Goal: Task Accomplishment & Management: Manage account settings

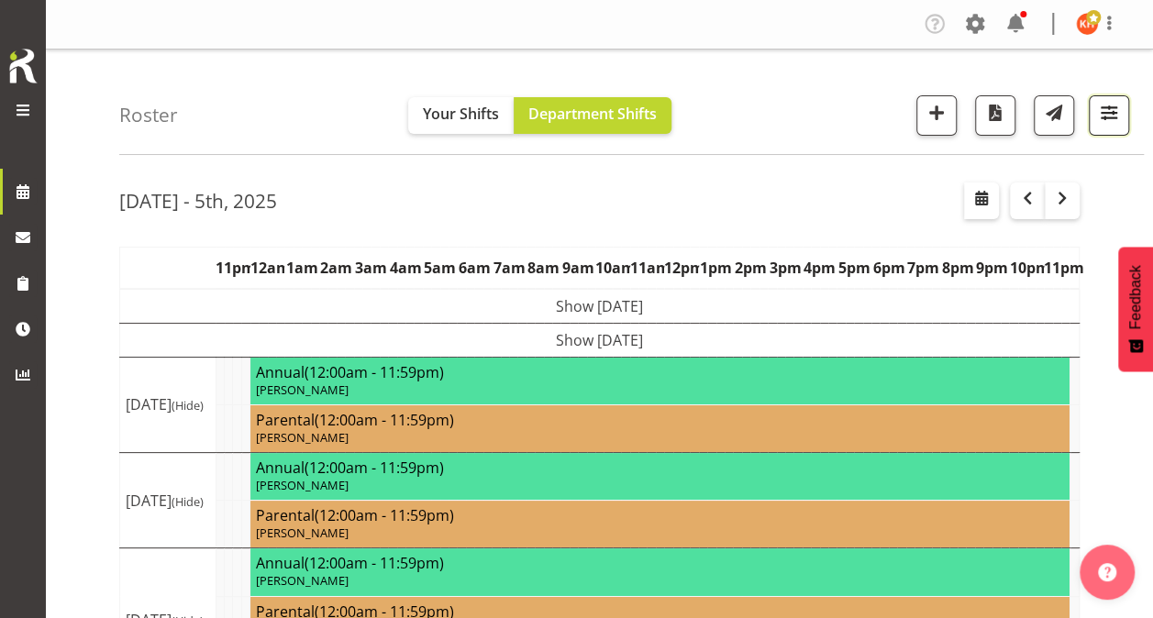
click at [1098, 109] on span "button" at bounding box center [1109, 113] width 24 height 24
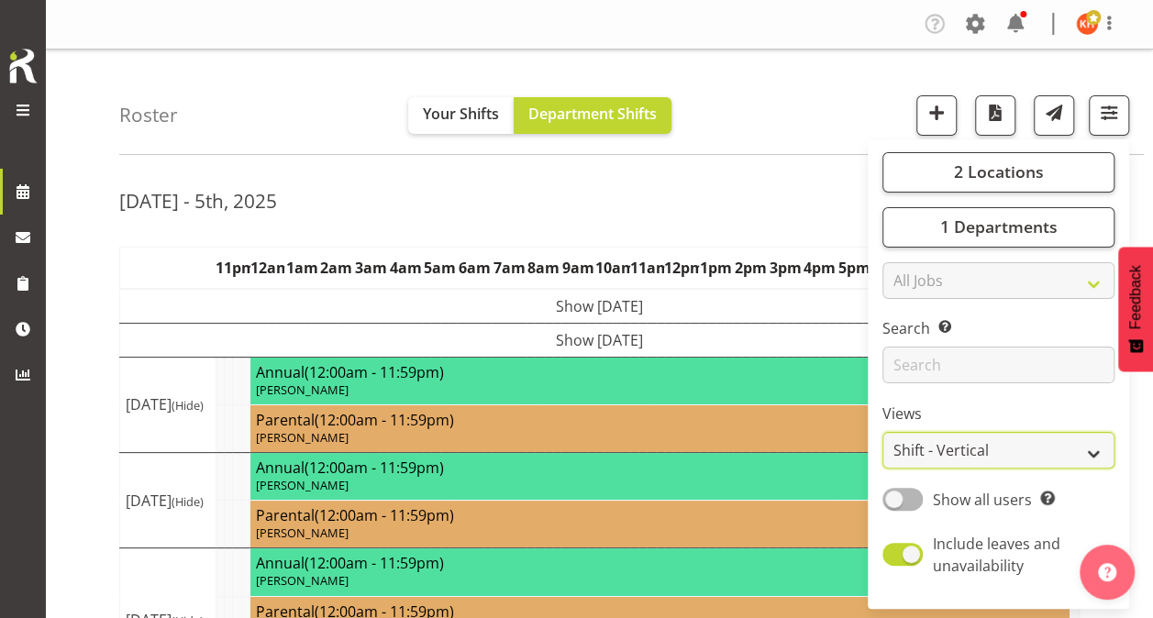
click at [938, 448] on select "Staff Role Shift - Horizontal Shift - Vertical Staff - Location" at bounding box center [999, 450] width 232 height 37
select select "staff"
click at [884, 432] on select "Staff Role Shift - Horizontal Shift - Vertical Staff - Location" at bounding box center [999, 450] width 232 height 37
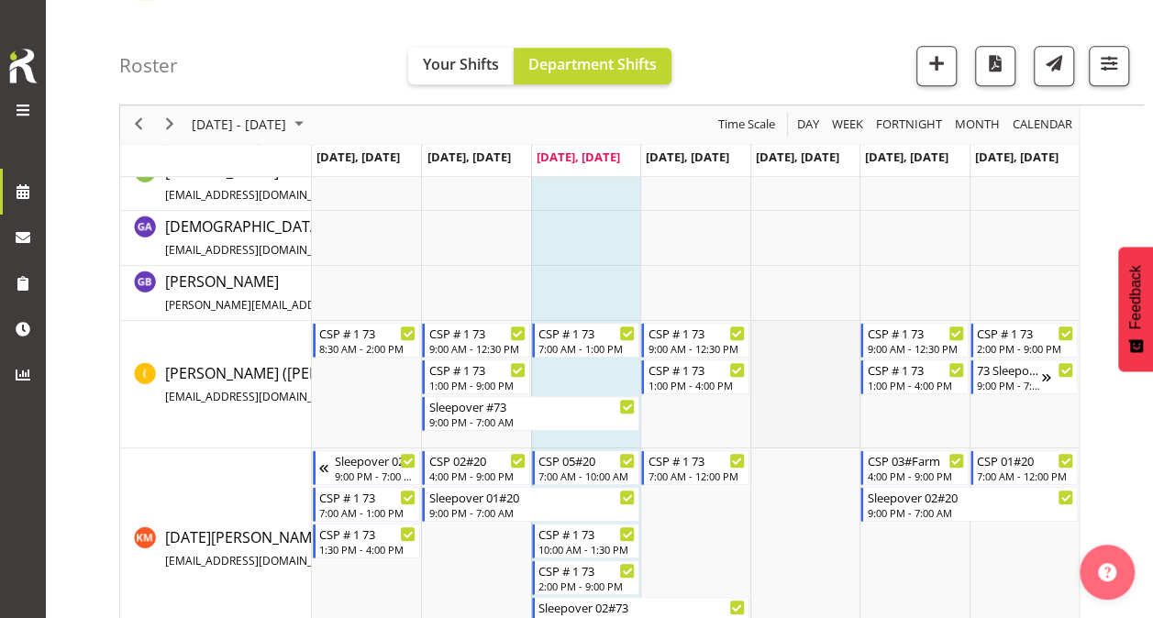
scroll to position [459, 0]
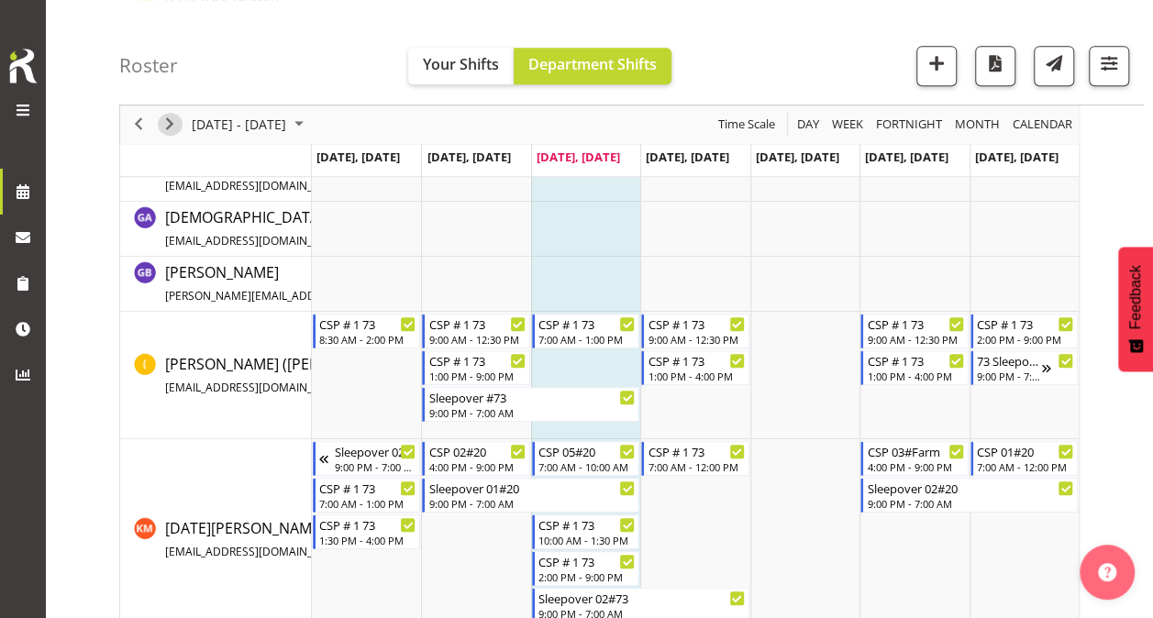
click at [174, 121] on span "Next" at bounding box center [170, 125] width 22 height 23
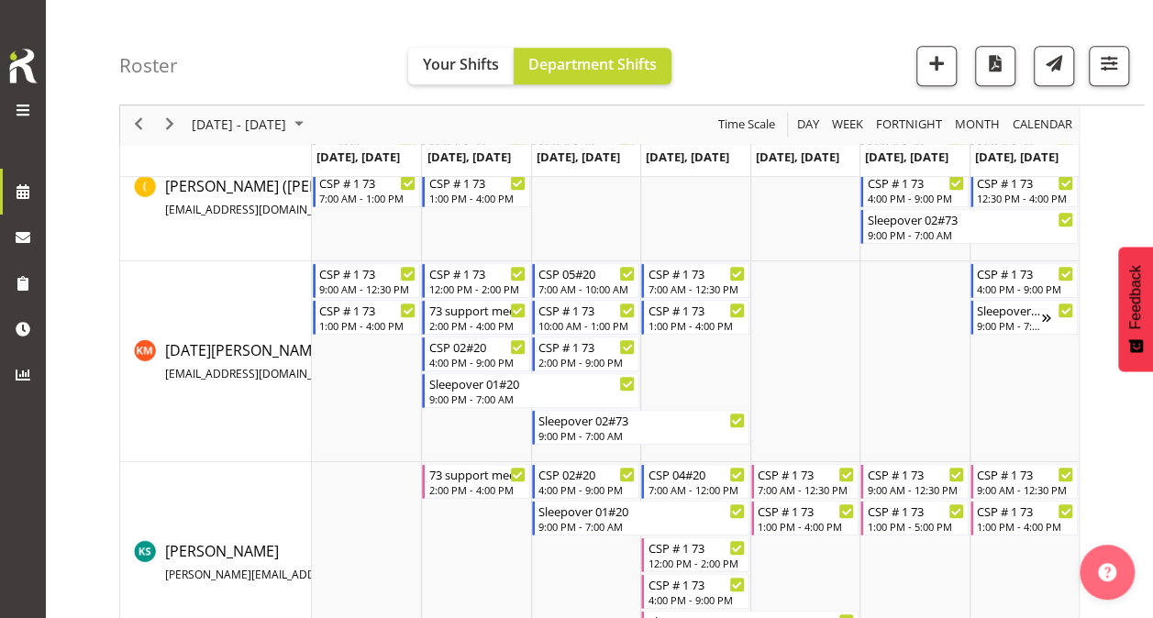
scroll to position [642, 0]
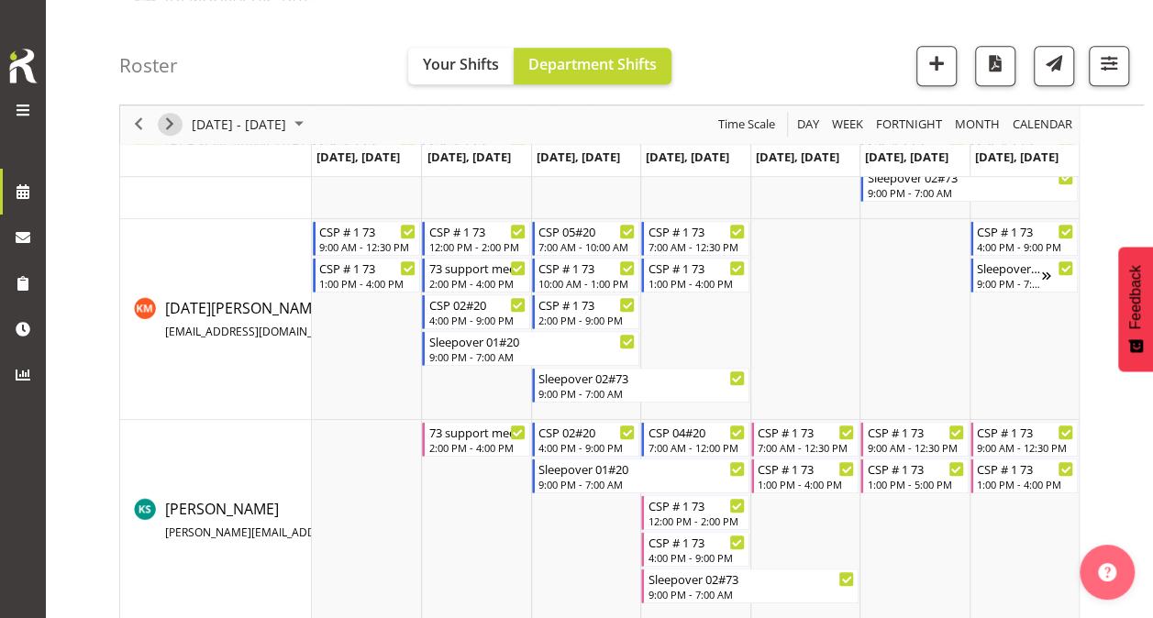
click at [169, 124] on span "Next" at bounding box center [170, 125] width 22 height 23
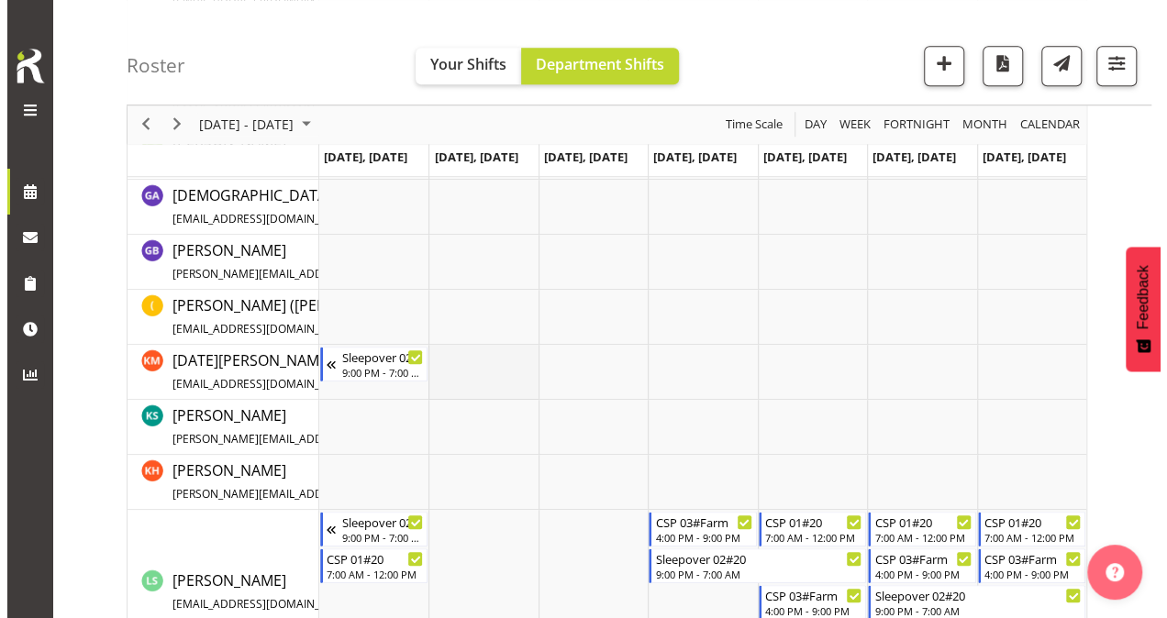
scroll to position [660, 0]
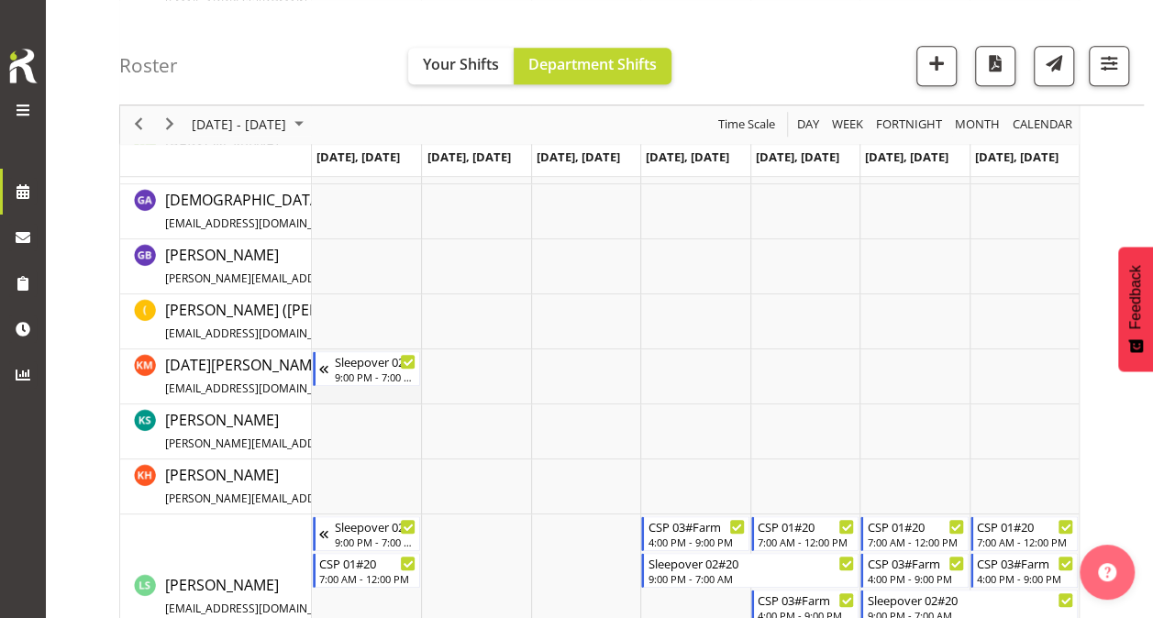
click at [371, 390] on td "Timeline Week of October 15, 2025" at bounding box center [366, 377] width 109 height 55
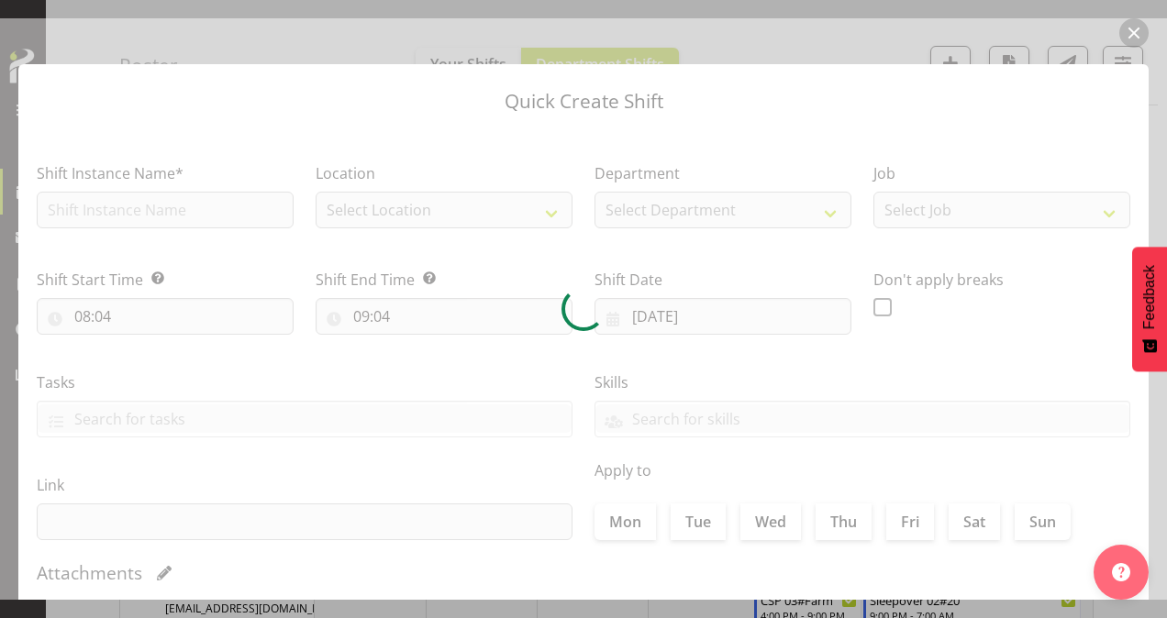
type input "[DATE]"
checkbox input "true"
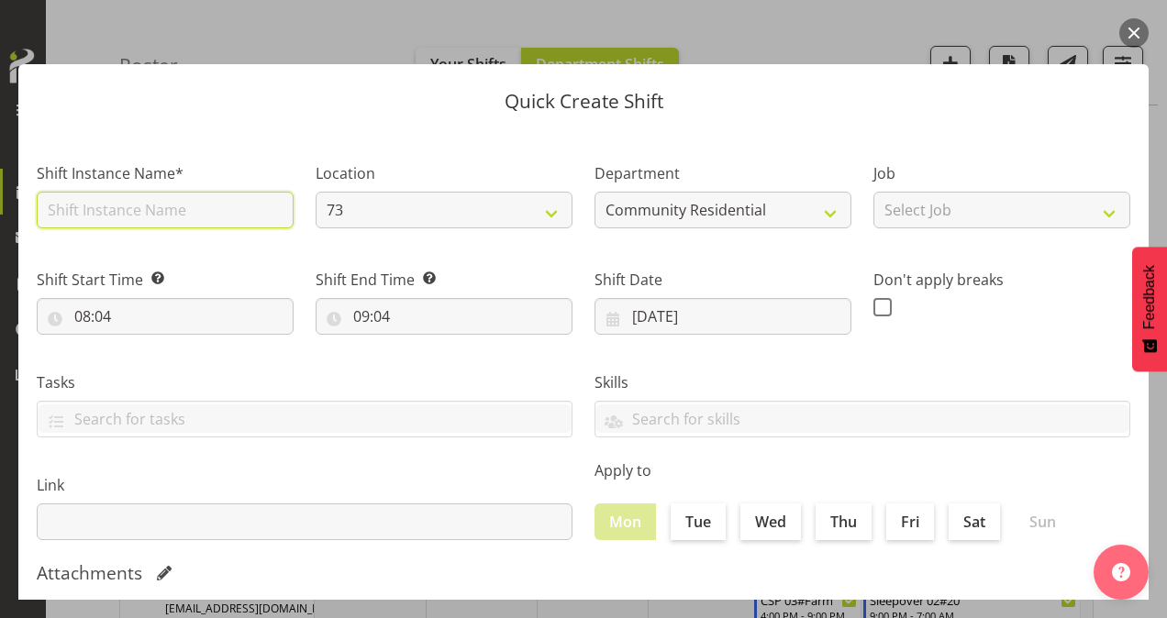
click at [165, 206] on input "text" at bounding box center [165, 210] width 257 height 37
click at [97, 212] on input "text" at bounding box center [165, 210] width 257 height 37
type input "73 CSP"
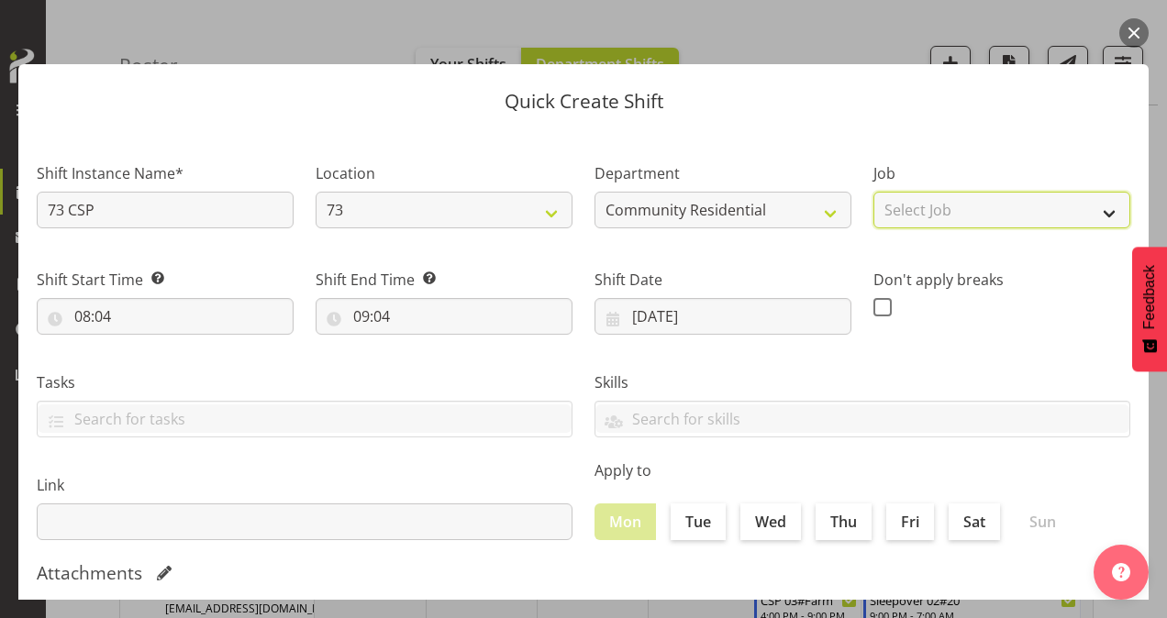
click at [913, 207] on select "Select Job Accounts Admin Art Coordinator Community Leader Community Support Pe…" at bounding box center [1001, 210] width 257 height 37
select select "2"
click at [873, 192] on select "Select Job Accounts Admin Art Coordinator Community Leader Community Support Pe…" at bounding box center [1001, 210] width 257 height 37
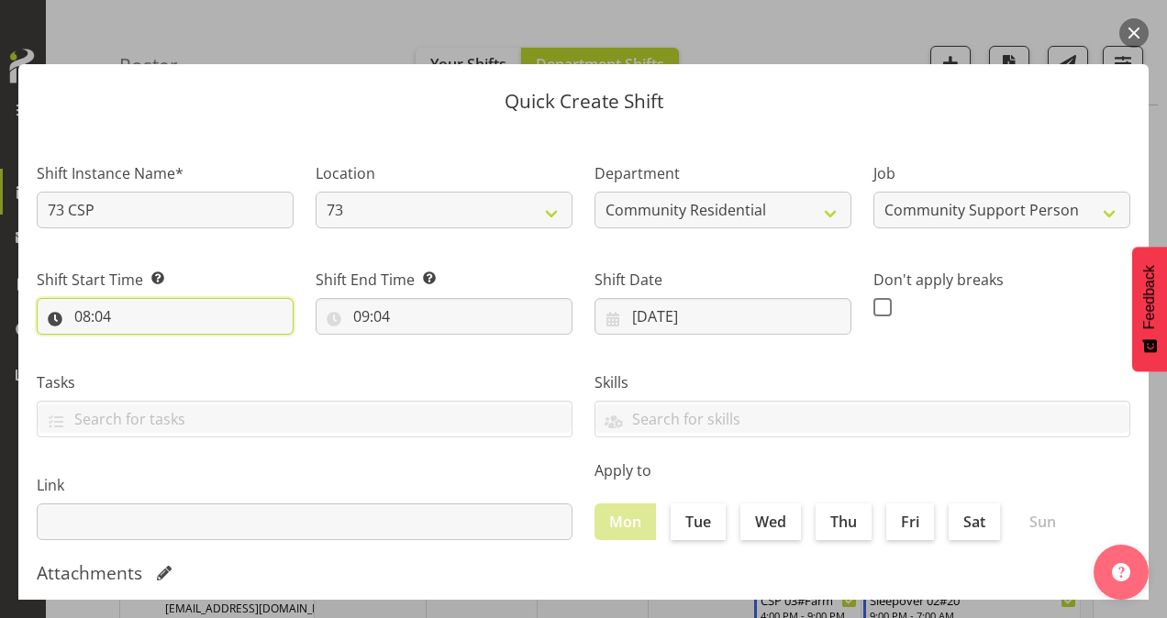
click at [81, 307] on input "08:04" at bounding box center [165, 316] width 257 height 37
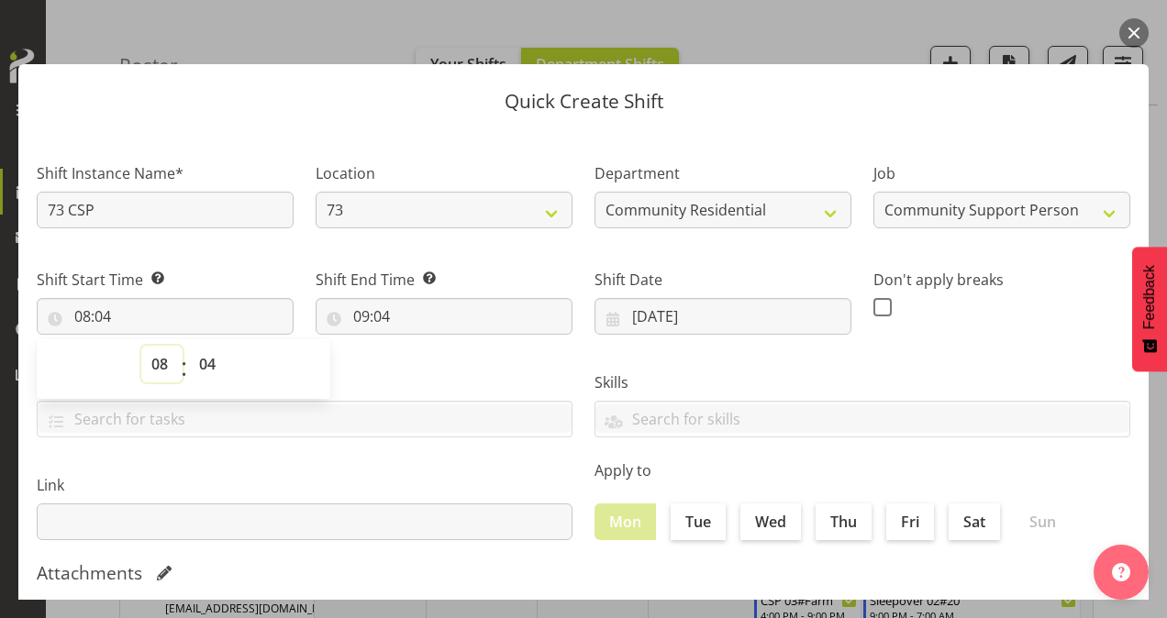
click at [167, 365] on select "00 01 02 03 04 05 06 07 08 09 10 11 12 13 14 15 16 17 18 19 20 21 22 23" at bounding box center [161, 364] width 41 height 37
select select "7"
click at [141, 346] on select "00 01 02 03 04 05 06 07 08 09 10 11 12 13 14 15 16 17 18 19 20 21 22 23" at bounding box center [161, 364] width 41 height 37
type input "07:04"
click at [206, 361] on select "00 01 02 03 04 05 06 07 08 09 10 11 12 13 14 15 16 17 18 19 20 21 22 23 24 25 2…" at bounding box center [209, 364] width 41 height 37
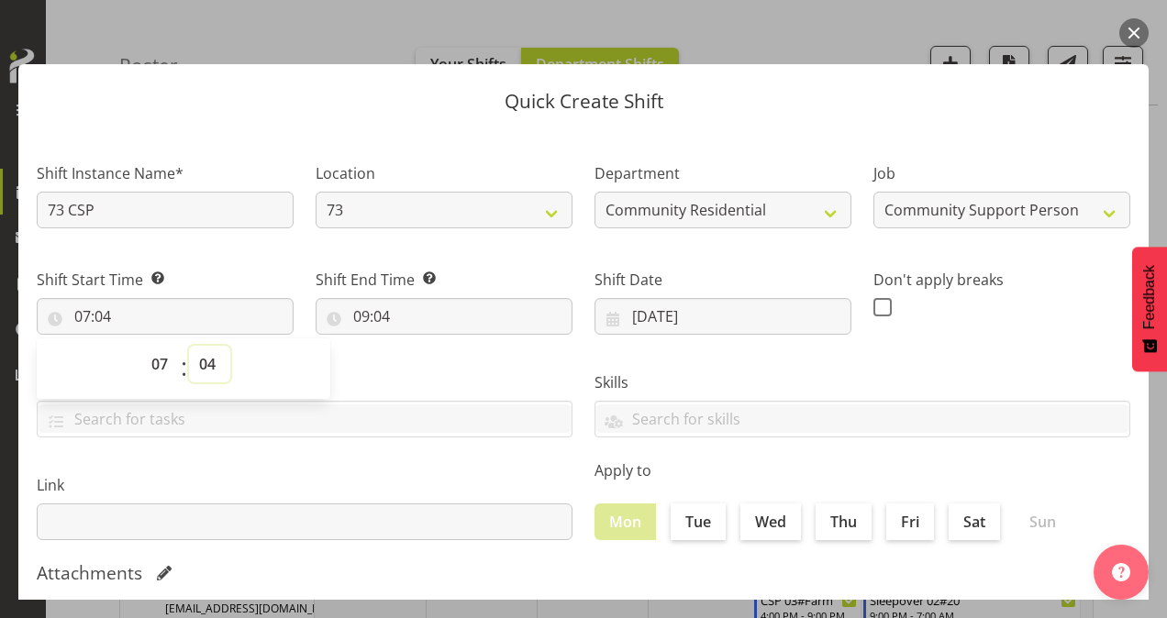
select select "0"
click at [189, 346] on select "00 01 02 03 04 05 06 07 08 09 10 11 12 13 14 15 16 17 18 19 20 21 22 23 24 25 2…" at bounding box center [209, 364] width 41 height 37
type input "07:00"
click at [362, 313] on input "09:04" at bounding box center [444, 316] width 257 height 37
click at [435, 358] on select "00 01 02 03 04 05 06 07 08 09 10 11 12 13 14 15 16 17 18 19 20 21 22 23" at bounding box center [440, 364] width 41 height 37
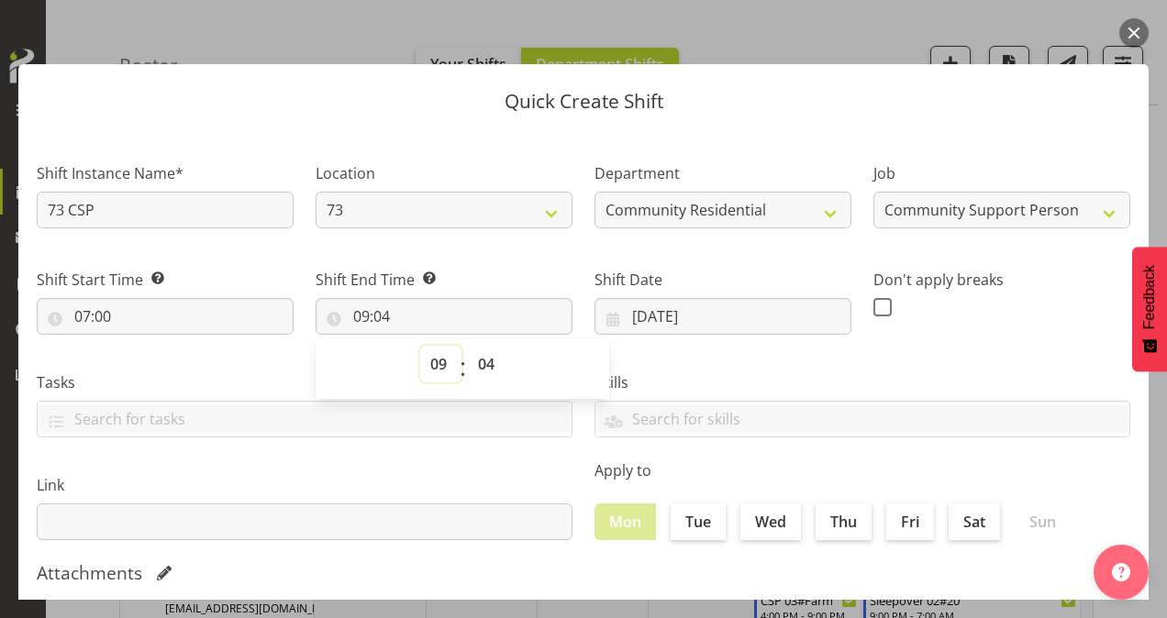
select select "13"
click at [420, 346] on select "00 01 02 03 04 05 06 07 08 09 10 11 12 13 14 15 16 17 18 19 20 21 22 23" at bounding box center [440, 364] width 41 height 37
type input "13:04"
click at [483, 361] on select "00 01 02 03 04 05 06 07 08 09 10 11 12 13 14 15 16 17 18 19 20 21 22 23 24 25 2…" at bounding box center [488, 364] width 41 height 37
select select "0"
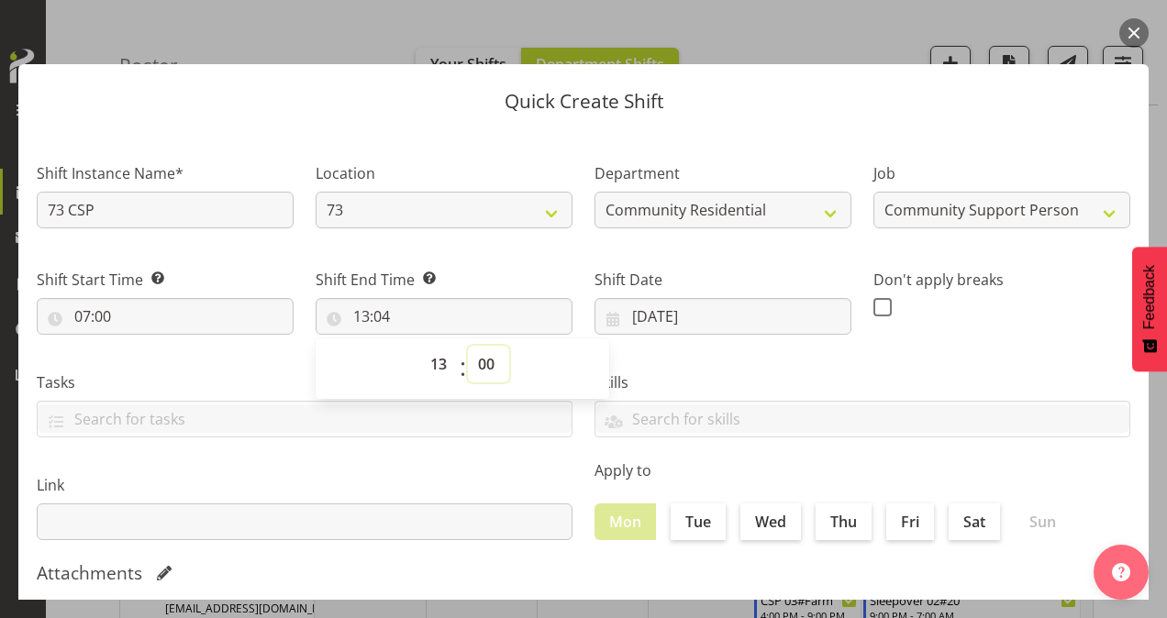
click at [468, 346] on select "00 01 02 03 04 05 06 07 08 09 10 11 12 13 14 15 16 17 18 19 20 21 22 23 24 25 2…" at bounding box center [488, 364] width 41 height 37
type input "13:00"
click at [874, 306] on span at bounding box center [882, 307] width 18 height 18
click at [874, 306] on input "checkbox" at bounding box center [879, 307] width 12 height 12
checkbox input "true"
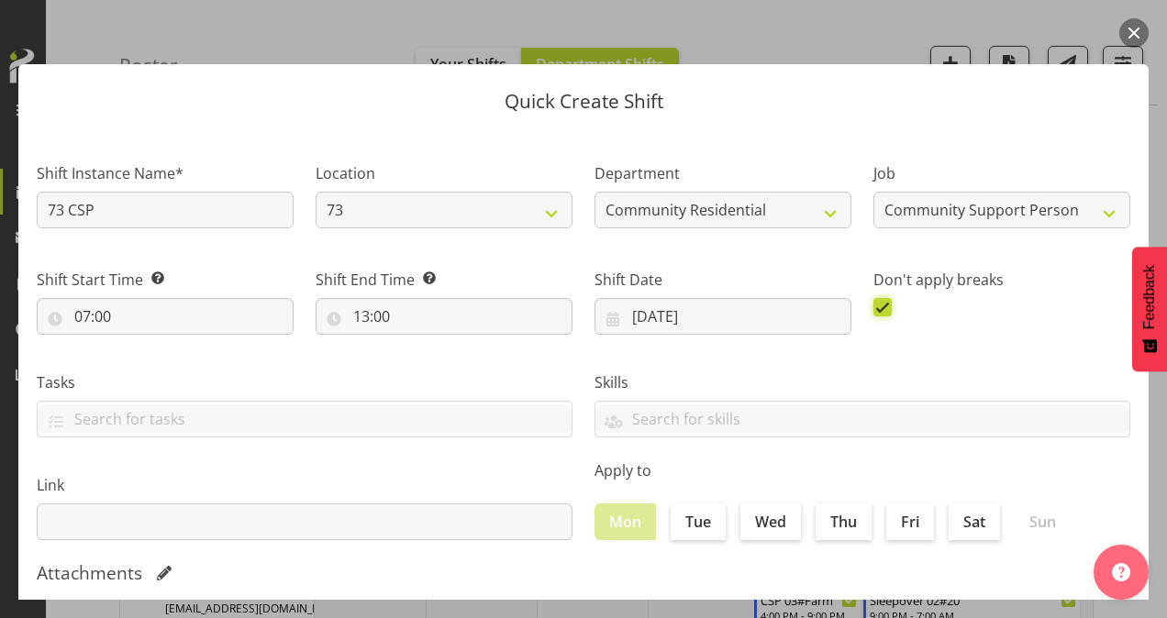
scroll to position [353, 0]
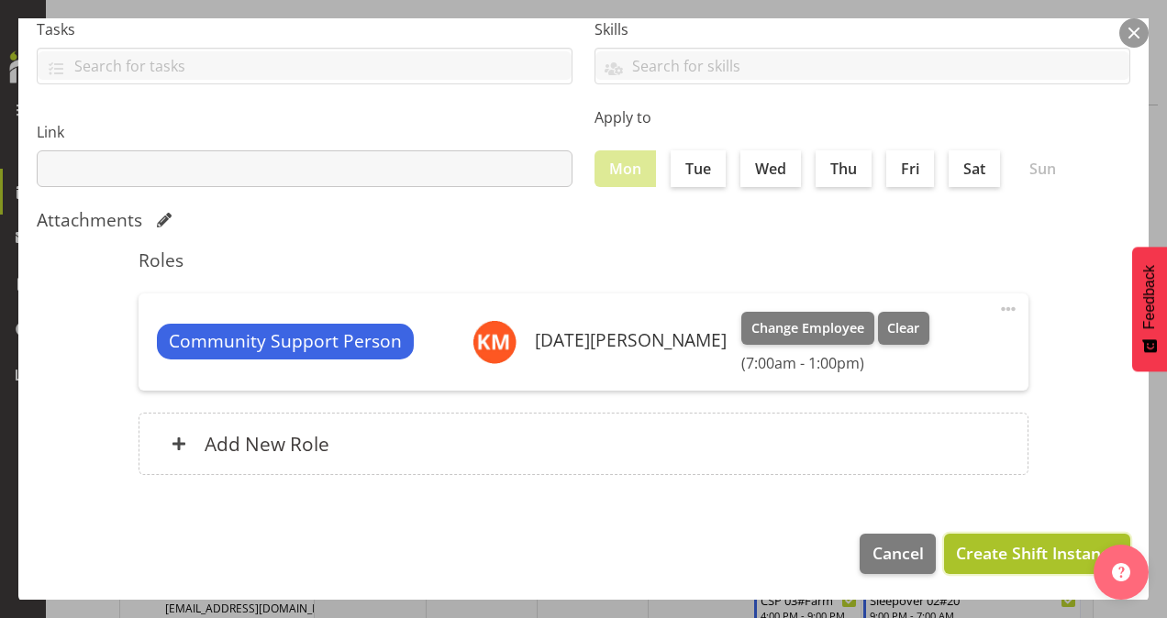
click at [1002, 549] on span "Create Shift Instance" at bounding box center [1037, 553] width 162 height 24
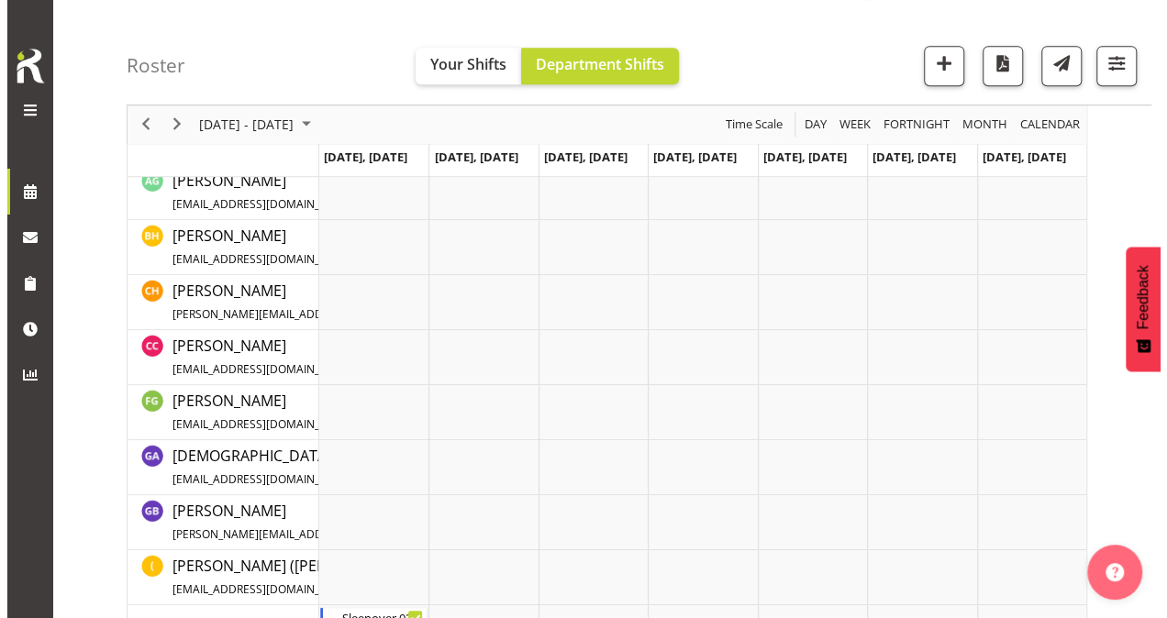
scroll to position [660, 0]
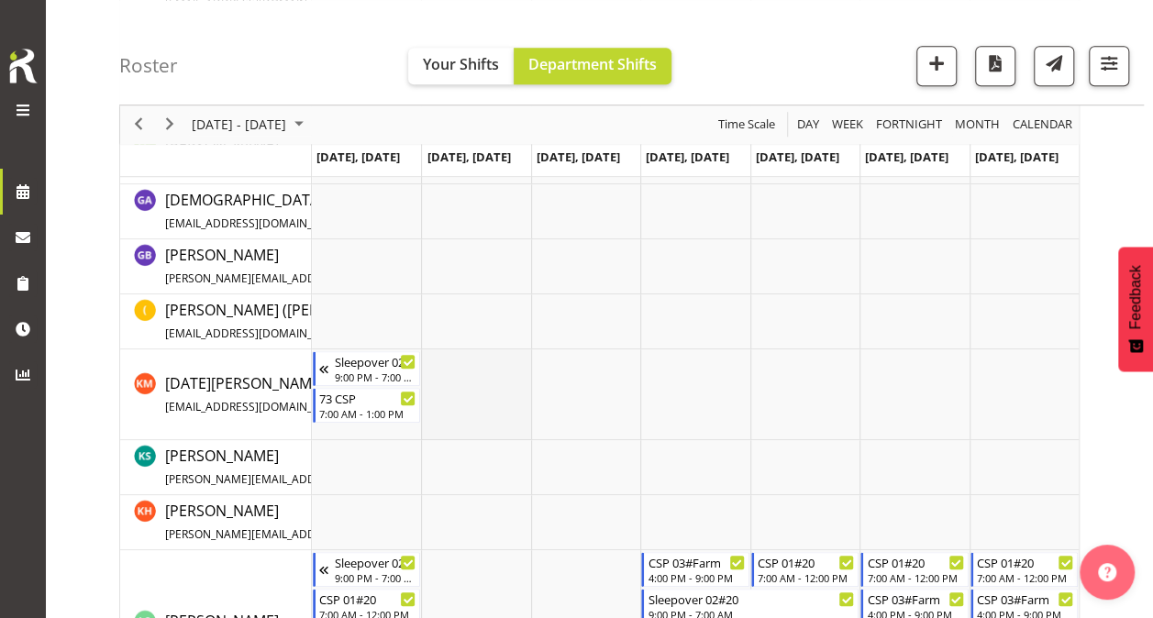
click at [461, 378] on td "Timeline Week of October 15, 2025" at bounding box center [475, 395] width 109 height 91
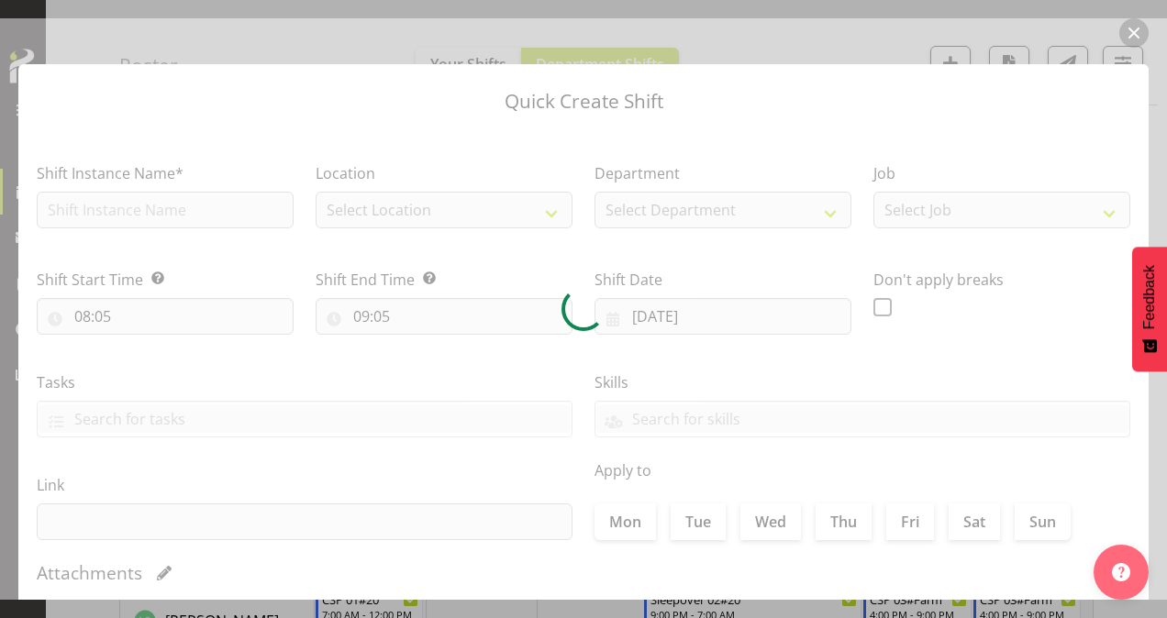
type input "[DATE]"
checkbox input "true"
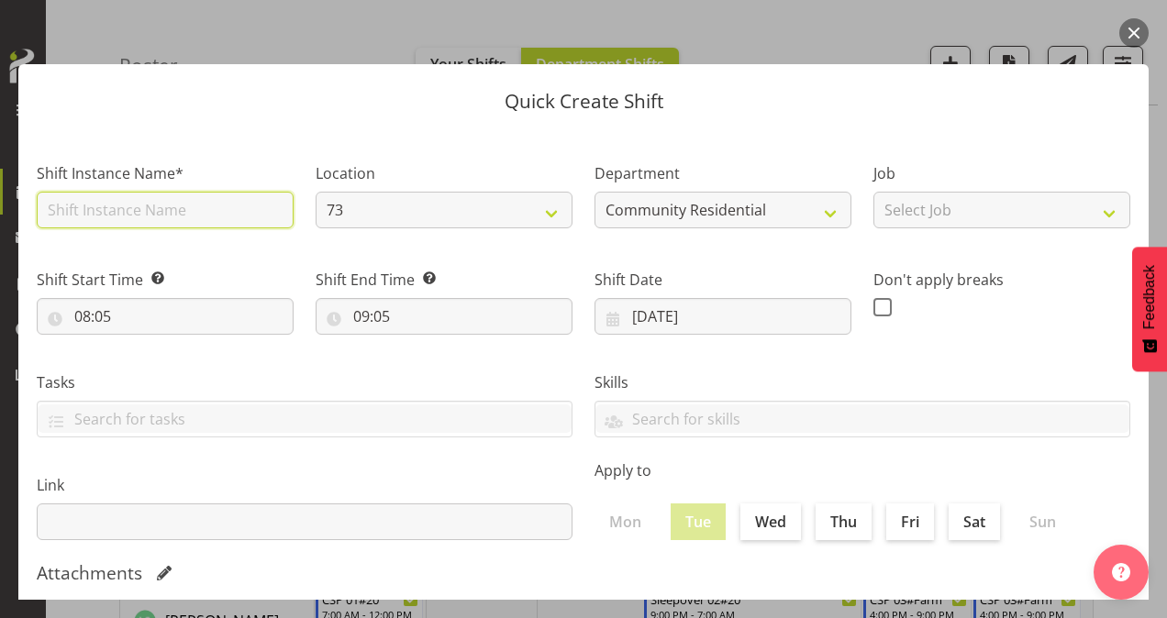
click at [191, 208] on input "text" at bounding box center [165, 210] width 257 height 37
type input "73 CSP"
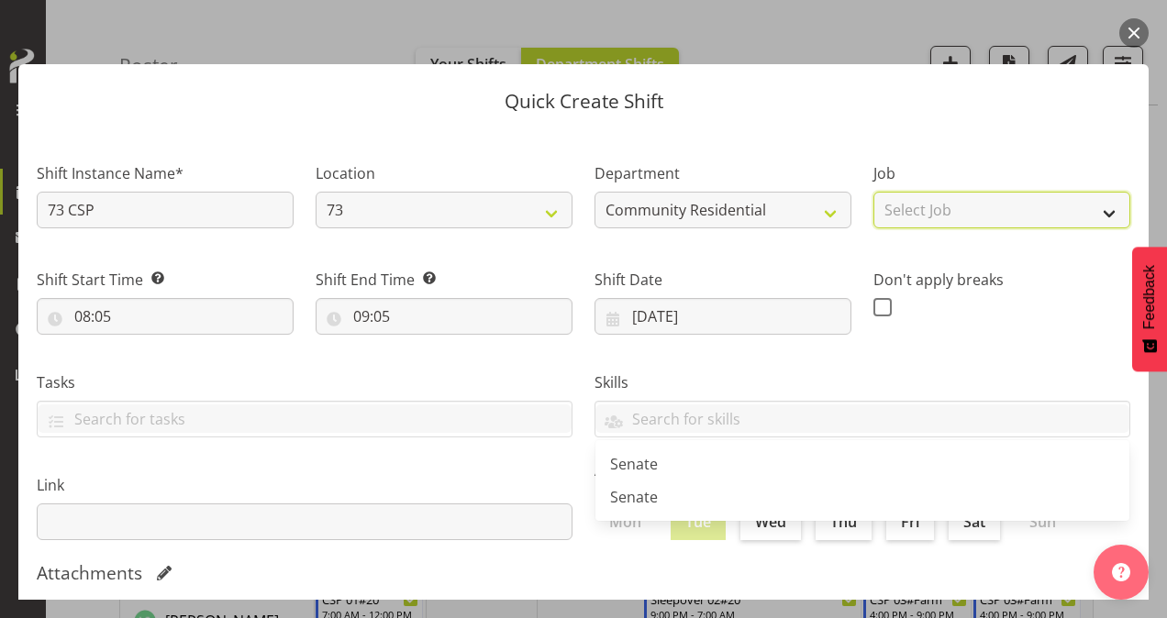
drag, startPoint x: 927, startPoint y: 203, endPoint x: 926, endPoint y: 213, distance: 10.1
click at [927, 203] on select "Select Job Accounts Admin Art Coordinator Community Leader Community Support Pe…" at bounding box center [1001, 210] width 257 height 37
select select "2"
click at [873, 192] on select "Select Job Accounts Admin Art Coordinator Community Leader Community Support Pe…" at bounding box center [1001, 210] width 257 height 37
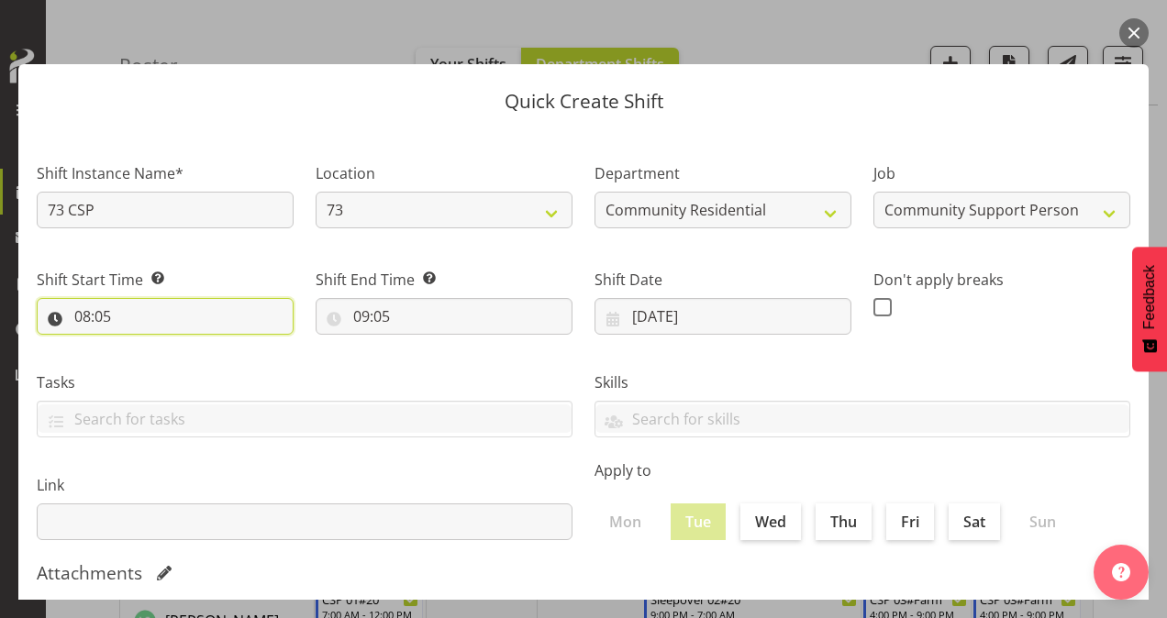
click at [83, 316] on input "08:05" at bounding box center [165, 316] width 257 height 37
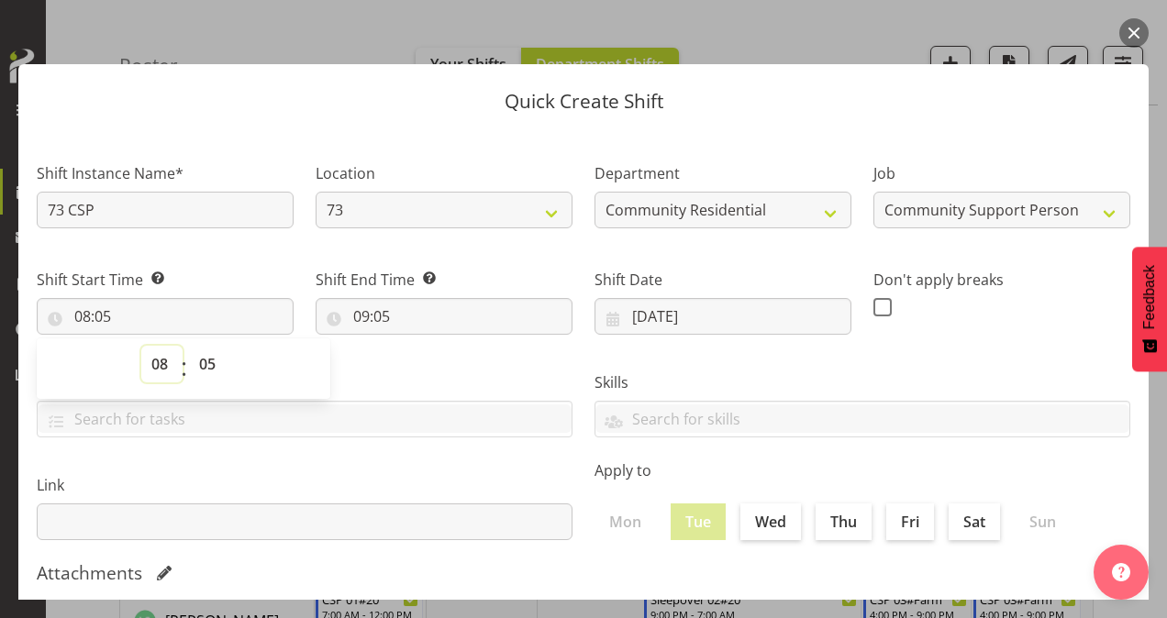
click at [160, 364] on select "00 01 02 03 04 05 06 07 08 09 10 11 12 13 14 15 16 17 18 19 20 21 22 23" at bounding box center [161, 364] width 41 height 37
select select "12"
click at [141, 346] on select "00 01 02 03 04 05 06 07 08 09 10 11 12 13 14 15 16 17 18 19 20 21 22 23" at bounding box center [161, 364] width 41 height 37
type input "12:05"
click at [203, 362] on select "00 01 02 03 04 05 06 07 08 09 10 11 12 13 14 15 16 17 18 19 20 21 22 23 24 25 2…" at bounding box center [209, 364] width 41 height 37
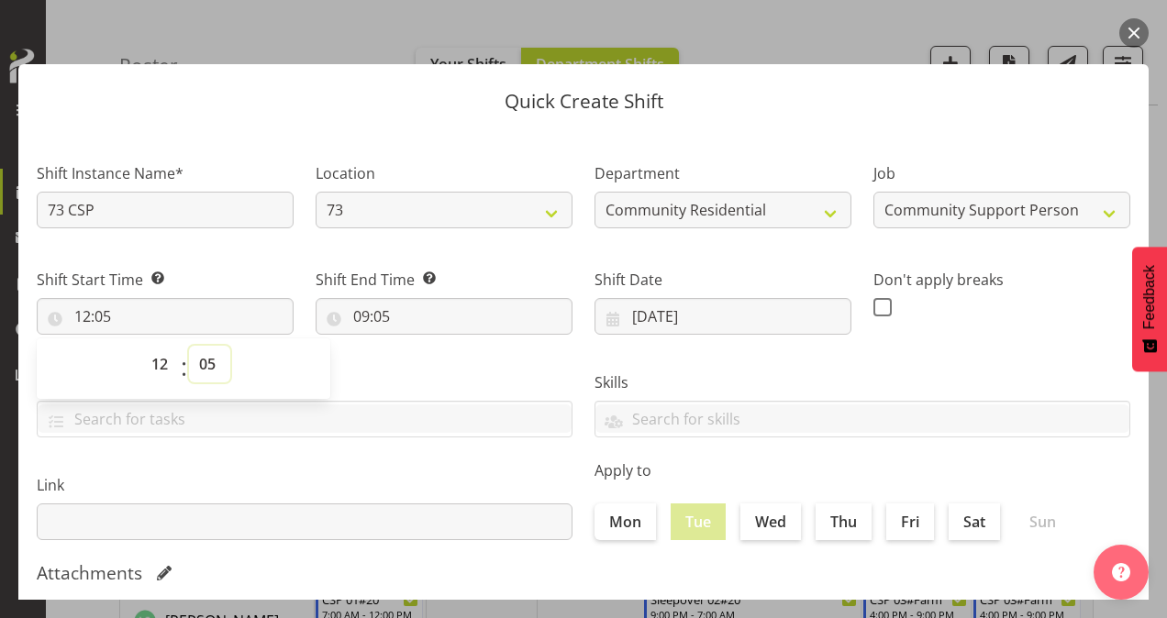
select select "0"
click at [189, 346] on select "00 01 02 03 04 05 06 07 08 09 10 11 12 13 14 15 16 17 18 19 20 21 22 23 24 25 2…" at bounding box center [209, 364] width 41 height 37
type input "12:00"
click at [360, 313] on input "09:05" at bounding box center [444, 316] width 257 height 37
click at [438, 361] on select "00 01 02 03 04 05 06 07 08 09 10 11 12 13 14 15 16 17 18 19 20 21 22 23" at bounding box center [440, 364] width 41 height 37
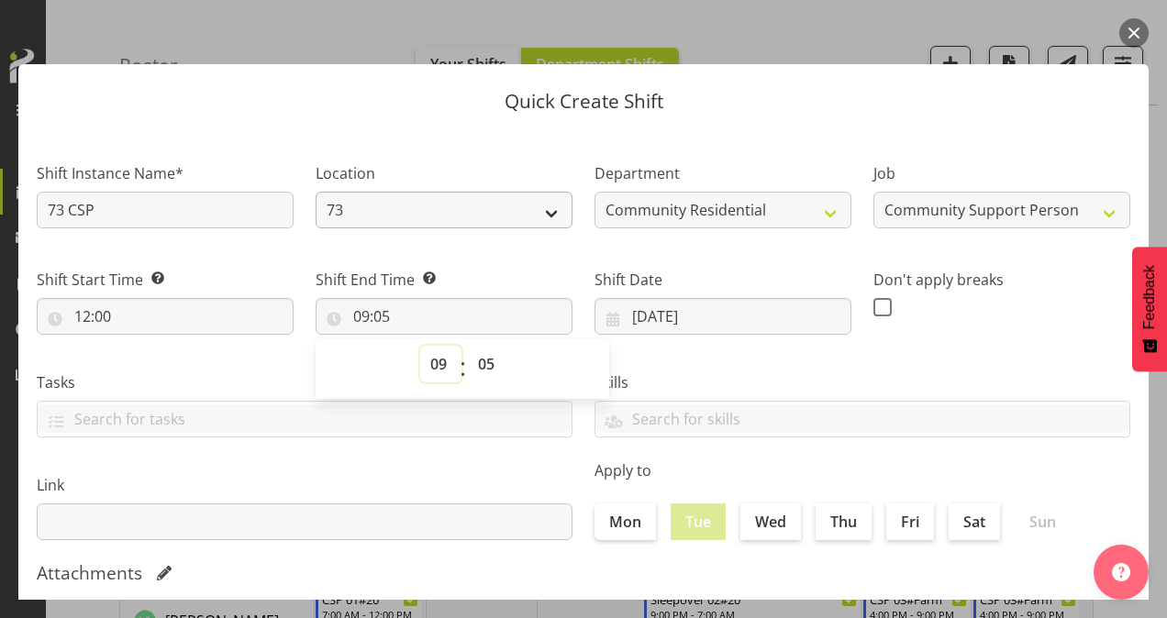
select select "16"
click at [420, 346] on select "00 01 02 03 04 05 06 07 08 09 10 11 12 13 14 15 16 17 18 19 20 21 22 23" at bounding box center [440, 364] width 41 height 37
type input "16:05"
drag, startPoint x: 486, startPoint y: 365, endPoint x: 482, endPoint y: 351, distance: 14.5
click at [486, 363] on select "00 01 02 03 04 05 06 07 08 09 10 11 12 13 14 15 16 17 18 19 20 21 22 23 24 25 2…" at bounding box center [488, 364] width 41 height 37
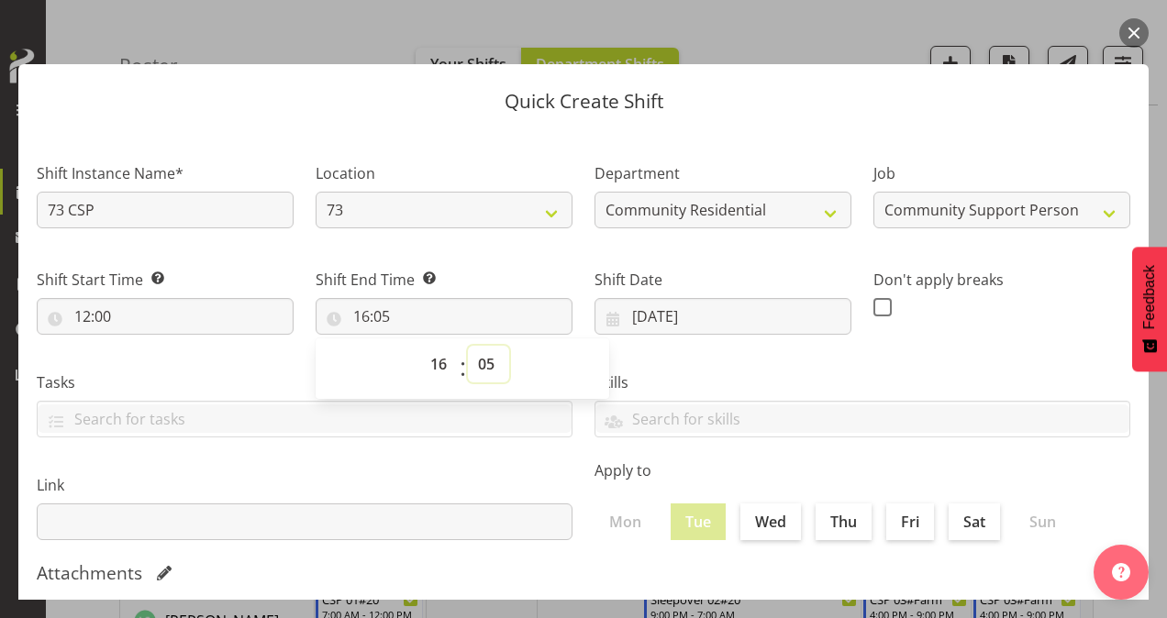
select select "0"
click at [468, 346] on select "00 01 02 03 04 05 06 07 08 09 10 11 12 13 14 15 16 17 18 19 20 21 22 23 24 25 2…" at bounding box center [488, 364] width 41 height 37
type input "16:00"
click at [441, 361] on select "00 01 02 03 04 05 06 07 08 09 10 11 12 13 14 15 16 17 18 19 20 21 22 23" at bounding box center [440, 364] width 41 height 37
select select "15"
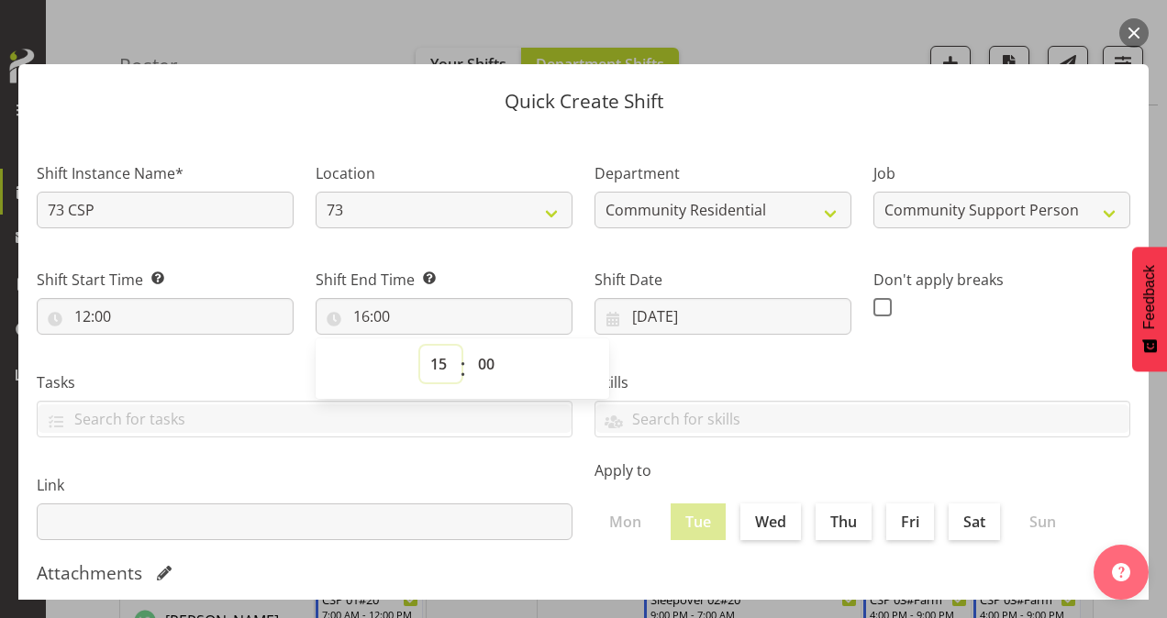
click at [420, 346] on select "00 01 02 03 04 05 06 07 08 09 10 11 12 13 14 15 16 17 18 19 20 21 22 23" at bounding box center [440, 364] width 41 height 37
type input "15:00"
click at [483, 361] on select "00 01 02 03 04 05 06 07 08 09 10 11 12 13 14 15 16 17 18 19 20 21 22 23 24 25 2…" at bounding box center [488, 364] width 41 height 37
select select "30"
click at [468, 346] on select "00 01 02 03 04 05 06 07 08 09 10 11 12 13 14 15 16 17 18 19 20 21 22 23 24 25 2…" at bounding box center [488, 364] width 41 height 37
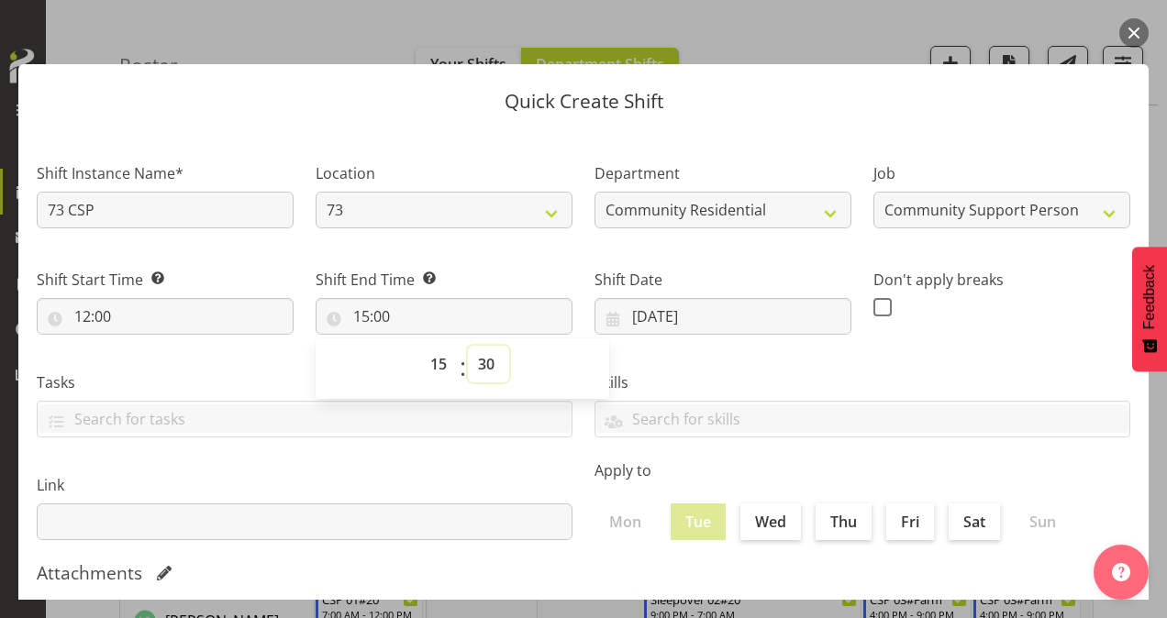
type input "15:30"
click at [881, 323] on div "Don't apply breaks" at bounding box center [1001, 294] width 279 height 103
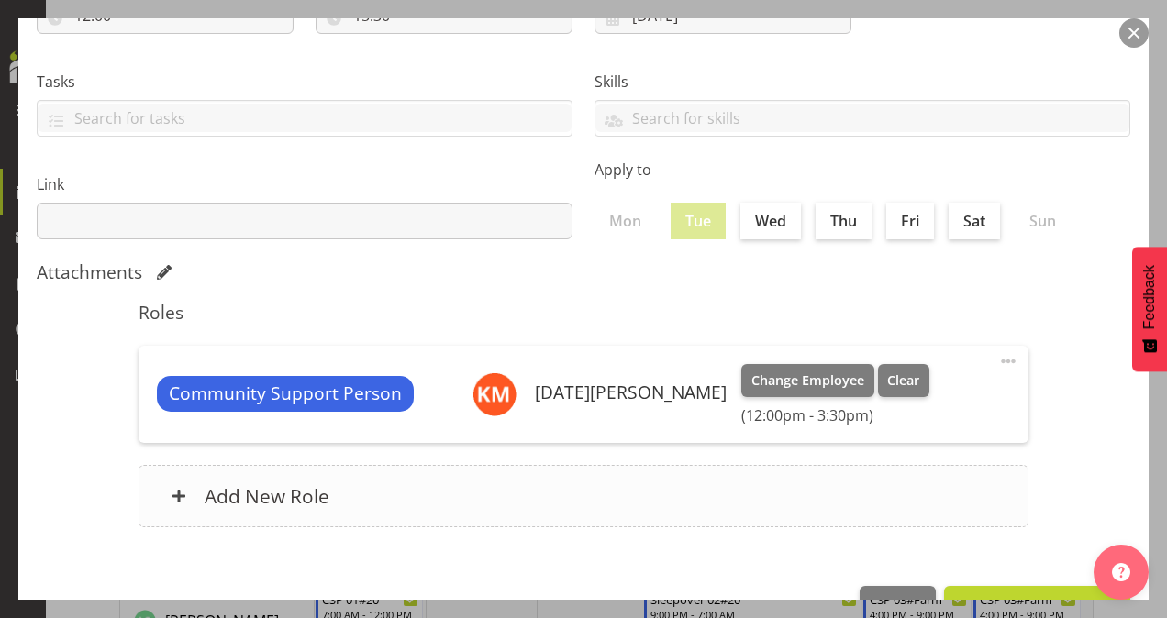
scroll to position [353, 0]
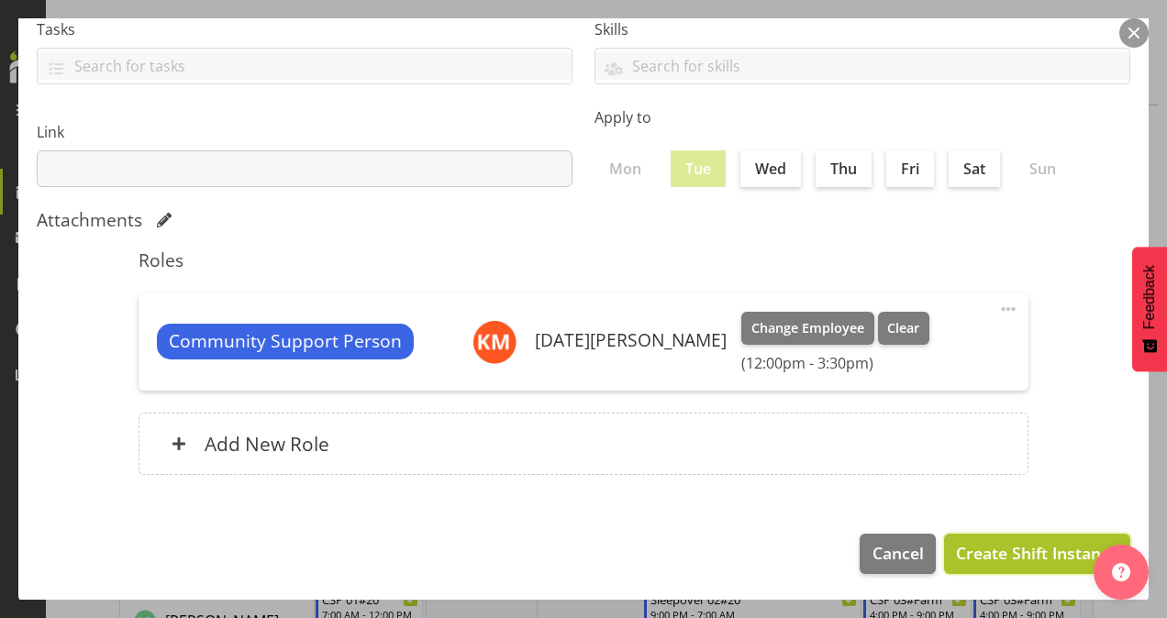
click at [1002, 539] on button "Create Shift Instance" at bounding box center [1037, 554] width 186 height 40
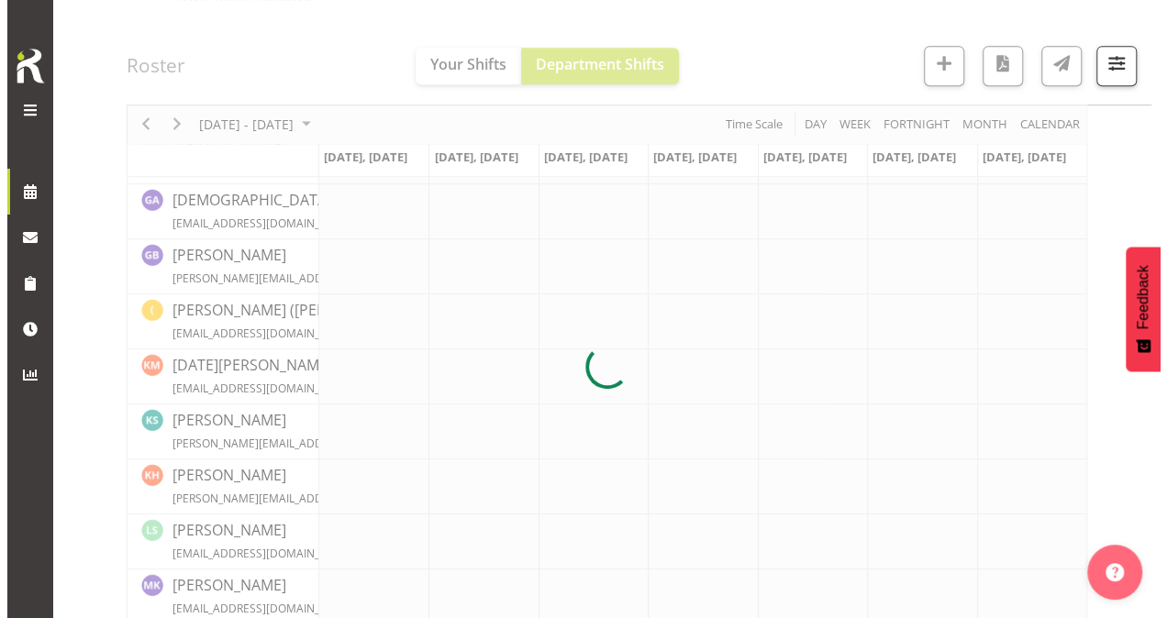
scroll to position [660, 0]
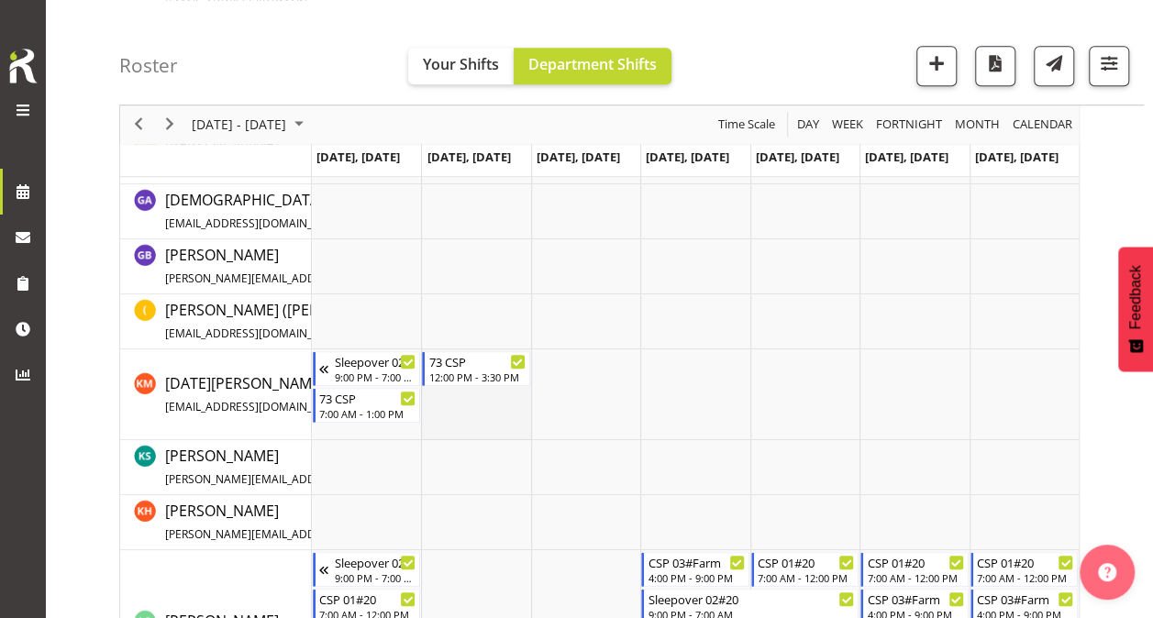
click at [519, 413] on td "Timeline Week of October 15, 2025" at bounding box center [475, 395] width 109 height 91
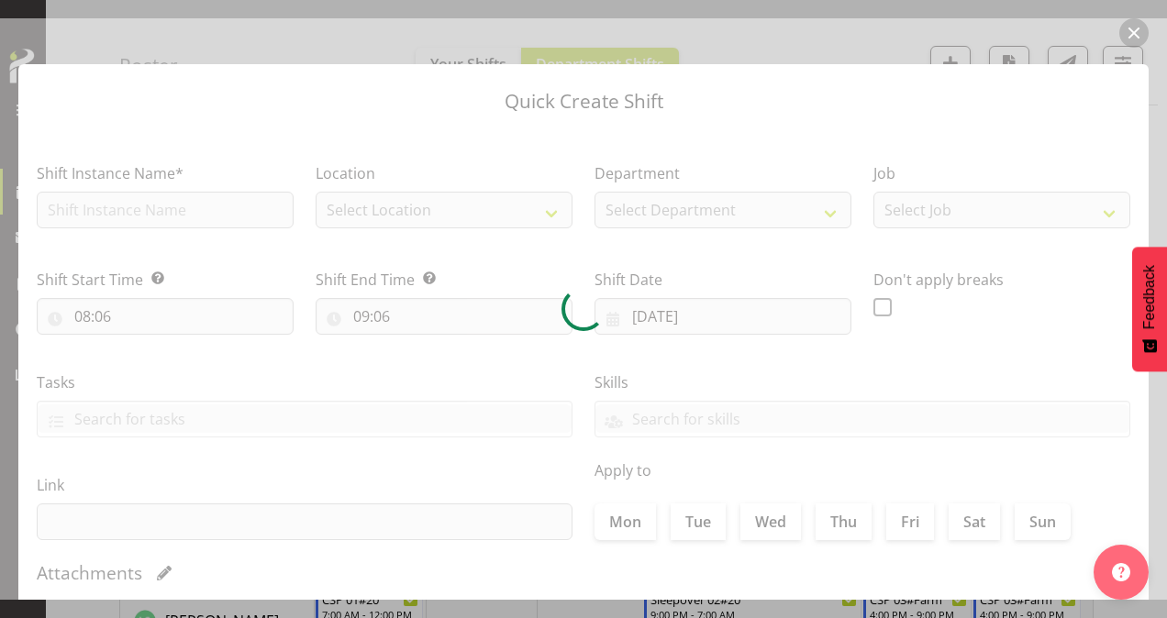
type input "[DATE]"
checkbox input "true"
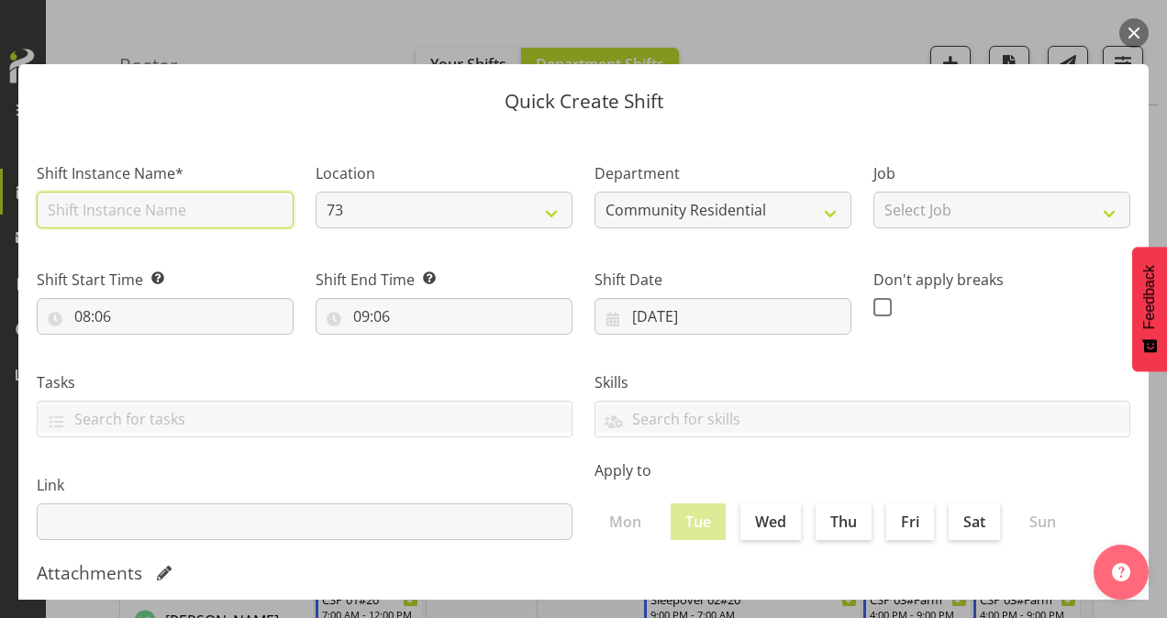
click at [195, 206] on input "text" at bounding box center [165, 210] width 257 height 37
type input "20 CSP"
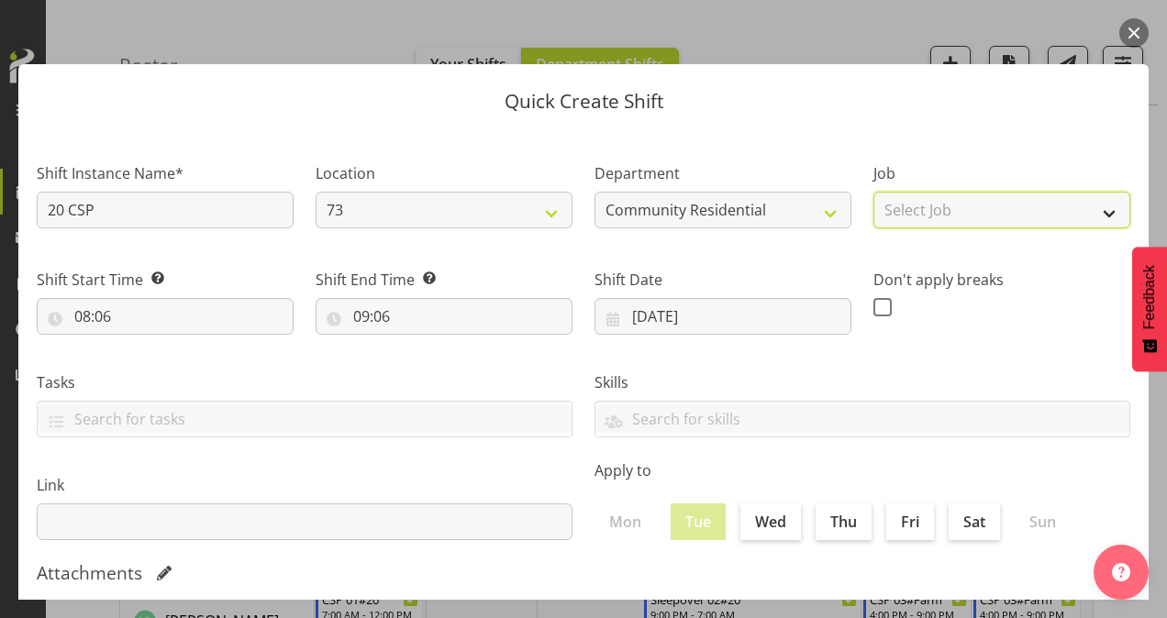
click at [947, 215] on select "Select Job Accounts Admin Art Coordinator Community Leader Community Support Pe…" at bounding box center [1001, 210] width 257 height 37
select select "2"
click at [873, 192] on select "Select Job Accounts Admin Art Coordinator Community Leader Community Support Pe…" at bounding box center [1001, 210] width 257 height 37
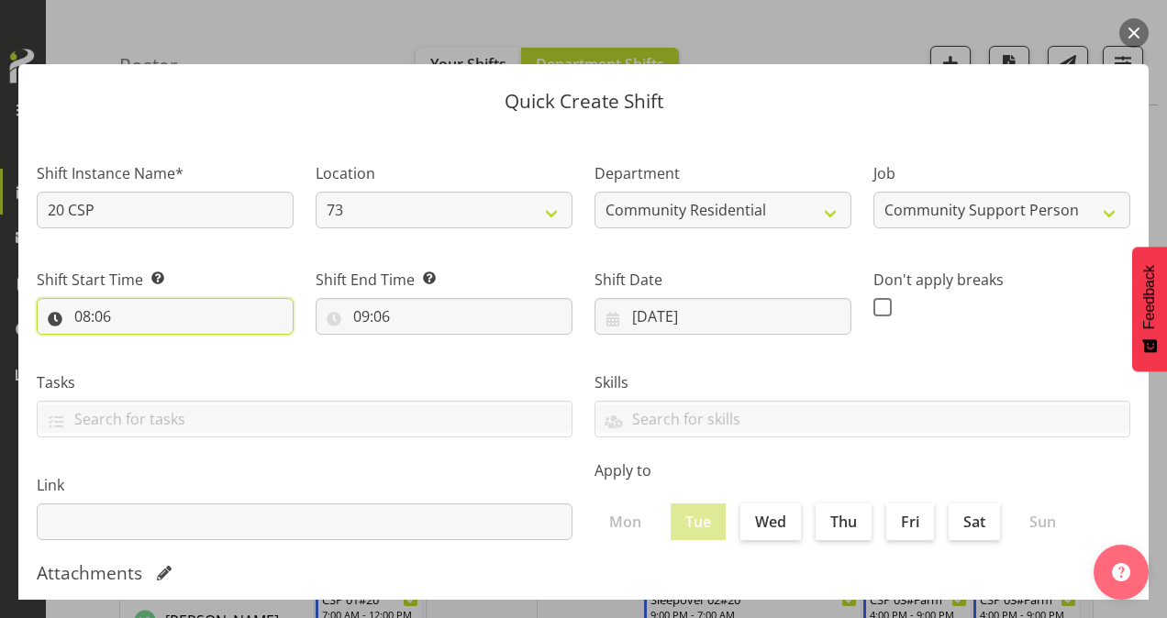
click at [83, 308] on input "08:06" at bounding box center [165, 316] width 257 height 37
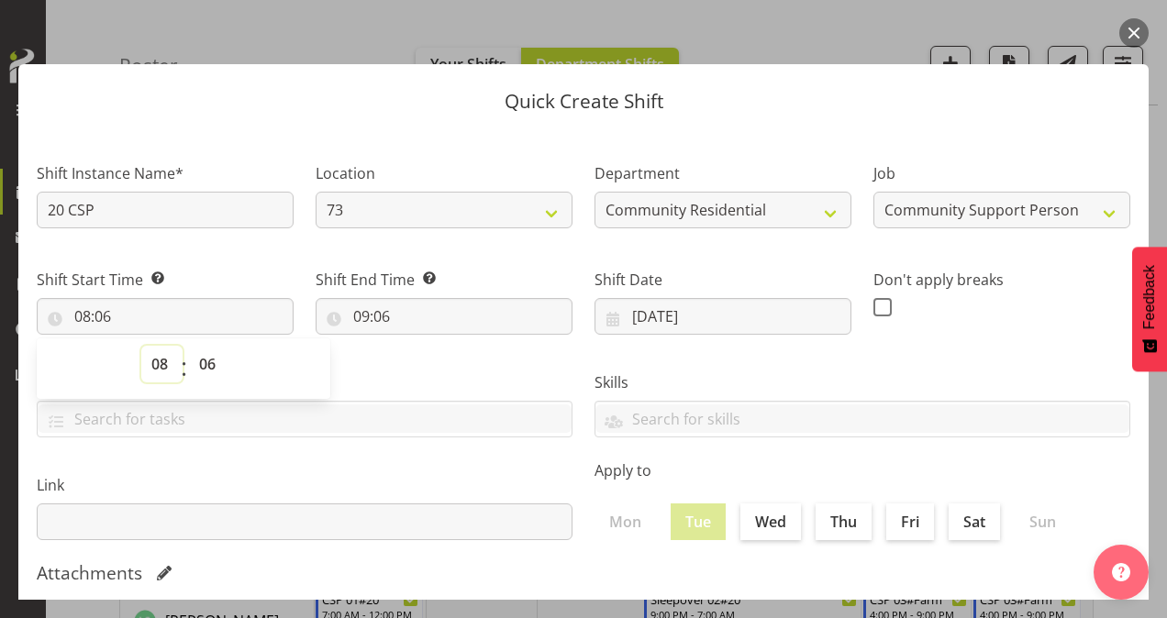
click at [160, 367] on select "00 01 02 03 04 05 06 07 08 09 10 11 12 13 14 15 16 17 18 19 20 21 22 23" at bounding box center [161, 364] width 41 height 37
select select "16"
click at [141, 346] on select "00 01 02 03 04 05 06 07 08 09 10 11 12 13 14 15 16 17 18 19 20 21 22 23" at bounding box center [161, 364] width 41 height 37
type input "16:06"
click at [46, 208] on input "20 CSP" at bounding box center [165, 210] width 257 height 37
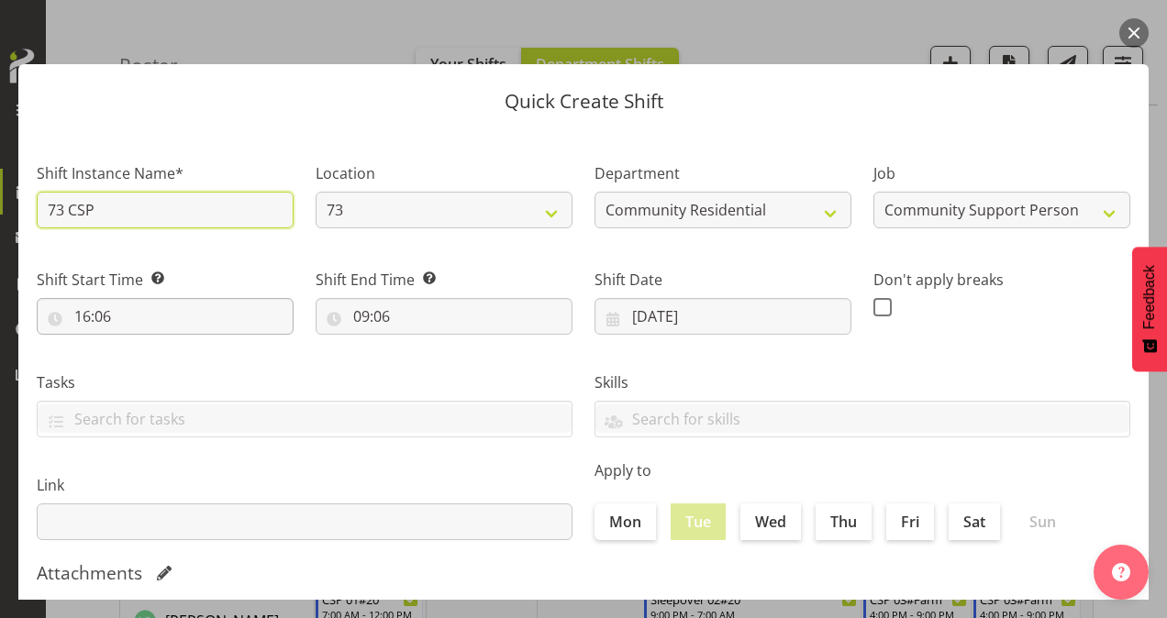
type input "73 CSP"
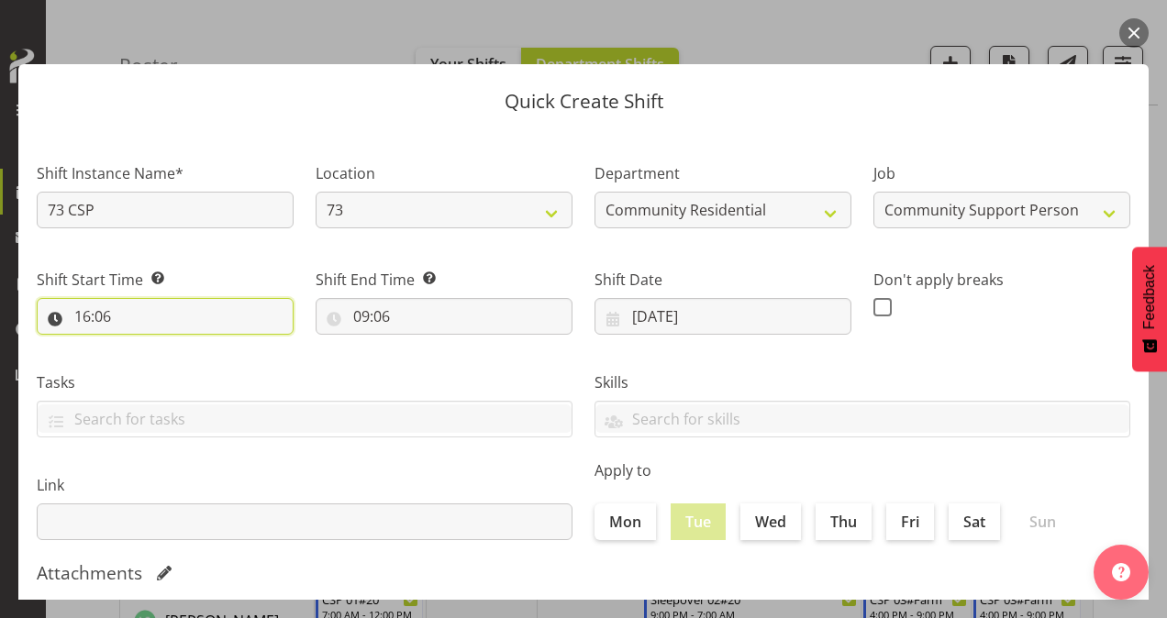
click at [103, 316] on input "16:06" at bounding box center [165, 316] width 257 height 37
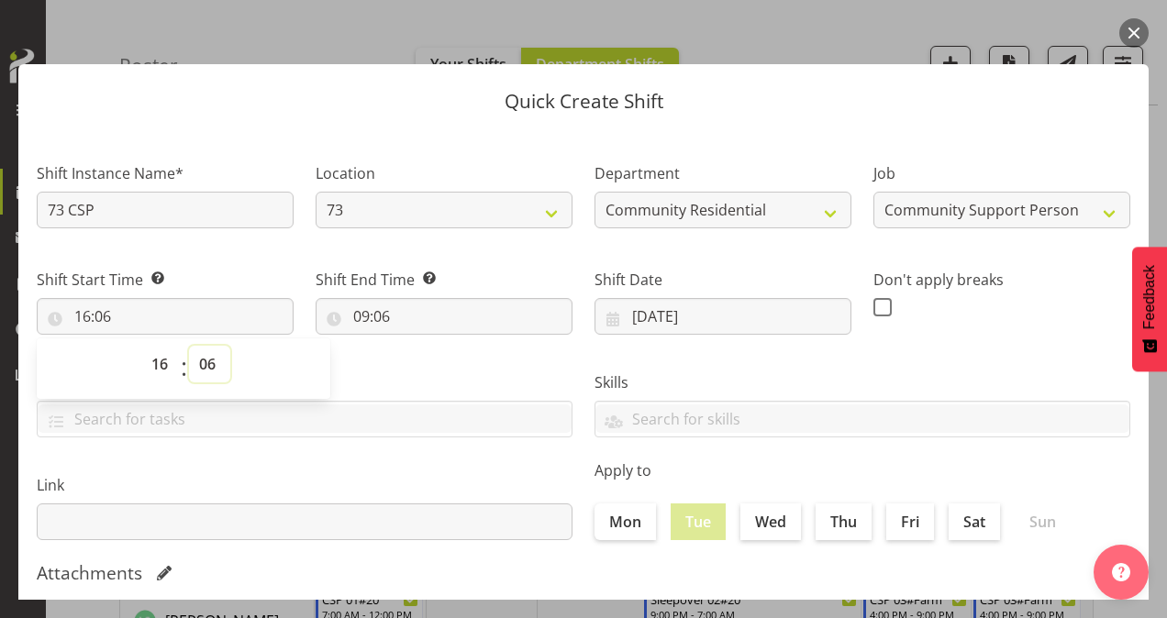
click at [208, 358] on select "00 01 02 03 04 05 06 07 08 09 10 11 12 13 14 15 16 17 18 19 20 21 22 23 24 25 2…" at bounding box center [209, 364] width 41 height 37
select select "0"
click at [189, 346] on select "00 01 02 03 04 05 06 07 08 09 10 11 12 13 14 15 16 17 18 19 20 21 22 23 24 25 2…" at bounding box center [209, 364] width 41 height 37
type input "16:00"
click at [356, 314] on input "09:06" at bounding box center [444, 316] width 257 height 37
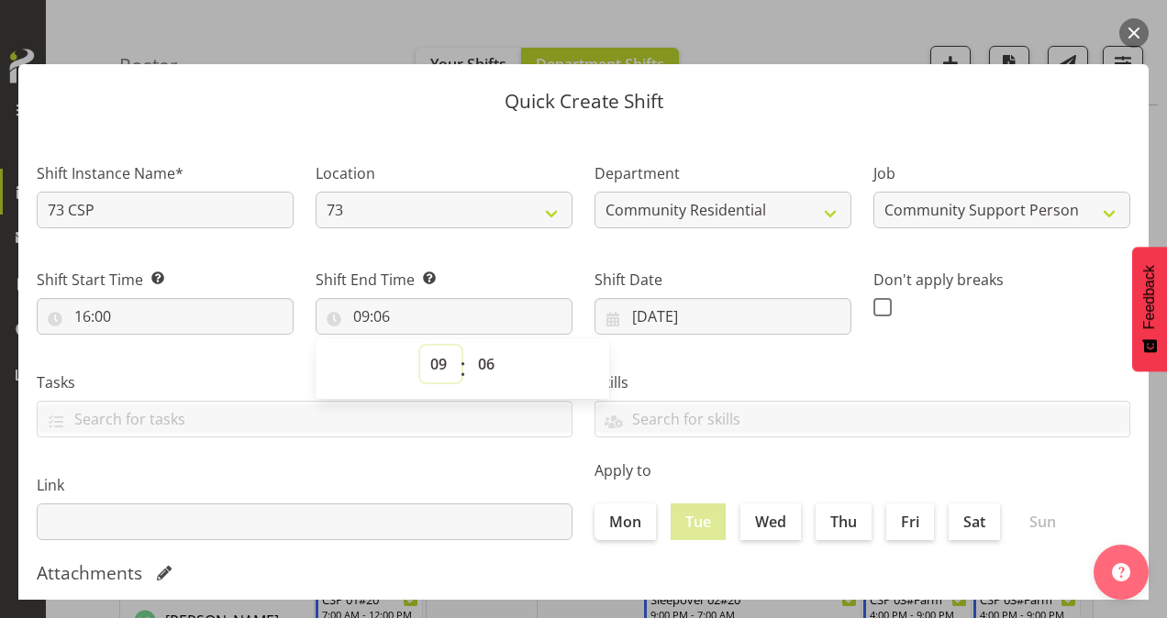
click at [442, 363] on select "00 01 02 03 04 05 06 07 08 09 10 11 12 13 14 15 16 17 18 19 20 21 22 23" at bounding box center [440, 364] width 41 height 37
select select "21"
click at [420, 346] on select "00 01 02 03 04 05 06 07 08 09 10 11 12 13 14 15 16 17 18 19 20 21 22 23" at bounding box center [440, 364] width 41 height 37
type input "21:06"
click at [484, 355] on select "00 01 02 03 04 05 06 07 08 09 10 11 12 13 14 15 16 17 18 19 20 21 22 23 24 25 2…" at bounding box center [488, 364] width 41 height 37
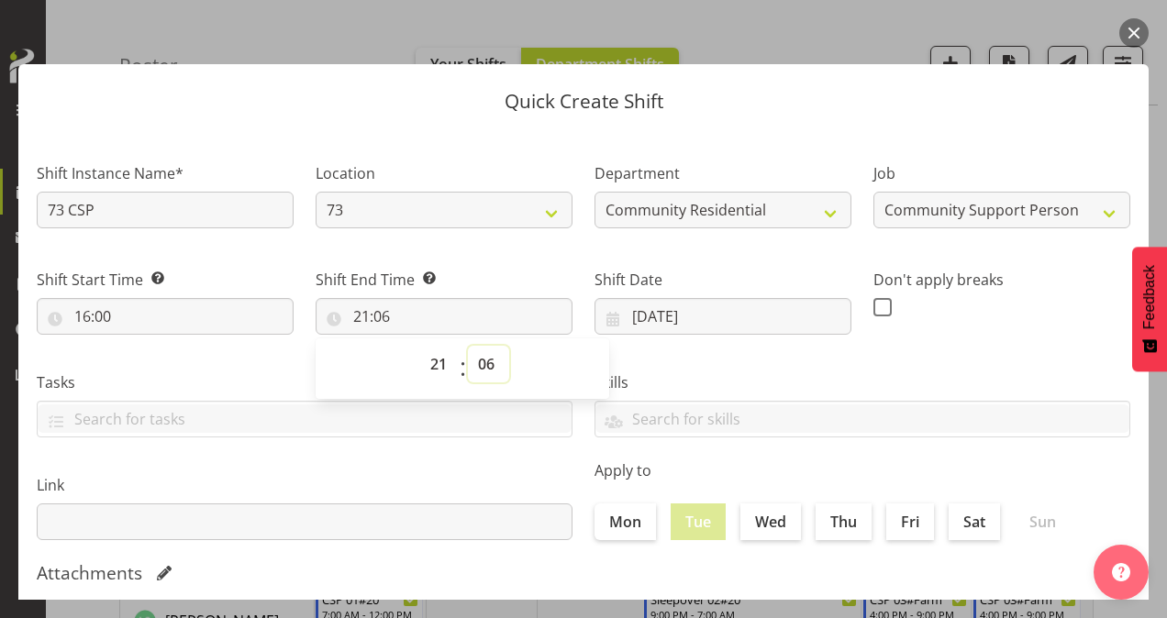
select select "0"
click at [468, 346] on select "00 01 02 03 04 05 06 07 08 09 10 11 12 13 14 15 16 17 18 19 20 21 22 23 24 25 2…" at bounding box center [488, 364] width 41 height 37
type input "21:00"
click at [874, 307] on span at bounding box center [882, 307] width 18 height 18
click at [874, 307] on input "checkbox" at bounding box center [879, 307] width 12 height 12
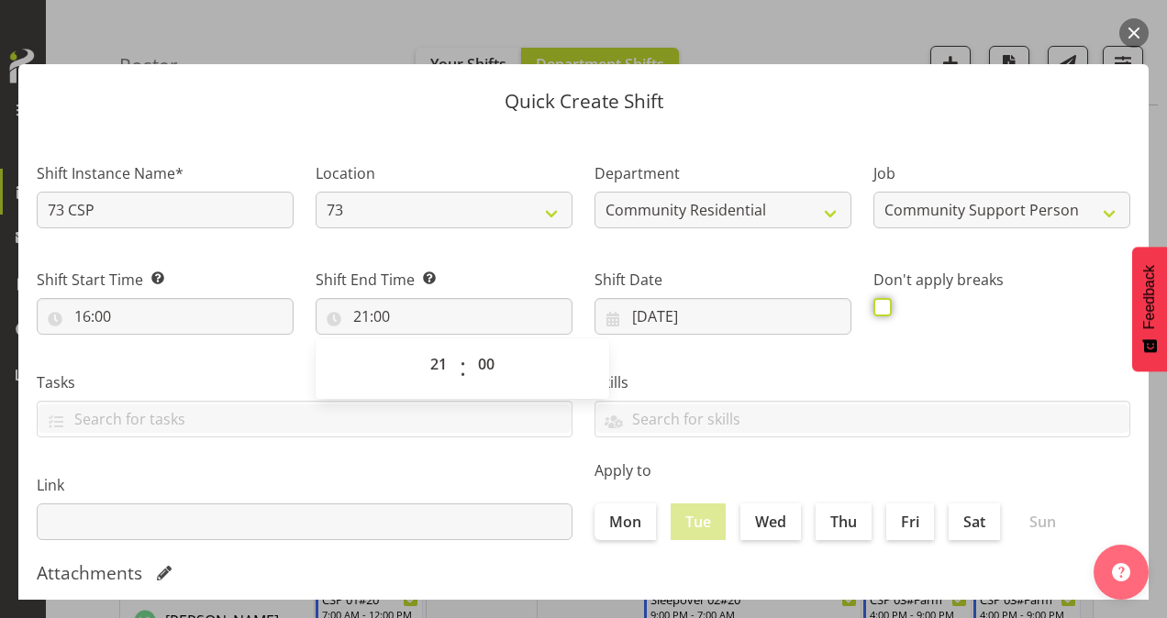
checkbox input "true"
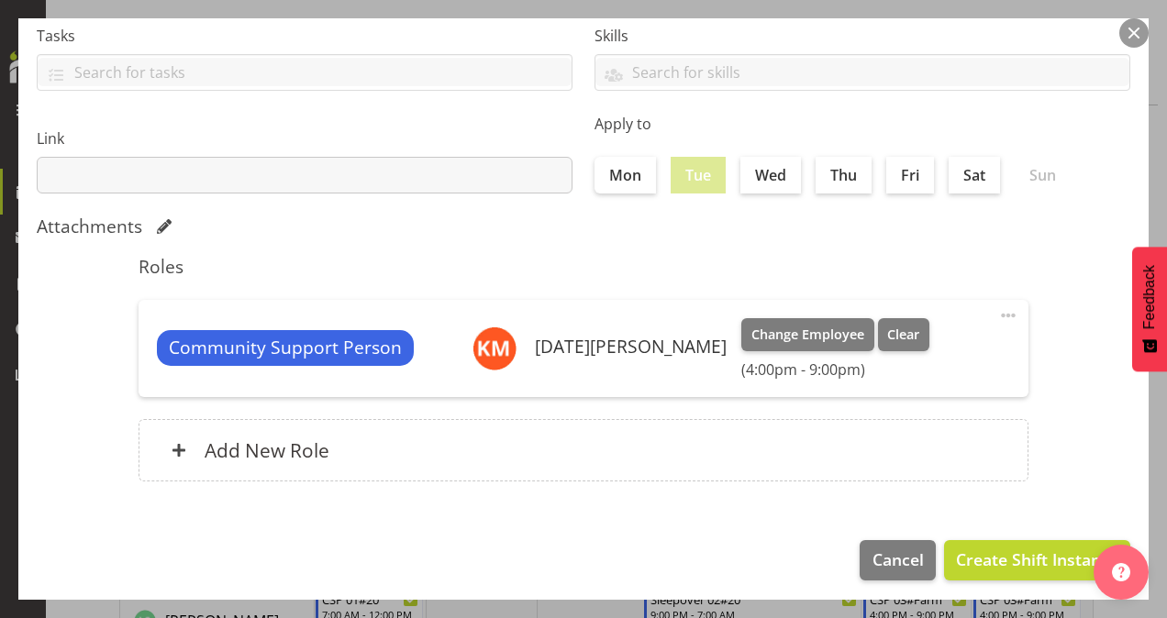
scroll to position [353, 0]
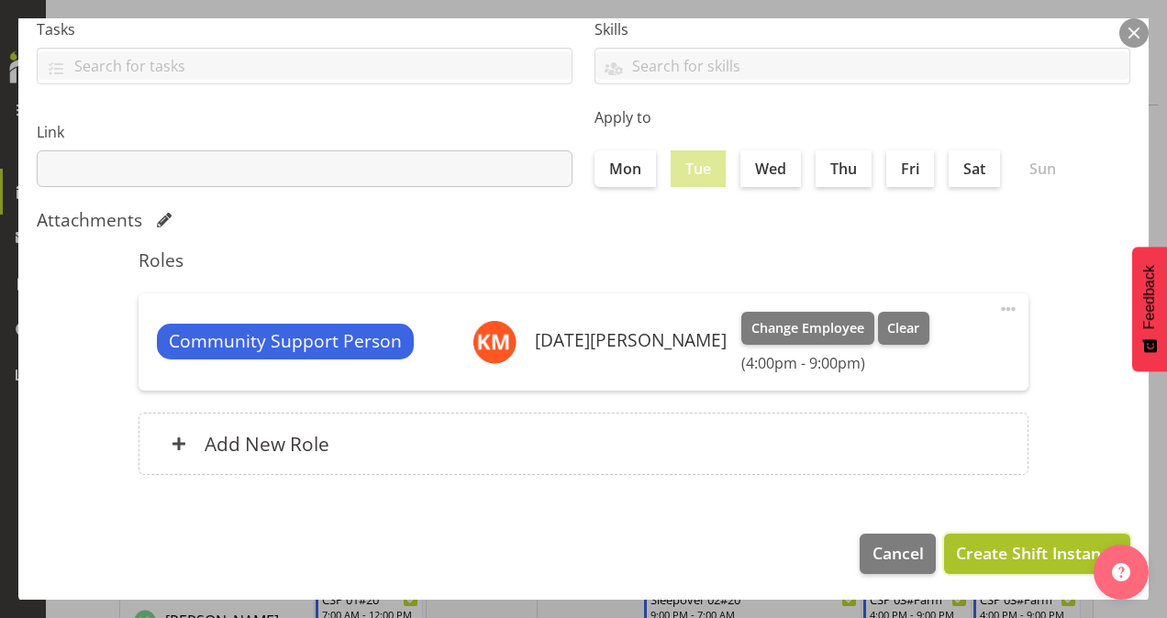
click at [984, 545] on span "Create Shift Instance" at bounding box center [1037, 553] width 162 height 24
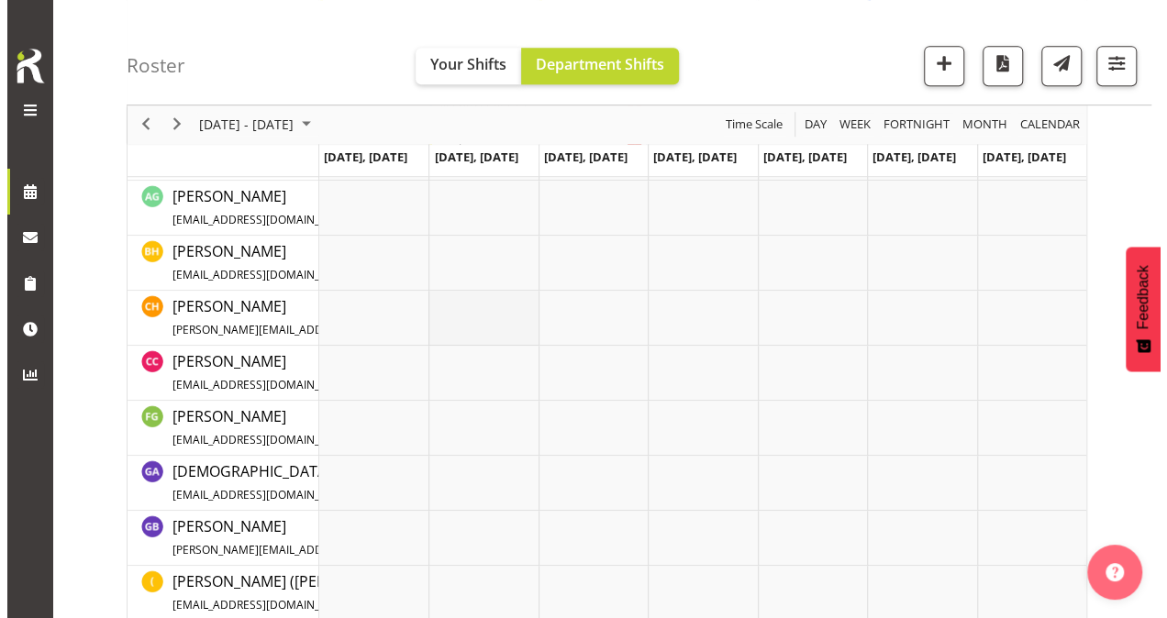
scroll to position [109, 0]
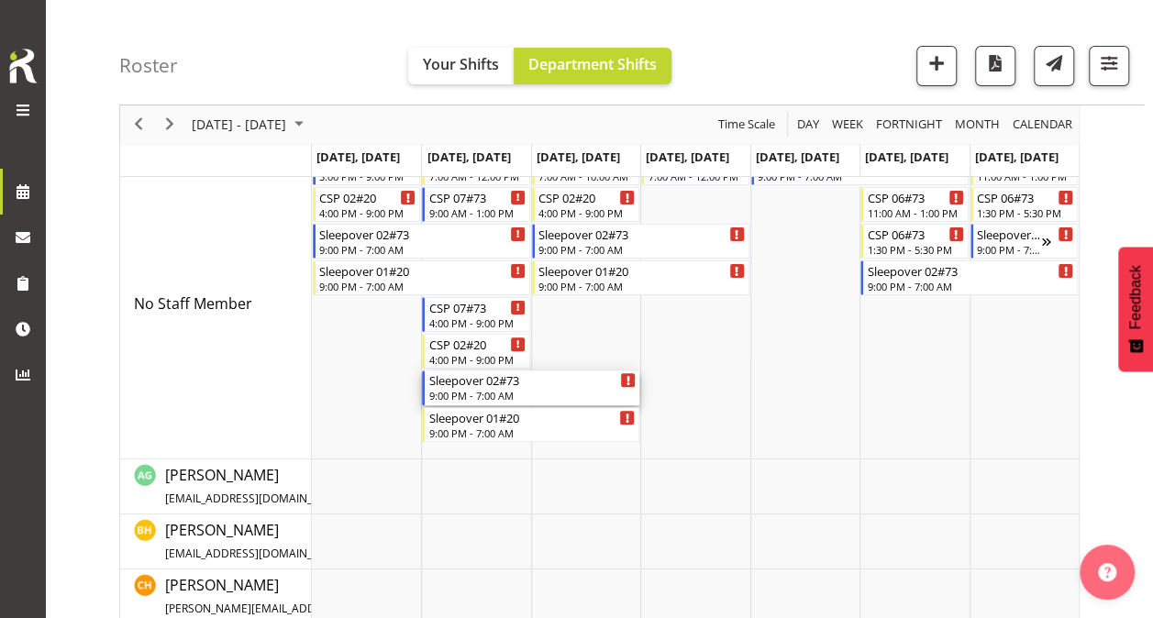
click at [503, 382] on div "Sleepover 02#73" at bounding box center [531, 380] width 207 height 18
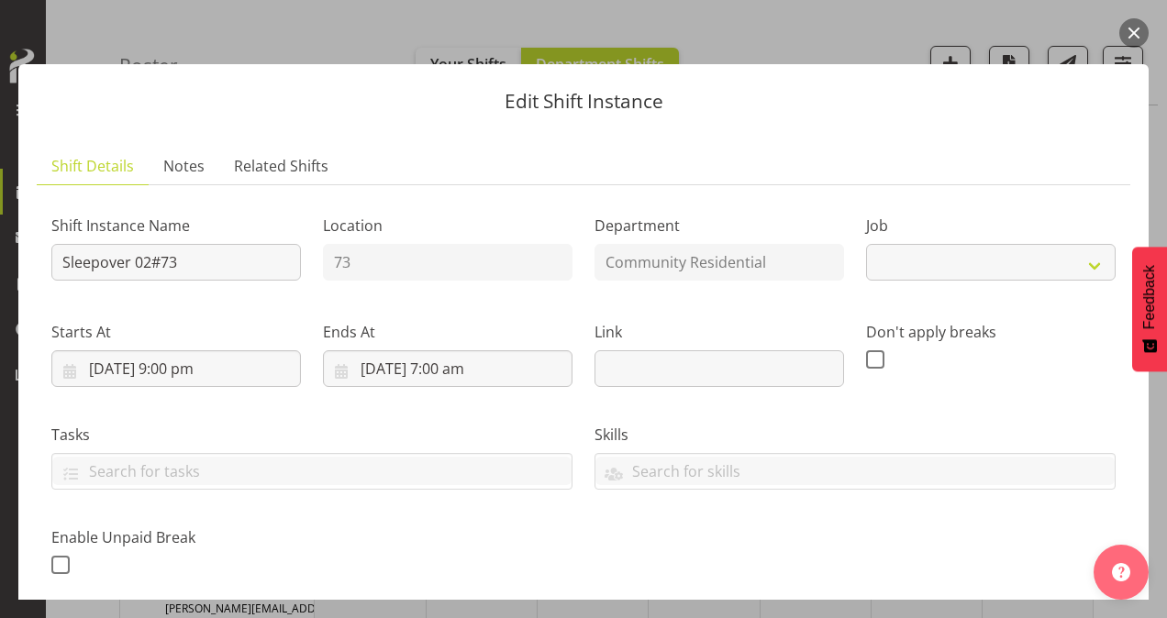
select select "2"
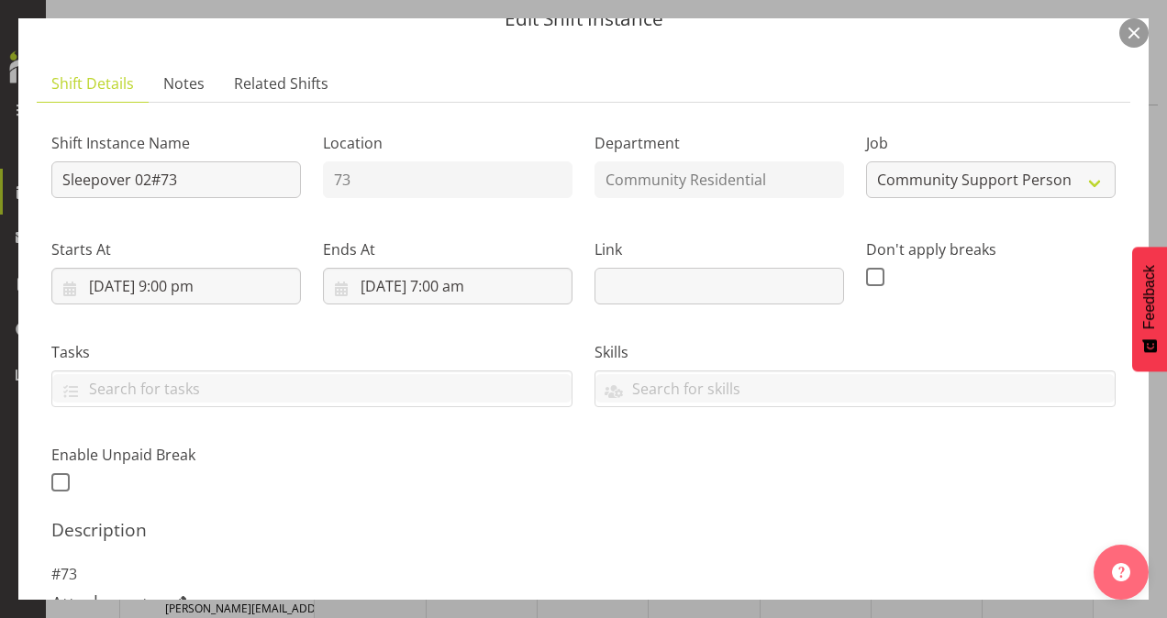
scroll to position [275, 0]
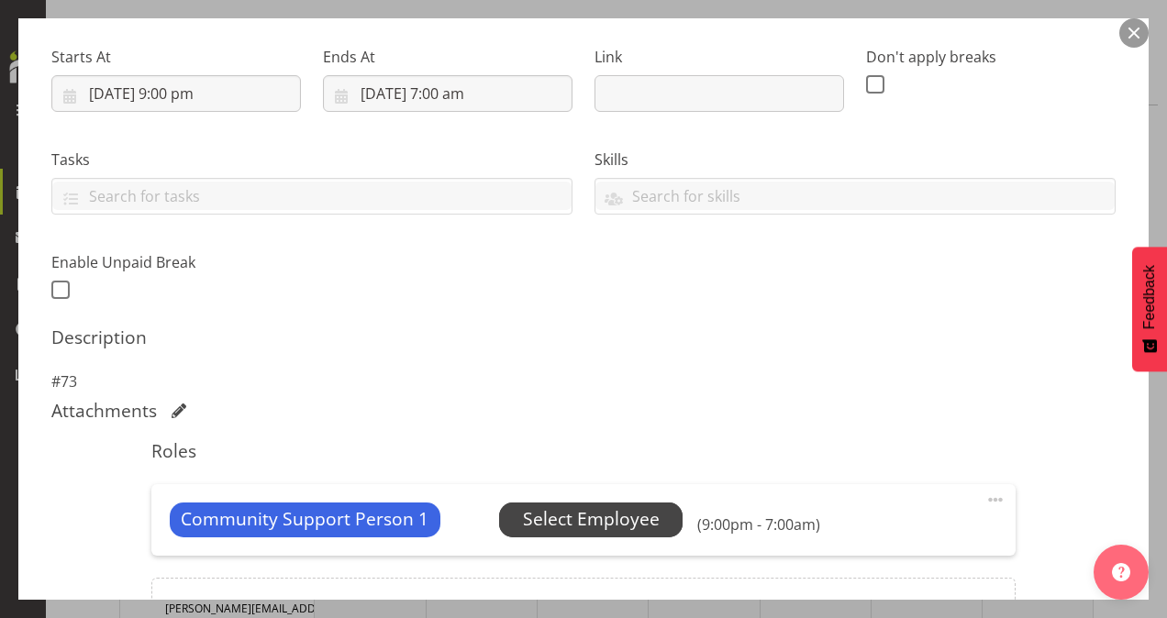
click at [648, 519] on span "Select Employee" at bounding box center [591, 519] width 137 height 27
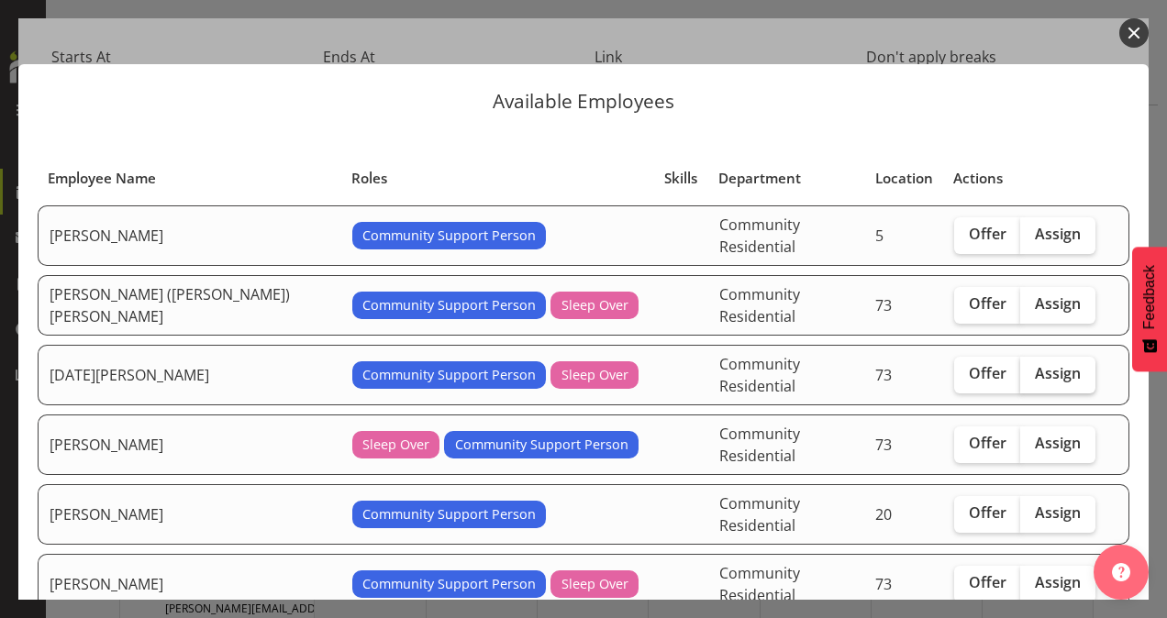
click at [1035, 364] on span "Assign" at bounding box center [1058, 373] width 46 height 18
click at [1032, 368] on input "Assign" at bounding box center [1026, 374] width 12 height 12
checkbox input "true"
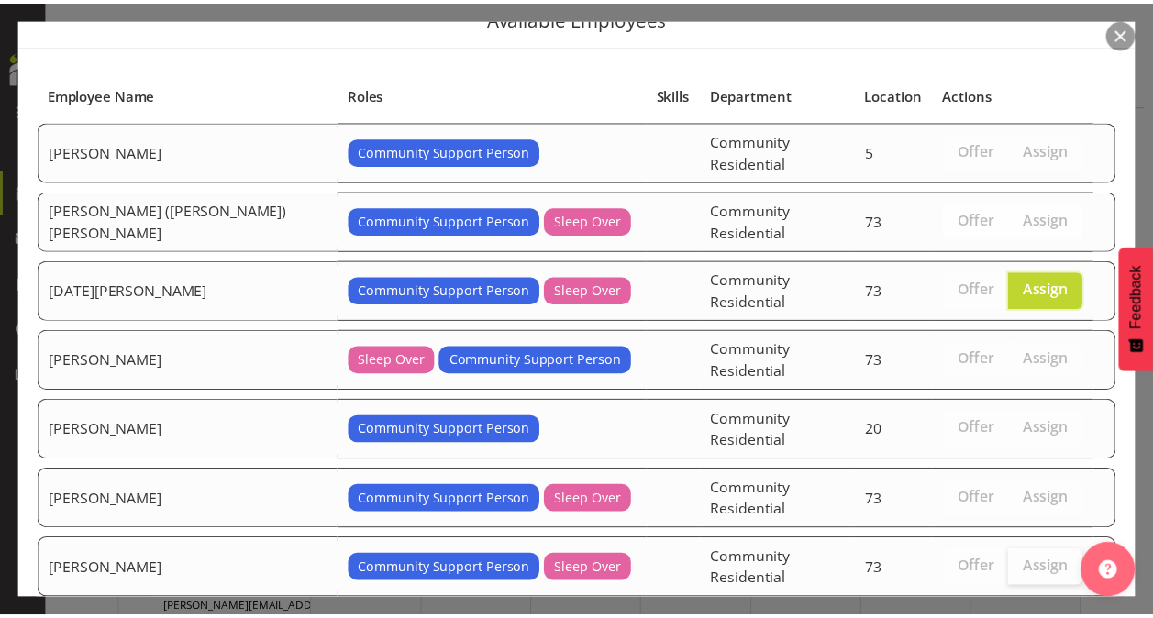
scroll to position [142, 0]
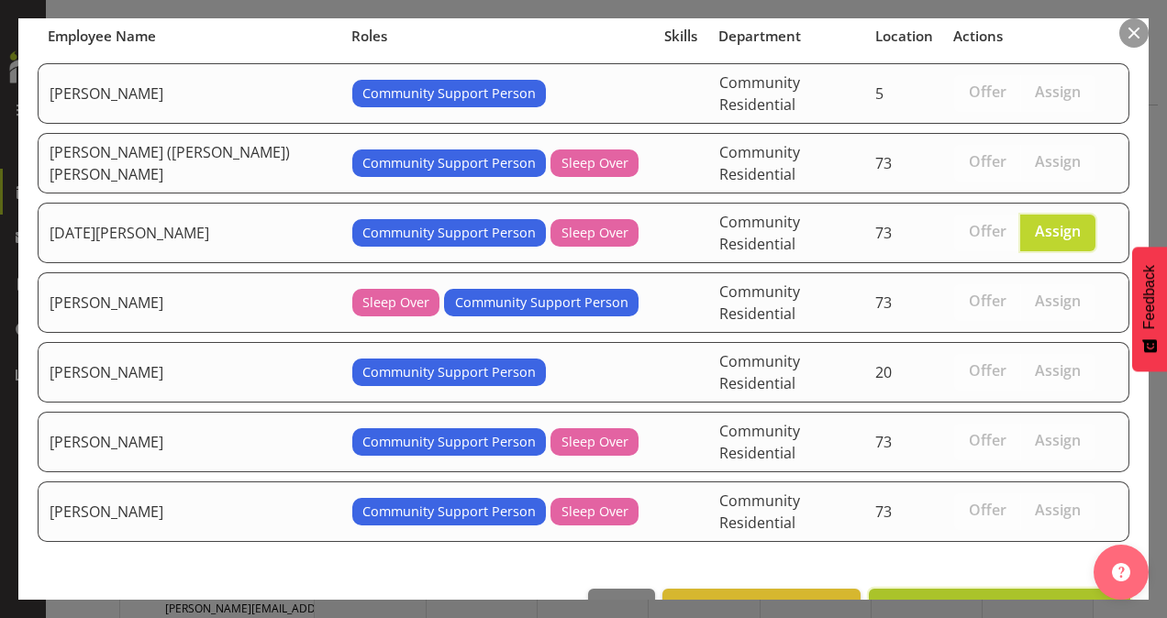
click at [1046, 598] on span "Assign [DATE][PERSON_NAME]" at bounding box center [1000, 609] width 238 height 22
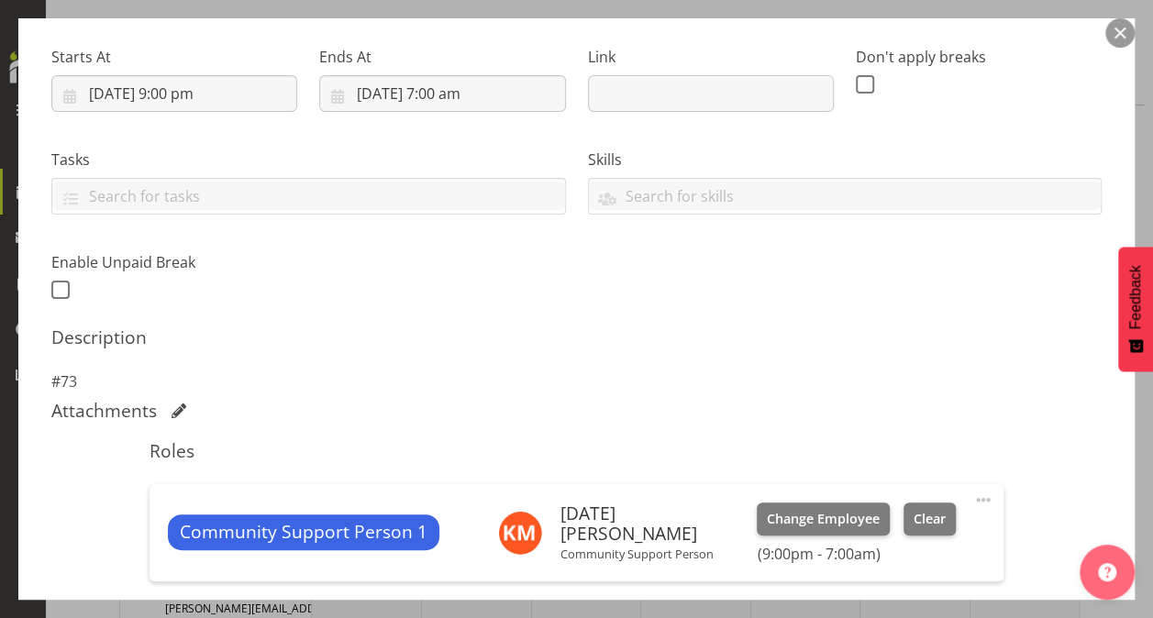
scroll to position [502, 0]
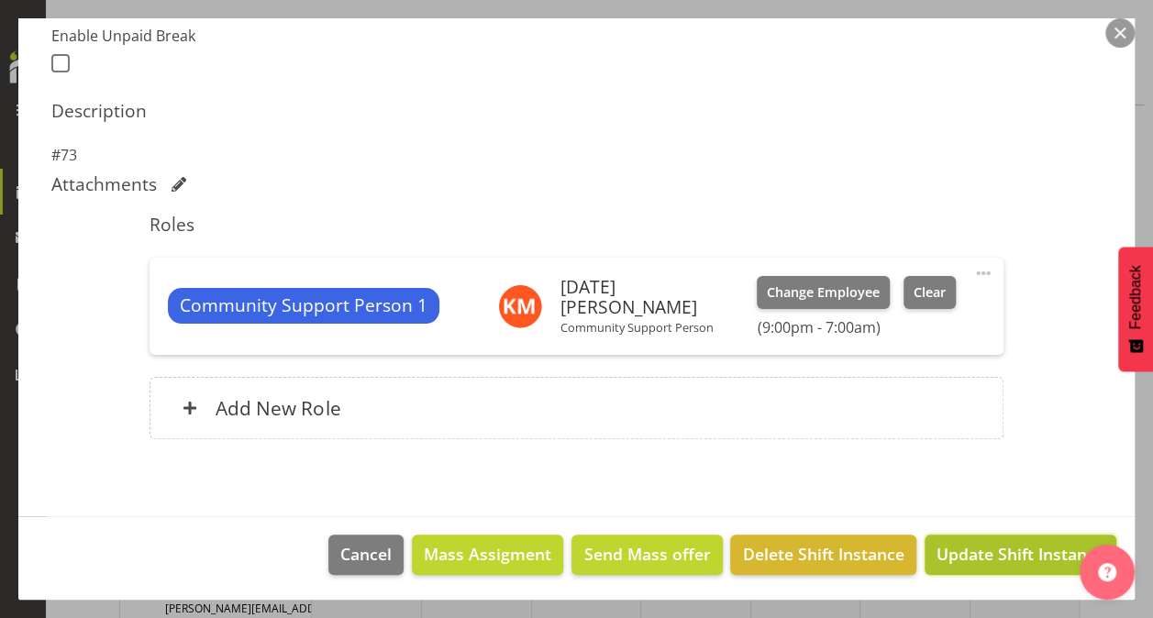
click at [949, 542] on span "Update Shift Instance" at bounding box center [1021, 554] width 168 height 24
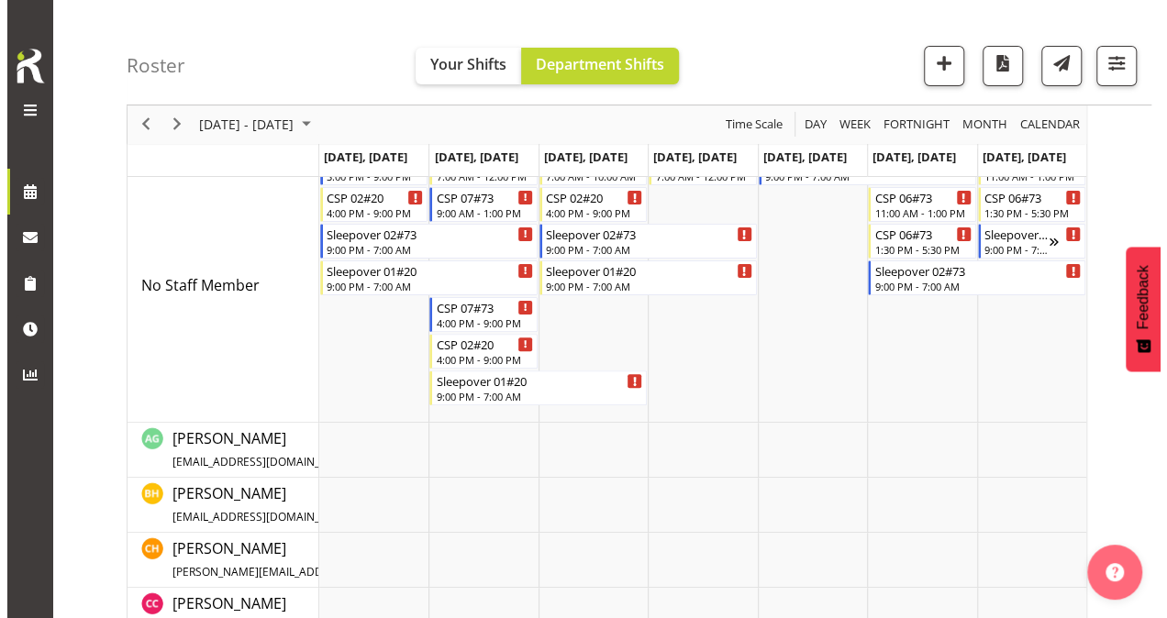
scroll to position [17, 0]
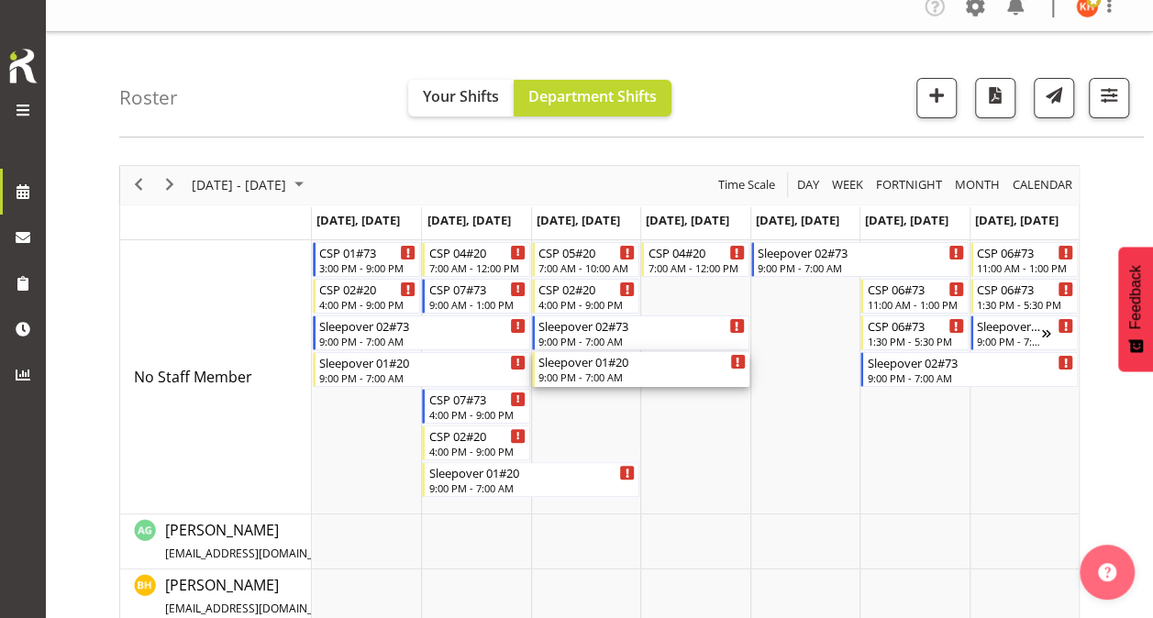
click at [635, 364] on div "Sleepover 01#20" at bounding box center [642, 361] width 207 height 18
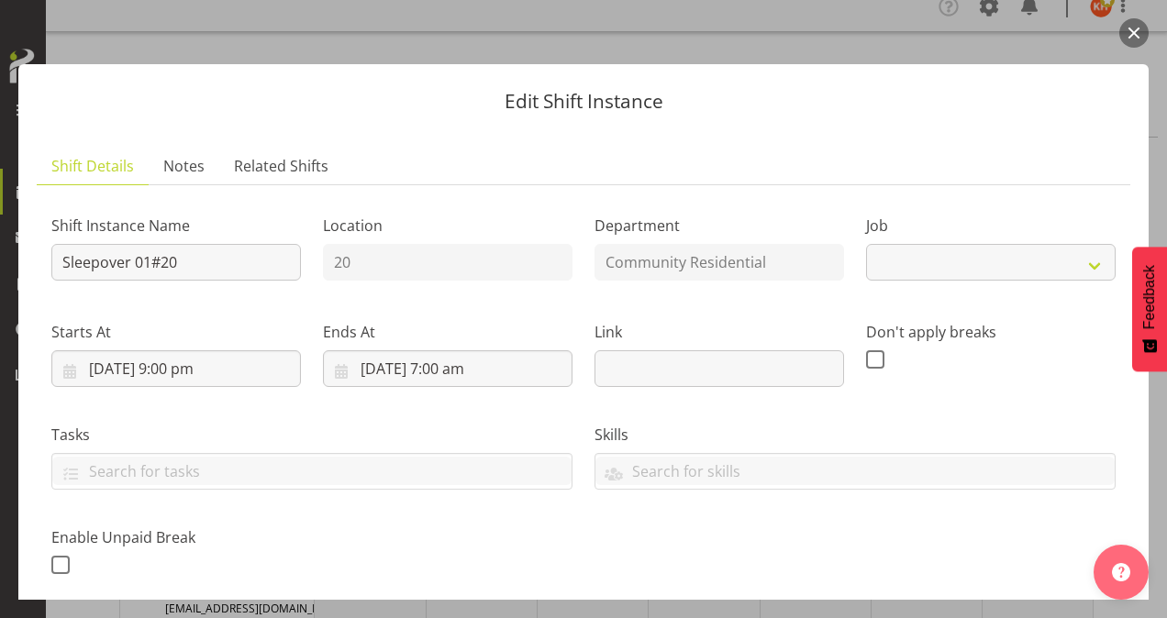
select select "3"
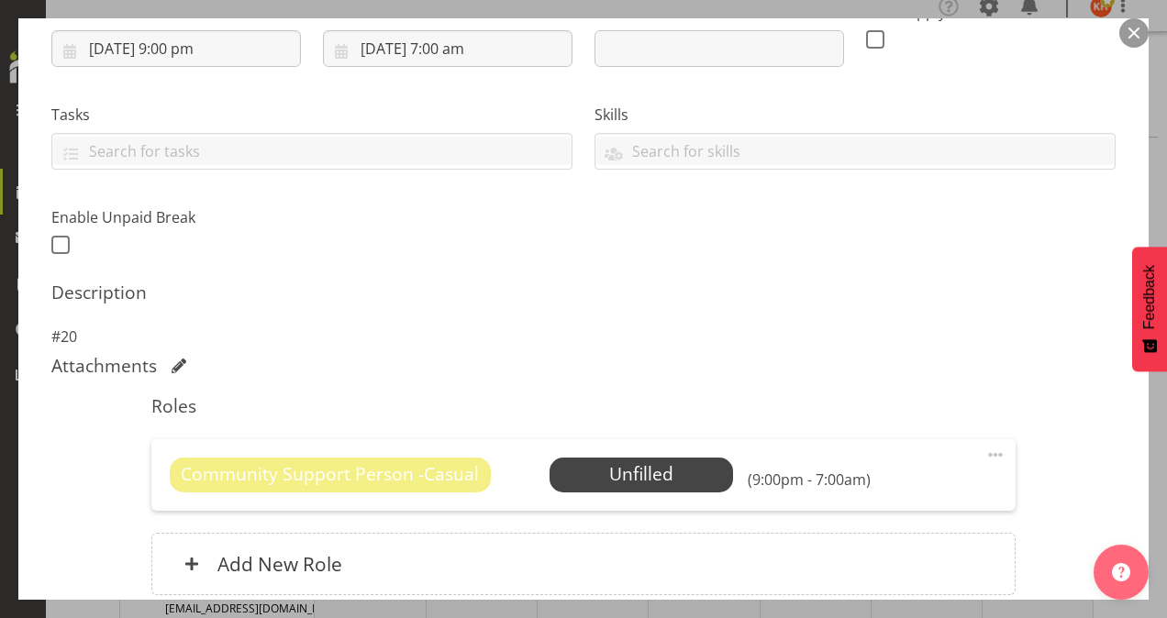
scroll to position [477, 0]
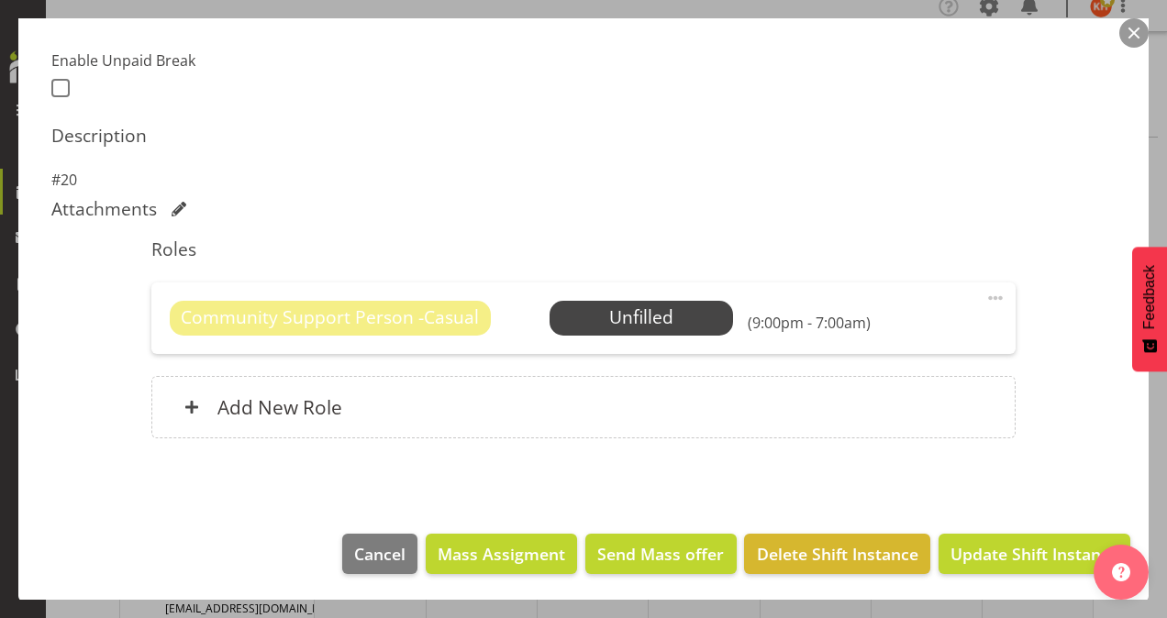
click at [984, 294] on span at bounding box center [995, 298] width 22 height 22
click at [892, 397] on link "Delete" at bounding box center [918, 404] width 176 height 33
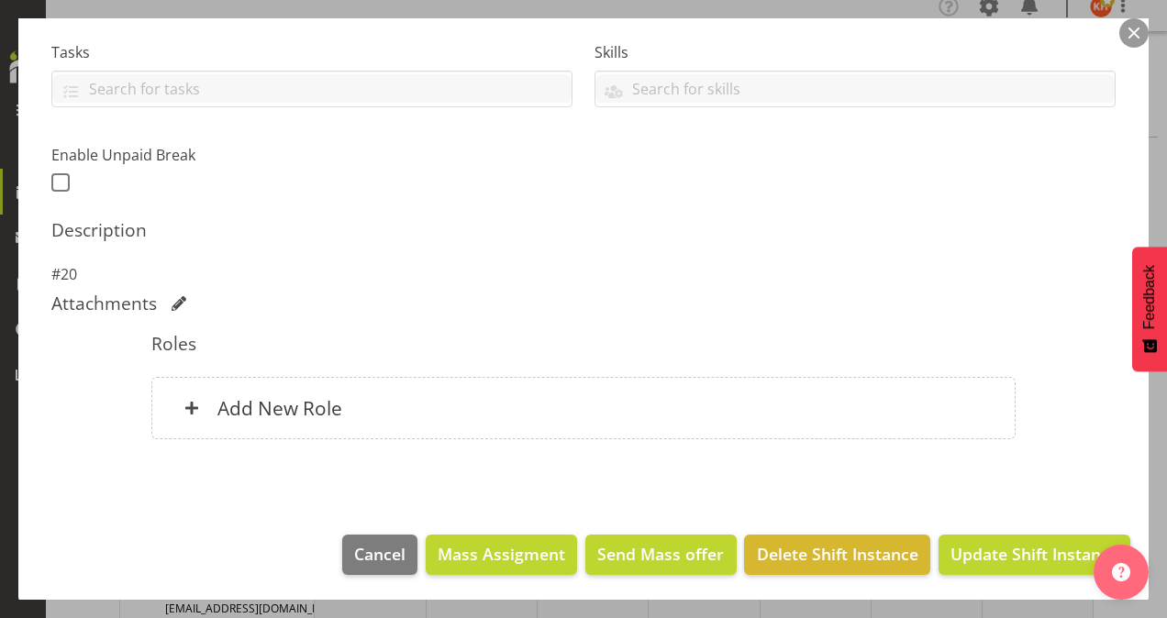
click at [892, 397] on div "Add New Role" at bounding box center [583, 408] width 865 height 62
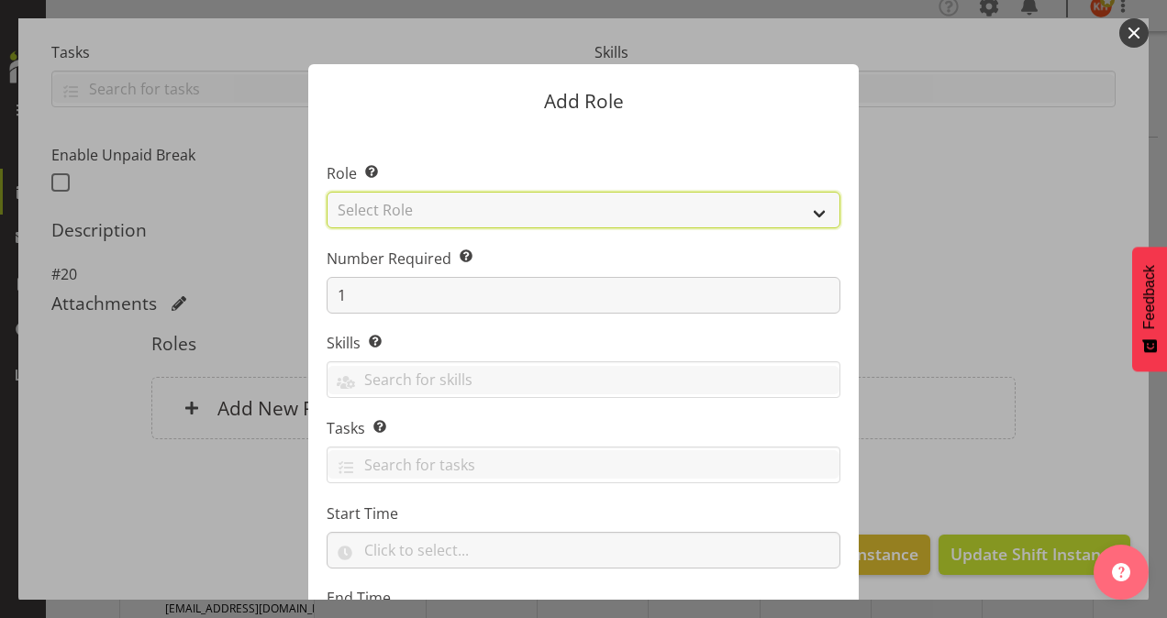
click at [415, 207] on select "Select Role Area Manager Art Coordination Community - SIL Community Leader Comm…" at bounding box center [584, 210] width 514 height 37
select select "13"
click at [327, 192] on select "Select Role Area Manager Art Coordination Community - SIL Community Leader Comm…" at bounding box center [584, 210] width 514 height 37
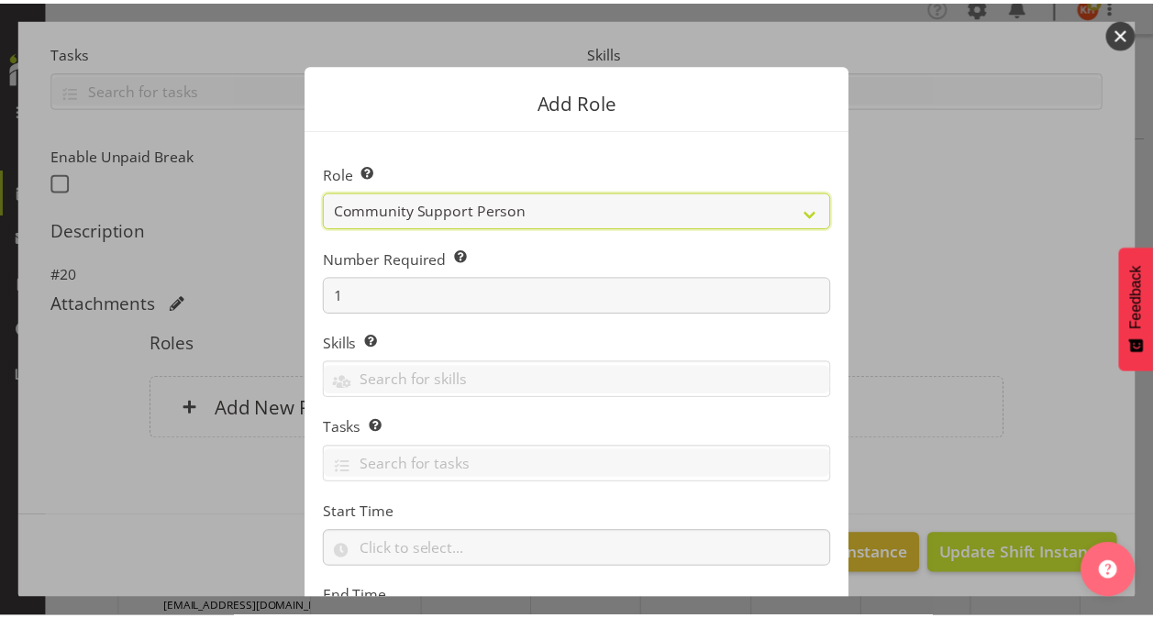
scroll to position [176, 0]
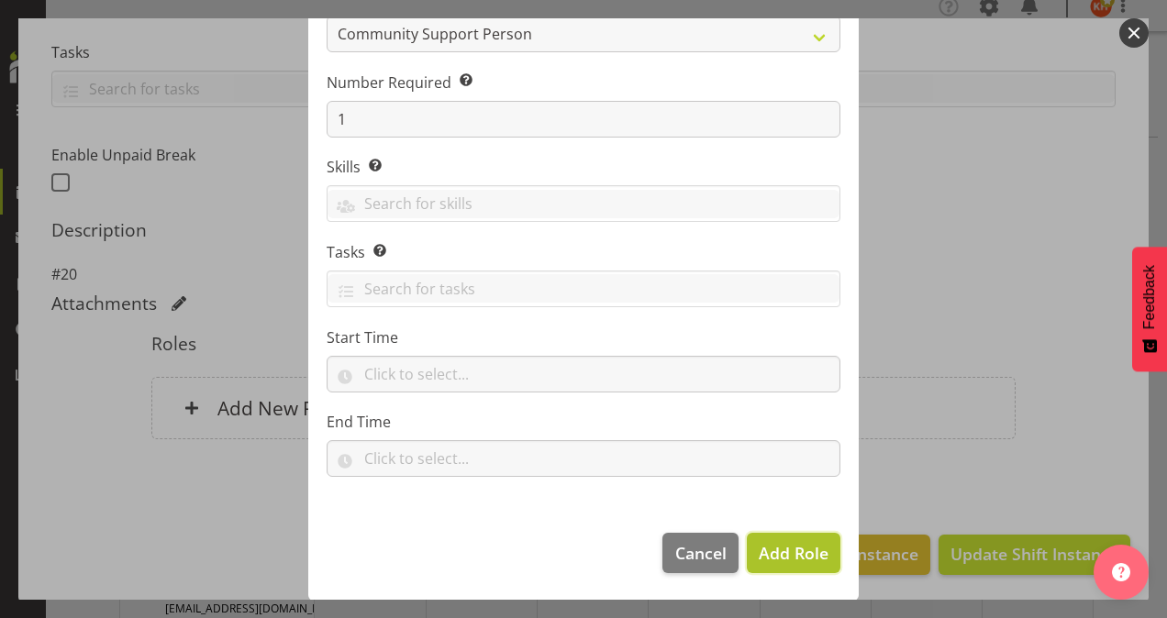
click at [762, 544] on span "Add Role" at bounding box center [794, 553] width 70 height 22
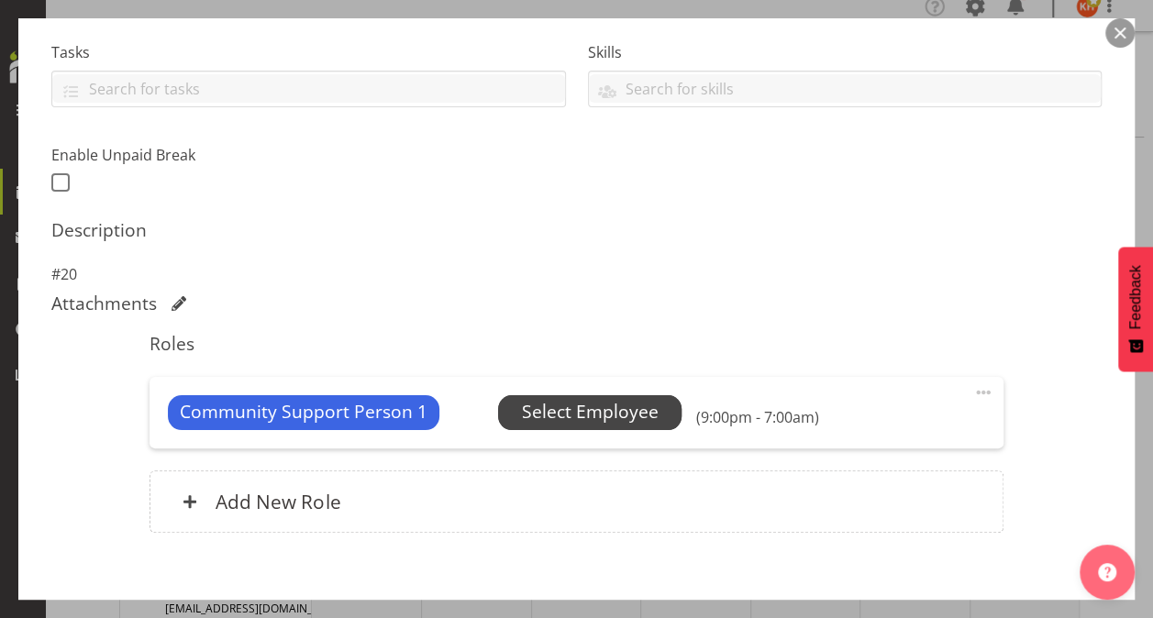
click at [597, 418] on span "Select Employee" at bounding box center [590, 412] width 137 height 27
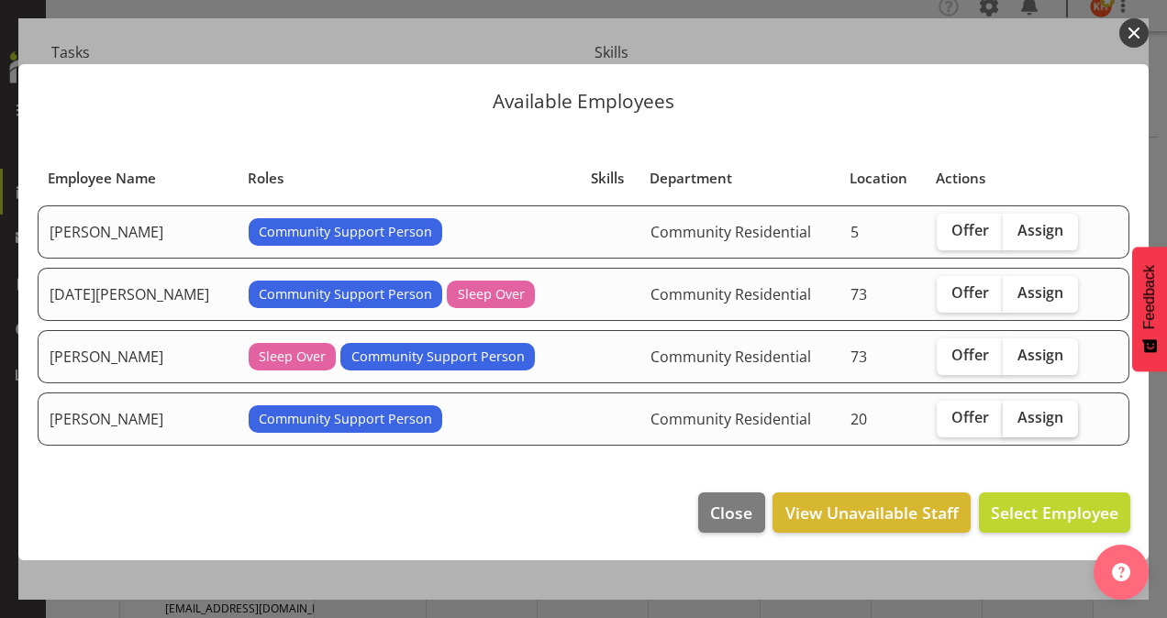
drag, startPoint x: 1019, startPoint y: 291, endPoint x: 1032, endPoint y: 409, distance: 119.1
click at [1018, 294] on span "Assign" at bounding box center [1041, 293] width 46 height 18
click at [1015, 294] on input "Assign" at bounding box center [1009, 293] width 12 height 12
checkbox input "true"
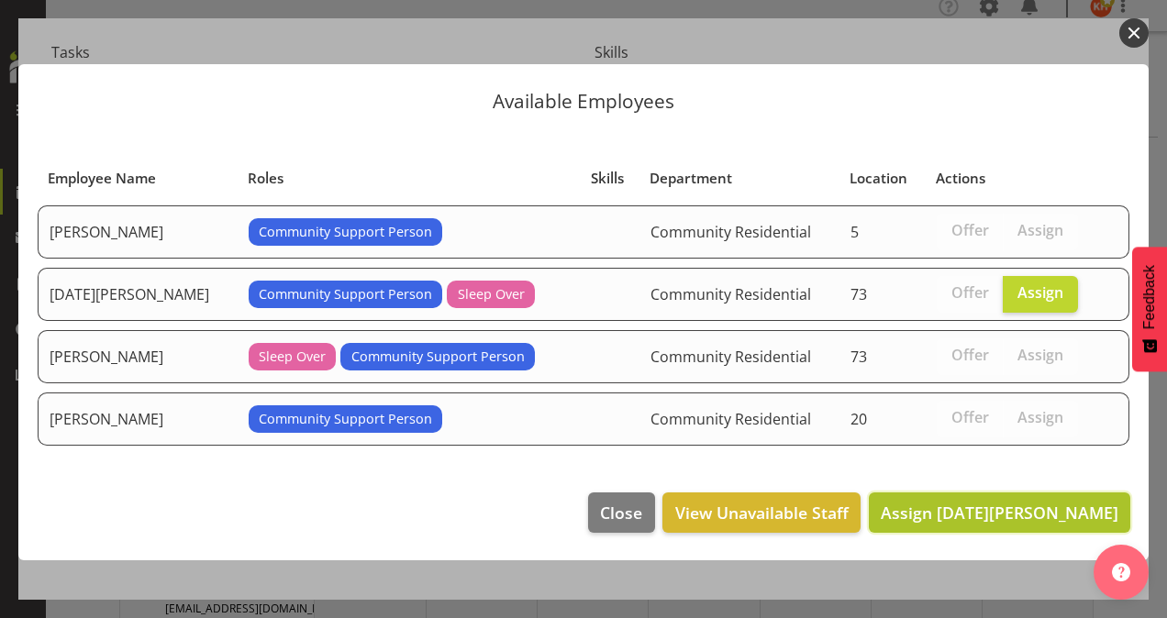
click at [1048, 501] on span "Assign [DATE][PERSON_NAME]" at bounding box center [1000, 513] width 238 height 24
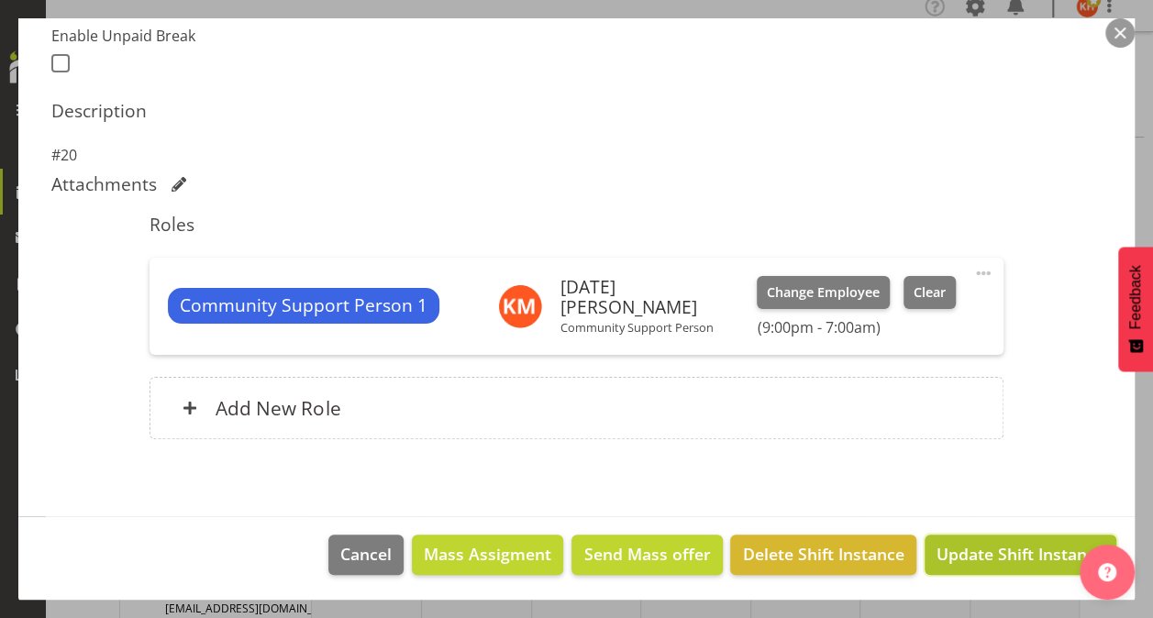
click at [1007, 545] on span "Update Shift Instance" at bounding box center [1021, 554] width 168 height 24
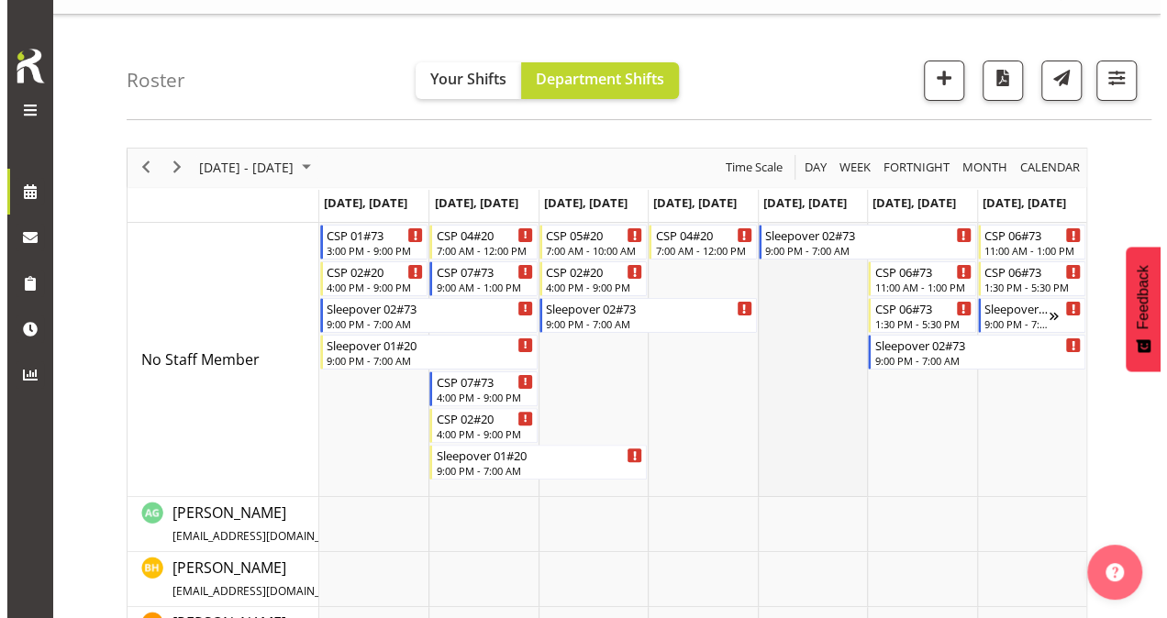
scroll to position [17, 0]
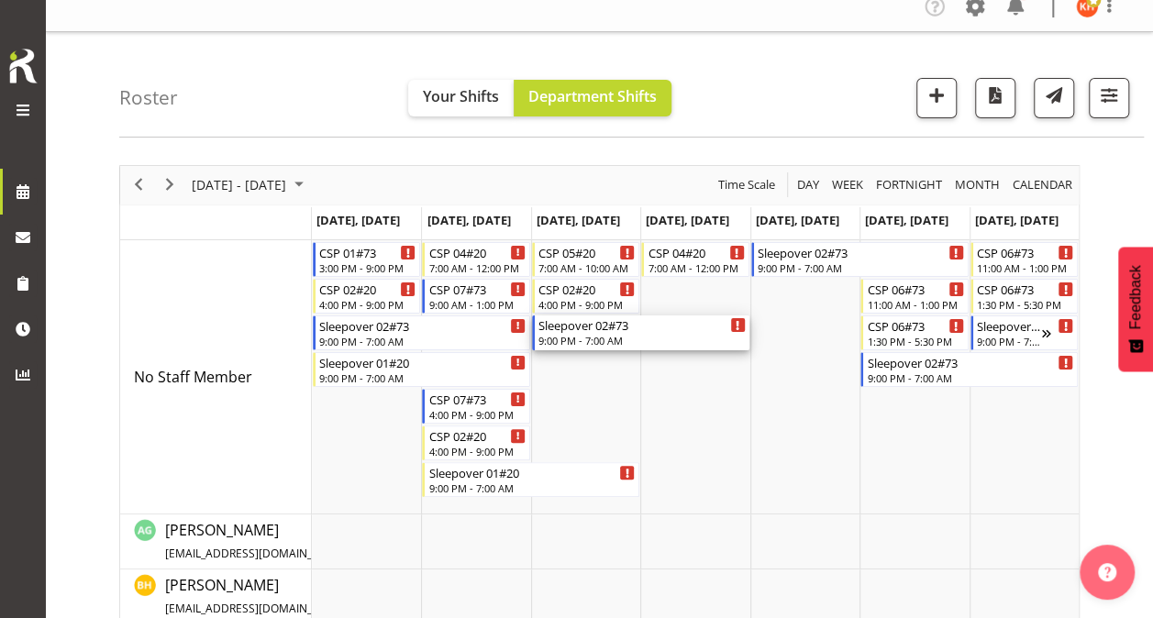
click at [645, 333] on div "9:00 PM - 7:00 AM" at bounding box center [642, 340] width 207 height 15
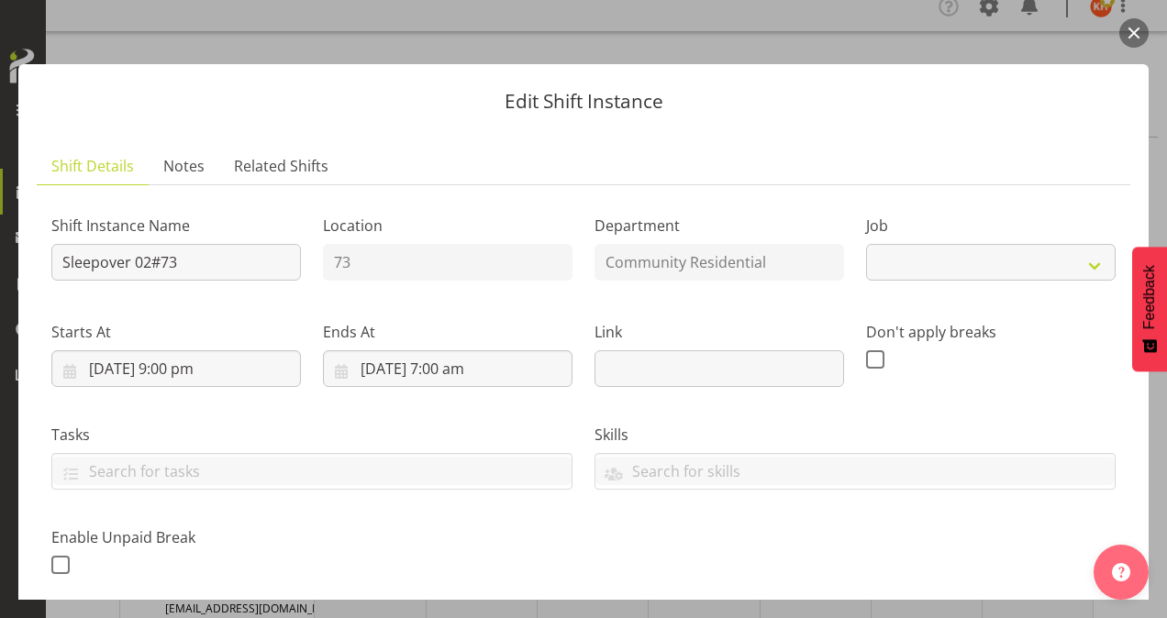
select select "2"
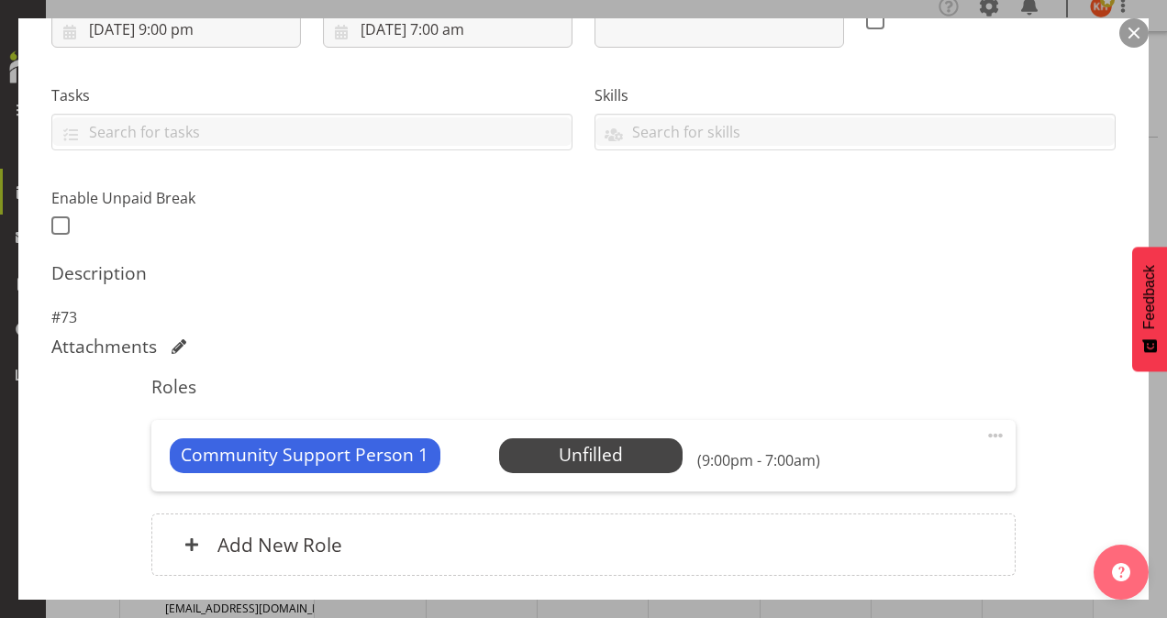
scroll to position [477, 0]
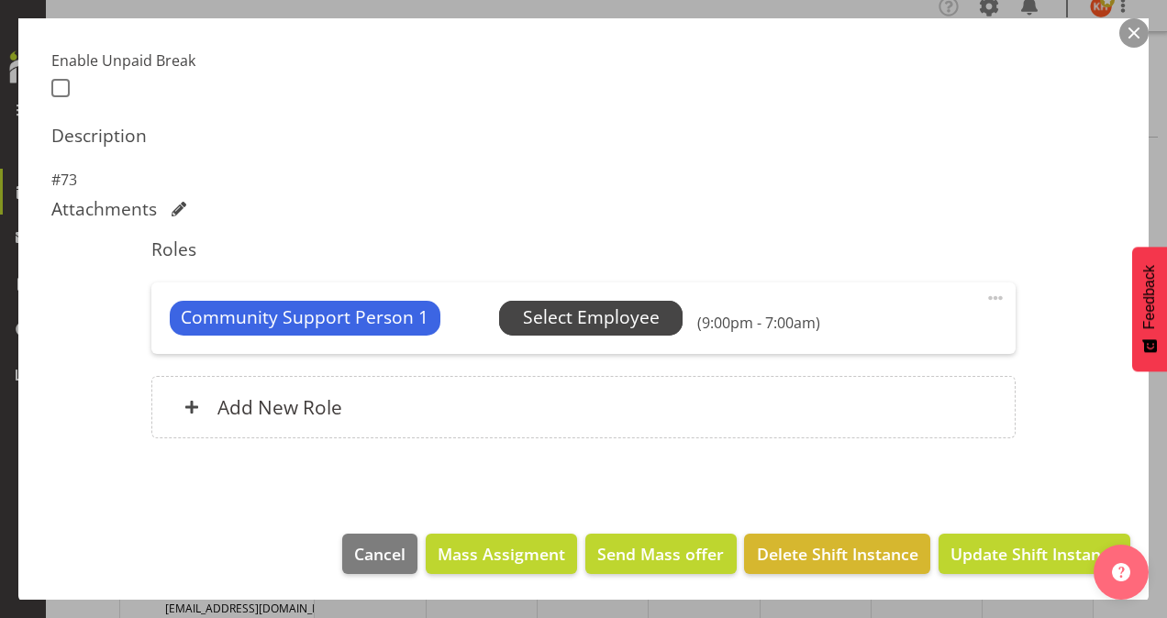
click at [573, 322] on span "Select Employee" at bounding box center [591, 318] width 137 height 27
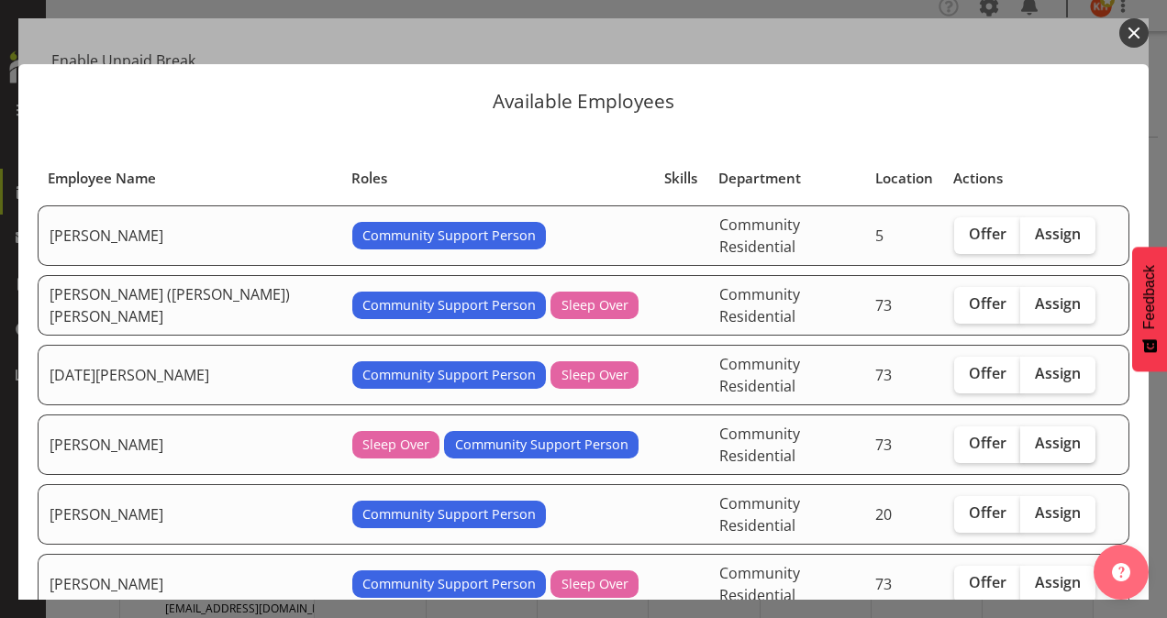
click at [1035, 434] on span "Assign" at bounding box center [1058, 443] width 46 height 18
click at [1020, 438] on input "Assign" at bounding box center [1026, 444] width 12 height 12
checkbox input "true"
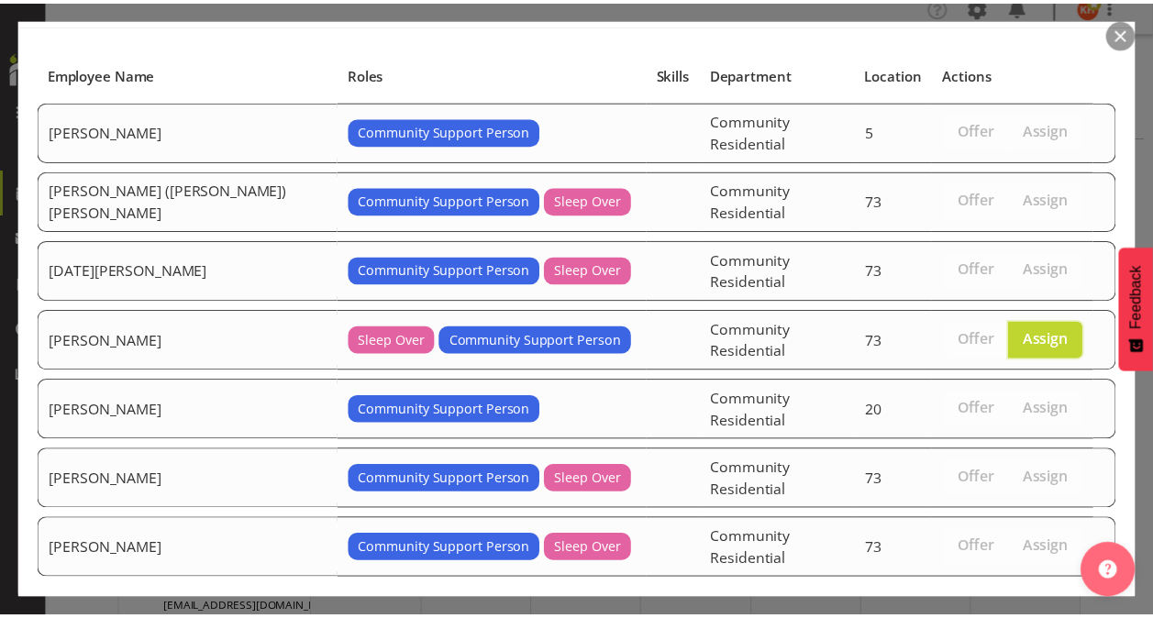
scroll to position [142, 0]
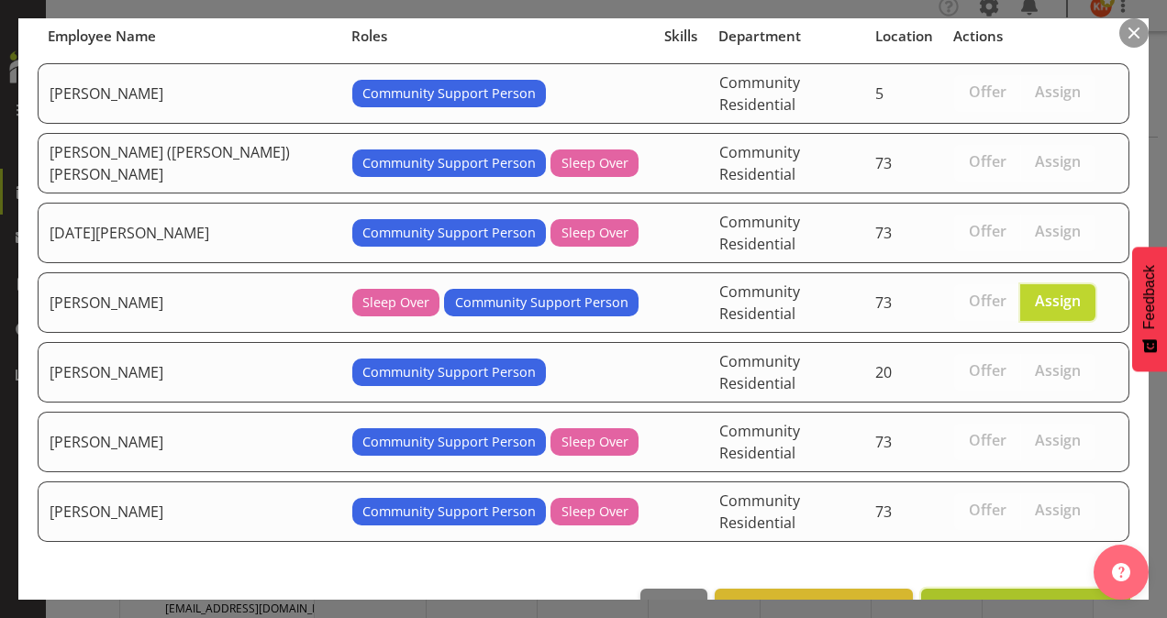
click at [995, 598] on span "Assign [PERSON_NAME]" at bounding box center [1025, 609] width 185 height 22
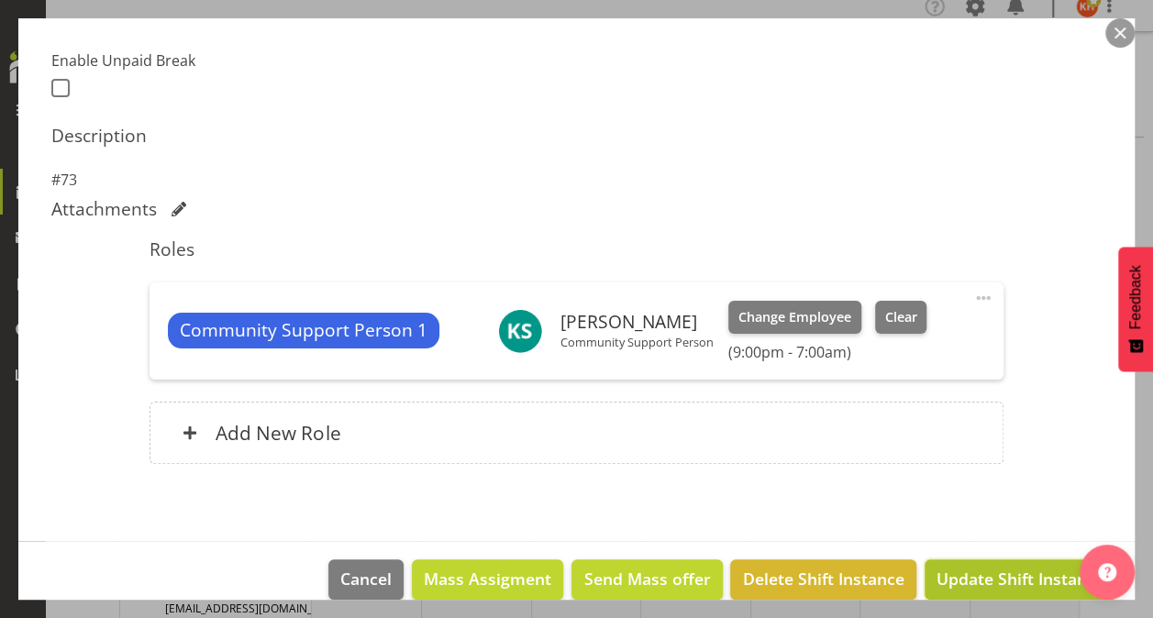
click at [972, 574] on span "Update Shift Instance" at bounding box center [1021, 579] width 168 height 24
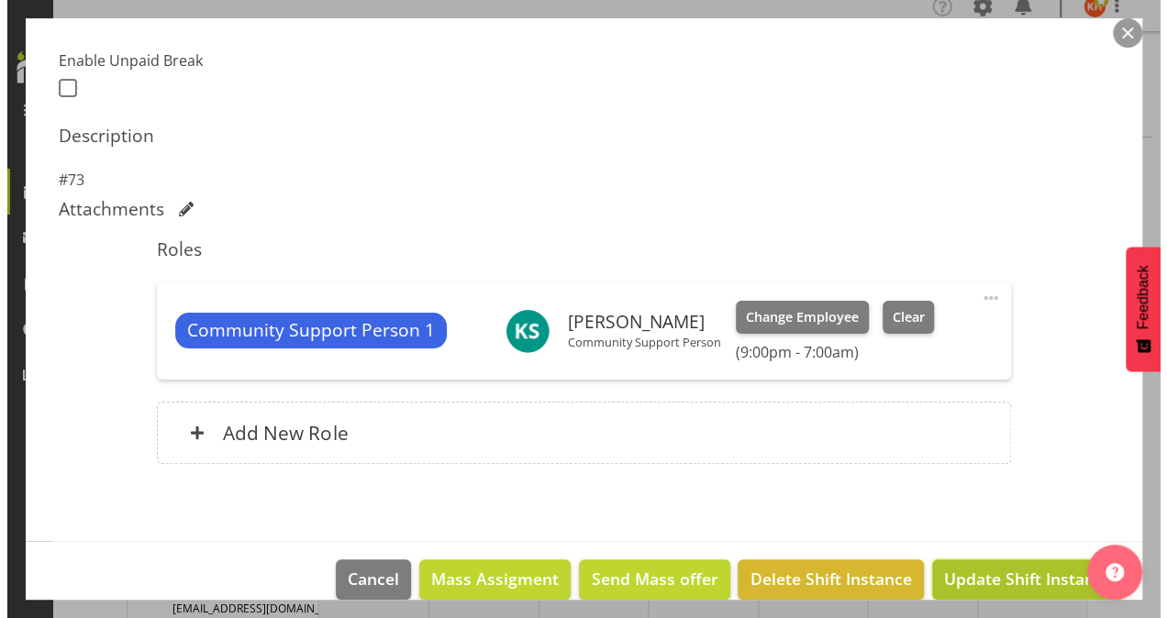
scroll to position [429, 0]
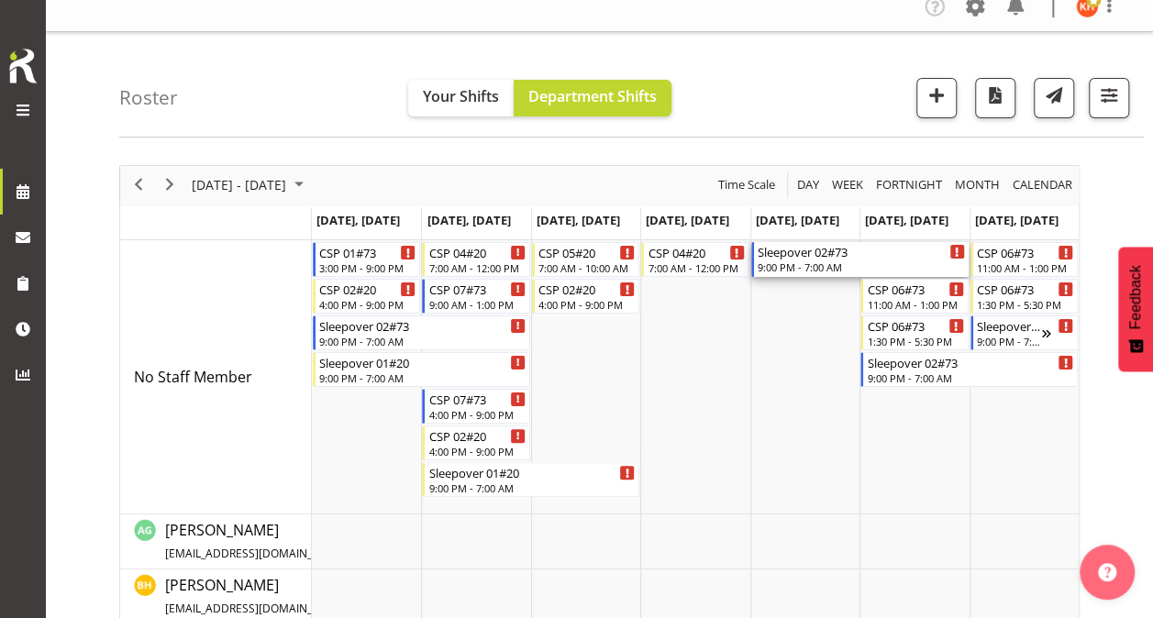
click at [818, 261] on div "9:00 PM - 7:00 AM" at bounding box center [861, 267] width 207 height 15
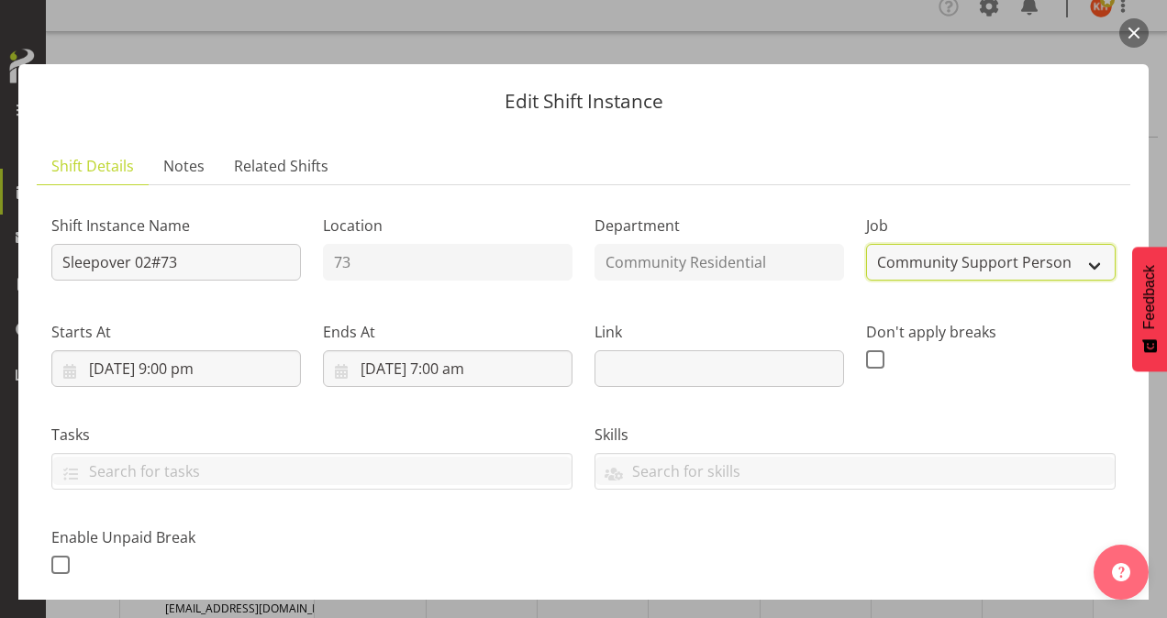
click at [919, 259] on select "Create new job Accounts Admin Art Coordinator Community Leader Community Suppor…" at bounding box center [991, 262] width 250 height 37
select select "3"
click at [866, 244] on select "Create new job Accounts Admin Art Coordinator Community Leader Community Suppor…" at bounding box center [991, 262] width 250 height 37
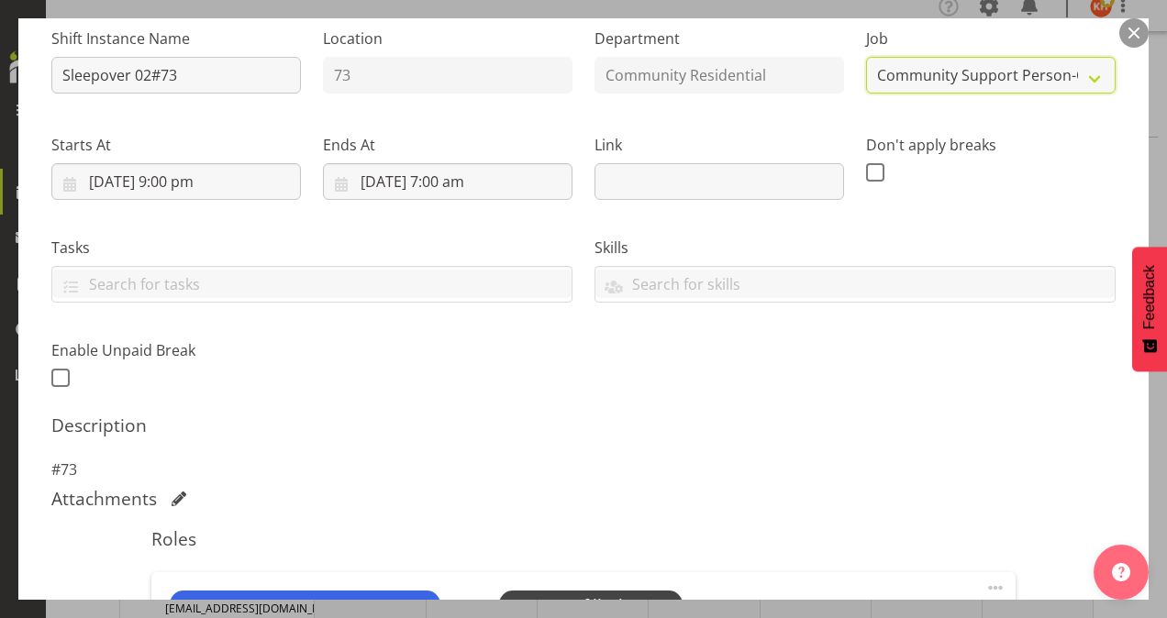
scroll to position [459, 0]
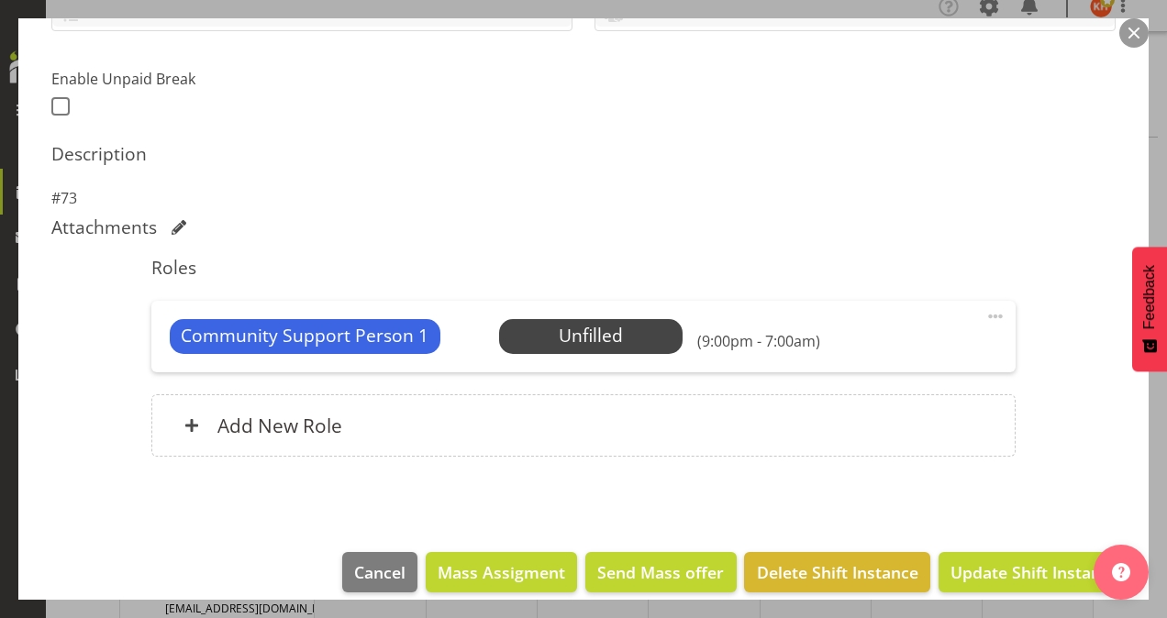
click at [984, 314] on span at bounding box center [995, 317] width 22 height 22
click at [984, 317] on span at bounding box center [995, 317] width 22 height 22
click at [897, 415] on link "Delete" at bounding box center [918, 422] width 176 height 33
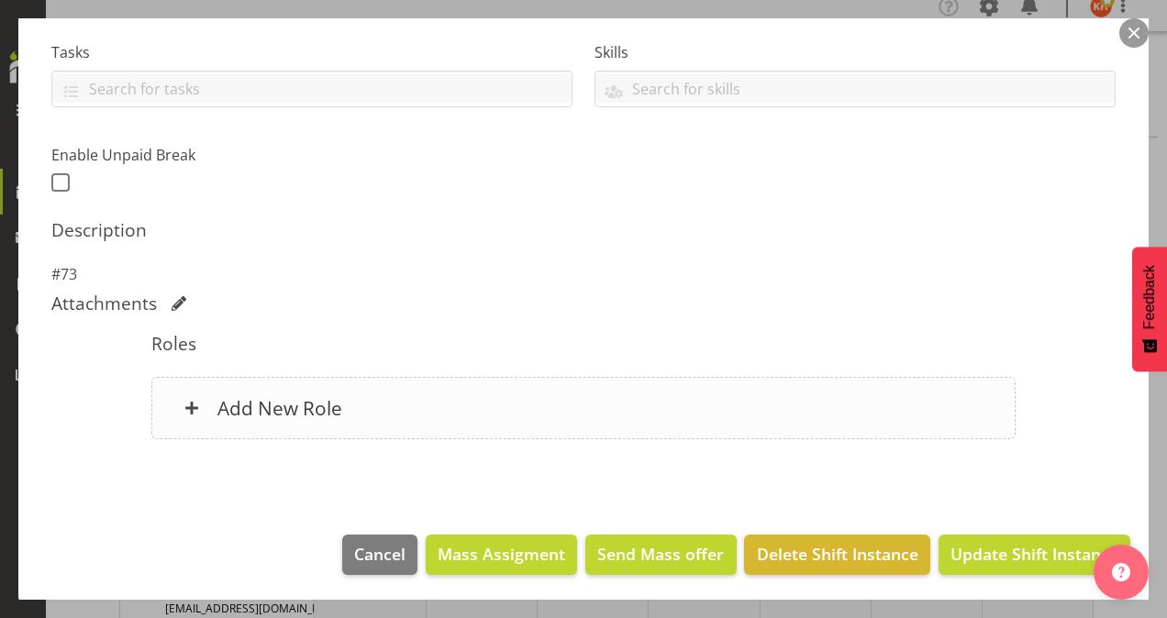
click at [295, 404] on h6 "Add New Role" at bounding box center [279, 408] width 125 height 24
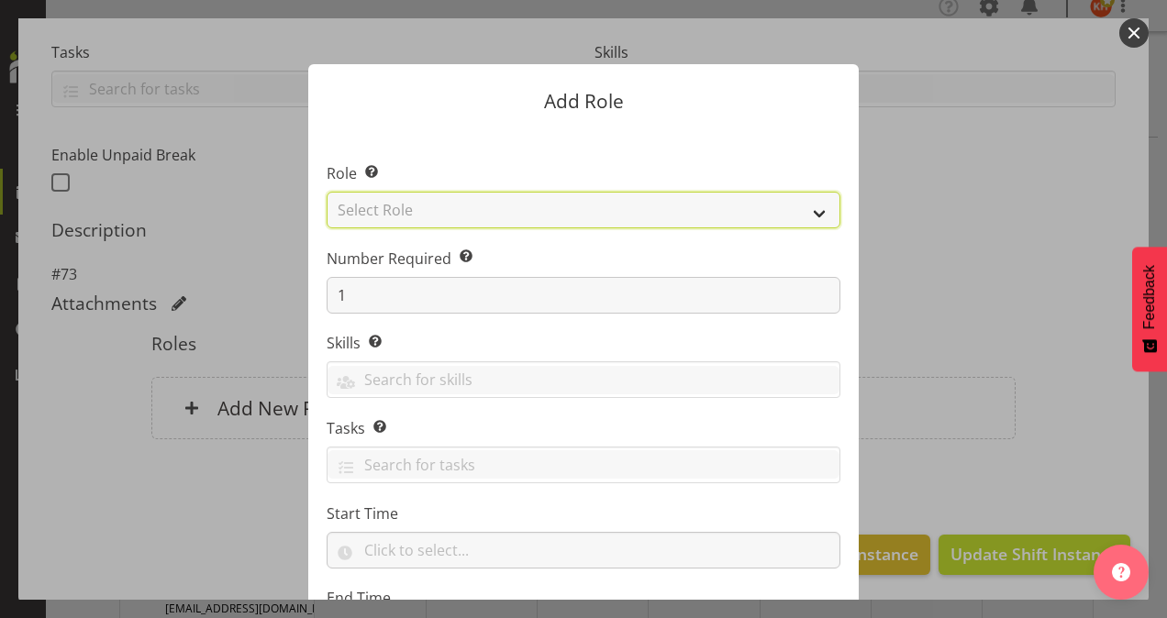
click at [415, 207] on select "Select Role Area Manager Art Coordination Community - SIL Community Leader Comm…" at bounding box center [584, 210] width 514 height 37
select select "287"
click at [327, 192] on select "Select Role Area Manager Art Coordination Community - SIL Community Leader Comm…" at bounding box center [584, 210] width 514 height 37
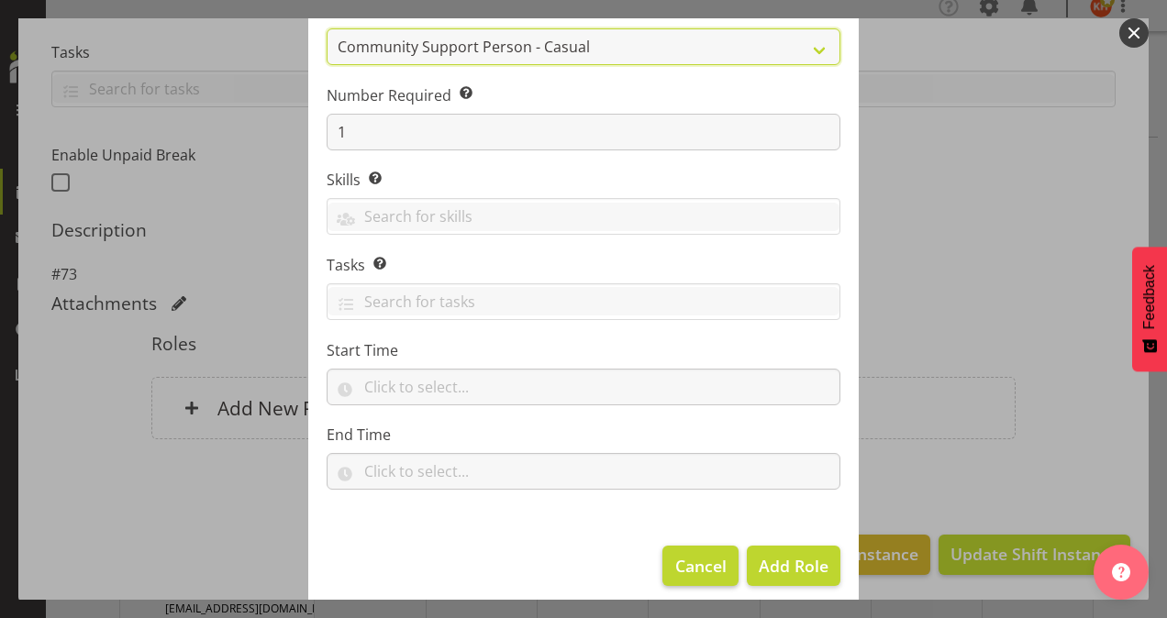
scroll to position [176, 0]
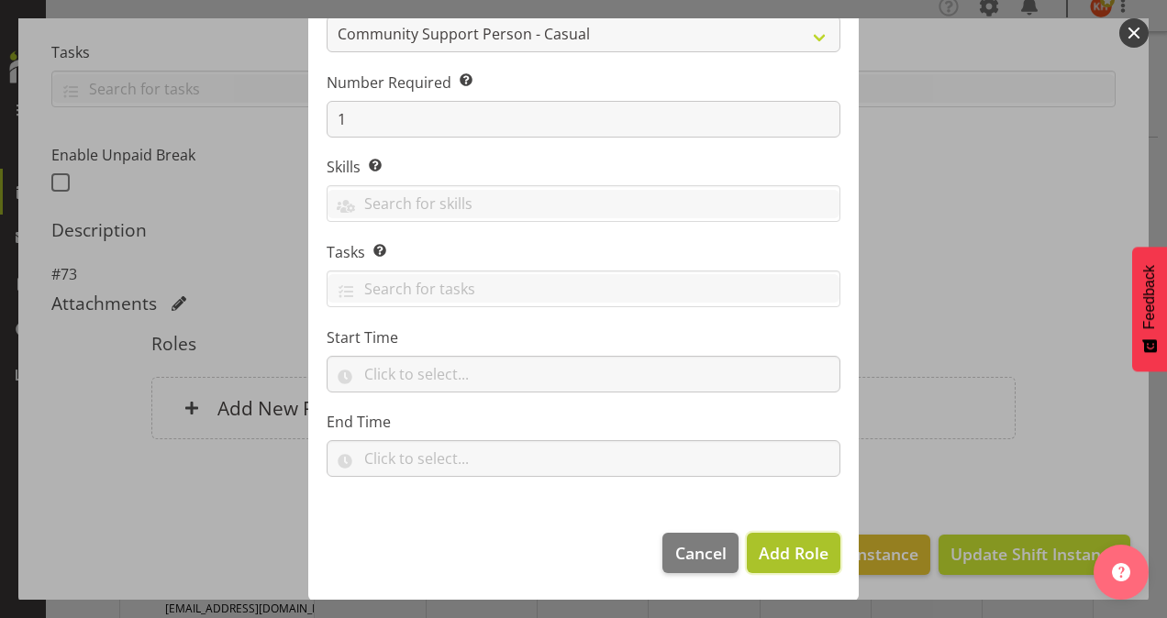
click at [780, 538] on button "Add Role" at bounding box center [794, 553] width 94 height 40
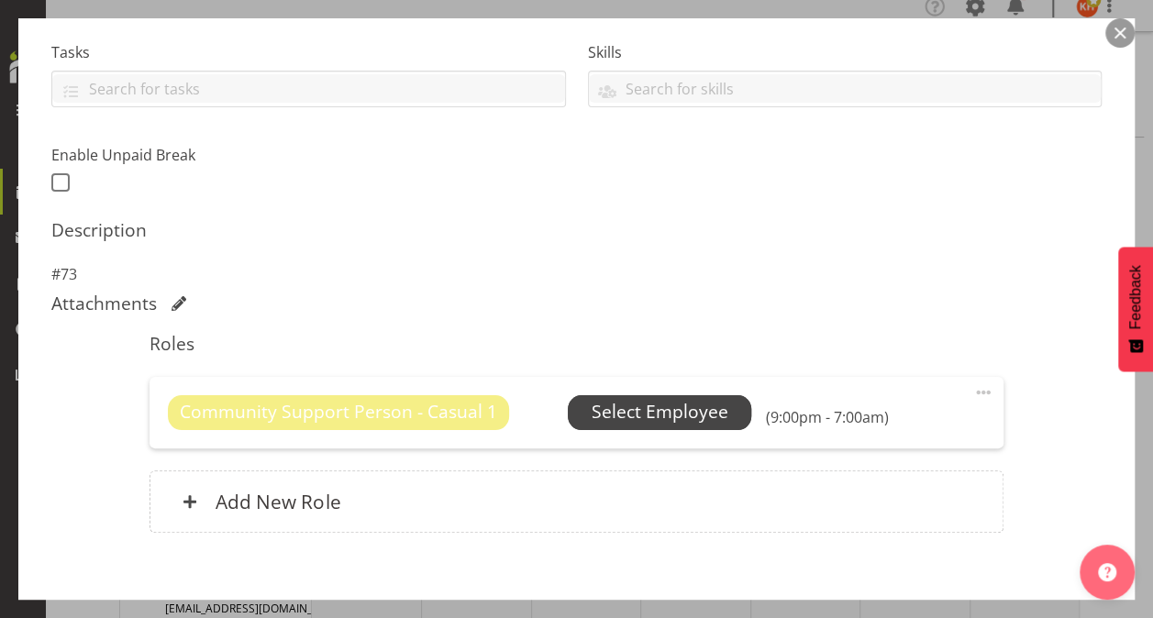
click at [677, 412] on span "Select Employee" at bounding box center [660, 412] width 137 height 27
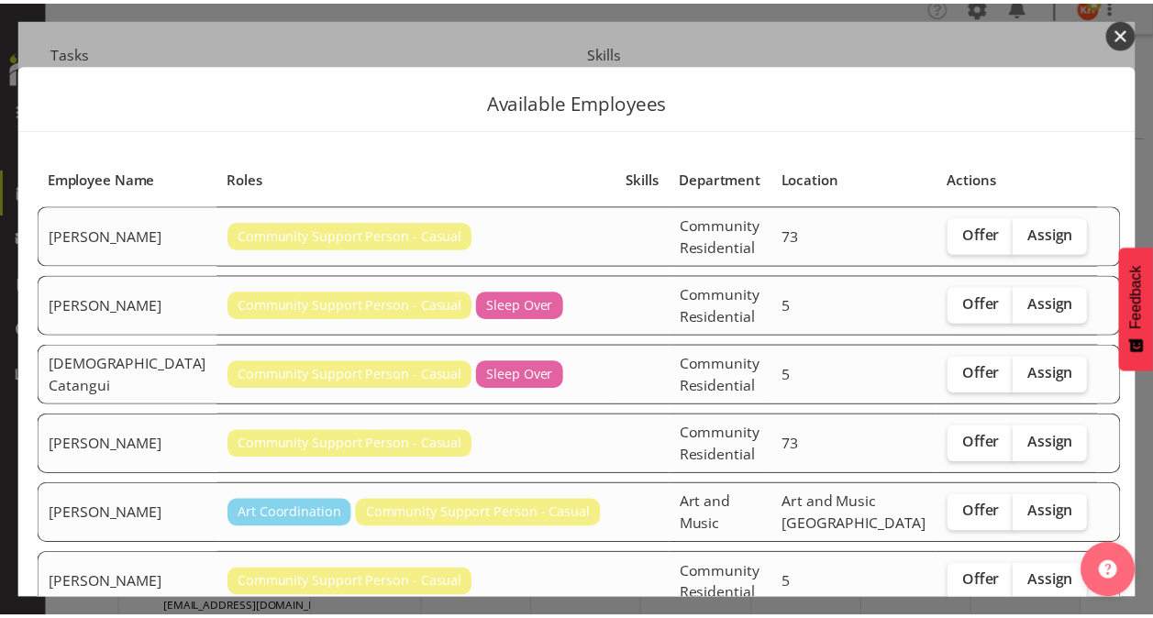
scroll to position [183, 0]
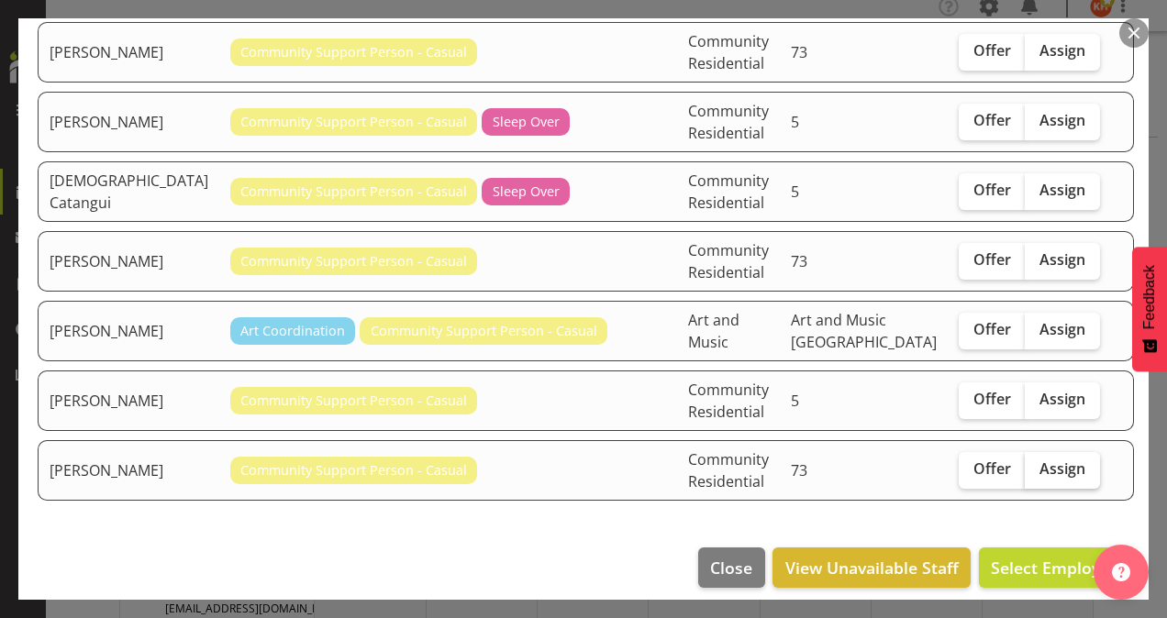
click at [1040, 460] on span "Assign" at bounding box center [1063, 469] width 46 height 18
click at [1025, 463] on input "Assign" at bounding box center [1031, 469] width 12 height 12
checkbox input "true"
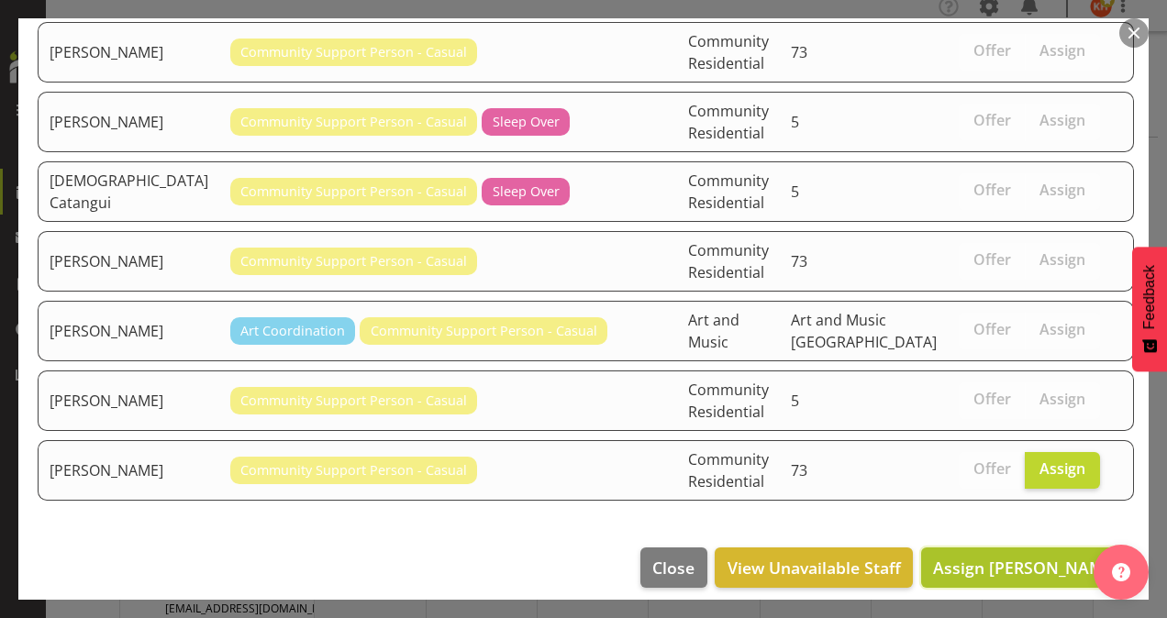
click at [1039, 557] on span "Assign [PERSON_NAME]" at bounding box center [1025, 568] width 185 height 22
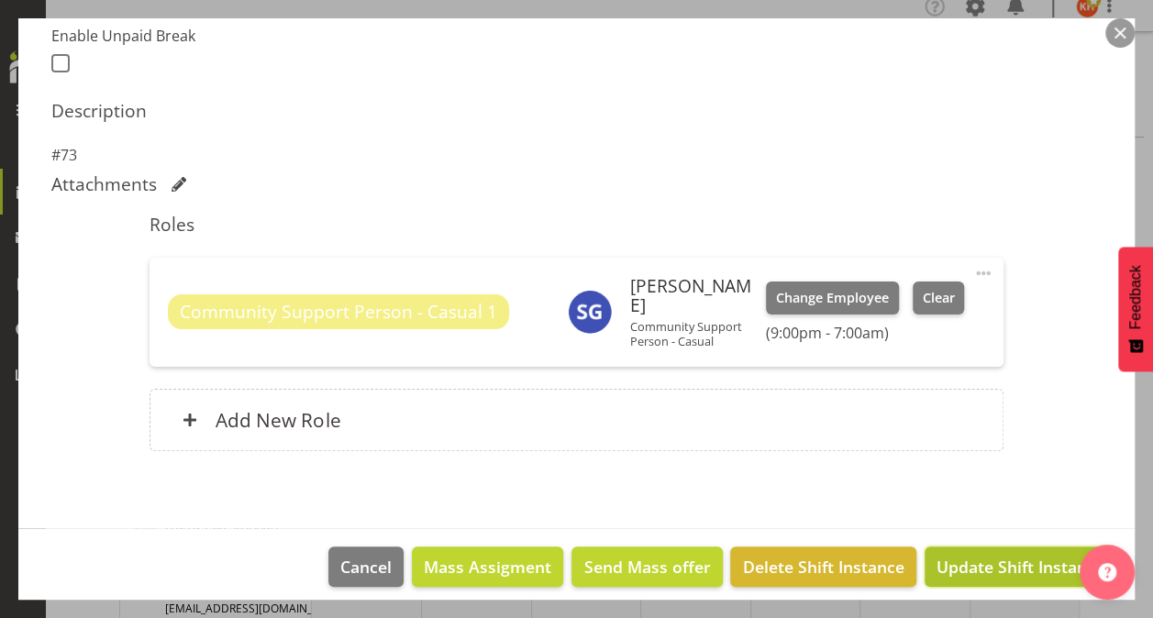
click at [982, 555] on span "Update Shift Instance" at bounding box center [1021, 567] width 168 height 24
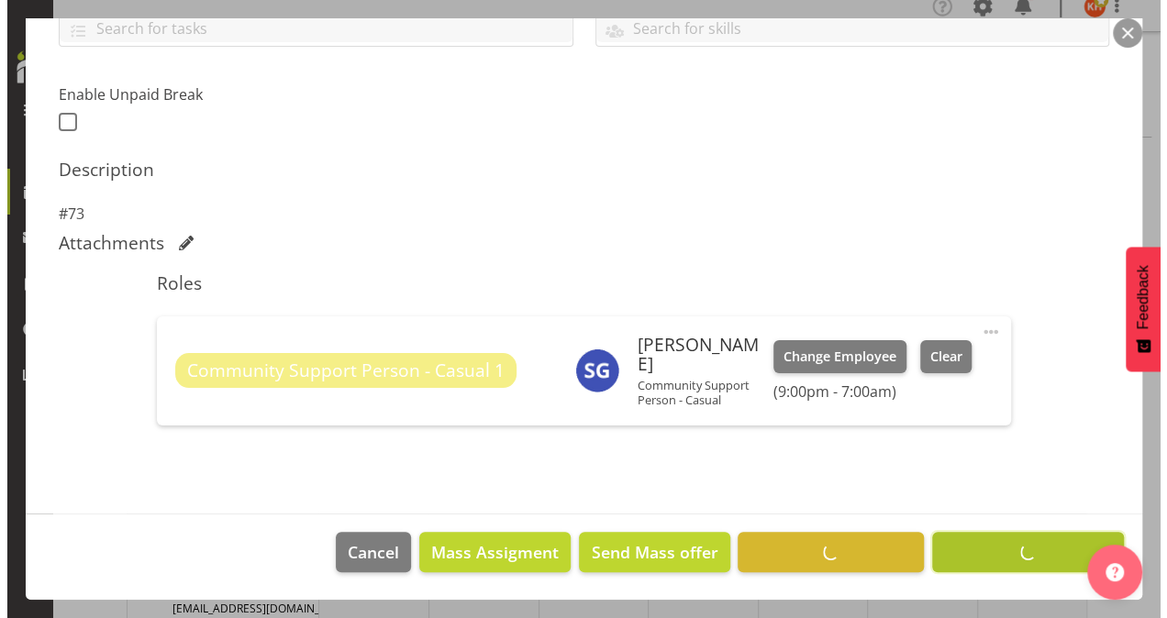
scroll to position [429, 0]
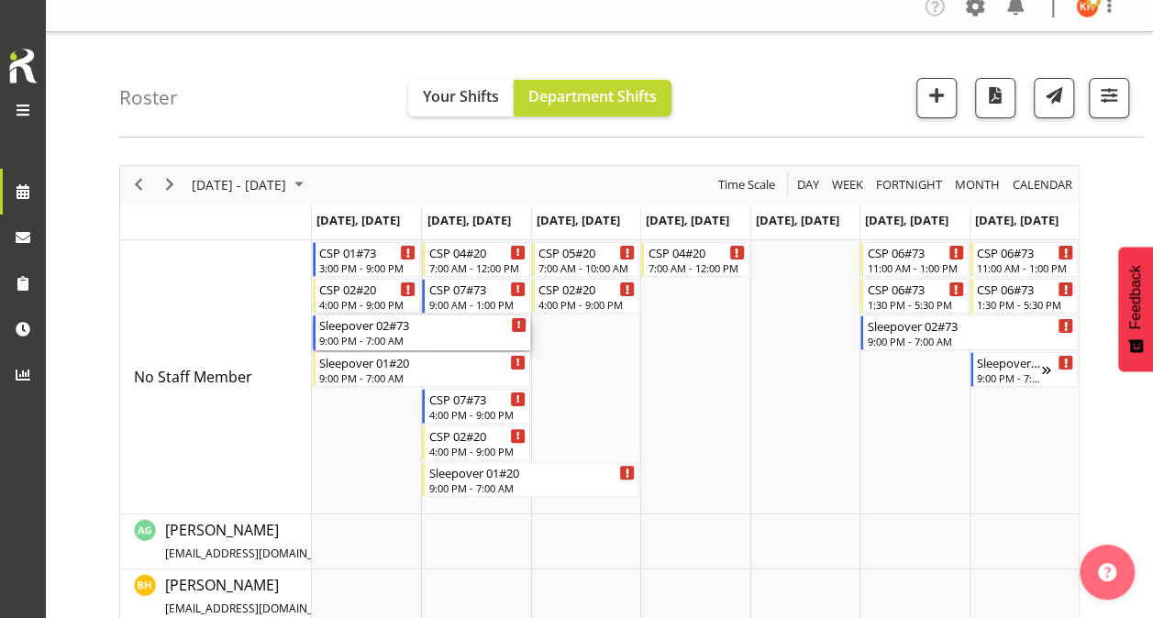
click at [387, 329] on div "Sleepover 02#73" at bounding box center [422, 325] width 207 height 18
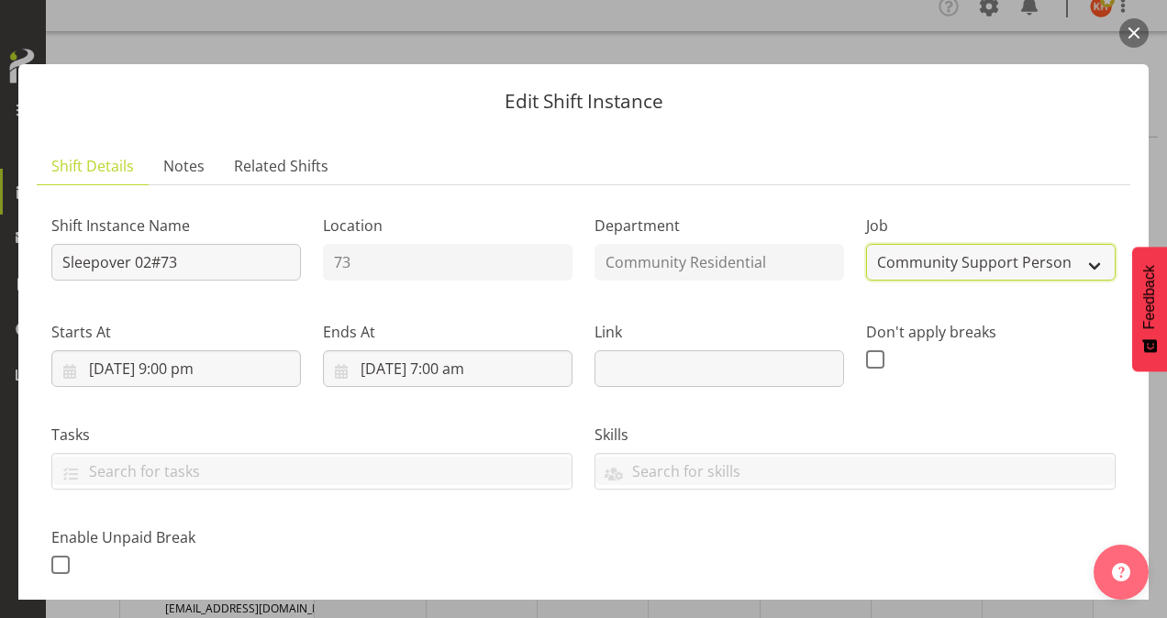
drag, startPoint x: 903, startPoint y: 262, endPoint x: 903, endPoint y: 277, distance: 14.7
click at [903, 262] on select "Create new job Accounts Admin Art Coordinator Community Leader Community Suppor…" at bounding box center [991, 262] width 250 height 37
select select "1"
click at [866, 244] on select "Create new job Accounts Admin Art Coordinator Community Leader Community Suppor…" at bounding box center [991, 262] width 250 height 37
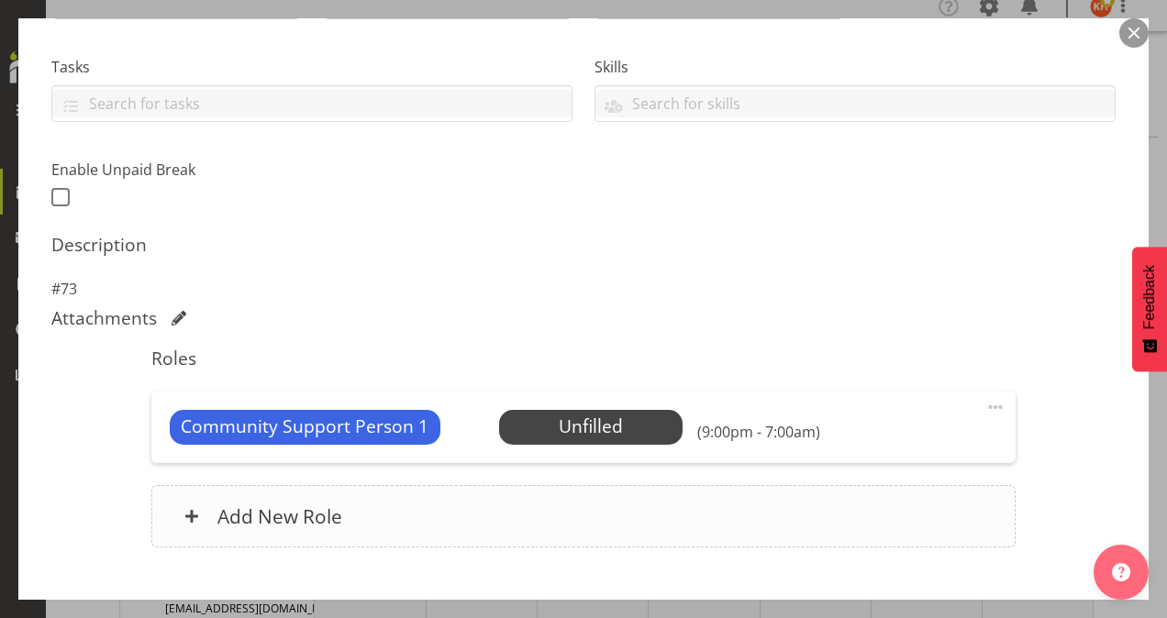
scroll to position [459, 0]
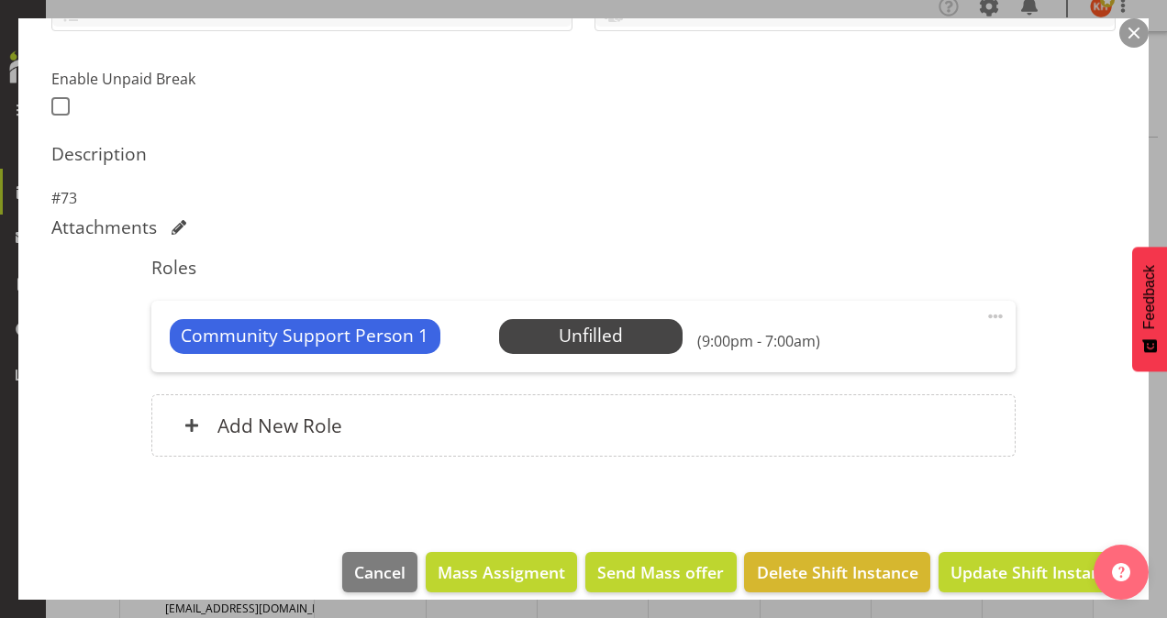
click at [984, 311] on span at bounding box center [995, 317] width 22 height 22
click at [906, 412] on link "Delete" at bounding box center [918, 422] width 176 height 33
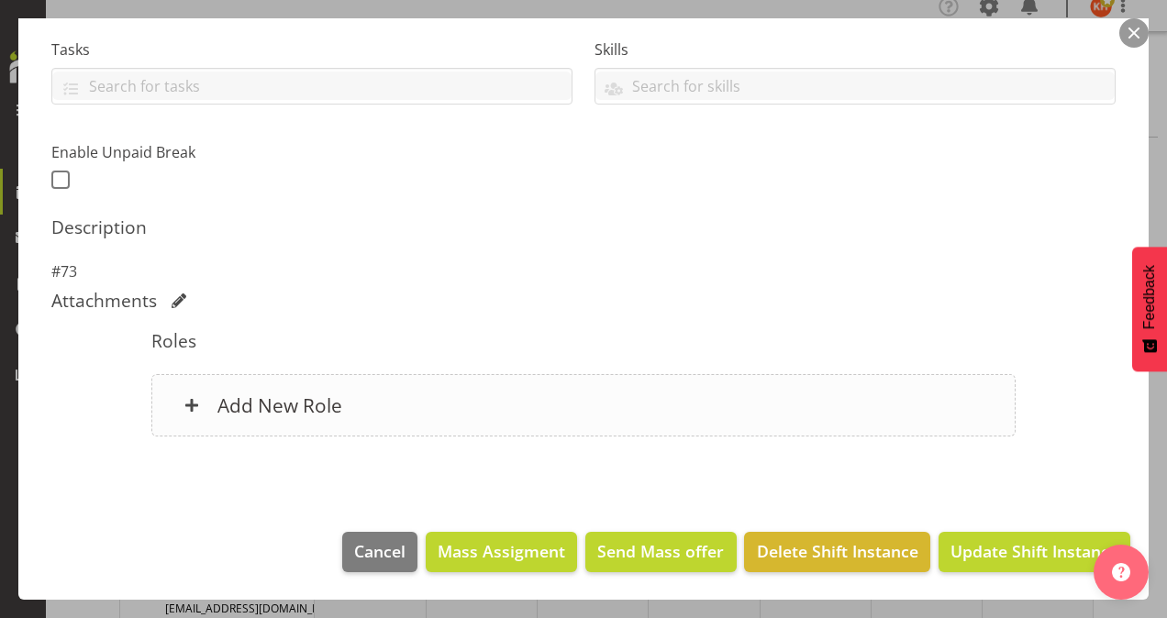
scroll to position [383, 0]
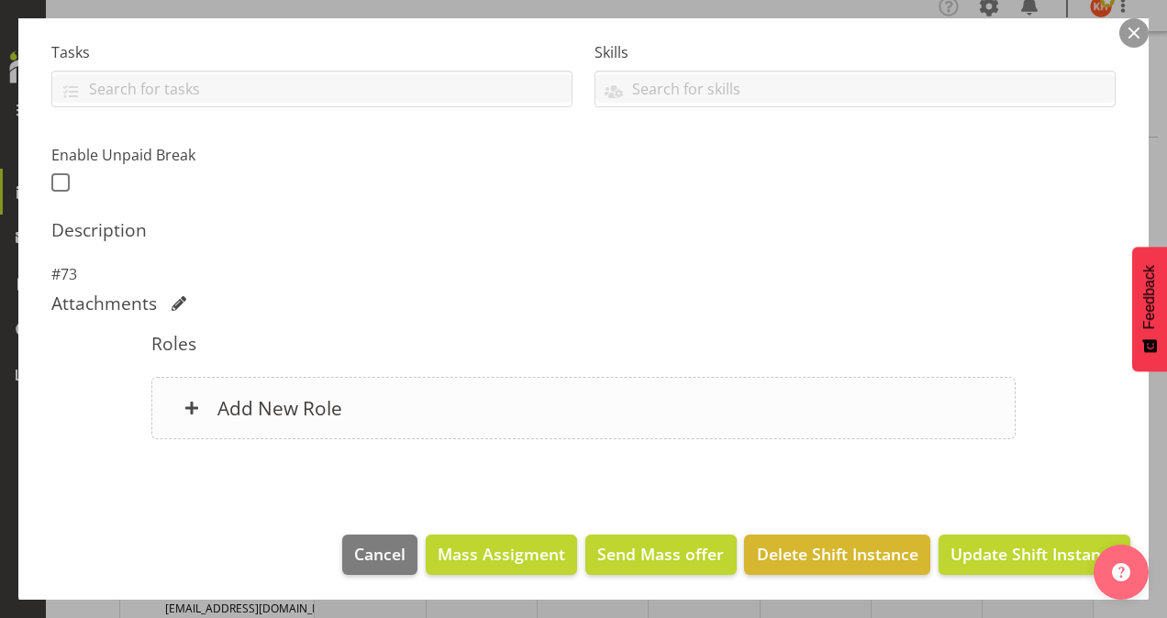
click at [291, 396] on h6 "Add New Role" at bounding box center [279, 408] width 125 height 24
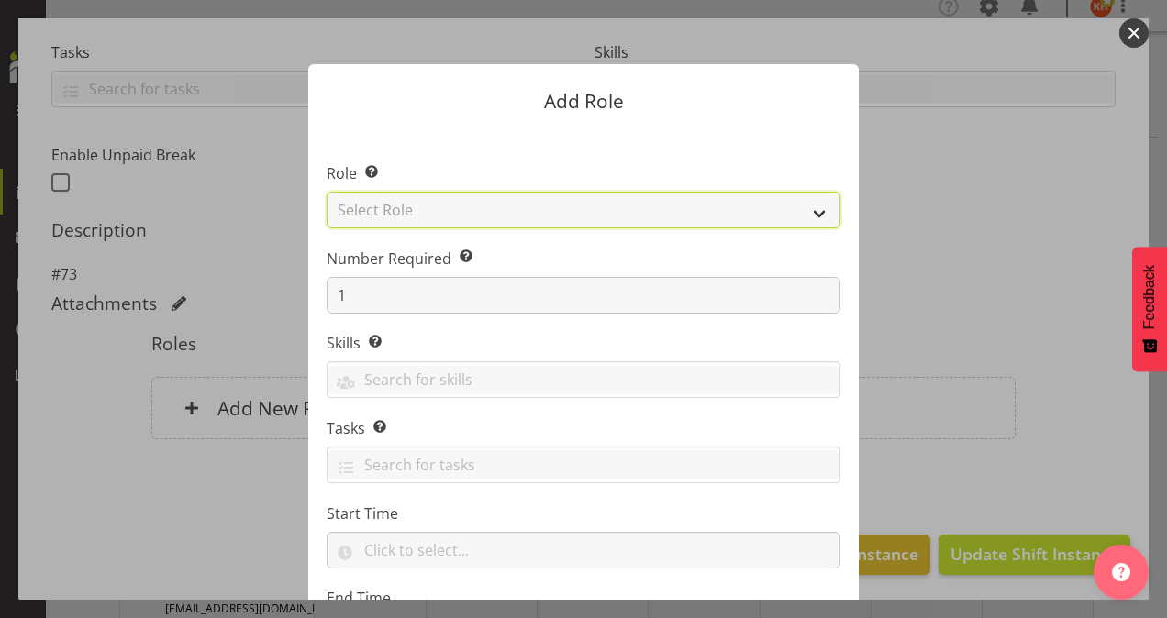
click at [403, 212] on select "Select Role Area Manager Art Coordination Community - SIL Community Leader Comm…" at bounding box center [584, 210] width 514 height 37
select select "12"
click at [327, 192] on select "Select Role Area Manager Art Coordination Community - SIL Community Leader Comm…" at bounding box center [584, 210] width 514 height 37
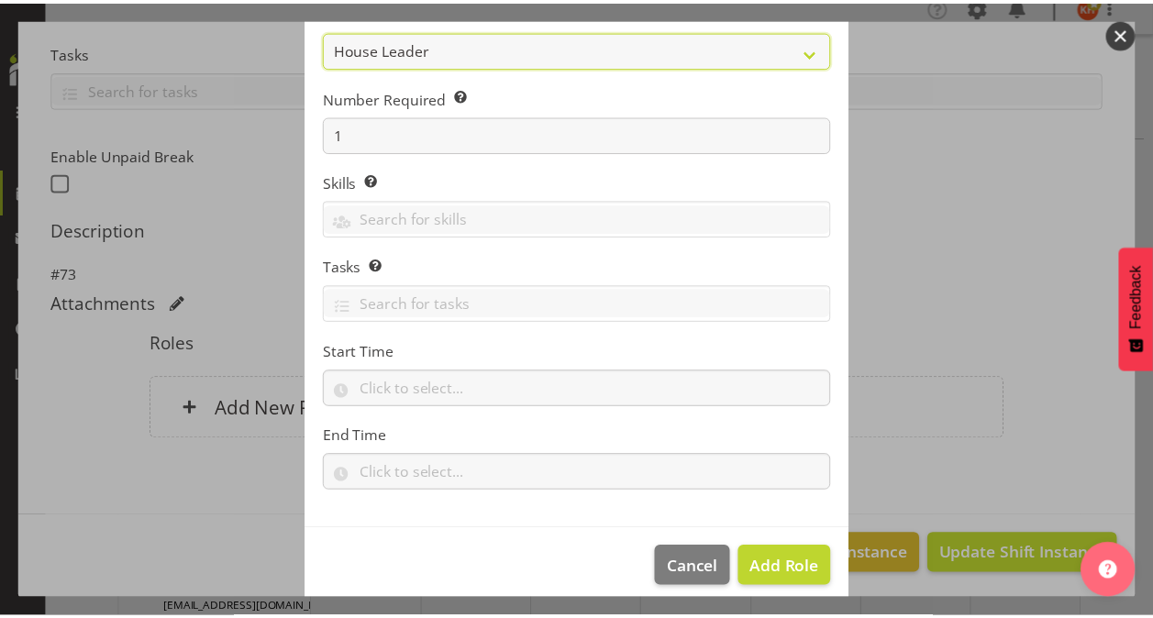
scroll to position [176, 0]
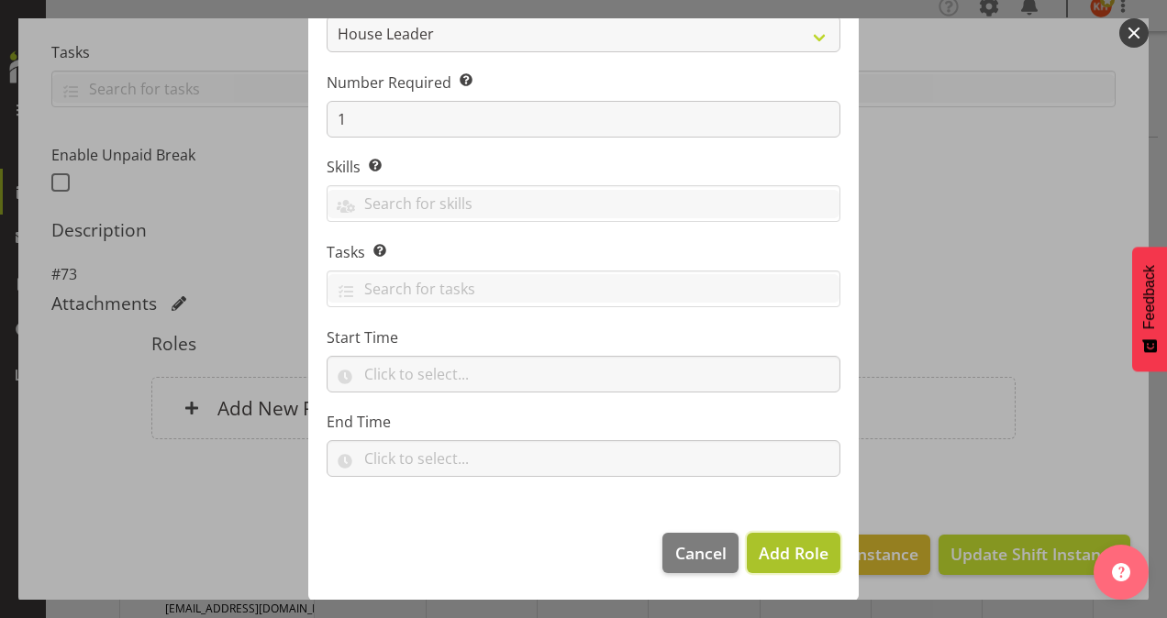
click at [815, 555] on span "Add Role" at bounding box center [794, 553] width 70 height 22
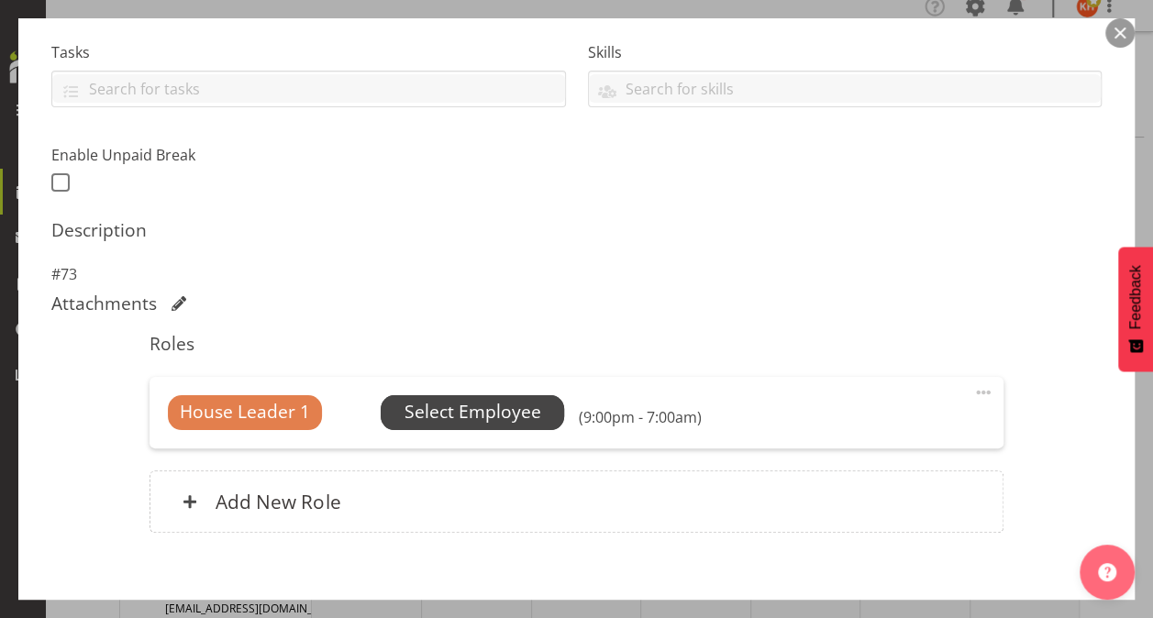
click at [515, 412] on span "Select Employee" at bounding box center [473, 412] width 137 height 27
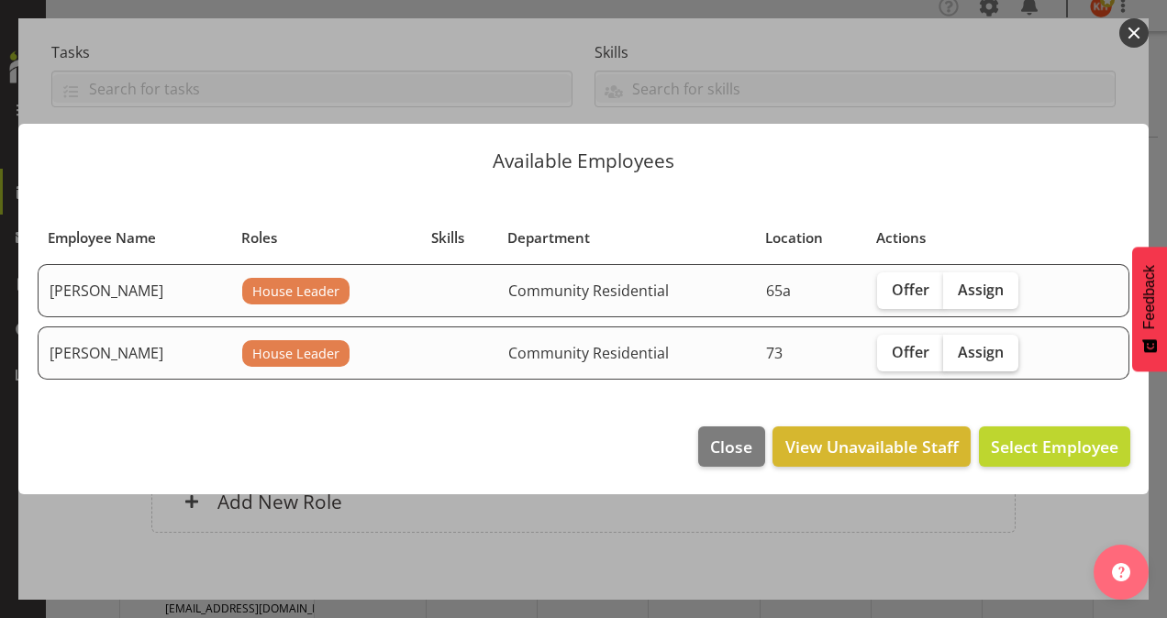
drag, startPoint x: 991, startPoint y: 351, endPoint x: 1037, endPoint y: 457, distance: 115.1
click at [991, 351] on span "Assign" at bounding box center [981, 352] width 46 height 18
click at [955, 351] on input "Assign" at bounding box center [949, 352] width 12 height 12
checkbox input "true"
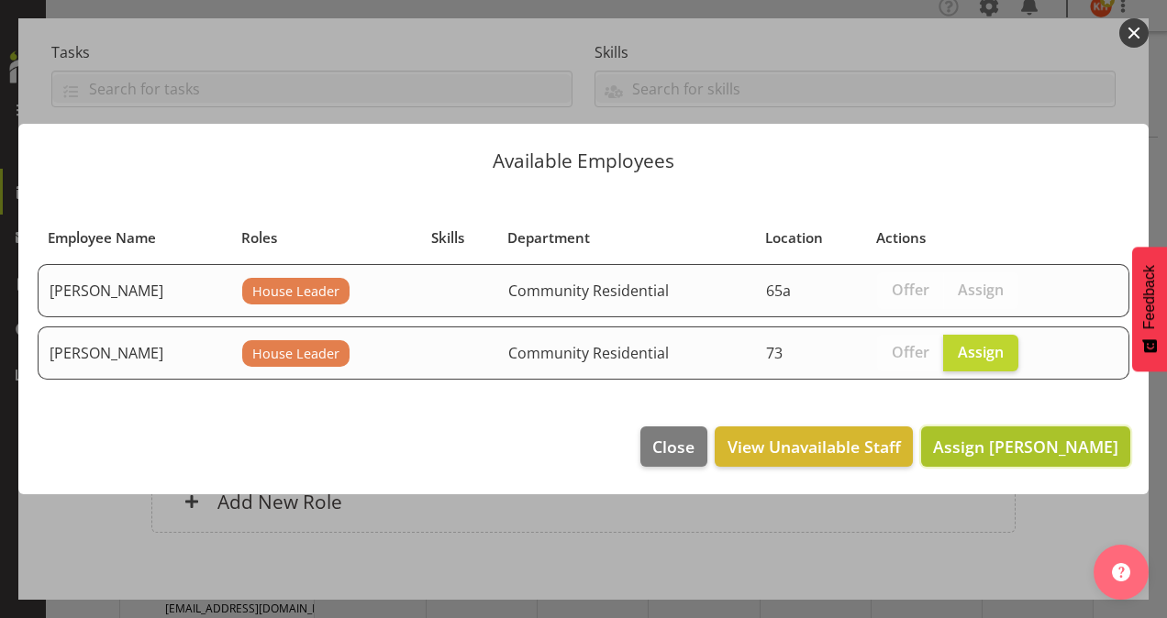
click at [1033, 443] on span "Assign [PERSON_NAME]" at bounding box center [1025, 447] width 185 height 22
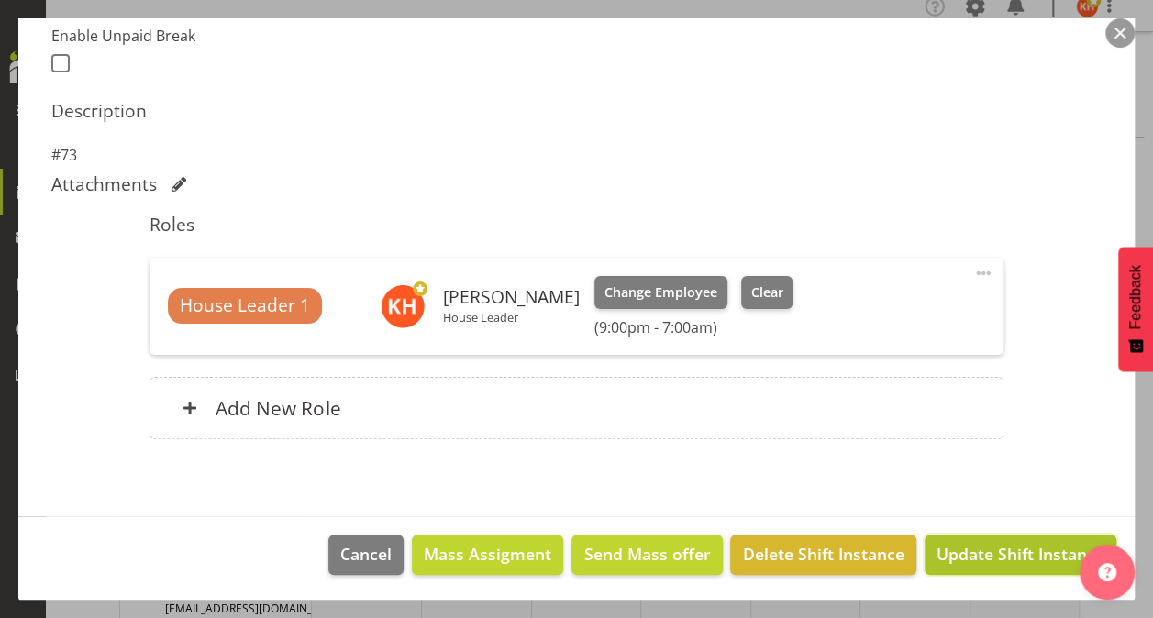
click at [960, 550] on span "Update Shift Instance" at bounding box center [1021, 554] width 168 height 24
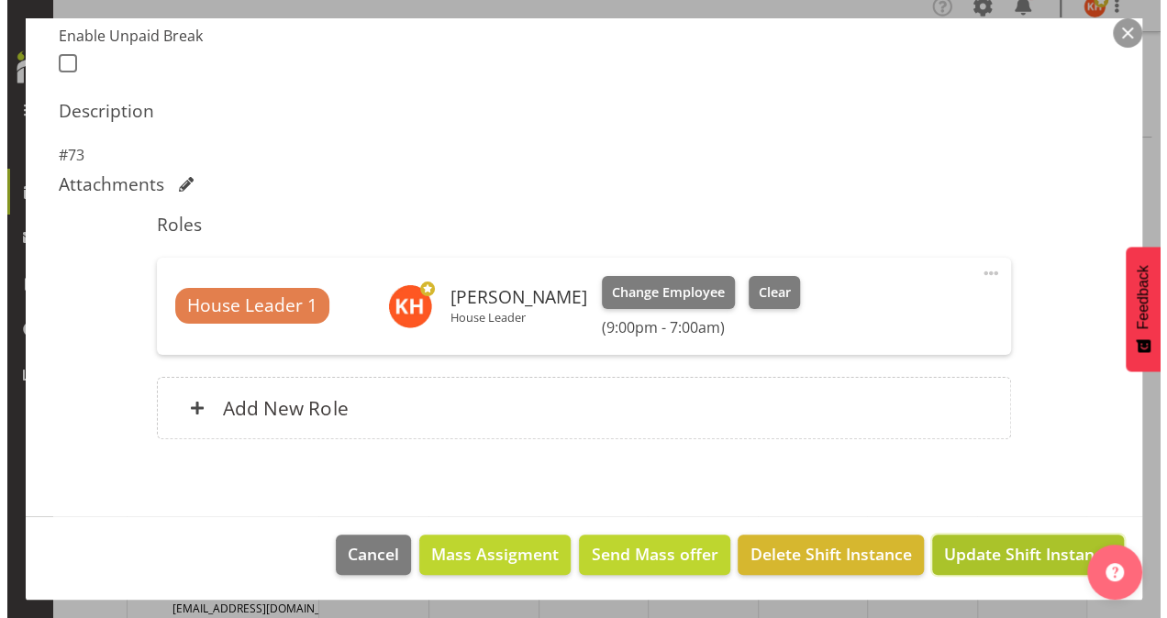
scroll to position [429, 0]
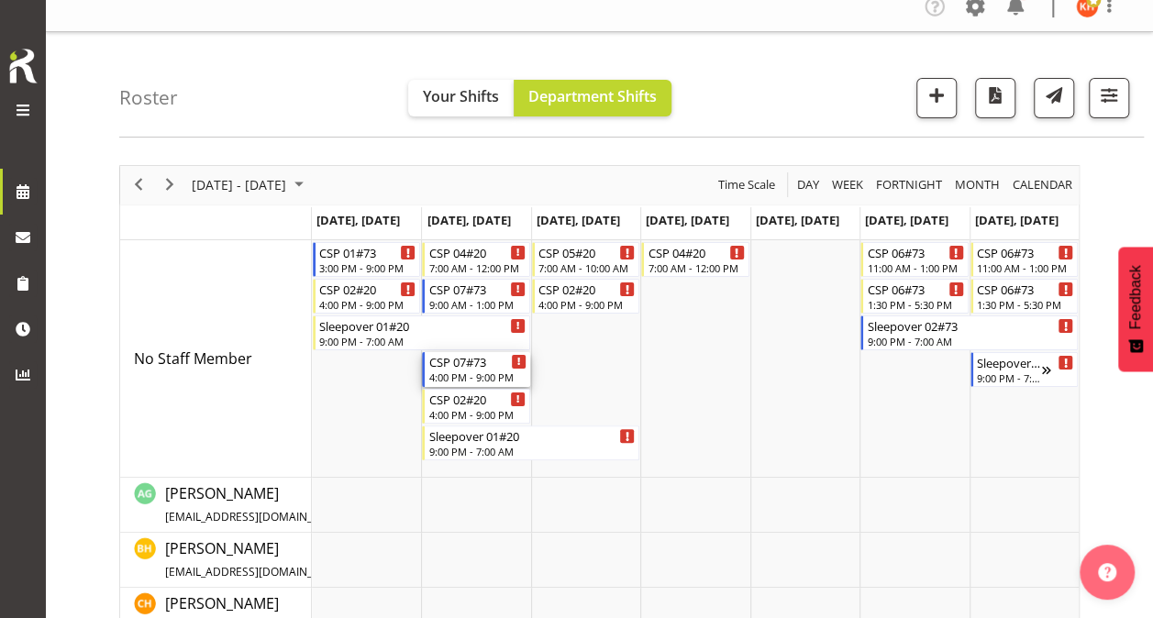
click at [479, 360] on div "CSP 07#73" at bounding box center [476, 361] width 97 height 18
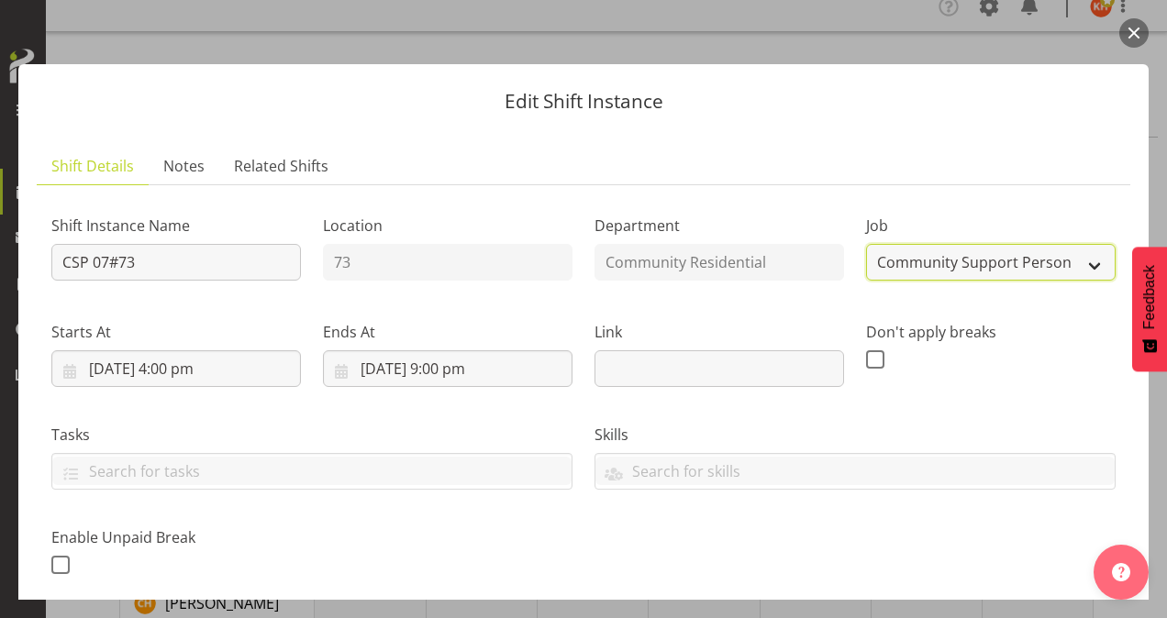
drag, startPoint x: 949, startPoint y: 266, endPoint x: 949, endPoint y: 278, distance: 11.9
click at [949, 267] on select "Create new job Accounts Admin Art Coordinator Community Leader Community Suppor…" at bounding box center [991, 262] width 250 height 37
select select "1"
click at [866, 244] on select "Create new job Accounts Admin Art Coordinator Community Leader Community Suppor…" at bounding box center [991, 262] width 250 height 37
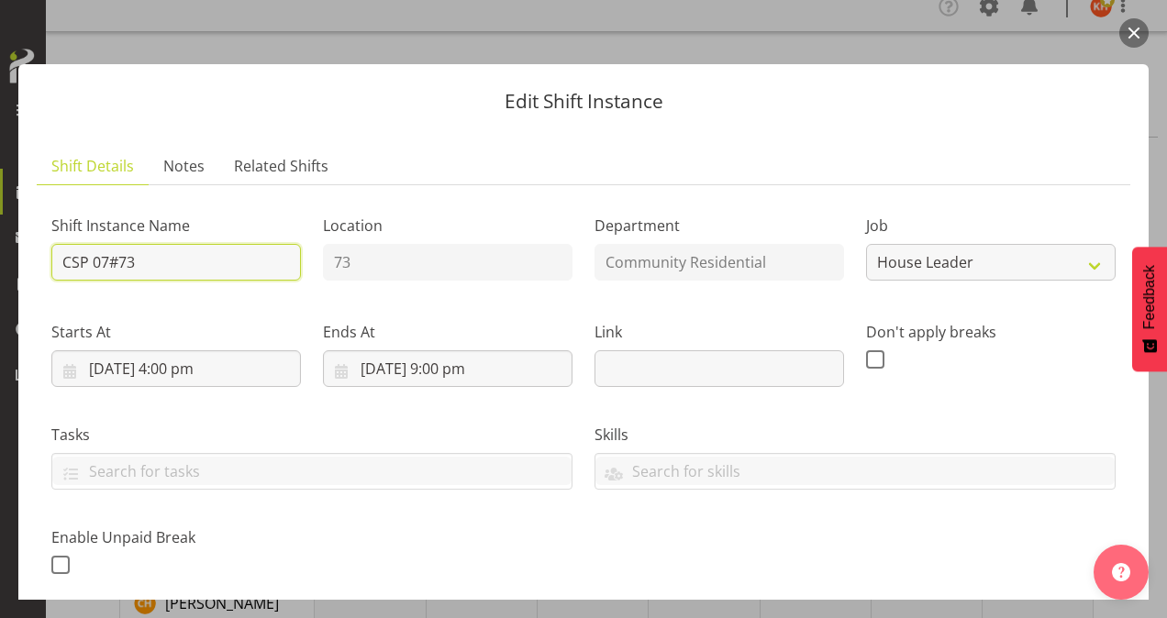
drag, startPoint x: 144, startPoint y: 264, endPoint x: -4, endPoint y: 269, distance: 147.8
click at [0, 269] on html "L'Arche Mount [PERSON_NAME] Tasks Jobs Employees Profile Log Out Roster Your Sh…" at bounding box center [583, 292] width 1167 height 618
type input "73 House Leader"
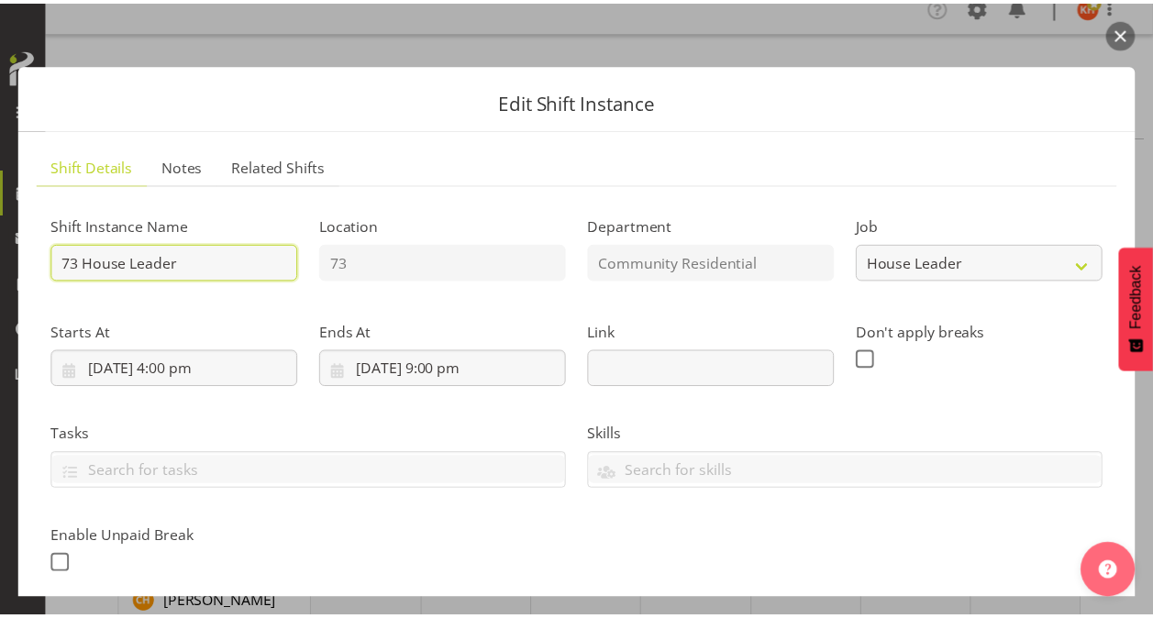
scroll to position [477, 0]
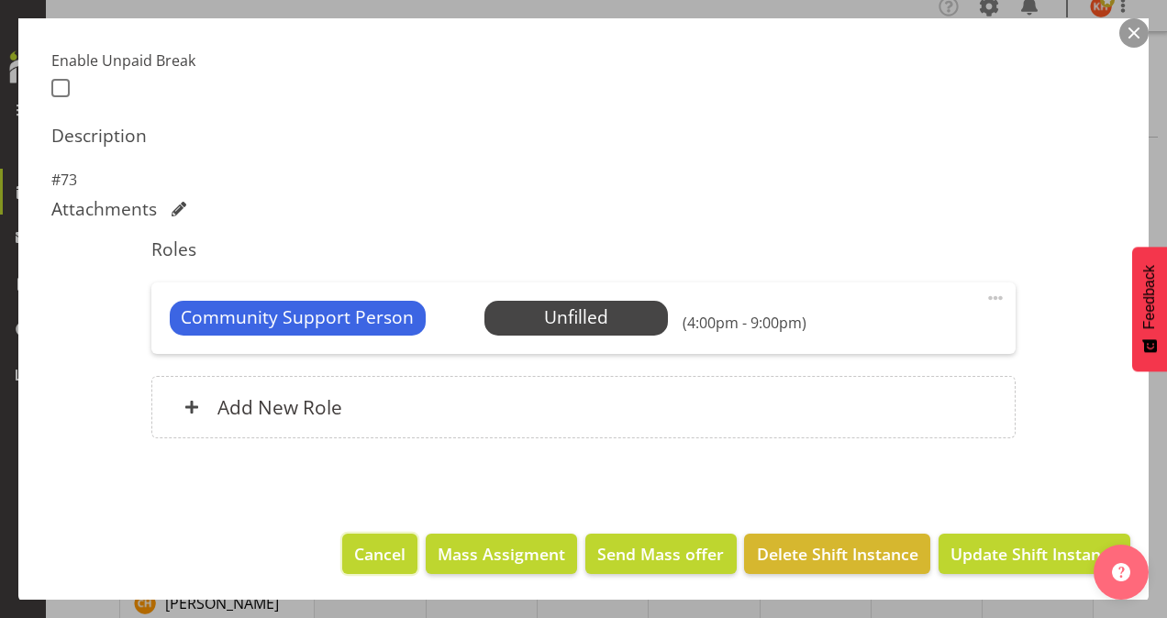
click at [365, 543] on span "Cancel" at bounding box center [379, 554] width 51 height 24
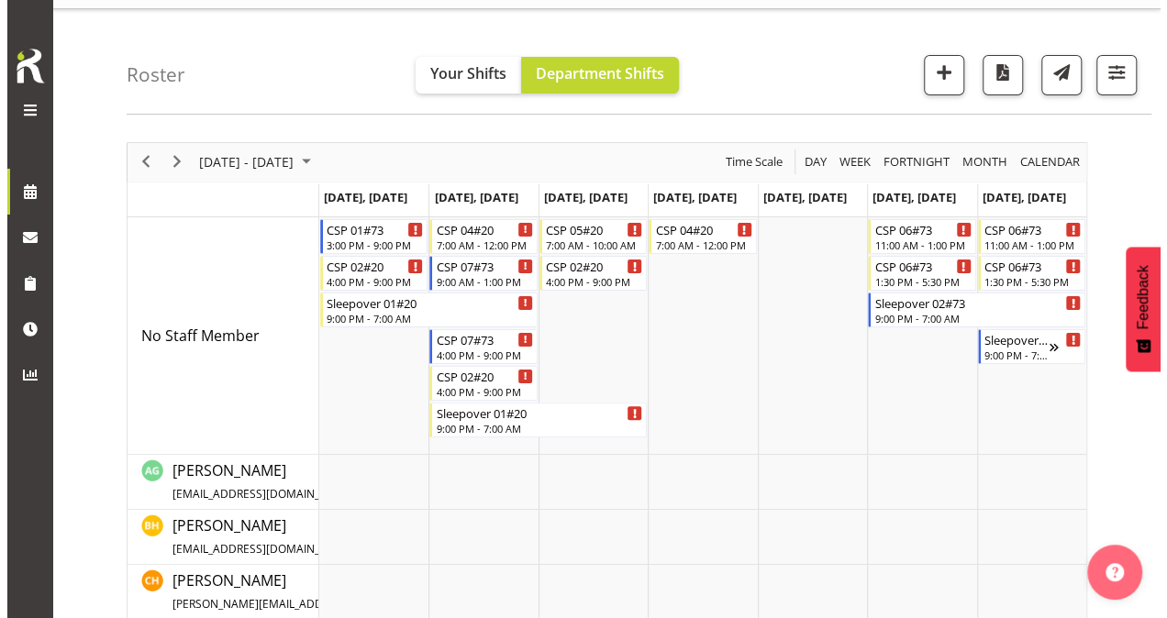
scroll to position [17, 0]
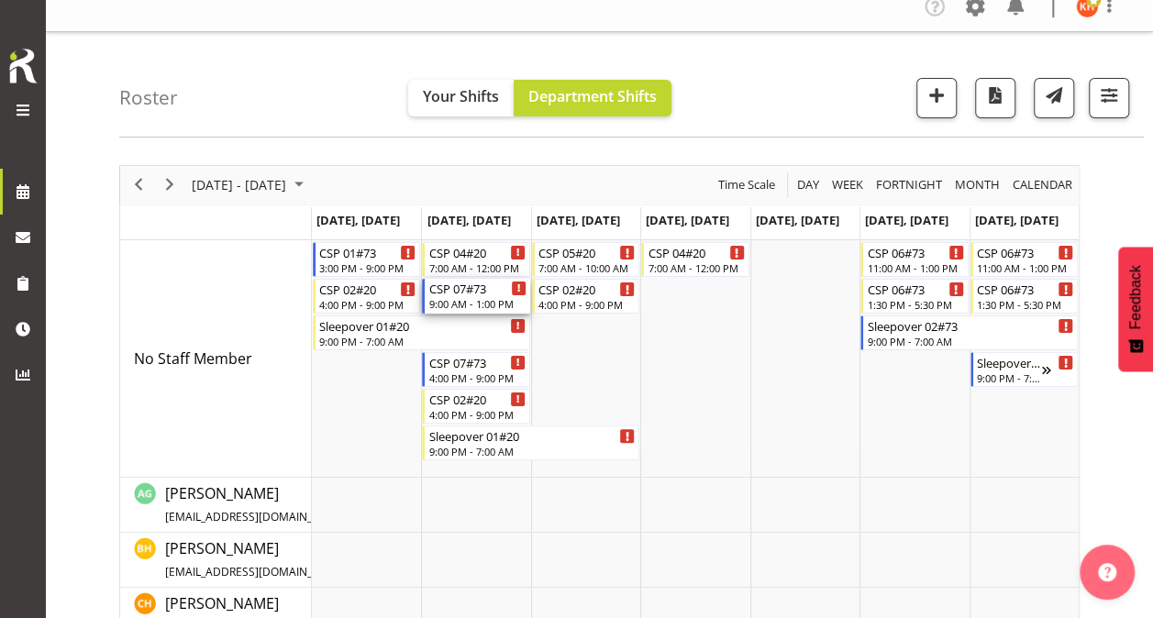
click at [475, 295] on div "CSP 07#73 9:00 AM - 1:00 PM" at bounding box center [476, 296] width 97 height 35
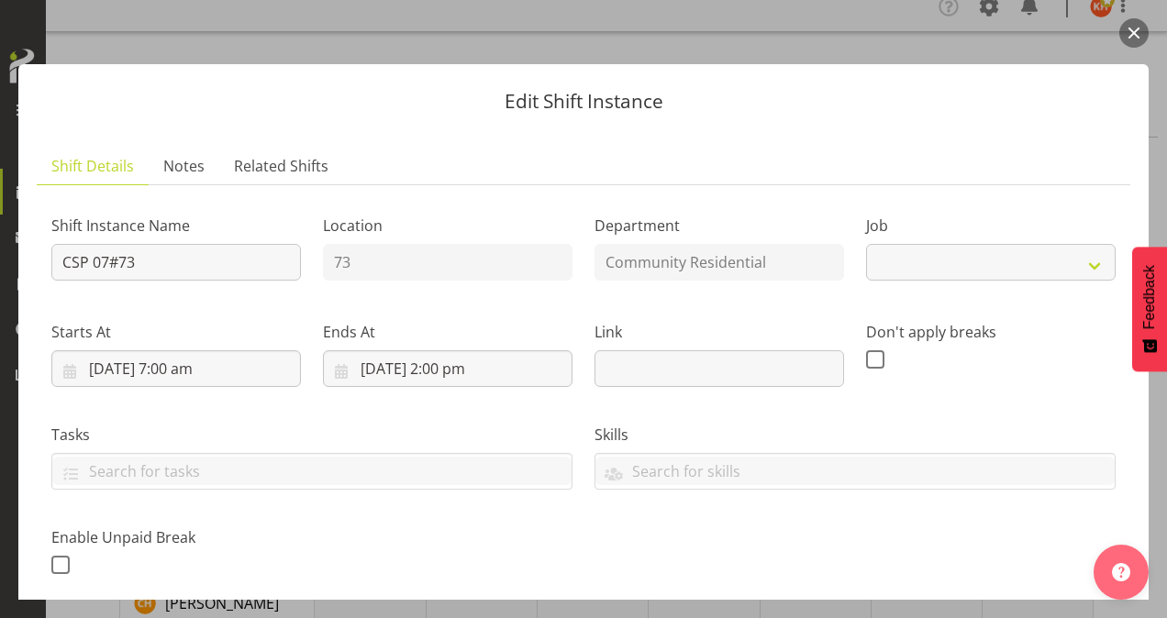
select select "2"
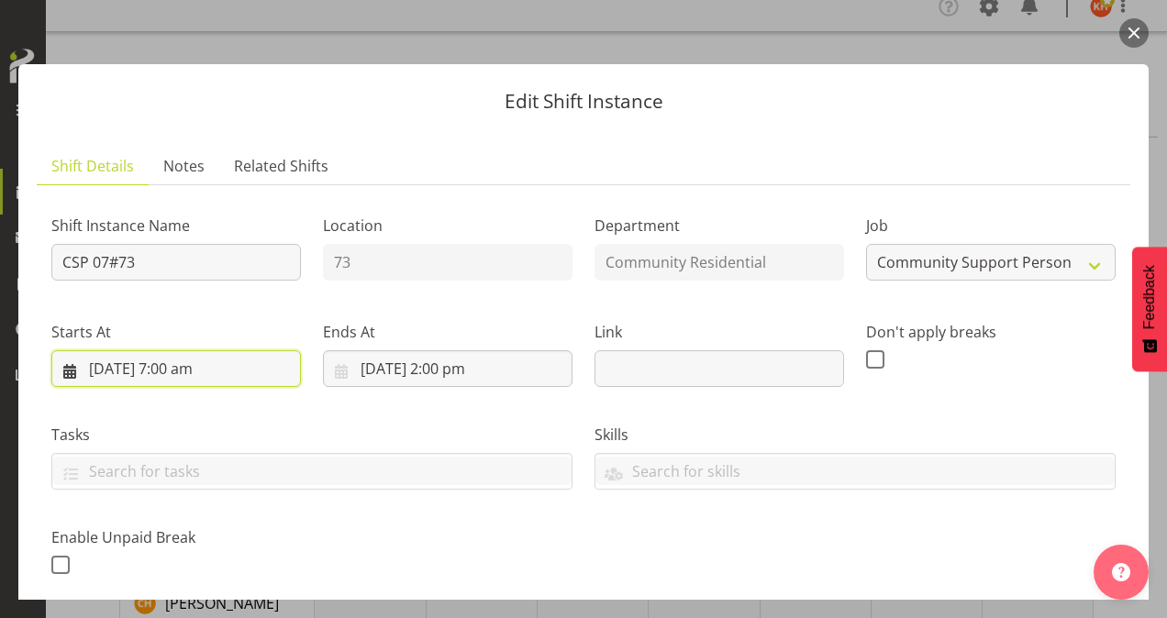
click at [179, 361] on input "[DATE] 7:00 am" at bounding box center [176, 368] width 250 height 37
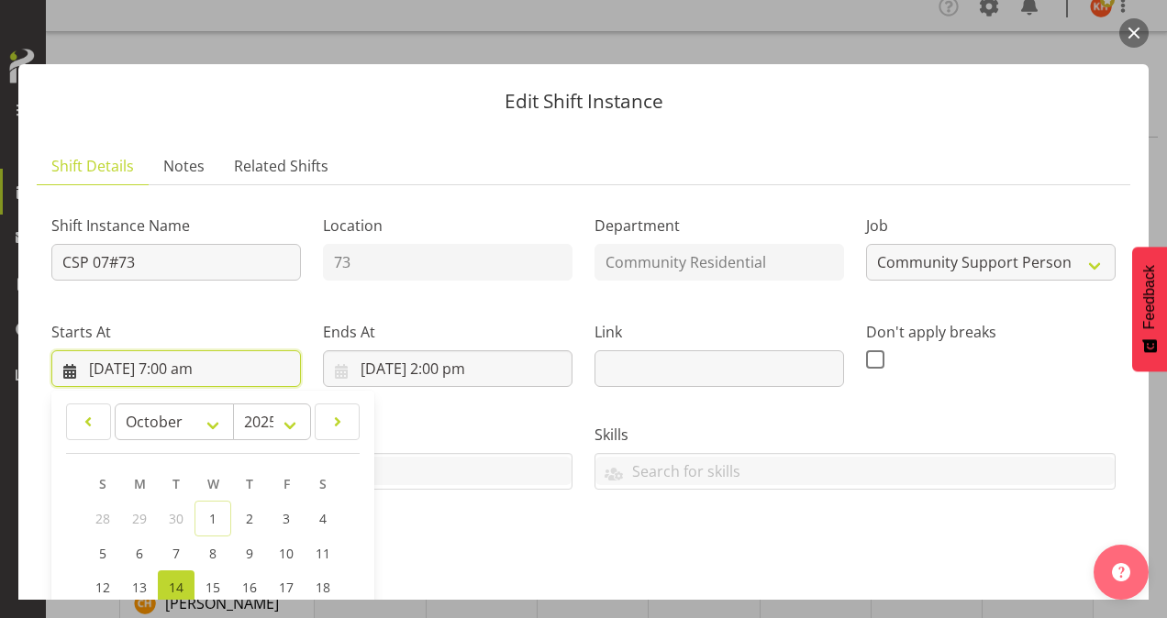
scroll to position [183, 0]
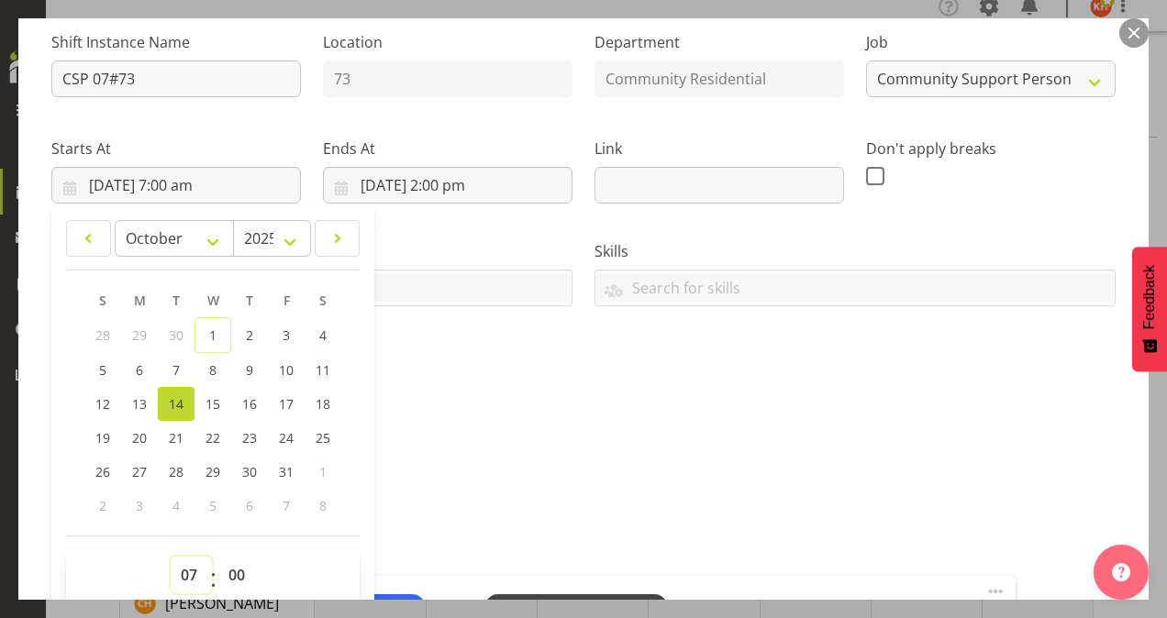
click at [184, 567] on select "00 01 02 03 04 05 06 07 08 09 10 11 12 13 14 15 16 17 18 19 20 21 22 23" at bounding box center [191, 575] width 41 height 37
select select "9"
click at [171, 557] on select "00 01 02 03 04 05 06 07 08 09 10 11 12 13 14 15 16 17 18 19 20 21 22 23" at bounding box center [191, 575] width 41 height 37
type input "[DATE] 9:00 am"
click at [440, 487] on div "Shift Instance Name CSP 07#73 Location 73 Department Community Residential Job …" at bounding box center [583, 386] width 1064 height 738
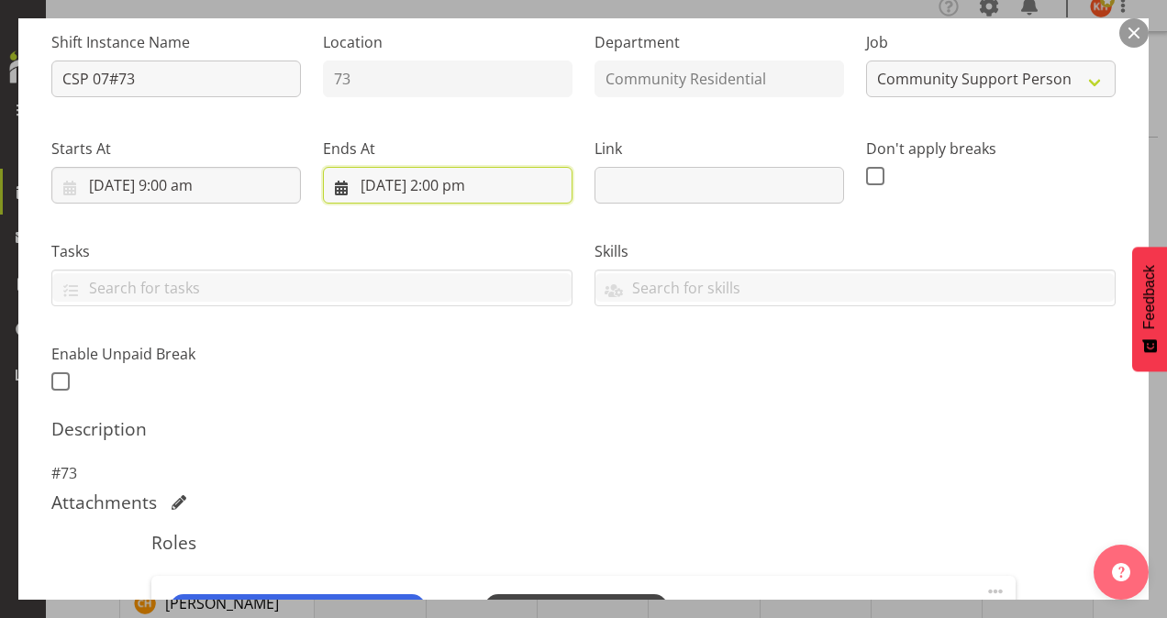
click at [450, 182] on input "[DATE] 2:00 pm" at bounding box center [448, 185] width 250 height 37
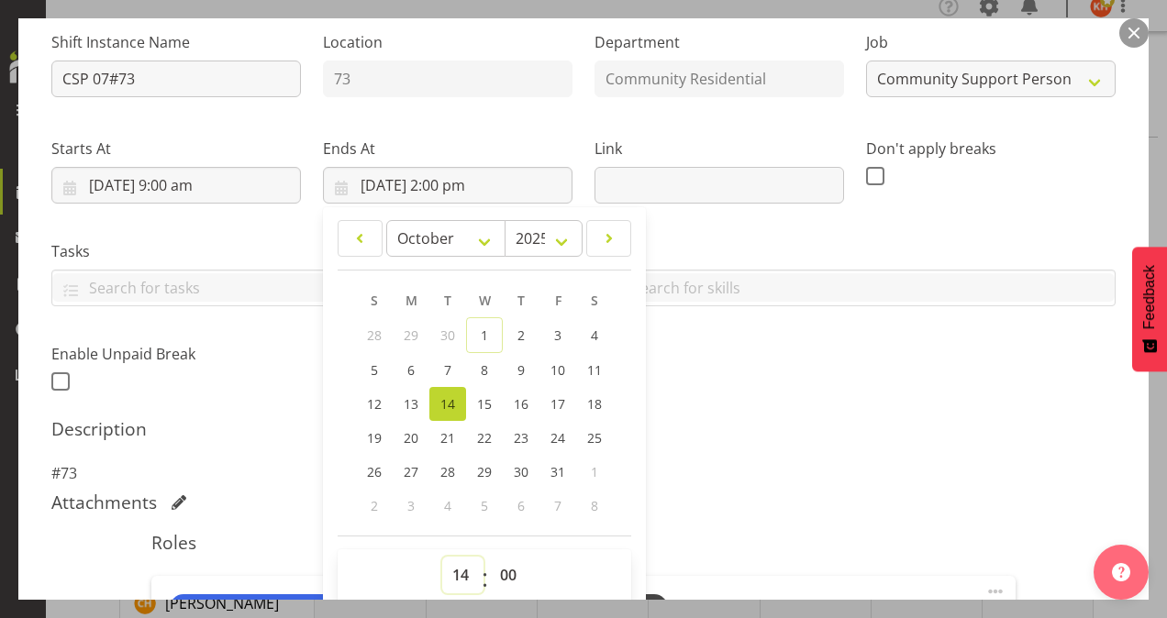
click at [464, 577] on select "00 01 02 03 04 05 06 07 08 09 10 11 12 13 14 15 16 17 18 19 20 21 22 23" at bounding box center [462, 575] width 41 height 37
select select "12"
click at [442, 557] on select "00 01 02 03 04 05 06 07 08 09 10 11 12 13 14 15 16 17 18 19 20 21 22 23" at bounding box center [462, 575] width 41 height 37
type input "[DATE] 12:00 pm"
click at [513, 570] on select "00 01 02 03 04 05 06 07 08 09 10 11 12 13 14 15 16 17 18 19 20 21 22 23 24 25 2…" at bounding box center [510, 575] width 41 height 37
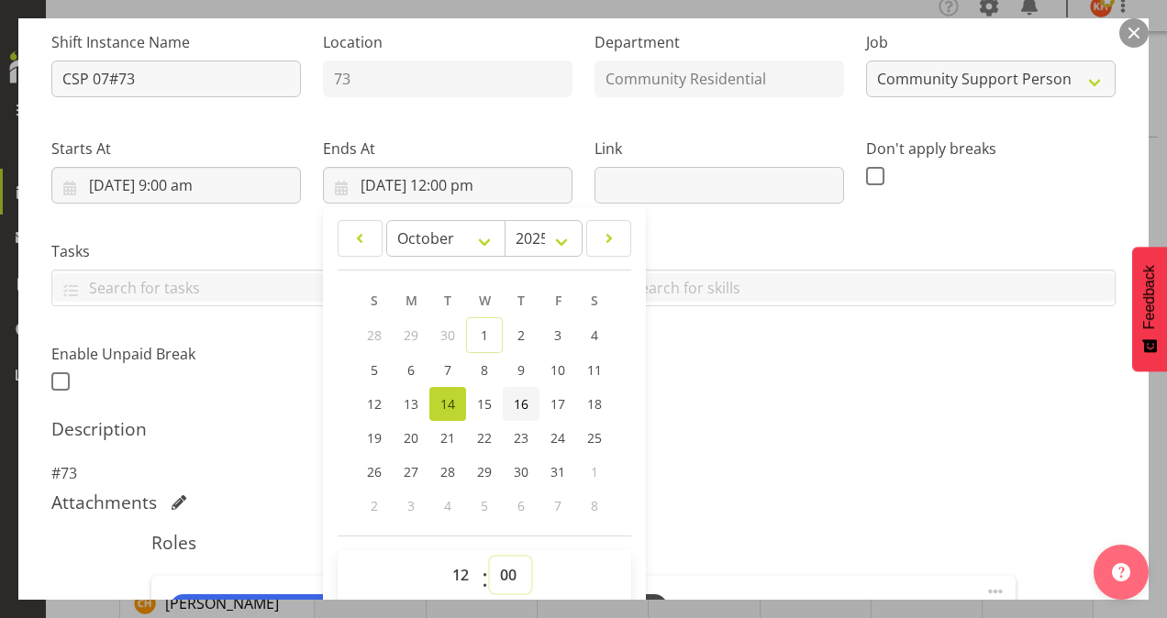
select select "30"
click at [490, 557] on select "00 01 02 03 04 05 06 07 08 09 10 11 12 13 14 15 16 17 18 19 20 21 22 23 24 25 2…" at bounding box center [510, 575] width 41 height 37
type input "[DATE] 12:30 pm"
click at [701, 472] on p "#73" at bounding box center [583, 473] width 1064 height 22
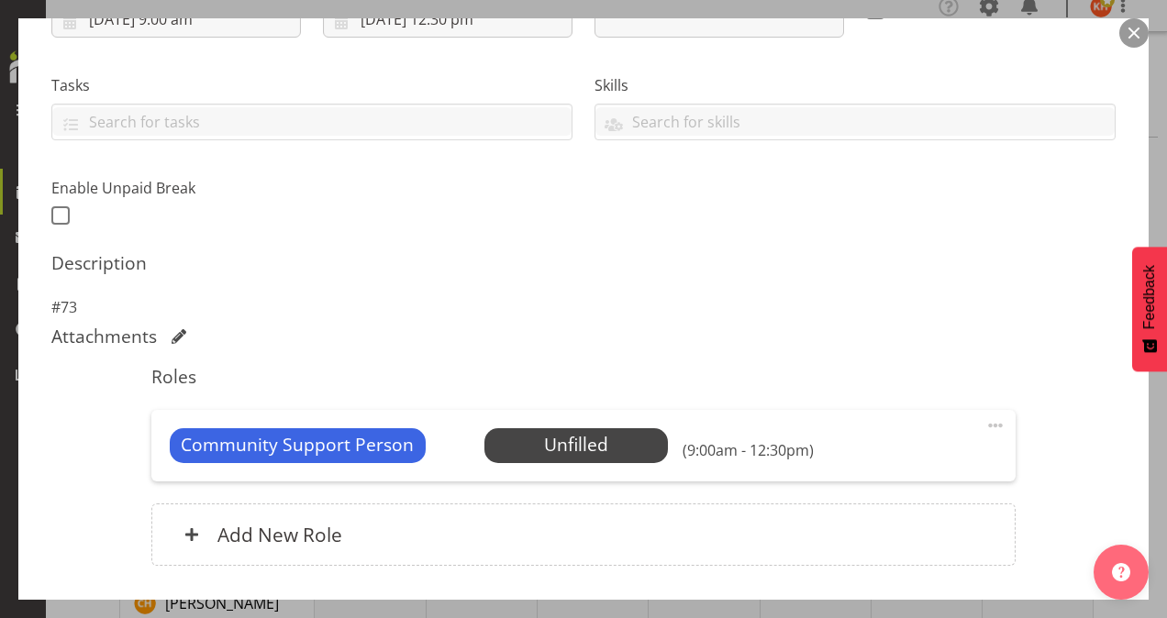
scroll to position [367, 0]
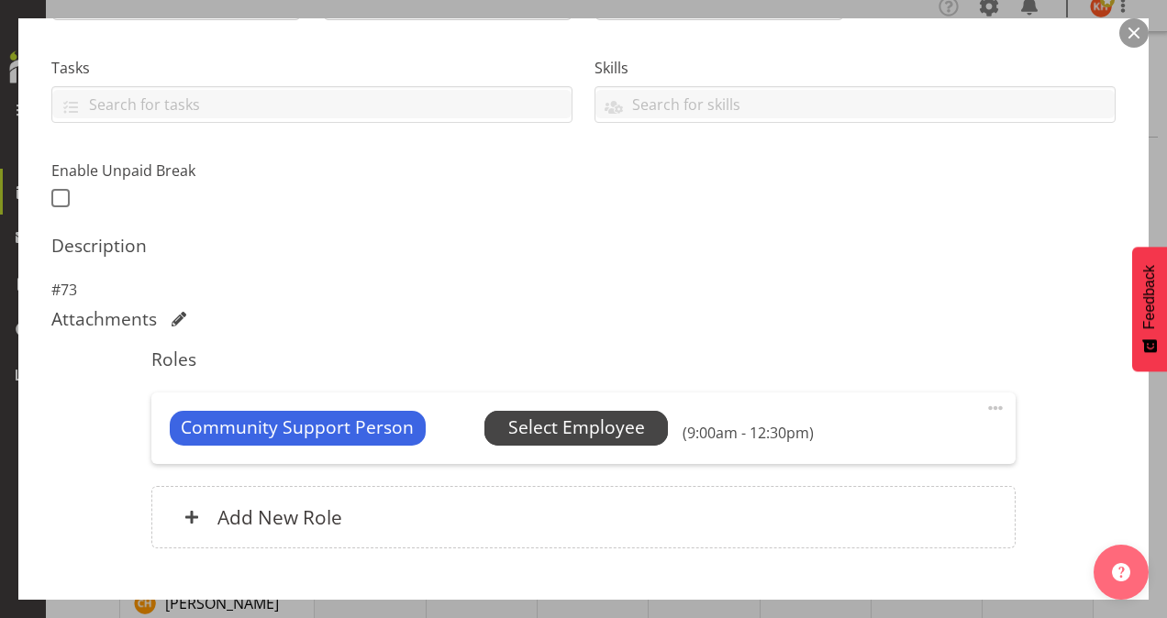
click at [603, 424] on span "Select Employee" at bounding box center [576, 428] width 137 height 27
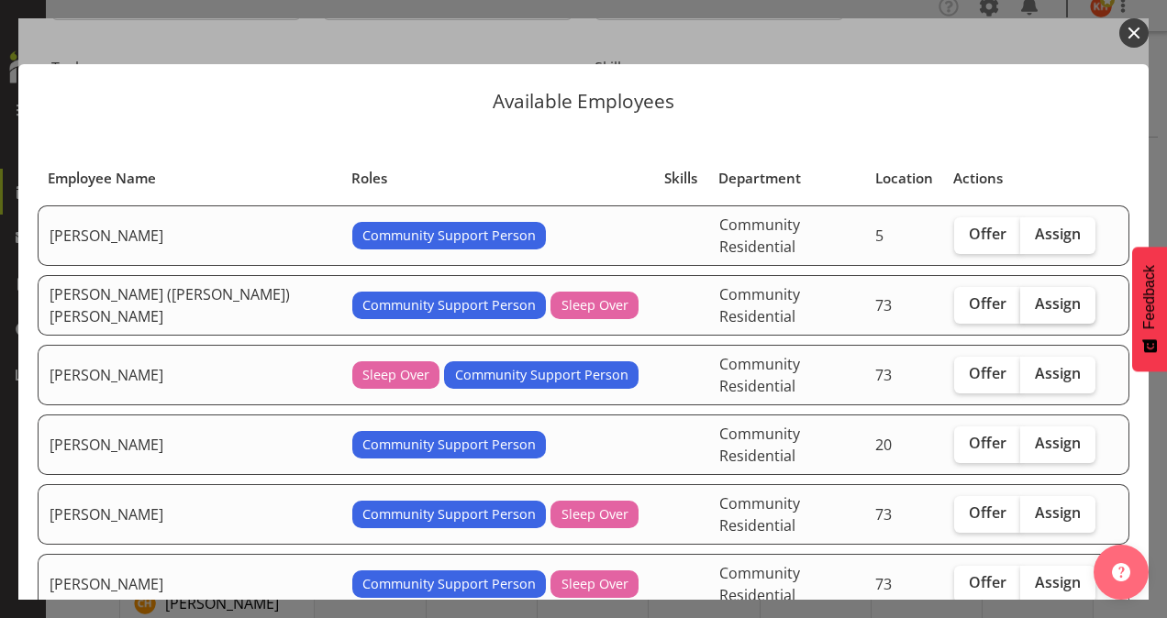
click at [1035, 295] on span "Assign" at bounding box center [1058, 304] width 46 height 18
click at [1020, 298] on input "Assign" at bounding box center [1026, 304] width 12 height 12
checkbox input "true"
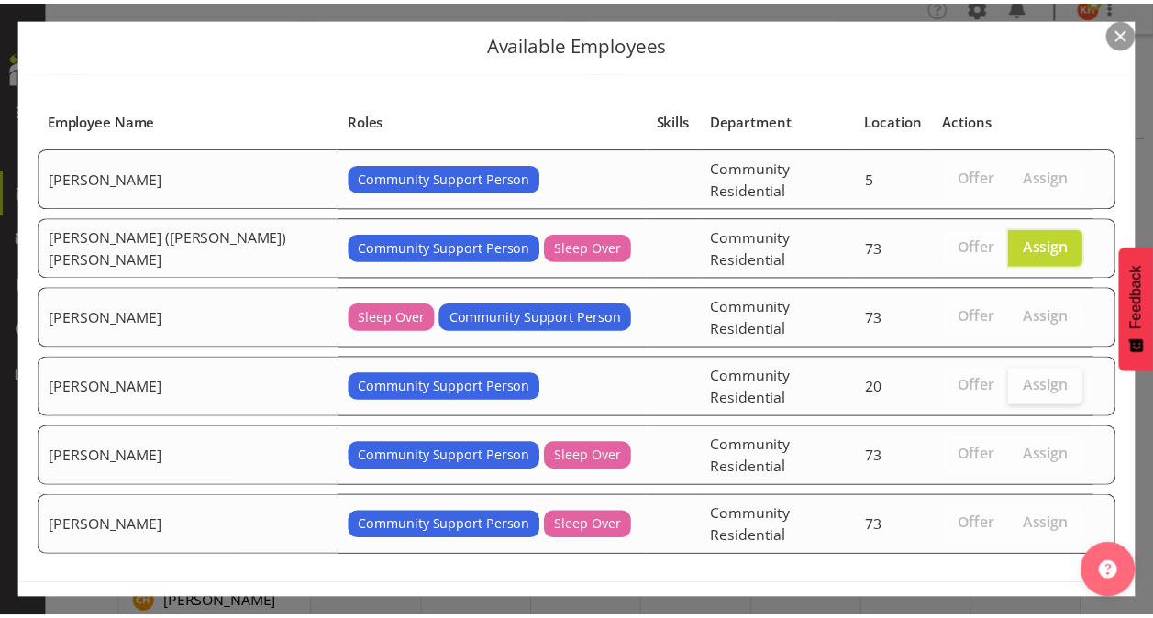
scroll to position [81, 0]
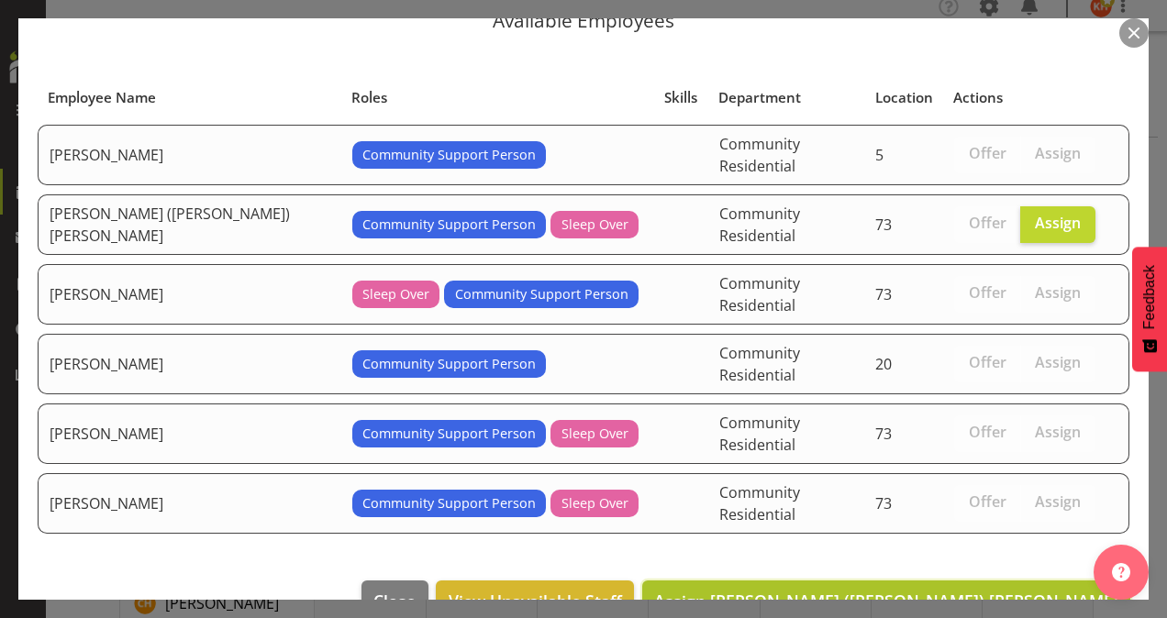
click at [982, 590] on span "Assign [PERSON_NAME] ([PERSON_NAME]) [PERSON_NAME]" at bounding box center [886, 601] width 464 height 22
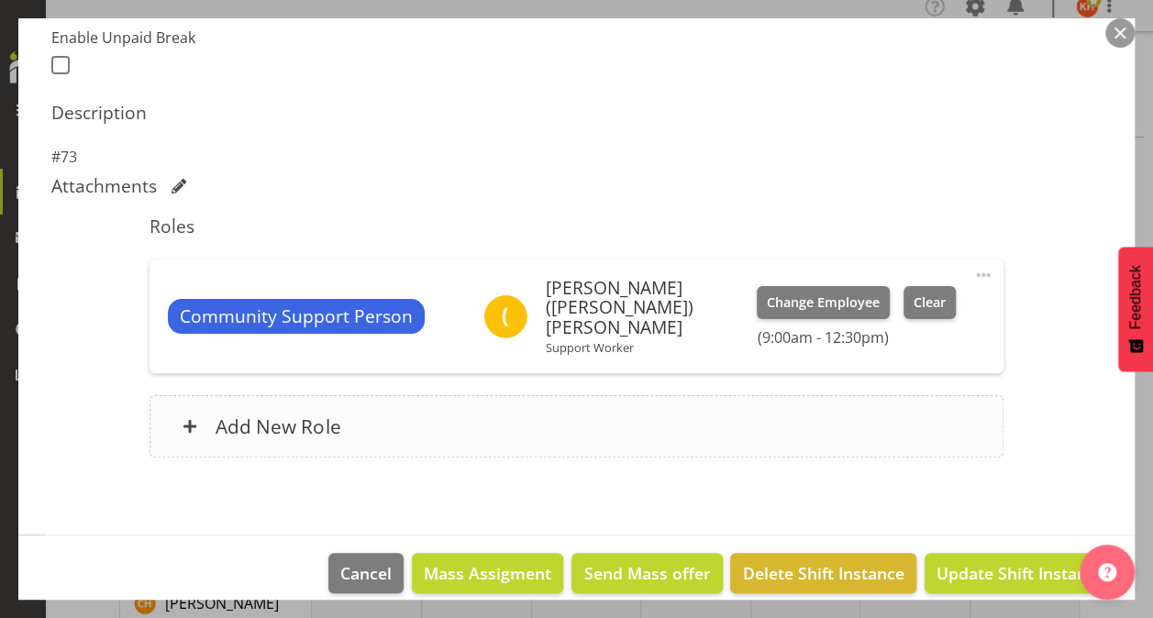
scroll to position [502, 0]
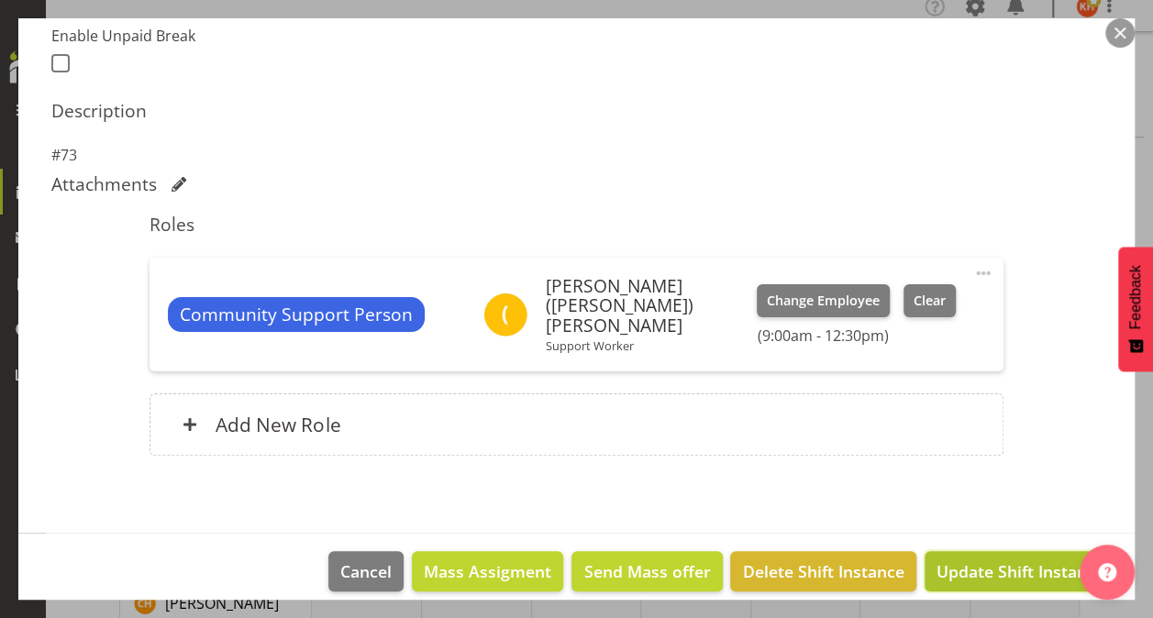
click at [1021, 560] on span "Update Shift Instance" at bounding box center [1021, 572] width 168 height 24
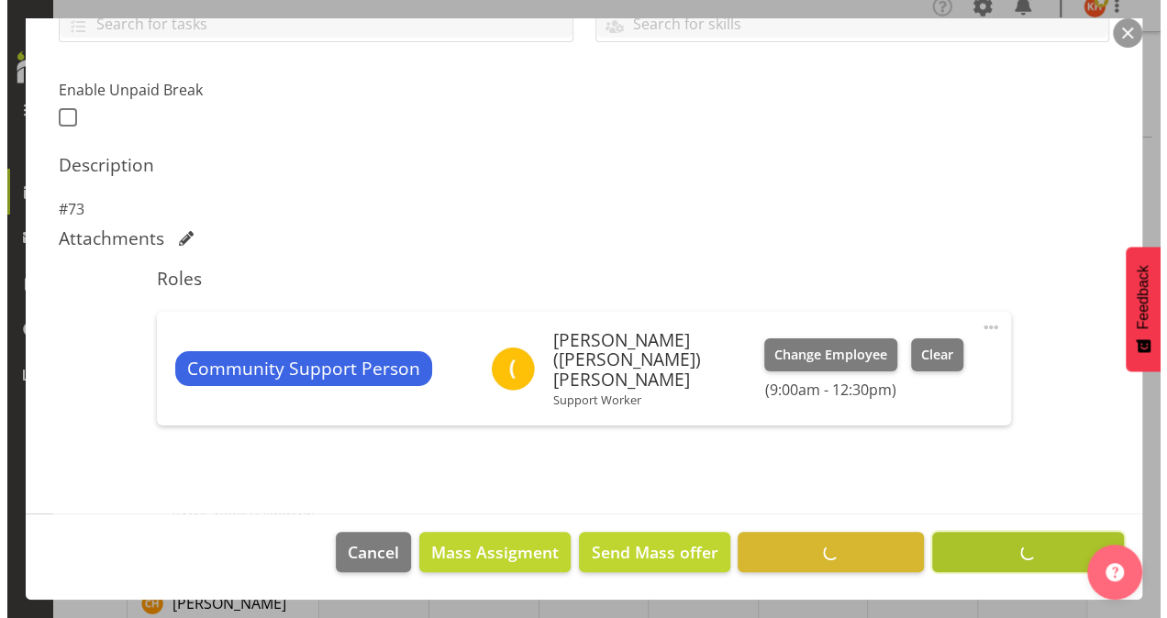
scroll to position [429, 0]
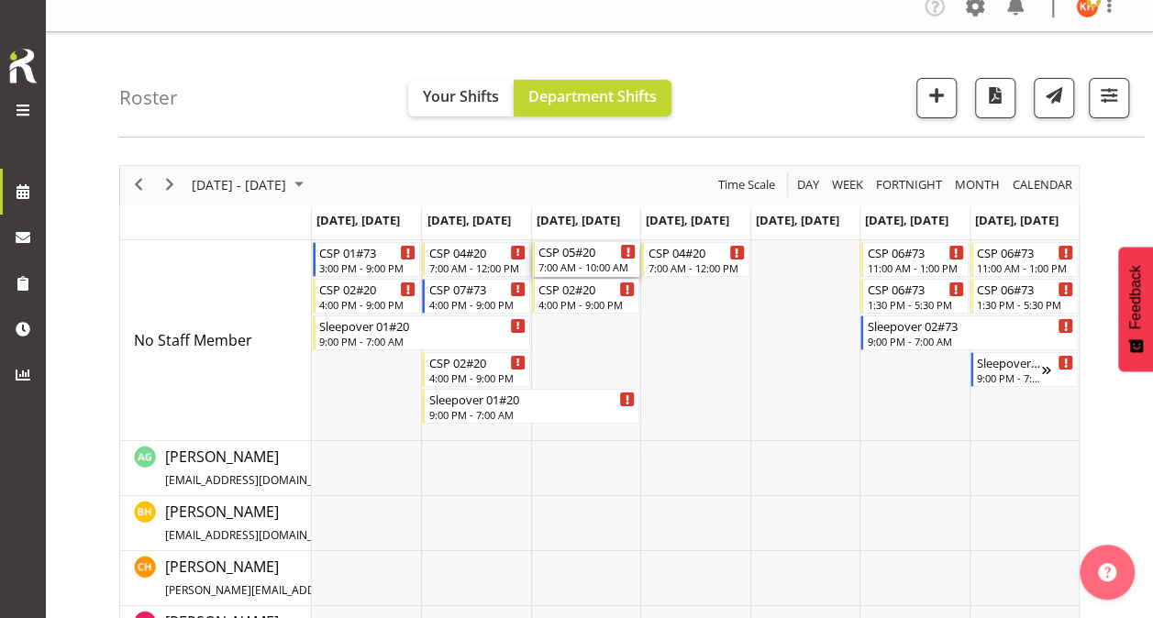
click at [581, 261] on div "7:00 AM - 10:00 AM" at bounding box center [587, 267] width 97 height 15
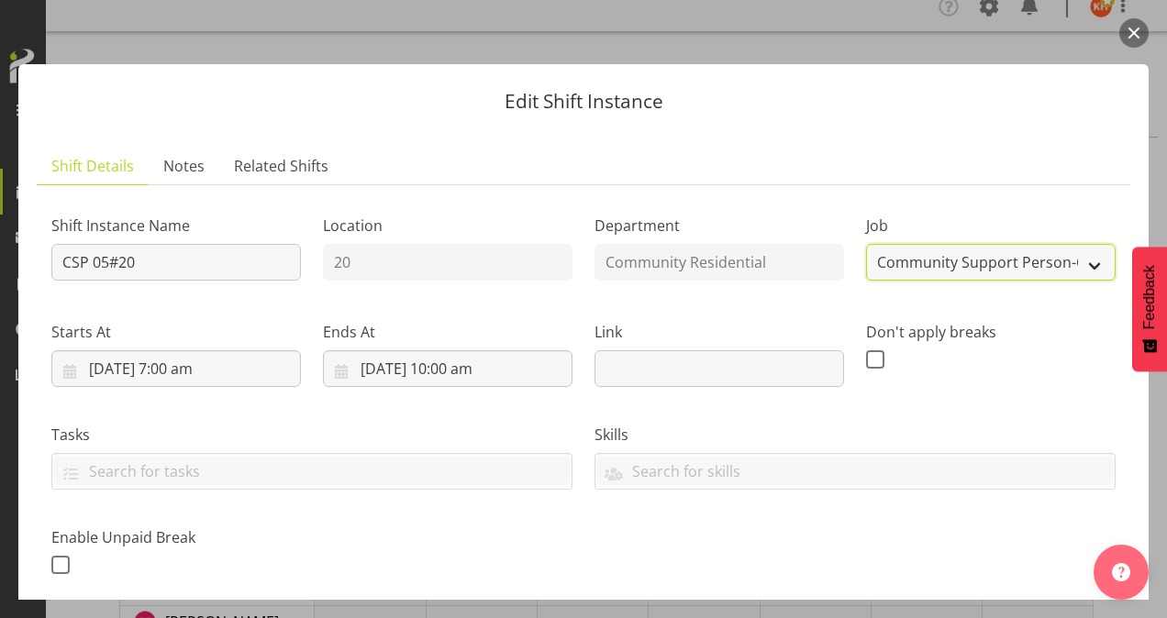
click at [932, 266] on select "Create new job Accounts Admin Art Coordinator Community Leader Community Suppor…" at bounding box center [991, 262] width 250 height 37
select select "1"
click at [866, 244] on select "Create new job Accounts Admin Art Coordinator Community Leader Community Suppor…" at bounding box center [991, 262] width 250 height 37
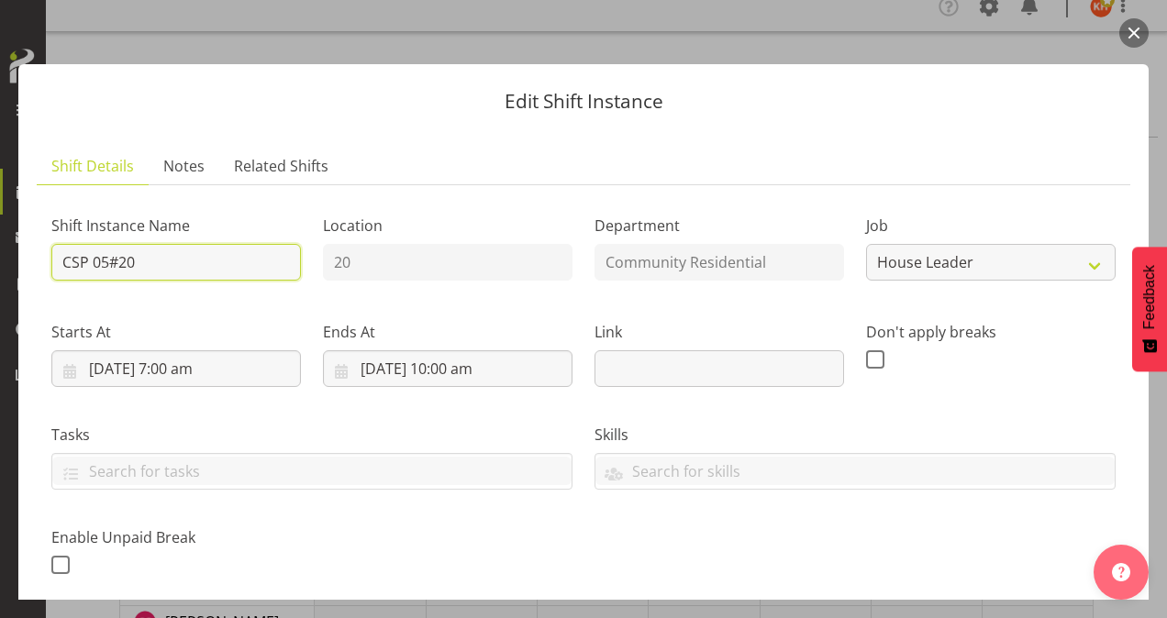
drag, startPoint x: 100, startPoint y: 262, endPoint x: -4, endPoint y: 281, distance: 105.3
click at [0, 281] on html "L'Arche Mount [PERSON_NAME] Tasks Jobs Employees Profile Log Out Roster Your Sh…" at bounding box center [583, 292] width 1167 height 618
type input "20 House Leader"
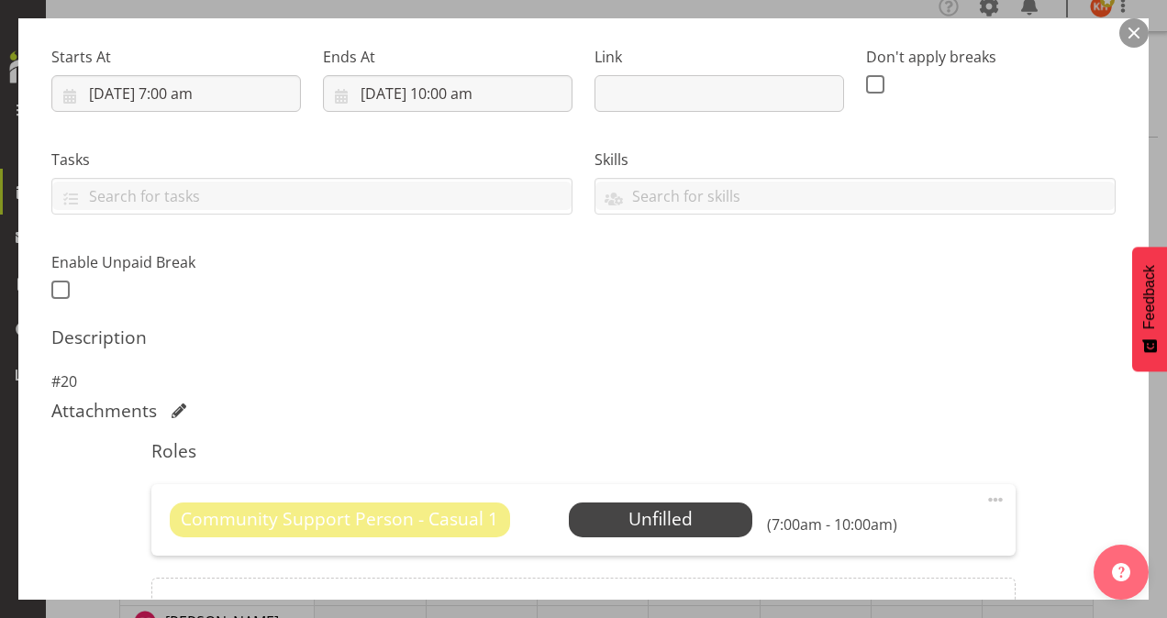
scroll to position [459, 0]
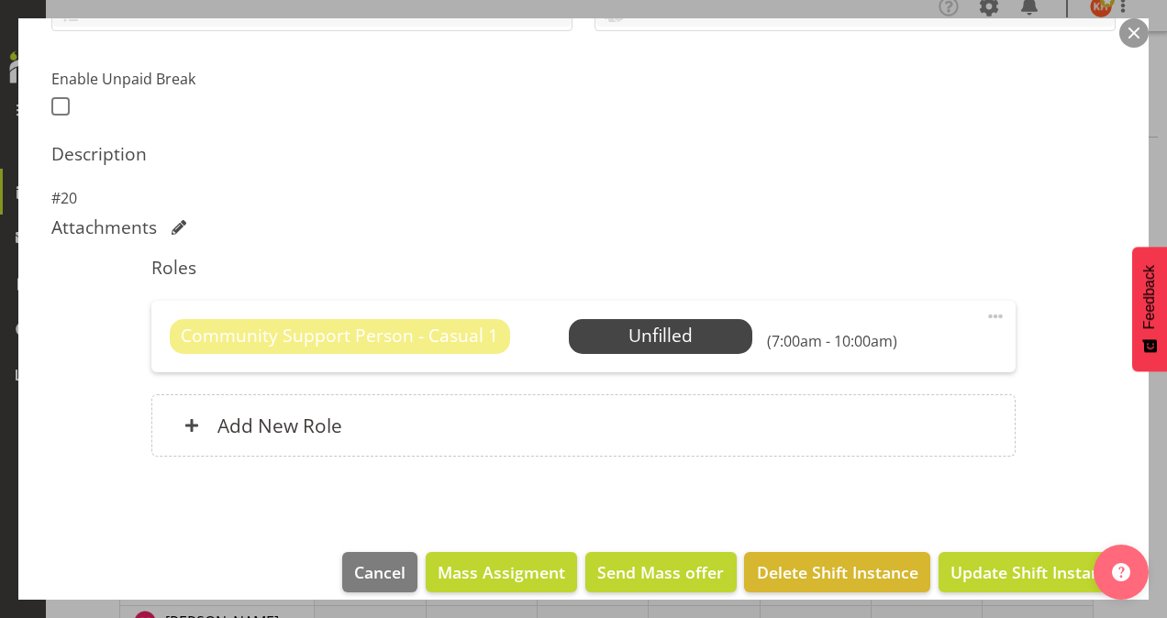
click at [984, 316] on span at bounding box center [995, 317] width 22 height 22
click at [884, 413] on link "Delete" at bounding box center [918, 422] width 176 height 33
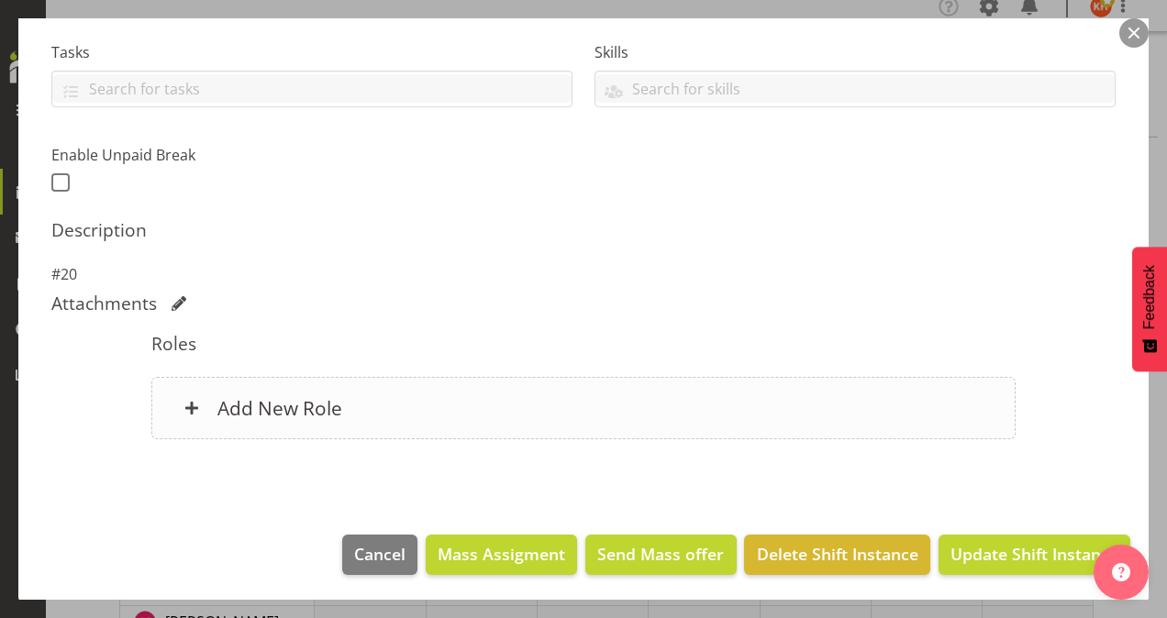
click at [283, 404] on h6 "Add New Role" at bounding box center [279, 408] width 125 height 24
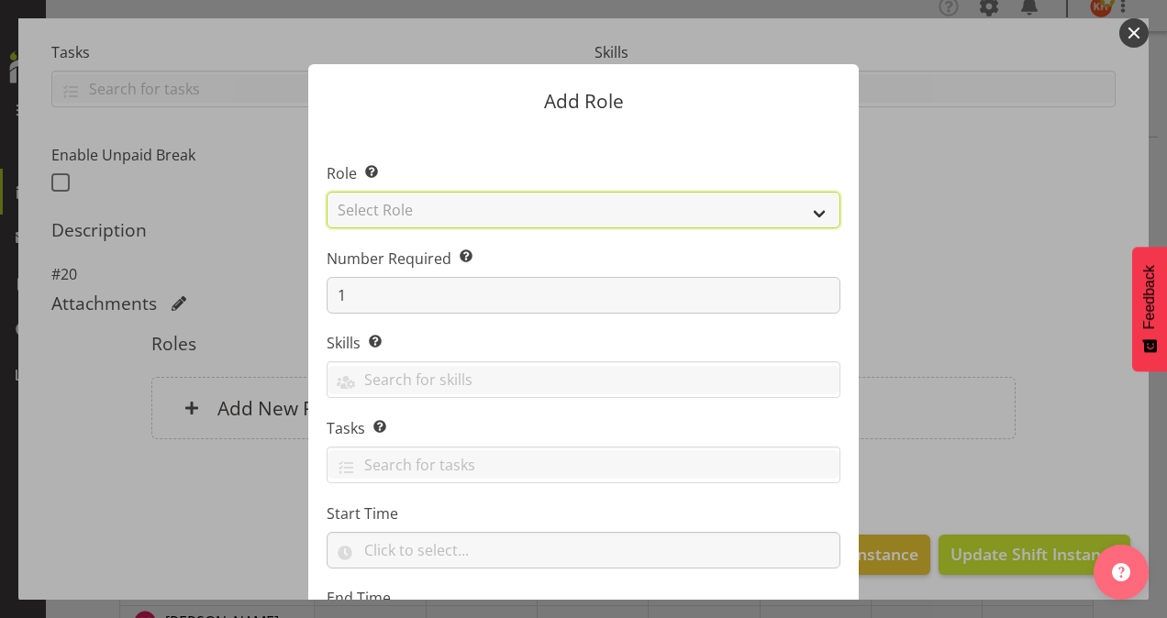
click at [456, 198] on select "Select Role Area Manager Art Coordination Community - SIL Community Leader Comm…" at bounding box center [584, 210] width 514 height 37
select select "12"
click at [327, 192] on select "Select Role Area Manager Art Coordination Community - SIL Community Leader Comm…" at bounding box center [584, 210] width 514 height 37
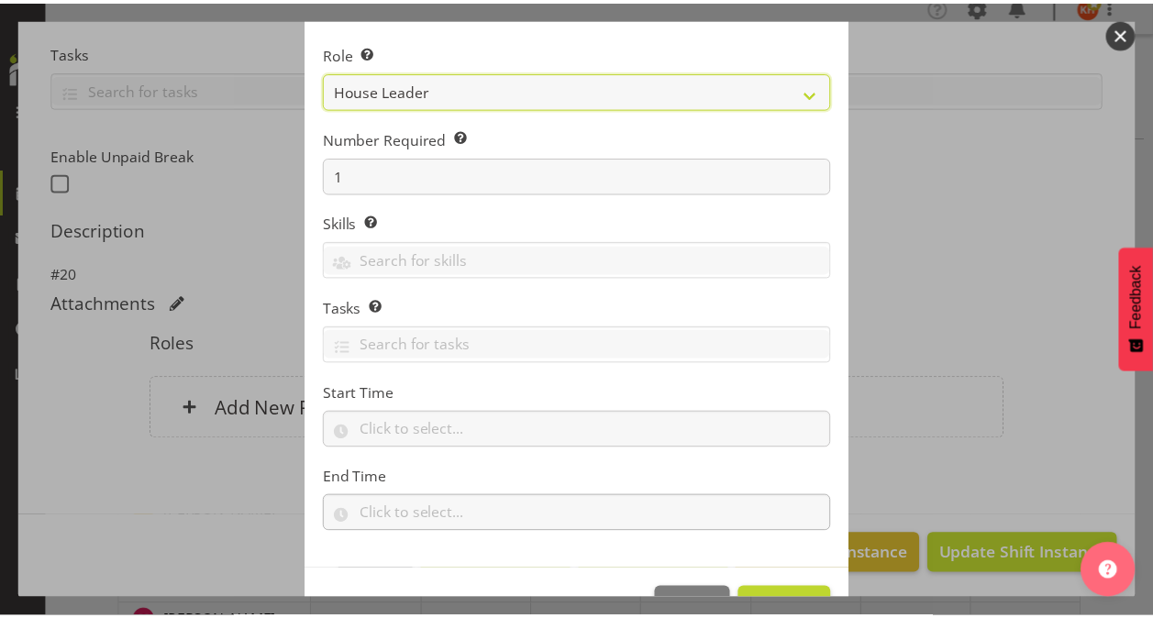
scroll to position [176, 0]
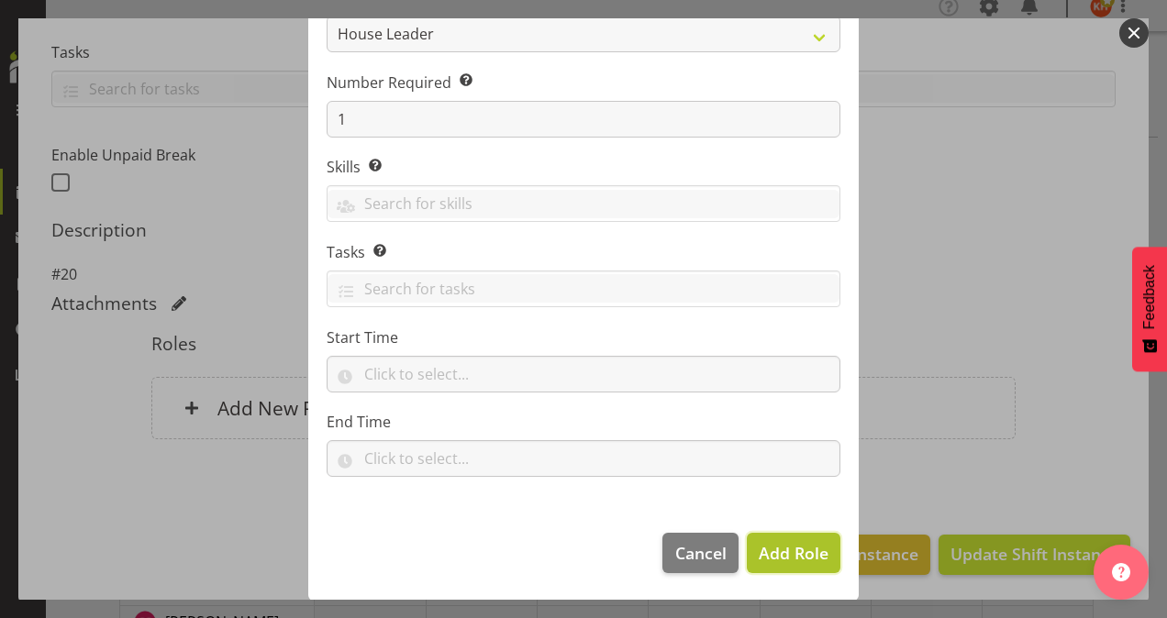
click at [782, 549] on span "Add Role" at bounding box center [794, 553] width 70 height 22
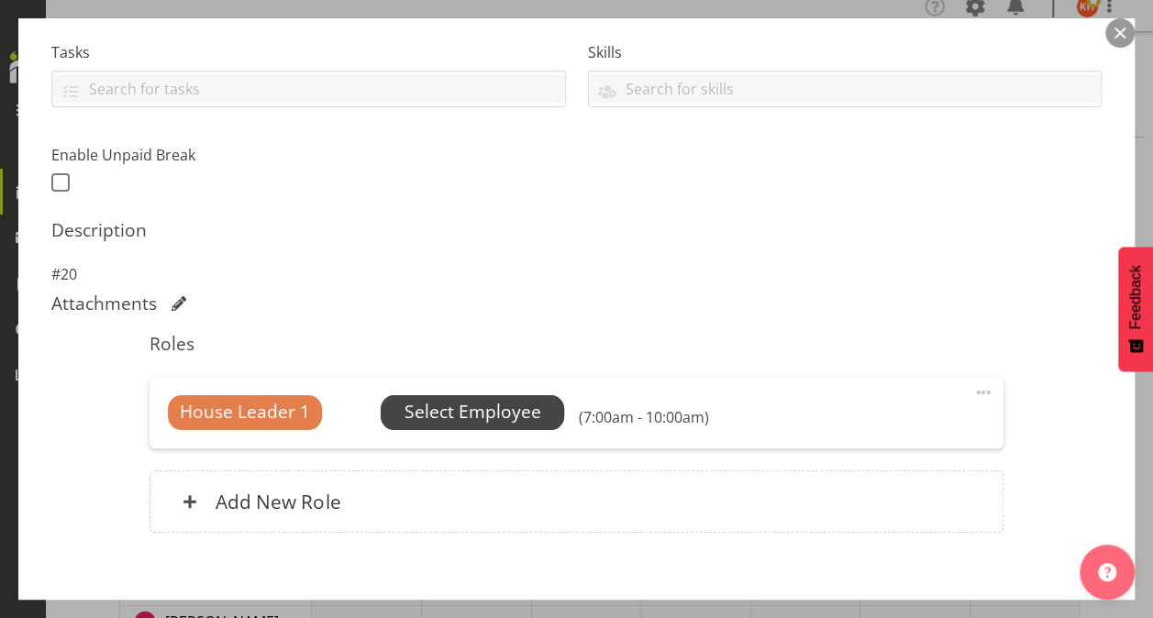
click at [446, 406] on span "Select Employee" at bounding box center [473, 412] width 137 height 27
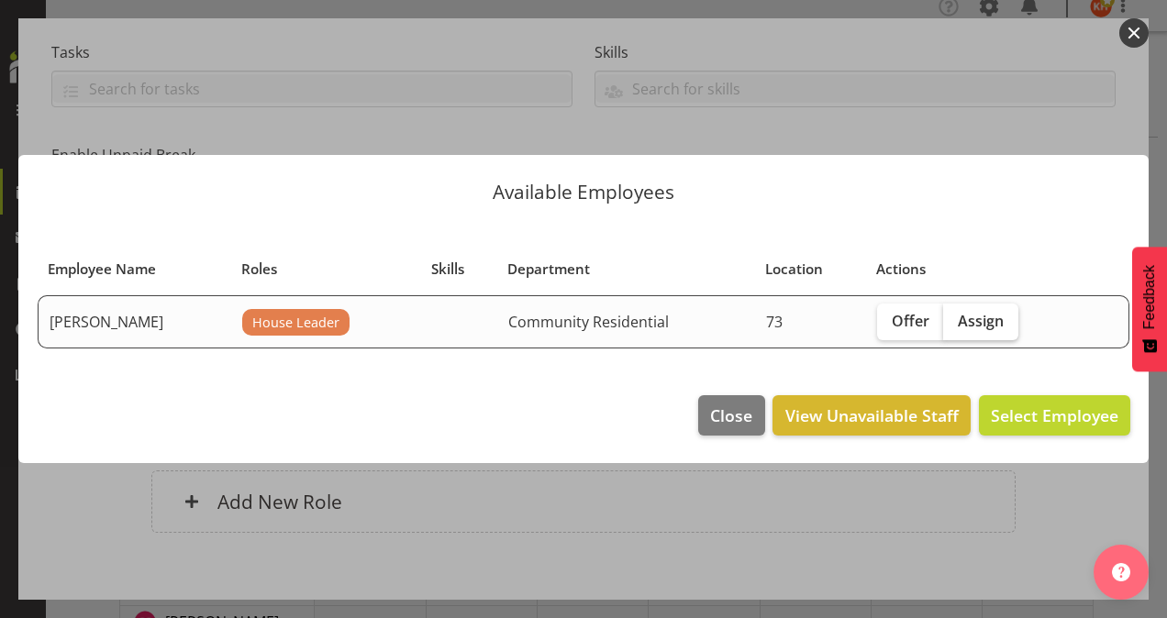
click at [984, 316] on span "Assign" at bounding box center [981, 321] width 46 height 18
click at [955, 316] on input "Assign" at bounding box center [949, 321] width 12 height 12
checkbox input "true"
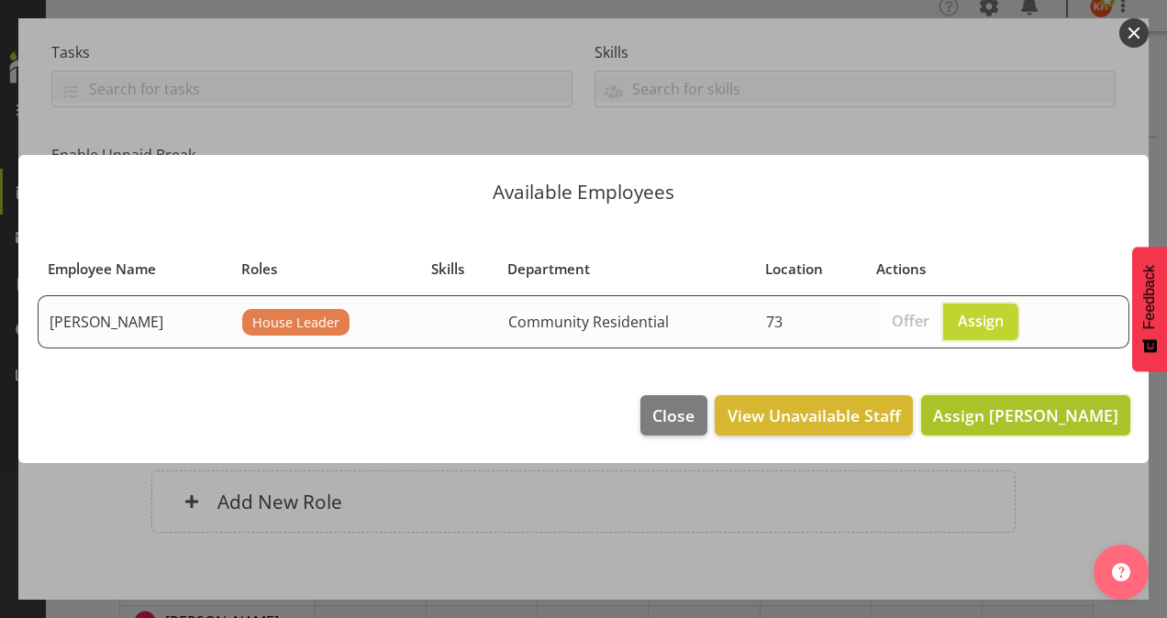
click at [1010, 415] on span "Assign [PERSON_NAME]" at bounding box center [1025, 416] width 185 height 22
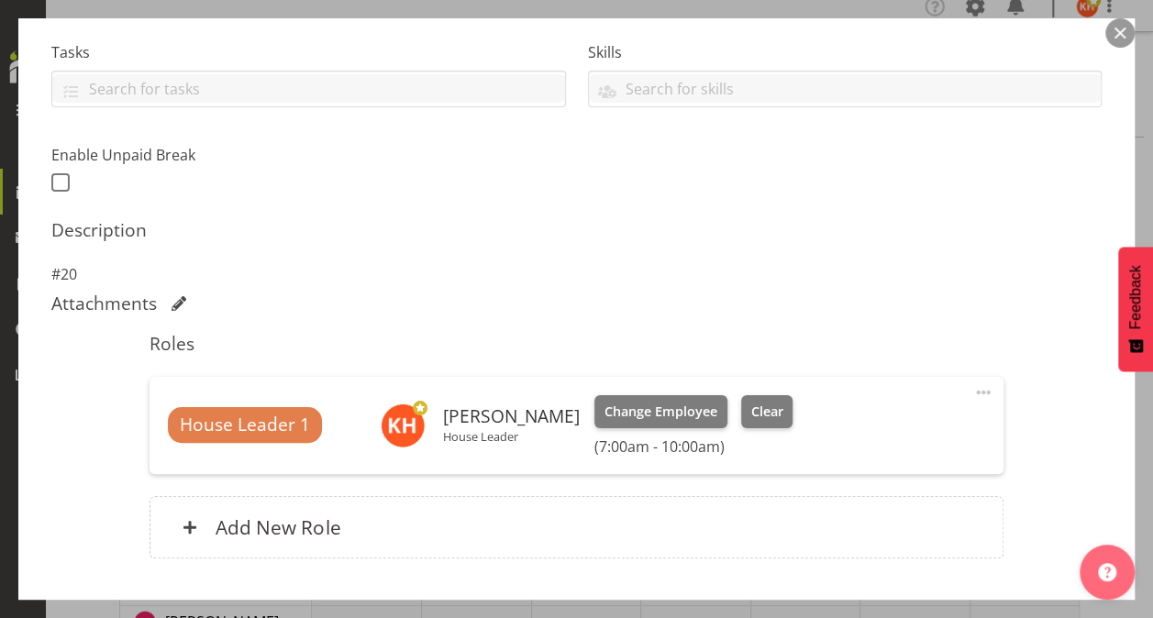
scroll to position [502, 0]
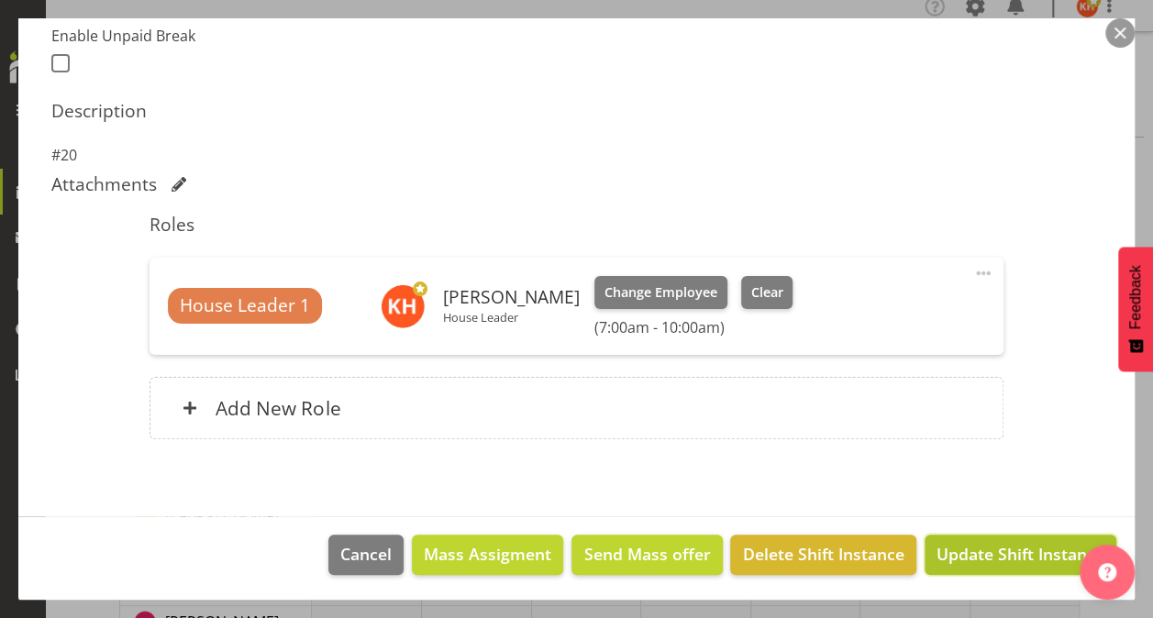
click at [979, 550] on span "Update Shift Instance" at bounding box center [1021, 554] width 168 height 24
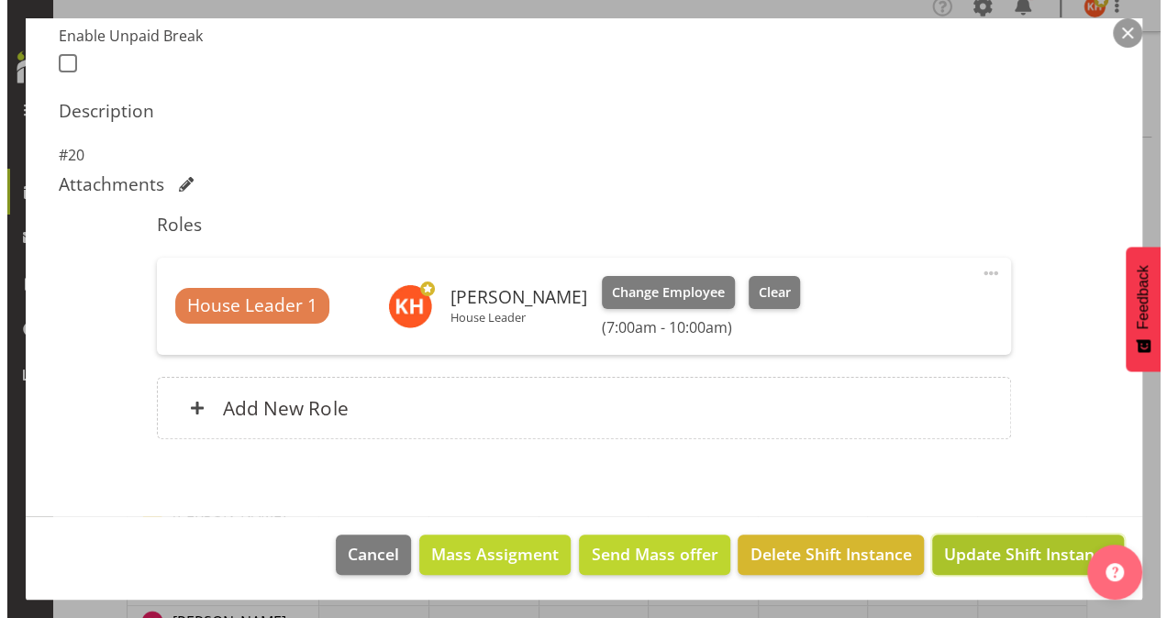
scroll to position [429, 0]
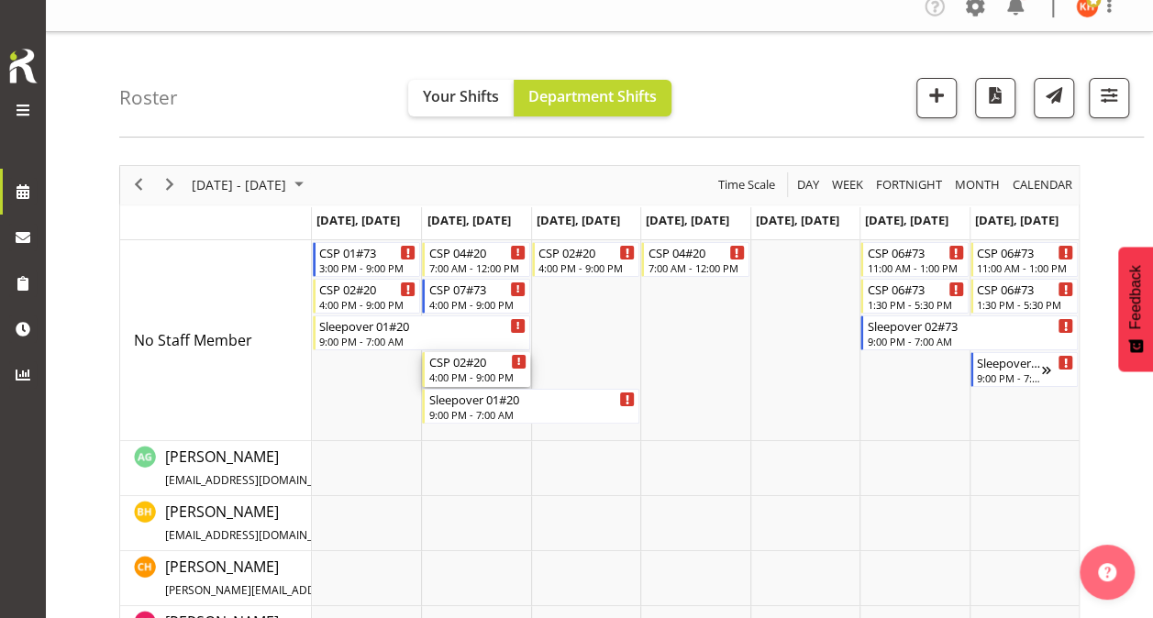
click at [498, 374] on div "4:00 PM - 9:00 PM" at bounding box center [476, 377] width 97 height 15
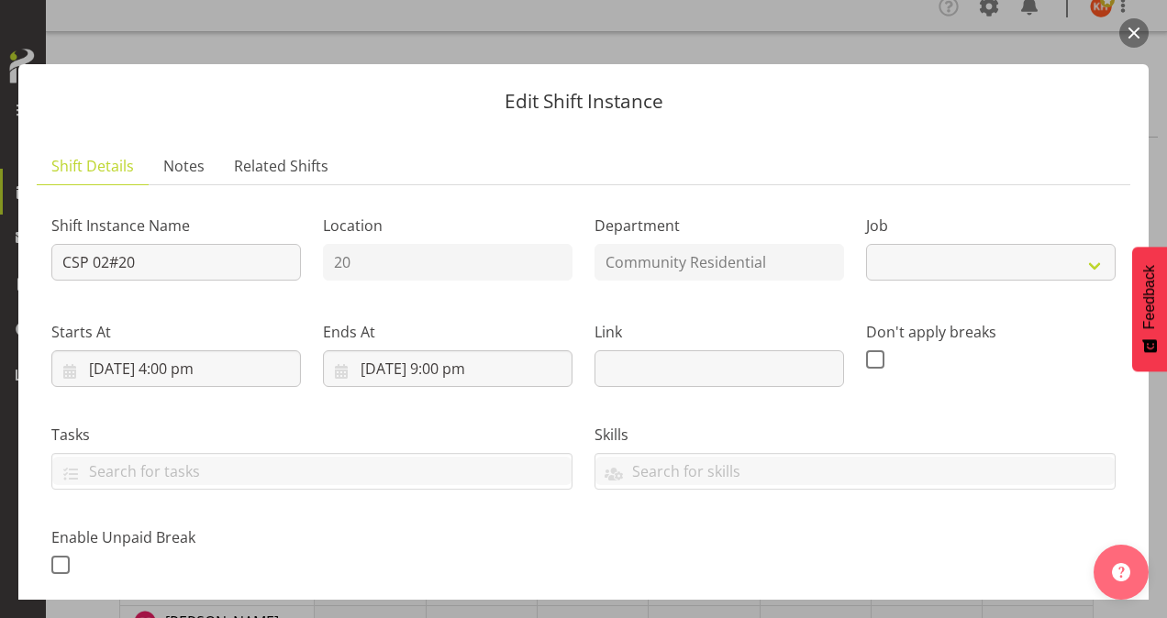
select select "3"
drag, startPoint x: 206, startPoint y: 253, endPoint x: -4, endPoint y: 259, distance: 209.3
click at [0, 259] on html "L'Arche Mount [PERSON_NAME] Tasks Jobs Employees Profile Log Out Roster Your Sh…" at bounding box center [583, 292] width 1167 height 618
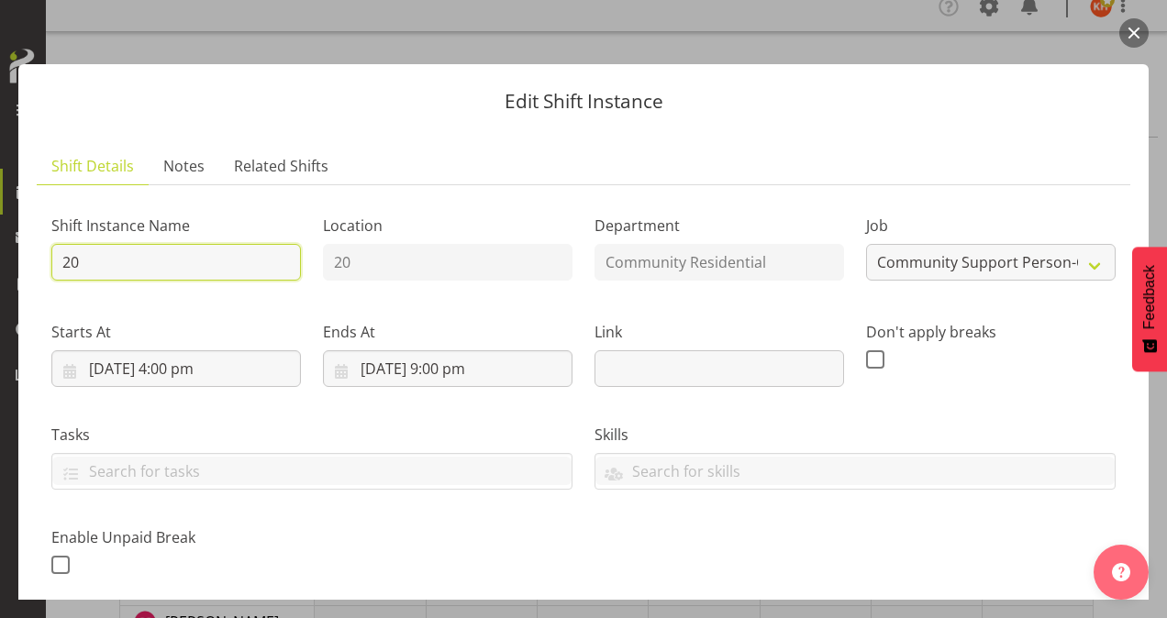
type input "20 House Leader"
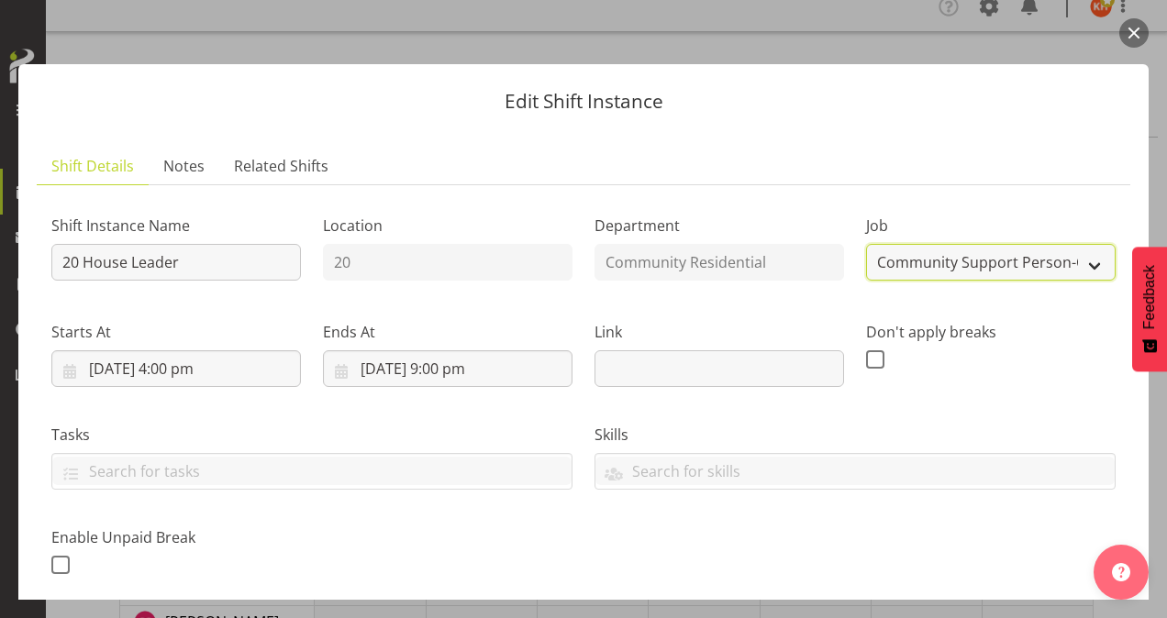
click at [991, 263] on select "Create new job Accounts Admin Art Coordinator Community Leader Community Suppor…" at bounding box center [991, 262] width 250 height 37
select select "1"
click at [866, 244] on select "Create new job Accounts Admin Art Coordinator Community Leader Community Suppor…" at bounding box center [991, 262] width 250 height 37
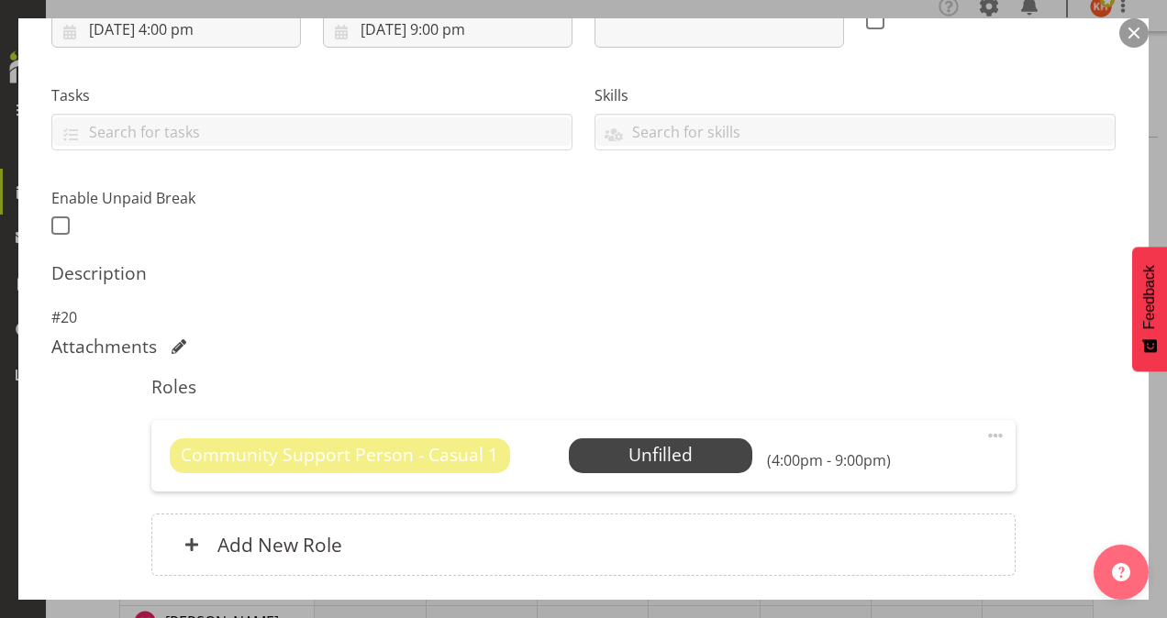
scroll to position [367, 0]
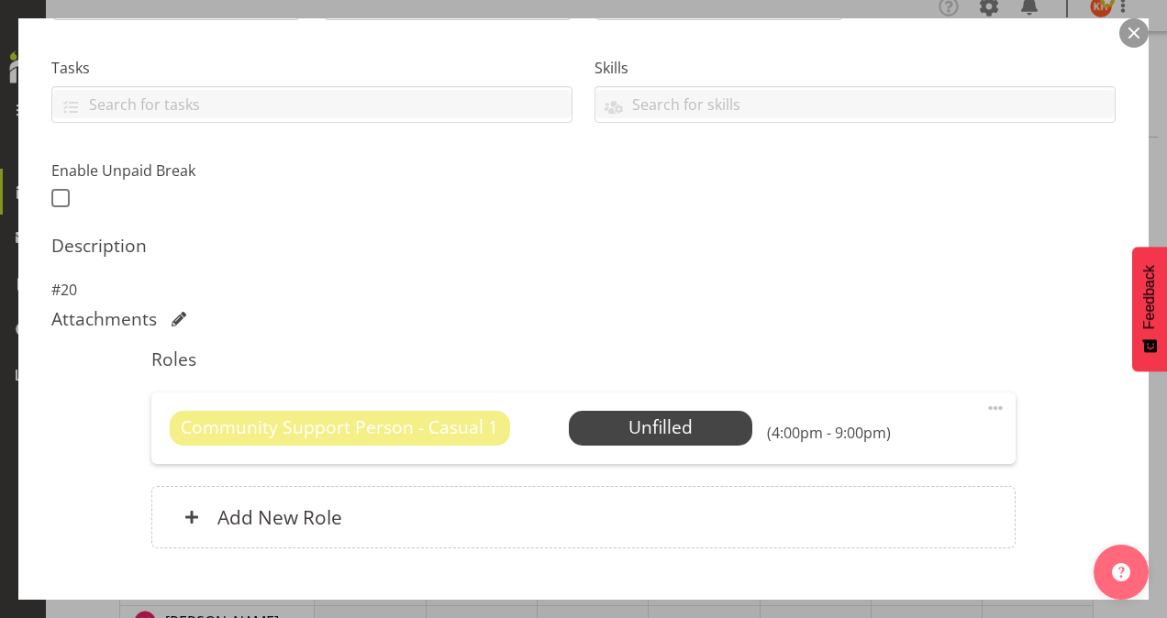
click at [987, 406] on span at bounding box center [995, 408] width 22 height 22
click at [930, 507] on link "Delete" at bounding box center [918, 514] width 176 height 33
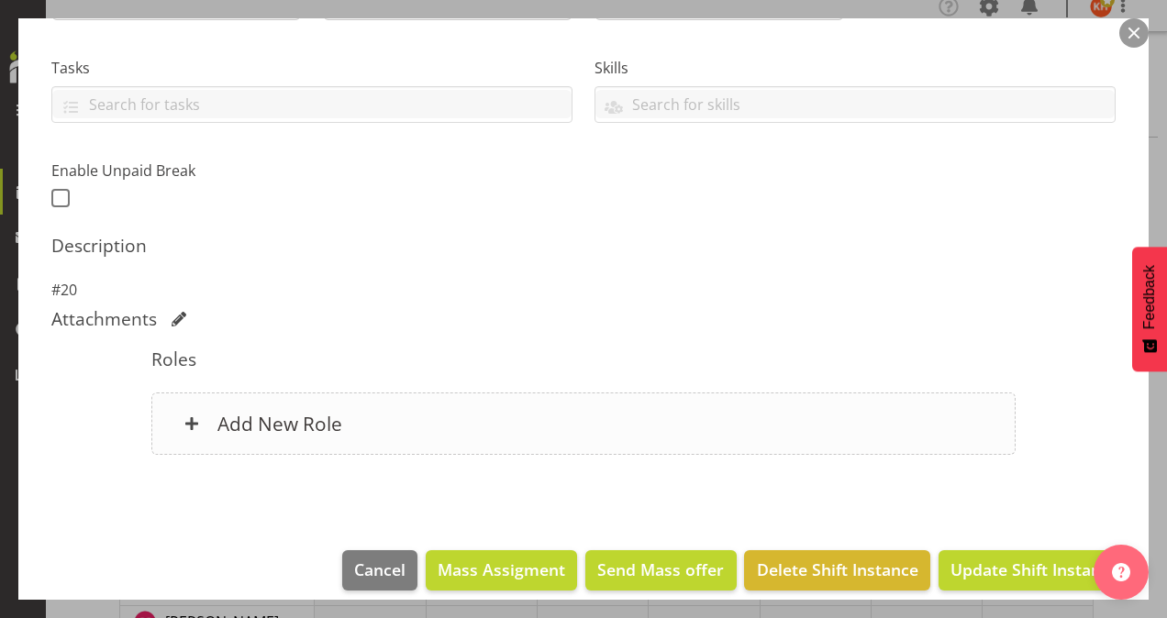
click at [305, 415] on h6 "Add New Role" at bounding box center [279, 424] width 125 height 24
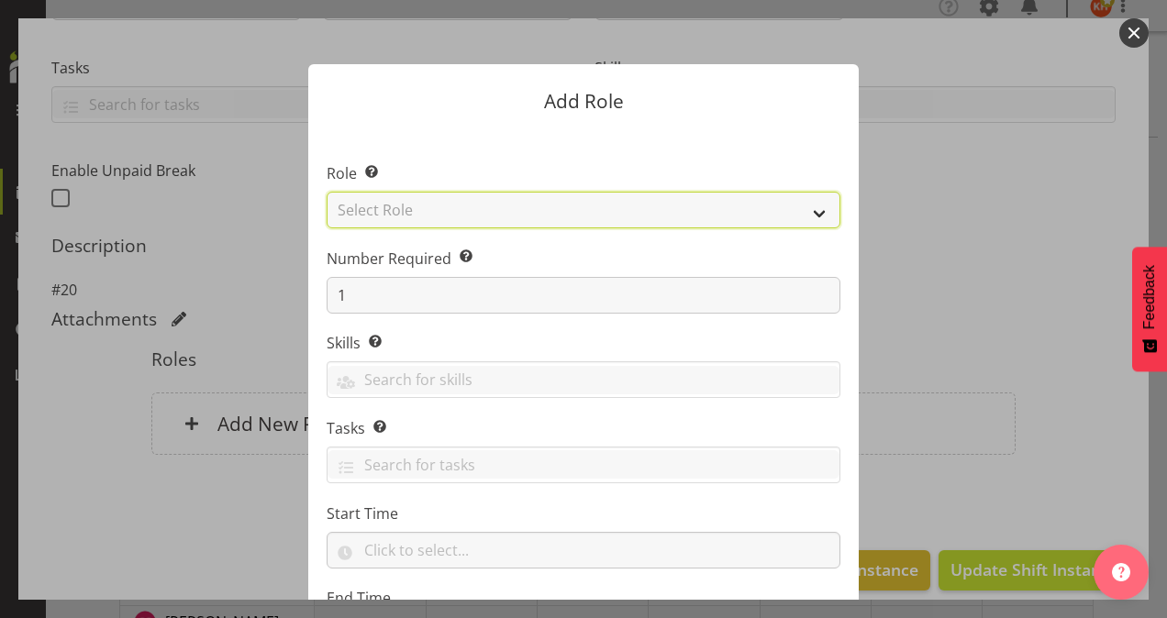
click at [451, 204] on select "Select Role Area Manager Art Coordination Community - SIL Community Leader Comm…" at bounding box center [584, 210] width 514 height 37
select select "12"
click at [327, 192] on select "Select Role Area Manager Art Coordination Community - SIL Community Leader Comm…" at bounding box center [584, 210] width 514 height 37
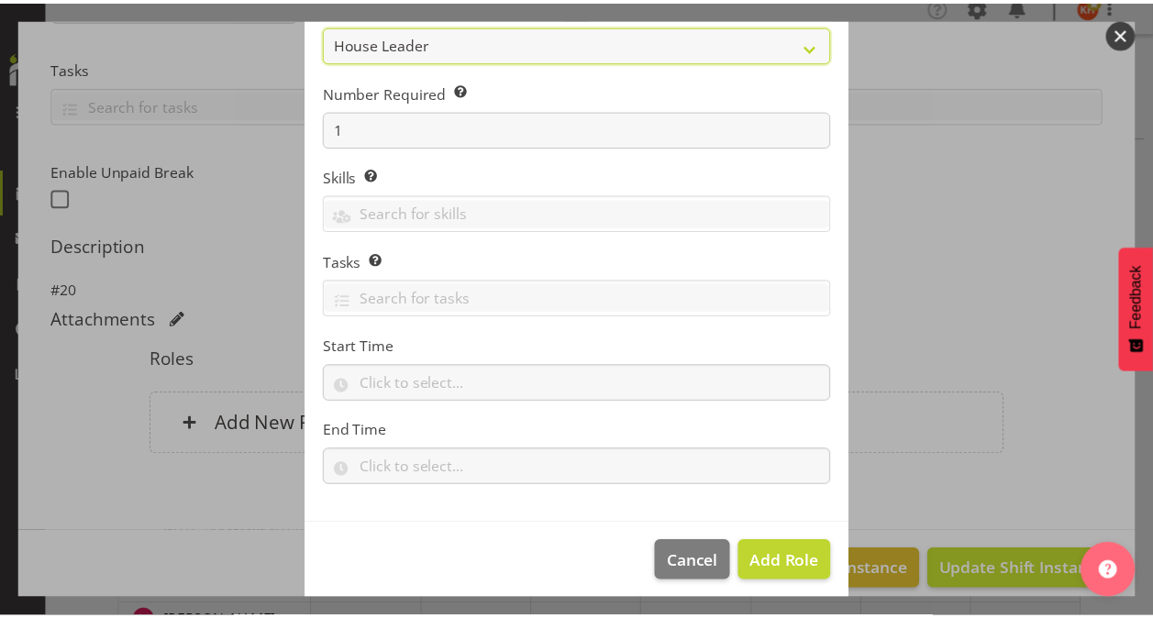
scroll to position [176, 0]
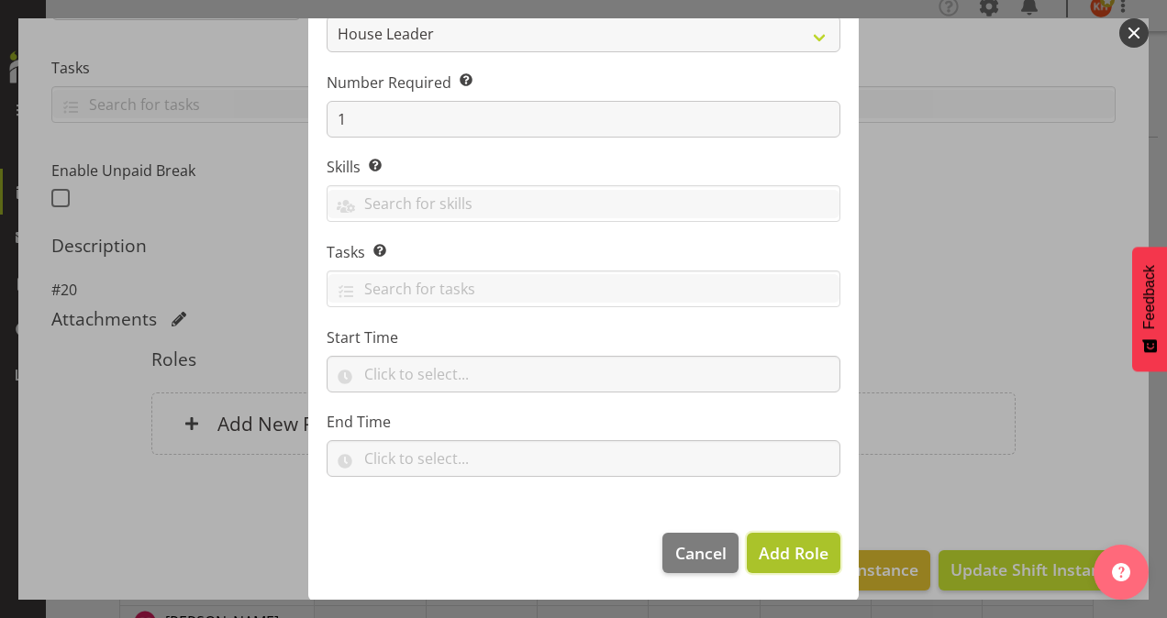
click at [759, 555] on span "Add Role" at bounding box center [794, 553] width 70 height 22
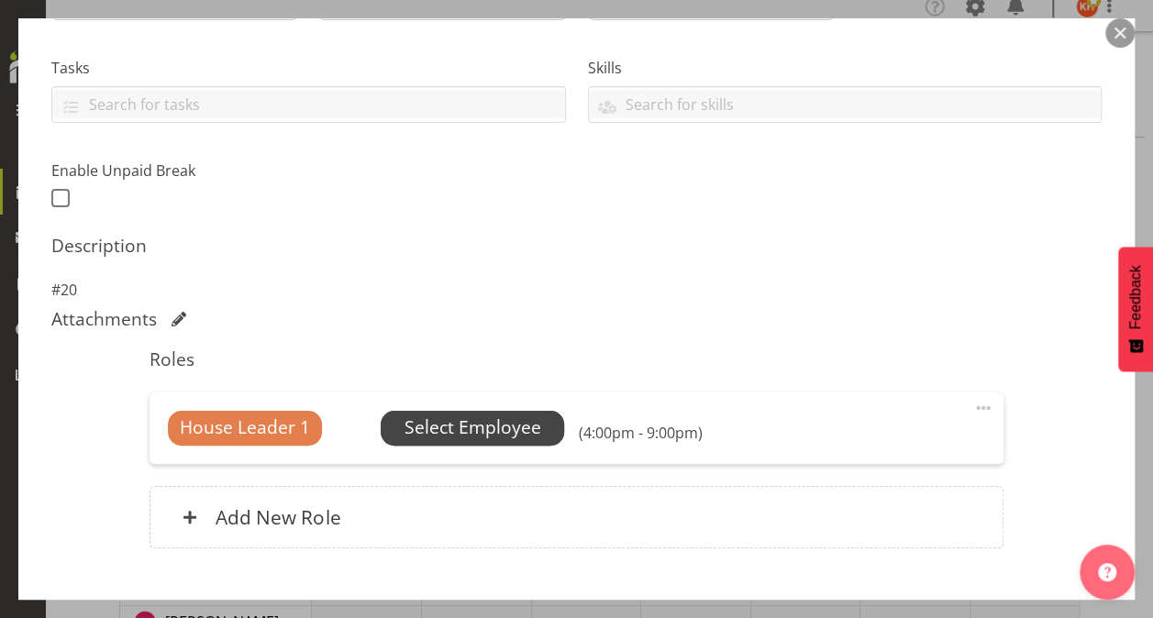
click at [517, 424] on span "Select Employee" at bounding box center [473, 428] width 137 height 27
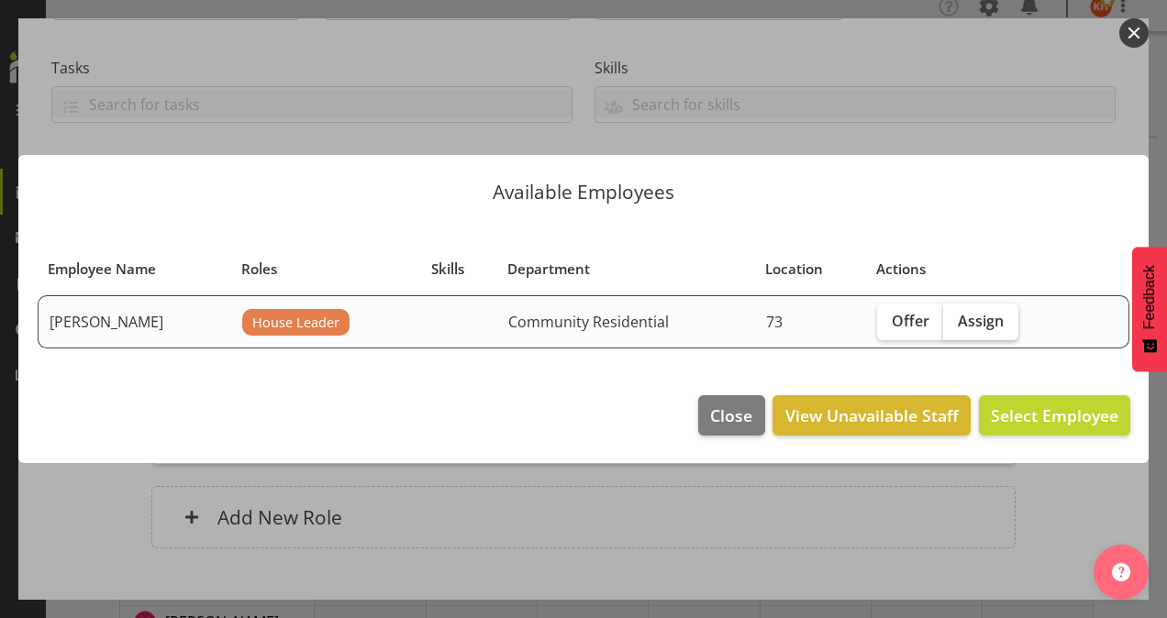
click at [958, 312] on span "Assign" at bounding box center [981, 321] width 46 height 18
click at [955, 315] on input "Assign" at bounding box center [949, 321] width 12 height 12
checkbox input "true"
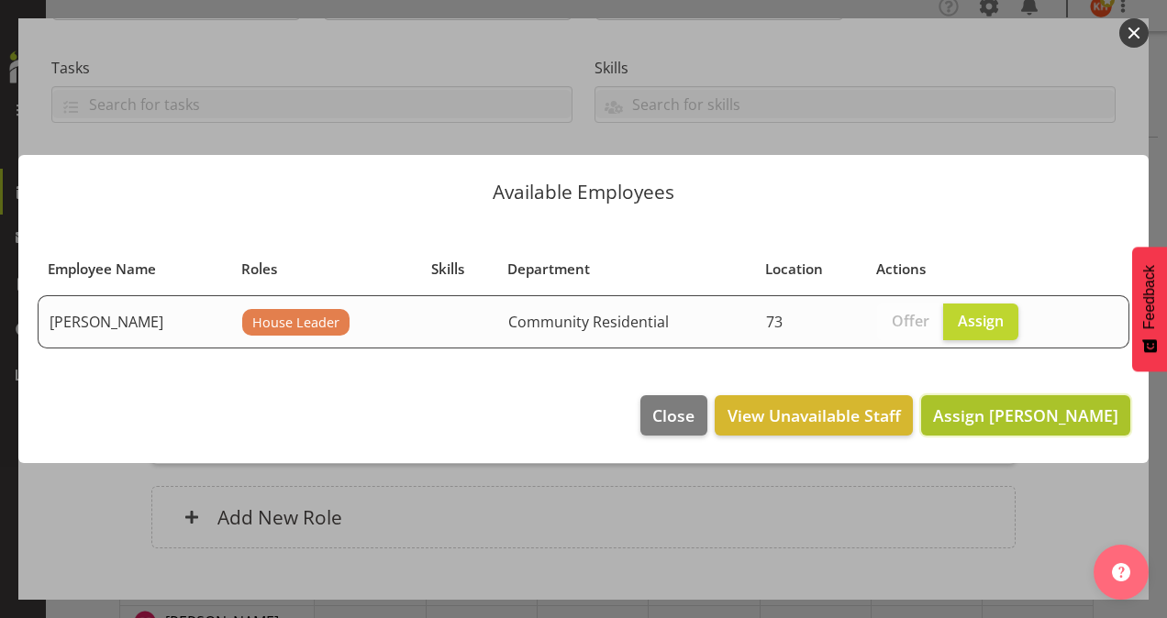
click at [1042, 418] on span "Assign [PERSON_NAME]" at bounding box center [1025, 416] width 185 height 22
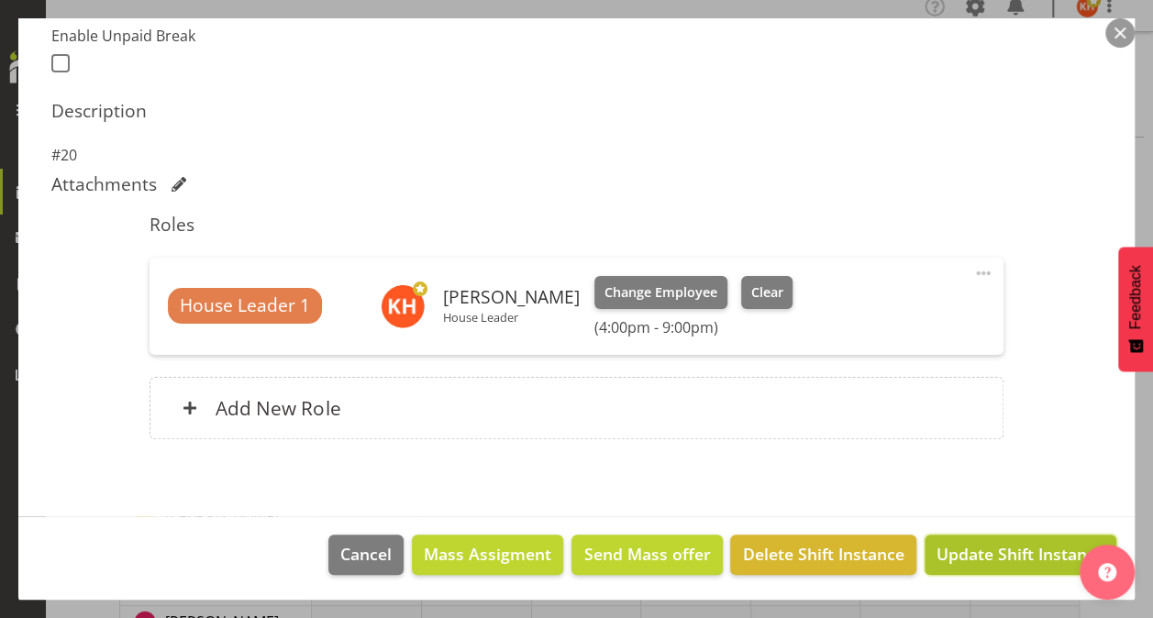
click at [994, 542] on span "Update Shift Instance" at bounding box center [1021, 554] width 168 height 24
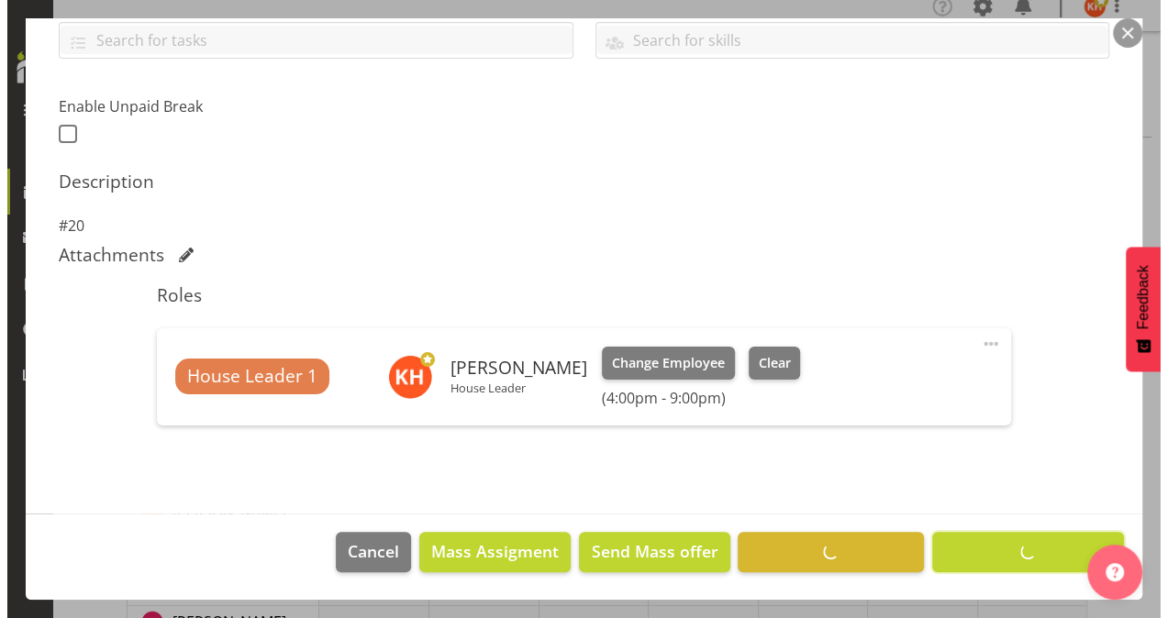
scroll to position [429, 0]
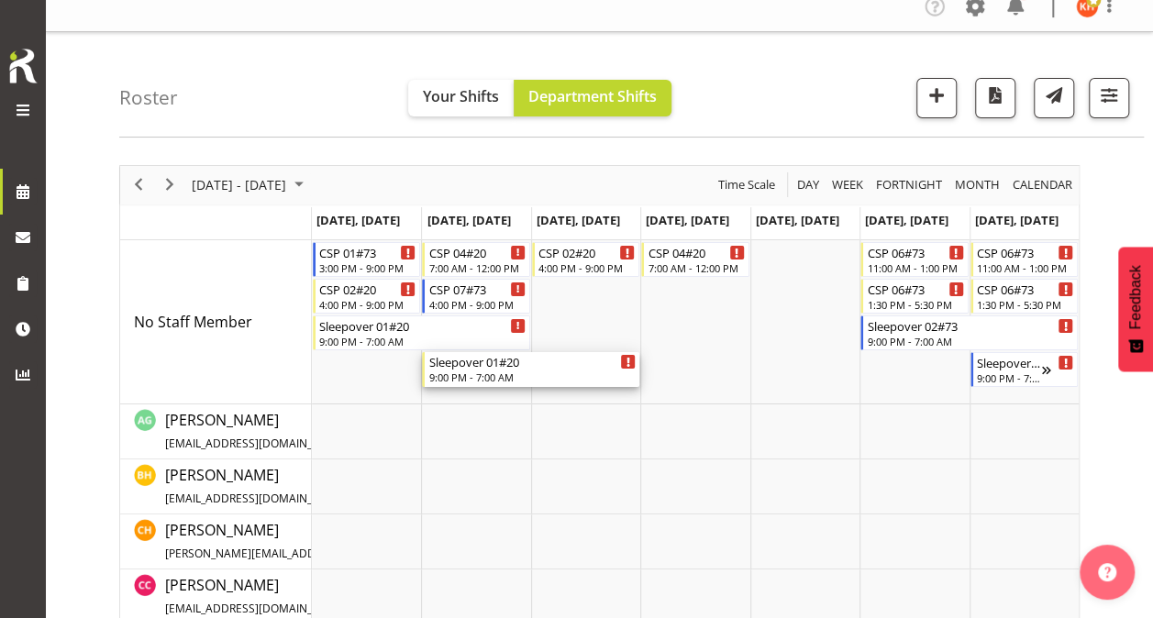
click at [559, 376] on div "9:00 PM - 7:00 AM" at bounding box center [531, 377] width 207 height 15
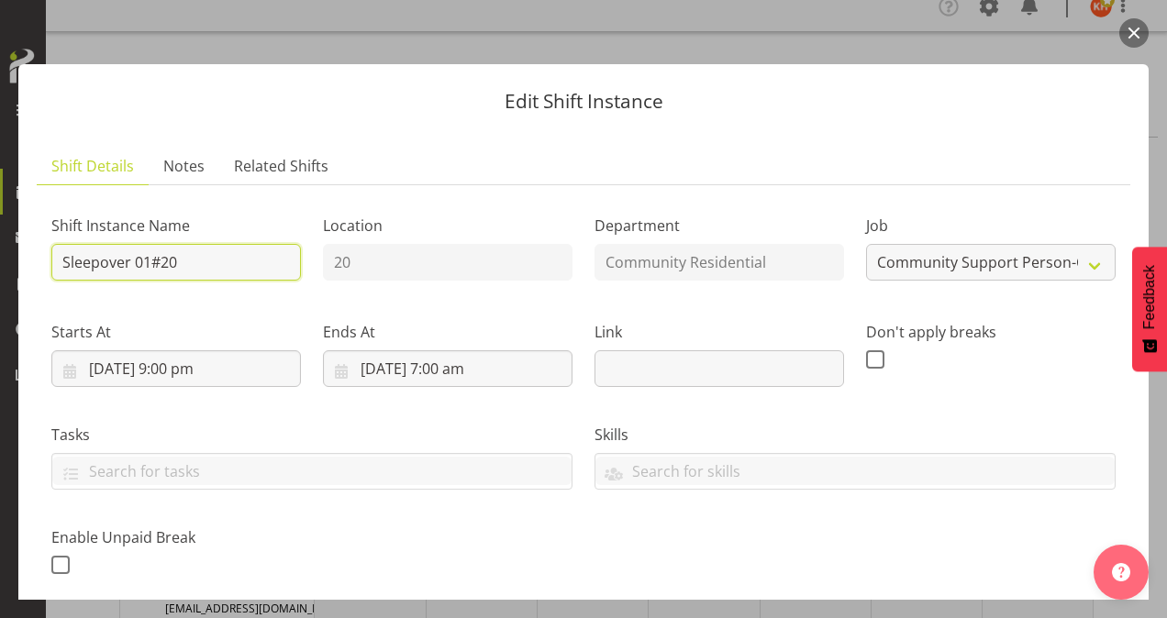
drag, startPoint x: 222, startPoint y: 261, endPoint x: 128, endPoint y: 270, distance: 94.9
click at [189, 261] on input "Sleepover 01#20" at bounding box center [176, 262] width 250 height 37
drag, startPoint x: 128, startPoint y: 270, endPoint x: 117, endPoint y: 270, distance: 10.1
click at [117, 270] on input "Sleepover 01#20" at bounding box center [176, 262] width 250 height 37
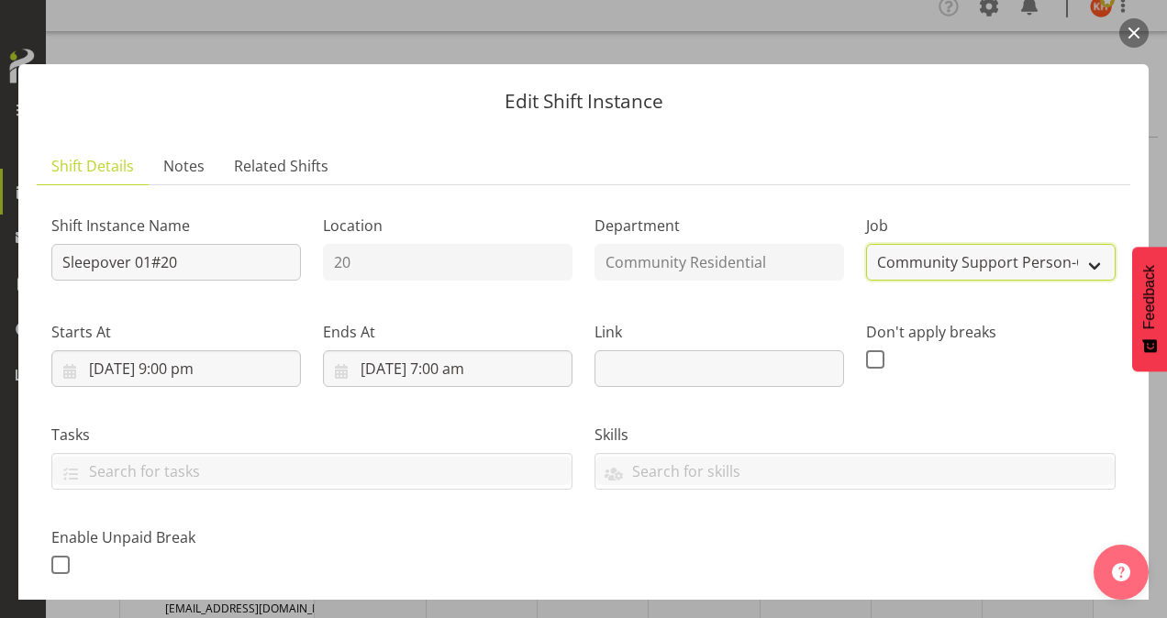
click at [936, 261] on select "Create new job Accounts Admin Art Coordinator Community Leader Community Suppor…" at bounding box center [991, 262] width 250 height 37
select select "1"
click at [866, 244] on select "Create new job Accounts Admin Art Coordinator Community Leader Community Suppor…" at bounding box center [991, 262] width 250 height 37
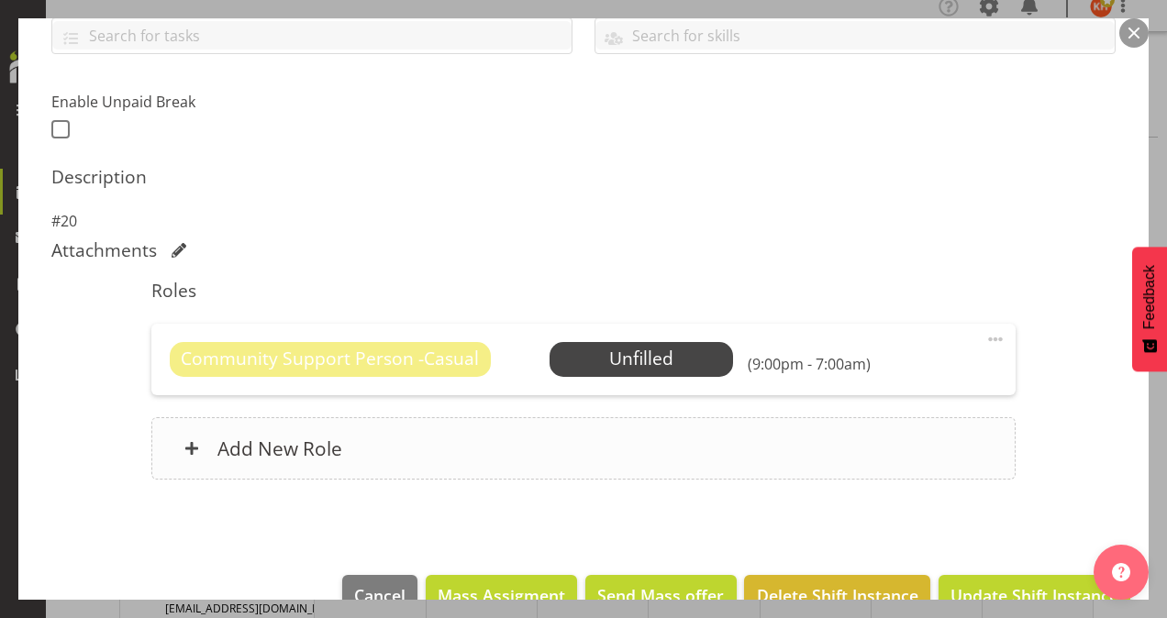
scroll to position [459, 0]
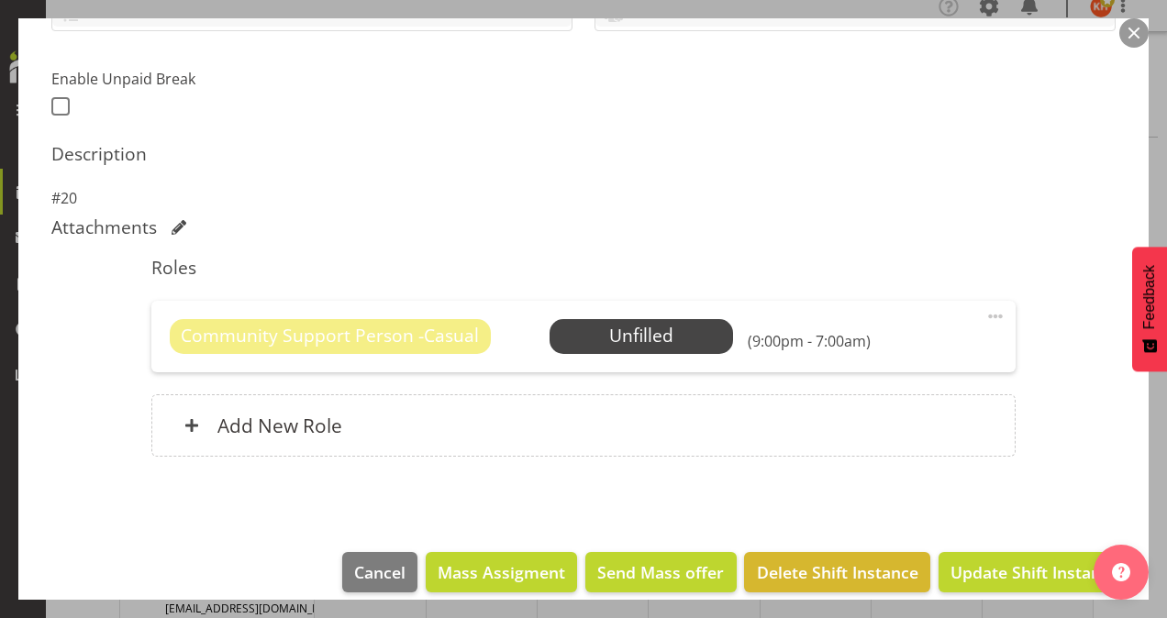
click at [985, 313] on span at bounding box center [995, 317] width 22 height 22
click at [872, 414] on link "Delete" at bounding box center [918, 422] width 176 height 33
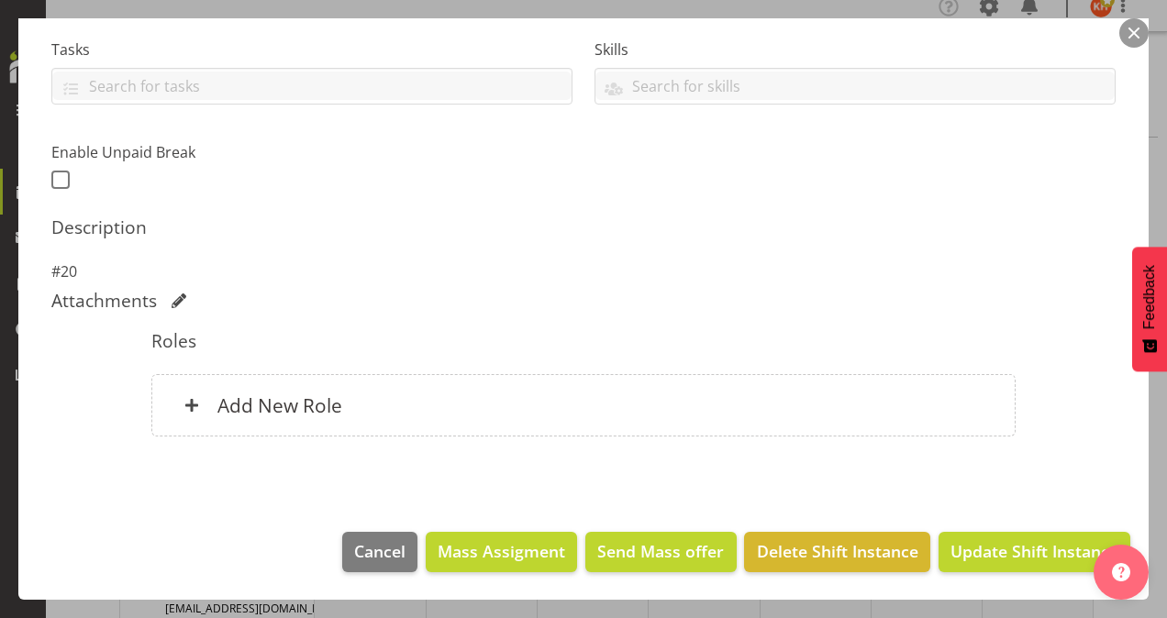
scroll to position [383, 0]
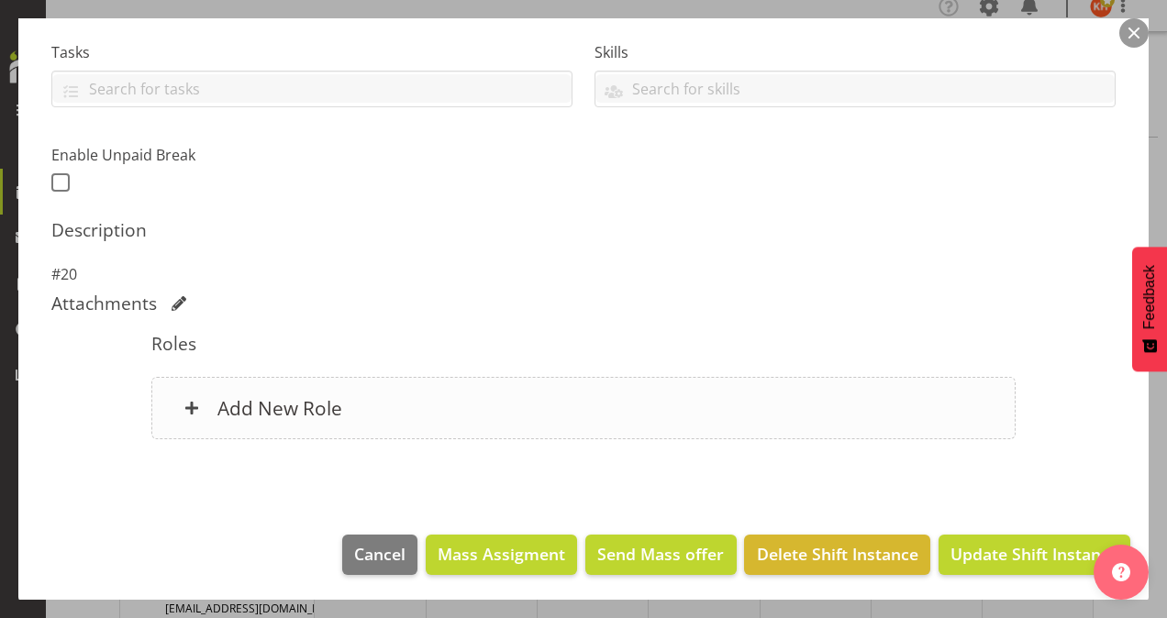
click at [311, 405] on h6 "Add New Role" at bounding box center [279, 408] width 125 height 24
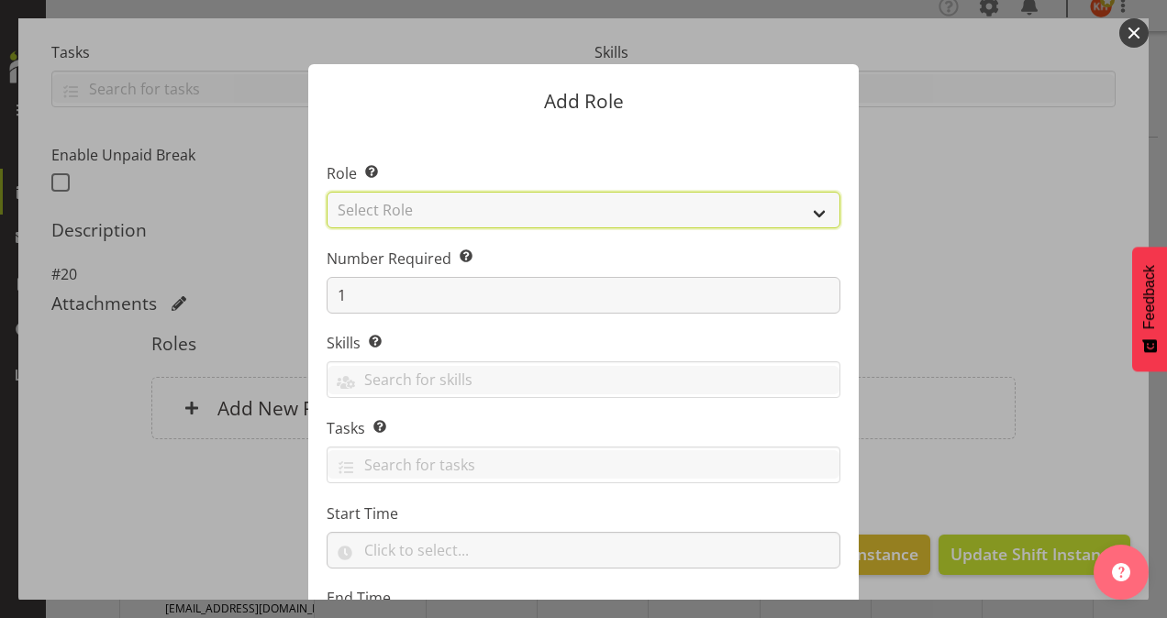
click at [470, 211] on select "Select Role Area Manager Art Coordination Community - SIL Community Leader Comm…" at bounding box center [584, 210] width 514 height 37
select select "12"
click at [327, 192] on select "Select Role Area Manager Art Coordination Community - SIL Community Leader Comm…" at bounding box center [584, 210] width 514 height 37
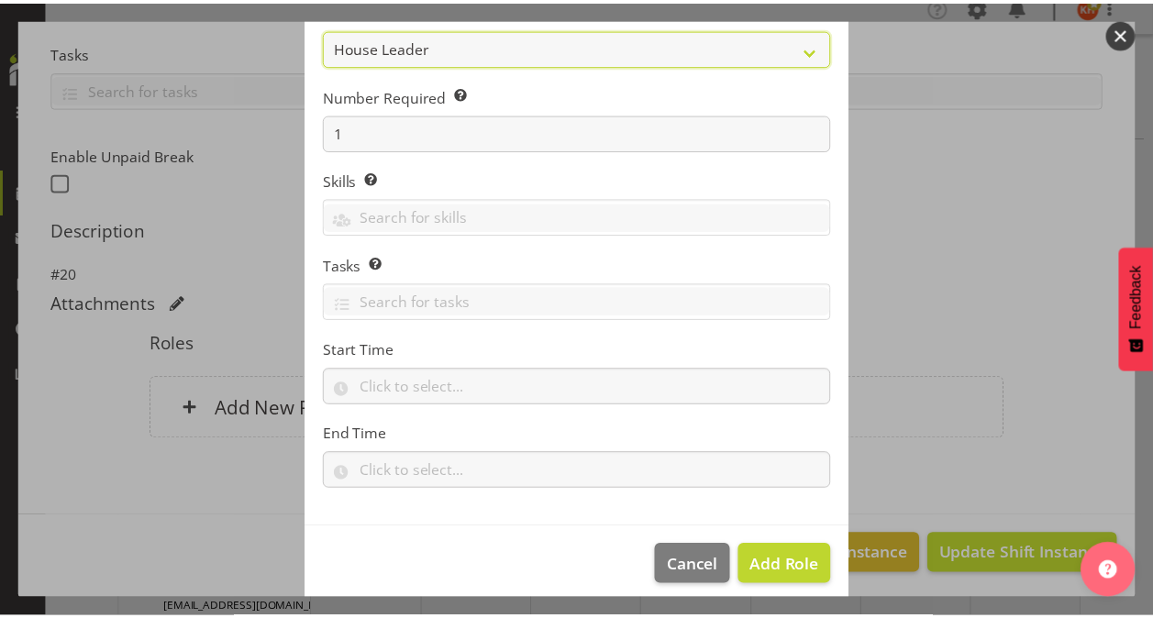
scroll to position [176, 0]
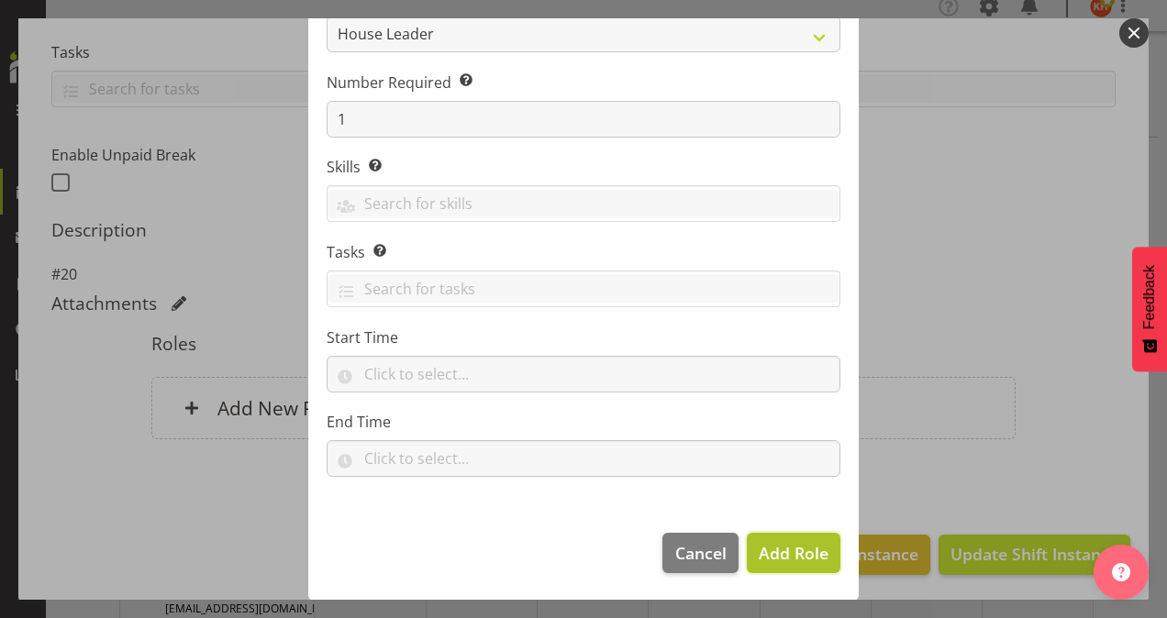
click at [781, 550] on span "Add Role" at bounding box center [794, 553] width 70 height 22
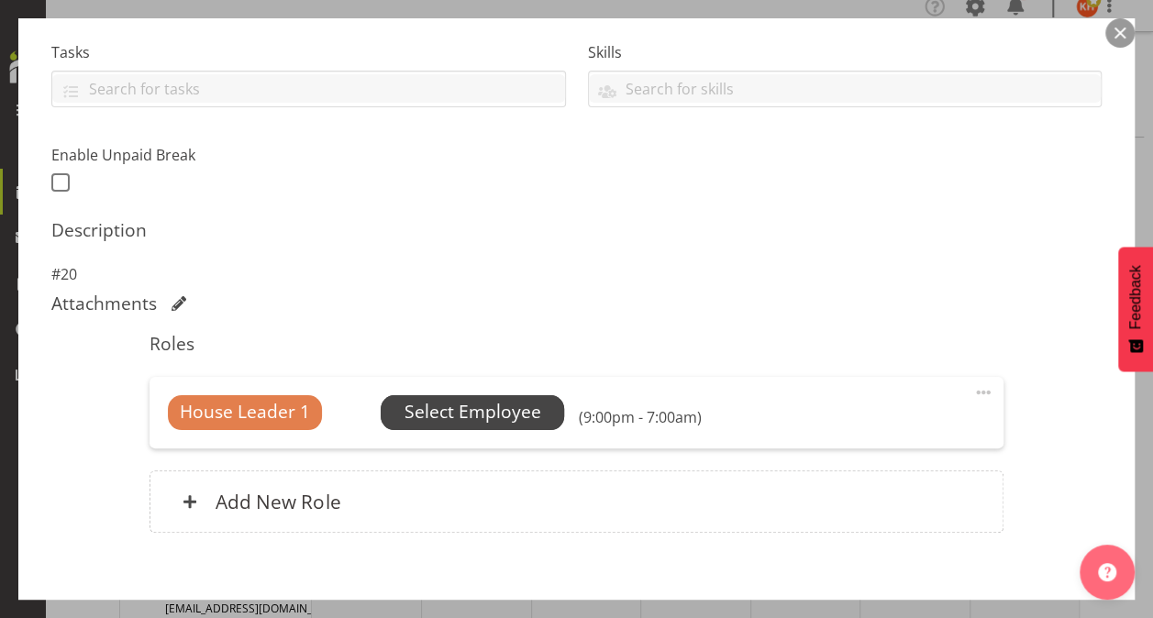
click at [488, 415] on span "Select Employee" at bounding box center [473, 412] width 137 height 27
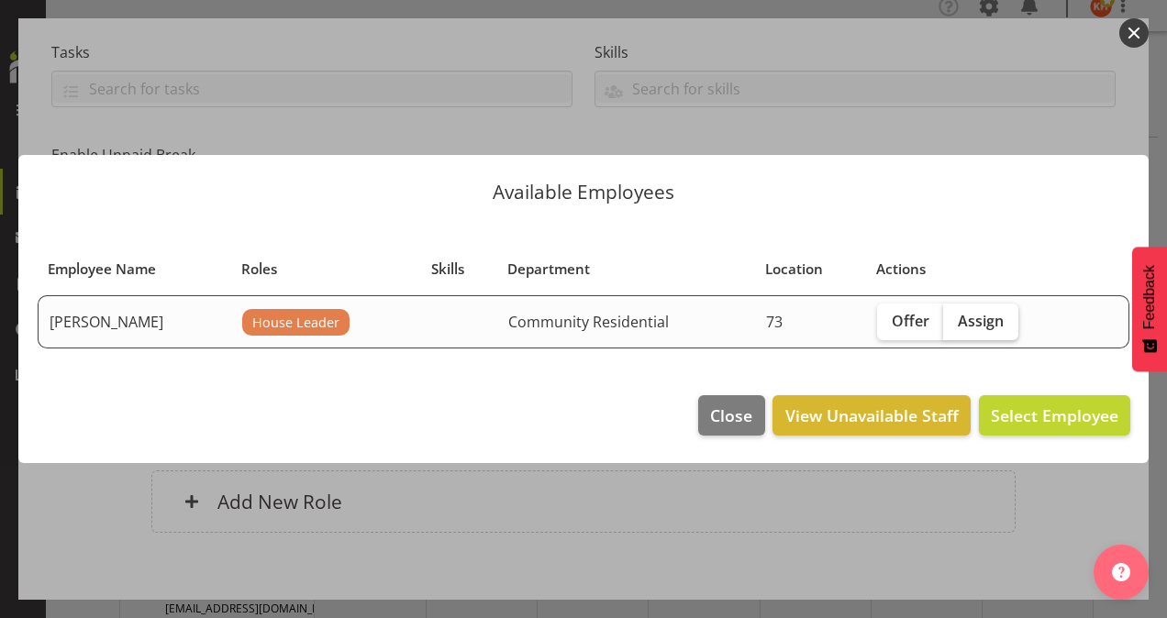
click at [987, 322] on span "Assign" at bounding box center [981, 321] width 46 height 18
click at [955, 322] on input "Assign" at bounding box center [949, 321] width 12 height 12
checkbox input "true"
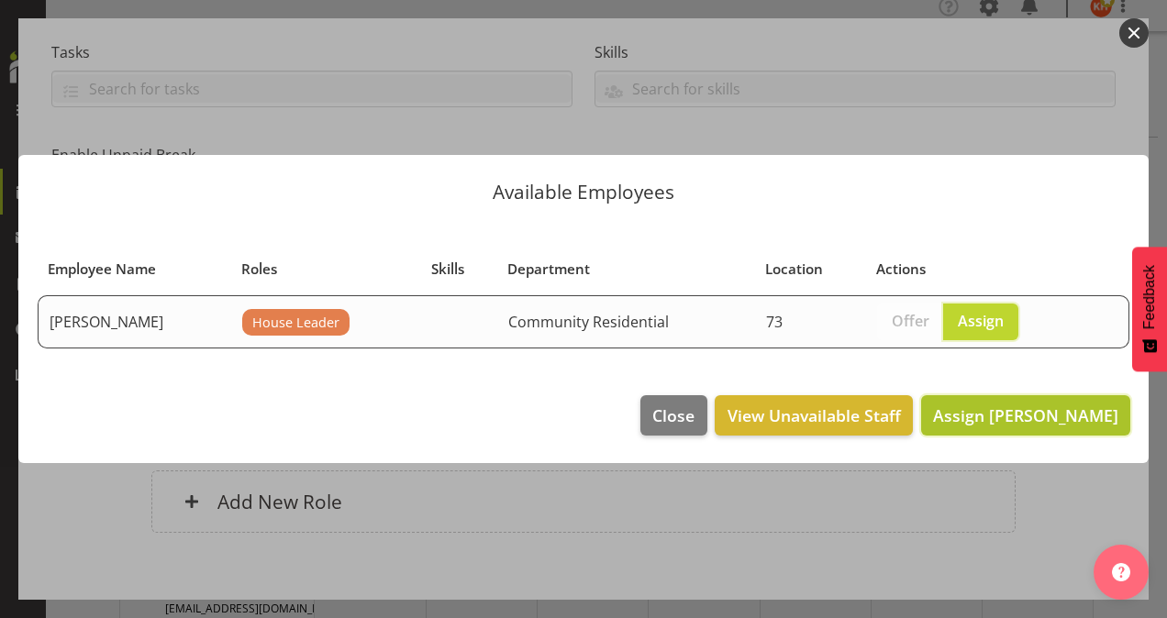
click at [1030, 413] on span "Assign [PERSON_NAME]" at bounding box center [1025, 416] width 185 height 22
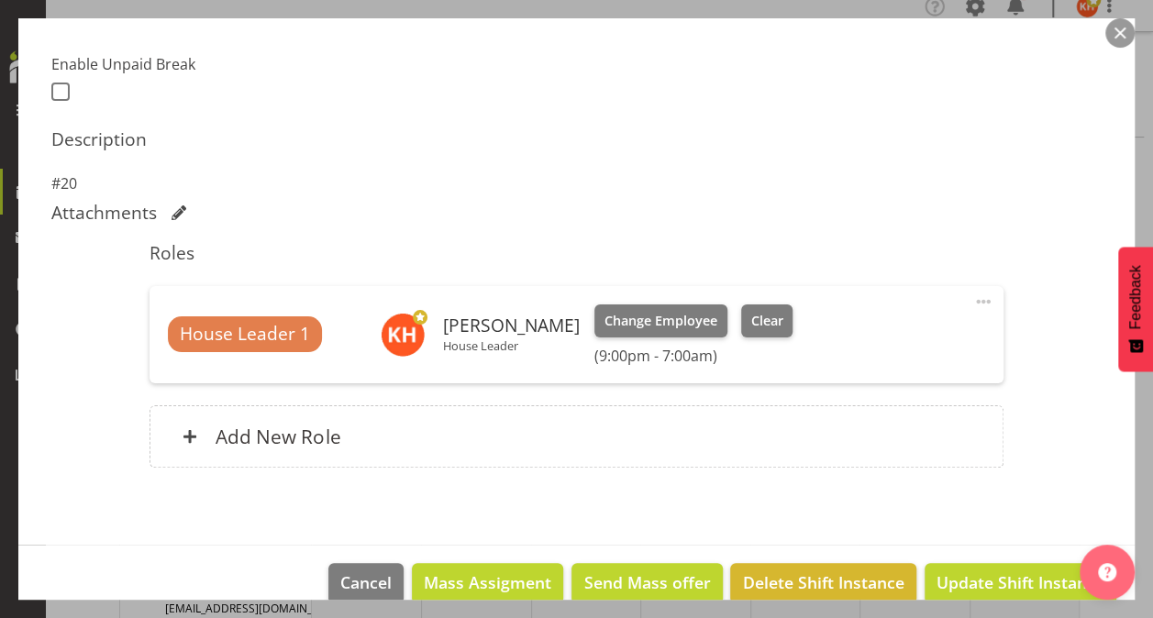
scroll to position [502, 0]
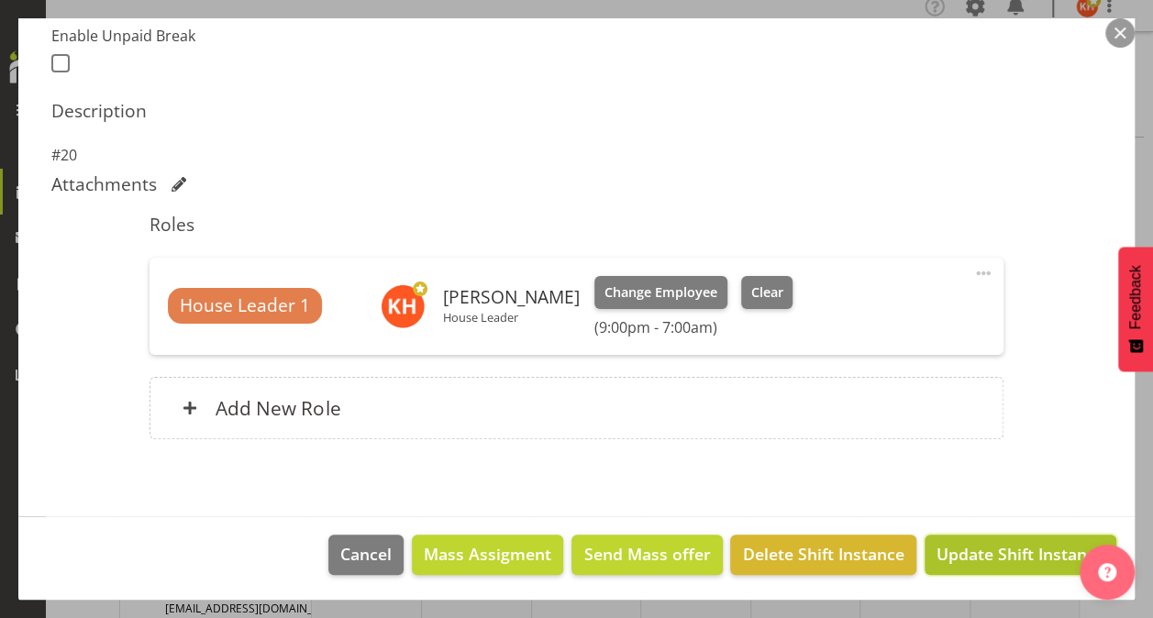
click at [957, 539] on button "Update Shift Instance" at bounding box center [1021, 555] width 192 height 40
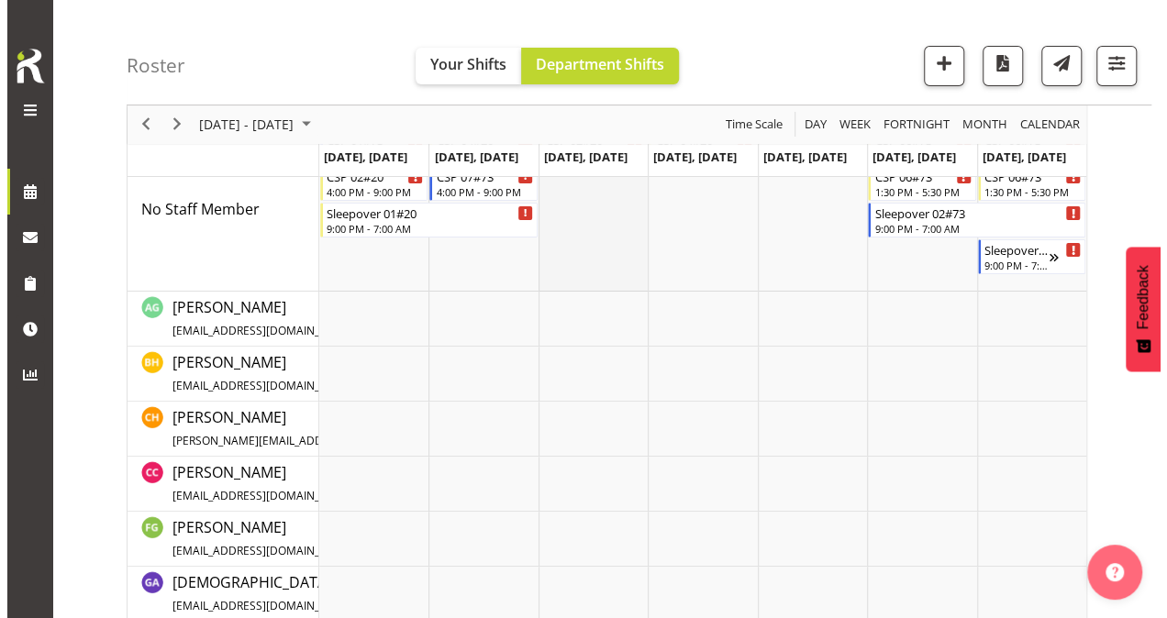
scroll to position [0, 0]
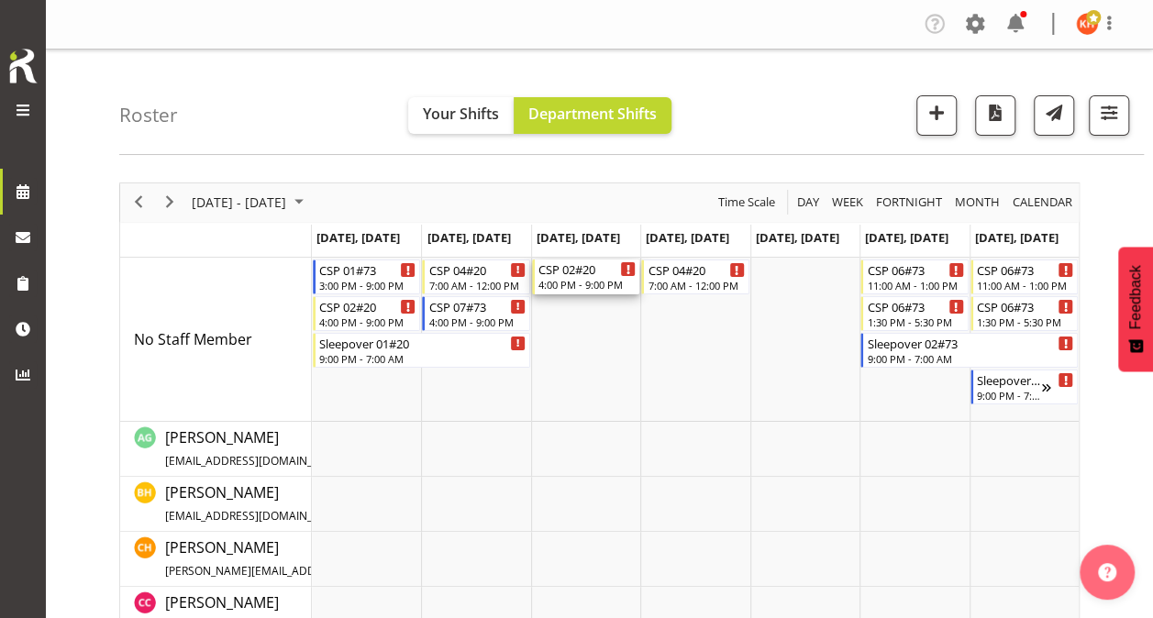
click at [583, 279] on div "4:00 PM - 9:00 PM" at bounding box center [587, 284] width 97 height 15
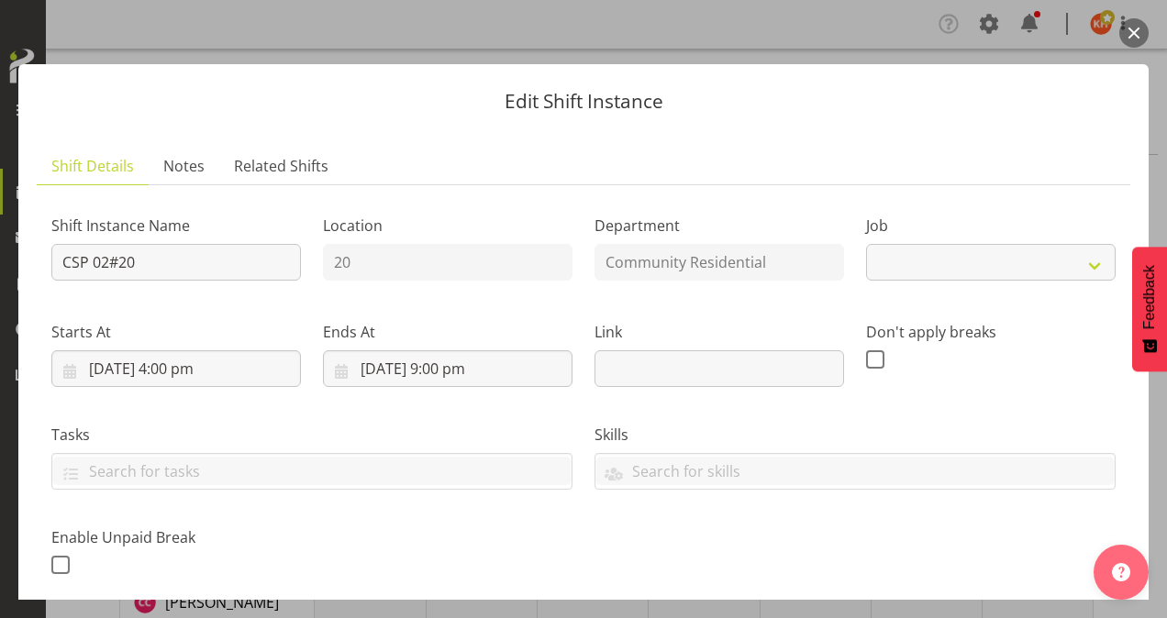
select select "3"
drag, startPoint x: 97, startPoint y: 255, endPoint x: 12, endPoint y: 251, distance: 85.4
click at [12, 251] on div "Edit Shift Instance Shift Details Notes Related Shifts Shift Instance Name CSP …" at bounding box center [583, 309] width 1167 height 582
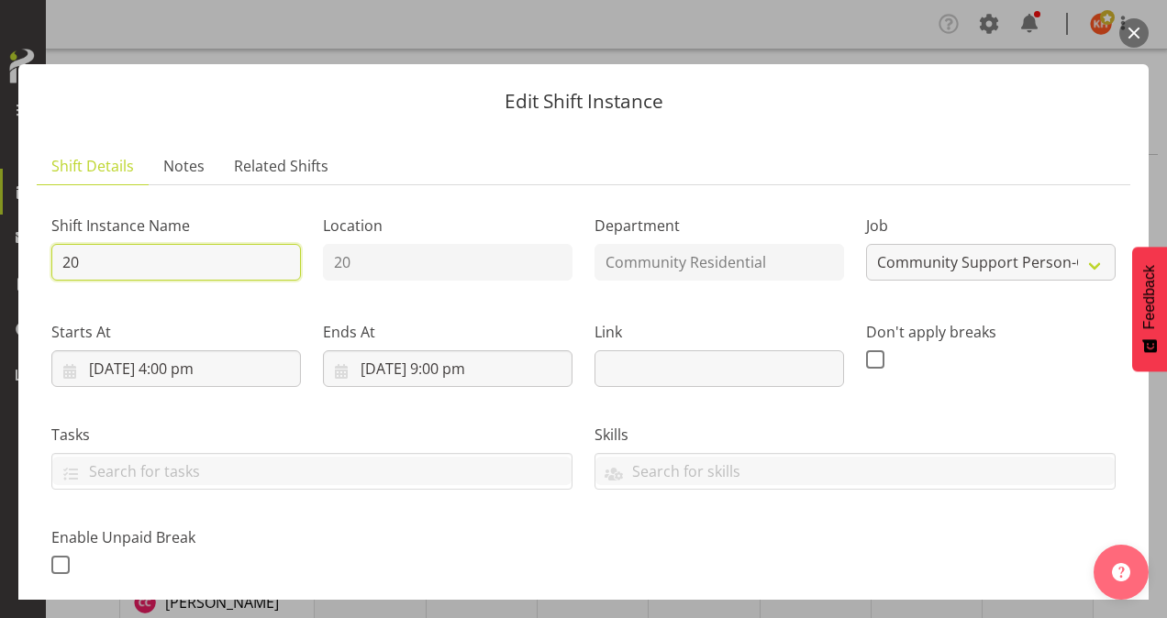
click at [94, 265] on input "20" at bounding box center [176, 262] width 250 height 37
type input "20 CSP"
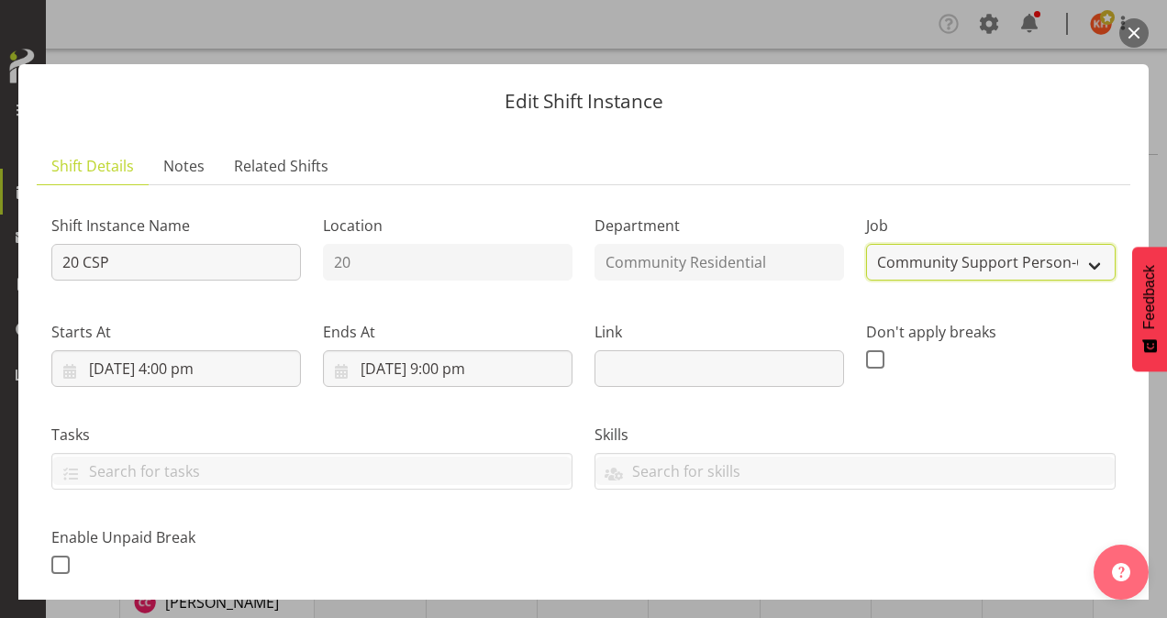
click at [986, 262] on select "Create new job Accounts Admin Art Coordinator Community Leader Community Suppor…" at bounding box center [991, 262] width 250 height 37
select select "2"
click at [866, 244] on select "Create new job Accounts Admin Art Coordinator Community Leader Community Suppor…" at bounding box center [991, 262] width 250 height 37
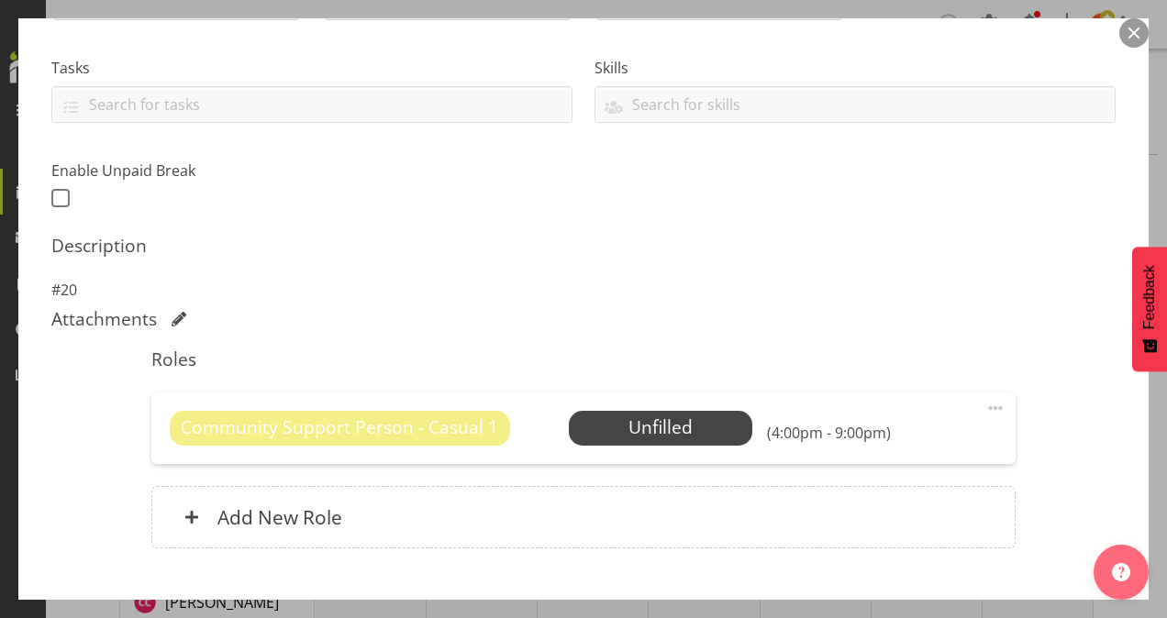
click at [984, 404] on span at bounding box center [995, 408] width 22 height 22
drag, startPoint x: 935, startPoint y: 508, endPoint x: 917, endPoint y: 509, distance: 17.5
click at [934, 508] on link "Delete" at bounding box center [918, 514] width 176 height 33
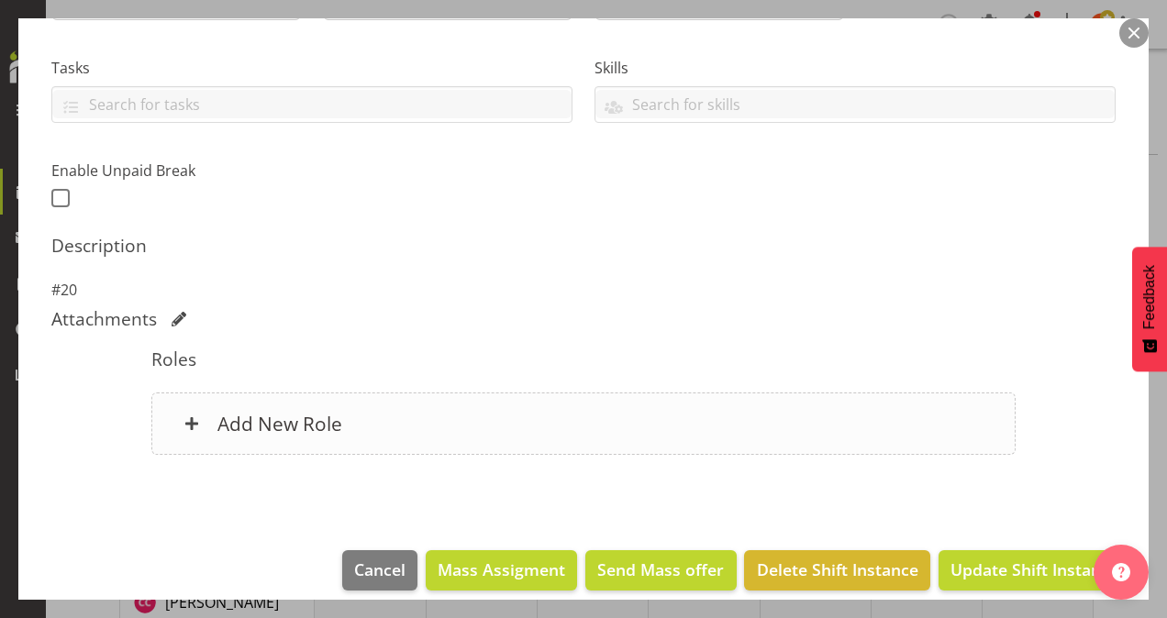
click at [243, 418] on h6 "Add New Role" at bounding box center [279, 424] width 125 height 24
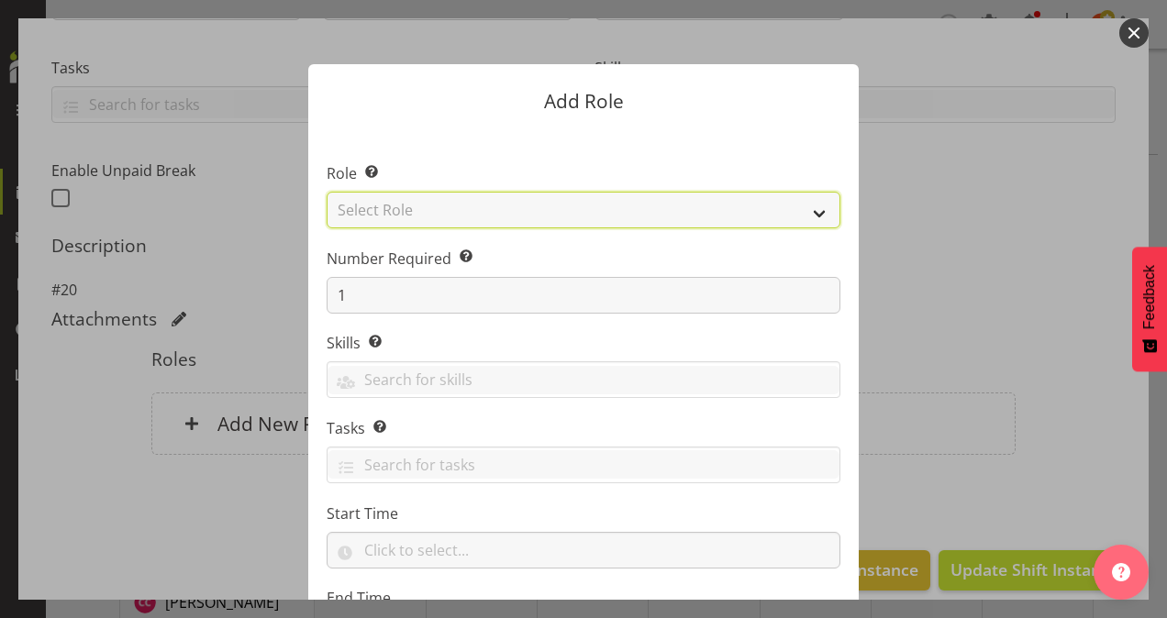
click at [413, 210] on select "Select Role Area Manager Art Coordination Community - SIL Community Leader Comm…" at bounding box center [584, 210] width 514 height 37
select select "13"
click at [327, 192] on select "Select Role Area Manager Art Coordination Community - SIL Community Leader Comm…" at bounding box center [584, 210] width 514 height 37
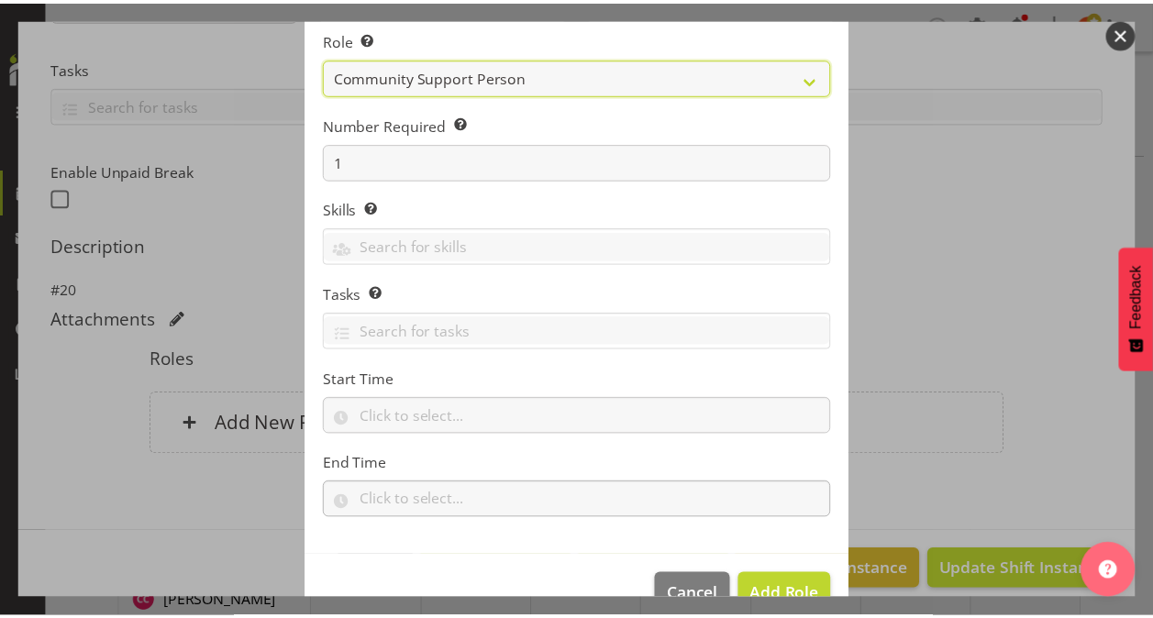
scroll to position [176, 0]
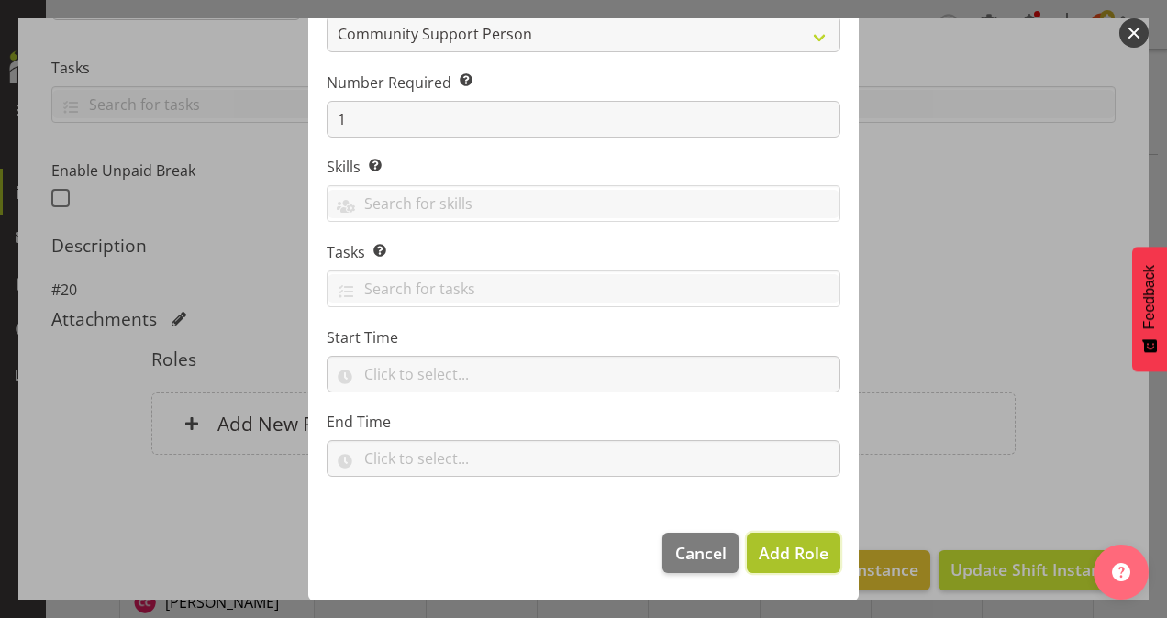
click at [767, 552] on span "Add Role" at bounding box center [794, 553] width 70 height 22
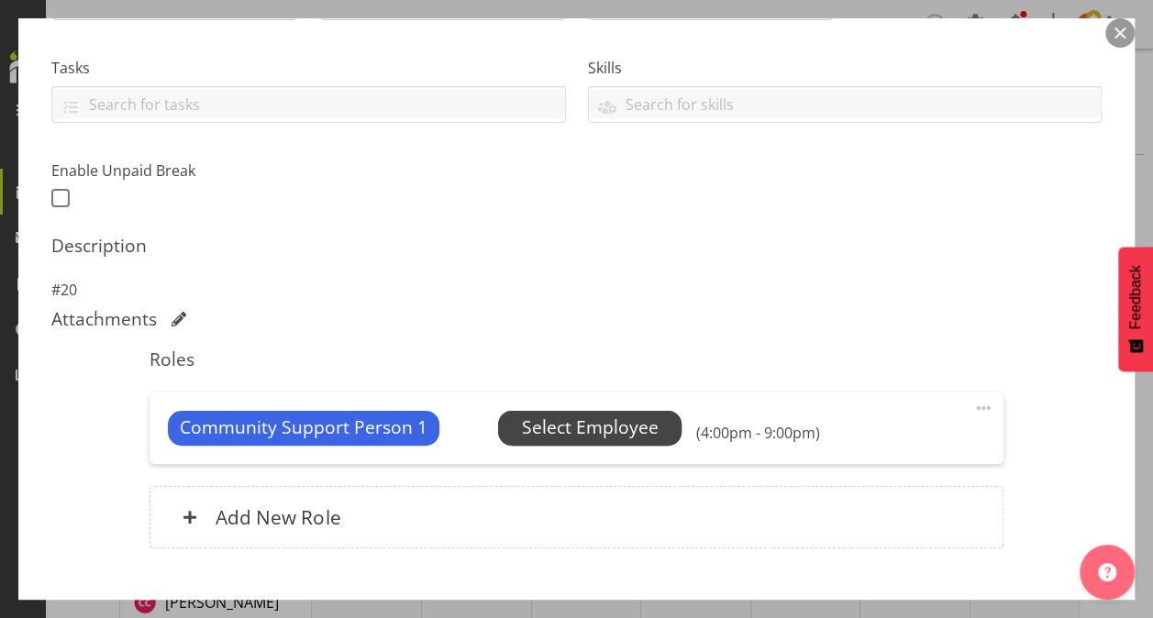
click at [551, 426] on span "Select Employee" at bounding box center [590, 428] width 137 height 27
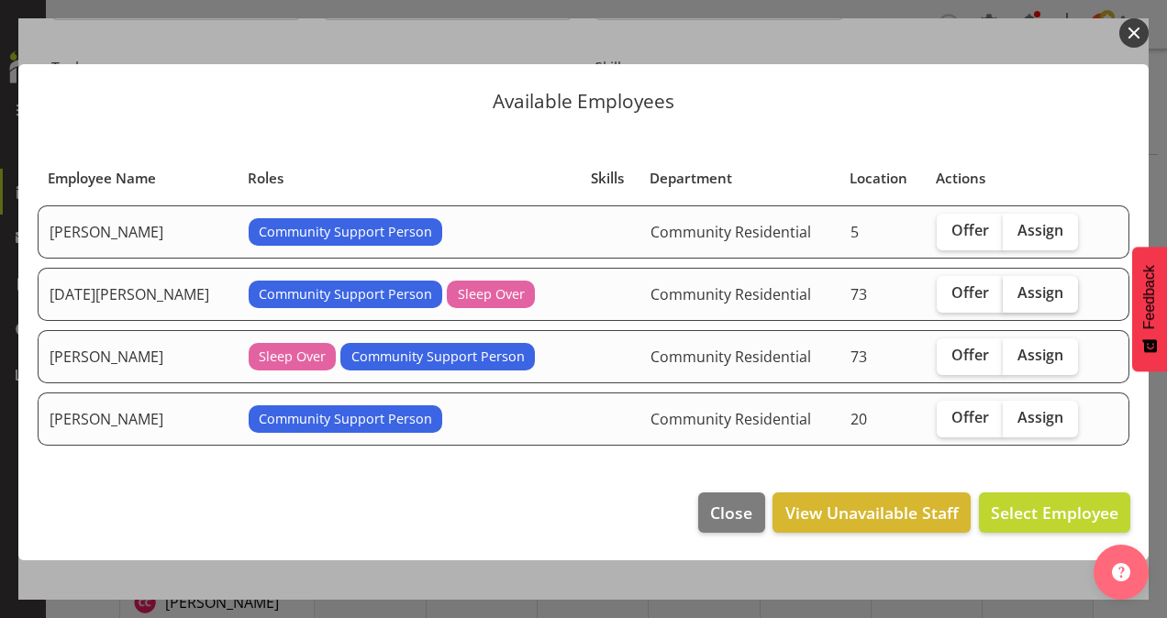
click at [1018, 295] on span "Assign" at bounding box center [1041, 293] width 46 height 18
click at [1014, 295] on input "Assign" at bounding box center [1009, 293] width 12 height 12
checkbox input "true"
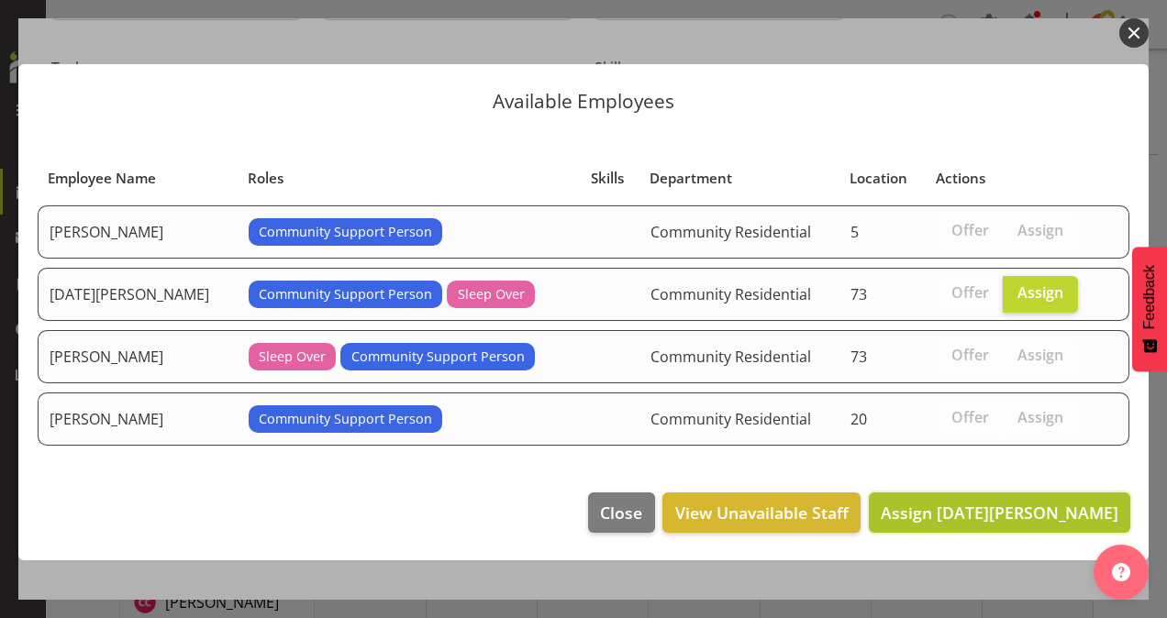
click at [1070, 502] on span "Assign [DATE][PERSON_NAME]" at bounding box center [1000, 513] width 238 height 22
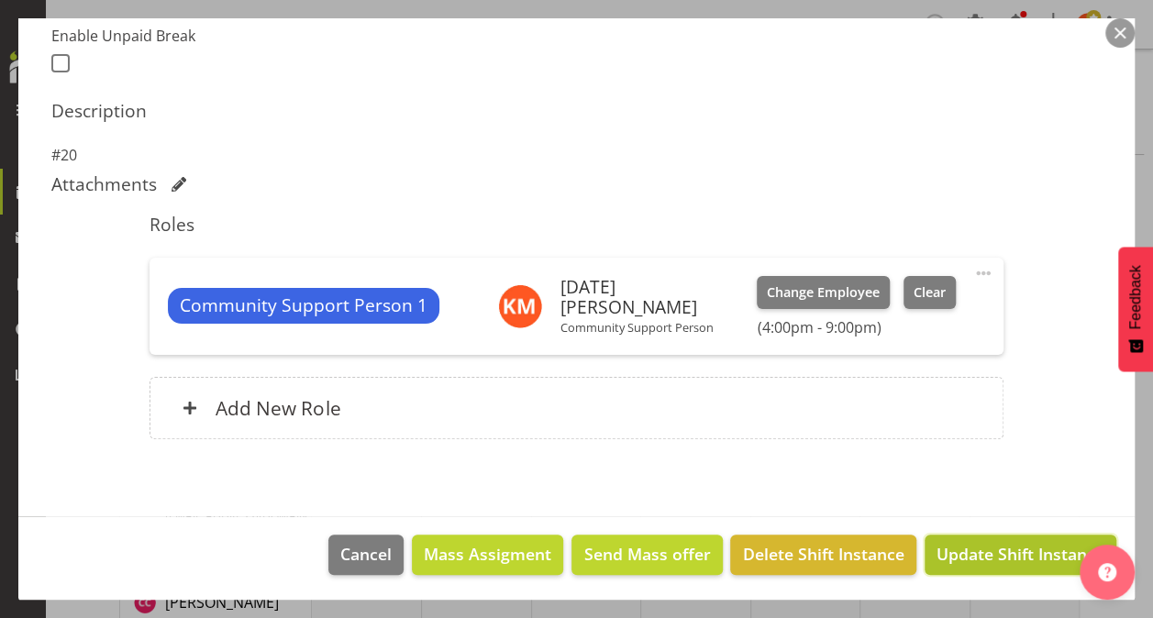
click at [947, 548] on span "Update Shift Instance" at bounding box center [1021, 554] width 168 height 24
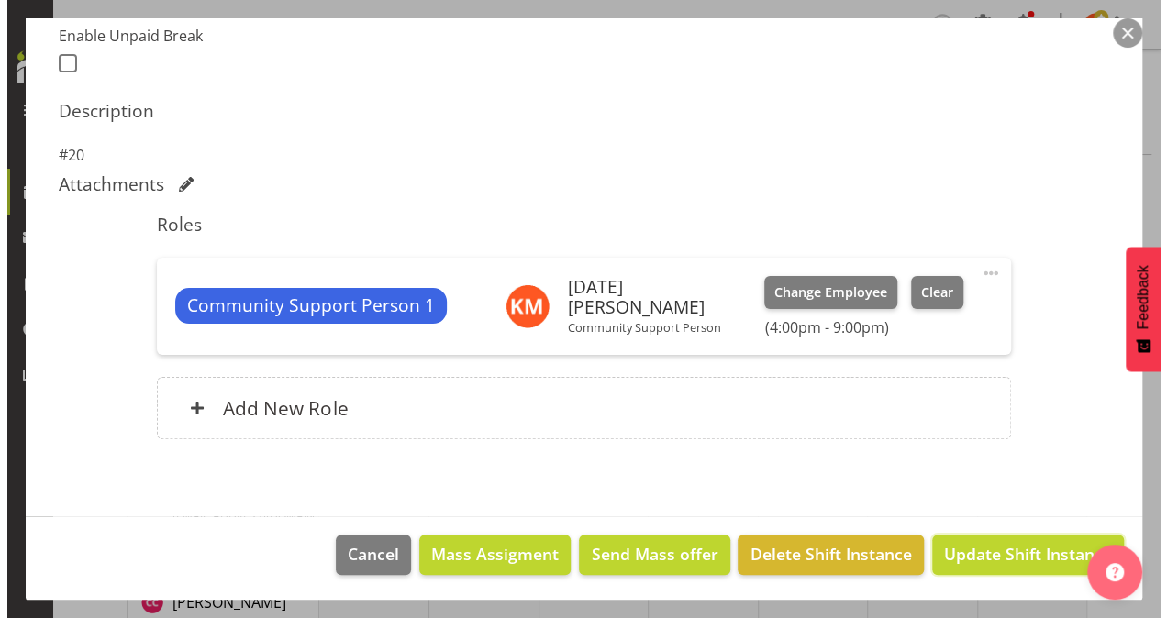
scroll to position [429, 0]
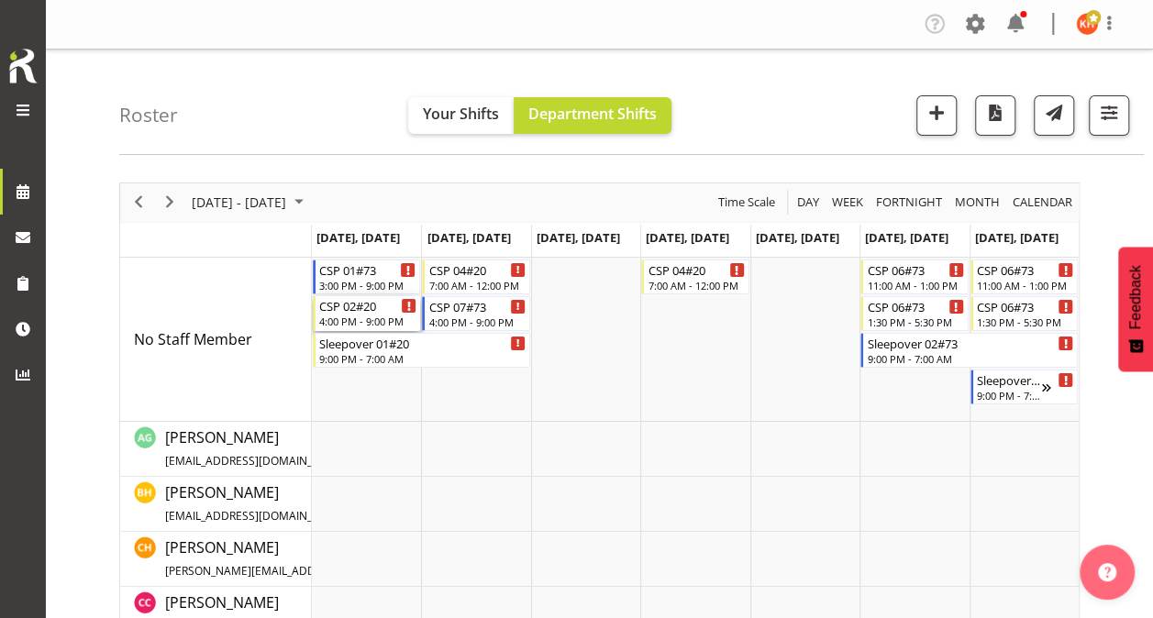
click at [363, 312] on div "CSP 02#20" at bounding box center [367, 305] width 97 height 18
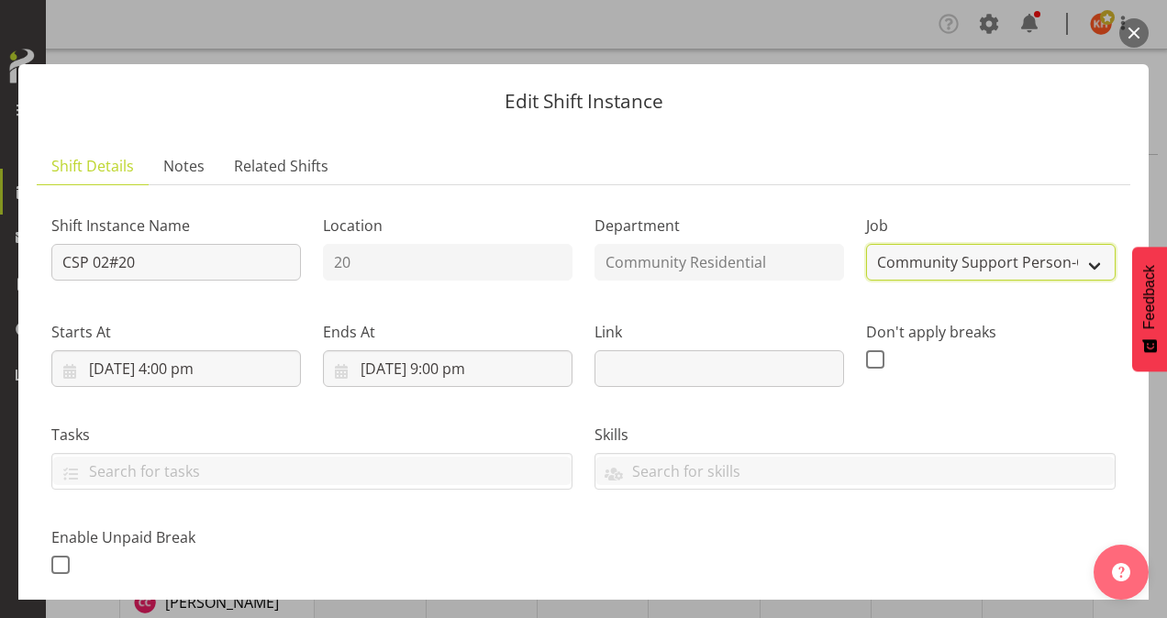
click at [881, 262] on select "Create new job Accounts Admin Art Coordinator Community Leader Community Suppor…" at bounding box center [991, 262] width 250 height 37
select select "2"
click at [866, 244] on select "Create new job Accounts Admin Art Coordinator Community Leader Community Suppor…" at bounding box center [991, 262] width 250 height 37
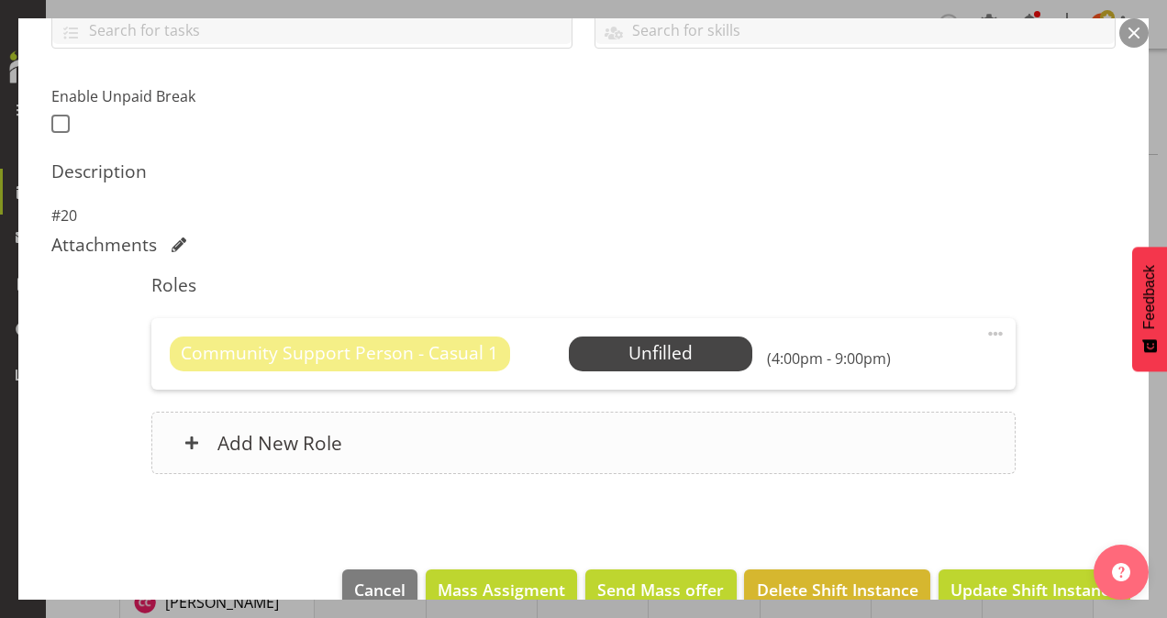
scroll to position [459, 0]
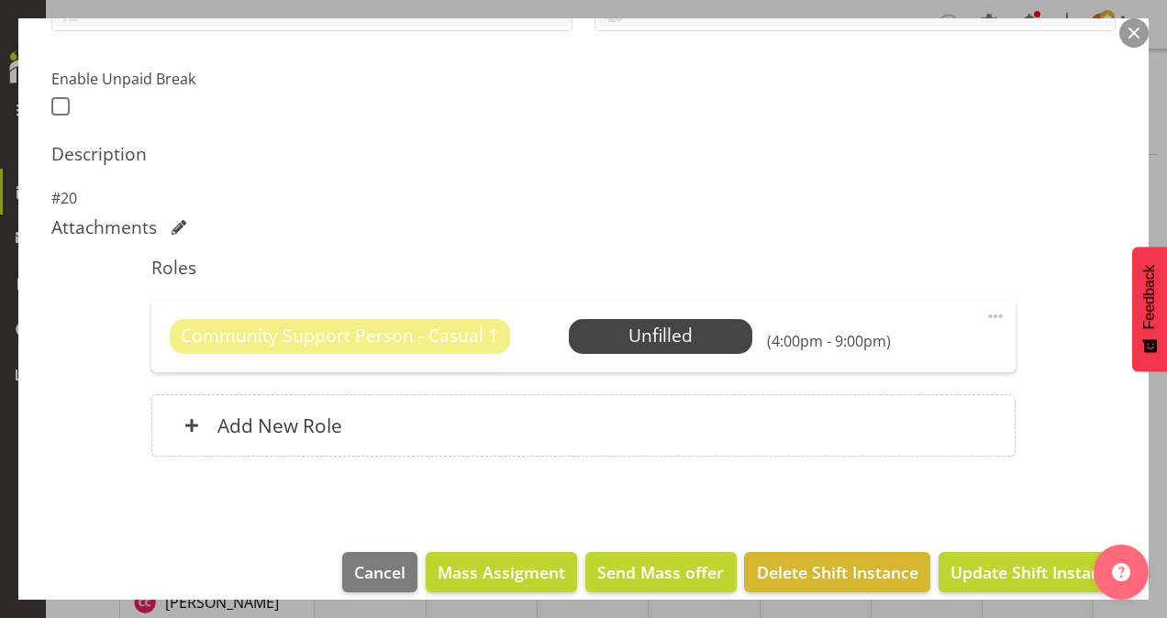
click at [984, 311] on span at bounding box center [995, 317] width 22 height 22
click at [877, 409] on link "Delete" at bounding box center [918, 422] width 176 height 33
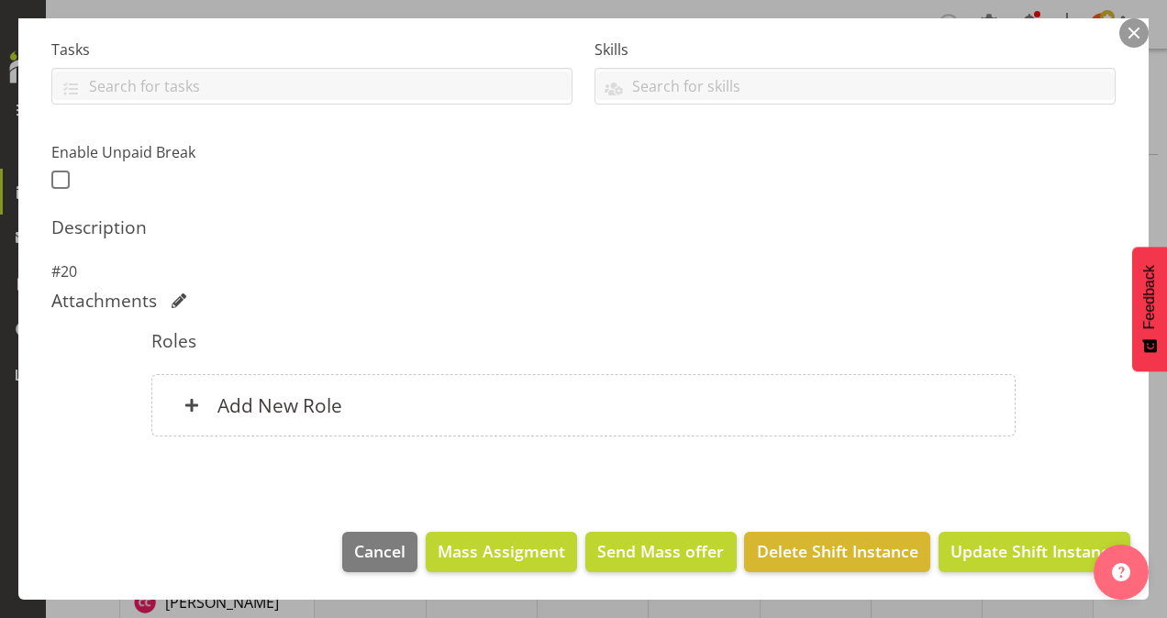
scroll to position [383, 0]
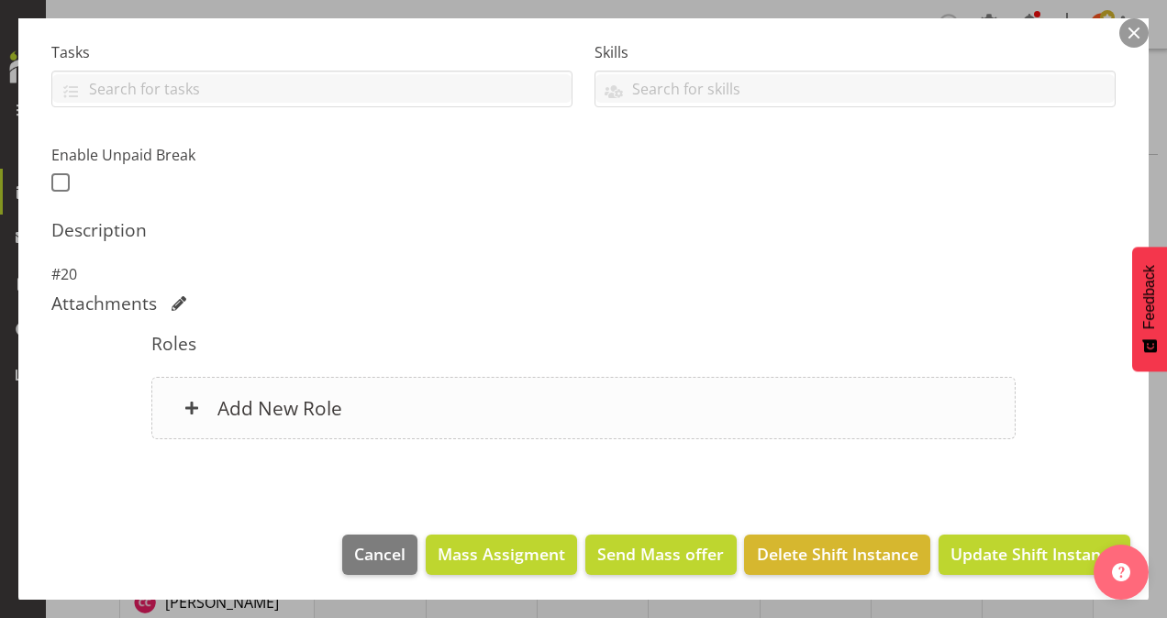
click at [299, 400] on h6 "Add New Role" at bounding box center [279, 408] width 125 height 24
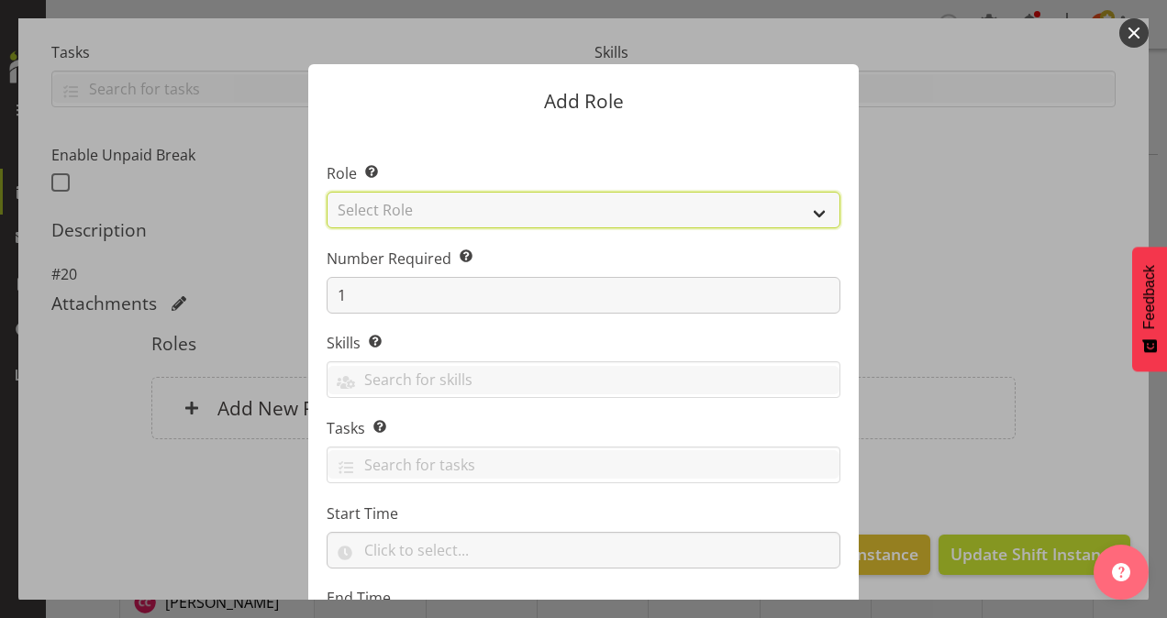
click at [525, 206] on select "Select Role Area Manager Art Coordination Community - SIL Community Leader Comm…" at bounding box center [584, 210] width 514 height 37
select select "13"
click at [327, 192] on select "Select Role Area Manager Art Coordination Community - SIL Community Leader Comm…" at bounding box center [584, 210] width 514 height 37
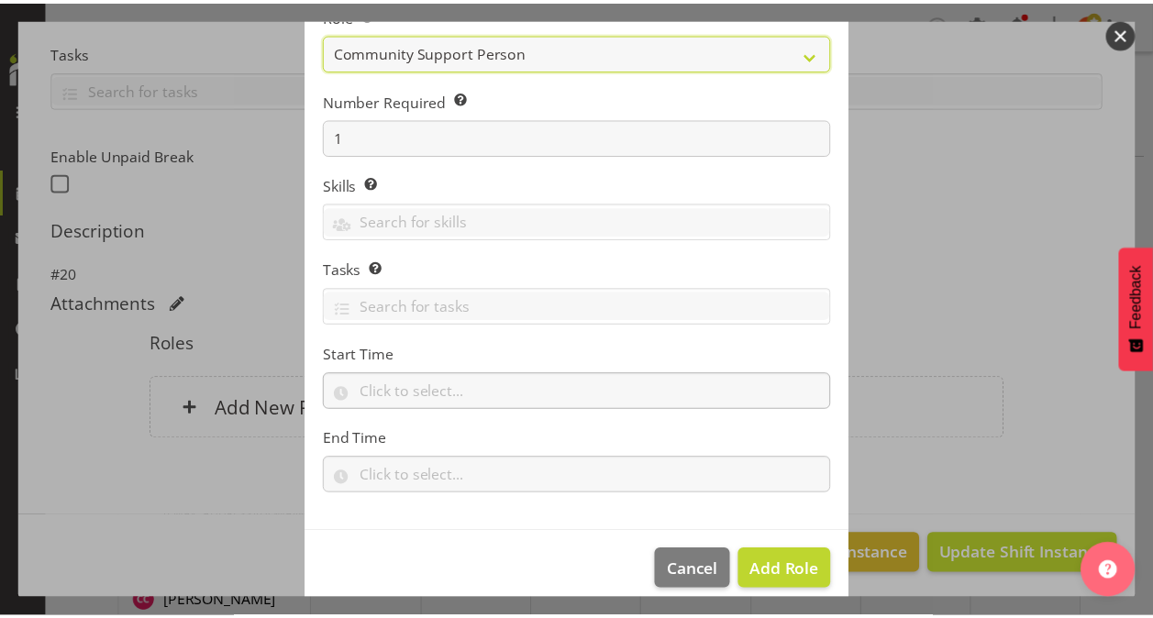
scroll to position [176, 0]
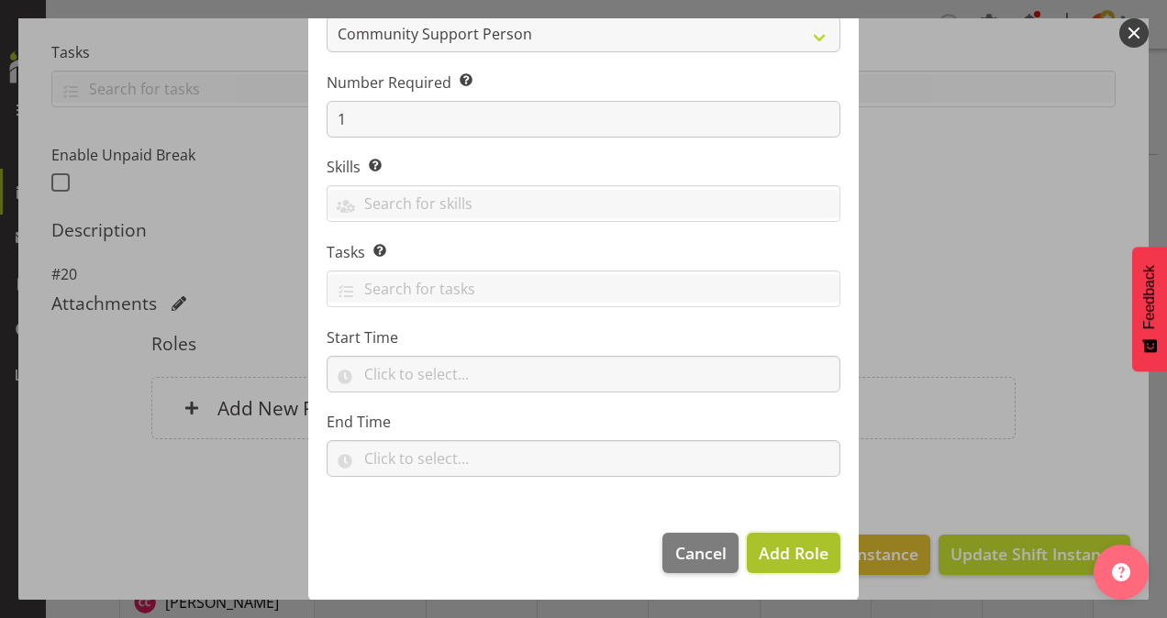
click at [796, 545] on span "Add Role" at bounding box center [794, 553] width 70 height 22
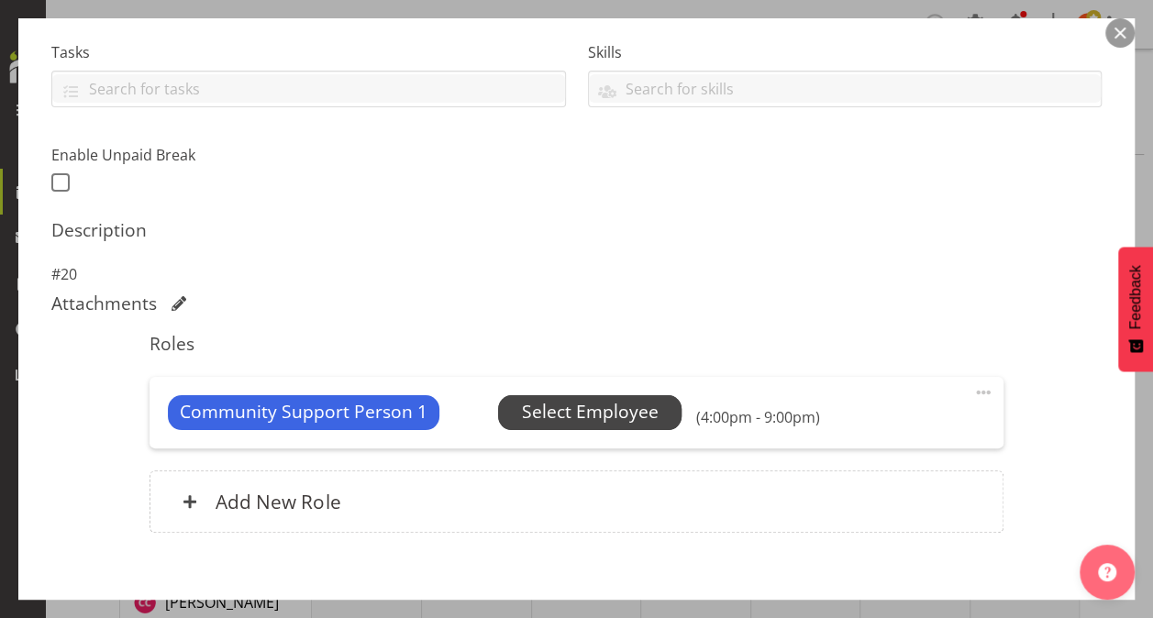
click at [525, 414] on span "Select Employee" at bounding box center [590, 412] width 137 height 27
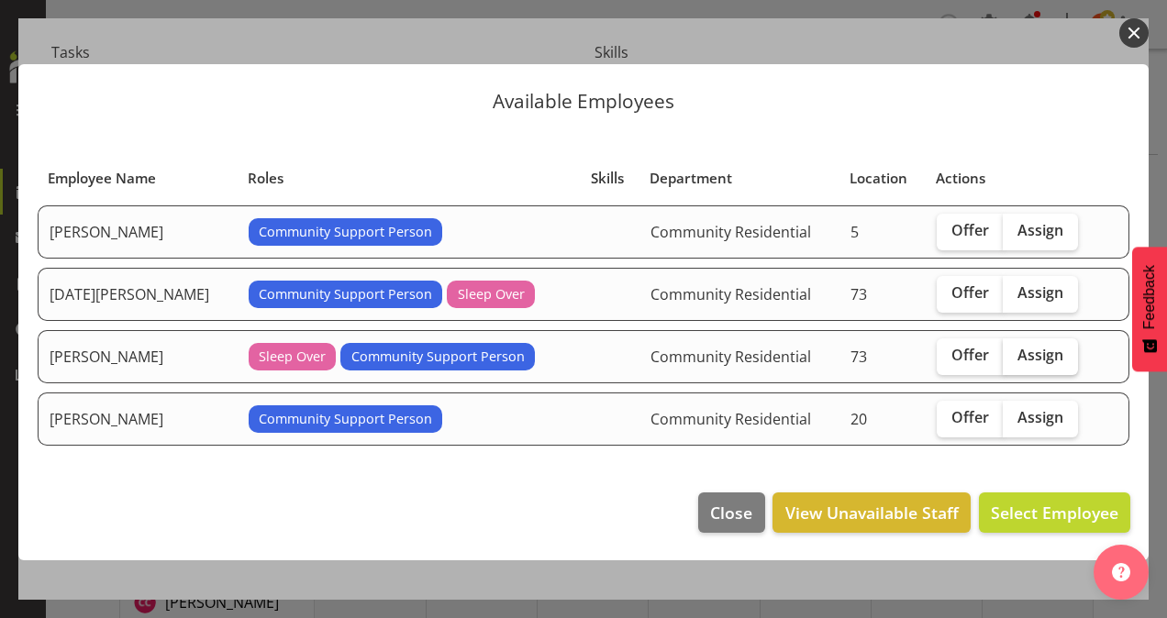
click at [1021, 351] on span "Assign" at bounding box center [1041, 355] width 46 height 18
click at [1015, 351] on input "Assign" at bounding box center [1009, 356] width 12 height 12
checkbox input "true"
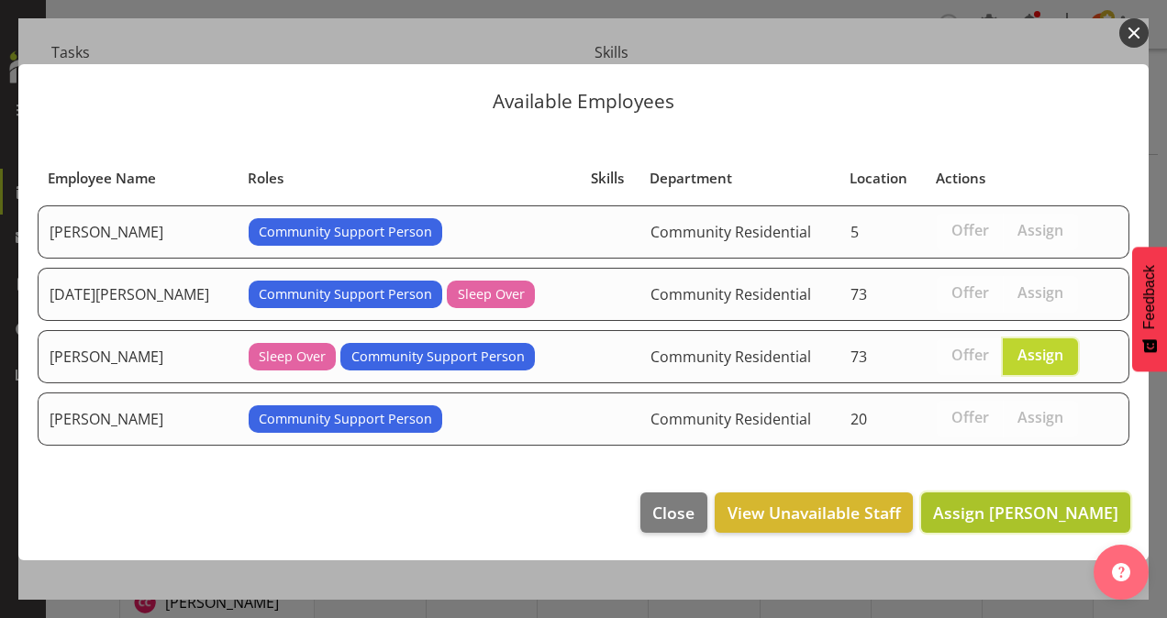
click at [1007, 504] on span "Assign [PERSON_NAME]" at bounding box center [1025, 513] width 185 height 22
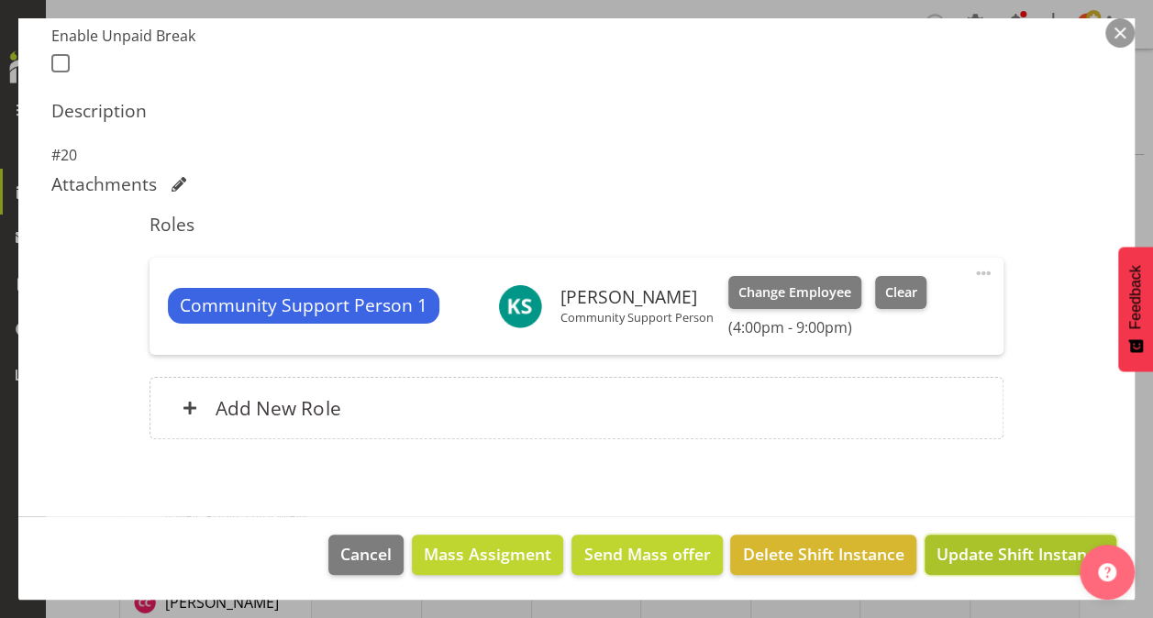
click at [937, 549] on span "Update Shift Instance" at bounding box center [1021, 554] width 168 height 24
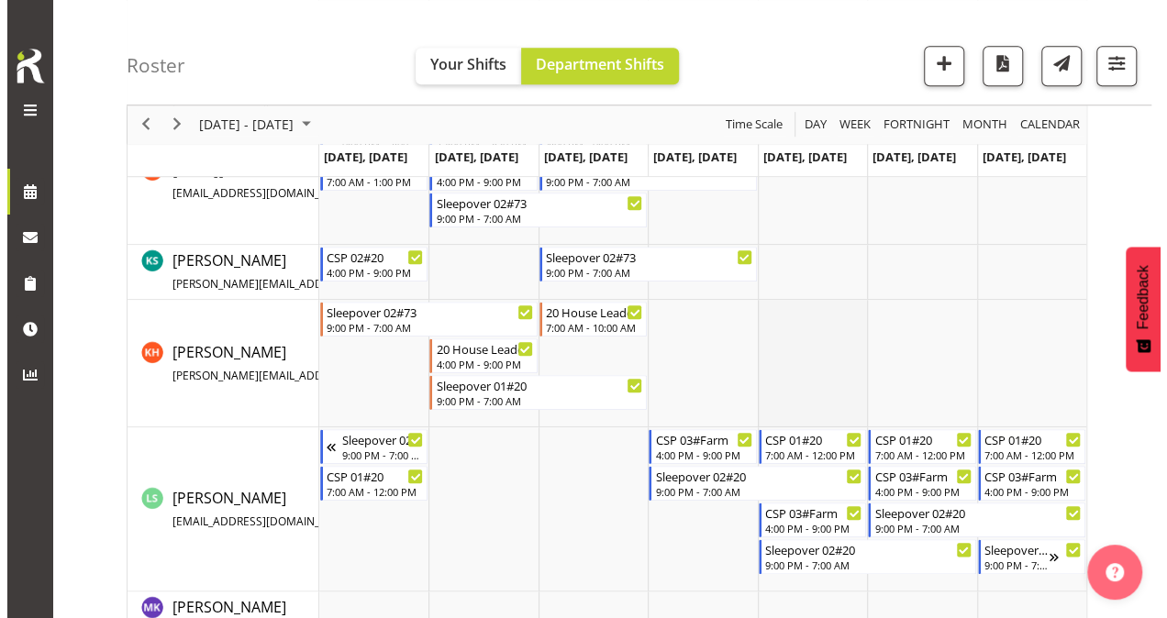
scroll to position [826, 0]
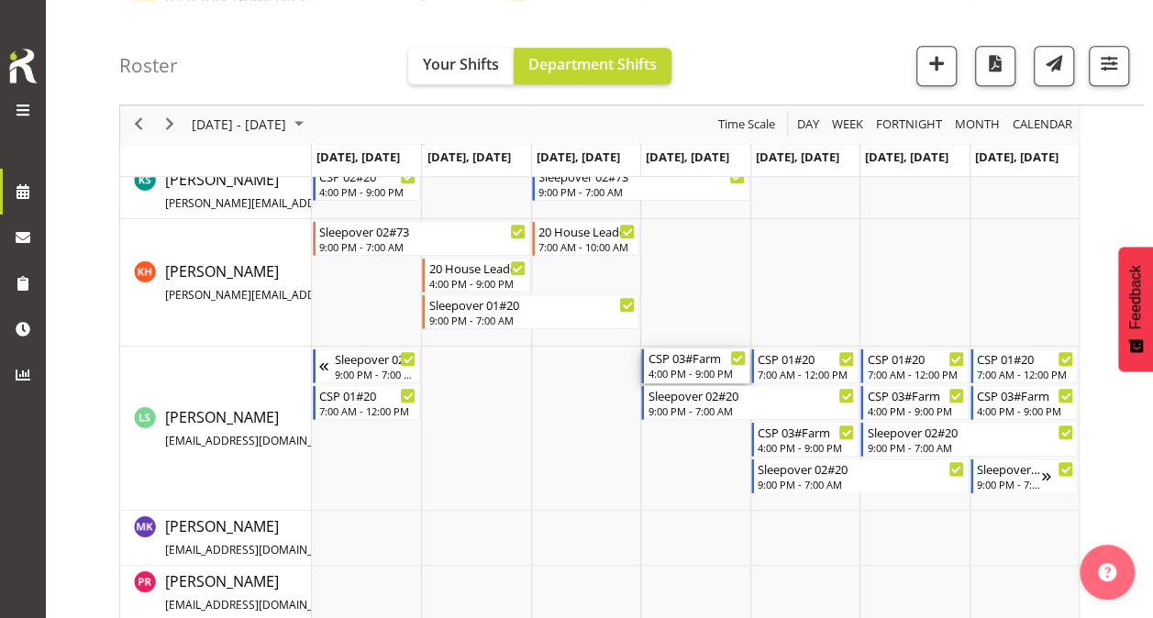
click at [672, 367] on div "4:00 PM - 9:00 PM" at bounding box center [696, 373] width 97 height 15
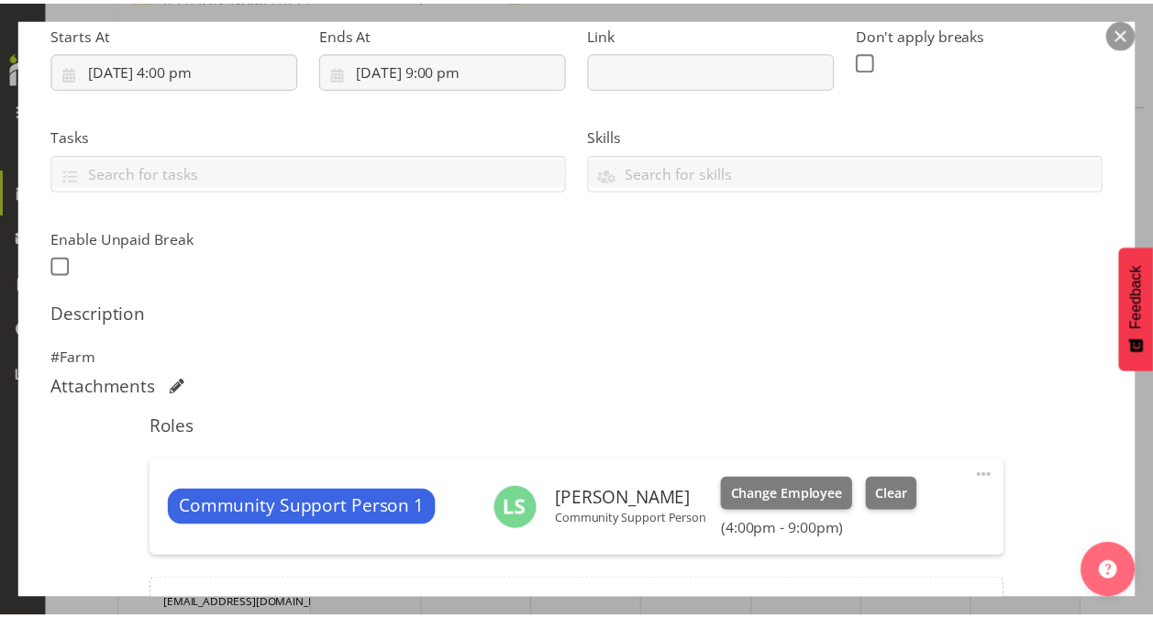
scroll to position [502, 0]
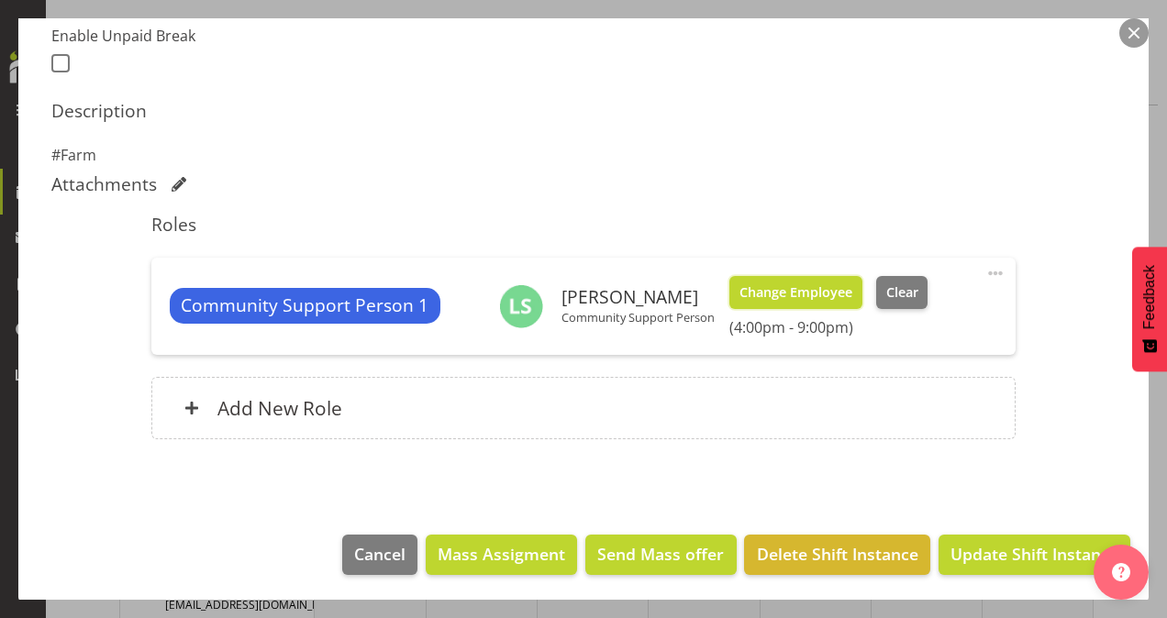
select select "2"
click at [774, 288] on span "Change Employee" at bounding box center [796, 293] width 113 height 20
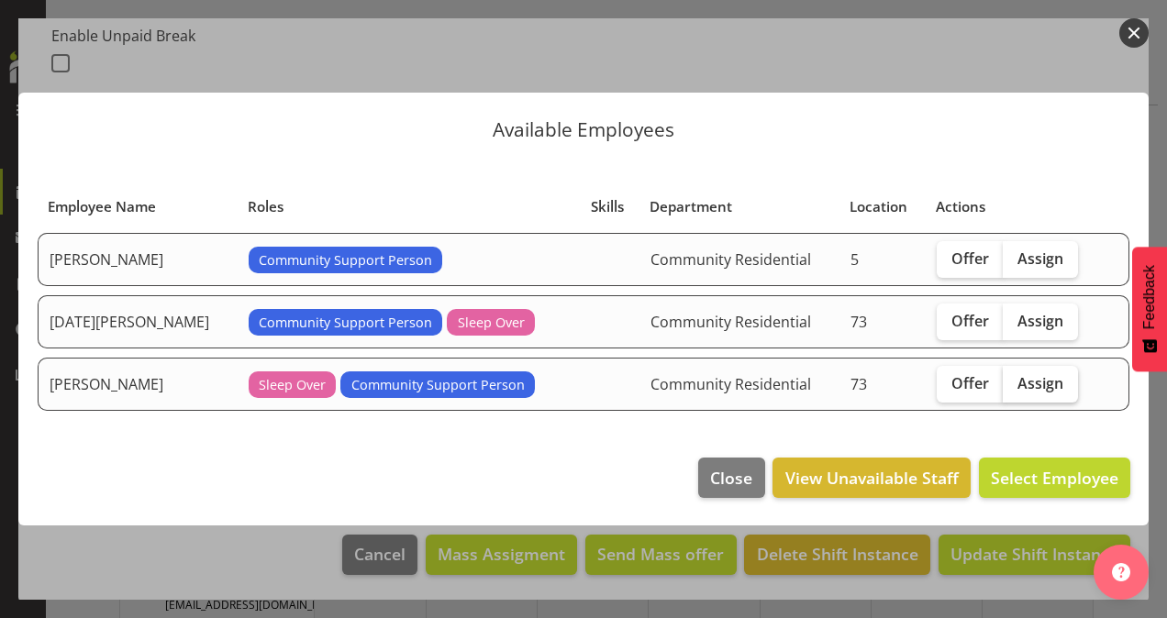
click at [1018, 384] on span "Assign" at bounding box center [1041, 383] width 46 height 18
click at [1014, 384] on input "Assign" at bounding box center [1009, 383] width 12 height 12
checkbox input "true"
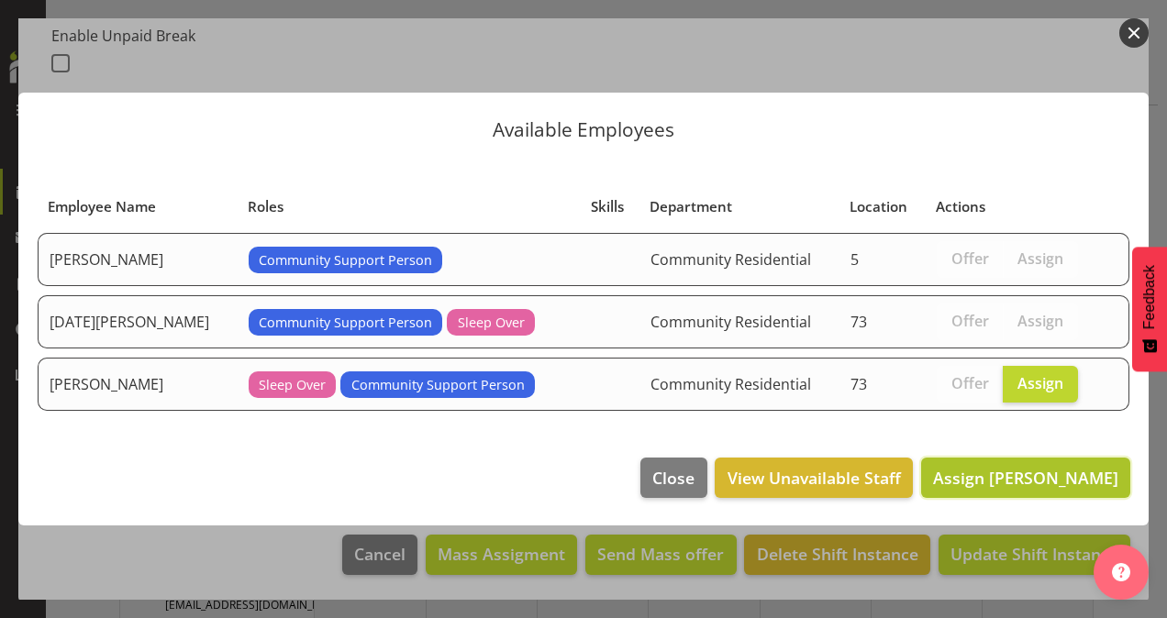
click at [995, 464] on button "Assign [PERSON_NAME]" at bounding box center [1025, 478] width 209 height 40
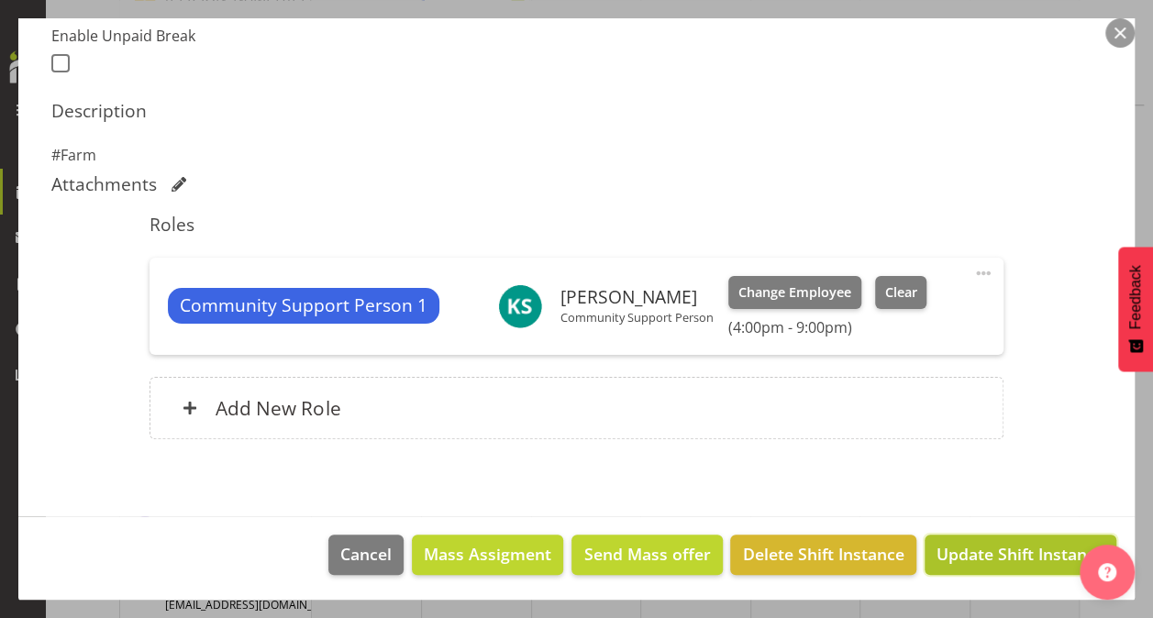
click at [973, 547] on span "Update Shift Instance" at bounding box center [1021, 554] width 168 height 24
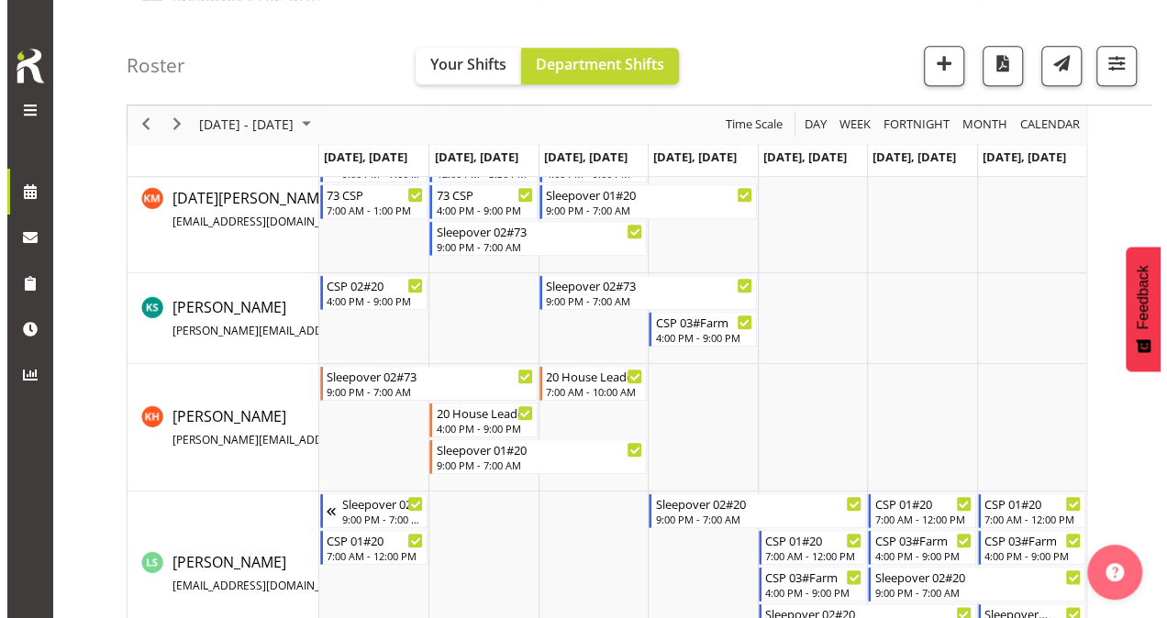
scroll to position [826, 0]
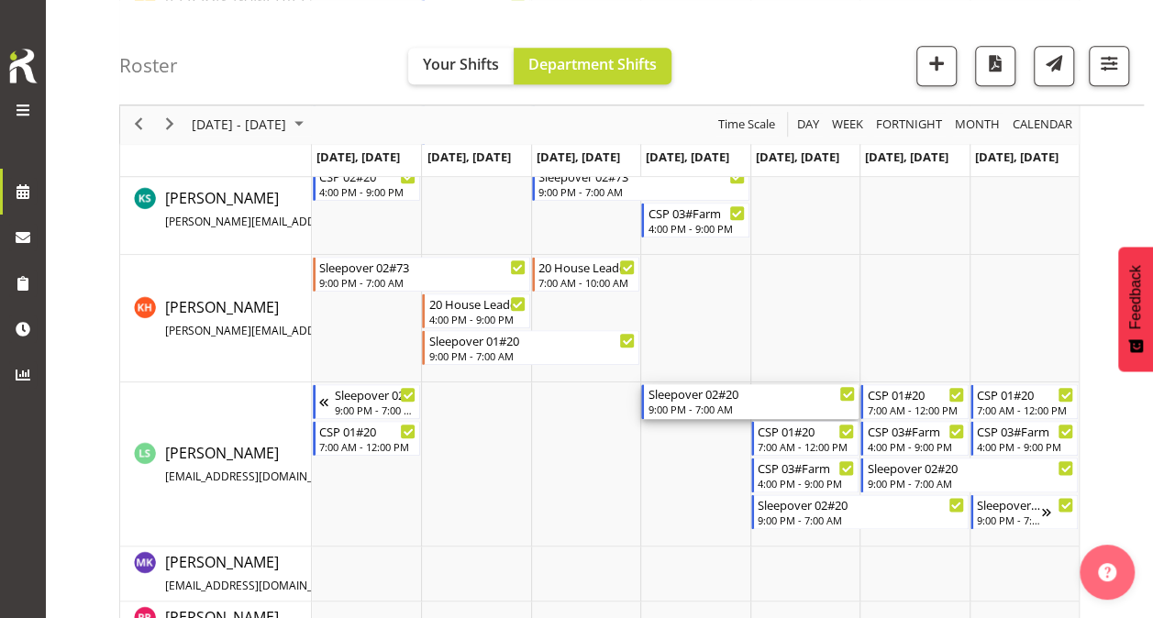
click at [706, 399] on div "Sleepover 02#20" at bounding box center [751, 393] width 207 height 18
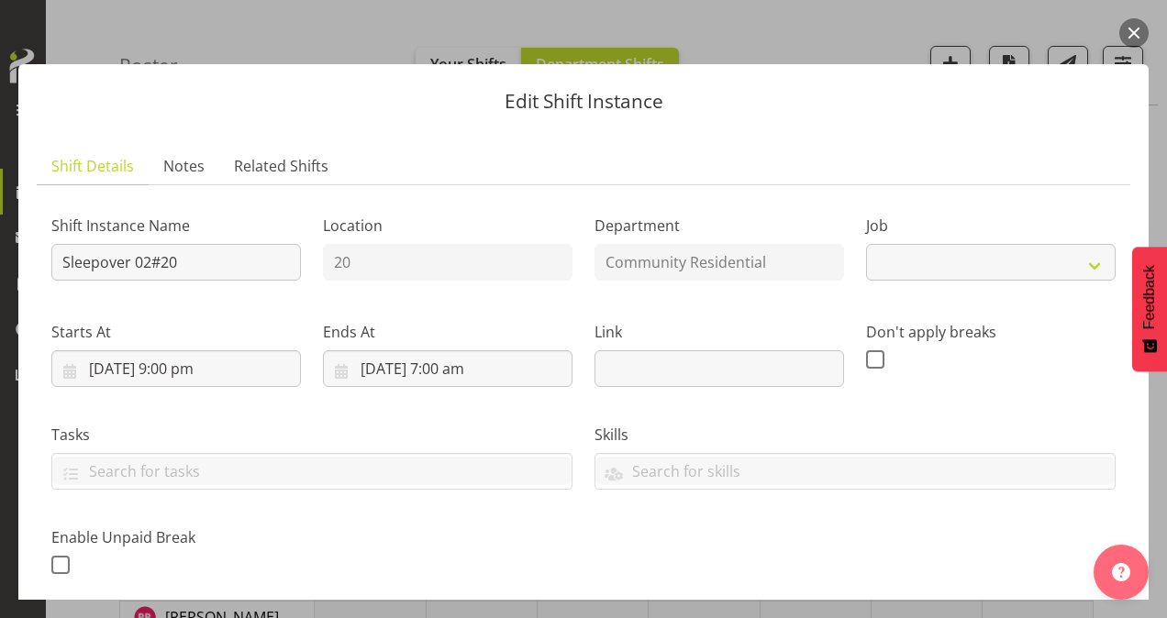
select select "2"
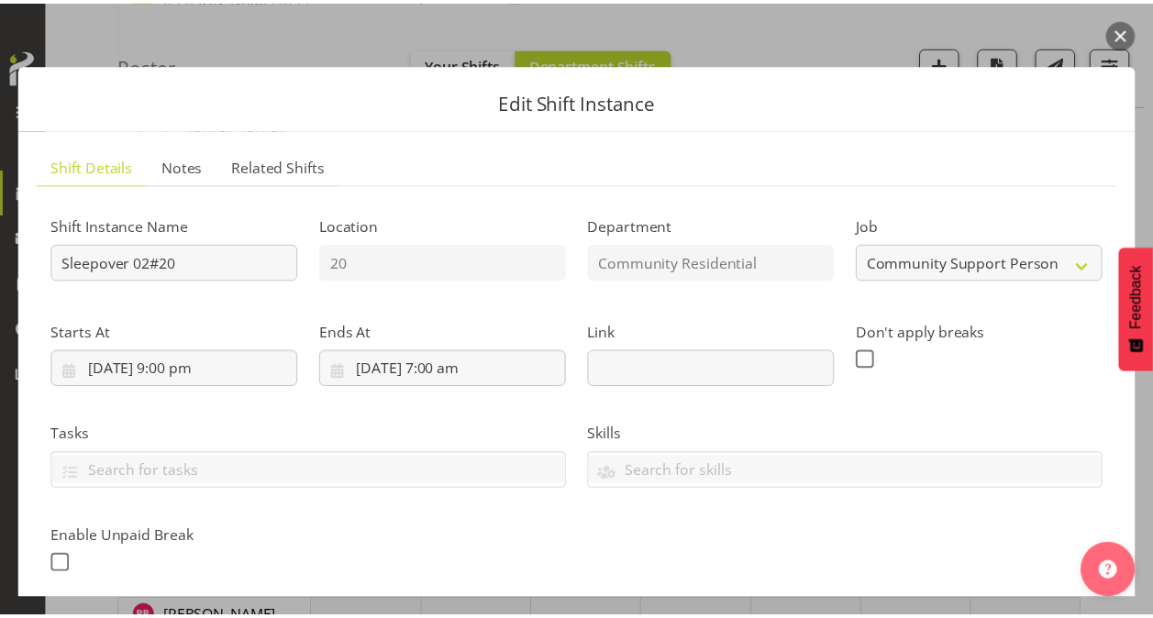
scroll to position [502, 0]
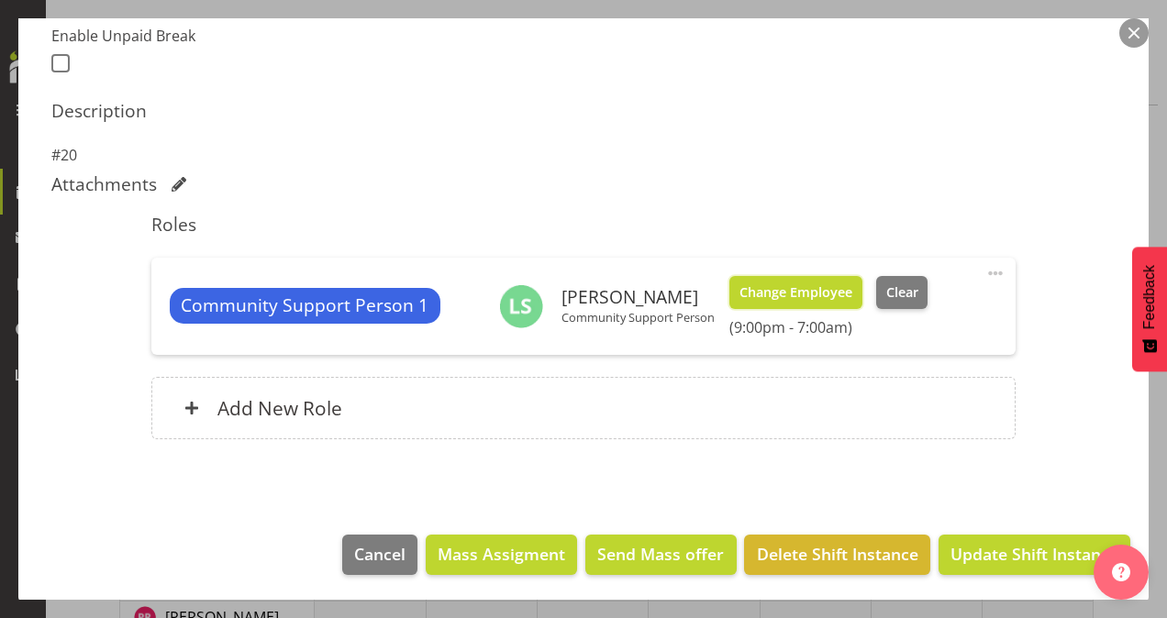
click at [807, 292] on span "Change Employee" at bounding box center [796, 293] width 113 height 20
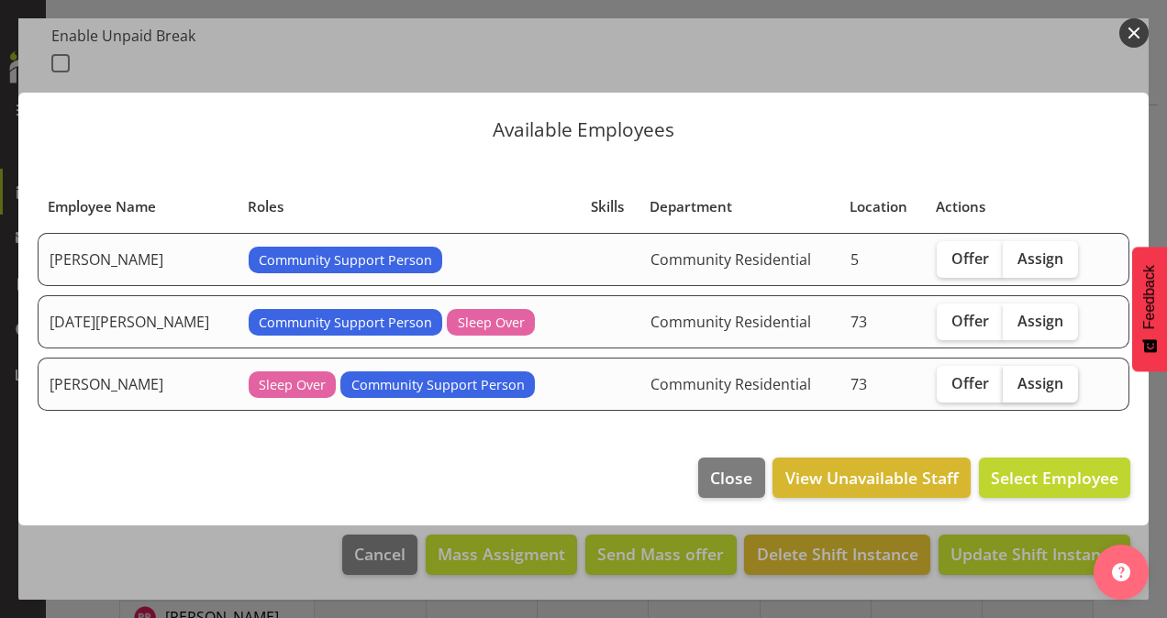
click at [1037, 383] on span "Assign" at bounding box center [1041, 383] width 46 height 18
click at [1015, 383] on input "Assign" at bounding box center [1009, 383] width 12 height 12
checkbox input "true"
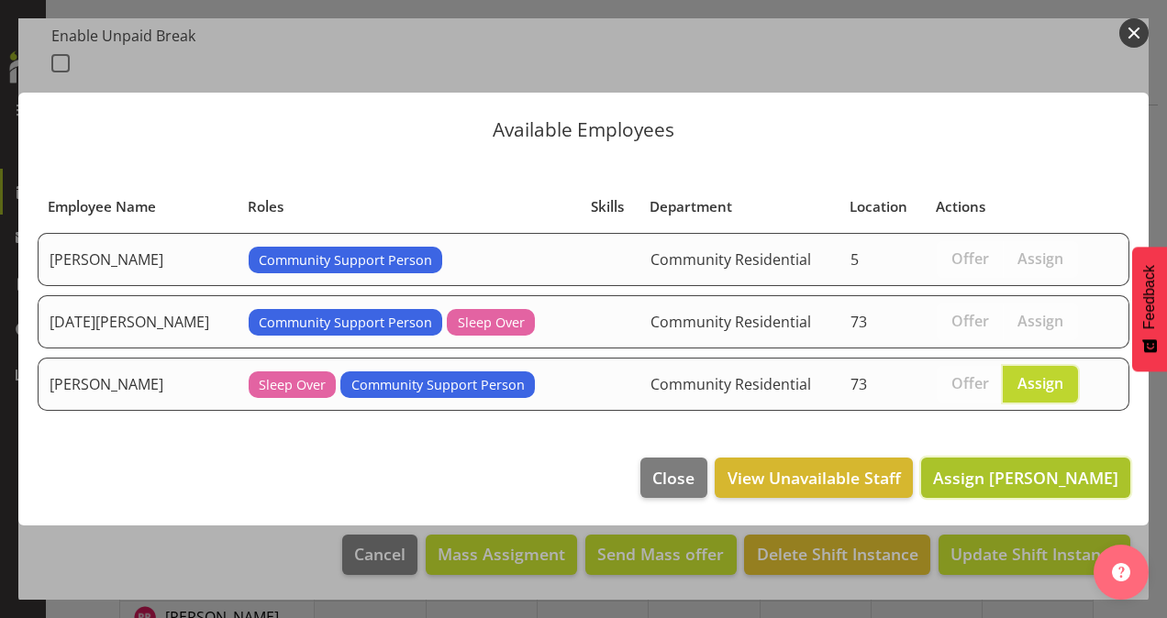
click at [1020, 472] on span "Assign [PERSON_NAME]" at bounding box center [1025, 478] width 185 height 22
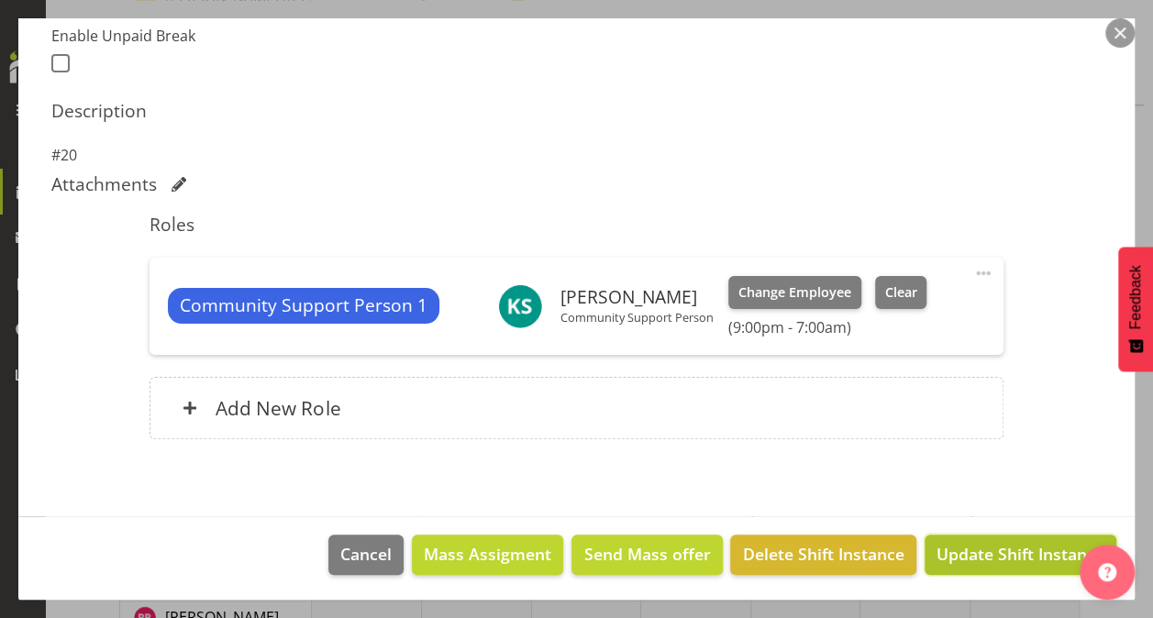
click at [951, 549] on span "Update Shift Instance" at bounding box center [1021, 554] width 168 height 24
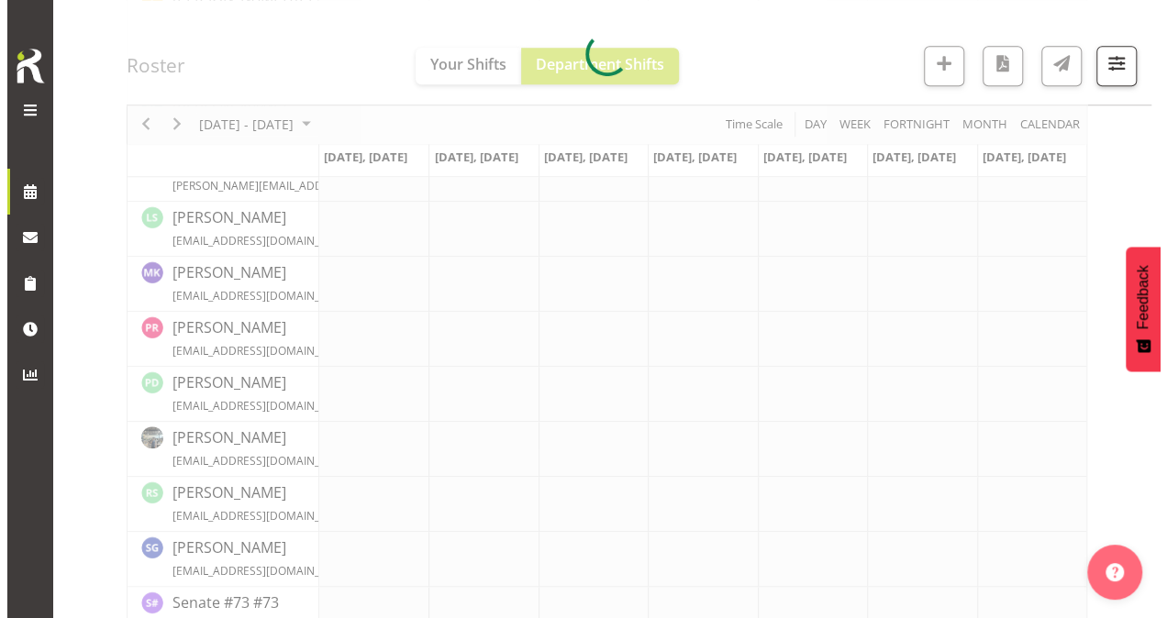
scroll to position [826, 0]
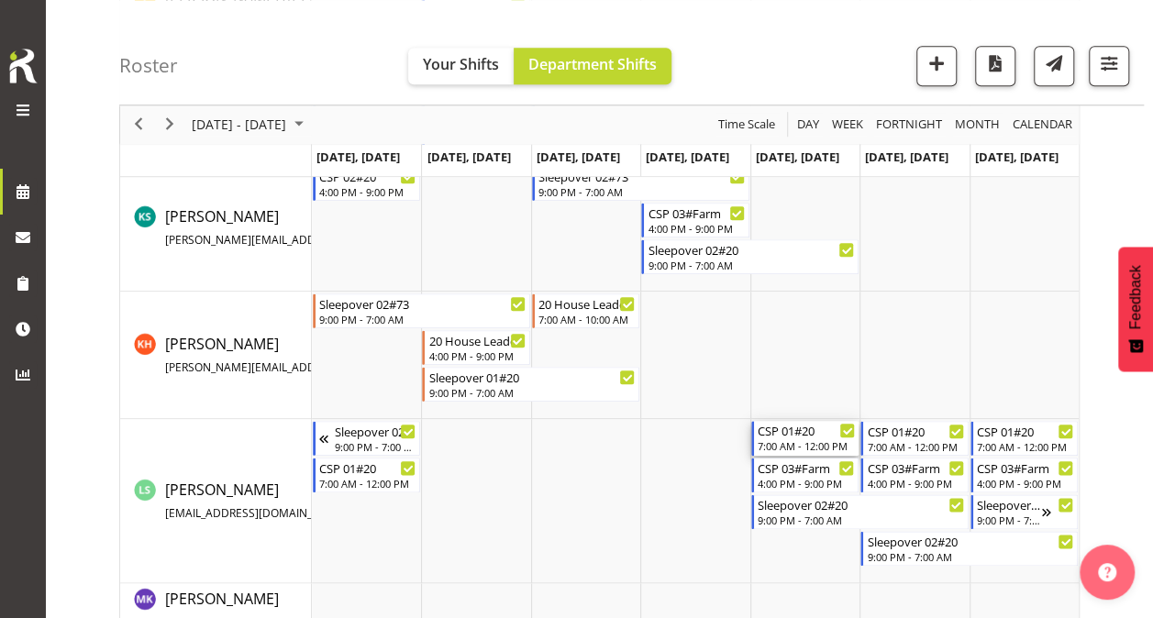
click at [820, 439] on div "7:00 AM - 12:00 PM" at bounding box center [806, 446] width 97 height 15
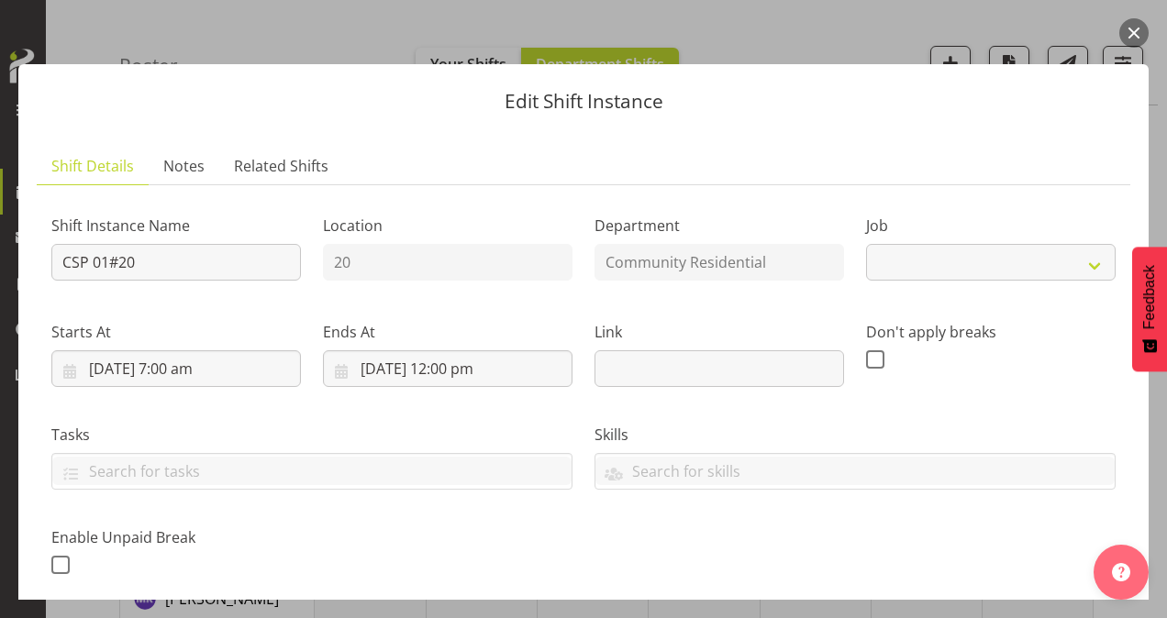
select select "2"
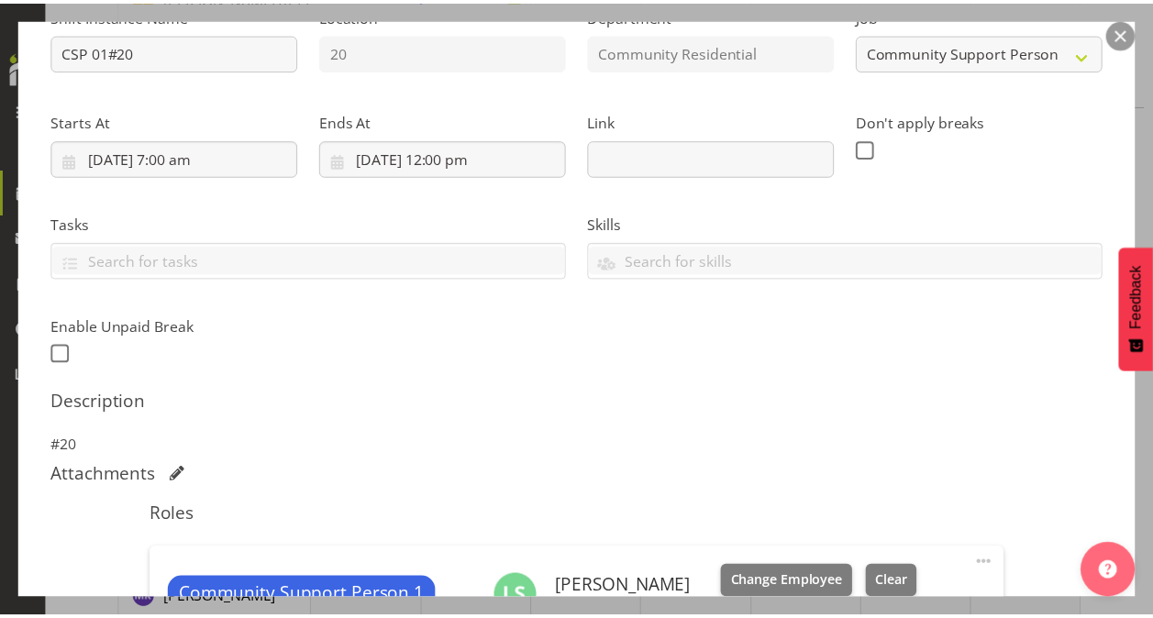
scroll to position [502, 0]
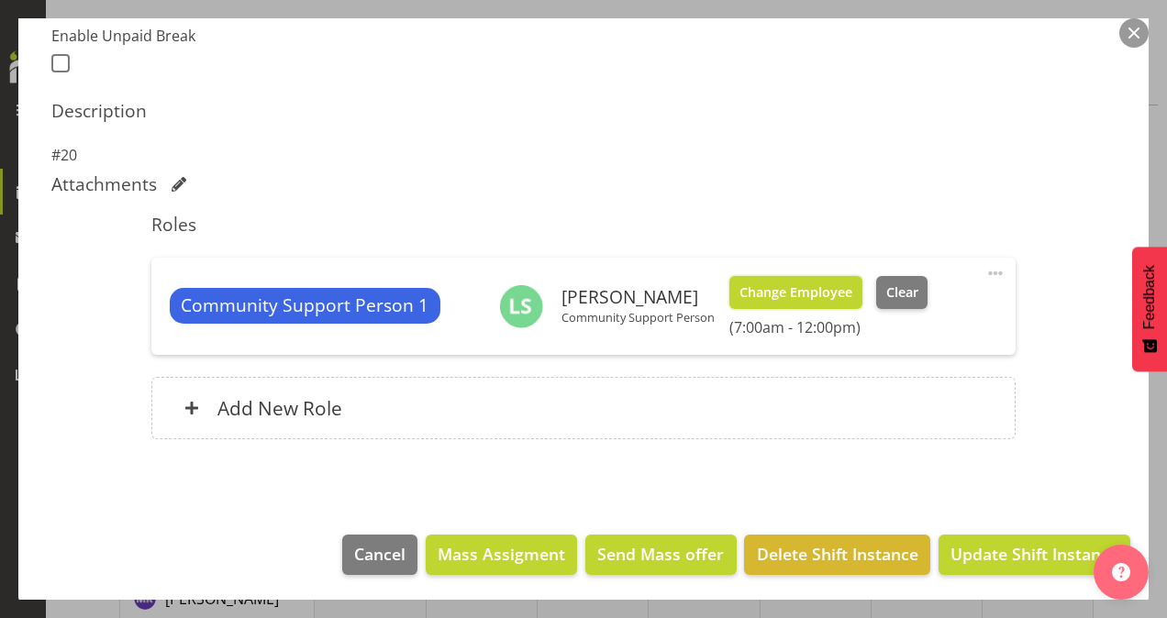
click at [764, 290] on span "Change Employee" at bounding box center [796, 293] width 113 height 20
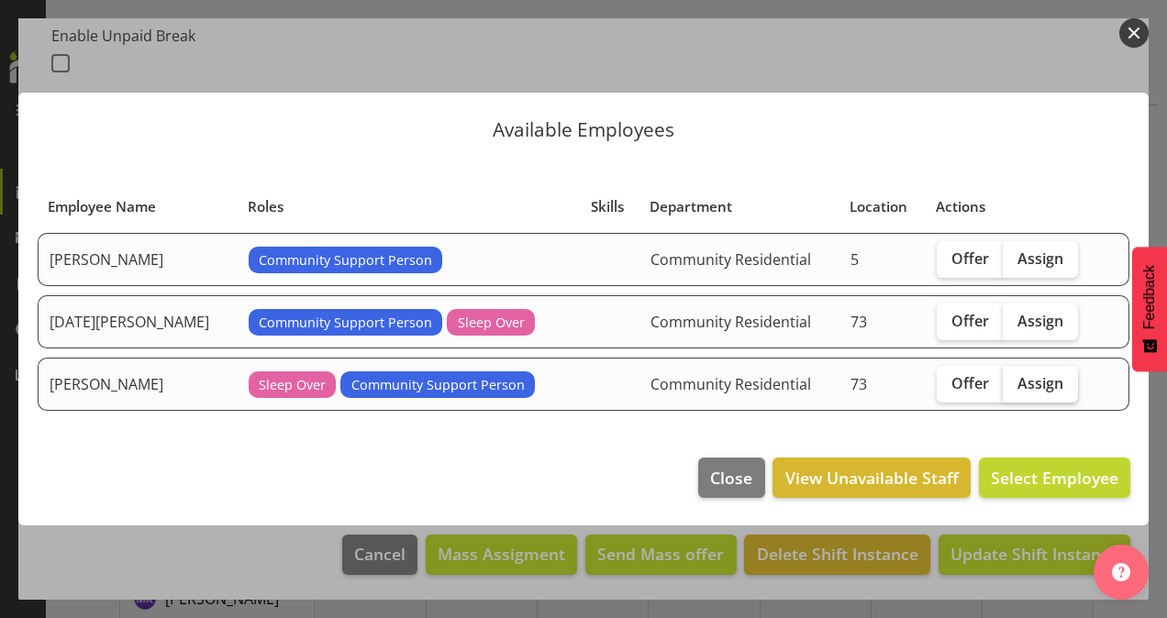
click at [1046, 382] on span "Assign" at bounding box center [1041, 383] width 46 height 18
click at [1015, 382] on input "Assign" at bounding box center [1009, 383] width 12 height 12
checkbox input "true"
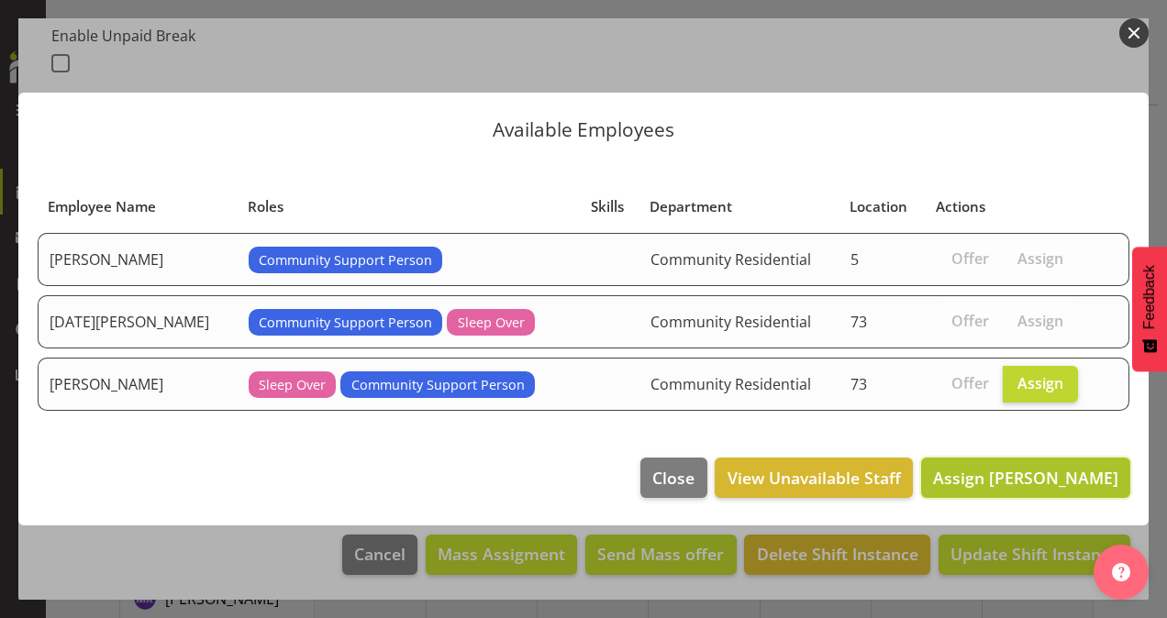
click at [1022, 468] on span "Assign [PERSON_NAME]" at bounding box center [1025, 478] width 185 height 22
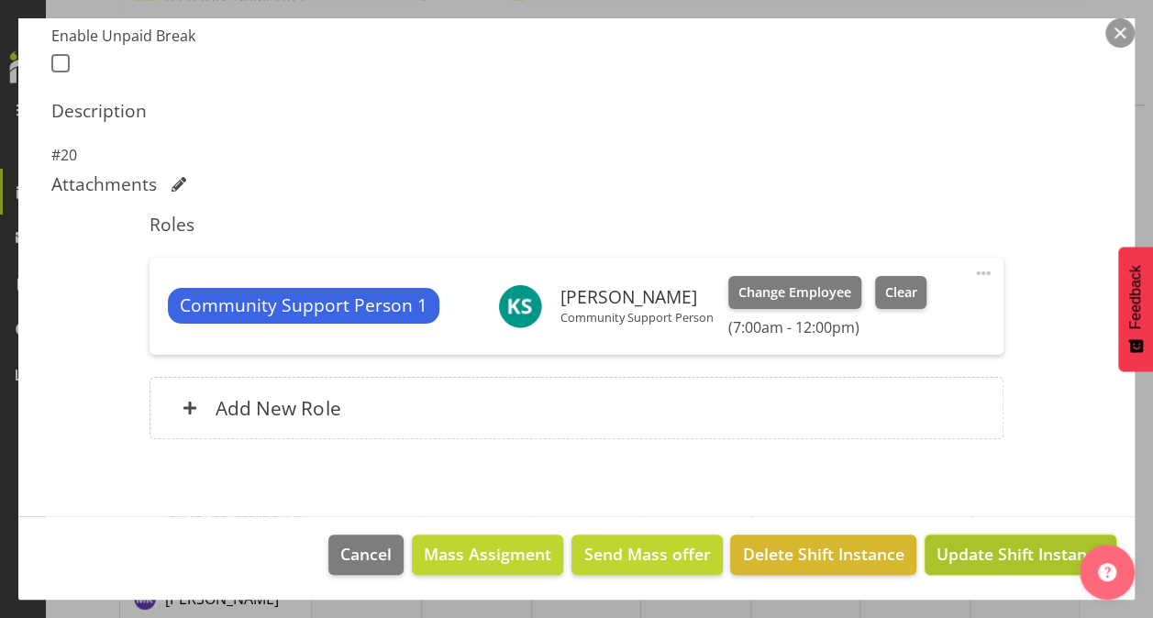
click at [960, 550] on span "Update Shift Instance" at bounding box center [1021, 554] width 168 height 24
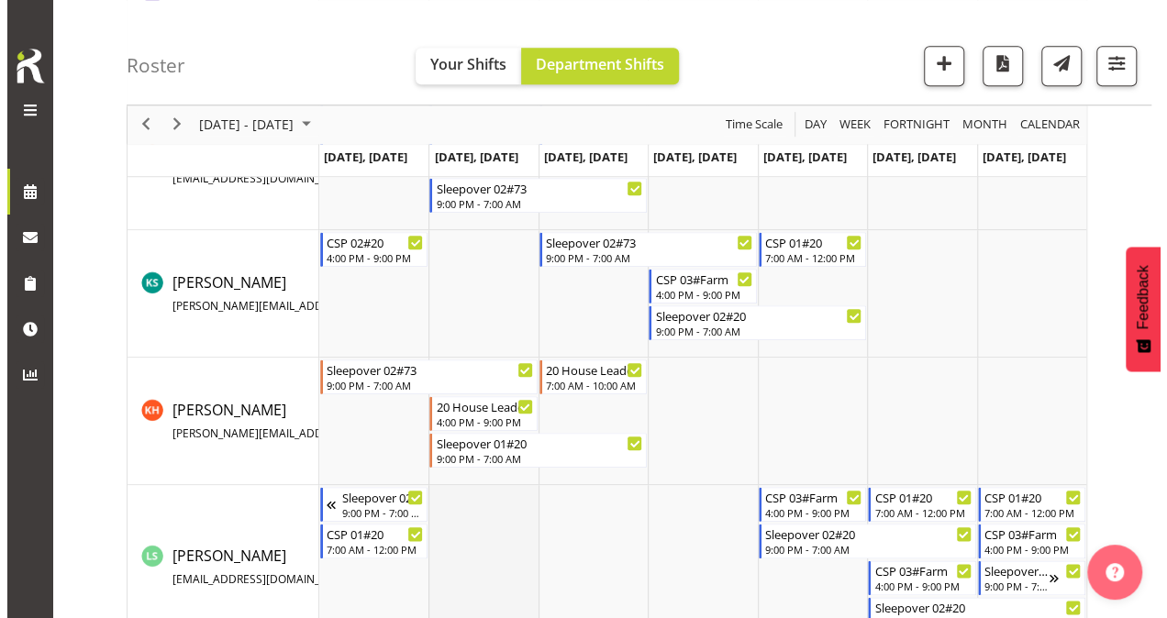
scroll to position [734, 0]
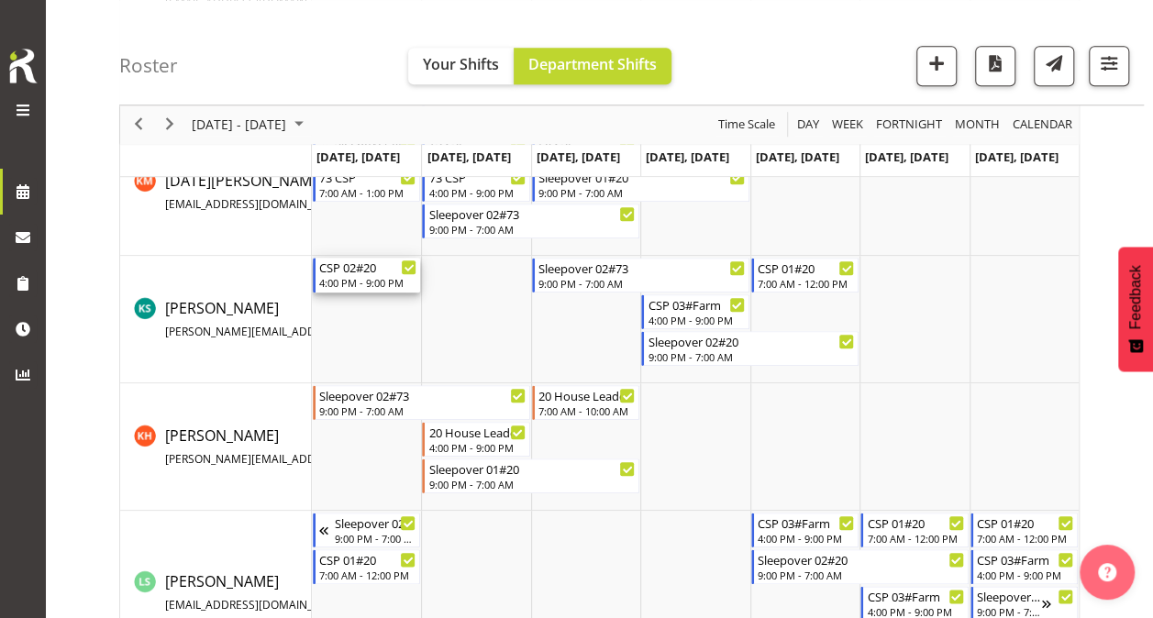
click at [373, 269] on div "CSP 02#20" at bounding box center [367, 267] width 97 height 18
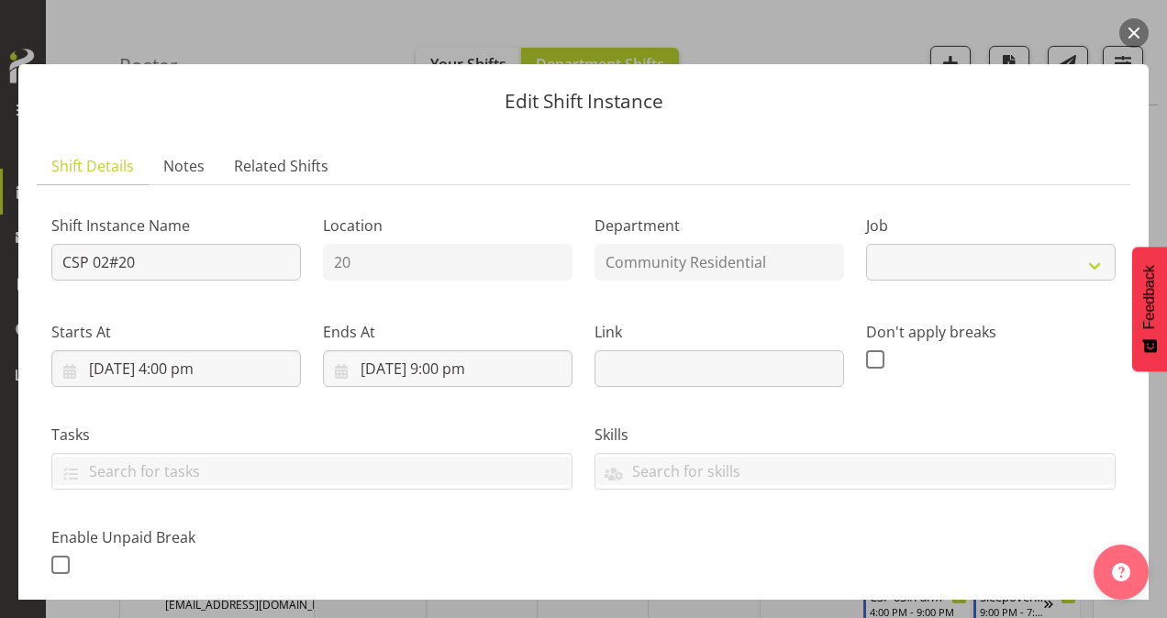
select select "2"
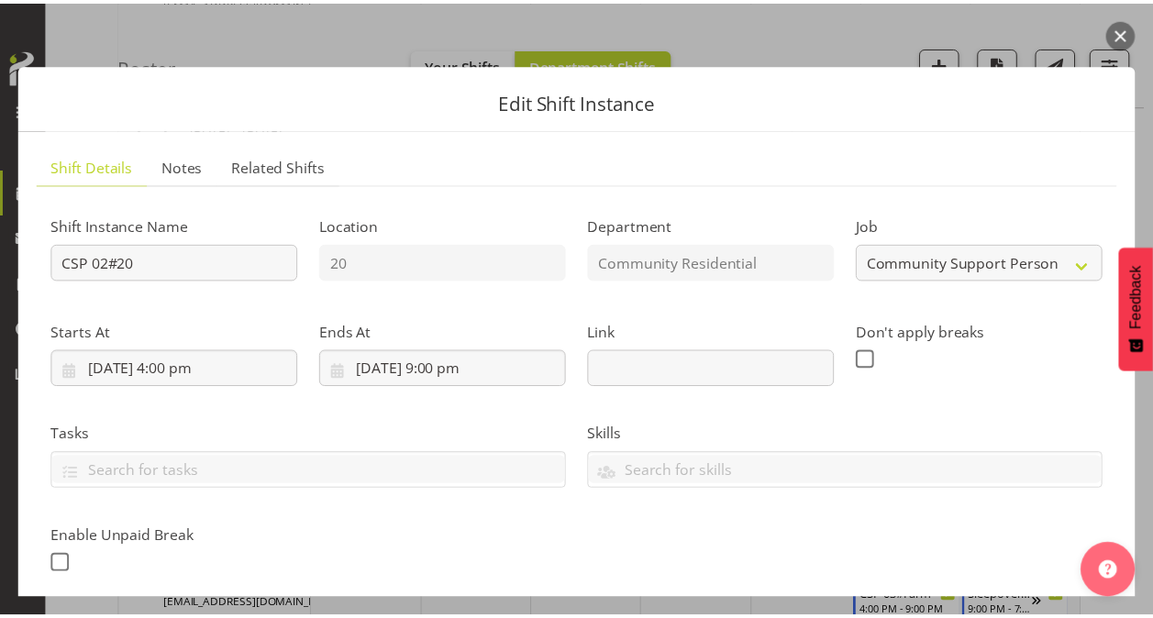
scroll to position [459, 0]
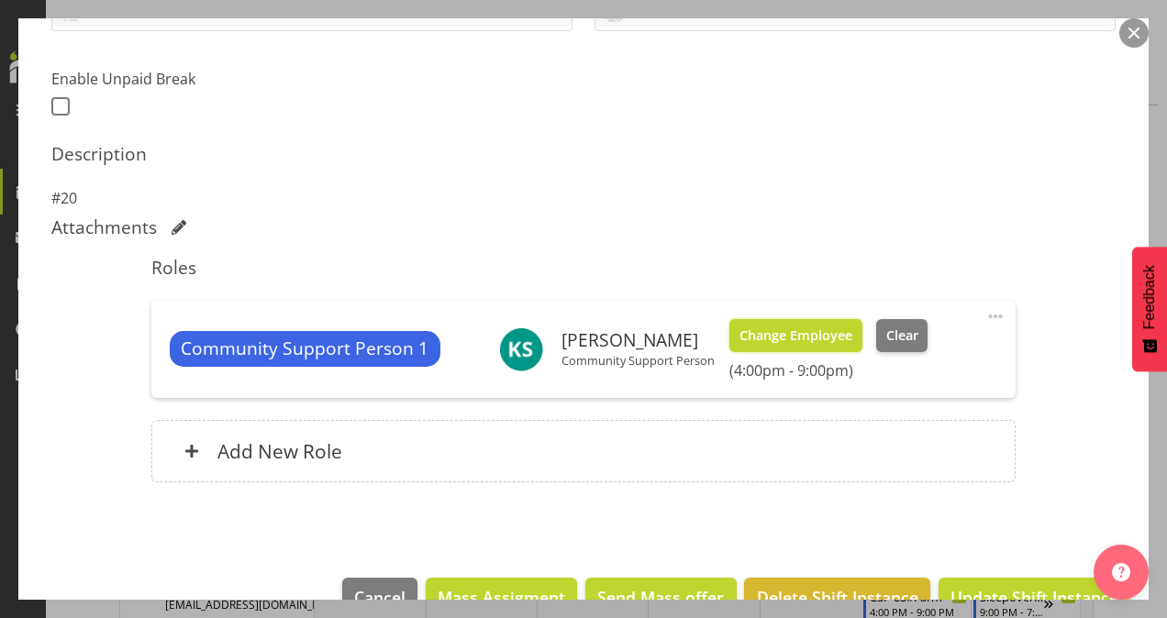
click at [745, 326] on span "Change Employee" at bounding box center [796, 336] width 113 height 20
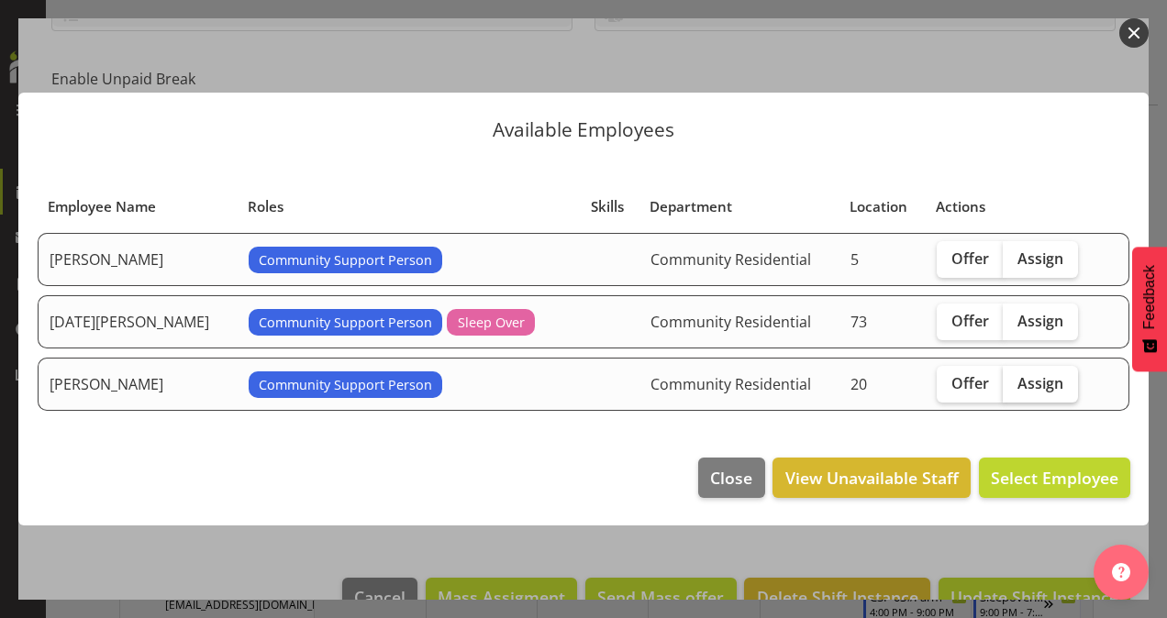
click at [1020, 380] on span "Assign" at bounding box center [1041, 383] width 46 height 18
click at [1015, 380] on input "Assign" at bounding box center [1009, 383] width 12 height 12
checkbox input "true"
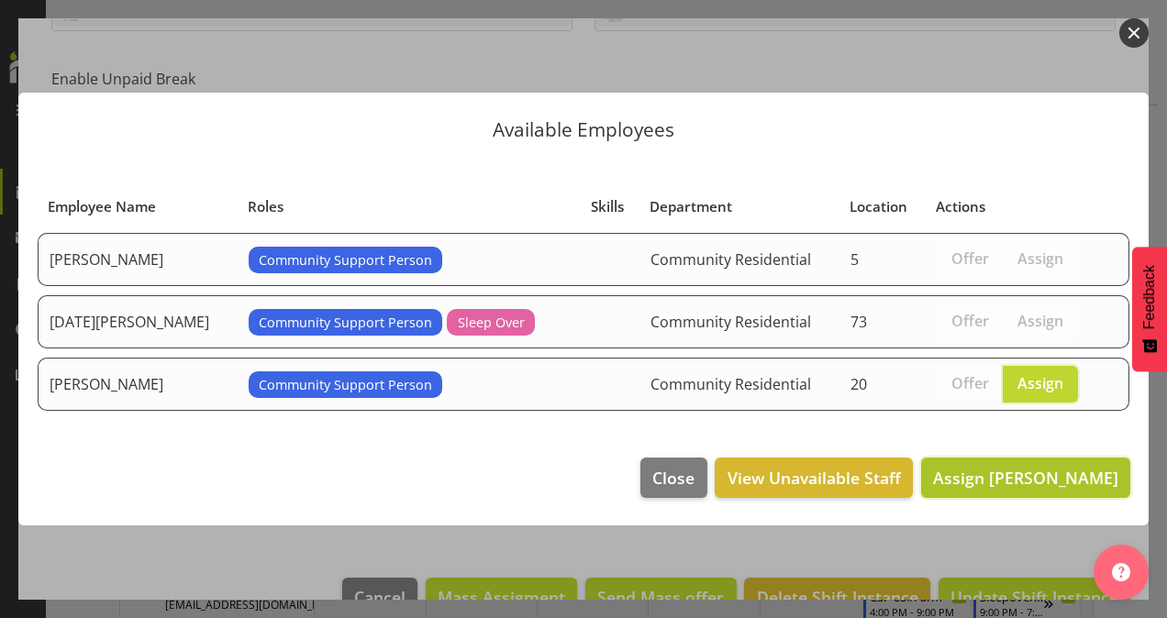
click at [1025, 468] on span "Assign [PERSON_NAME]" at bounding box center [1025, 478] width 185 height 22
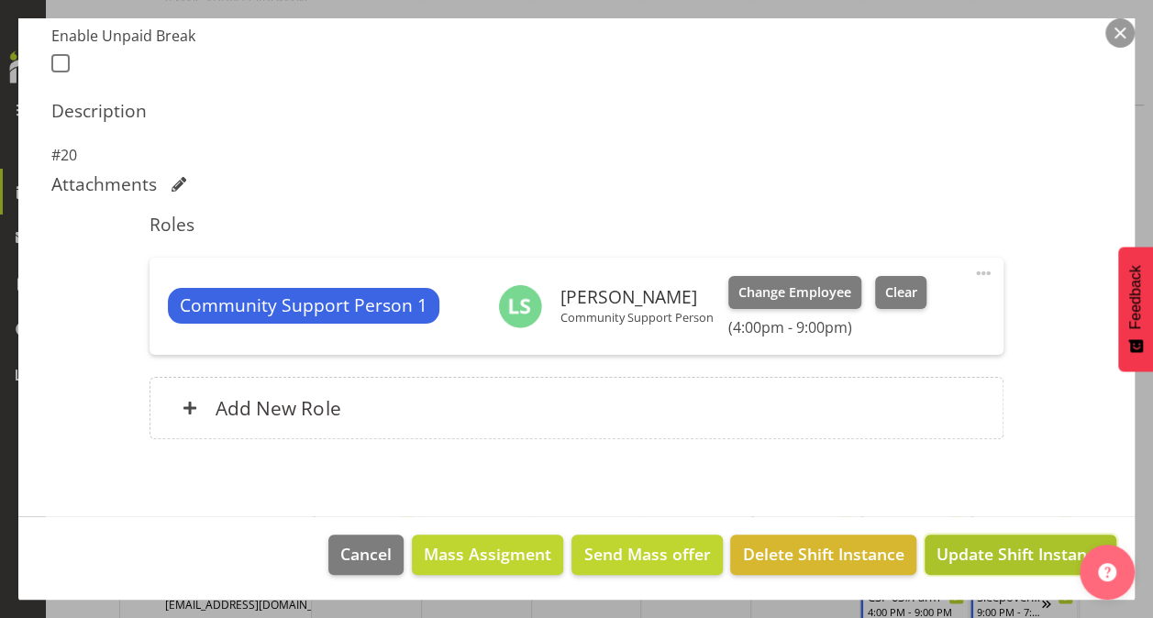
click at [995, 546] on span "Update Shift Instance" at bounding box center [1021, 554] width 168 height 24
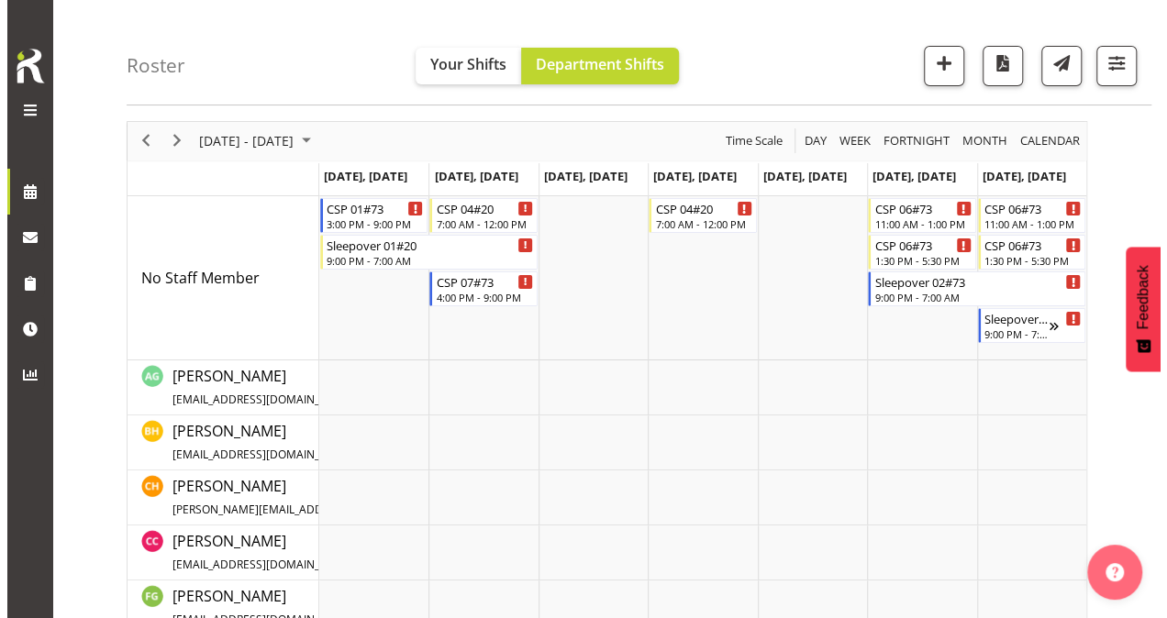
scroll to position [0, 0]
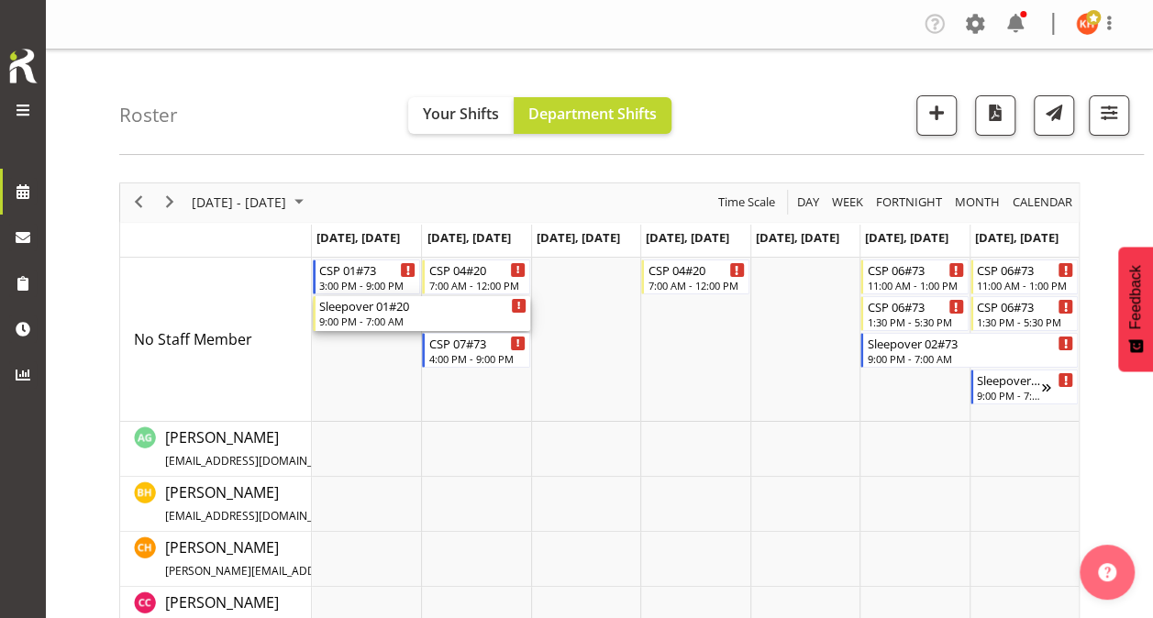
click at [394, 311] on div "Sleepover 01#20" at bounding box center [422, 305] width 207 height 18
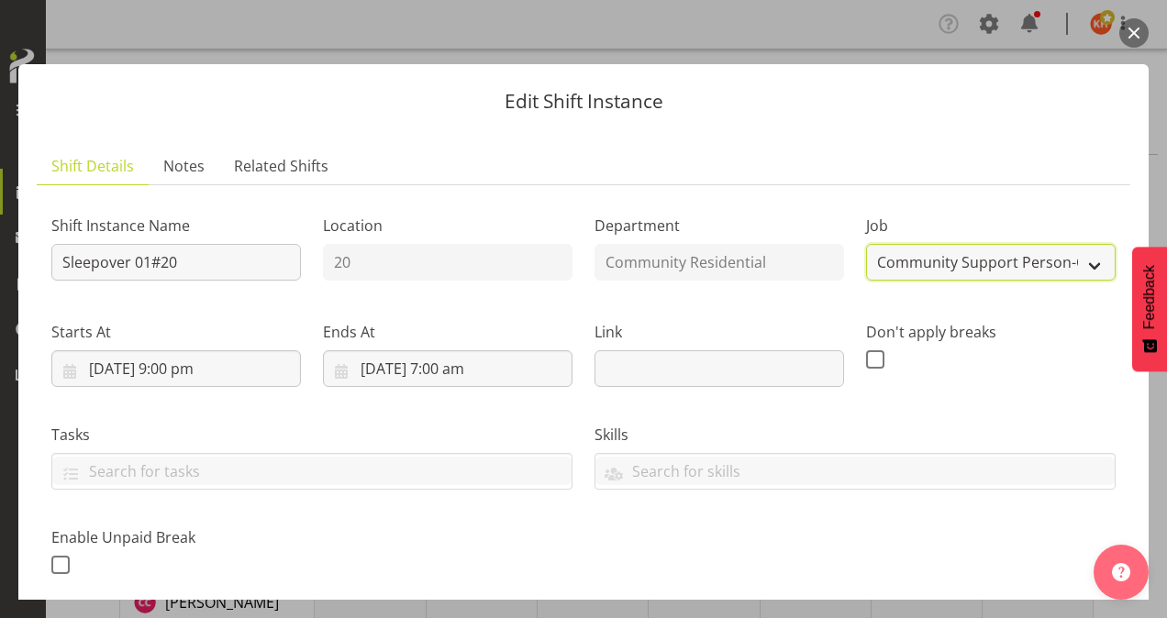
click at [940, 269] on select "Create new job Accounts Admin Art Coordinator Community Leader Community Suppor…" at bounding box center [991, 262] width 250 height 37
select select "2"
click at [866, 244] on select "Create new job Accounts Admin Art Coordinator Community Leader Community Suppor…" at bounding box center [991, 262] width 250 height 37
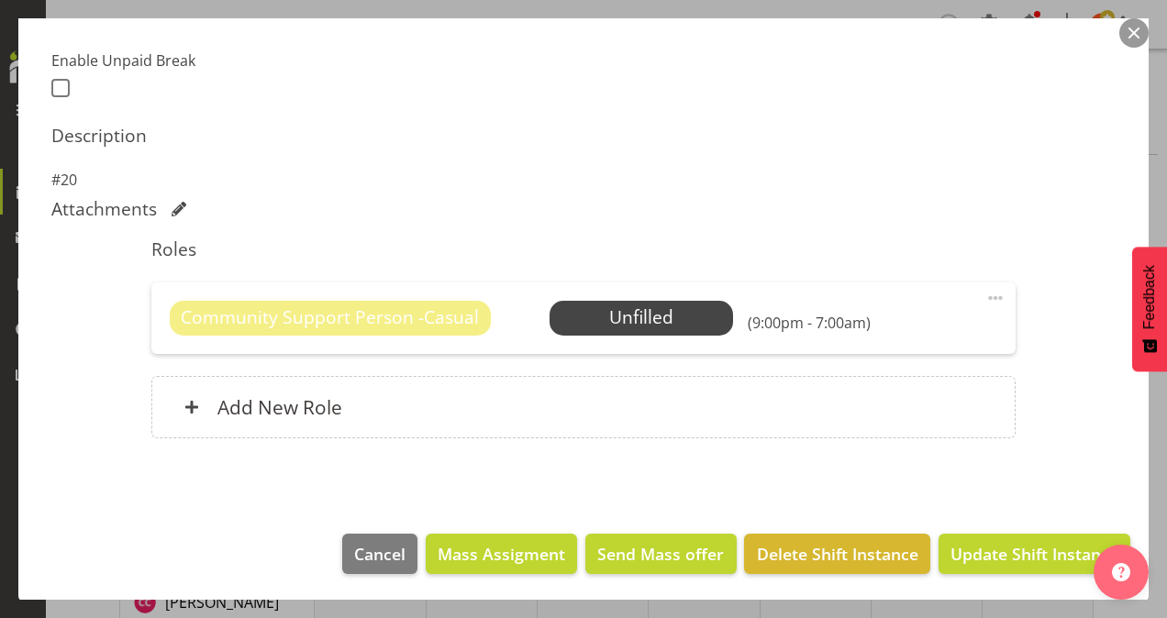
click at [984, 295] on span at bounding box center [995, 298] width 22 height 22
click at [886, 395] on link "Delete" at bounding box center [918, 404] width 176 height 33
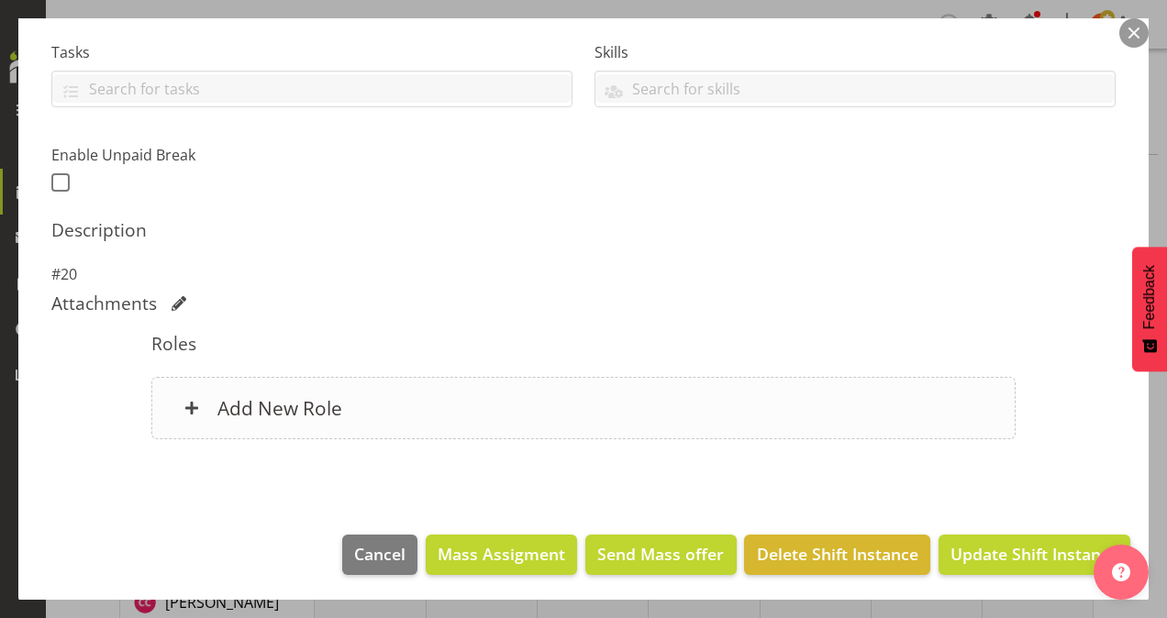
click at [290, 392] on div "Add New Role" at bounding box center [583, 408] width 865 height 62
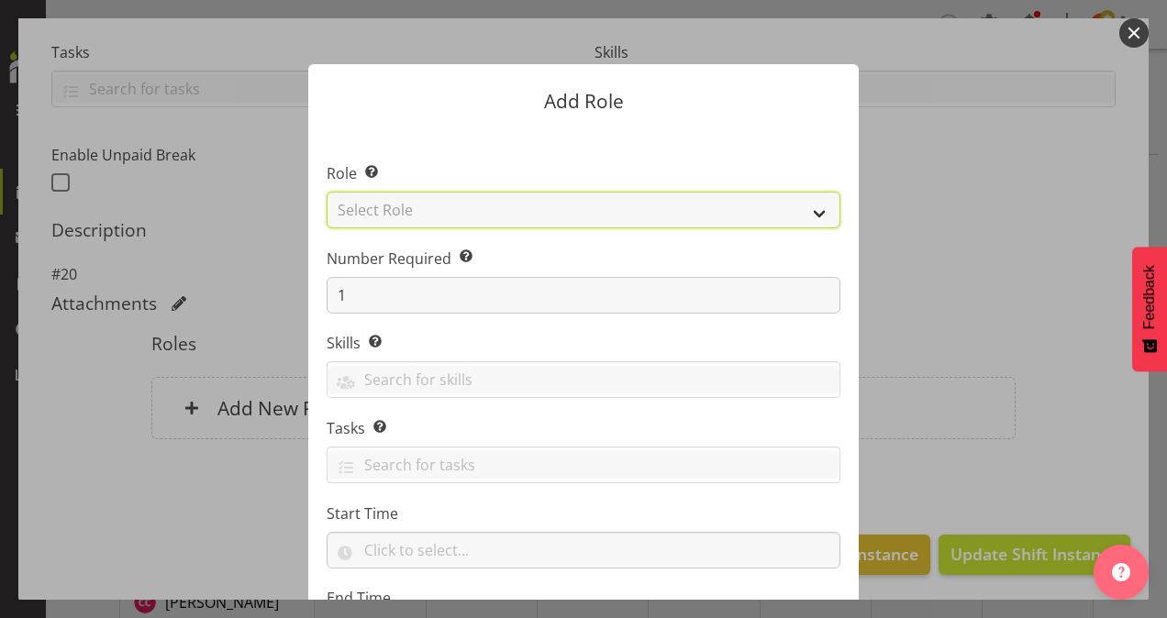
click at [403, 211] on select "Select Role Area Manager Art Coordination Community - SIL Community Leader Comm…" at bounding box center [584, 210] width 514 height 37
select select "13"
click at [327, 192] on select "Select Role Area Manager Art Coordination Community - SIL Community Leader Comm…" at bounding box center [584, 210] width 514 height 37
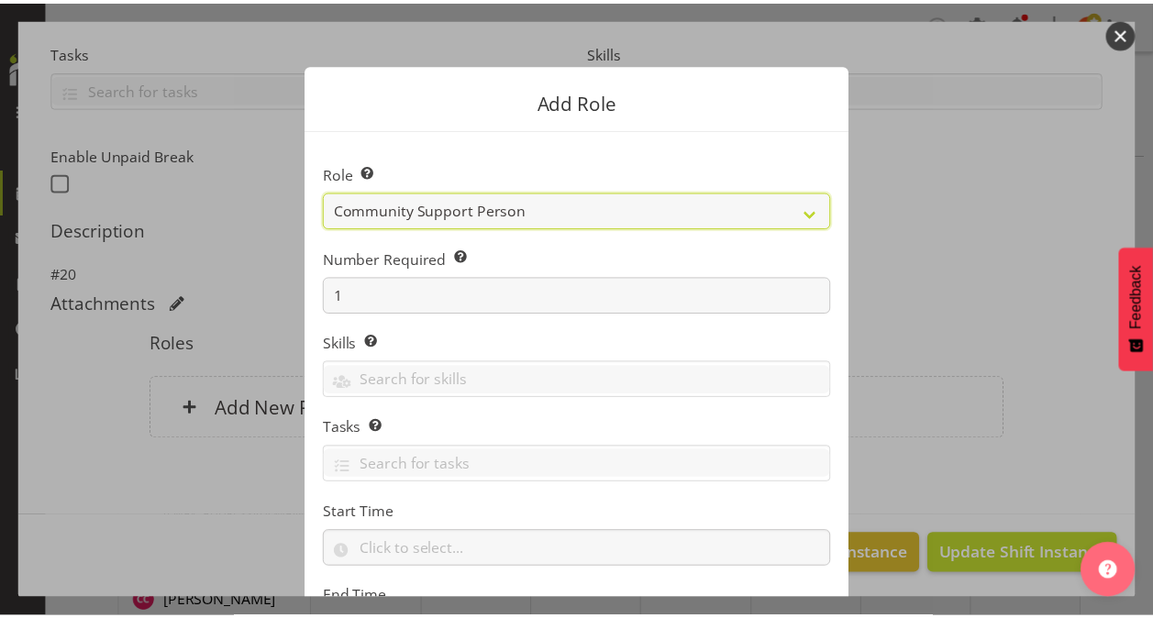
scroll to position [176, 0]
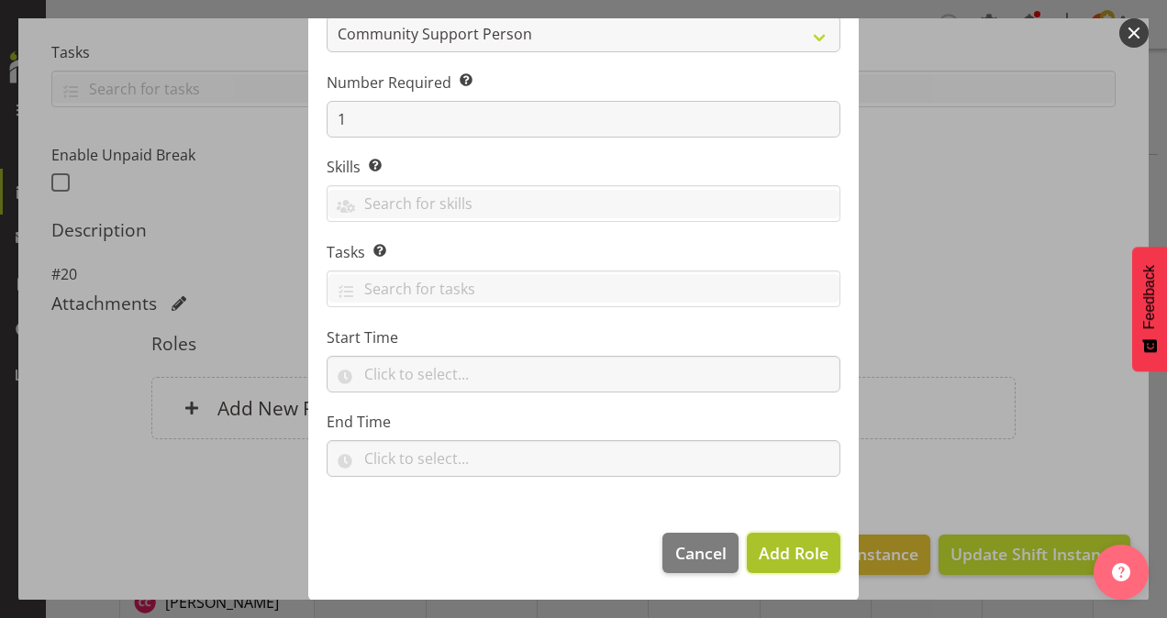
click at [789, 549] on span "Add Role" at bounding box center [794, 553] width 70 height 22
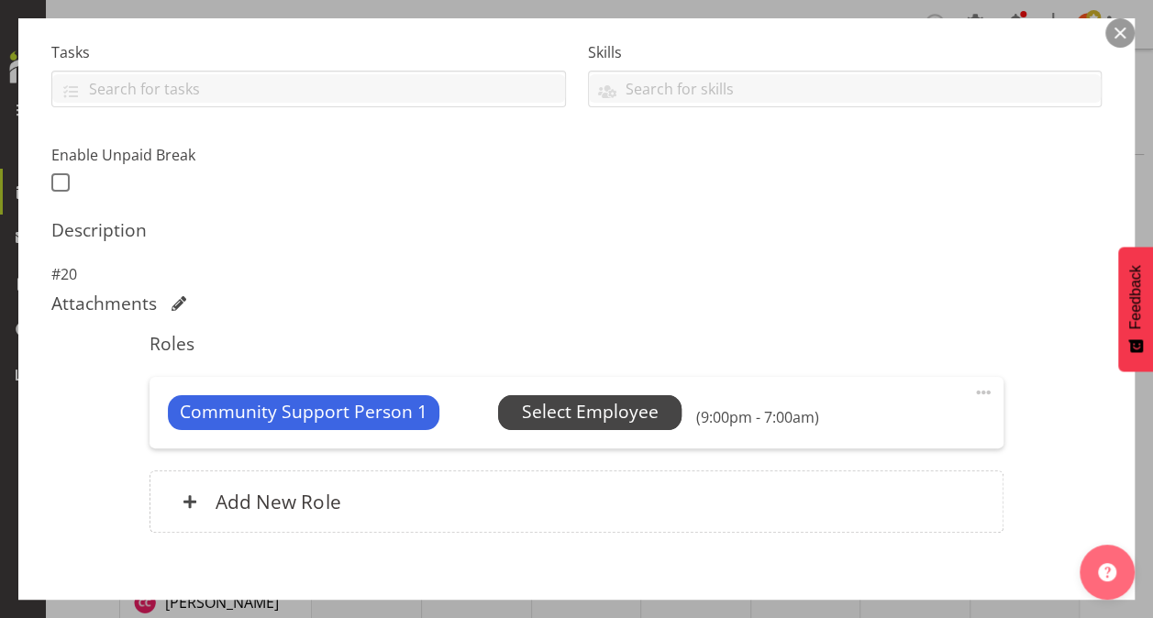
click at [631, 404] on span "Select Employee" at bounding box center [590, 412] width 137 height 27
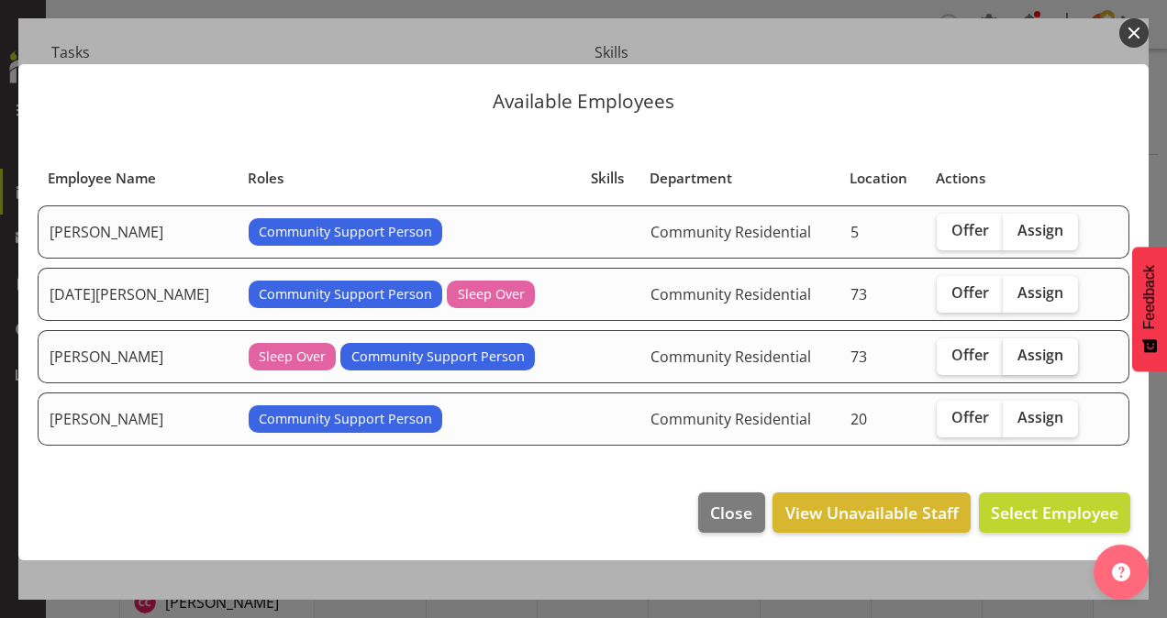
click at [1030, 350] on span "Assign" at bounding box center [1041, 355] width 46 height 18
click at [1015, 350] on input "Assign" at bounding box center [1009, 356] width 12 height 12
checkbox input "true"
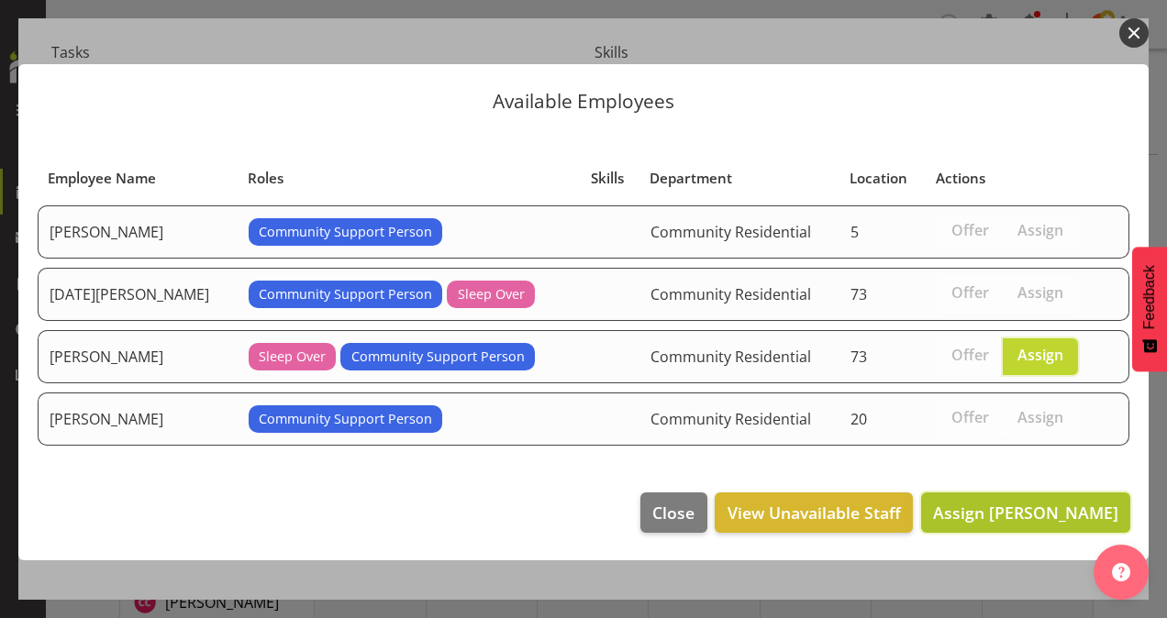
click at [1005, 506] on span "Assign [PERSON_NAME]" at bounding box center [1025, 513] width 185 height 22
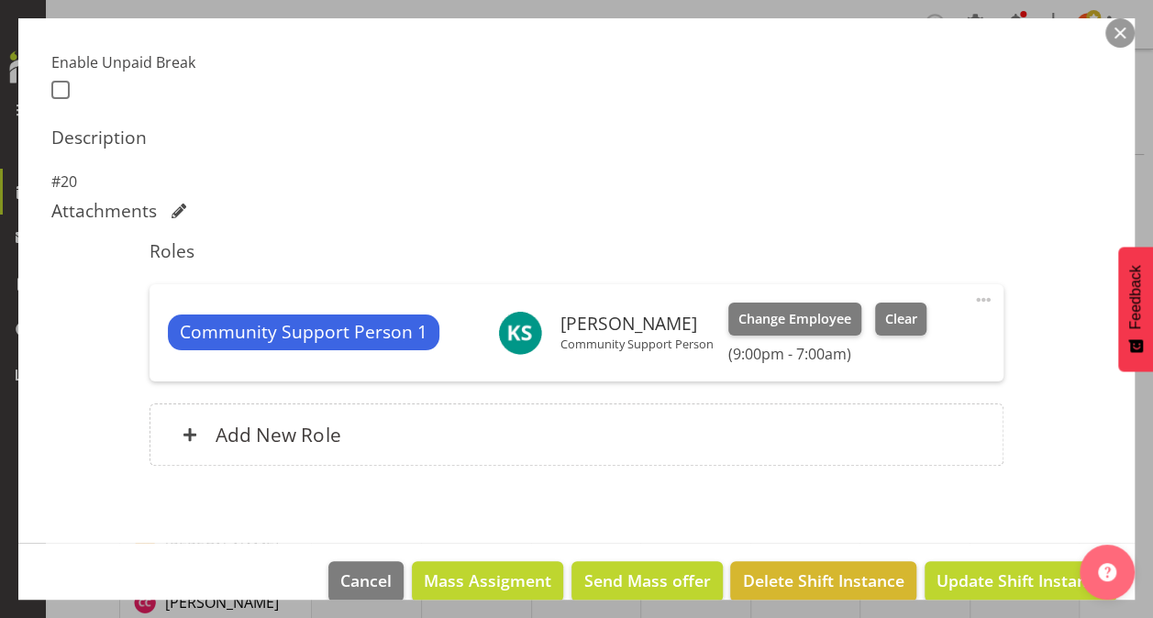
scroll to position [502, 0]
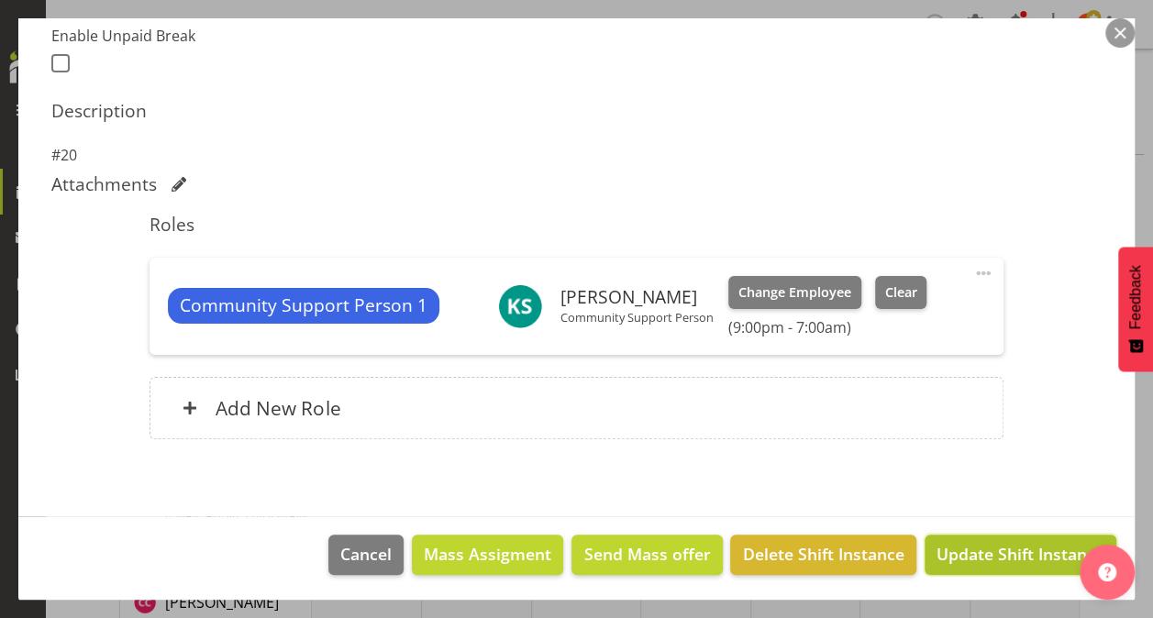
click at [962, 546] on span "Update Shift Instance" at bounding box center [1021, 554] width 168 height 24
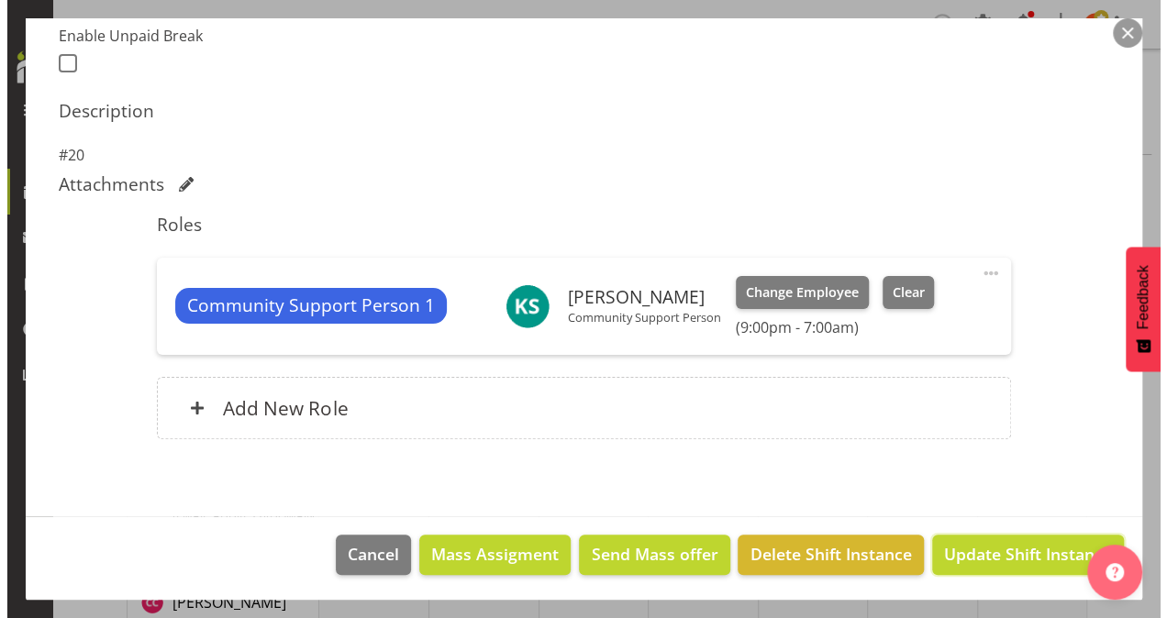
scroll to position [429, 0]
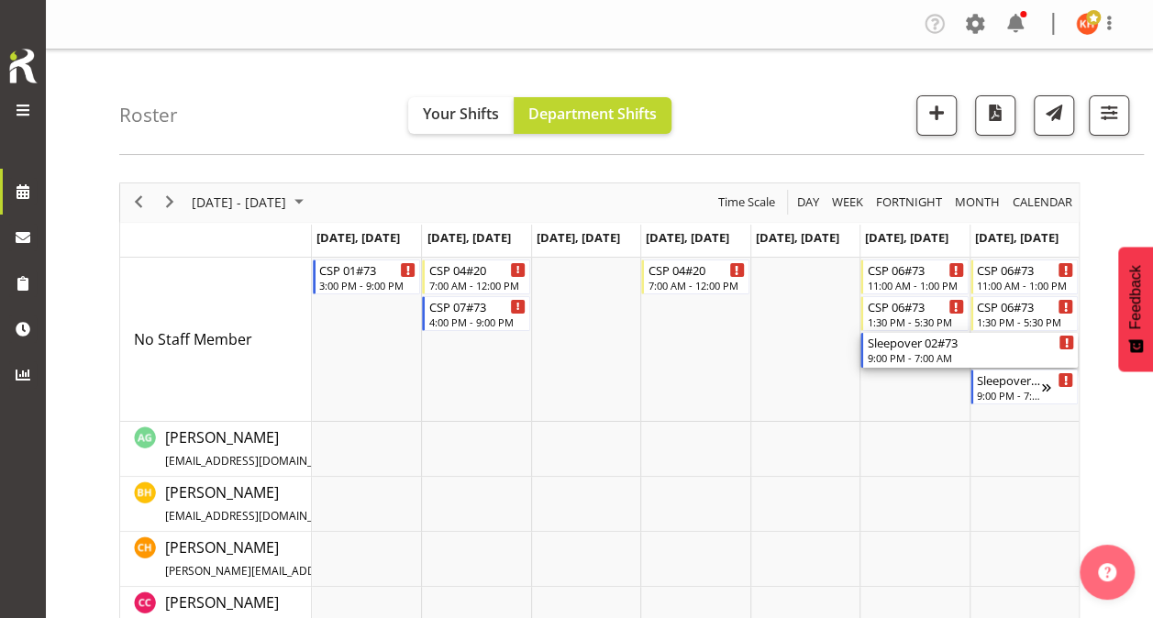
click at [929, 351] on div "9:00 PM - 7:00 AM" at bounding box center [970, 357] width 207 height 15
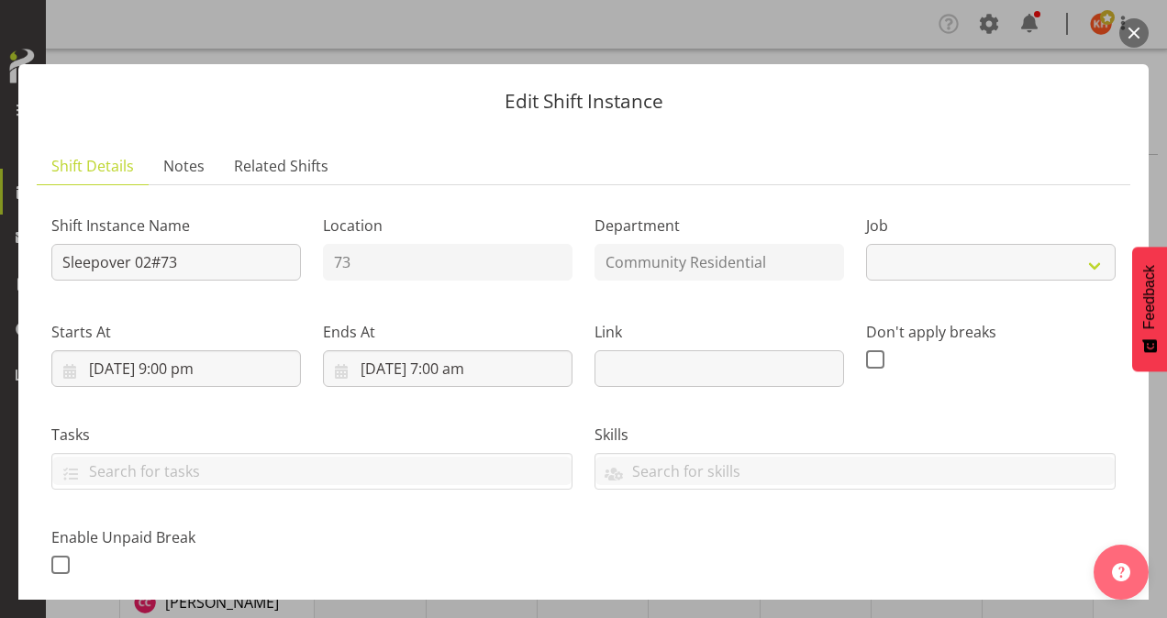
select select "2"
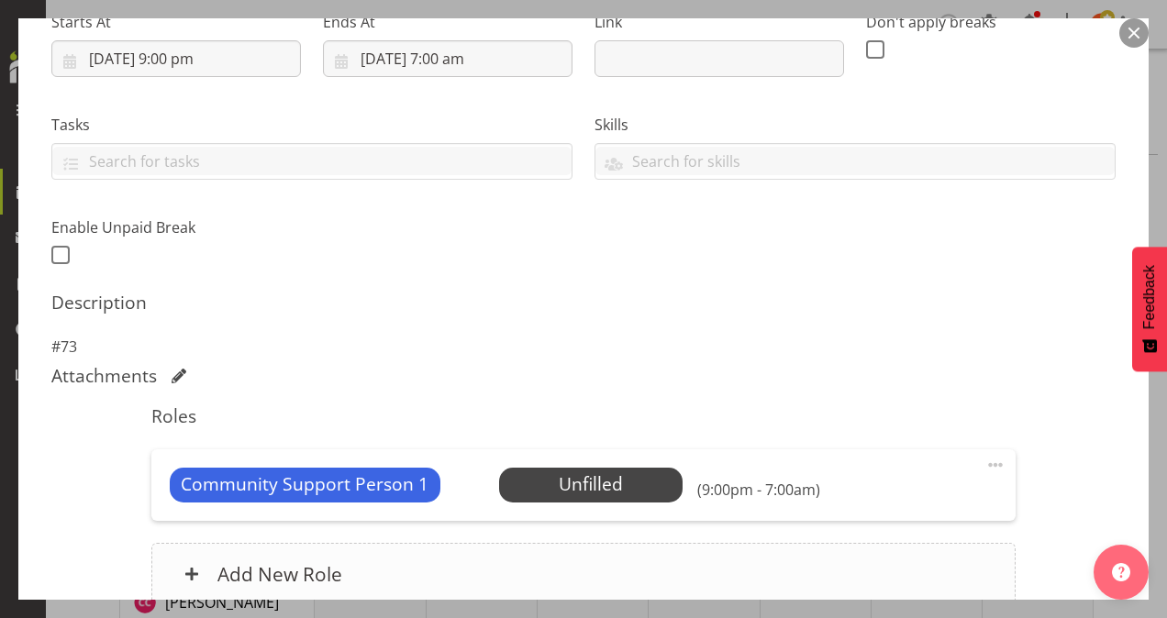
scroll to position [477, 0]
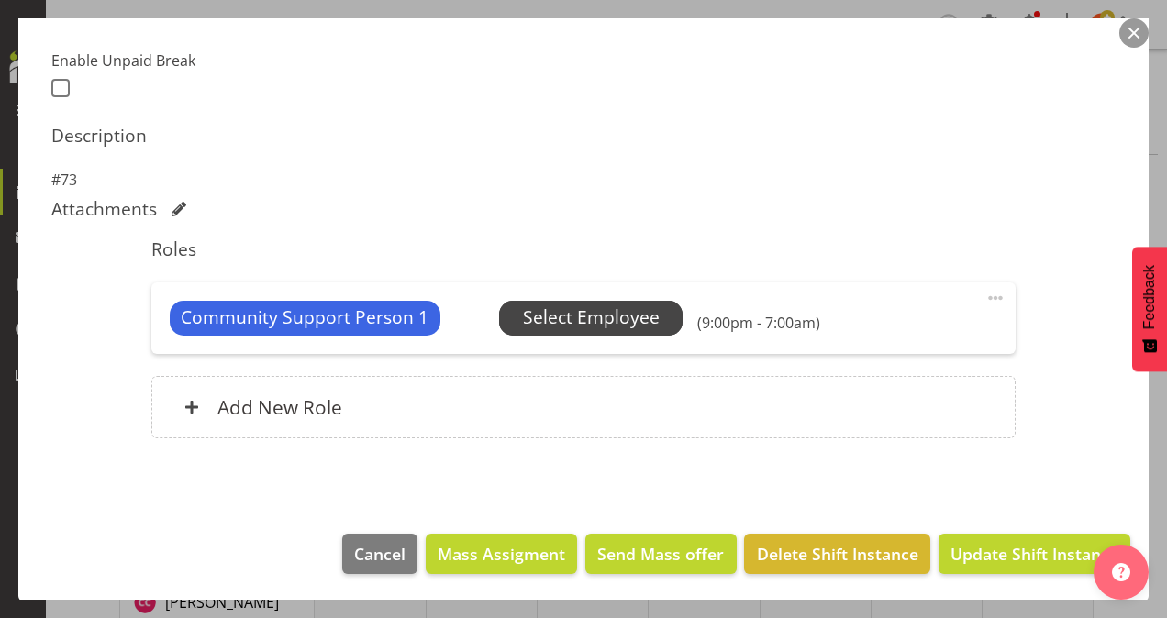
click at [587, 319] on span "Select Employee" at bounding box center [591, 318] width 137 height 27
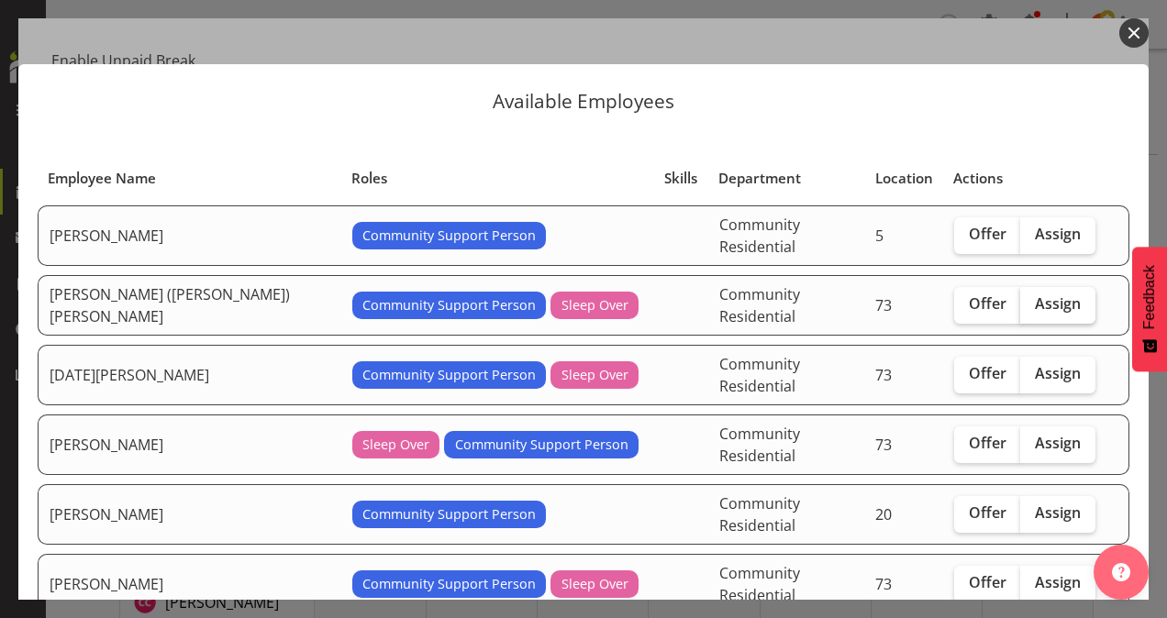
click at [1035, 295] on span "Assign" at bounding box center [1058, 304] width 46 height 18
click at [1023, 298] on input "Assign" at bounding box center [1026, 304] width 12 height 12
checkbox input "true"
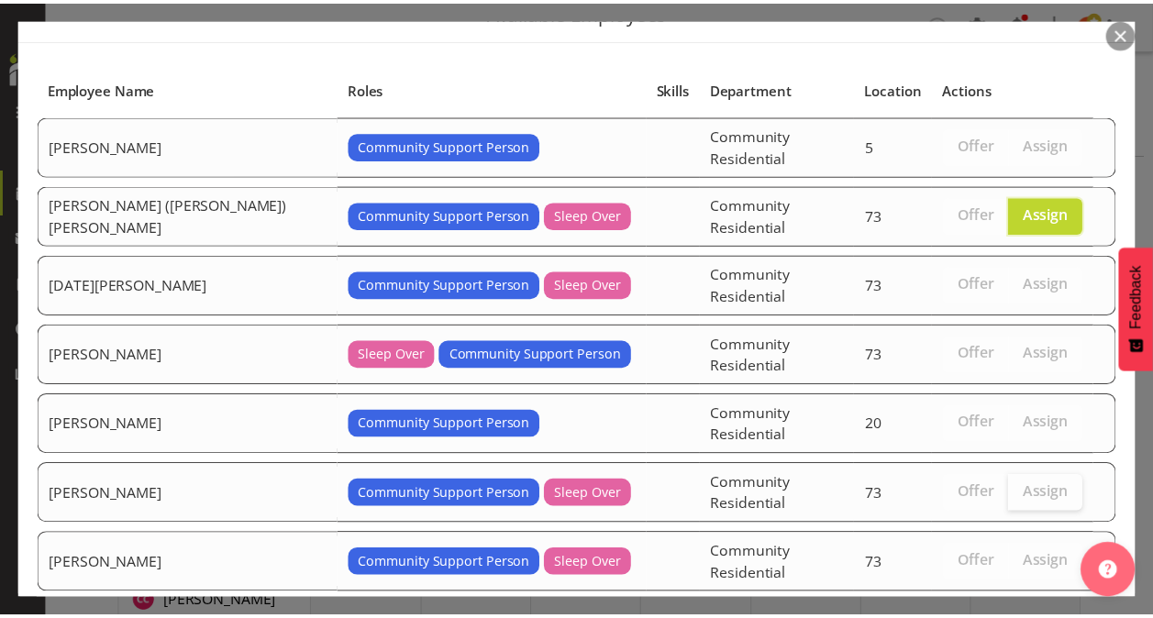
scroll to position [142, 0]
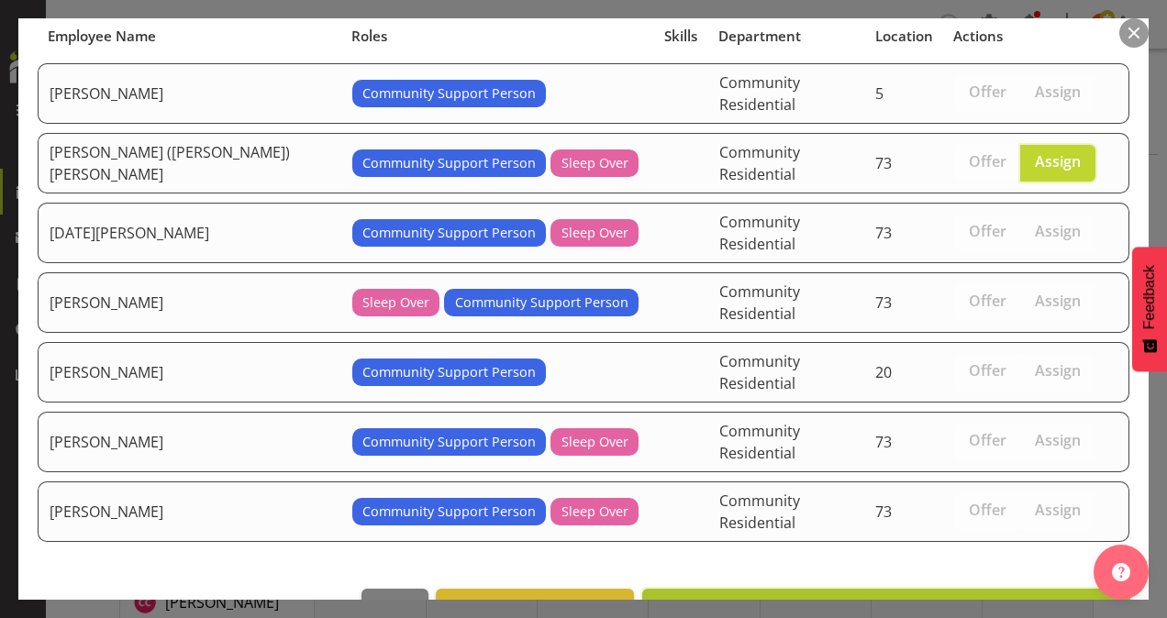
click at [1046, 598] on span "Assign [PERSON_NAME] ([PERSON_NAME]) [PERSON_NAME]" at bounding box center [886, 609] width 464 height 22
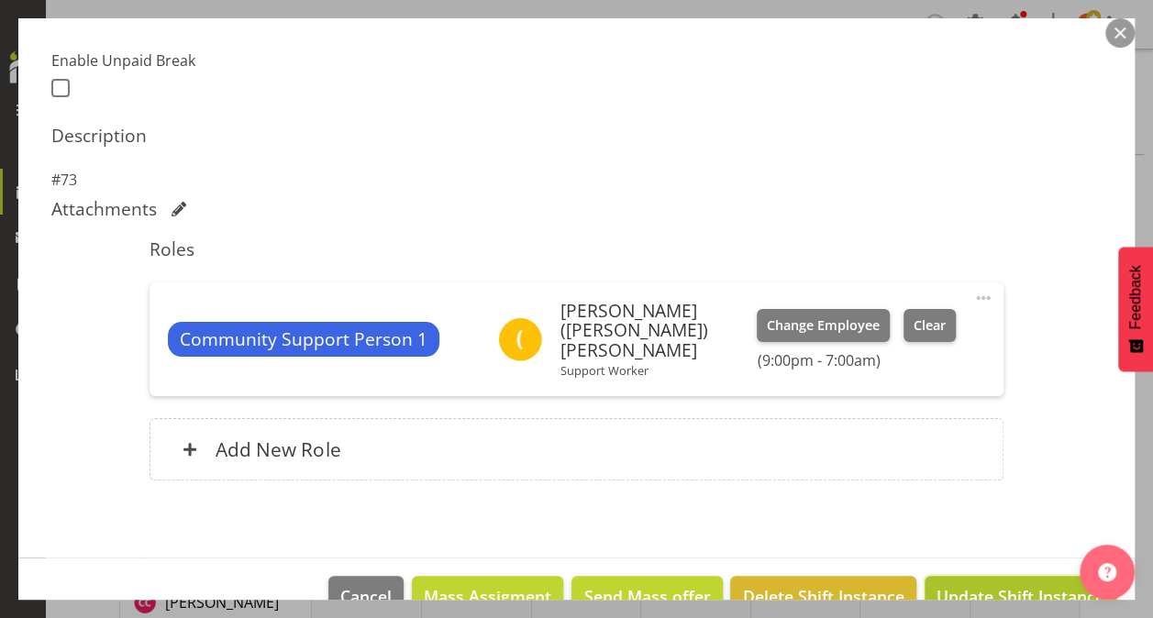
click at [951, 584] on span "Update Shift Instance" at bounding box center [1021, 596] width 168 height 24
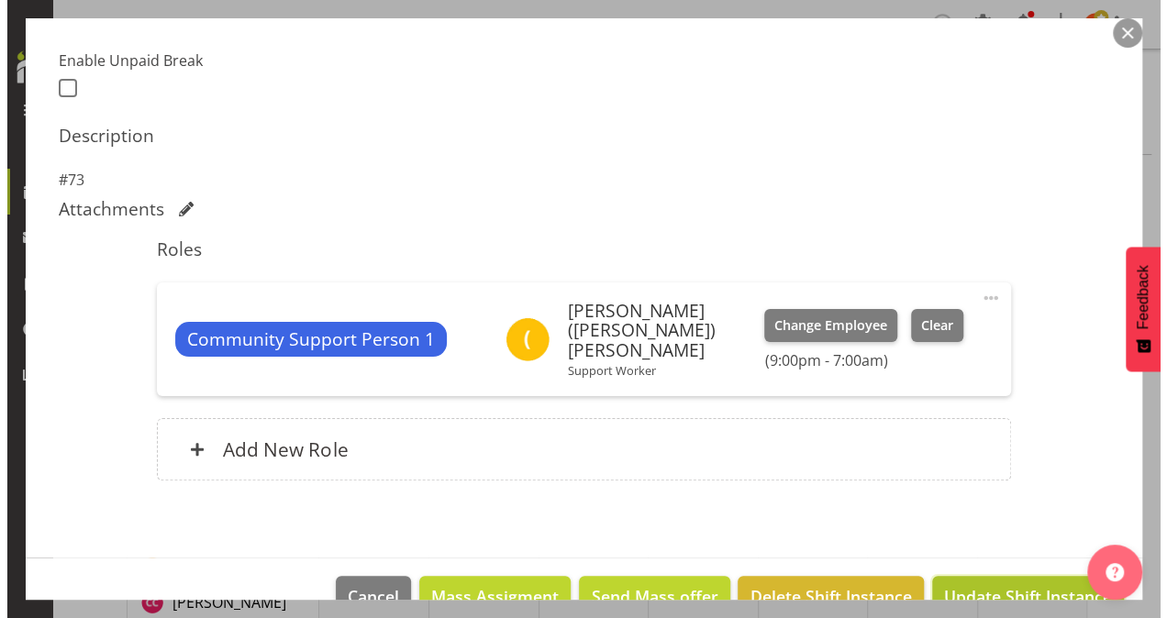
scroll to position [429, 0]
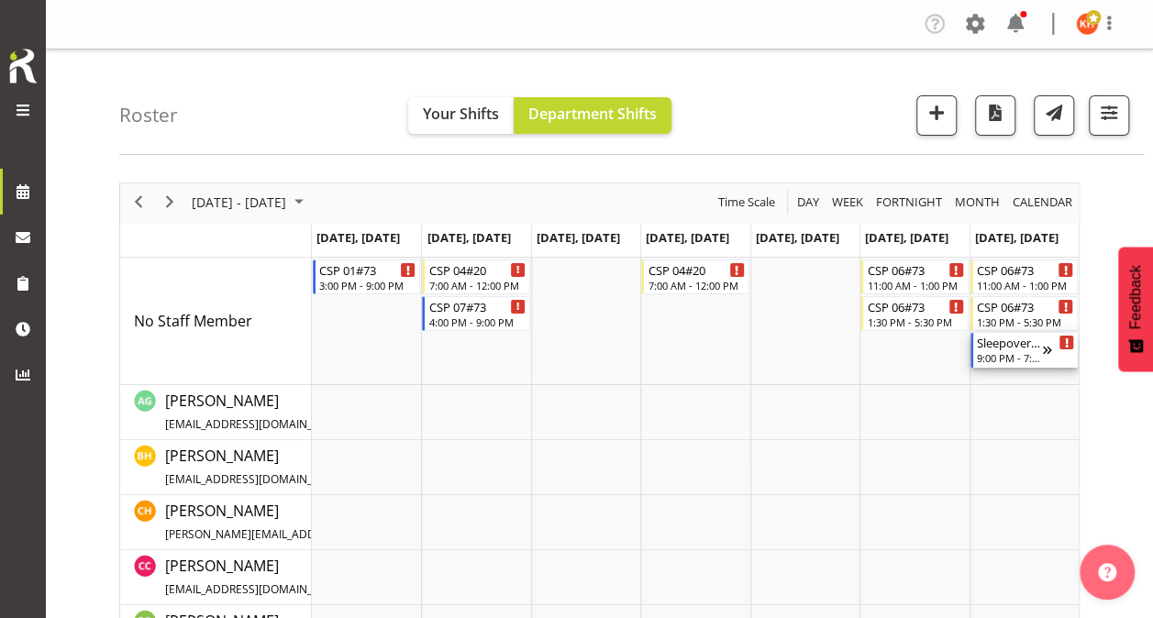
click at [1026, 354] on div "9:00 PM - 7:00 AM" at bounding box center [1009, 357] width 65 height 15
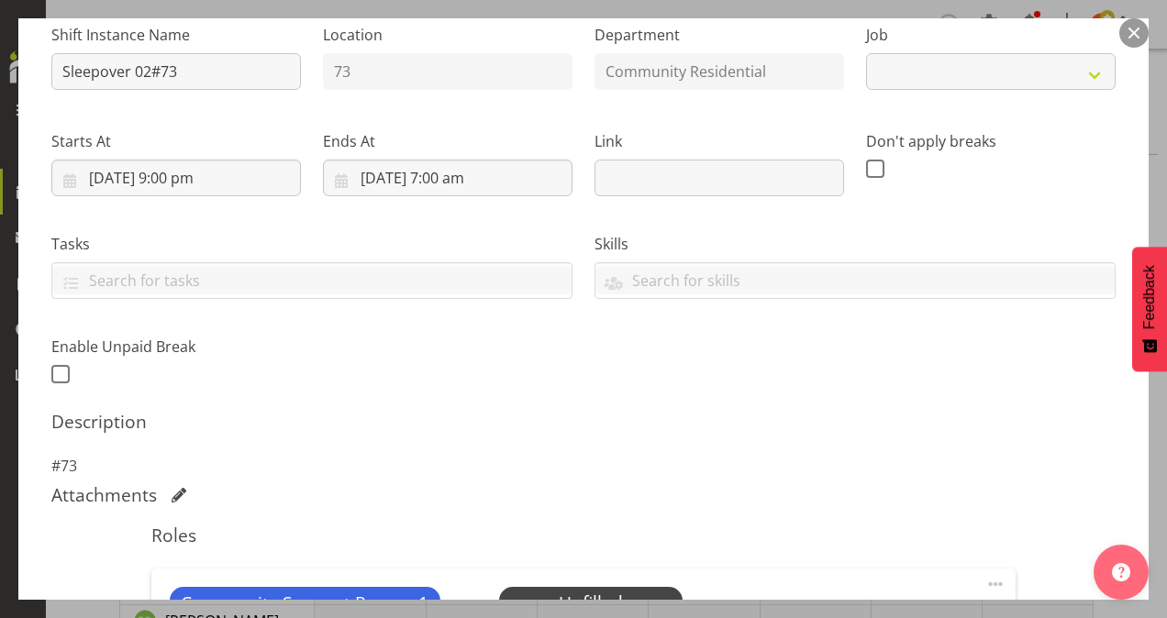
select select "2"
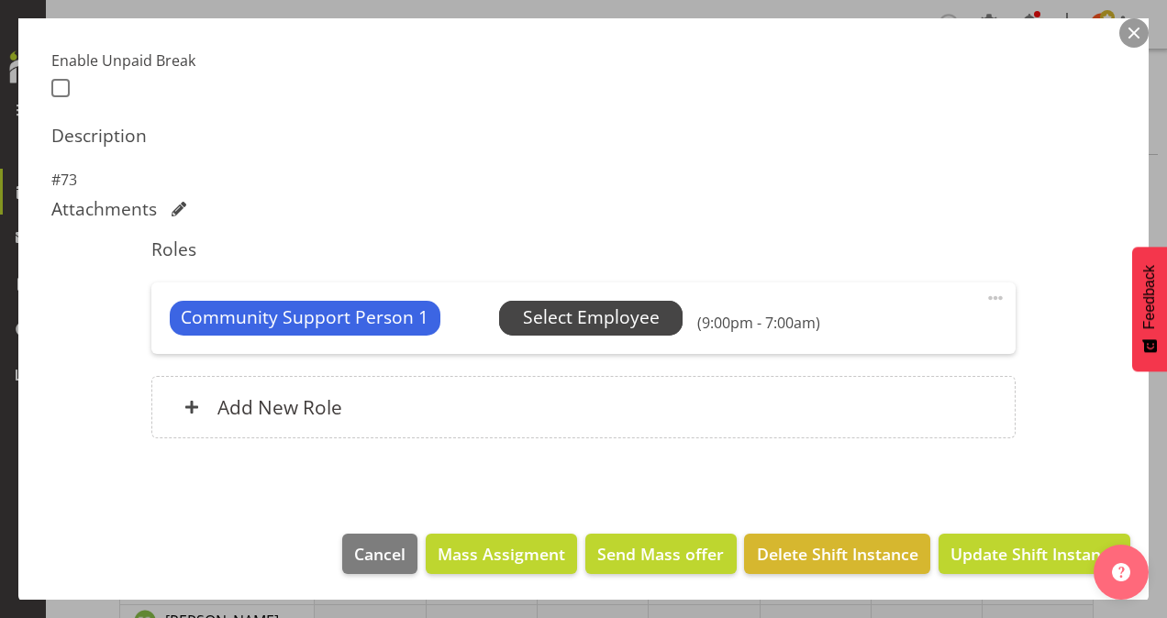
click at [600, 314] on span "Select Employee" at bounding box center [591, 318] width 137 height 27
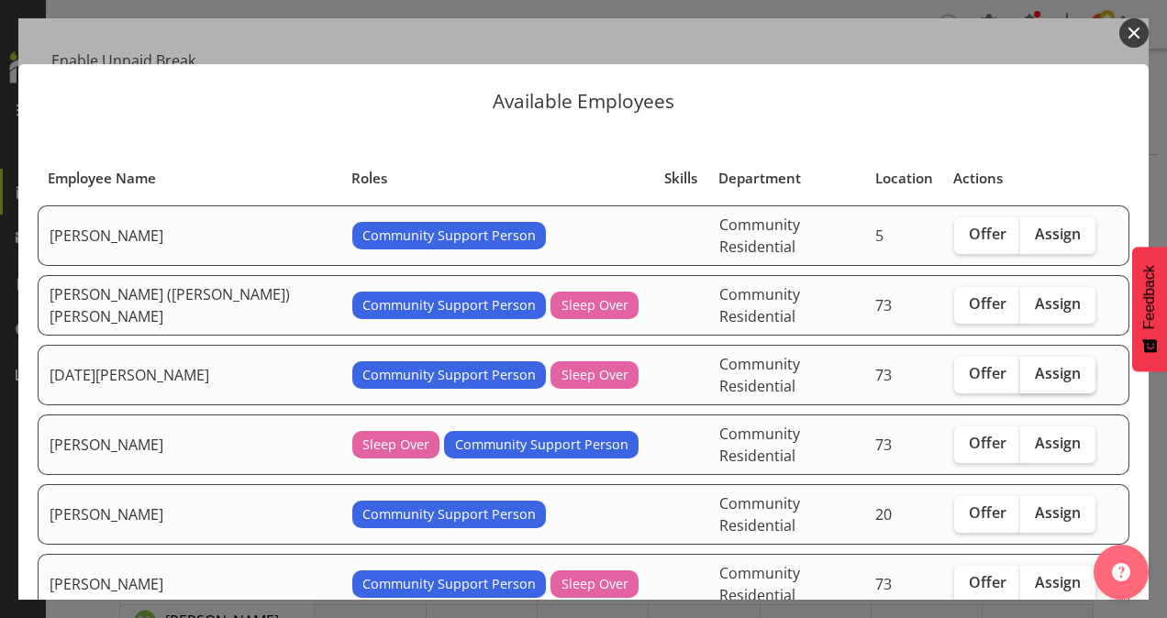
click at [1035, 364] on span "Assign" at bounding box center [1058, 373] width 46 height 18
click at [1027, 368] on input "Assign" at bounding box center [1026, 374] width 12 height 12
checkbox input "true"
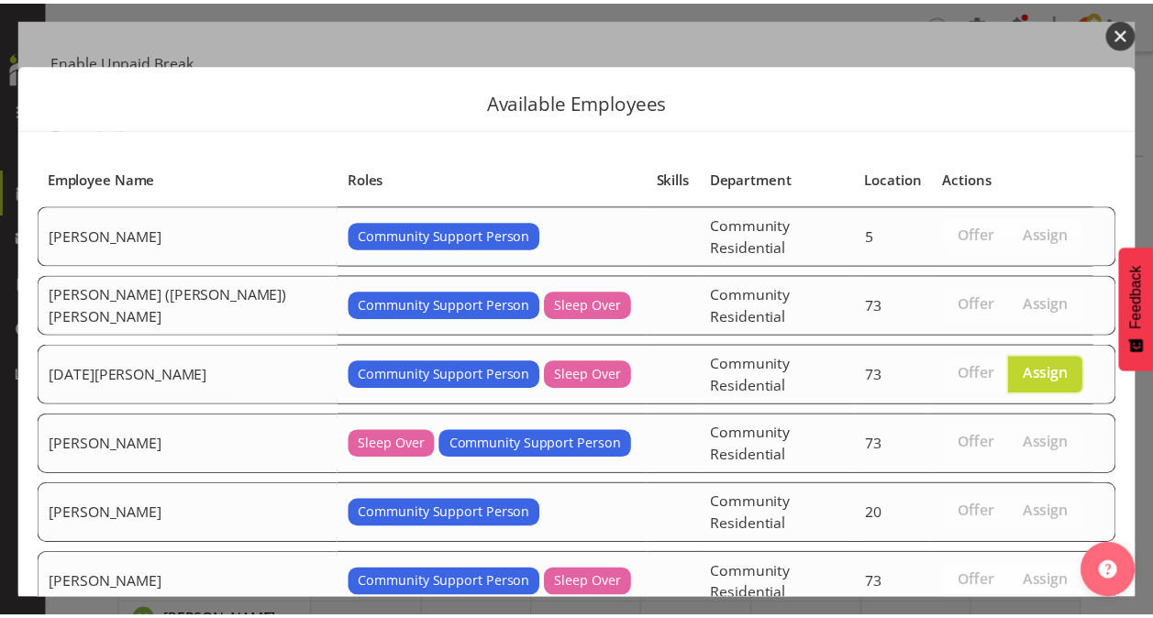
scroll to position [142, 0]
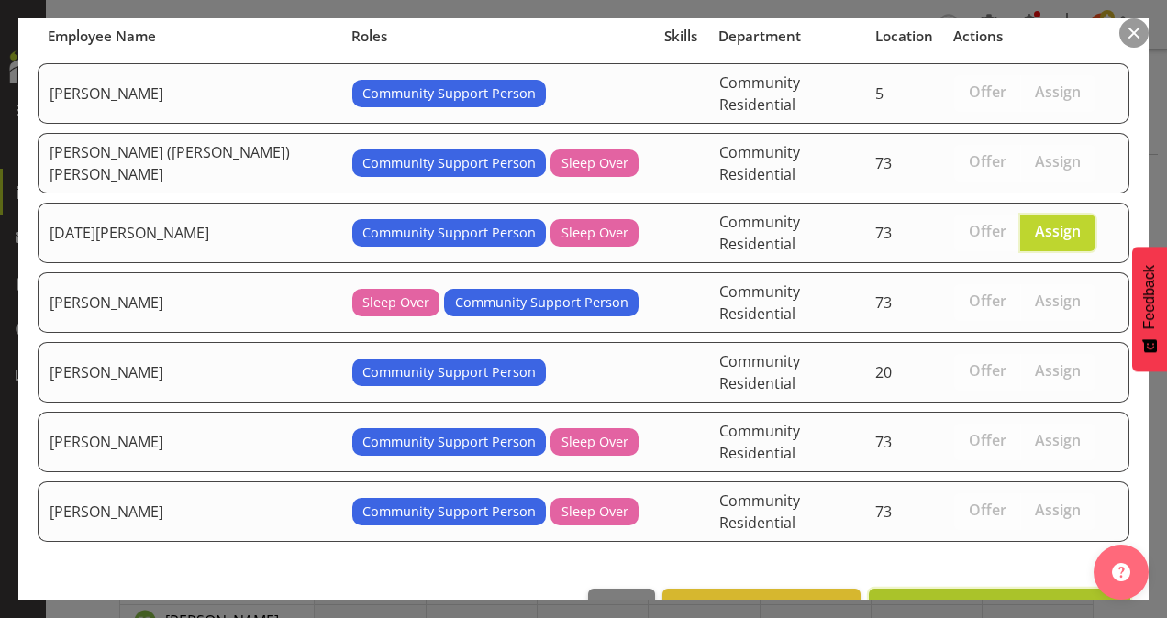
click at [1054, 598] on span "Assign [DATE][PERSON_NAME]" at bounding box center [1000, 609] width 238 height 22
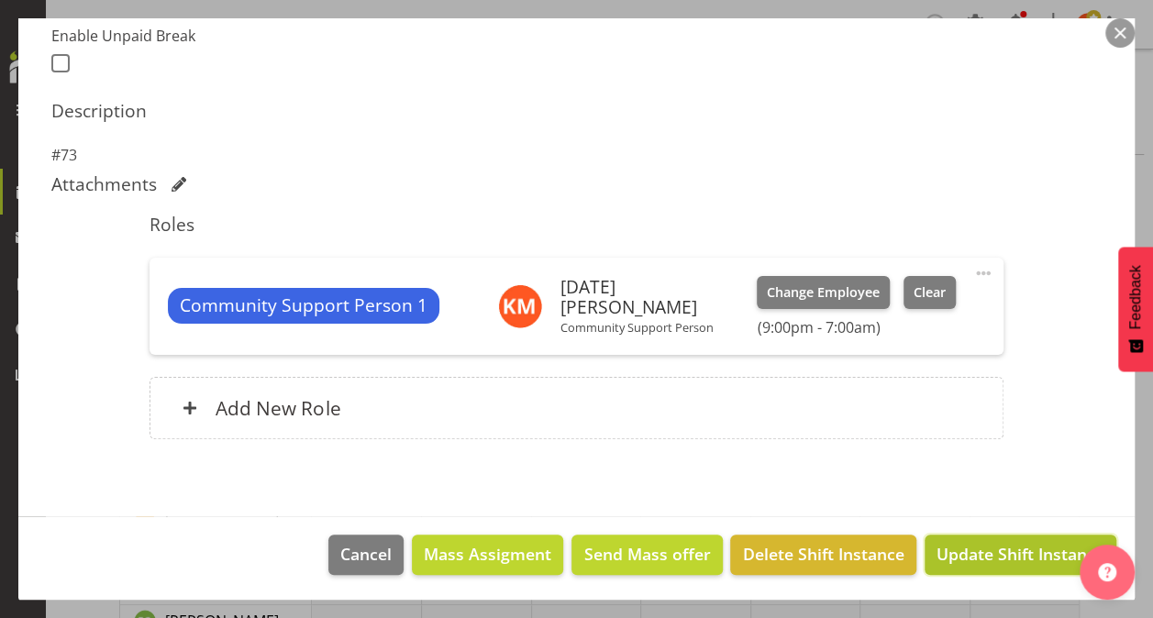
click at [967, 549] on span "Update Shift Instance" at bounding box center [1021, 554] width 168 height 24
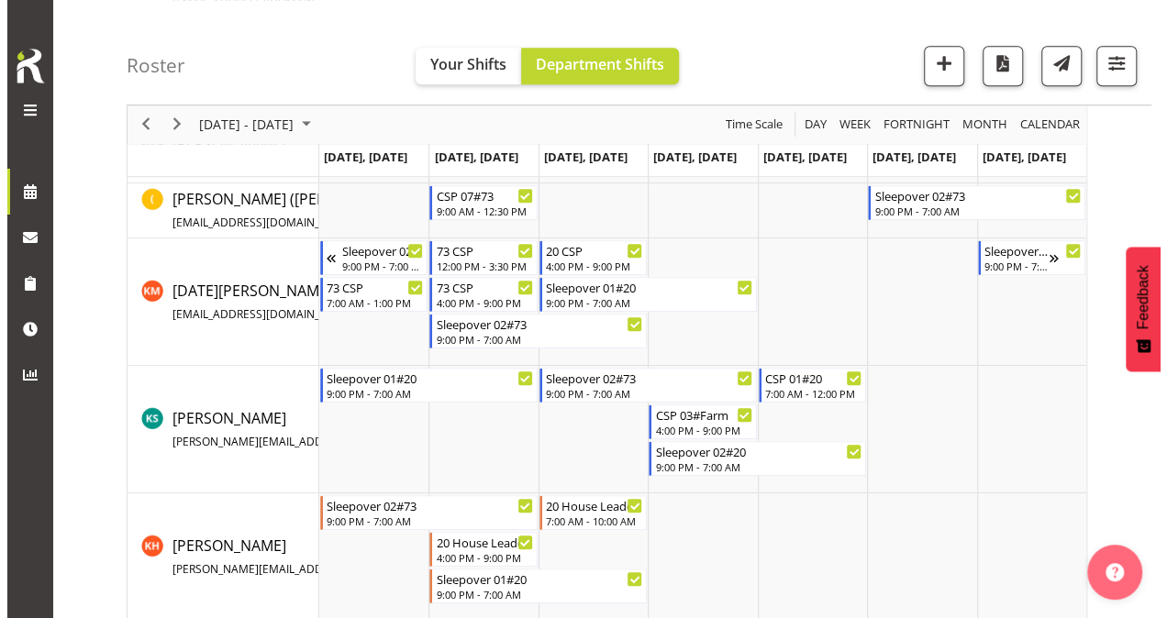
scroll to position [642, 0]
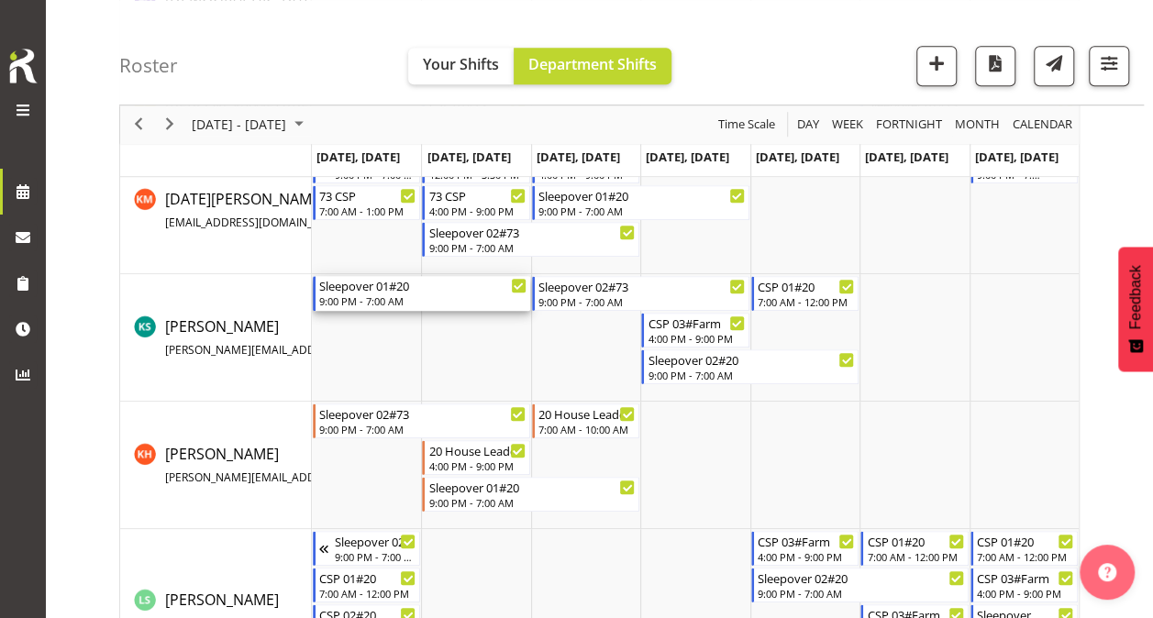
click at [422, 292] on div "Sleepover 01#20 9:00 PM - 7:00 AM" at bounding box center [422, 293] width 207 height 35
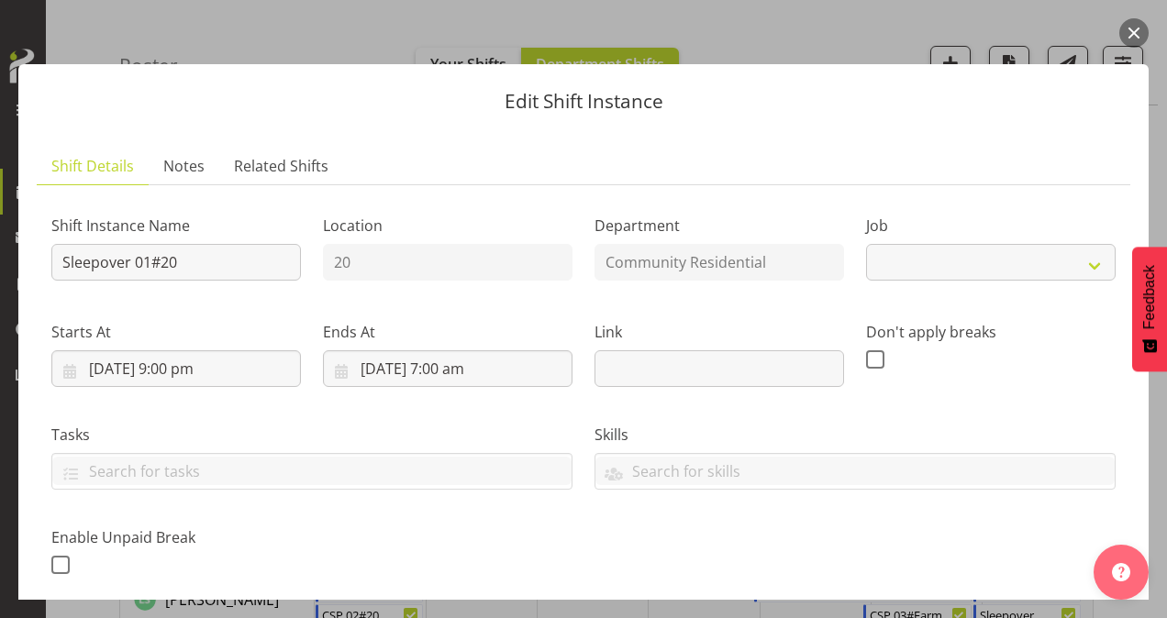
select select "2"
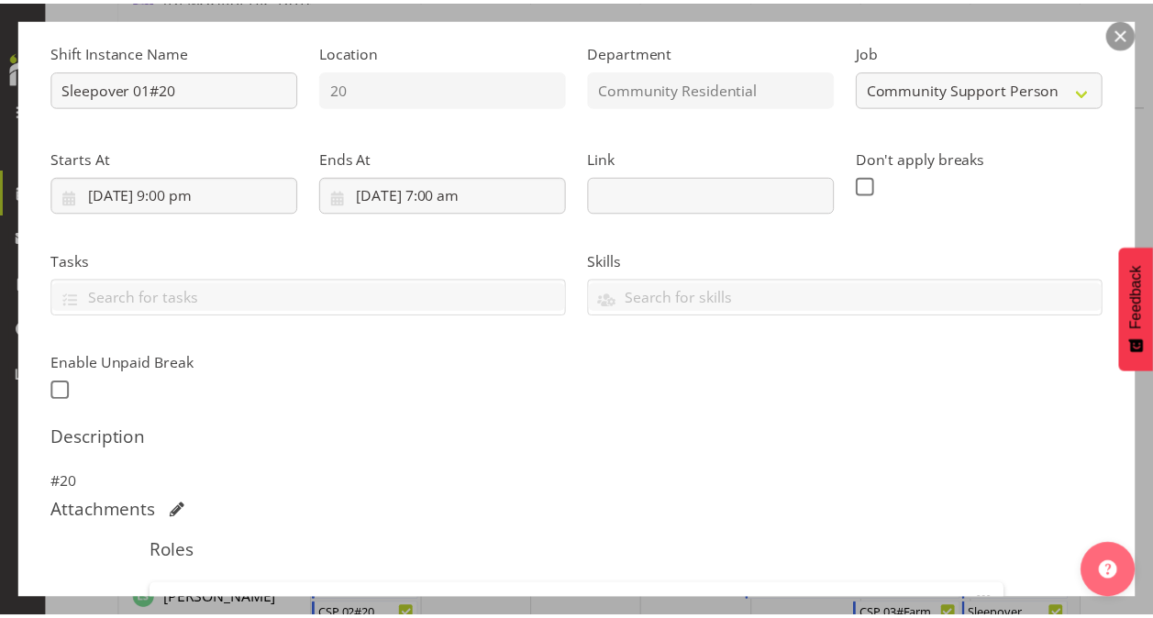
scroll to position [459, 0]
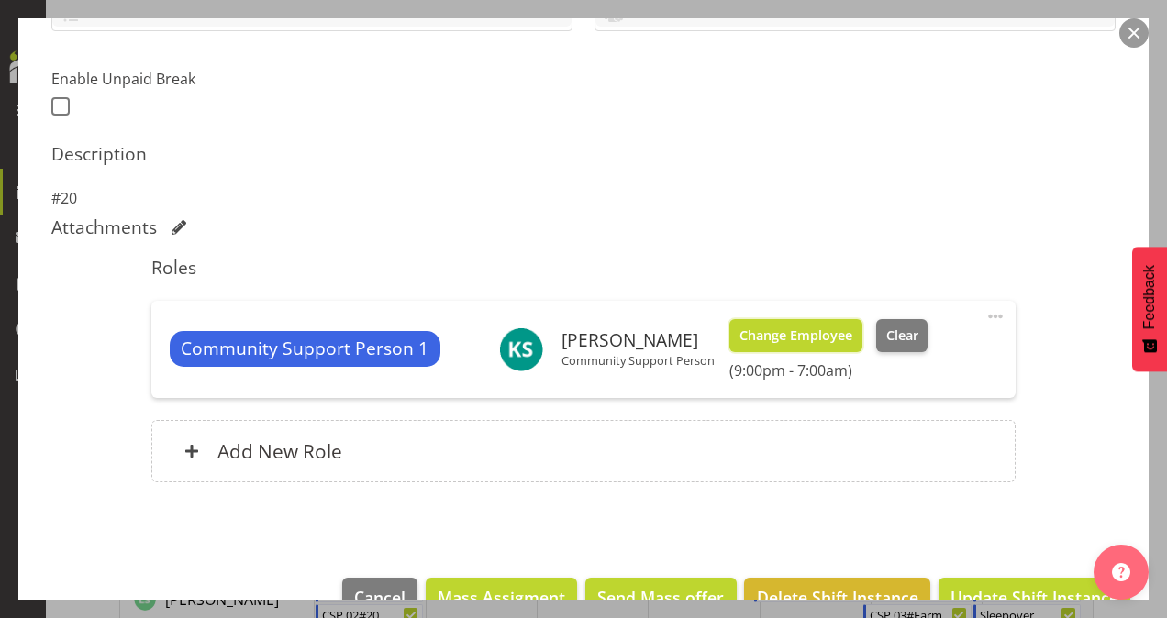
click at [767, 331] on span "Change Employee" at bounding box center [796, 336] width 113 height 20
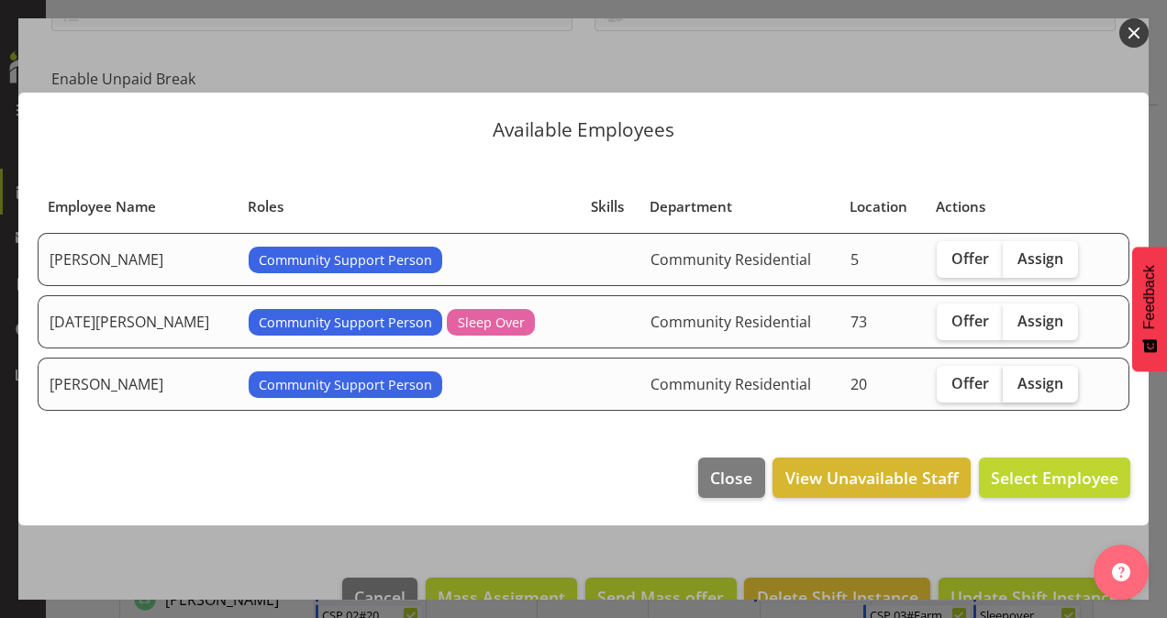
click at [1047, 379] on span "Assign" at bounding box center [1041, 383] width 46 height 18
click at [1015, 379] on input "Assign" at bounding box center [1009, 383] width 12 height 12
checkbox input "true"
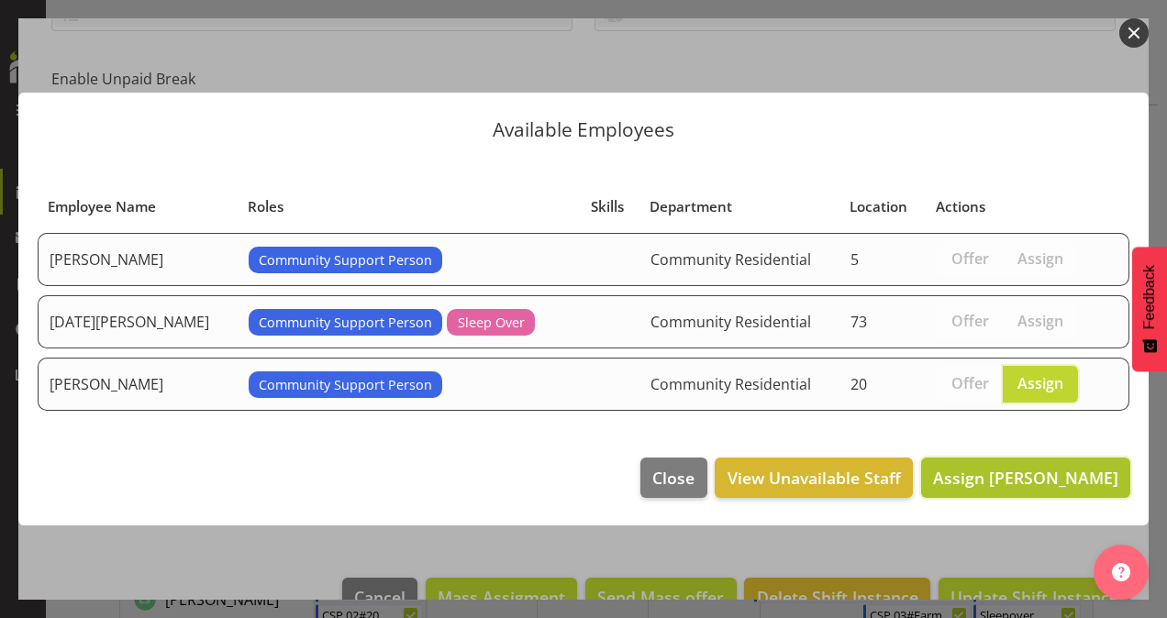
click at [1036, 473] on span "Assign [PERSON_NAME]" at bounding box center [1025, 478] width 185 height 22
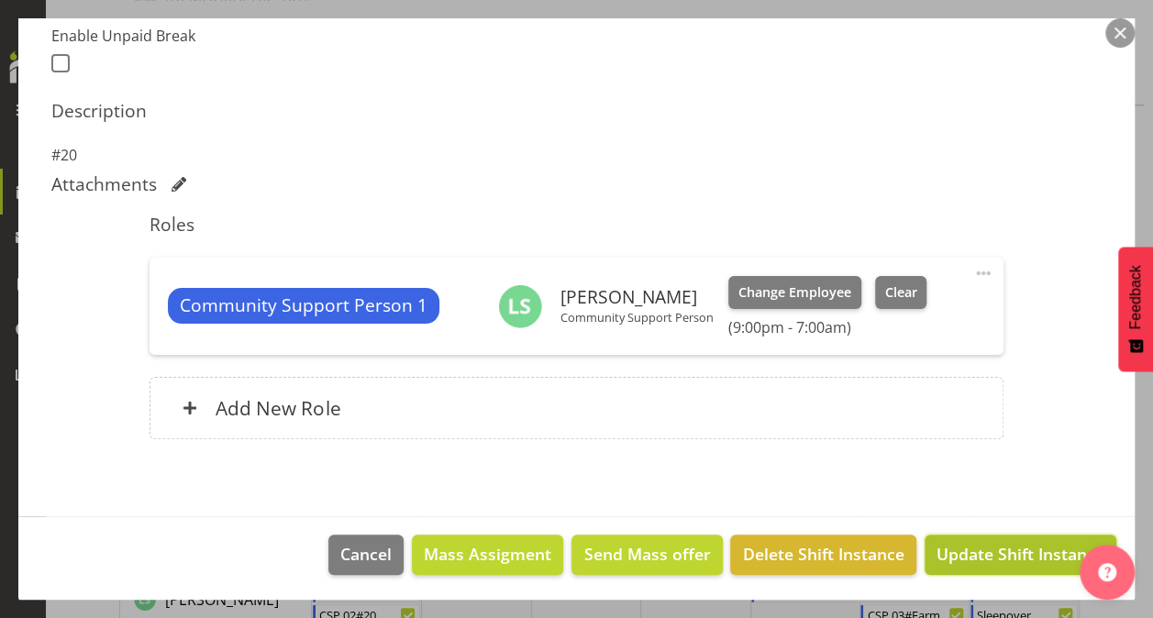
click at [963, 549] on span "Update Shift Instance" at bounding box center [1021, 554] width 168 height 24
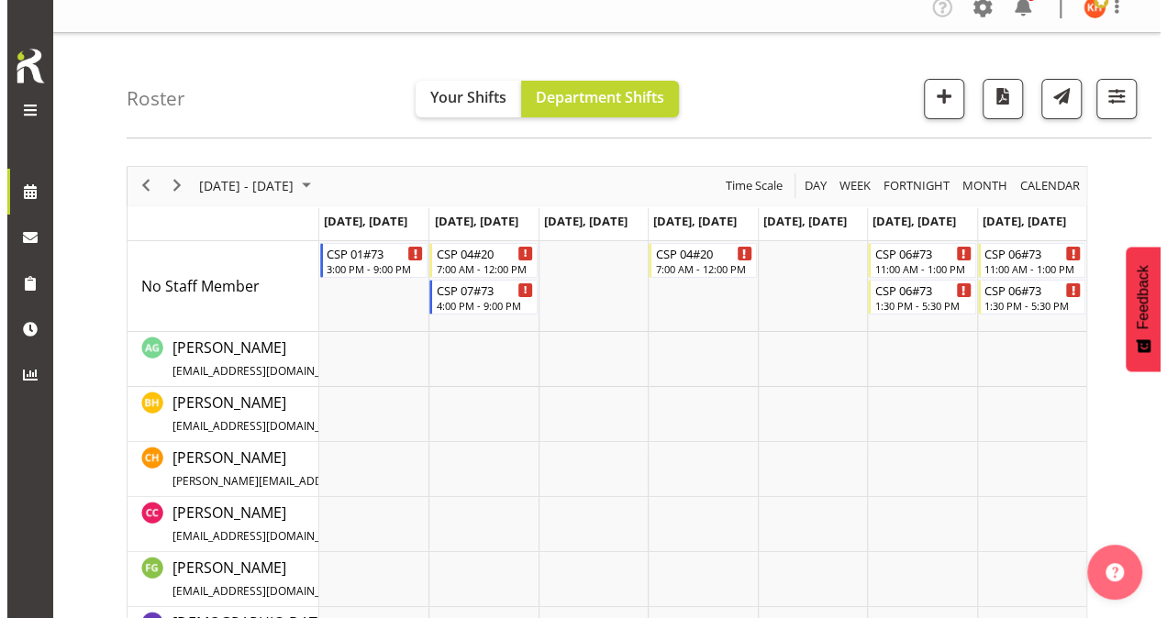
scroll to position [15, 0]
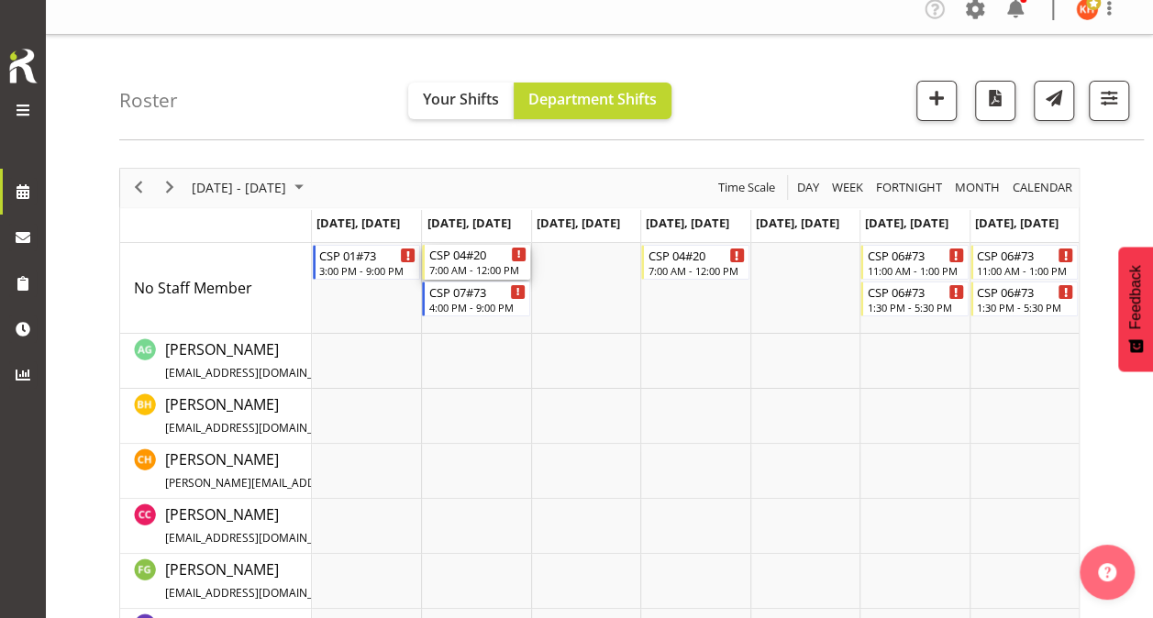
click at [473, 263] on div "7:00 AM - 12:00 PM" at bounding box center [476, 269] width 97 height 15
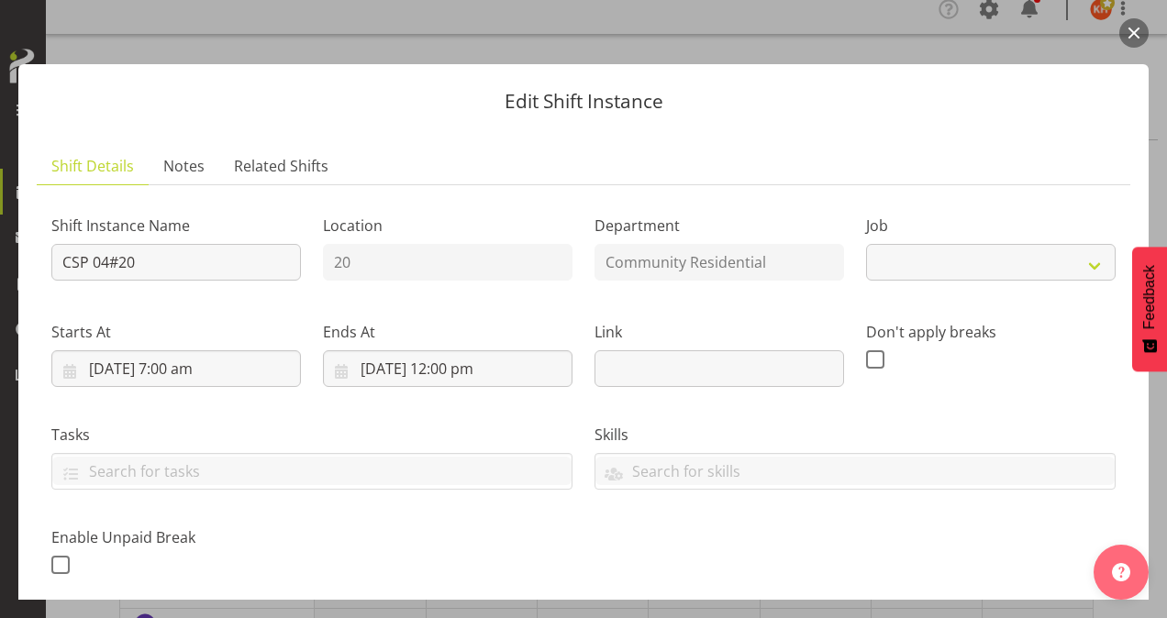
select select "3"
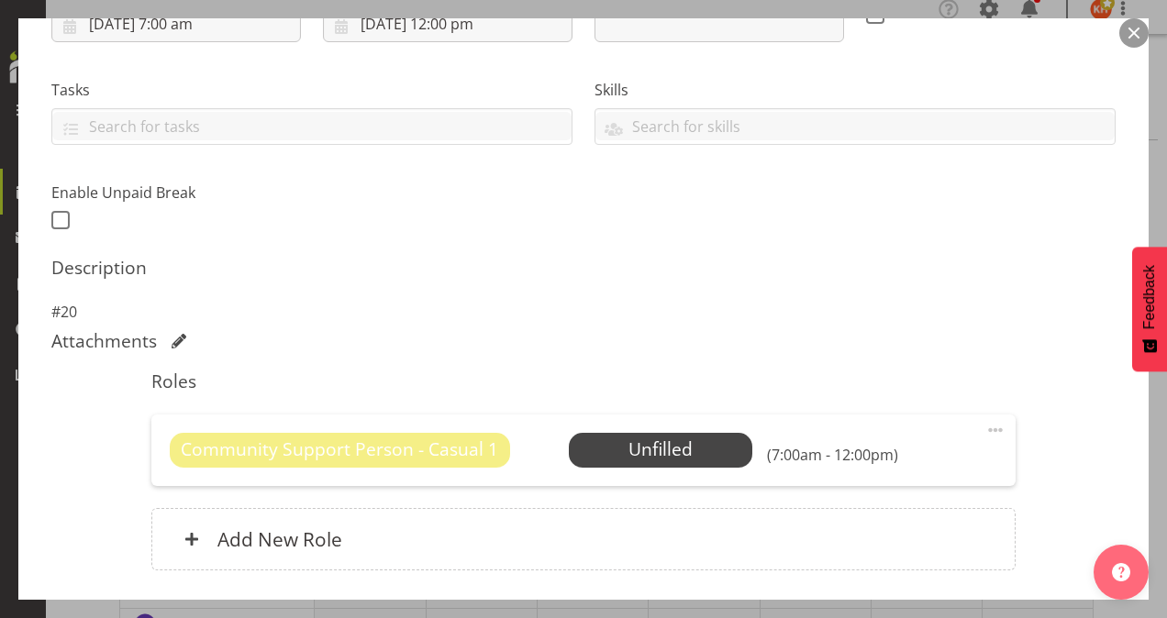
scroll to position [367, 0]
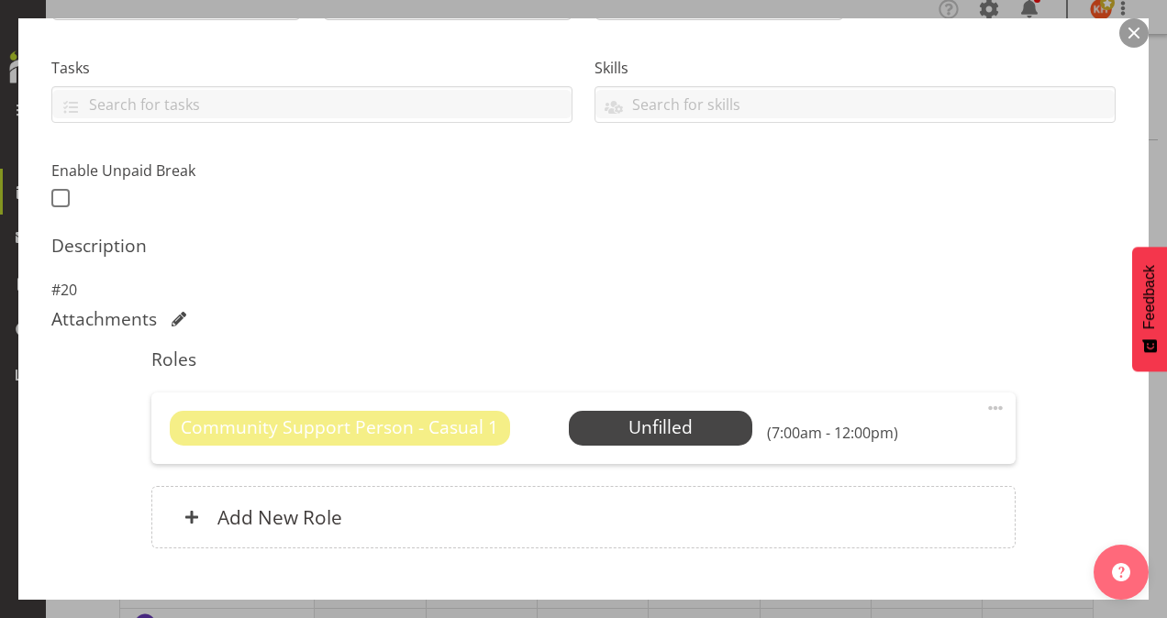
click at [984, 411] on span at bounding box center [995, 408] width 22 height 22
click at [886, 505] on link "Delete" at bounding box center [918, 514] width 176 height 33
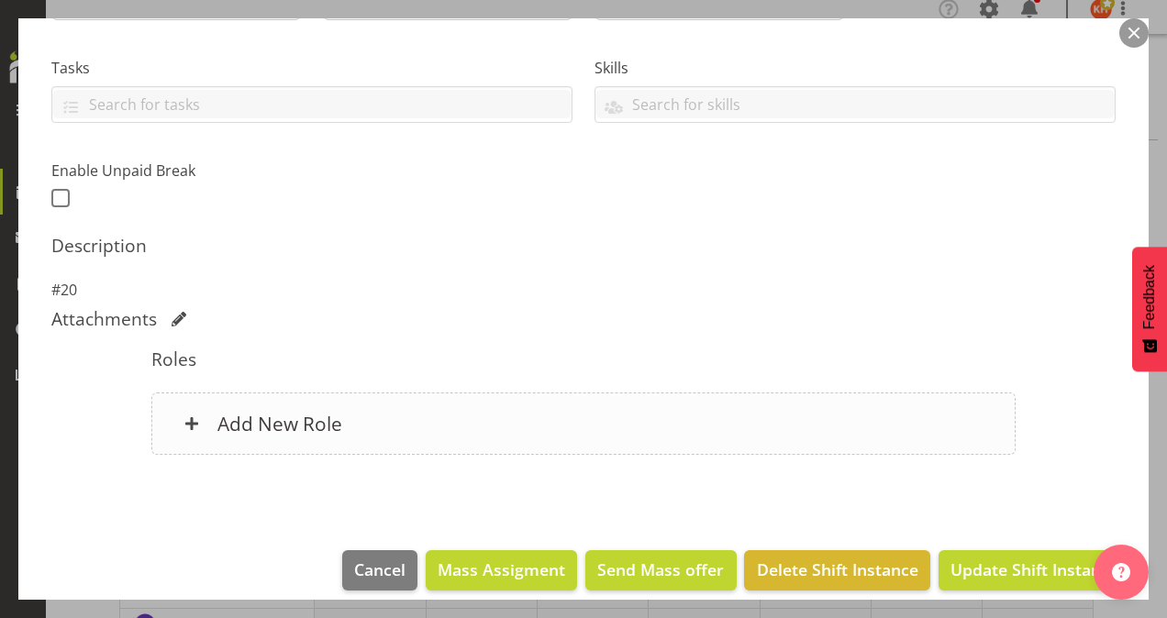
click at [330, 418] on h6 "Add New Role" at bounding box center [279, 424] width 125 height 24
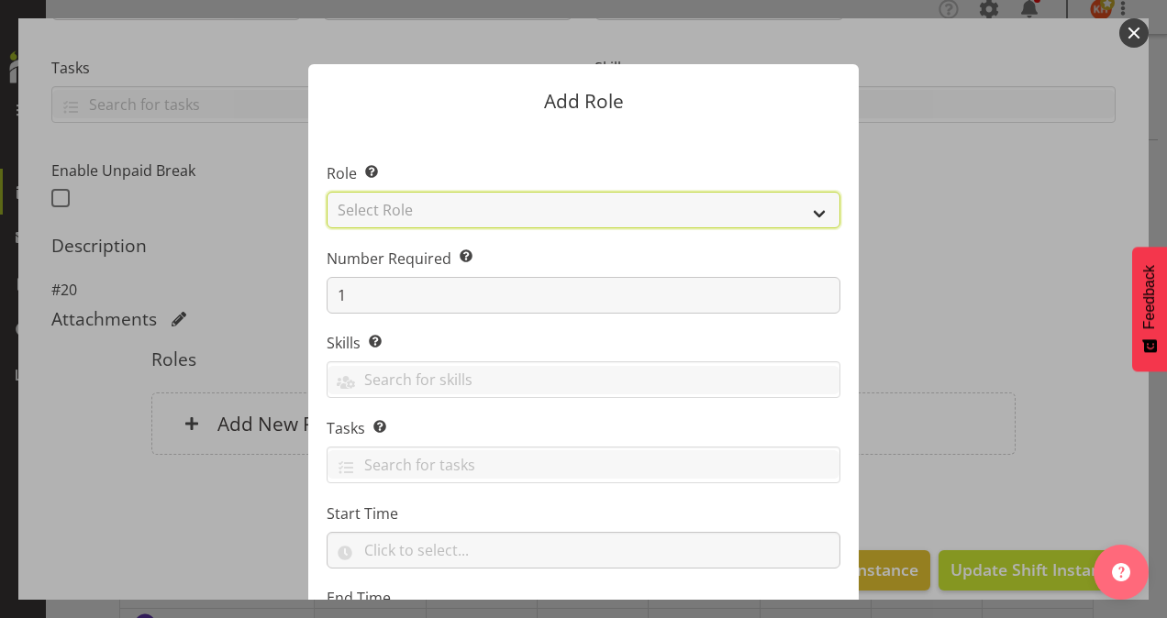
click at [807, 211] on select "Select Role Area Manager Art Coordination Community - SIL Community Leader Comm…" at bounding box center [584, 210] width 514 height 37
select select "13"
click at [327, 192] on select "Select Role Area Manager Art Coordination Community - SIL Community Leader Comm…" at bounding box center [584, 210] width 514 height 37
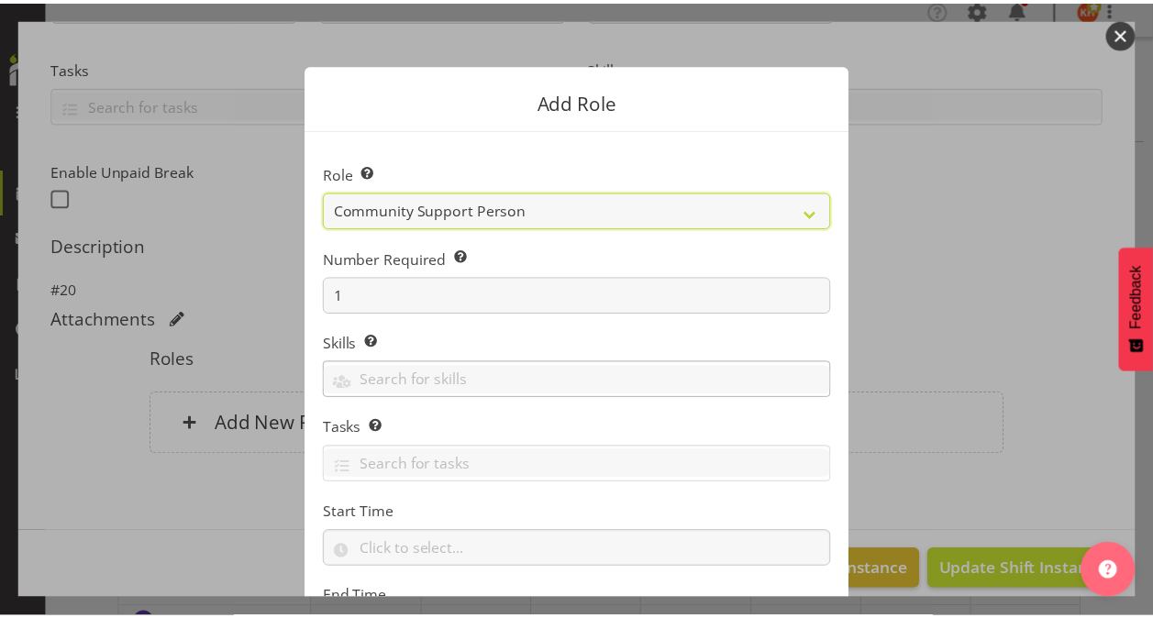
scroll to position [176, 0]
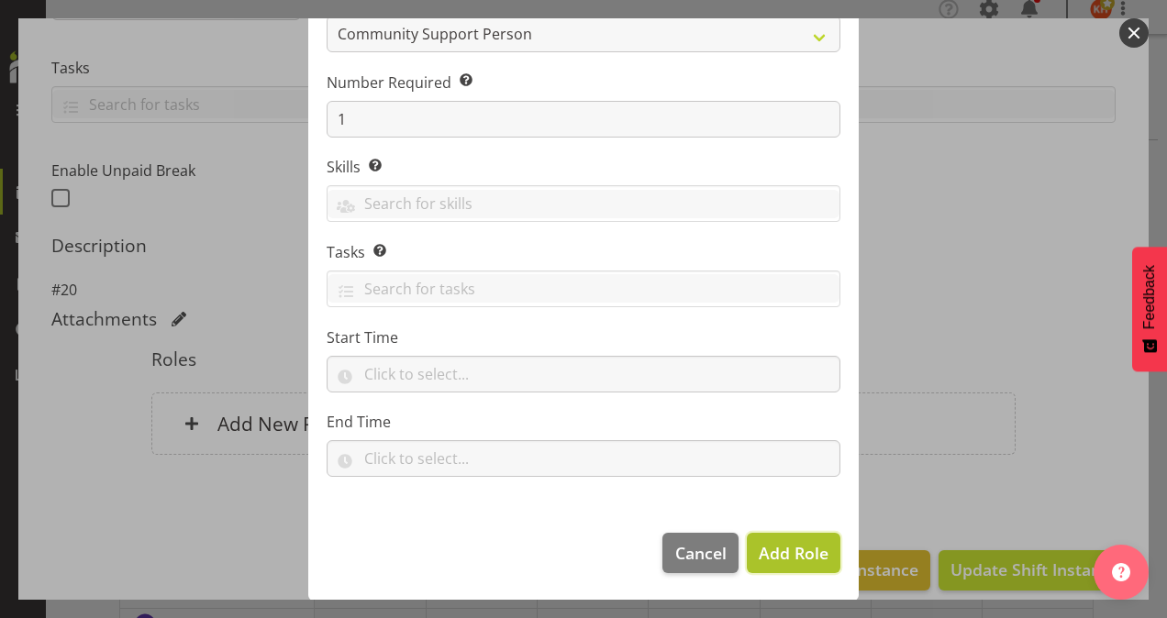
click at [795, 549] on span "Add Role" at bounding box center [794, 553] width 70 height 22
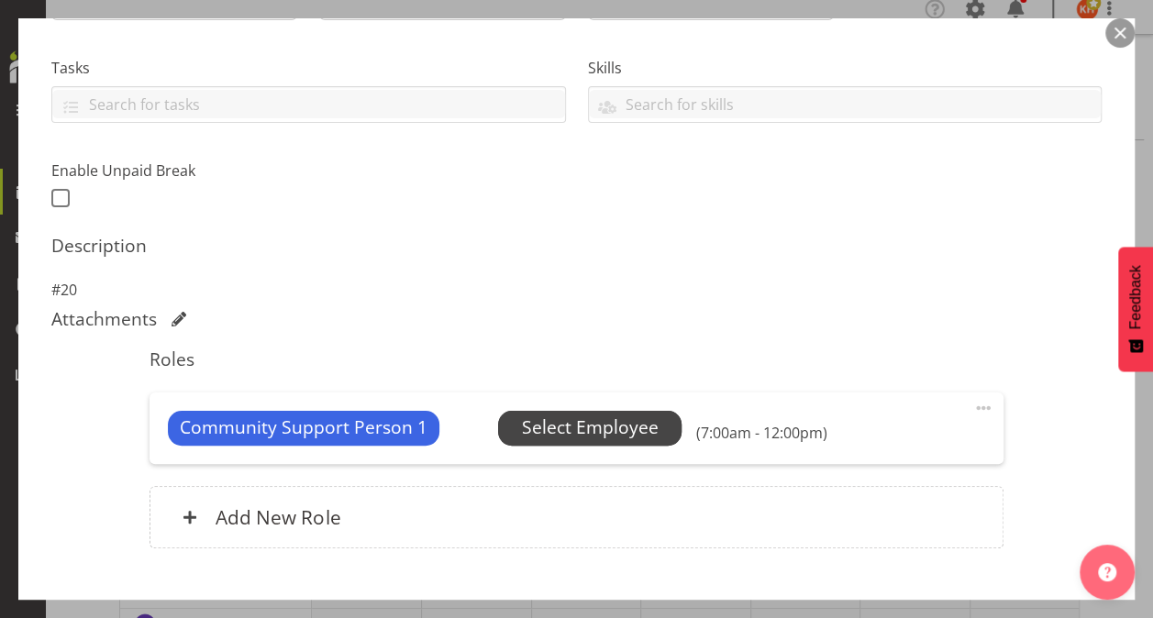
click at [581, 429] on span "Select Employee" at bounding box center [590, 428] width 137 height 27
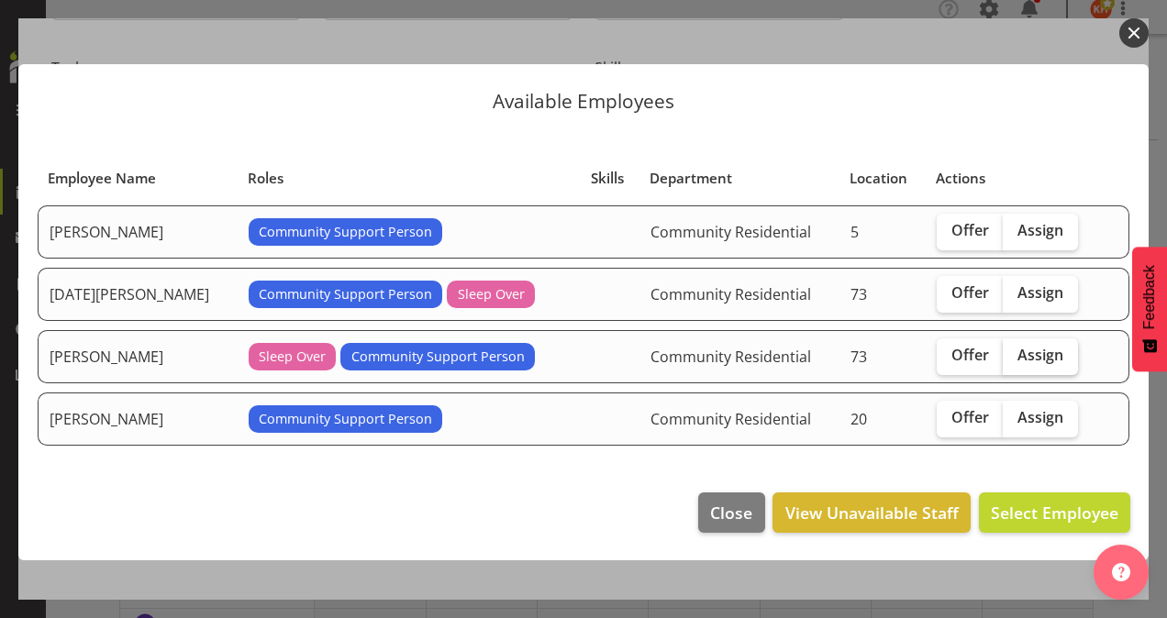
click at [1031, 349] on span "Assign" at bounding box center [1041, 355] width 46 height 18
click at [1015, 350] on input "Assign" at bounding box center [1009, 356] width 12 height 12
checkbox input "true"
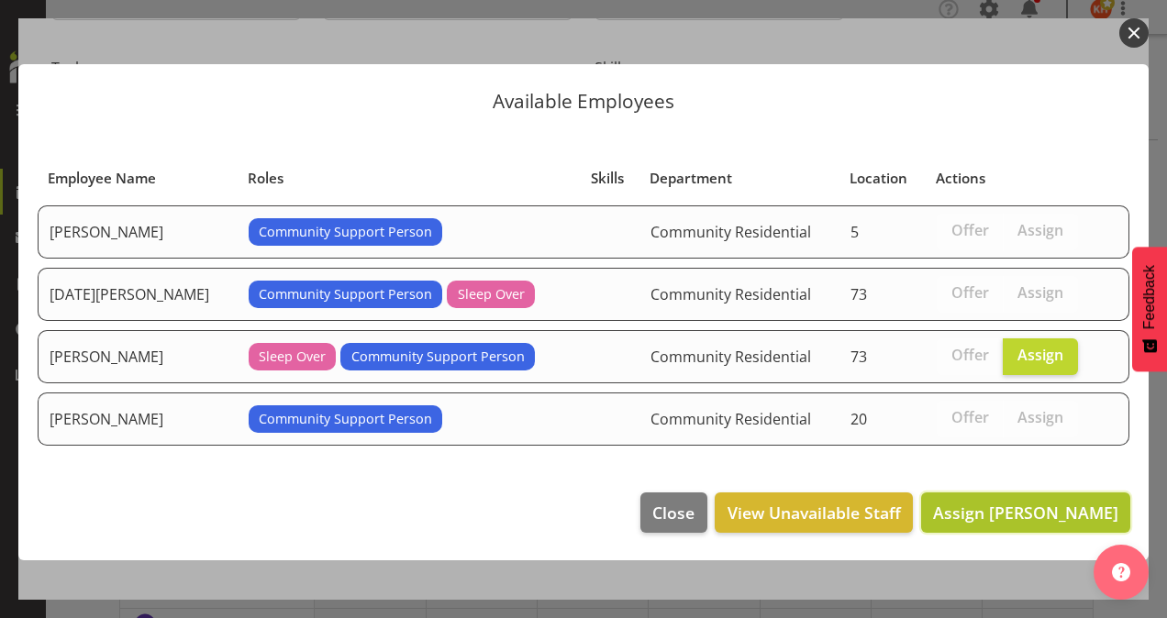
click at [1004, 502] on span "Assign [PERSON_NAME]" at bounding box center [1025, 513] width 185 height 22
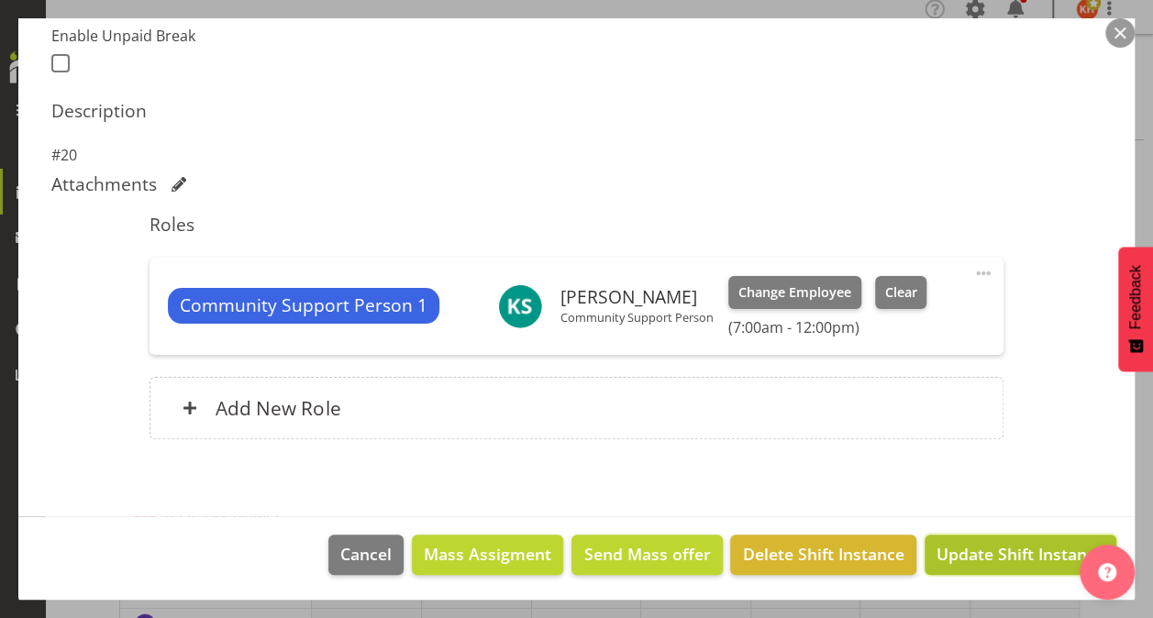
click at [940, 542] on span "Update Shift Instance" at bounding box center [1021, 554] width 168 height 24
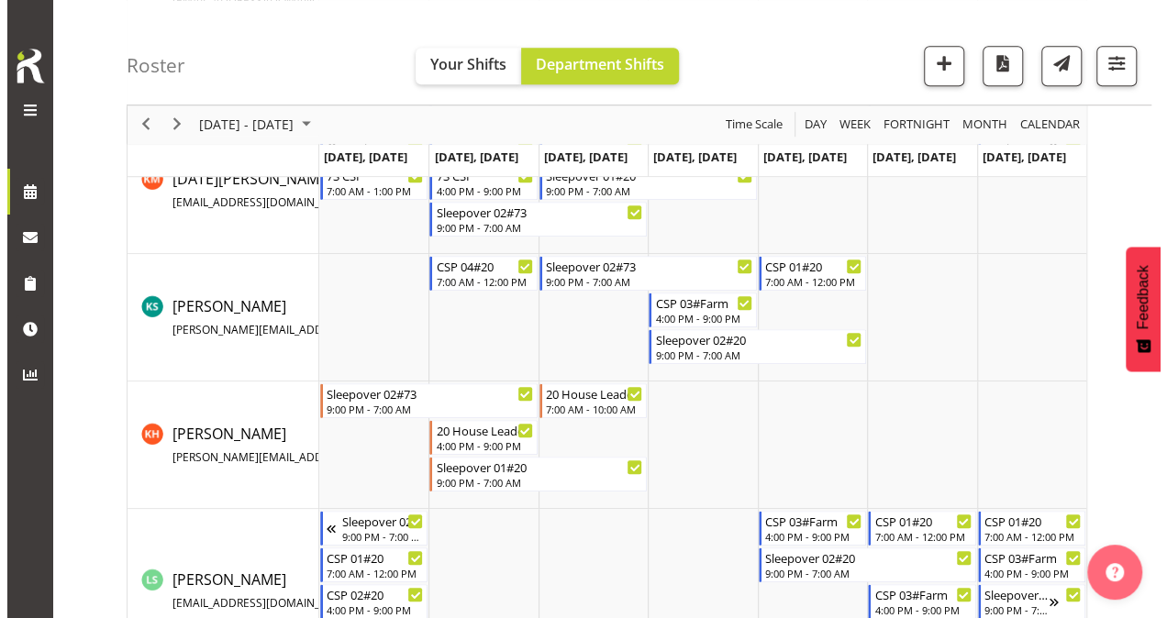
scroll to position [565, 0]
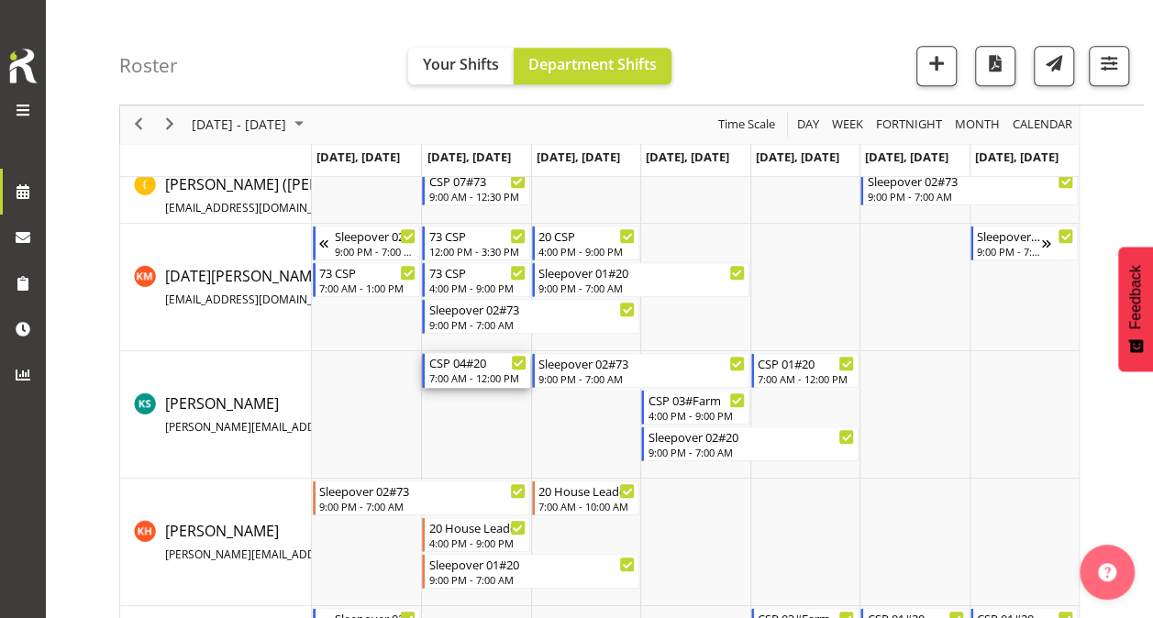
click at [467, 375] on div "7:00 AM - 12:00 PM" at bounding box center [476, 378] width 97 height 15
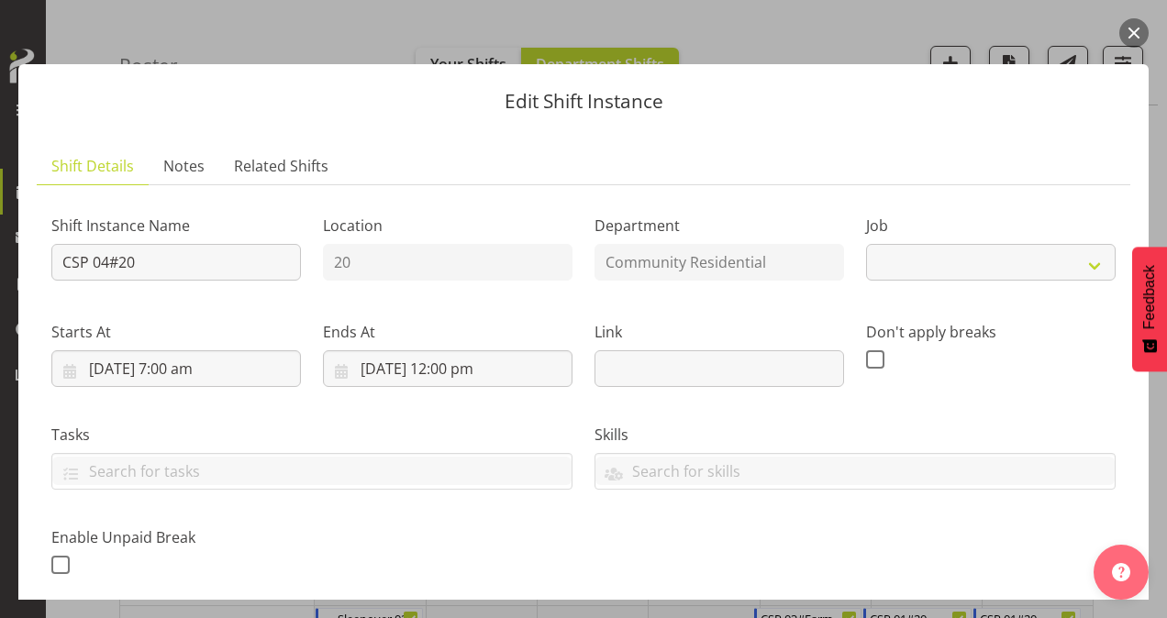
select select "3"
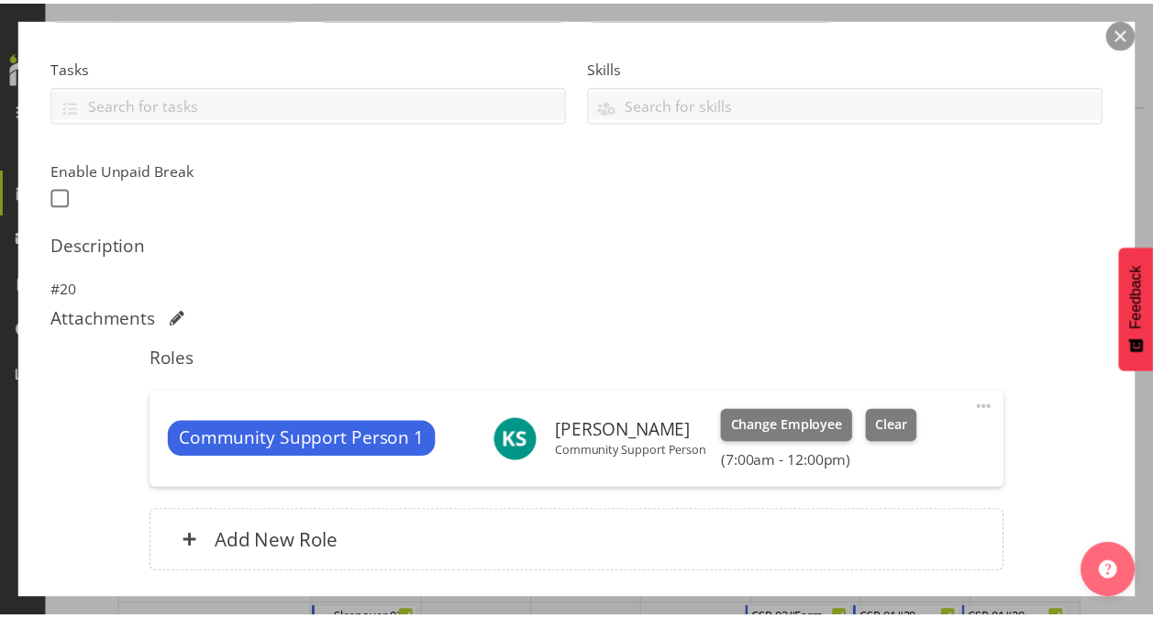
scroll to position [459, 0]
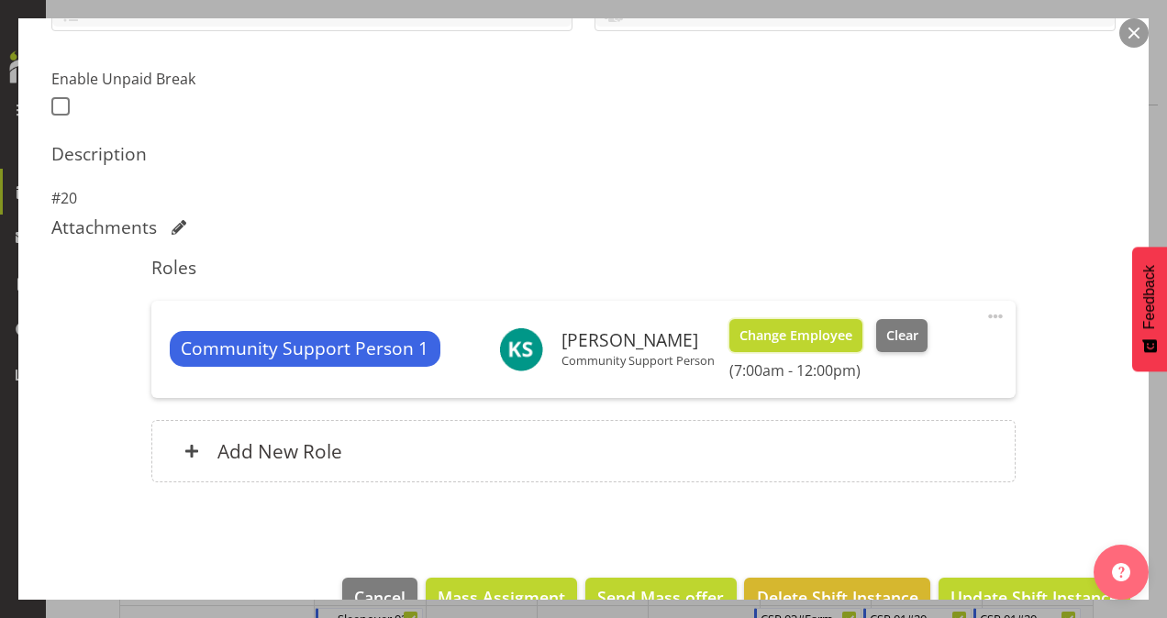
click at [806, 339] on span "Change Employee" at bounding box center [796, 336] width 113 height 20
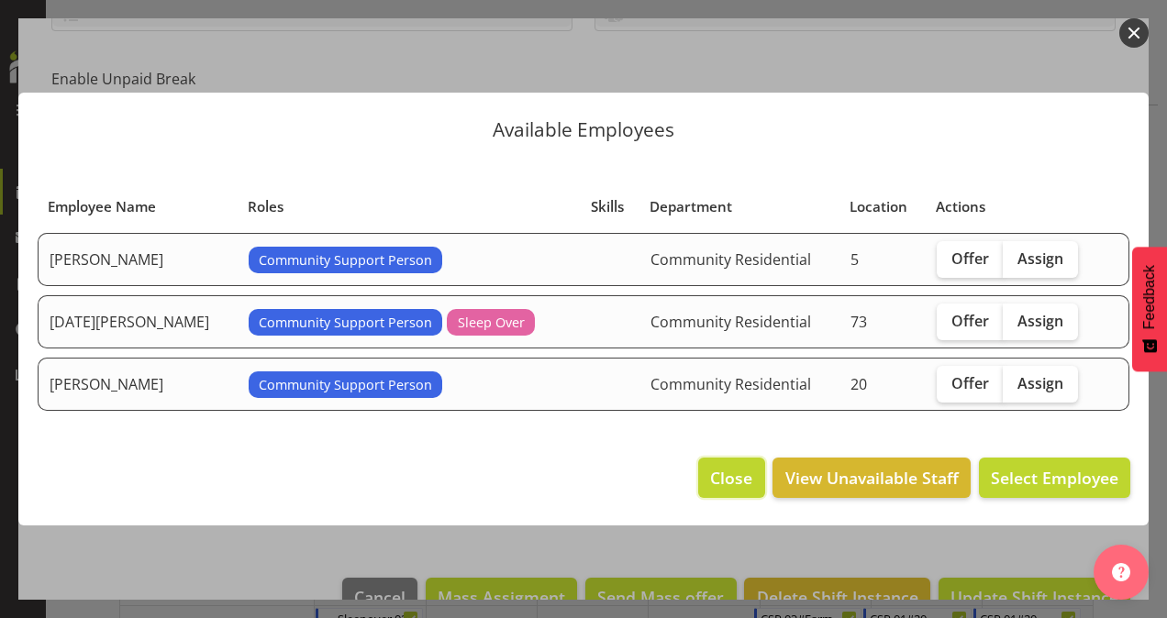
click at [739, 471] on span "Close" at bounding box center [731, 478] width 42 height 24
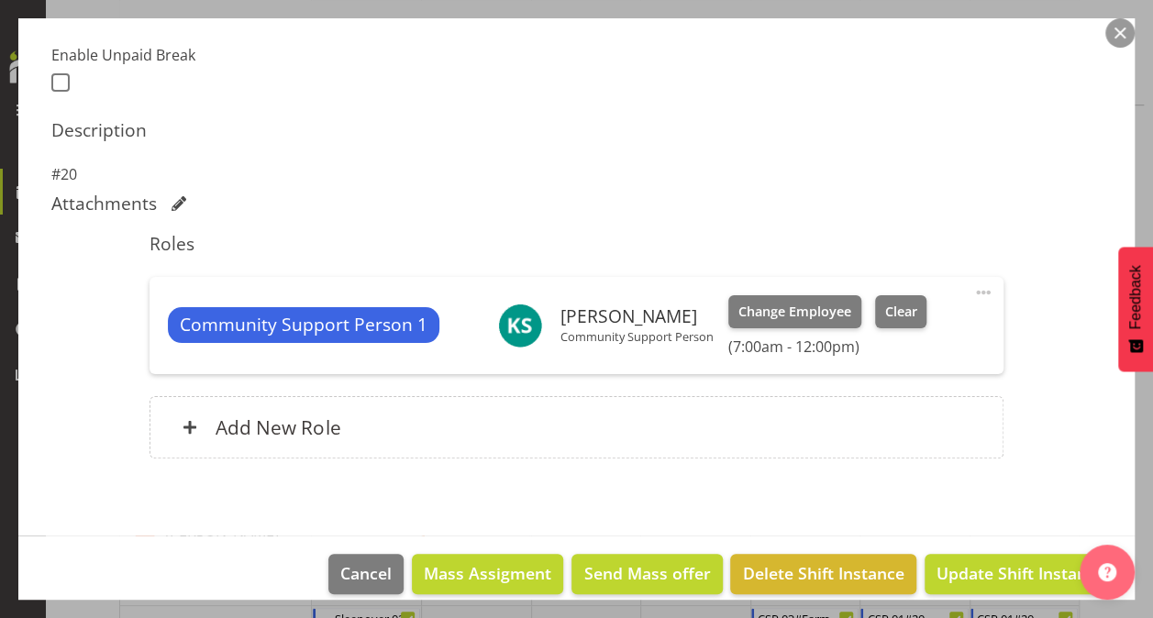
scroll to position [502, 0]
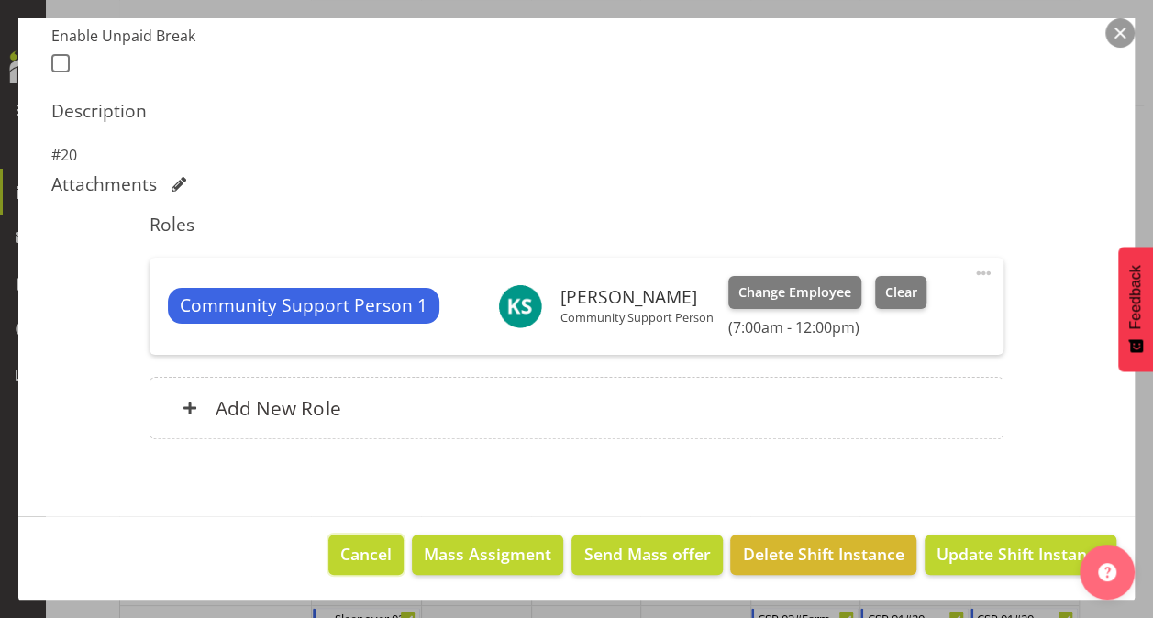
click at [364, 539] on button "Cancel" at bounding box center [365, 555] width 75 height 40
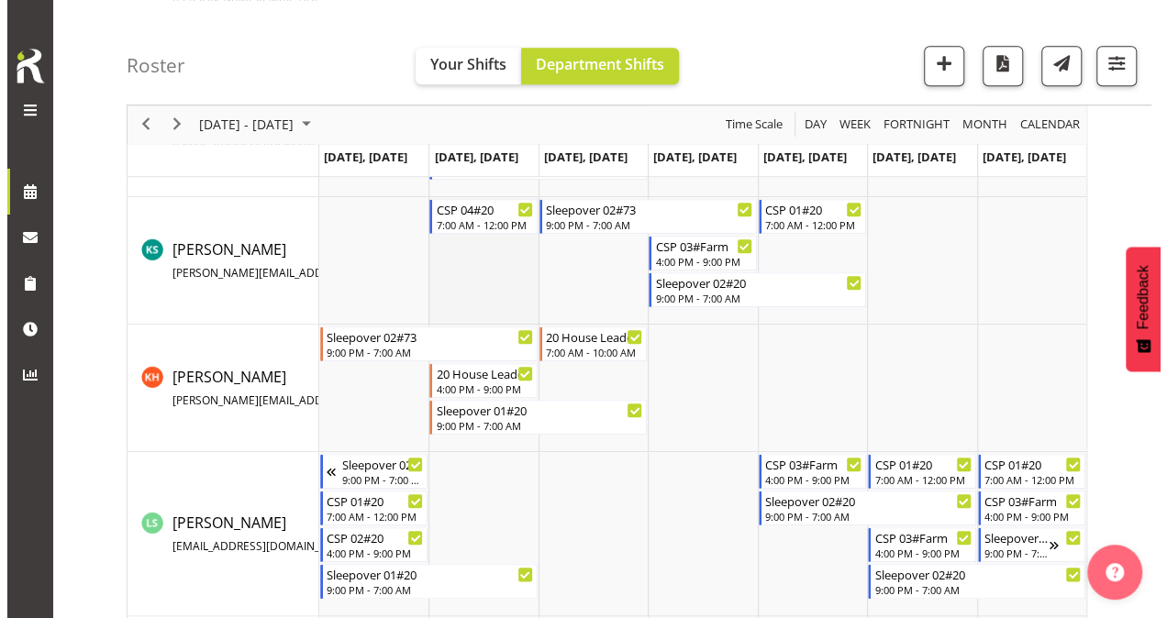
scroll to position [749, 0]
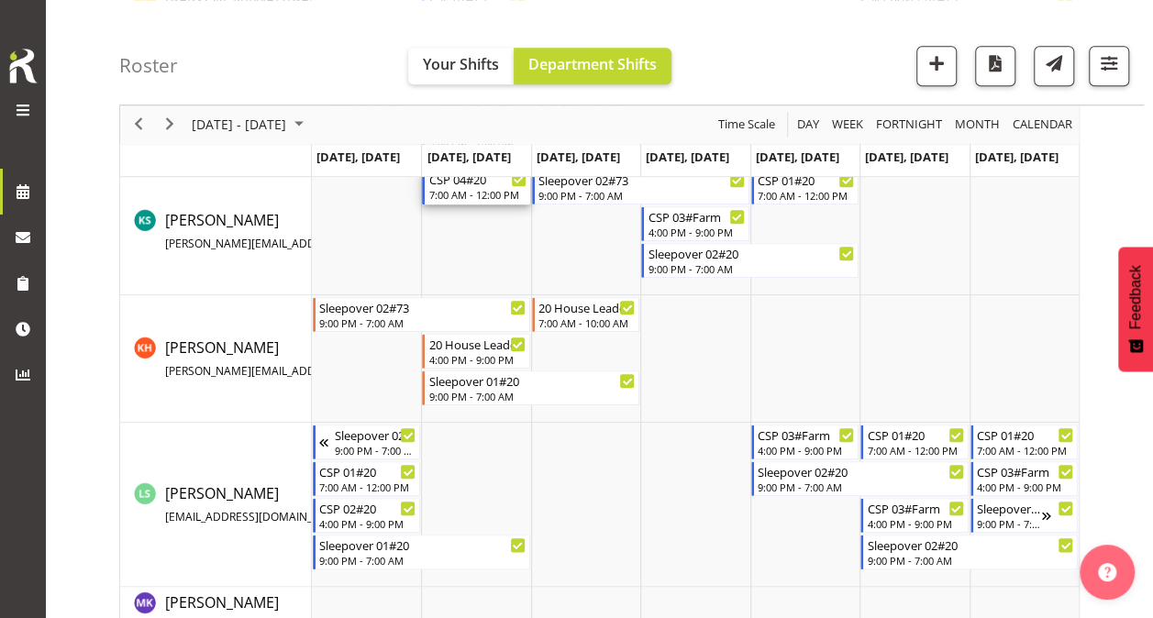
click at [474, 187] on div "7:00 AM - 12:00 PM" at bounding box center [476, 194] width 97 height 15
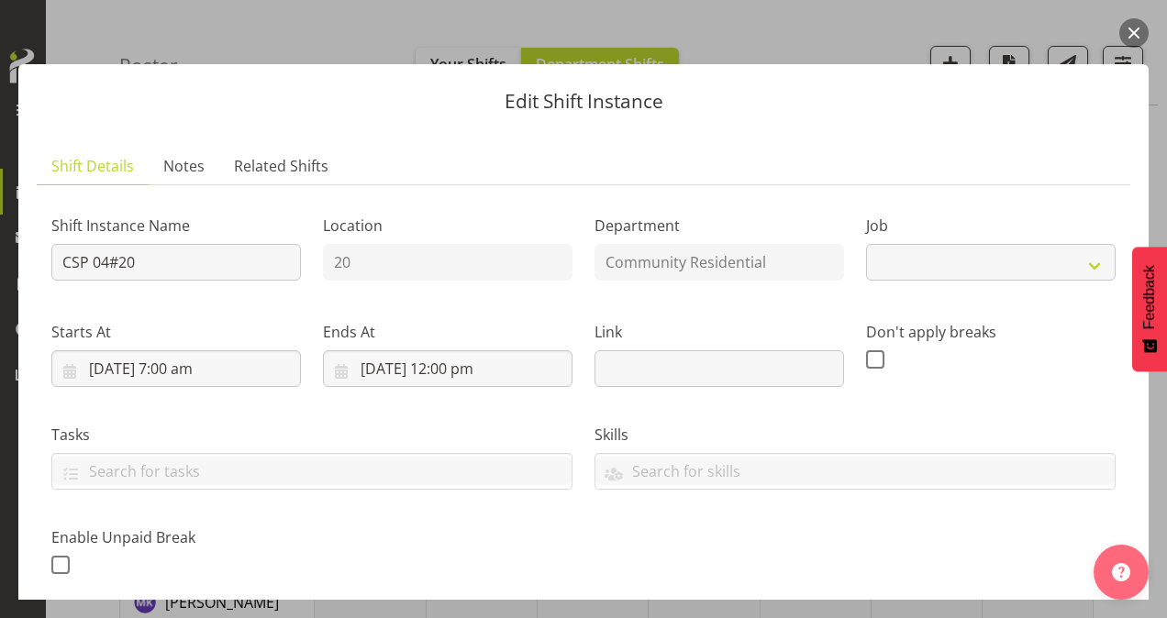
select select "3"
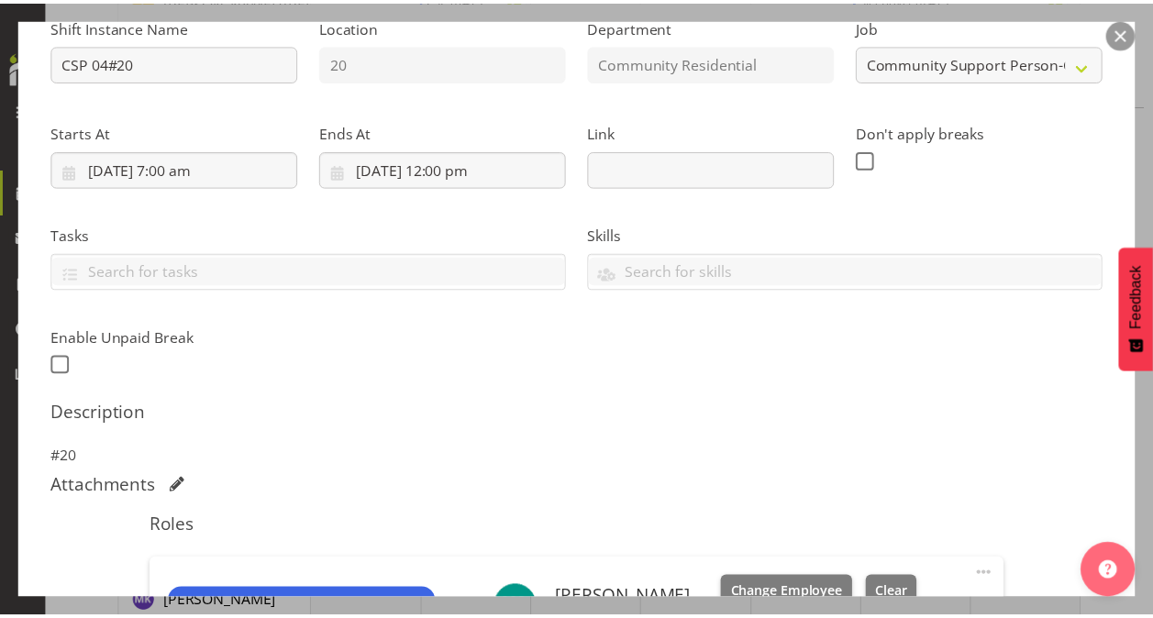
scroll to position [367, 0]
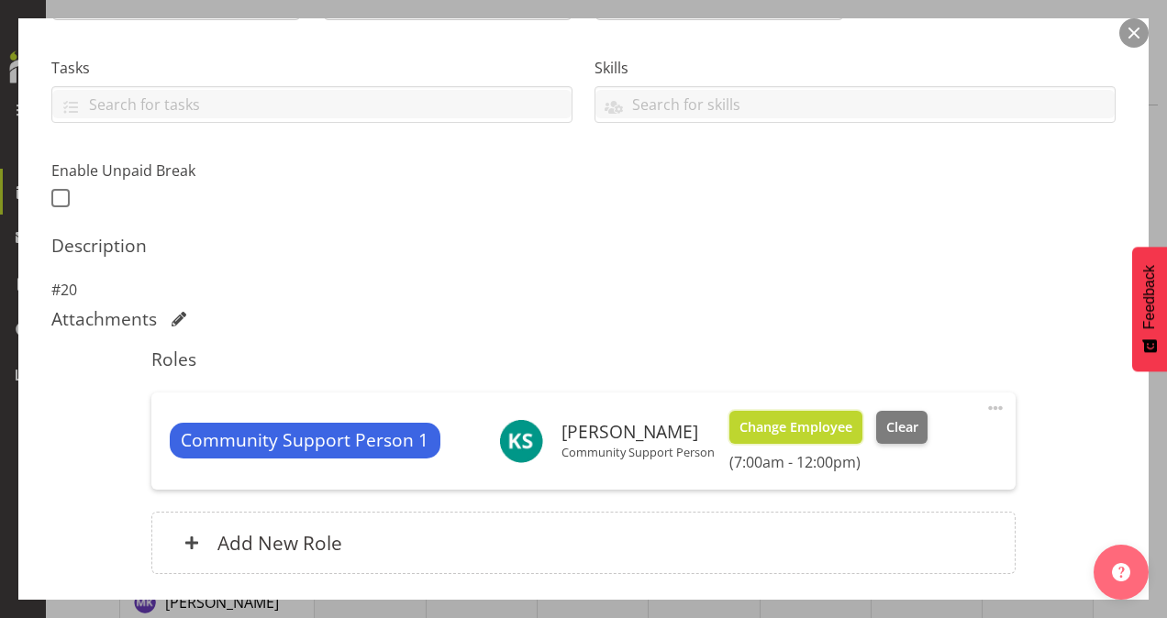
click at [762, 422] on span "Change Employee" at bounding box center [796, 427] width 113 height 20
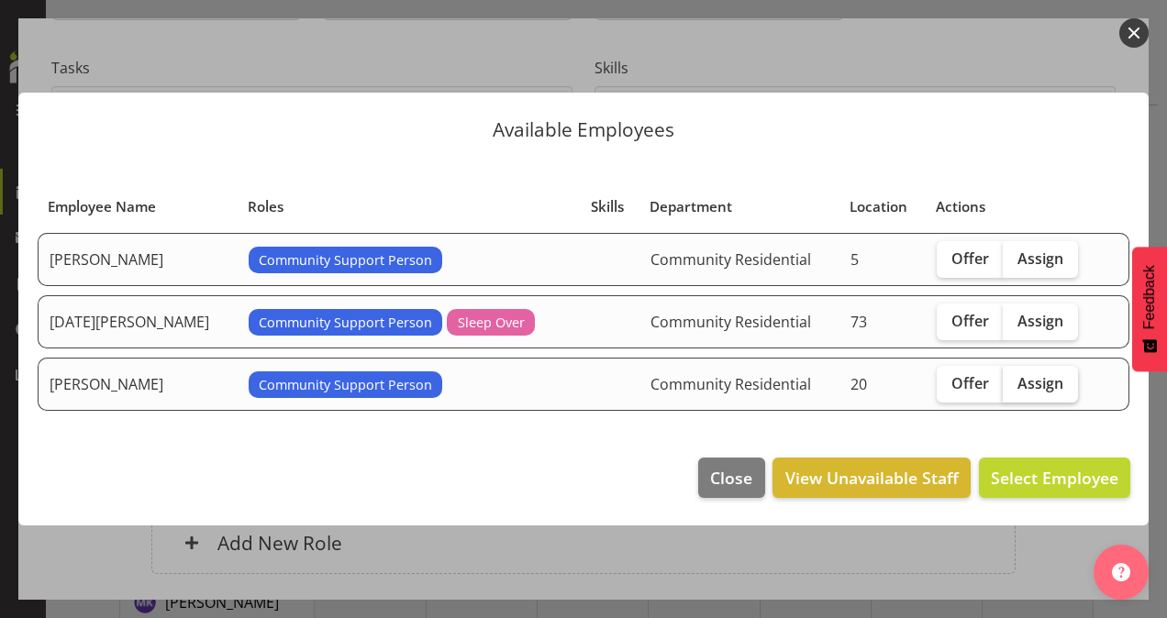
click at [1018, 387] on span "Assign" at bounding box center [1041, 383] width 46 height 18
click at [1013, 387] on input "Assign" at bounding box center [1009, 383] width 12 height 12
checkbox input "true"
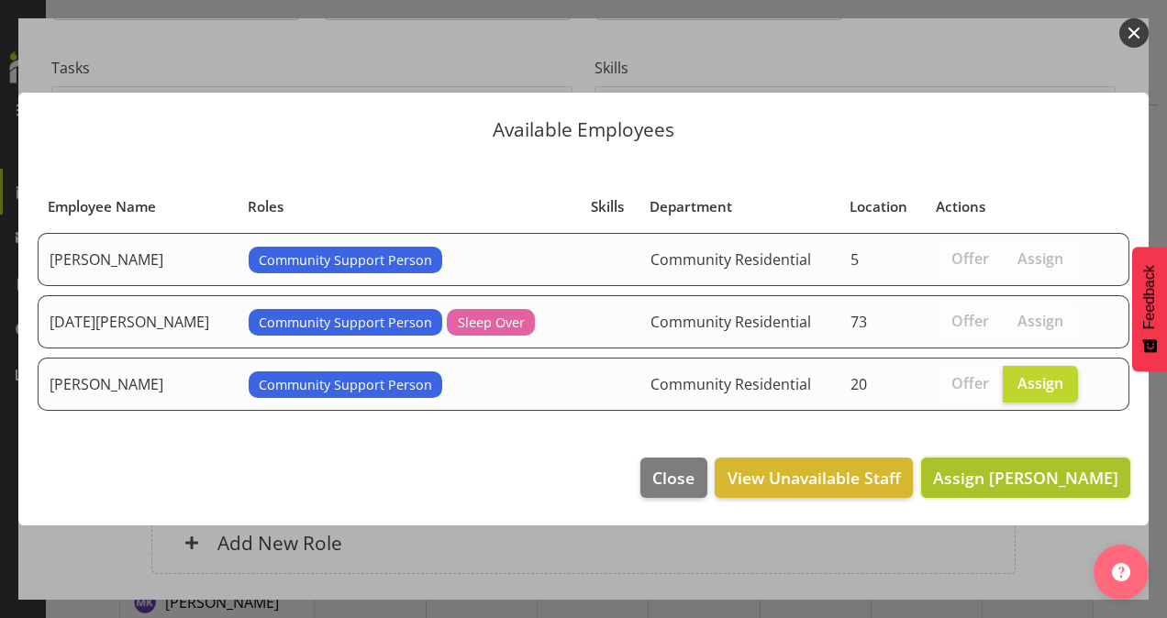
click at [1024, 473] on span "Assign [PERSON_NAME]" at bounding box center [1025, 478] width 185 height 22
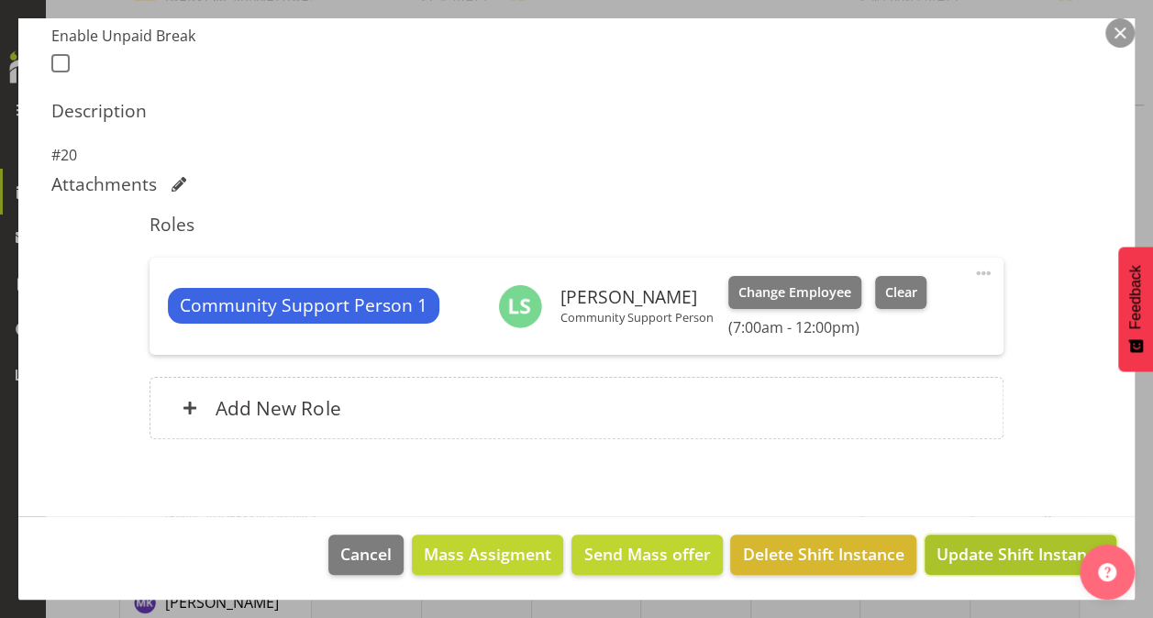
click at [937, 553] on span "Update Shift Instance" at bounding box center [1021, 554] width 168 height 24
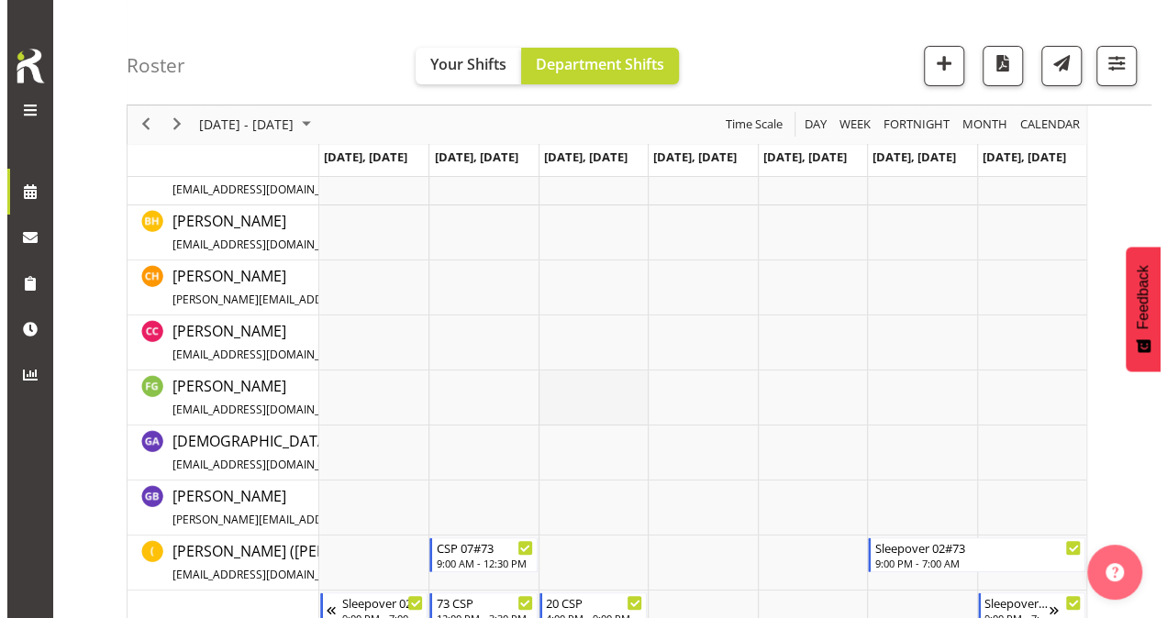
scroll to position [0, 0]
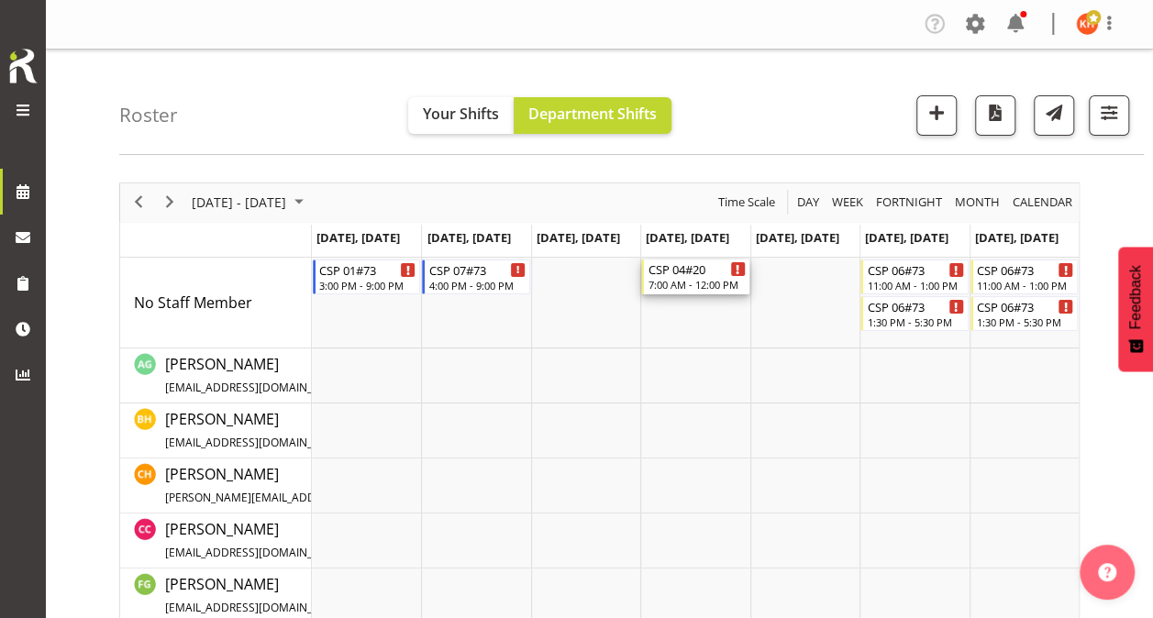
click at [708, 282] on div "7:00 AM - 12:00 PM" at bounding box center [696, 284] width 97 height 15
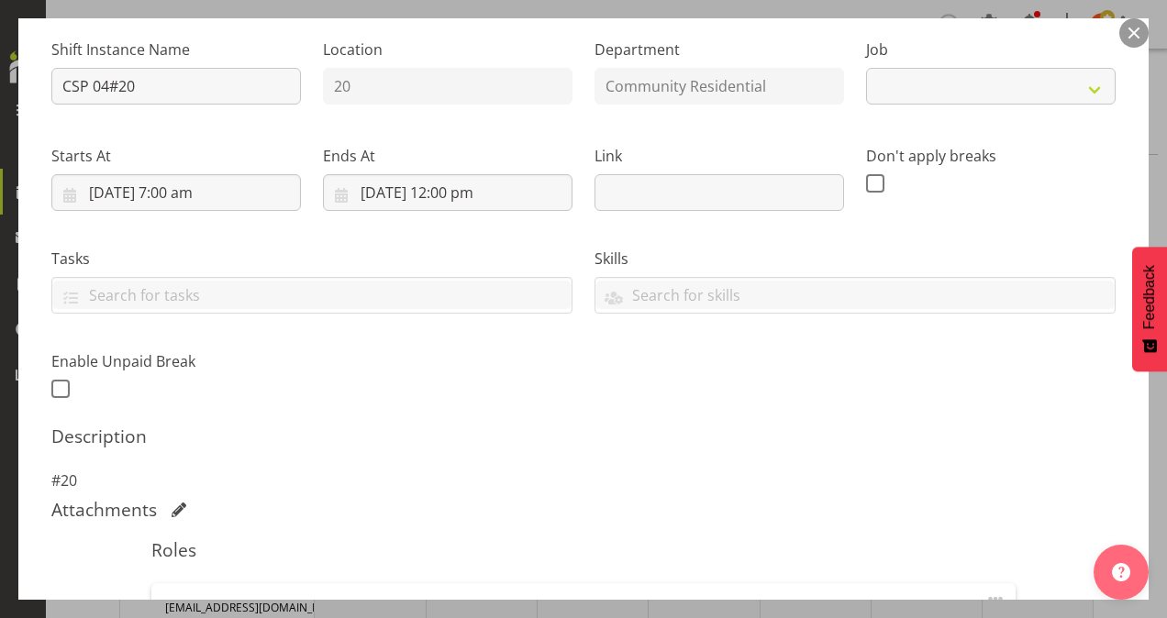
select select "3"
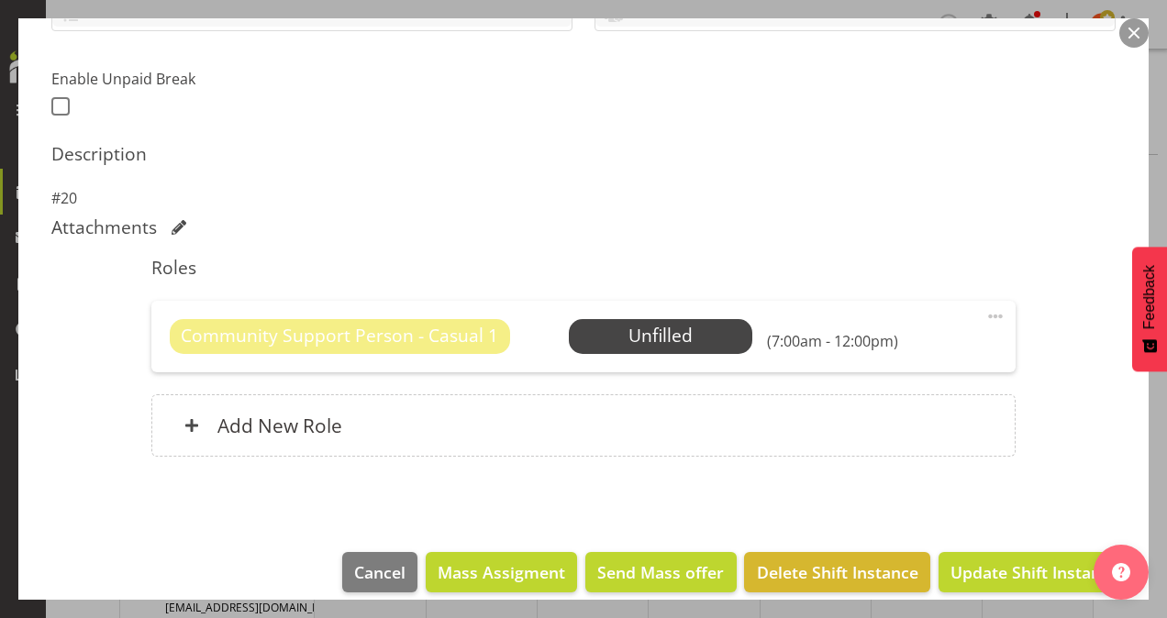
click at [984, 314] on span at bounding box center [995, 317] width 22 height 22
drag, startPoint x: 889, startPoint y: 418, endPoint x: 873, endPoint y: 415, distance: 16.0
click at [887, 418] on link "Delete" at bounding box center [918, 422] width 176 height 33
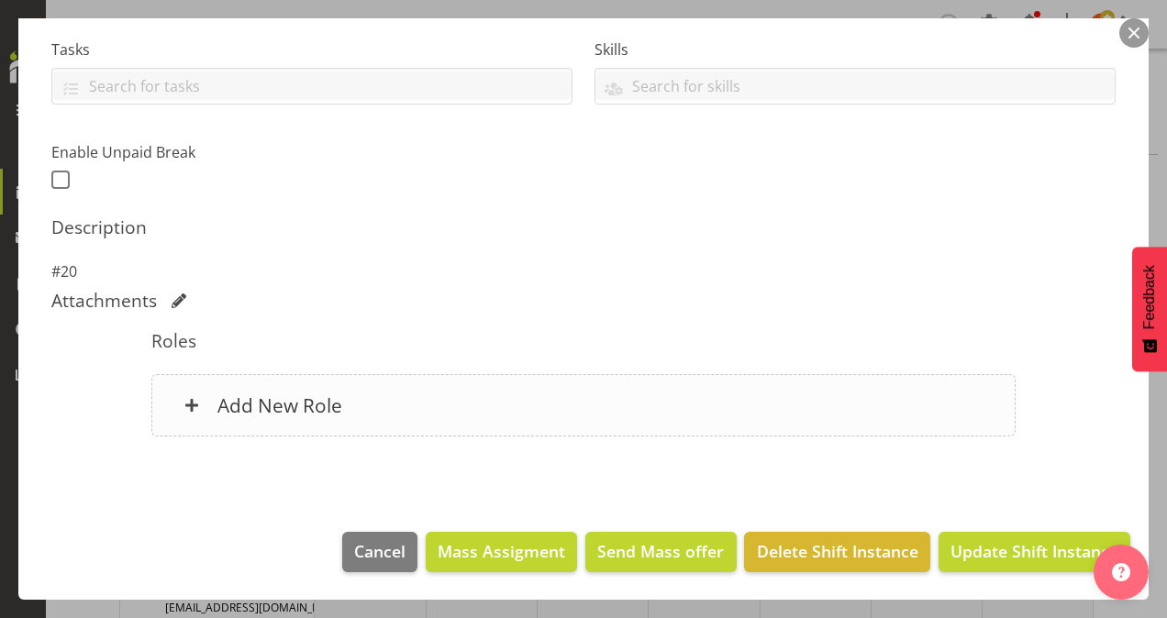
scroll to position [383, 0]
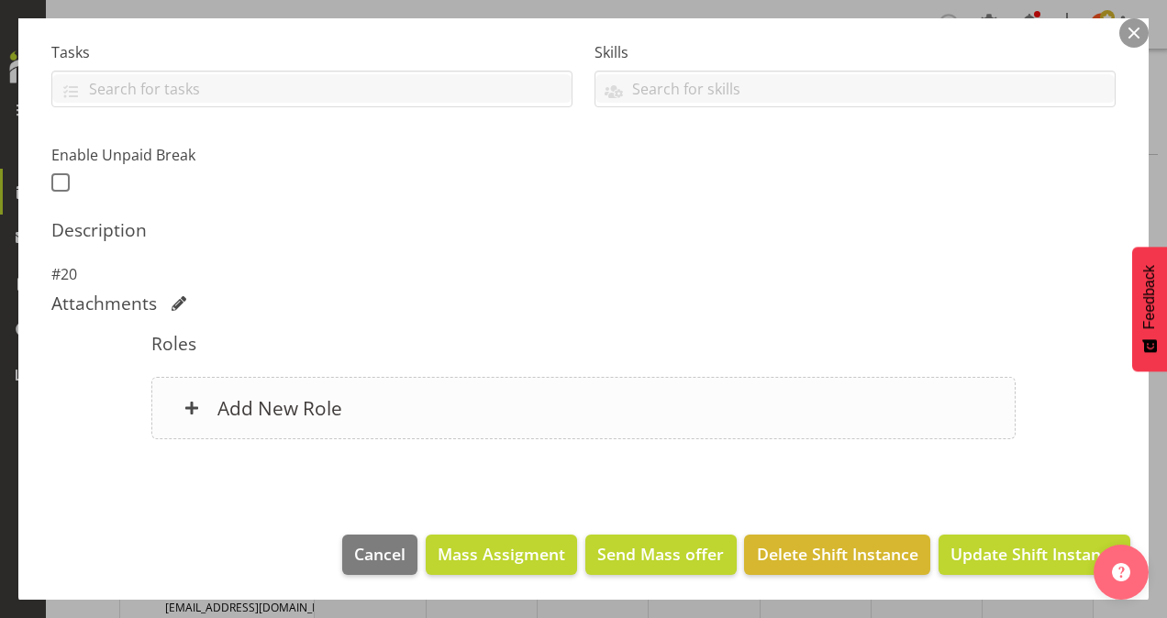
click at [291, 402] on h6 "Add New Role" at bounding box center [279, 408] width 125 height 24
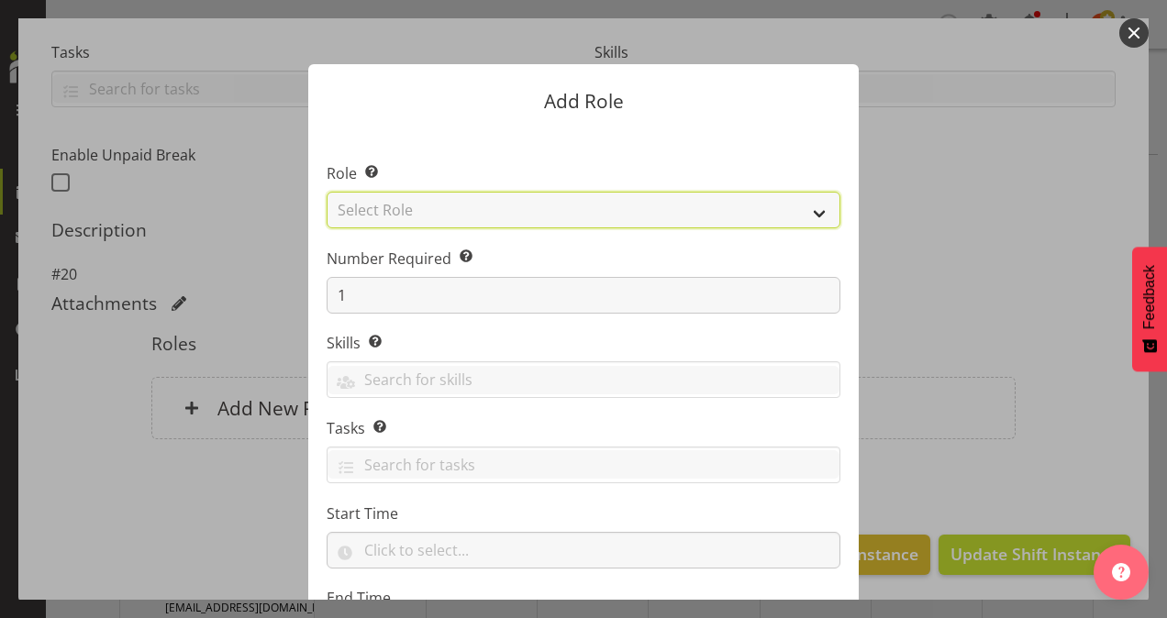
click at [432, 207] on select "Select Role Area Manager Art Coordination Community - SIL Community Leader Comm…" at bounding box center [584, 210] width 514 height 37
select select "13"
click at [327, 192] on select "Select Role Area Manager Art Coordination Community - SIL Community Leader Comm…" at bounding box center [584, 210] width 514 height 37
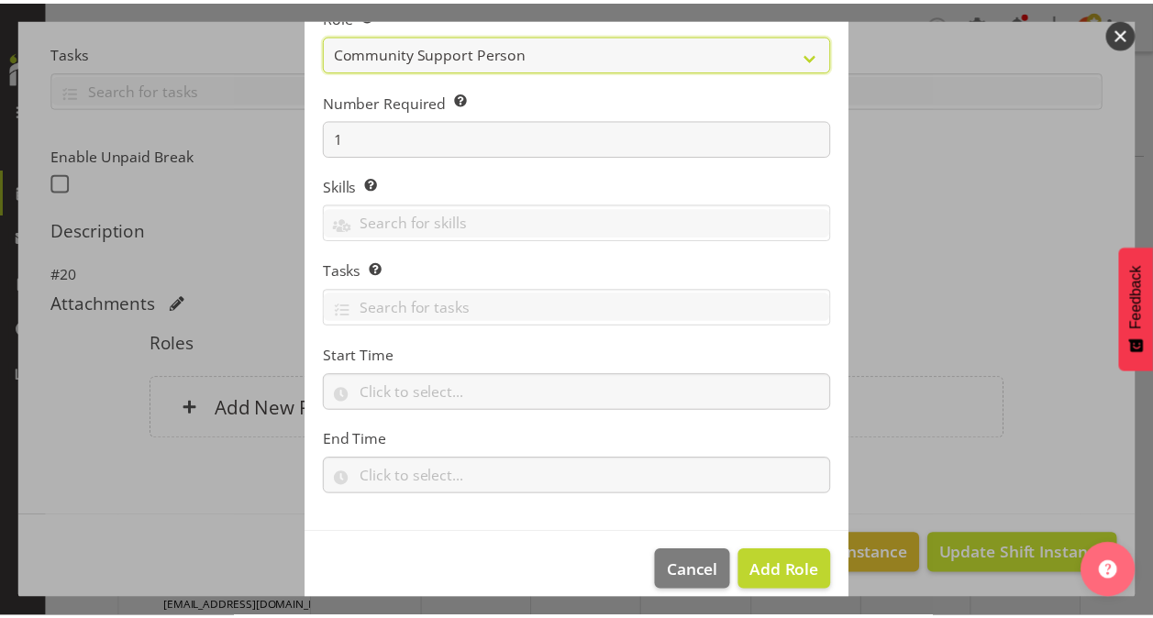
scroll to position [176, 0]
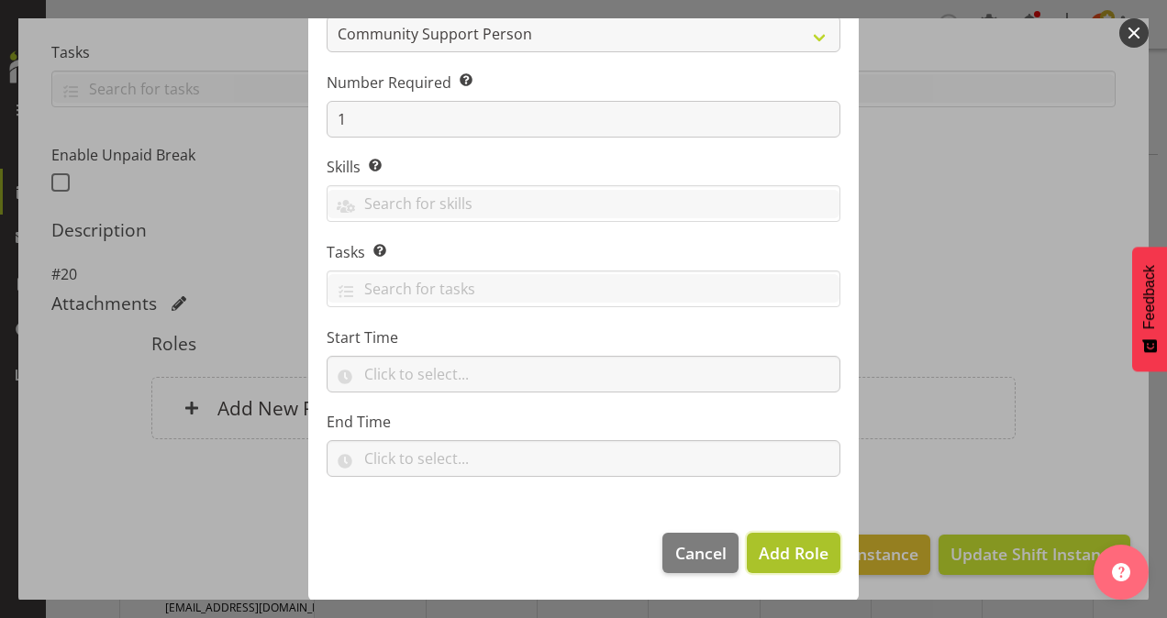
click at [765, 551] on span "Add Role" at bounding box center [794, 553] width 70 height 22
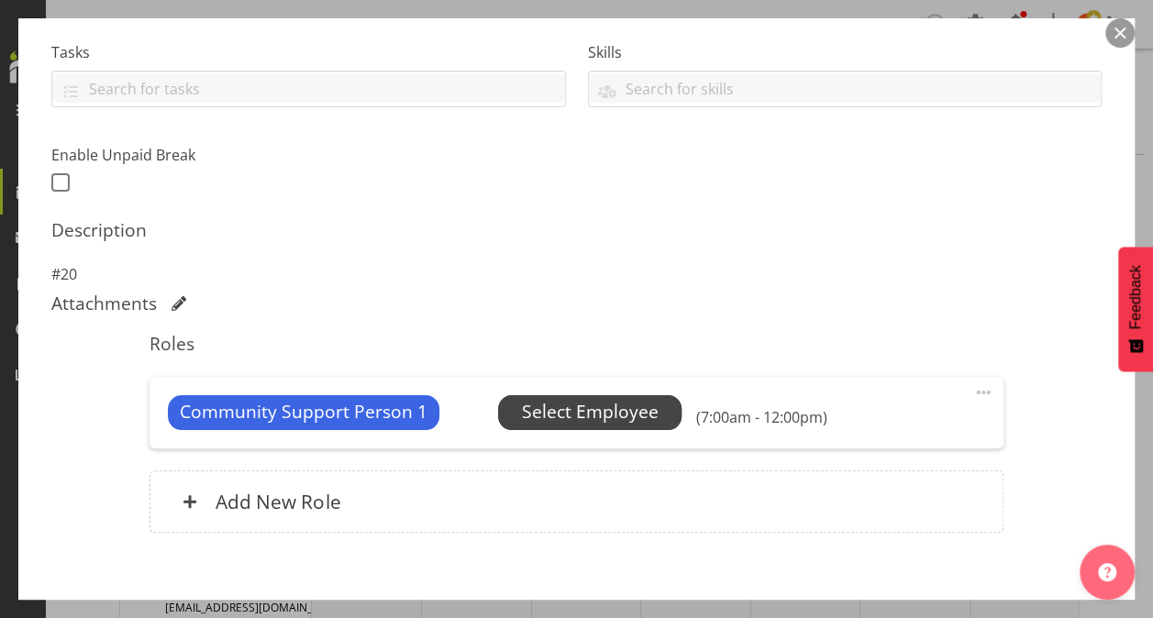
click at [606, 415] on span "Select Employee" at bounding box center [590, 412] width 137 height 27
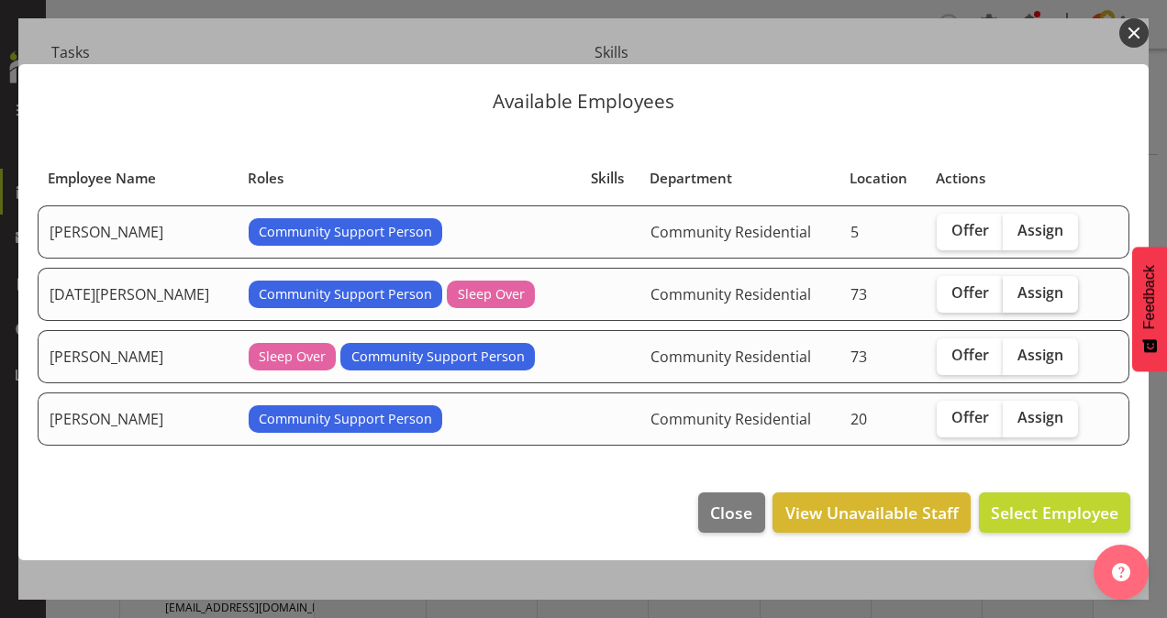
click at [1018, 284] on span "Assign" at bounding box center [1041, 293] width 46 height 18
click at [1015, 287] on input "Assign" at bounding box center [1009, 293] width 12 height 12
checkbox input "true"
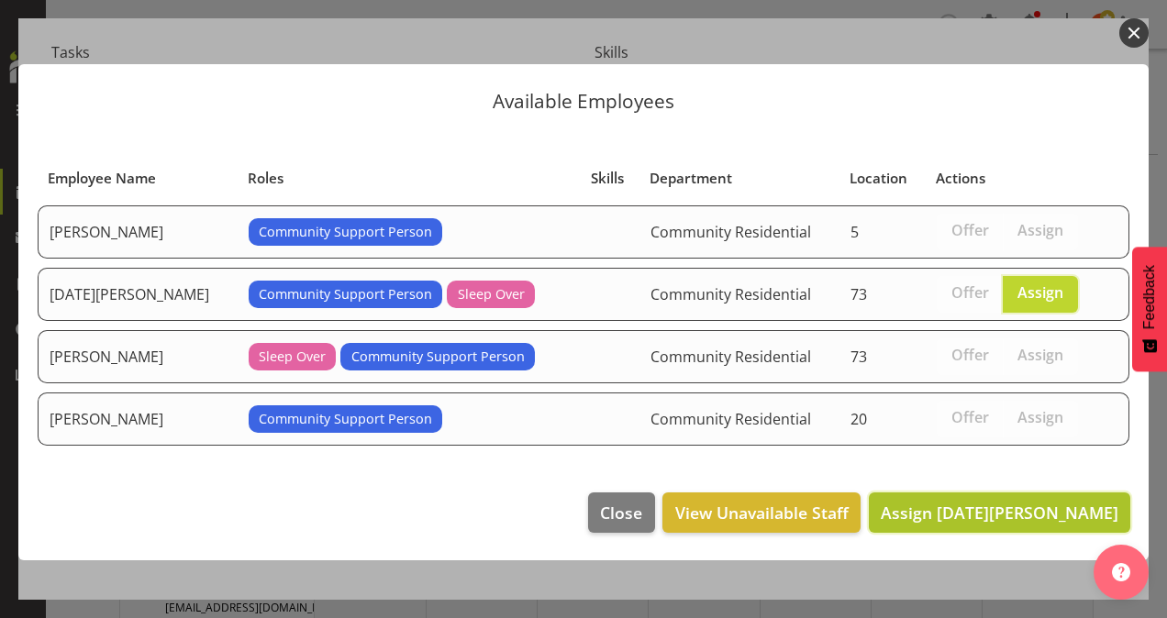
click at [1030, 503] on span "Assign [DATE][PERSON_NAME]" at bounding box center [1000, 513] width 238 height 22
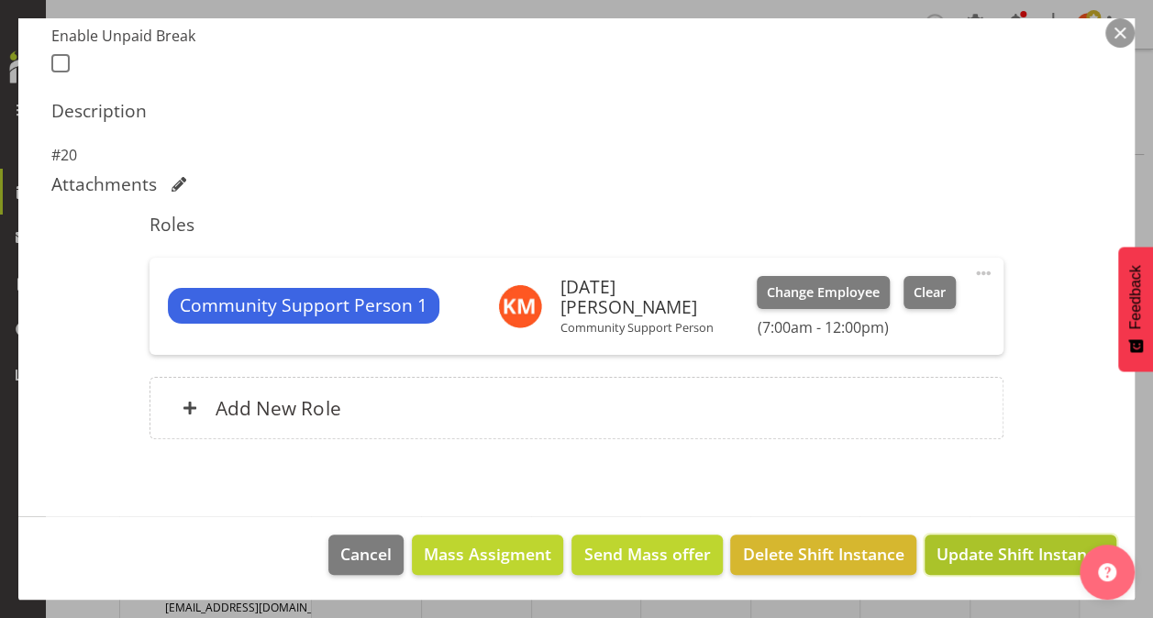
click at [1013, 547] on span "Update Shift Instance" at bounding box center [1021, 554] width 168 height 24
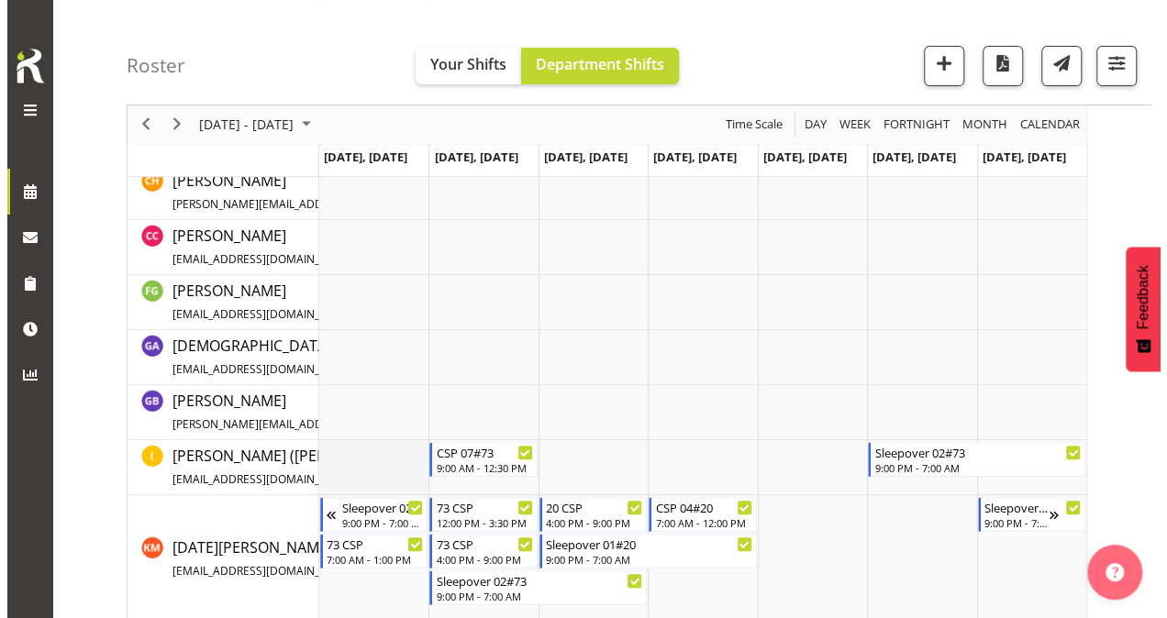
scroll to position [0, 0]
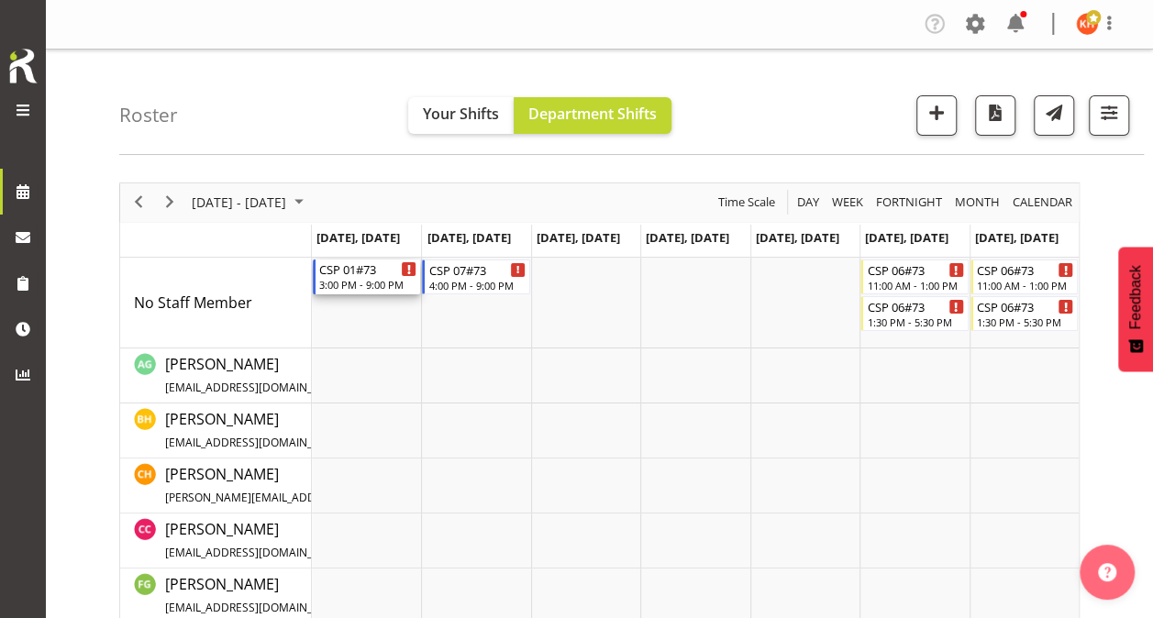
click at [373, 274] on div "CSP 01#73" at bounding box center [367, 269] width 97 height 18
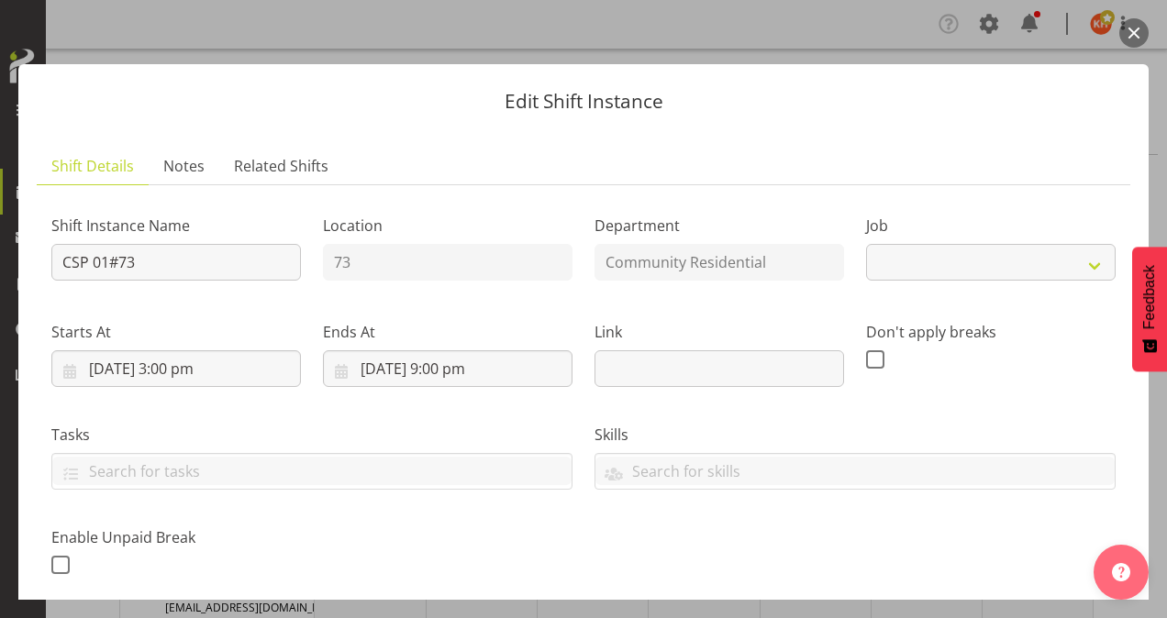
select select "2"
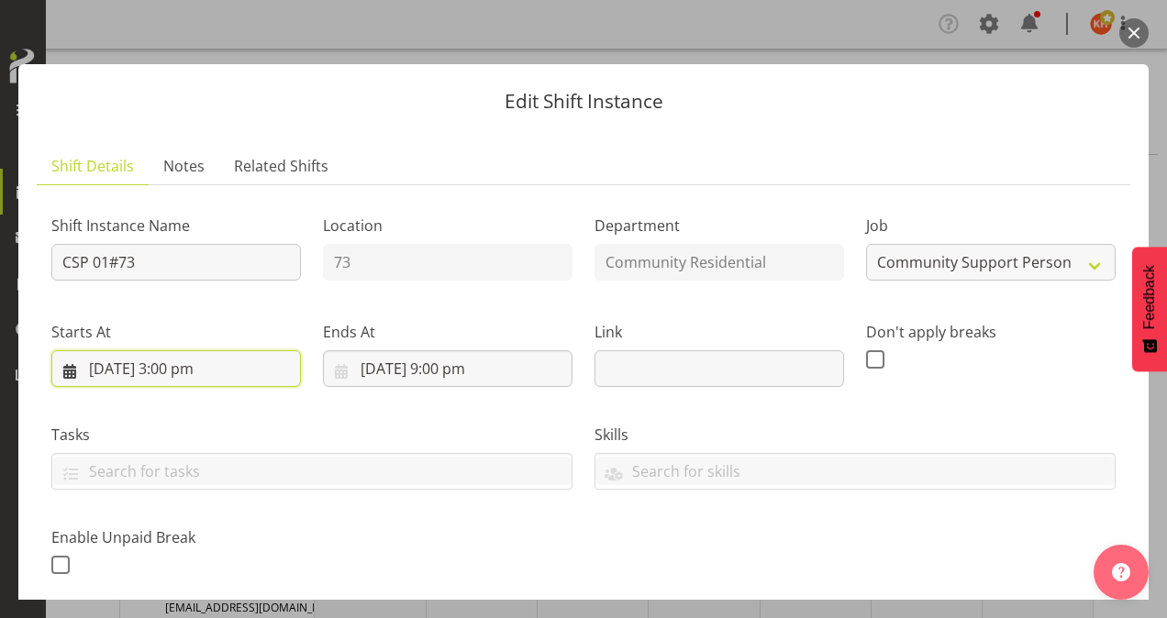
click at [179, 367] on input "[DATE] 3:00 pm" at bounding box center [176, 368] width 250 height 37
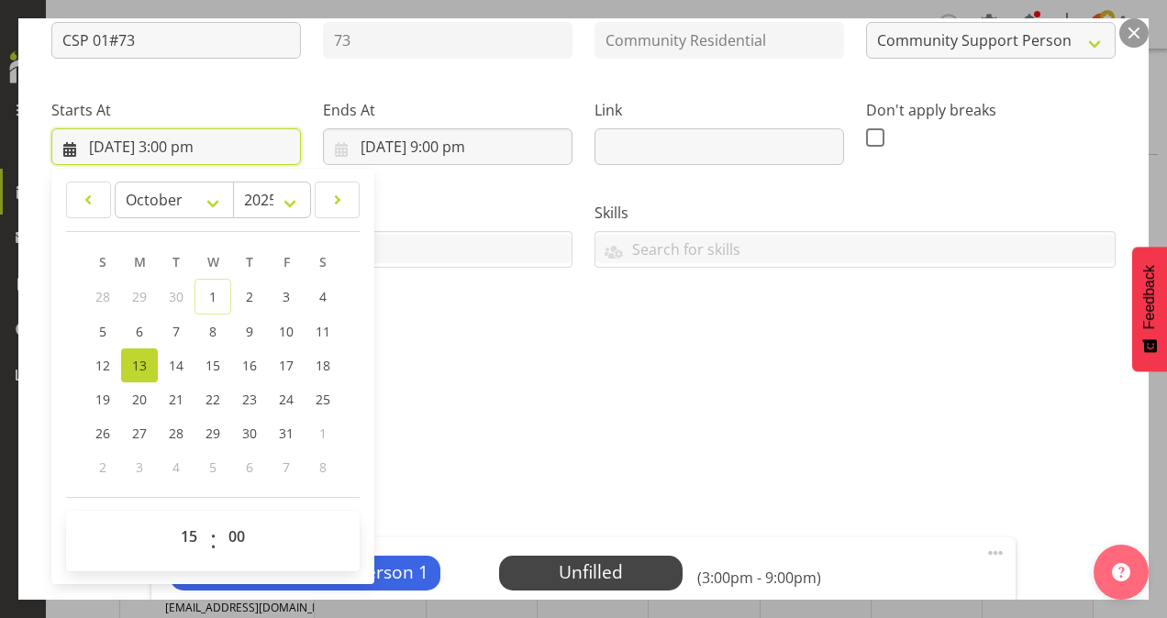
scroll to position [275, 0]
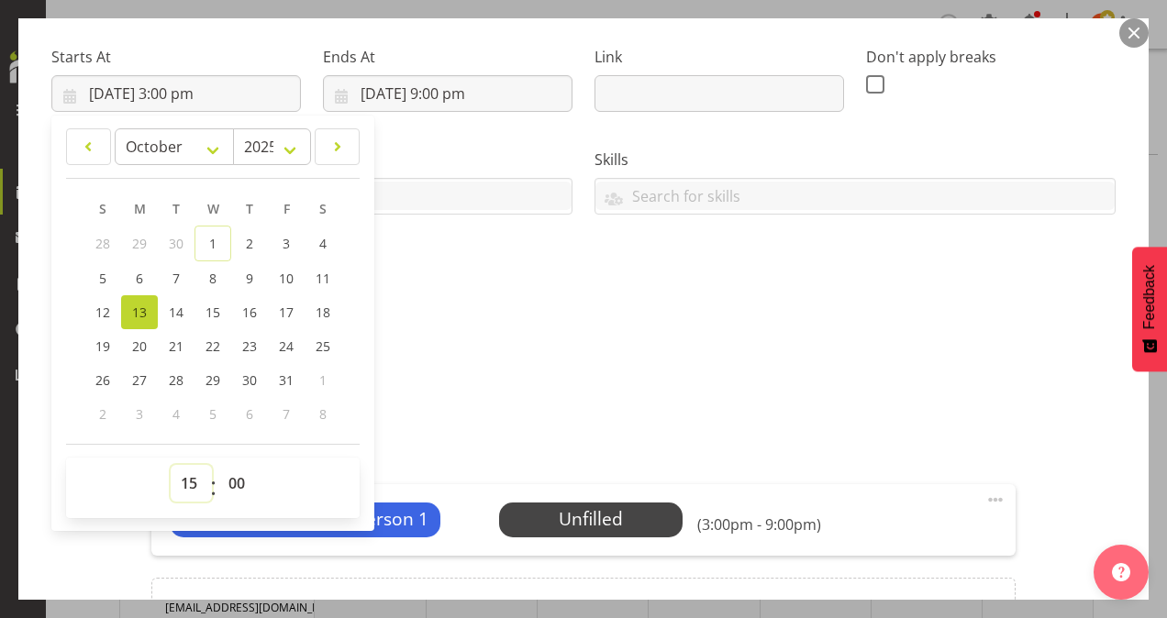
click at [182, 475] on select "00 01 02 03 04 05 06 07 08 09 10 11 12 13 14 15 16 17 18 19 20 21 22 23" at bounding box center [191, 483] width 41 height 37
select select "13"
click at [171, 465] on select "00 01 02 03 04 05 06 07 08 09 10 11 12 13 14 15 16 17 18 19 20 21 22 23" at bounding box center [191, 483] width 41 height 37
type input "[DATE] 1:00 pm"
click at [234, 479] on select "00 01 02 03 04 05 06 07 08 09 10 11 12 13 14 15 16 17 18 19 20 21 22 23 24 25 2…" at bounding box center [238, 483] width 41 height 37
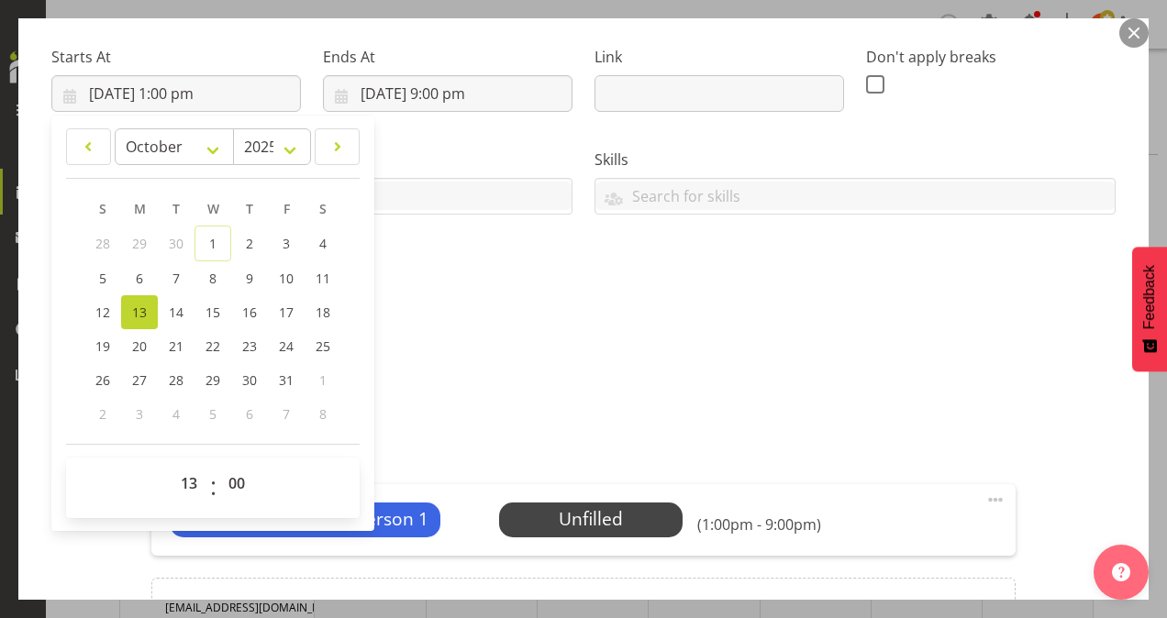
click at [418, 435] on div "Roles Community Support Person 1 Unfilled Select Employee (1:00pm - 9:00pm) Edi…" at bounding box center [583, 545] width 887 height 233
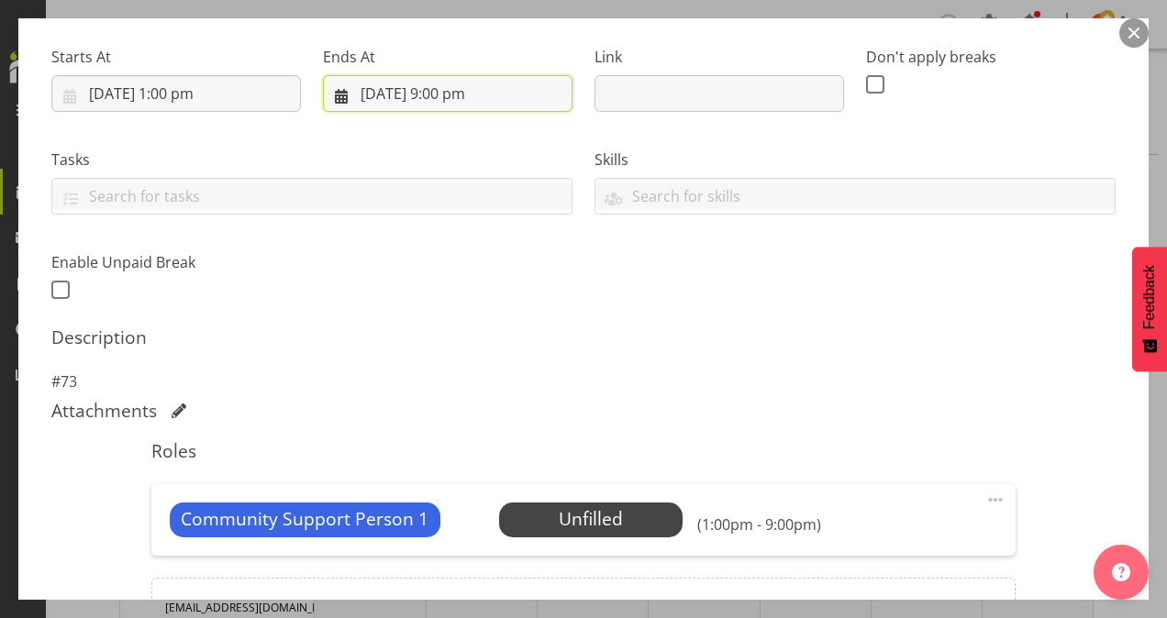
click at [450, 88] on input "[DATE] 9:00 pm" at bounding box center [448, 93] width 250 height 37
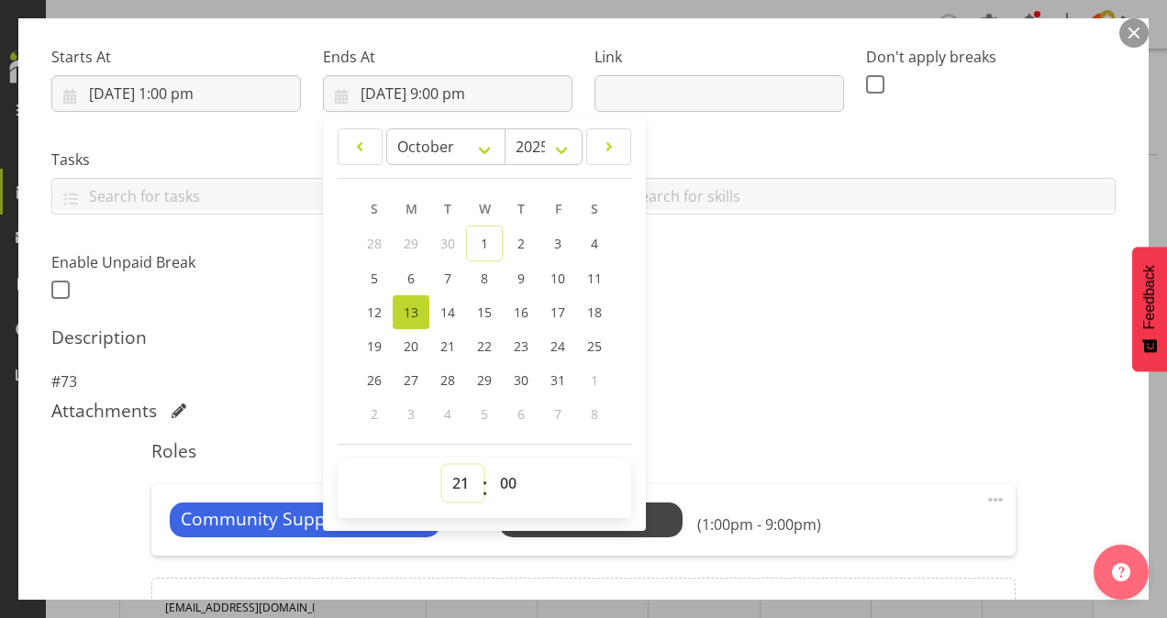
click at [462, 479] on select "00 01 02 03 04 05 06 07 08 09 10 11 12 13 14 15 16 17 18 19 20 21 22 23" at bounding box center [462, 483] width 41 height 37
select select "16"
click at [442, 465] on select "00 01 02 03 04 05 06 07 08 09 10 11 12 13 14 15 16 17 18 19 20 21 22 23" at bounding box center [462, 483] width 41 height 37
type input "[DATE] 4:00 pm"
click at [694, 406] on div "Attachments" at bounding box center [583, 411] width 1064 height 22
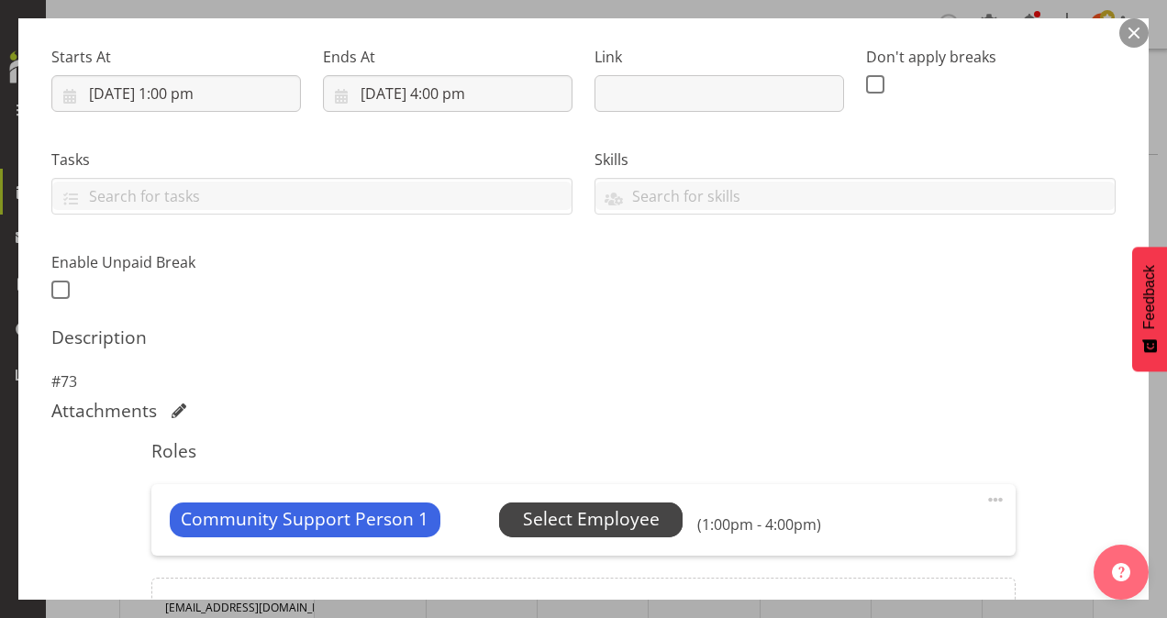
click at [604, 515] on span "Select Employee" at bounding box center [591, 519] width 137 height 27
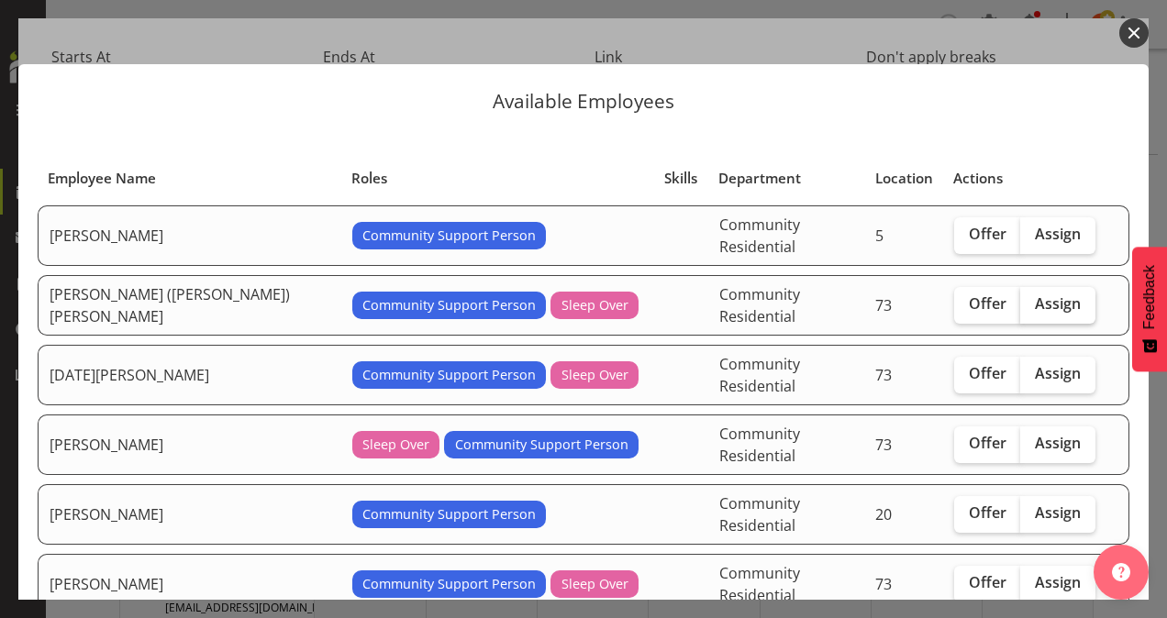
click at [1035, 295] on span "Assign" at bounding box center [1058, 304] width 46 height 18
click at [1020, 298] on input "Assign" at bounding box center [1026, 304] width 12 height 12
checkbox input "true"
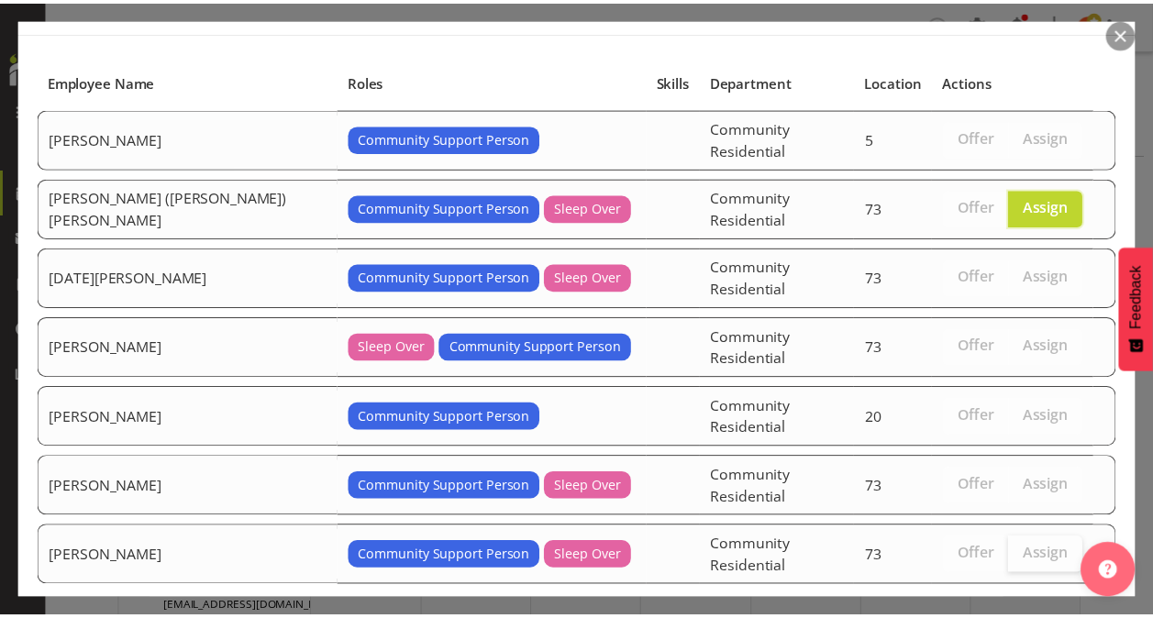
scroll to position [142, 0]
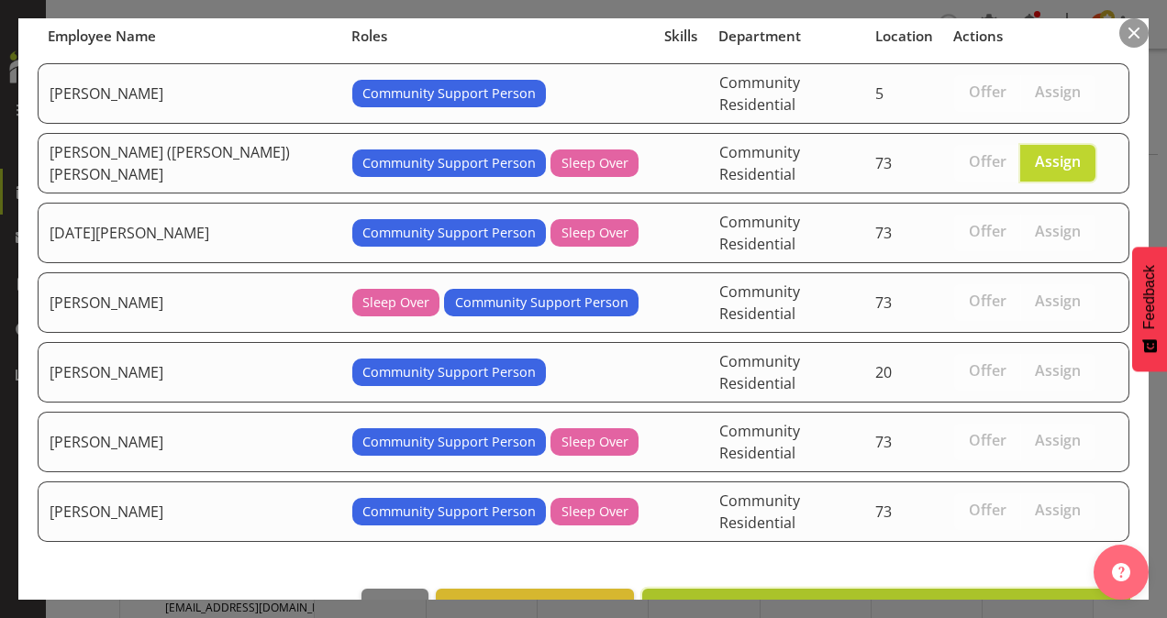
click at [1020, 598] on span "Assign [PERSON_NAME] ([PERSON_NAME]) [PERSON_NAME]" at bounding box center [886, 609] width 464 height 22
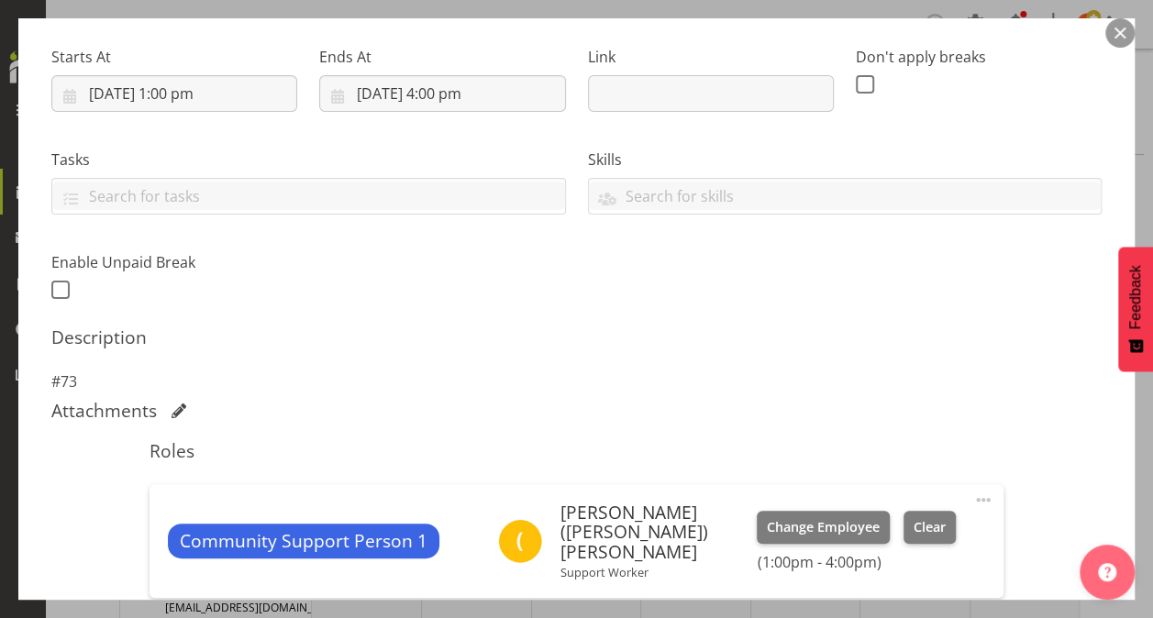
scroll to position [502, 0]
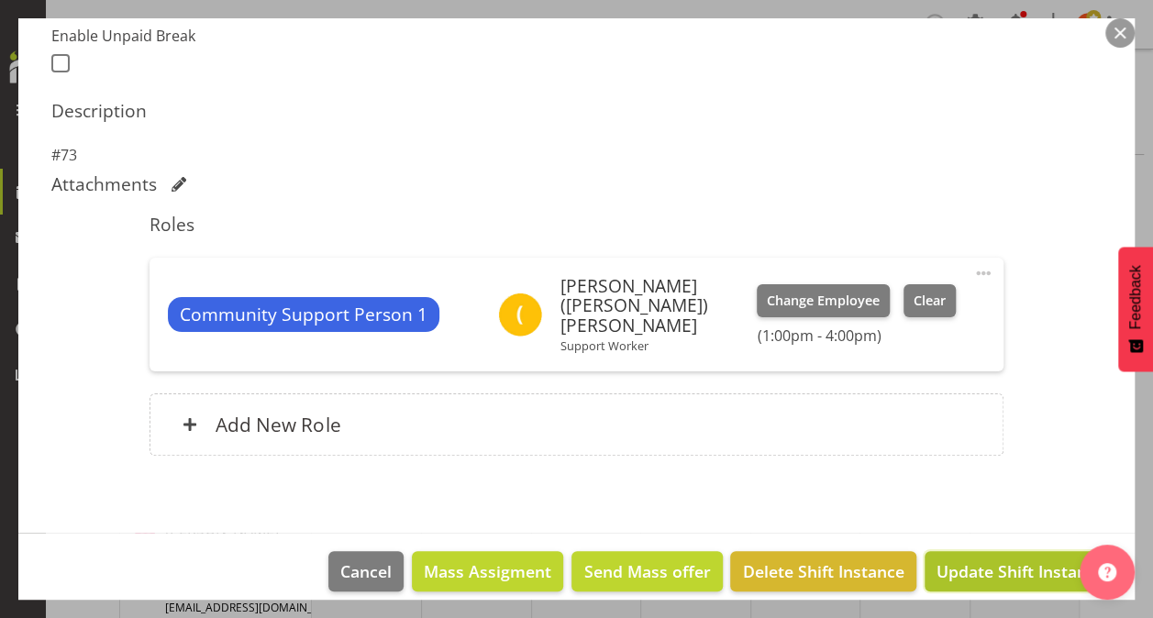
click at [961, 560] on span "Update Shift Instance" at bounding box center [1021, 572] width 168 height 24
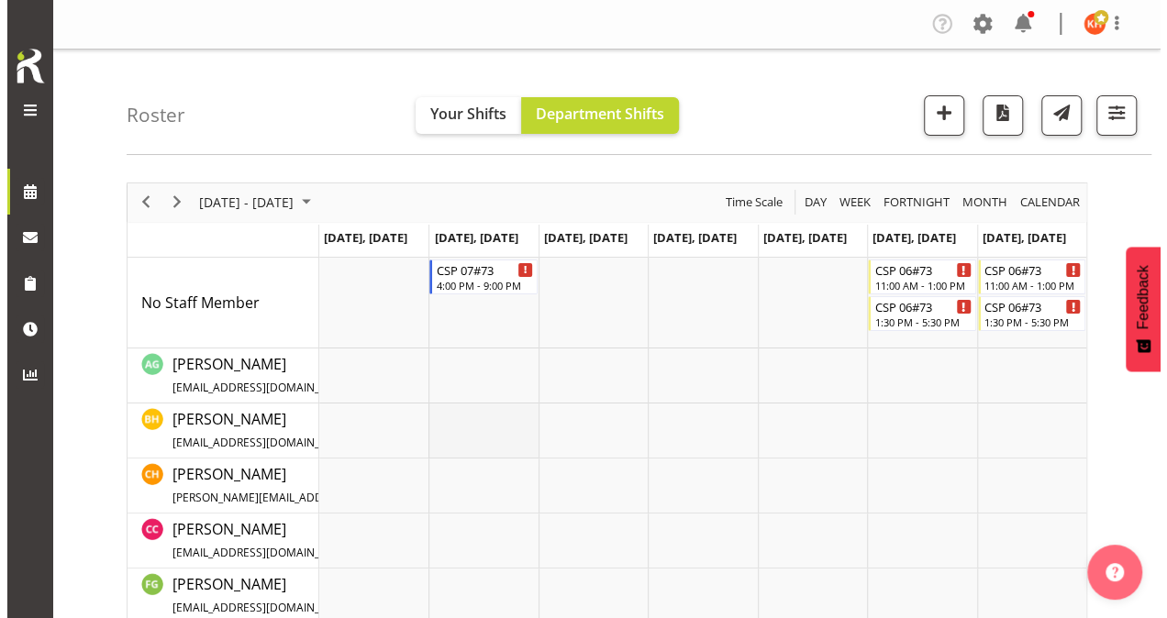
scroll to position [183, 0]
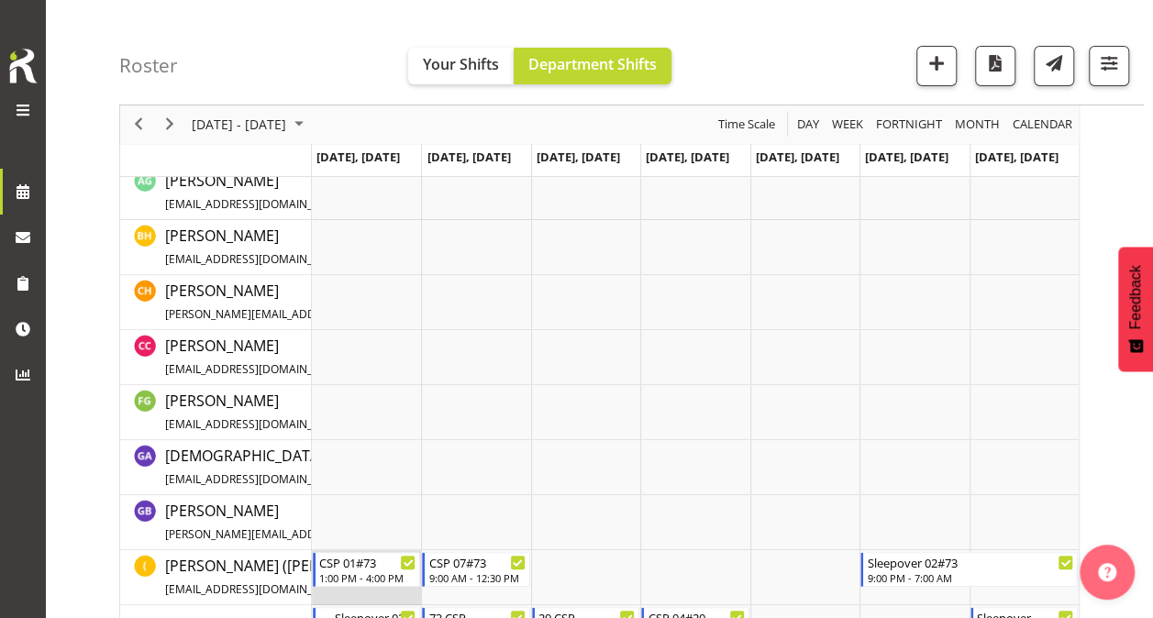
click at [381, 591] on td "Timeline Week of October 15, 2025" at bounding box center [366, 577] width 109 height 55
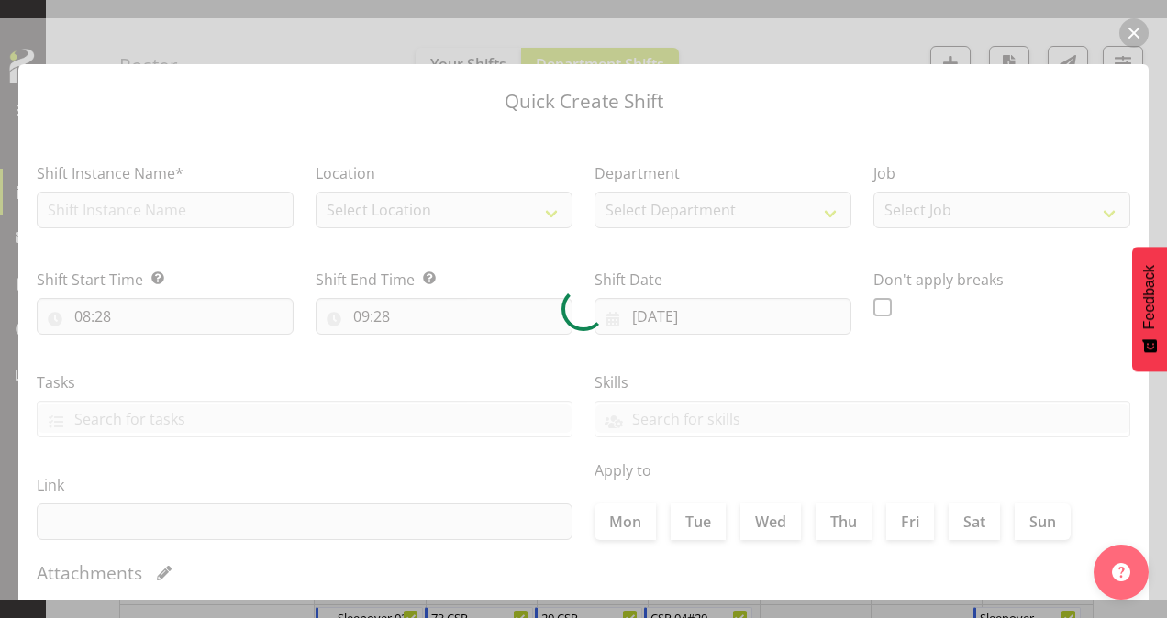
type input "[DATE]"
checkbox input "true"
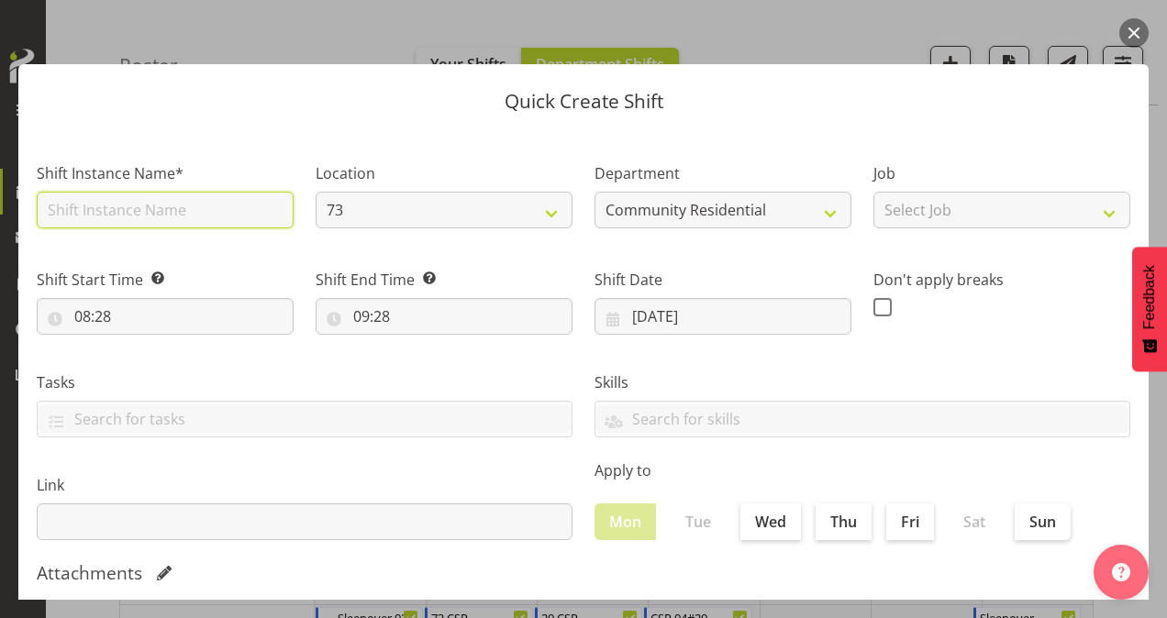
click at [192, 205] on input "text" at bounding box center [165, 210] width 257 height 37
type input "73 CSP"
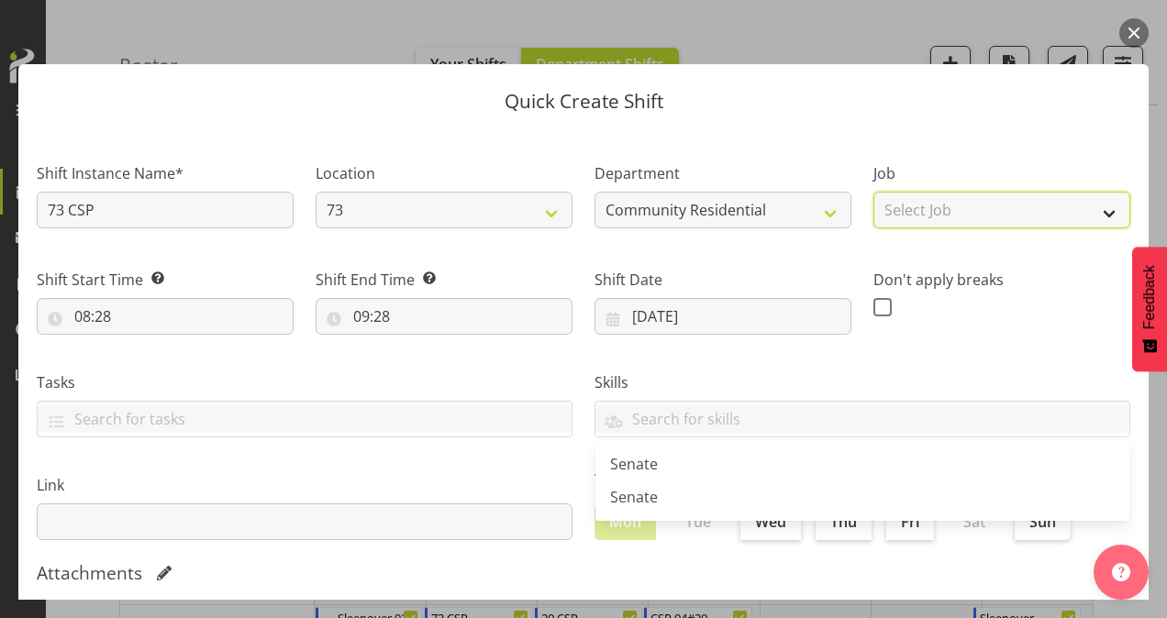
click at [943, 208] on select "Select Job Accounts Admin Art Coordinator Community Leader Community Support Pe…" at bounding box center [1001, 210] width 257 height 37
select select "2"
click at [873, 192] on select "Select Job Accounts Admin Art Coordinator Community Leader Community Support Pe…" at bounding box center [1001, 210] width 257 height 37
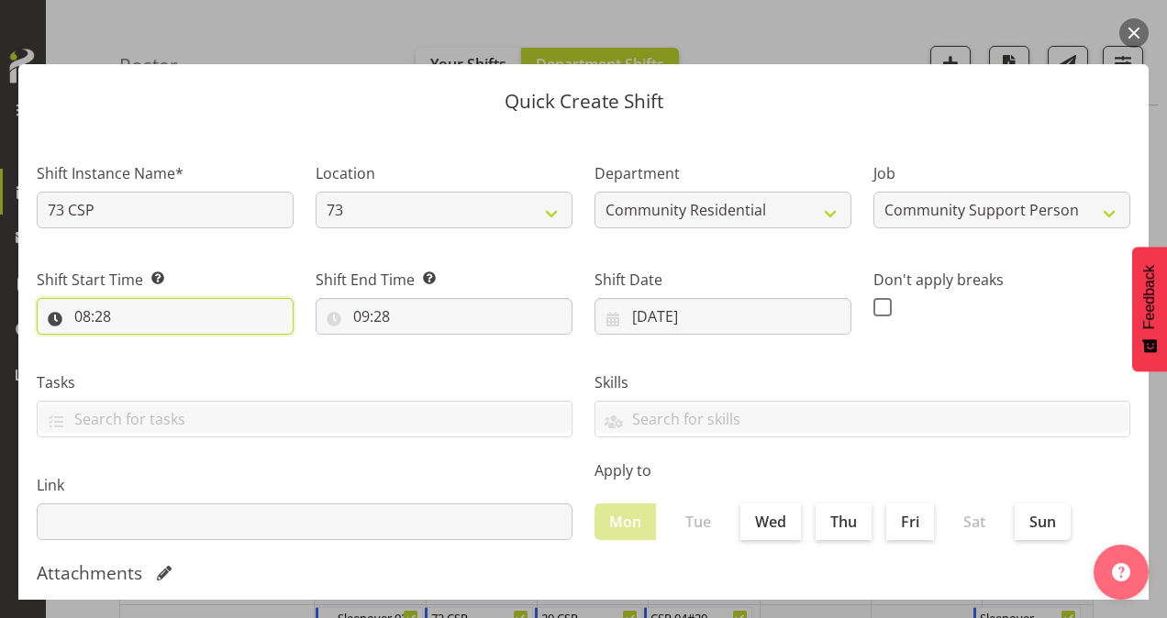
click at [82, 316] on input "08:28" at bounding box center [165, 316] width 257 height 37
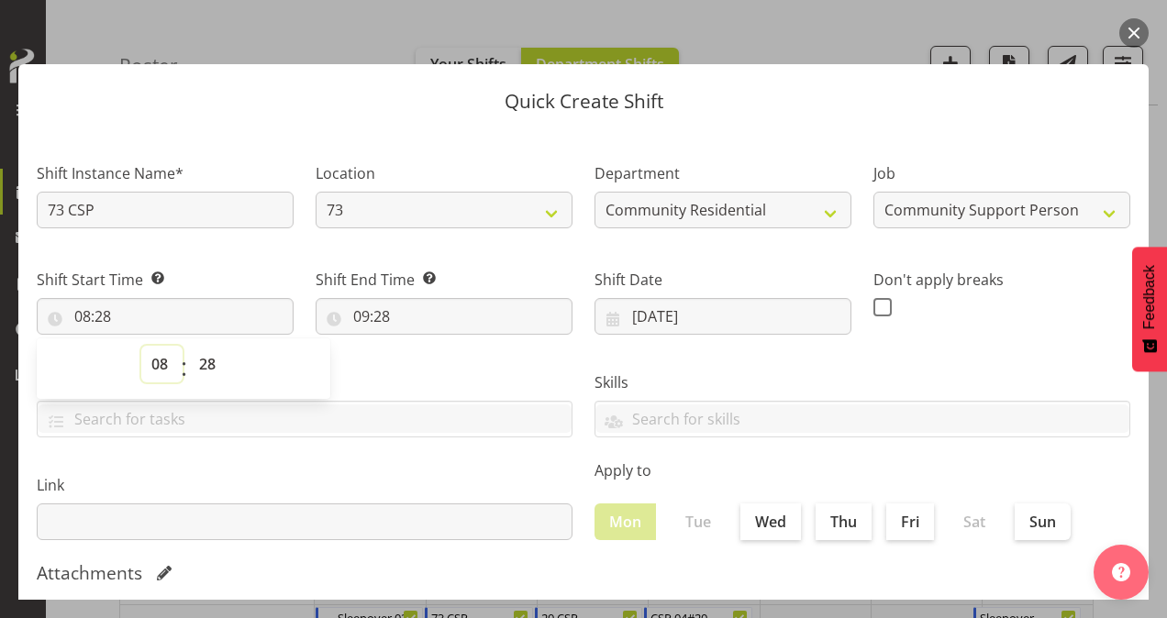
click at [161, 363] on select "00 01 02 03 04 05 06 07 08 09 10 11 12 13 14 15 16 17 18 19 20 21 22 23" at bounding box center [161, 364] width 41 height 37
select select "9"
click at [141, 346] on select "00 01 02 03 04 05 06 07 08 09 10 11 12 13 14 15 16 17 18 19 20 21 22 23" at bounding box center [161, 364] width 41 height 37
type input "09:28"
click at [202, 361] on select "00 01 02 03 04 05 06 07 08 09 10 11 12 13 14 15 16 17 18 19 20 21 22 23 24 25 2…" at bounding box center [209, 364] width 41 height 37
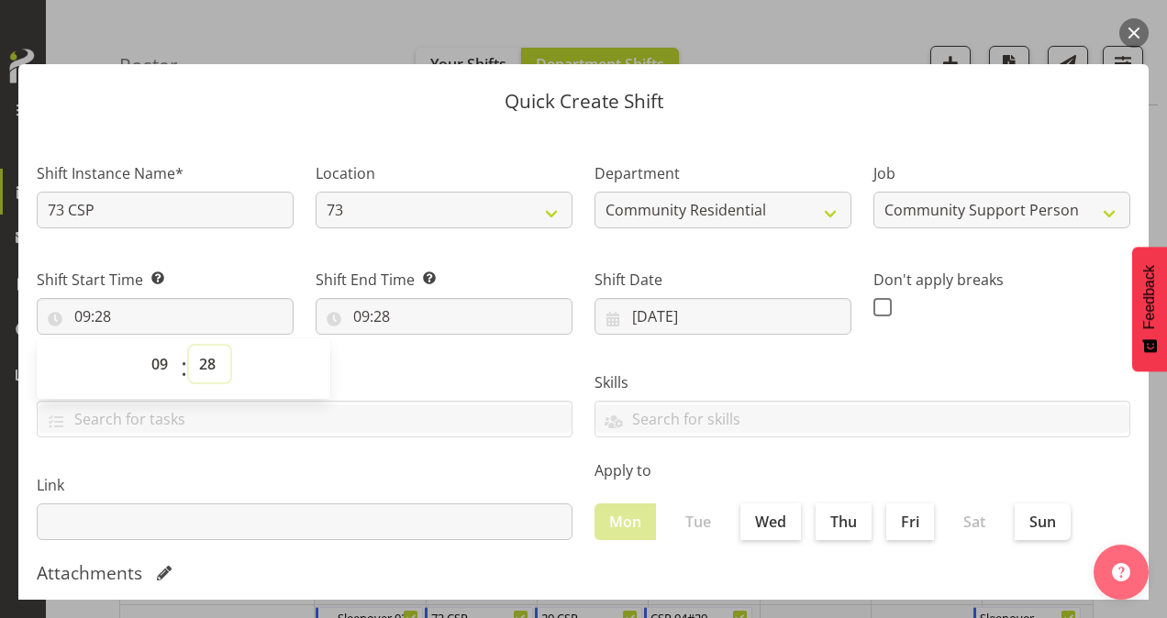
select select "0"
click at [189, 346] on select "00 01 02 03 04 05 06 07 08 09 10 11 12 13 14 15 16 17 18 19 20 21 22 23 24 25 2…" at bounding box center [209, 364] width 41 height 37
type input "09:00"
click at [361, 317] on input "09:28" at bounding box center [444, 316] width 257 height 37
click at [435, 370] on select "00 01 02 03 04 05 06 07 08 09 10 11 12 13 14 15 16 17 18 19 20 21 22 23" at bounding box center [440, 364] width 41 height 37
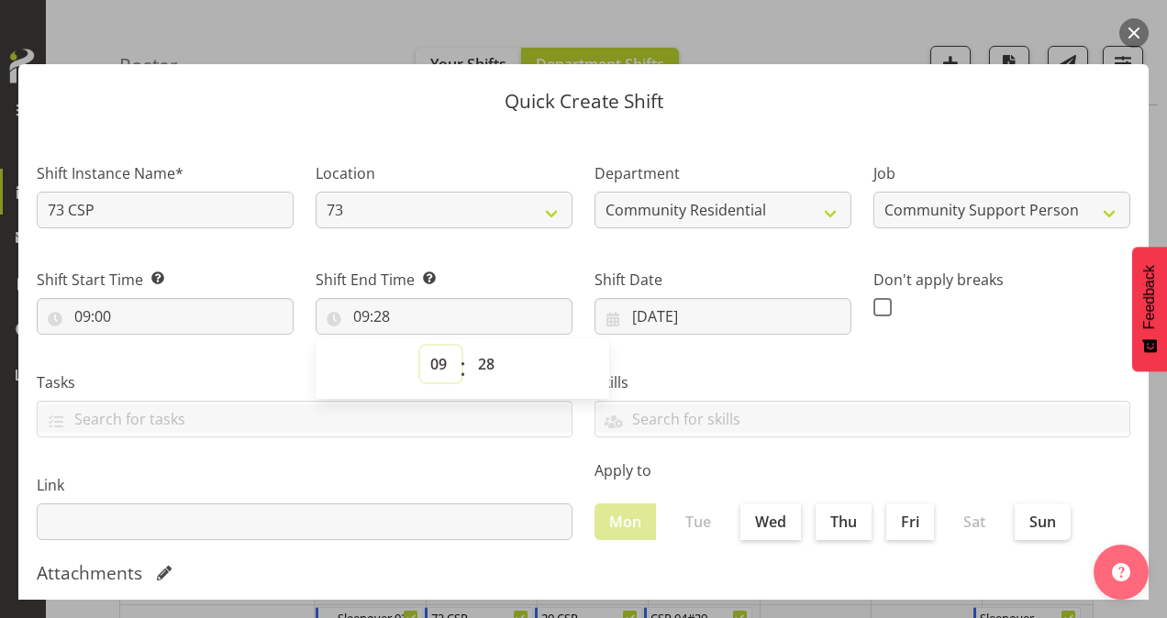
select select "12"
click at [420, 346] on select "00 01 02 03 04 05 06 07 08 09 10 11 12 13 14 15 16 17 18 19 20 21 22 23" at bounding box center [440, 364] width 41 height 37
type input "12:28"
click at [485, 365] on select "00 01 02 03 04 05 06 07 08 09 10 11 12 13 14 15 16 17 18 19 20 21 22 23 24 25 2…" at bounding box center [488, 364] width 41 height 37
select select "30"
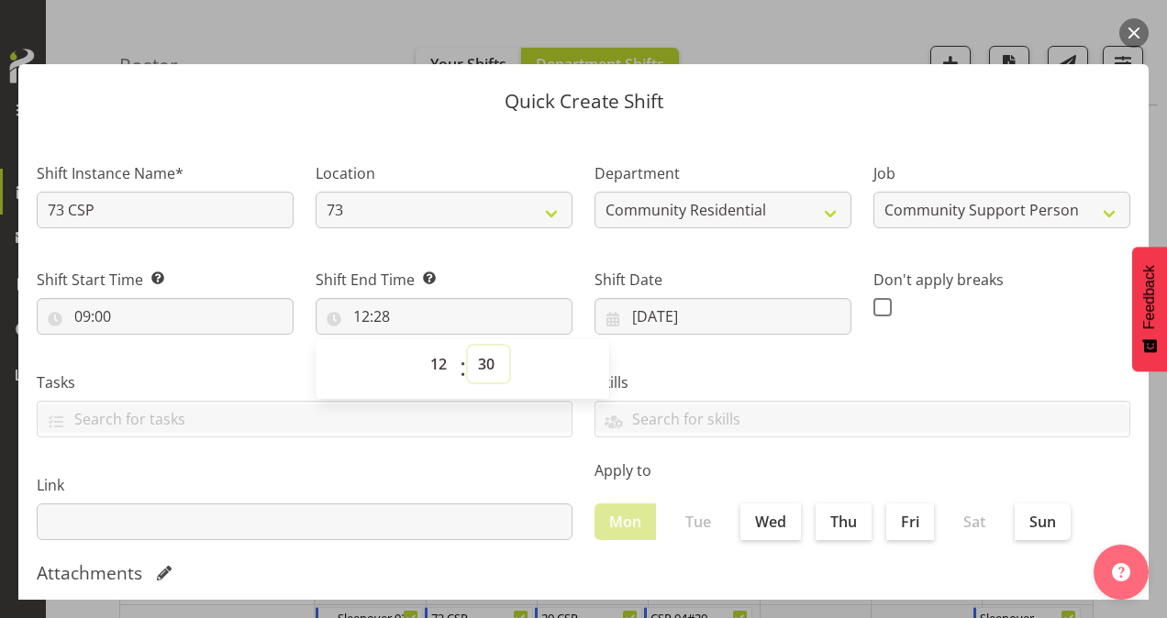
click at [468, 346] on select "00 01 02 03 04 05 06 07 08 09 10 11 12 13 14 15 16 17 18 19 20 21 22 23 24 25 2…" at bounding box center [488, 364] width 41 height 37
type input "12:30"
click at [873, 308] on span at bounding box center [882, 307] width 18 height 18
click at [873, 308] on input "checkbox" at bounding box center [879, 307] width 12 height 12
checkbox input "true"
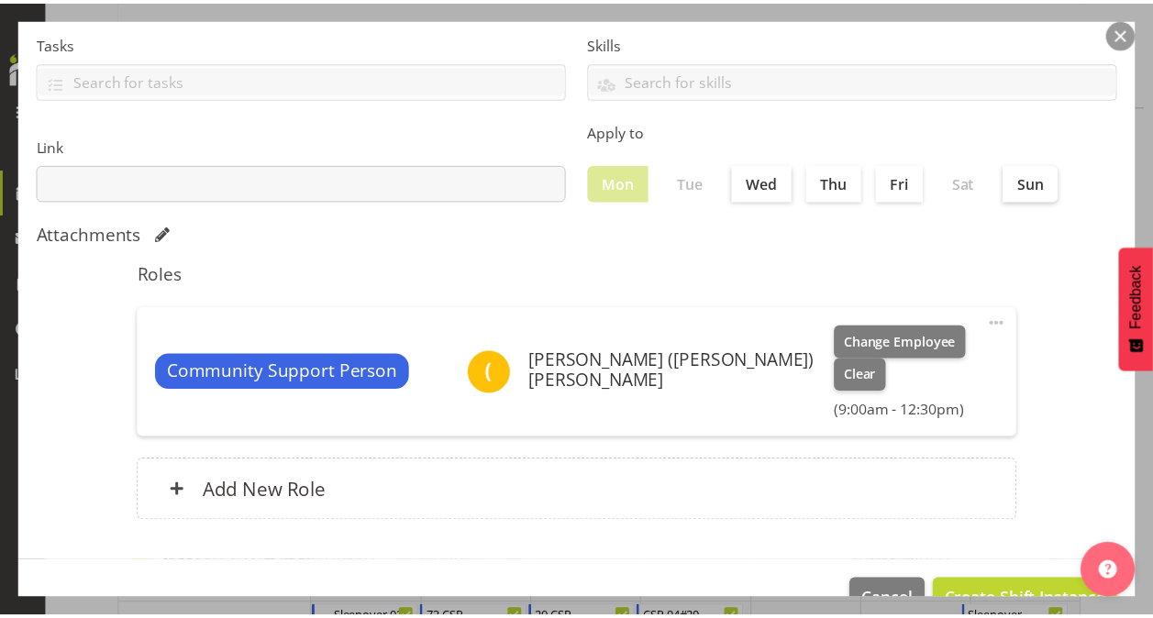
scroll to position [353, 0]
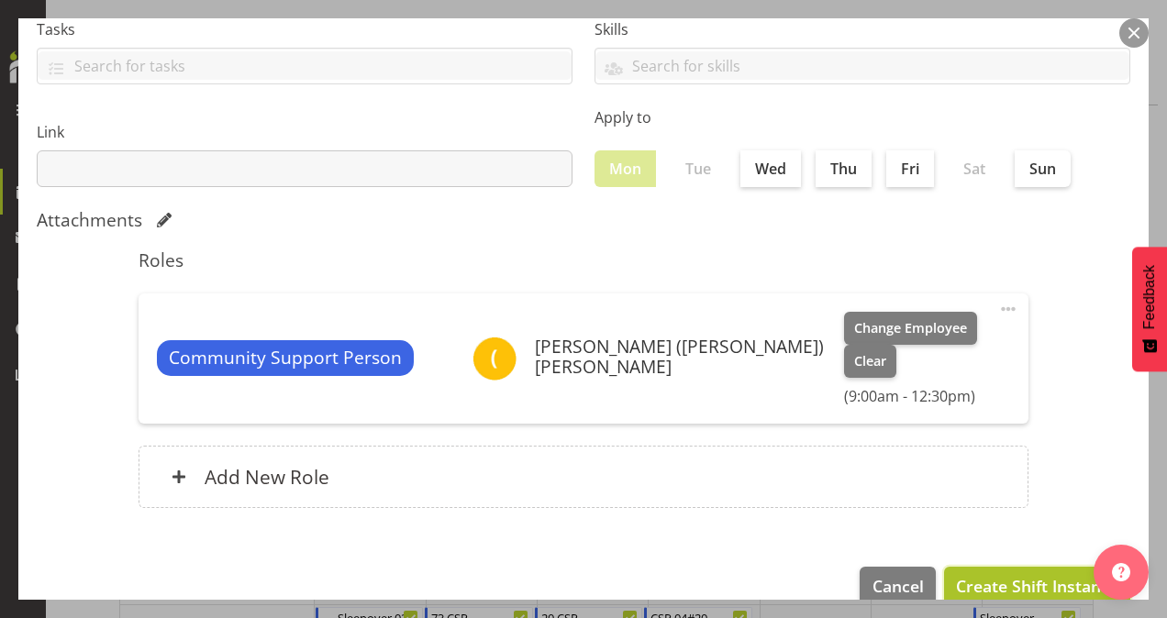
click at [985, 574] on span "Create Shift Instance" at bounding box center [1037, 586] width 162 height 24
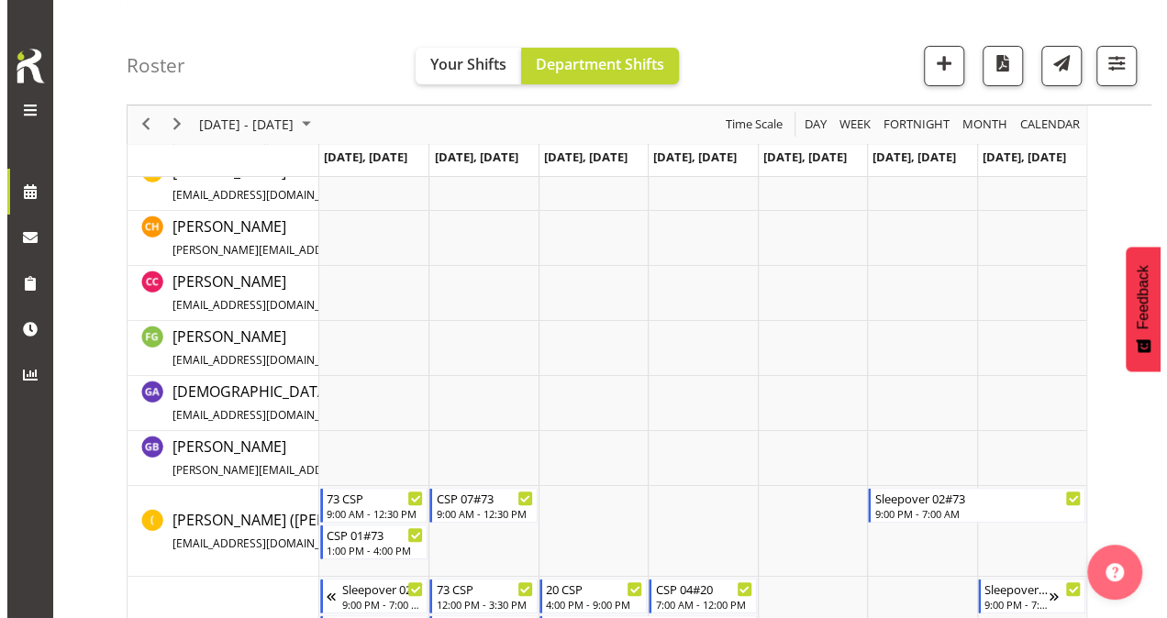
scroll to position [275, 0]
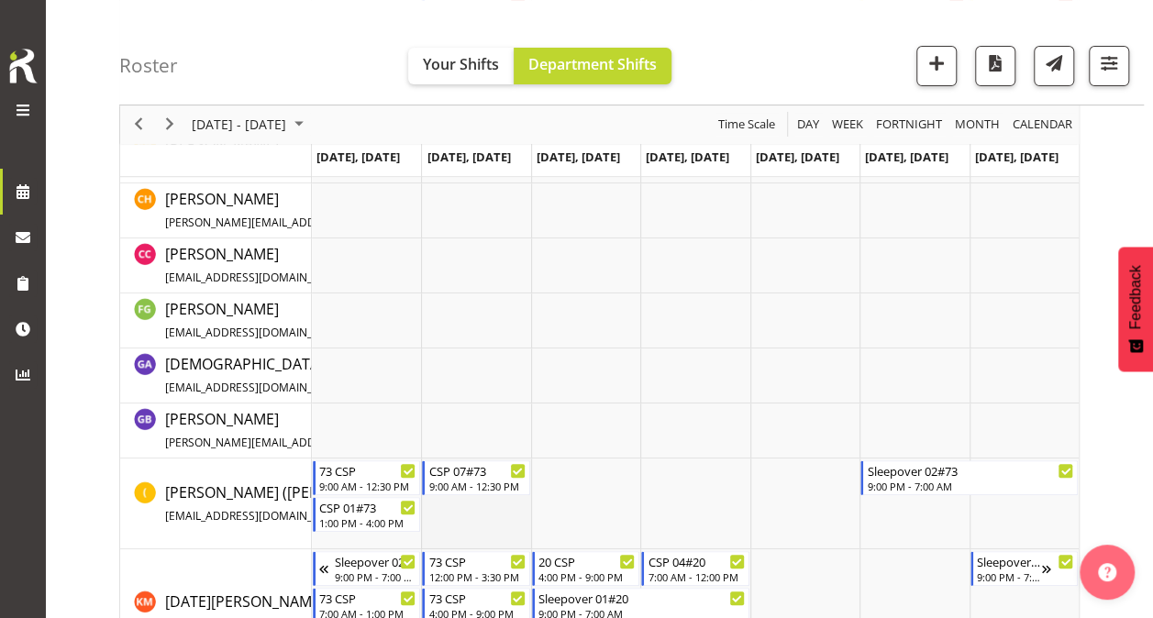
click at [461, 517] on td "Timeline Week of October 15, 2025" at bounding box center [475, 504] width 109 height 91
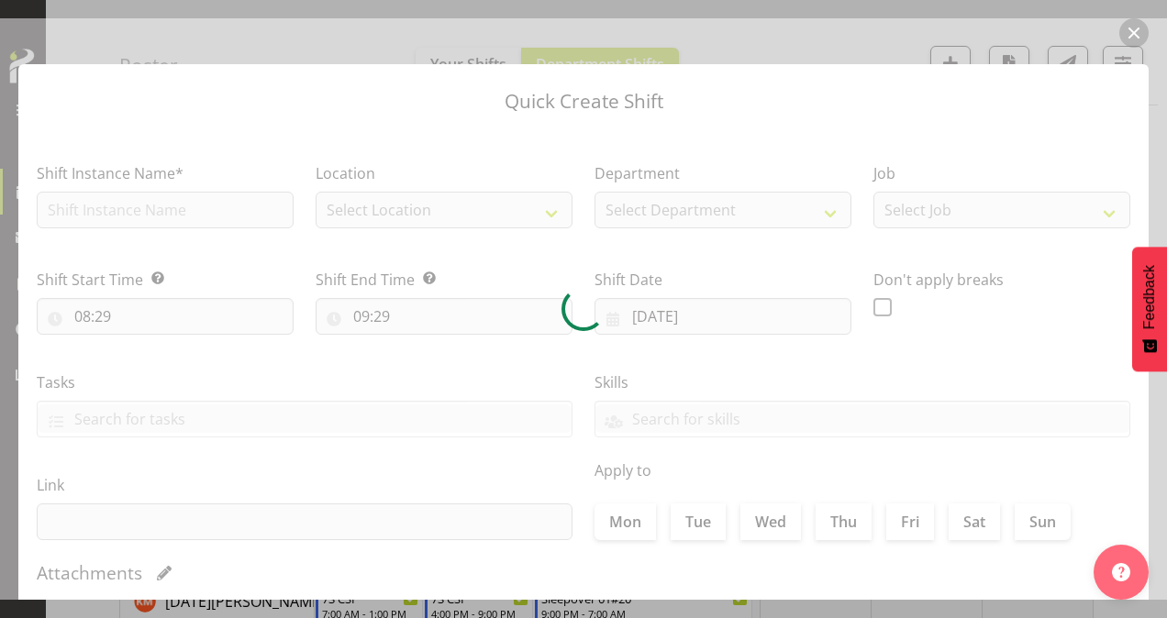
type input "[DATE]"
checkbox input "true"
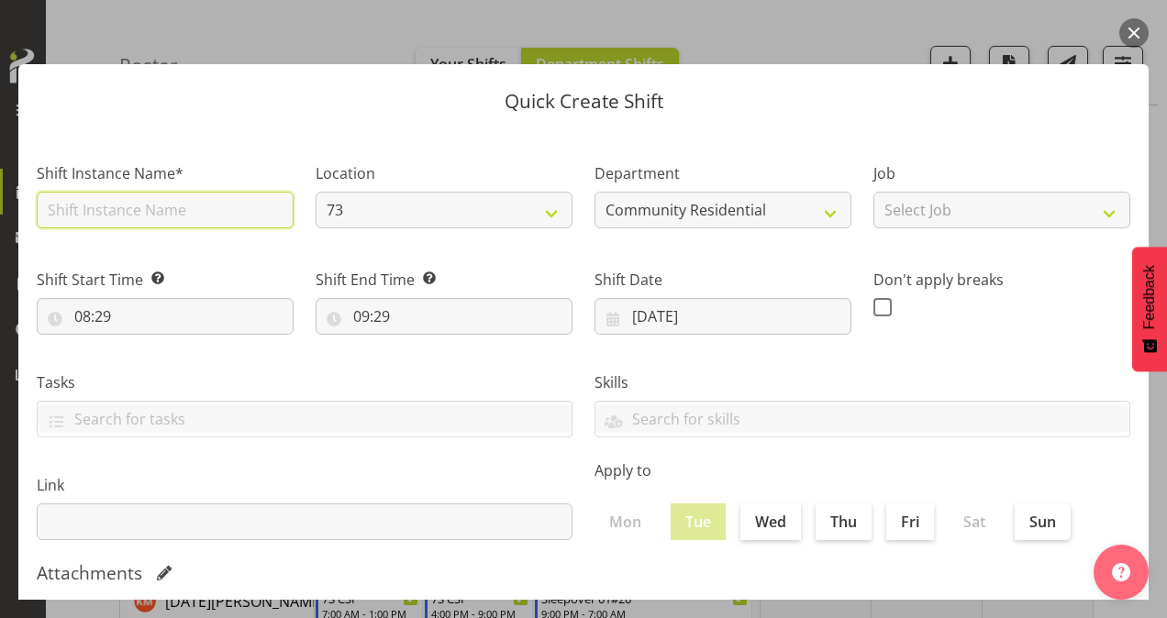
click at [200, 215] on input "text" at bounding box center [165, 210] width 257 height 37
type input "73 CSP"
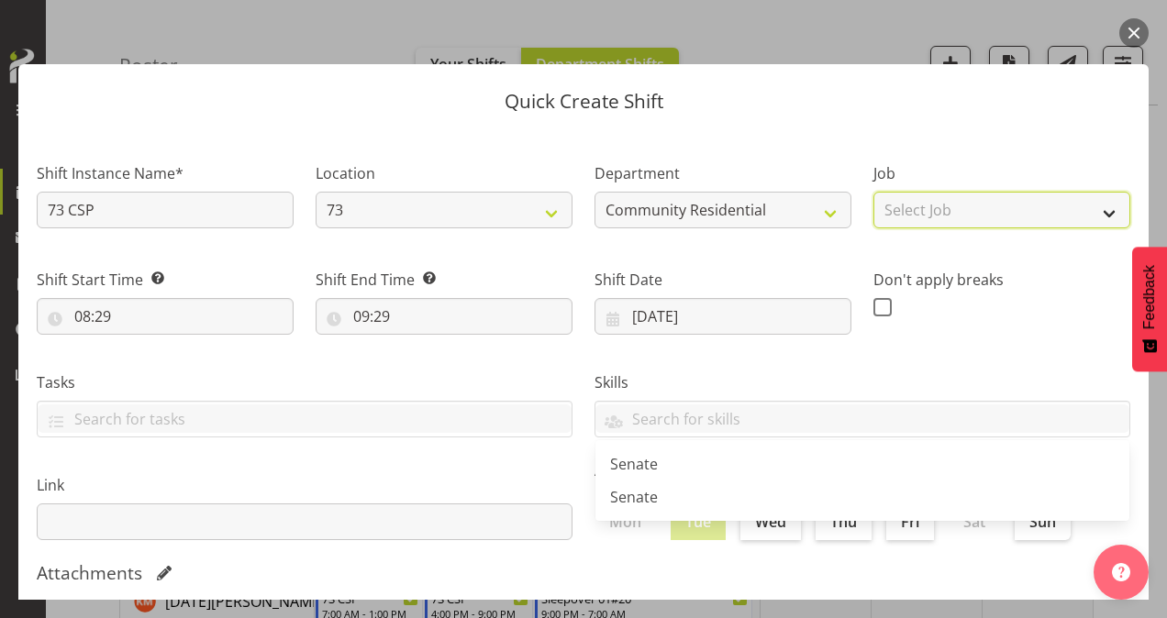
click at [1047, 211] on select "Select Job Accounts Admin Art Coordinator Community Leader Community Support Pe…" at bounding box center [1001, 210] width 257 height 37
select select "2"
click at [873, 192] on select "Select Job Accounts Admin Art Coordinator Community Leader Community Support Pe…" at bounding box center [1001, 210] width 257 height 37
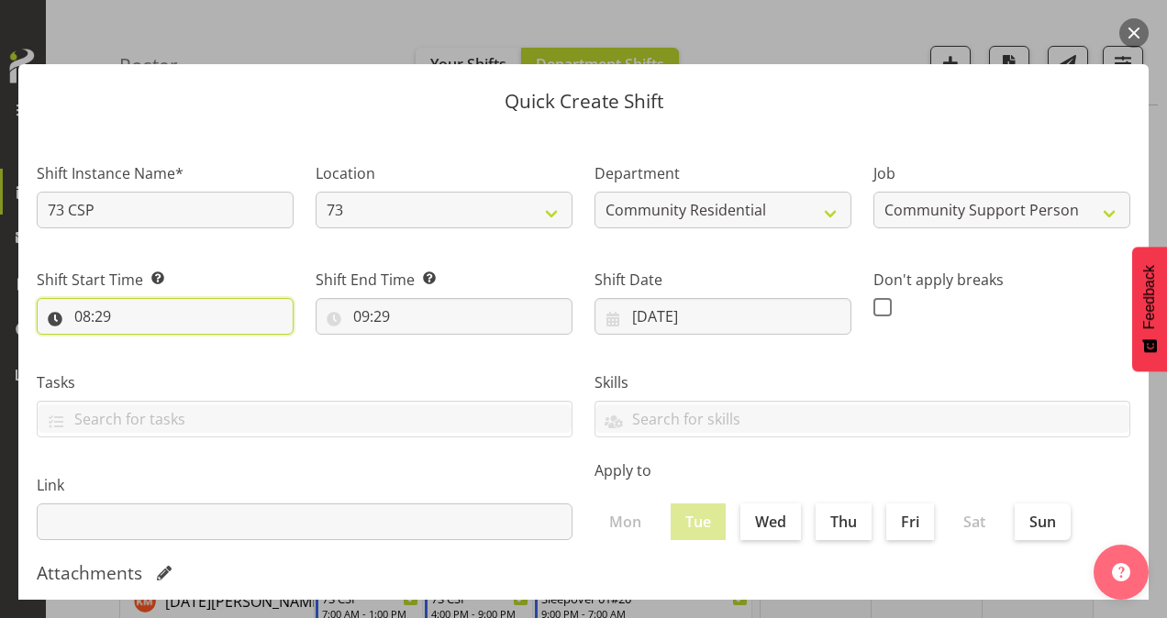
click at [89, 315] on input "08:29" at bounding box center [165, 316] width 257 height 37
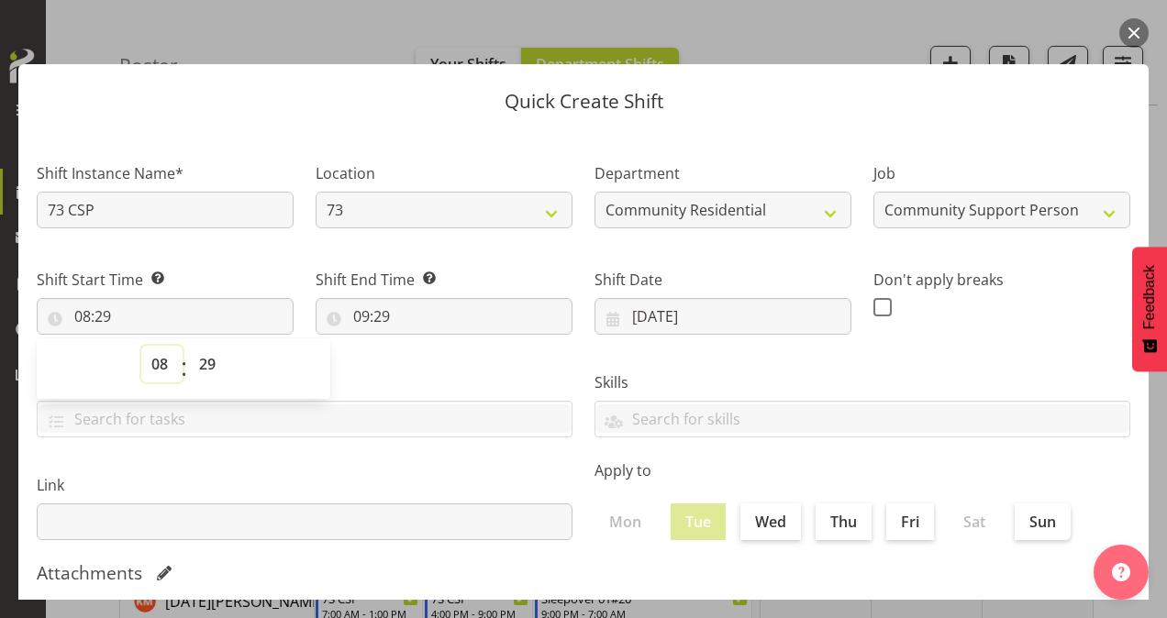
click at [158, 352] on select "00 01 02 03 04 05 06 07 08 09 10 11 12 13 14 15 16 17 18 19 20 21 22 23" at bounding box center [161, 364] width 41 height 37
select select "13"
click at [141, 346] on select "00 01 02 03 04 05 06 07 08 09 10 11 12 13 14 15 16 17 18 19 20 21 22 23" at bounding box center [161, 364] width 41 height 37
type input "13:29"
click at [206, 359] on select "00 01 02 03 04 05 06 07 08 09 10 11 12 13 14 15 16 17 18 19 20 21 22 23 24 25 2…" at bounding box center [209, 364] width 41 height 37
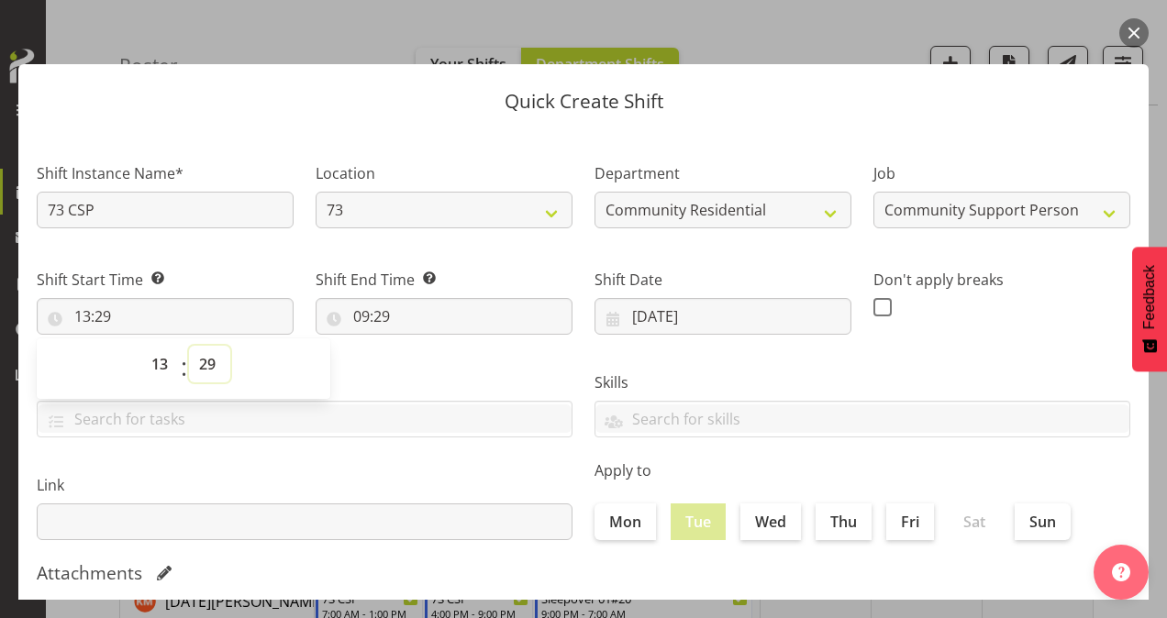
select select "0"
click at [189, 346] on select "00 01 02 03 04 05 06 07 08 09 10 11 12 13 14 15 16 17 18 19 20 21 22 23 24 25 2…" at bounding box center [209, 364] width 41 height 37
type input "13:00"
click at [358, 315] on input "09:29" at bounding box center [444, 316] width 257 height 37
click at [440, 361] on select "00 01 02 03 04 05 06 07 08 09 10 11 12 13 14 15 16 17 18 19 20 21 22 23" at bounding box center [440, 364] width 41 height 37
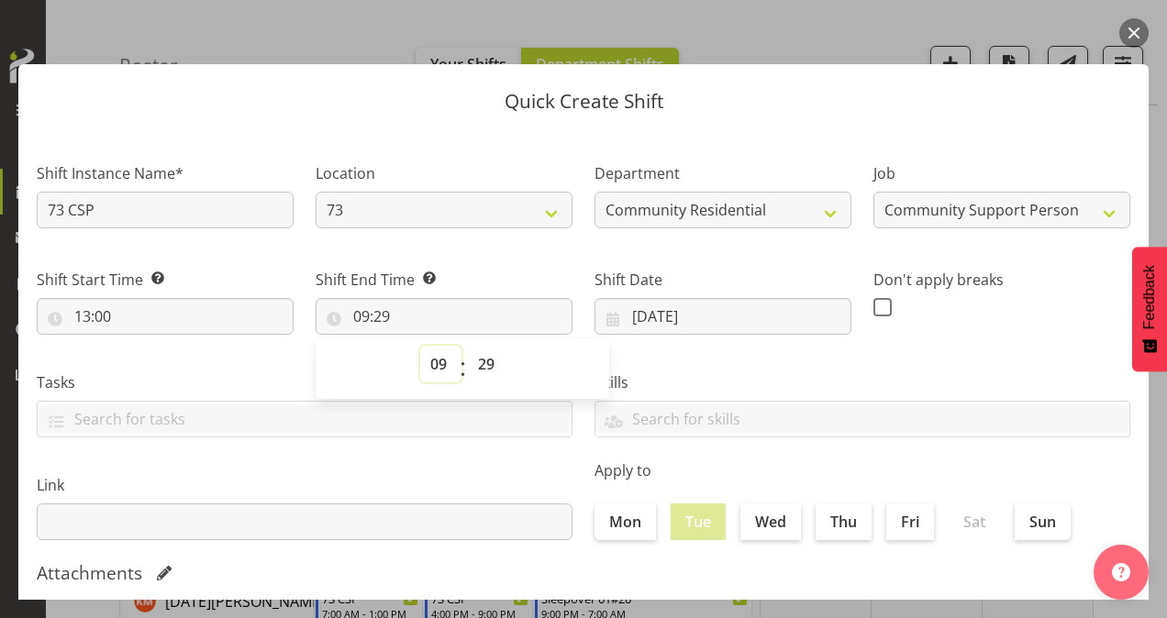
select select "16"
click at [420, 346] on select "00 01 02 03 04 05 06 07 08 09 10 11 12 13 14 15 16 17 18 19 20 21 22 23" at bounding box center [440, 364] width 41 height 37
type input "16:29"
click at [484, 369] on select "00 01 02 03 04 05 06 07 08 09 10 11 12 13 14 15 16 17 18 19 20 21 22 23 24 25 2…" at bounding box center [488, 364] width 41 height 37
select select "0"
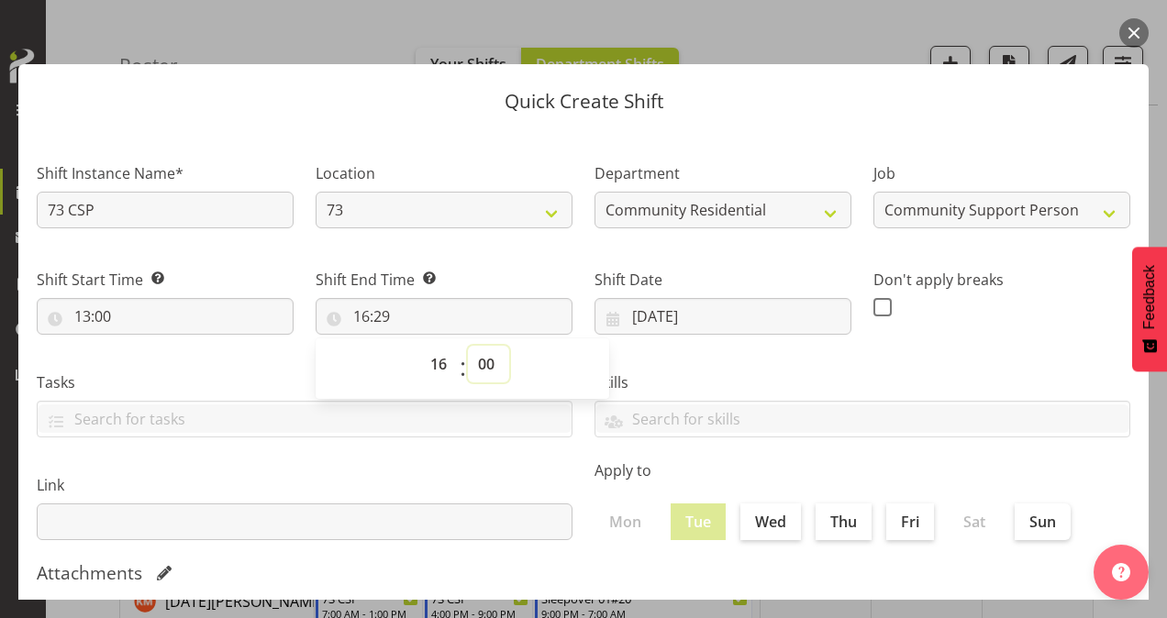
click at [468, 346] on select "00 01 02 03 04 05 06 07 08 09 10 11 12 13 14 15 16 17 18 19 20 21 22 23 24 25 2…" at bounding box center [488, 364] width 41 height 37
type input "16:00"
click at [878, 309] on span at bounding box center [882, 307] width 18 height 18
click at [878, 309] on input "checkbox" at bounding box center [879, 307] width 12 height 12
checkbox input "true"
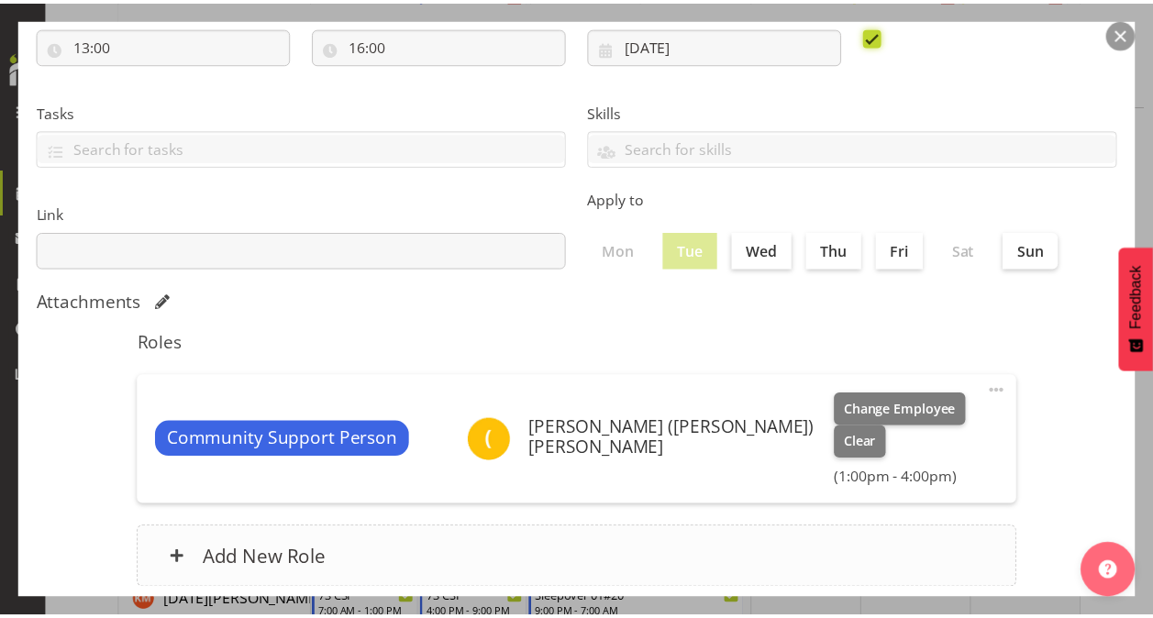
scroll to position [353, 0]
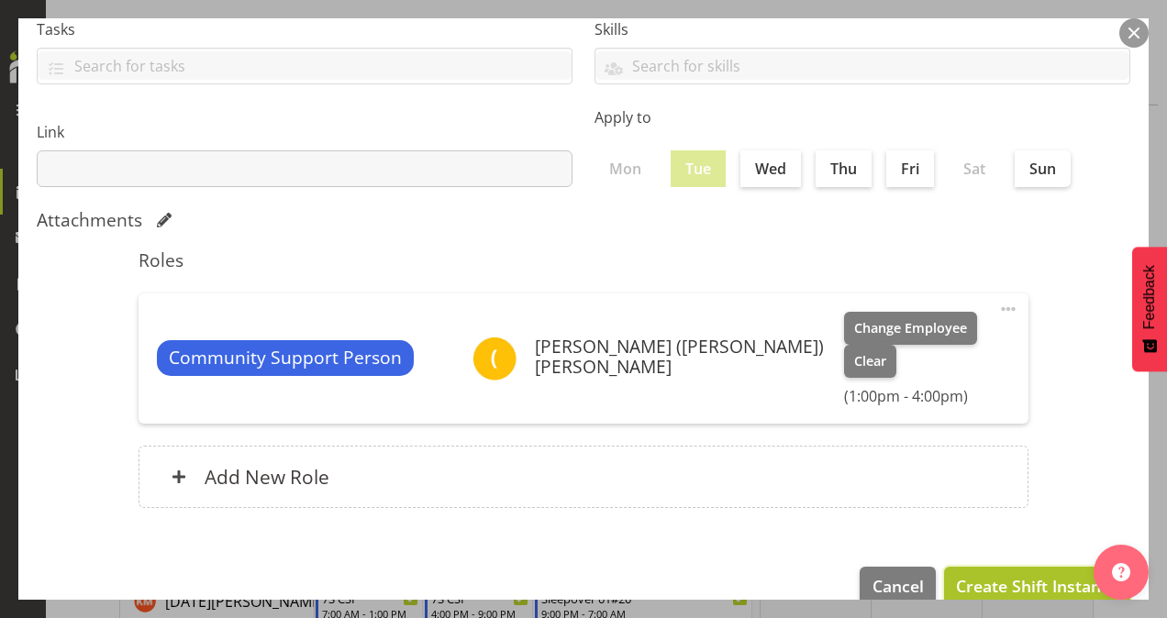
click at [1009, 574] on span "Create Shift Instance" at bounding box center [1037, 586] width 162 height 24
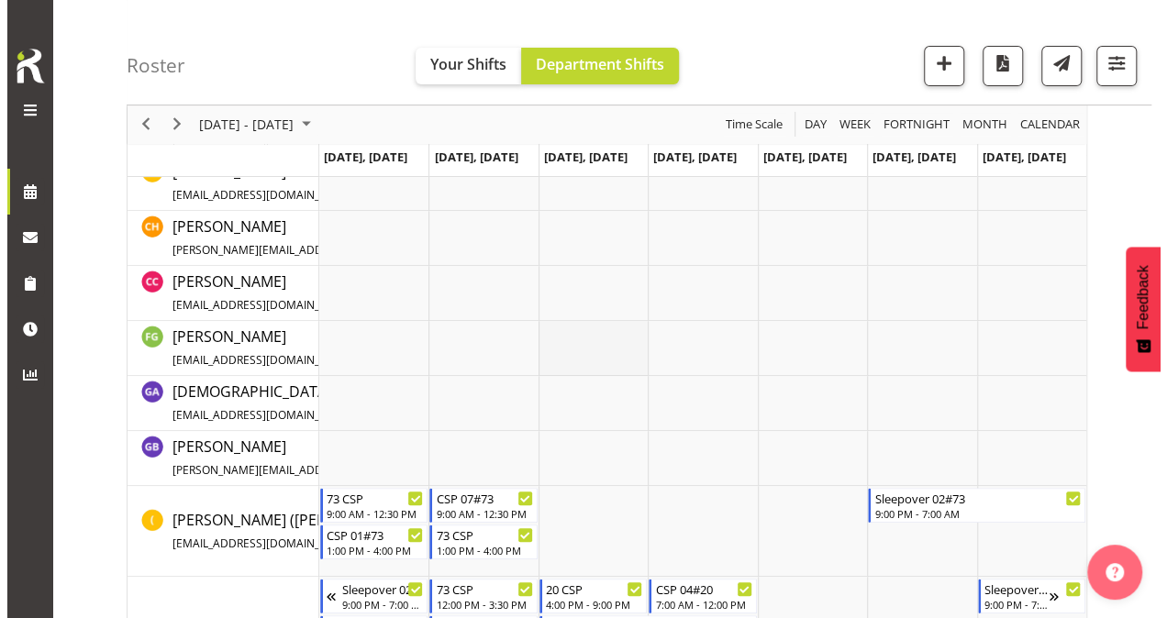
scroll to position [550, 0]
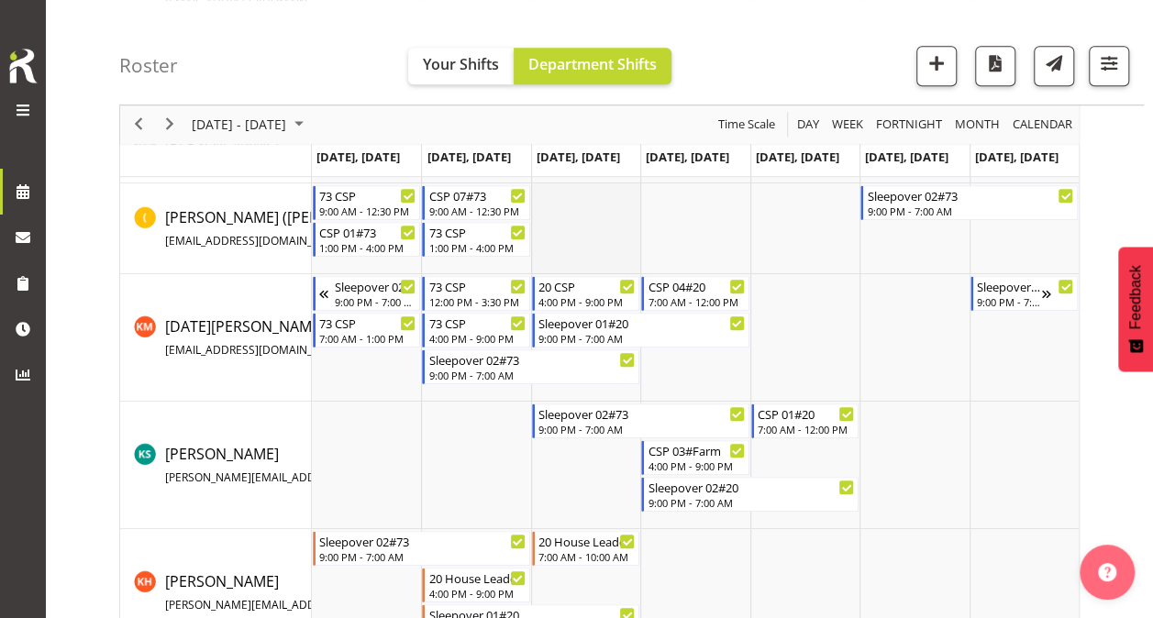
click at [579, 204] on td "Timeline Week of October 15, 2025" at bounding box center [585, 228] width 109 height 91
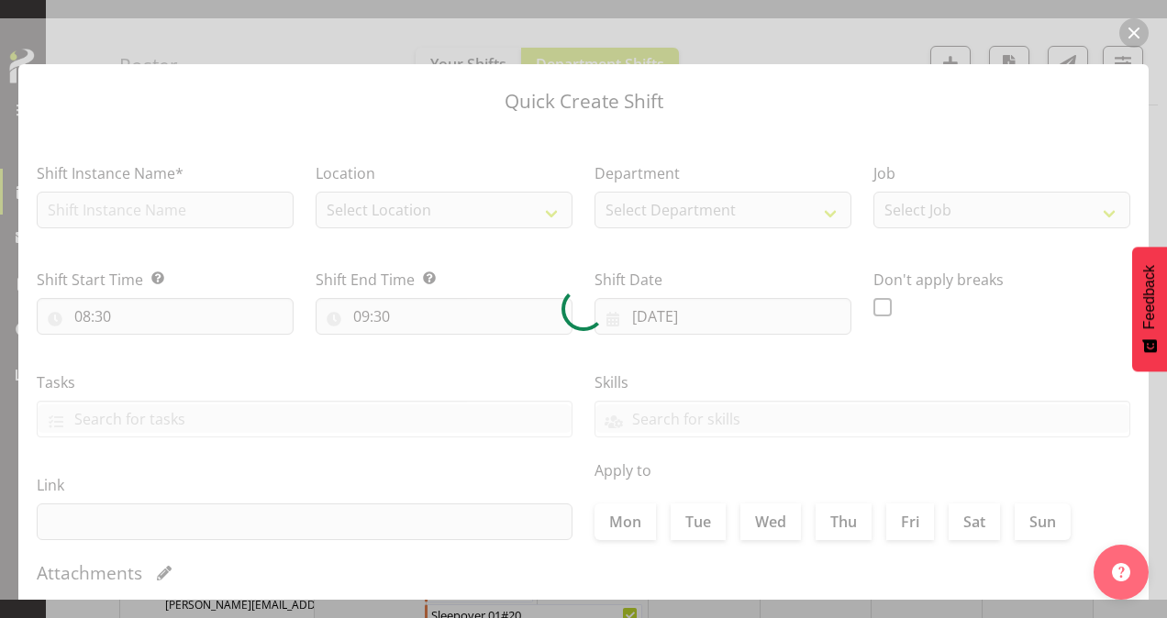
type input "[DATE]"
checkbox input "true"
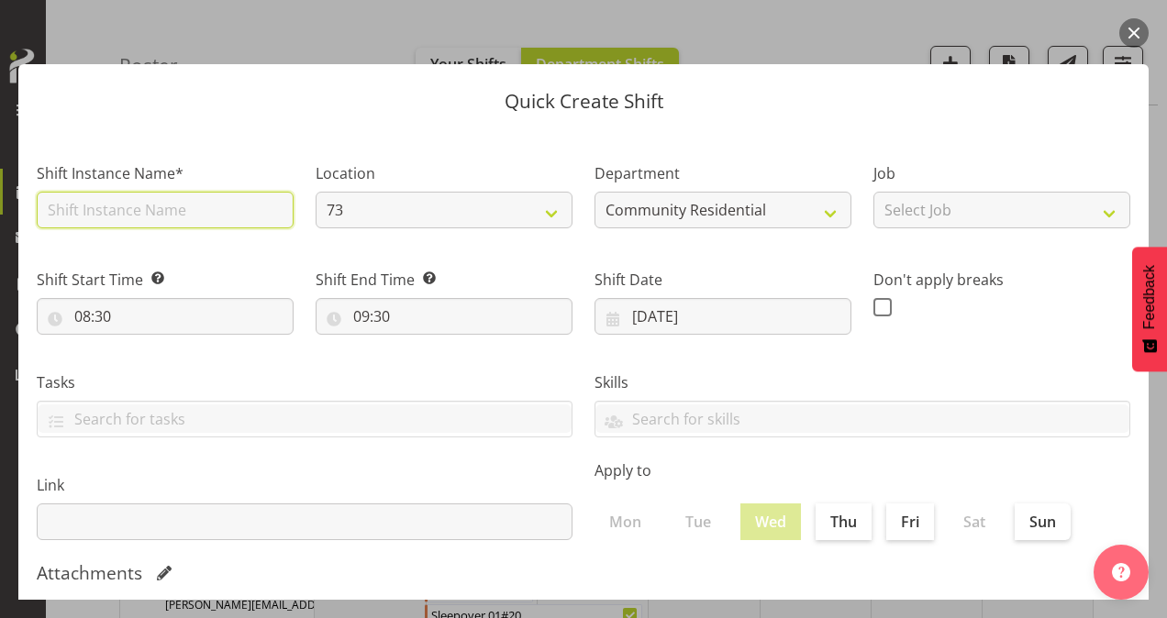
click at [156, 206] on input "text" at bounding box center [165, 210] width 257 height 37
type input "73 CSP"
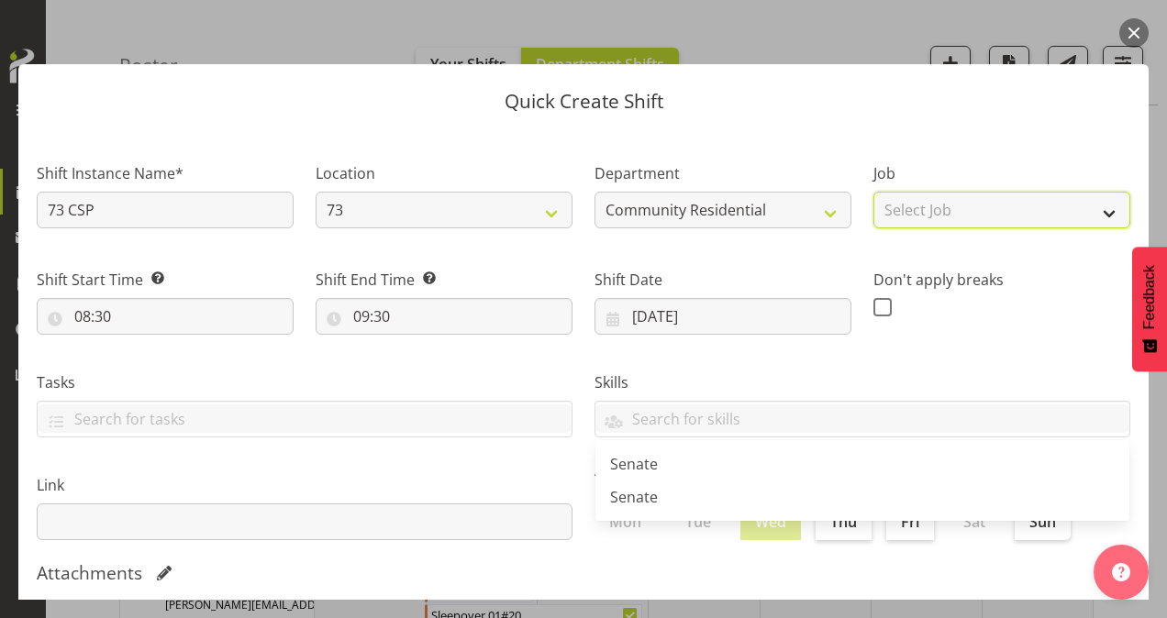
drag, startPoint x: 957, startPoint y: 207, endPoint x: 961, endPoint y: 222, distance: 15.1
click at [957, 207] on select "Select Job Accounts Admin Art Coordinator Community Leader Community Support Pe…" at bounding box center [1001, 210] width 257 height 37
select select "2"
click at [873, 192] on select "Select Job Accounts Admin Art Coordinator Community Leader Community Support Pe…" at bounding box center [1001, 210] width 257 height 37
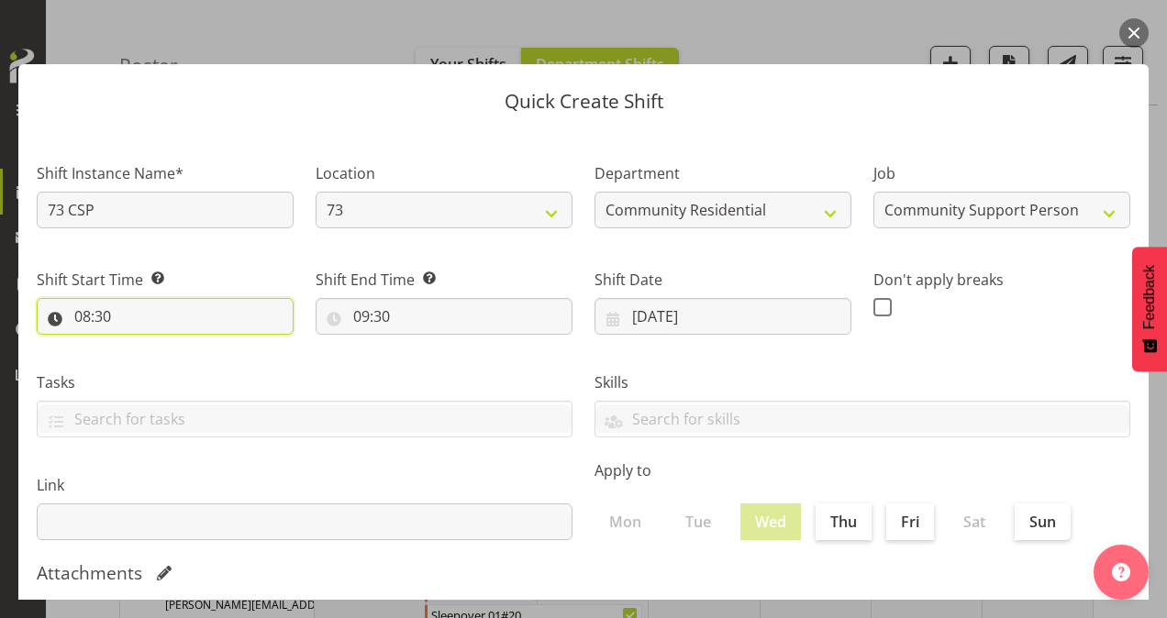
click at [78, 309] on input "08:30" at bounding box center [165, 316] width 257 height 37
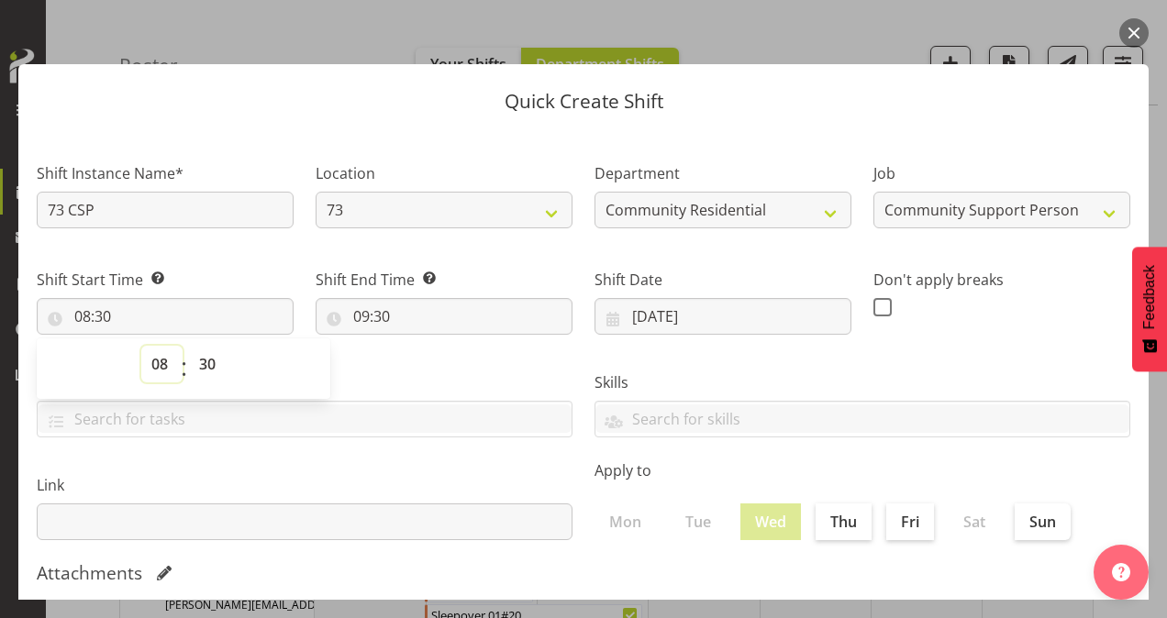
click at [166, 364] on select "00 01 02 03 04 05 06 07 08 09 10 11 12 13 14 15 16 17 18 19 20 21 22 23" at bounding box center [161, 364] width 41 height 37
select select "9"
click at [141, 346] on select "00 01 02 03 04 05 06 07 08 09 10 11 12 13 14 15 16 17 18 19 20 21 22 23" at bounding box center [161, 364] width 41 height 37
type input "09:30"
click at [201, 364] on select "00 01 02 03 04 05 06 07 08 09 10 11 12 13 14 15 16 17 18 19 20 21 22 23 24 25 2…" at bounding box center [209, 364] width 41 height 37
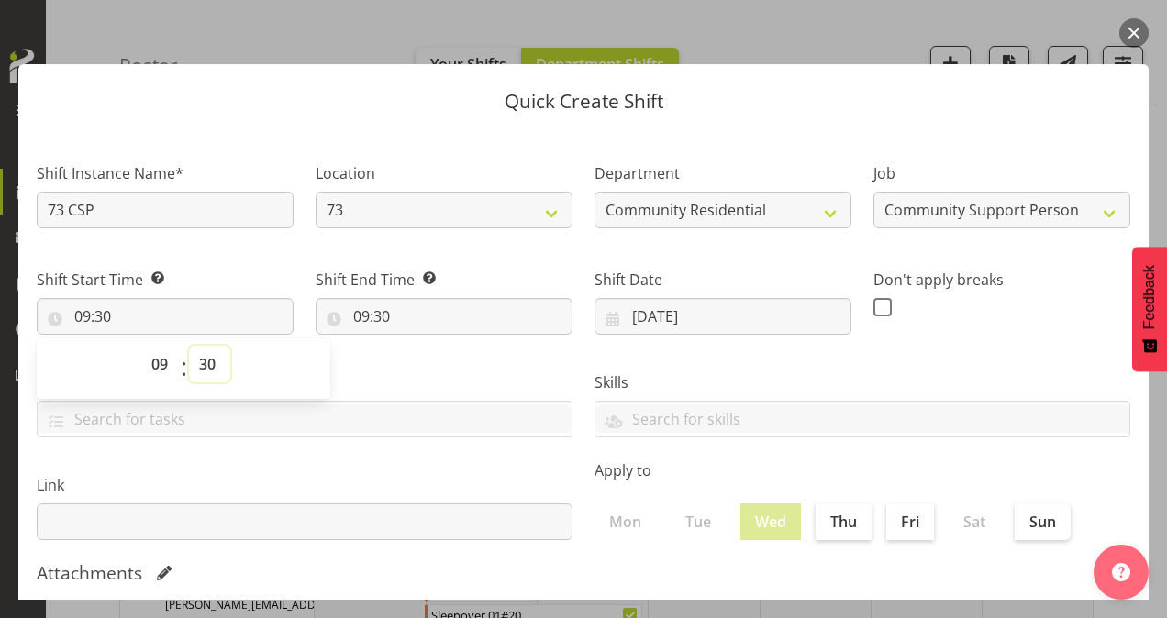
select select "0"
click at [189, 346] on select "00 01 02 03 04 05 06 07 08 09 10 11 12 13 14 15 16 17 18 19 20 21 22 23 24 25 2…" at bounding box center [209, 364] width 41 height 37
type input "09:00"
click at [357, 319] on input "09:30" at bounding box center [444, 316] width 257 height 37
click at [435, 367] on select "00 01 02 03 04 05 06 07 08 09 10 11 12 13 14 15 16 17 18 19 20 21 22 23" at bounding box center [440, 364] width 41 height 37
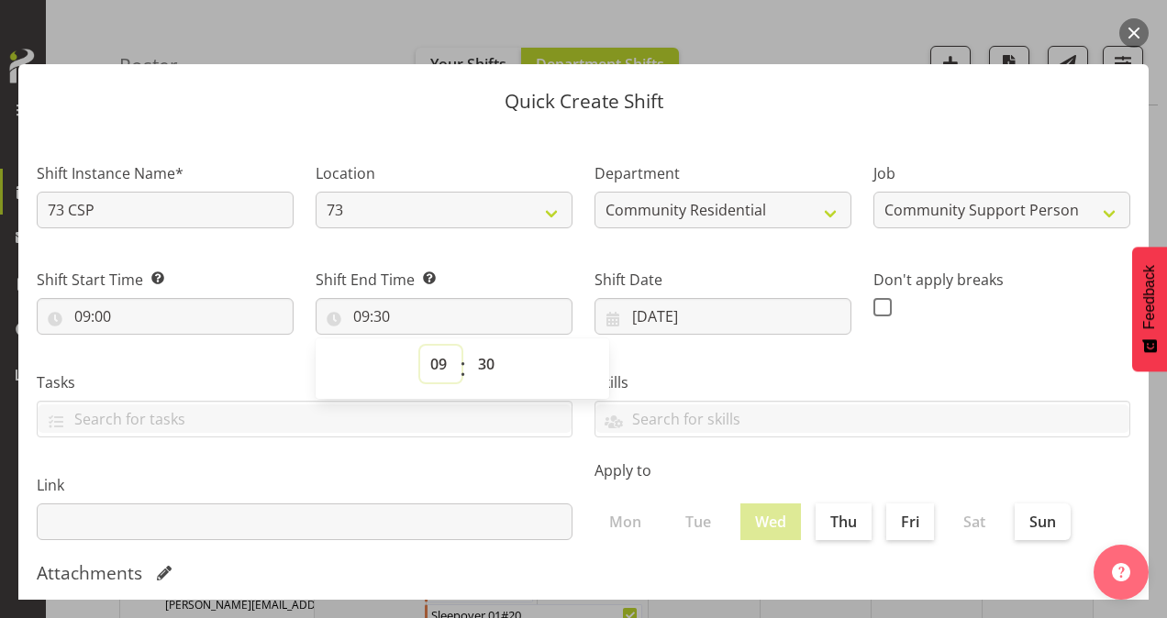
select select "15"
click at [420, 346] on select "00 01 02 03 04 05 06 07 08 09 10 11 12 13 14 15 16 17 18 19 20 21 22 23" at bounding box center [440, 364] width 41 height 37
type input "15:30"
click at [482, 367] on select "00 01 02 03 04 05 06 07 08 09 10 11 12 13 14 15 16 17 18 19 20 21 22 23 24 25 2…" at bounding box center [488, 364] width 41 height 37
select select "0"
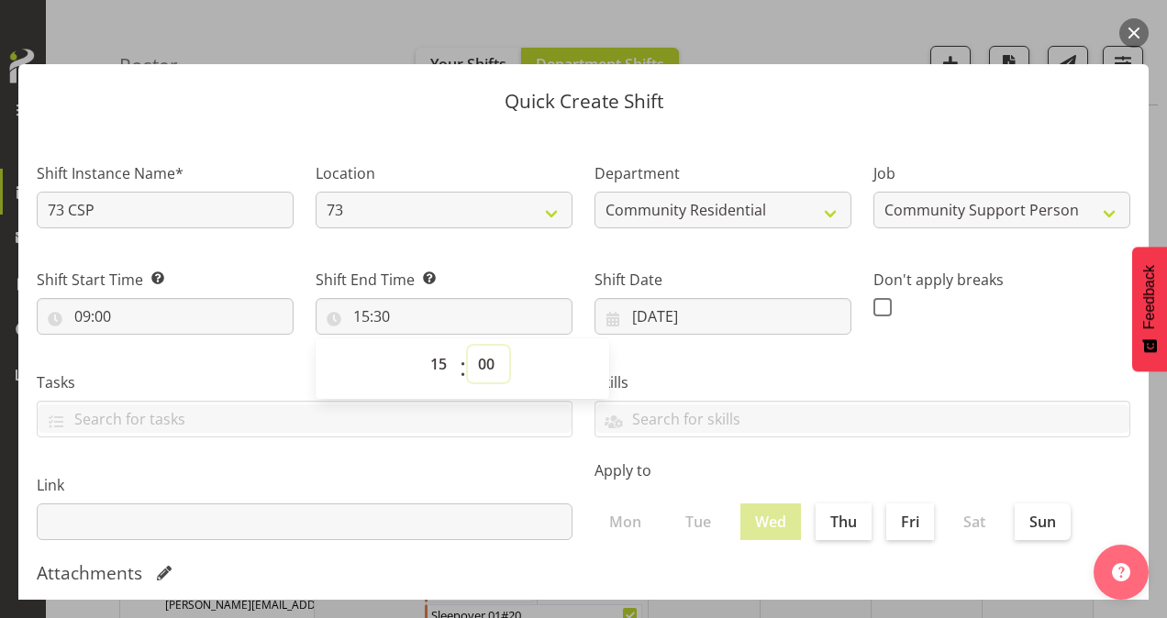
click at [468, 346] on select "00 01 02 03 04 05 06 07 08 09 10 11 12 13 14 15 16 17 18 19 20 21 22 23 24 25 2…" at bounding box center [488, 364] width 41 height 37
type input "15:00"
click at [430, 364] on select "00 01 02 03 04 05 06 07 08 09 10 11 12 13 14 15 16 17 18 19 20 21 22 23" at bounding box center [440, 364] width 41 height 37
select select "14"
click at [420, 346] on select "00 01 02 03 04 05 06 07 08 09 10 11 12 13 14 15 16 17 18 19 20 21 22 23" at bounding box center [440, 364] width 41 height 37
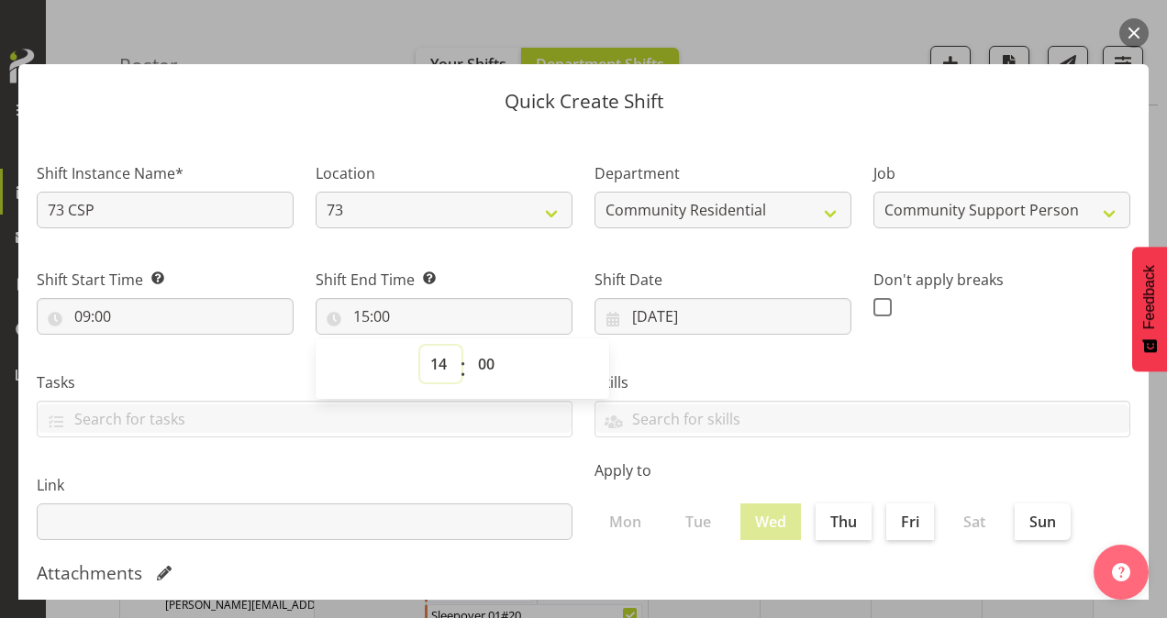
type input "14:00"
click at [873, 313] on span at bounding box center [882, 307] width 18 height 18
click at [873, 313] on input "checkbox" at bounding box center [879, 307] width 12 height 12
checkbox input "true"
click at [926, 343] on div "Don't apply breaks" at bounding box center [1001, 294] width 279 height 103
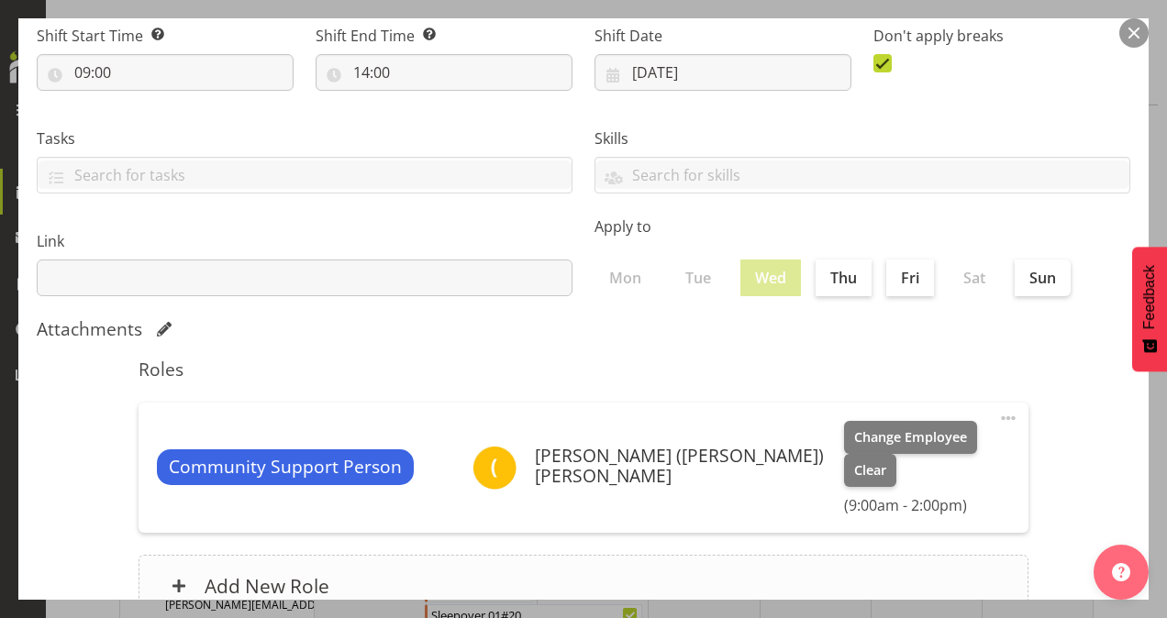
scroll to position [353, 0]
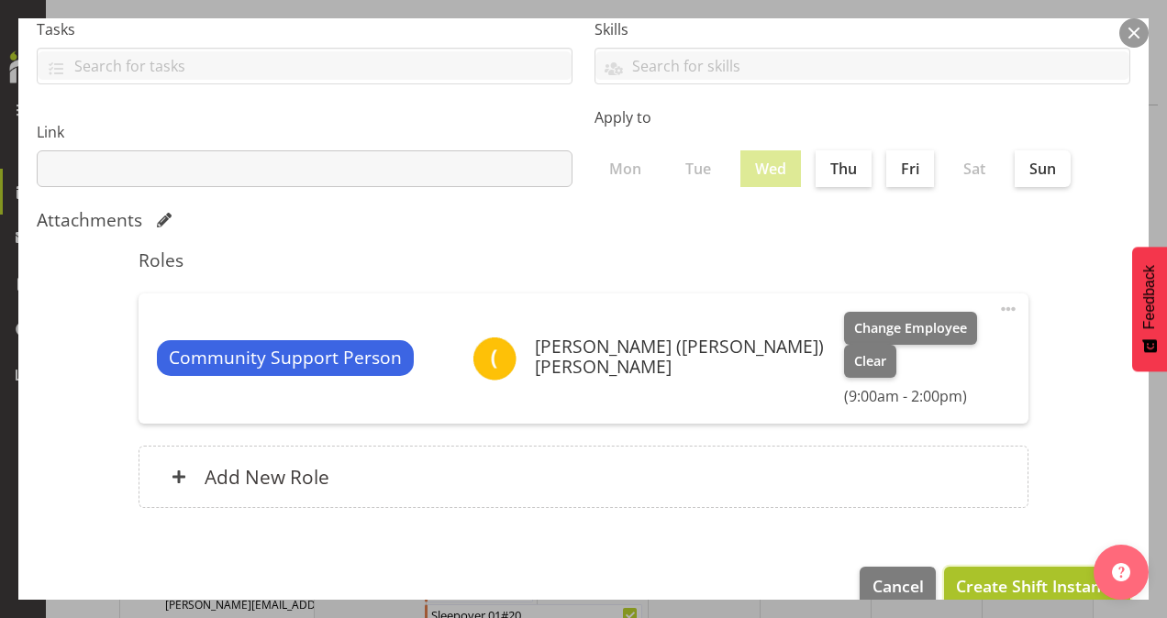
click at [984, 574] on span "Create Shift Instance" at bounding box center [1037, 586] width 162 height 24
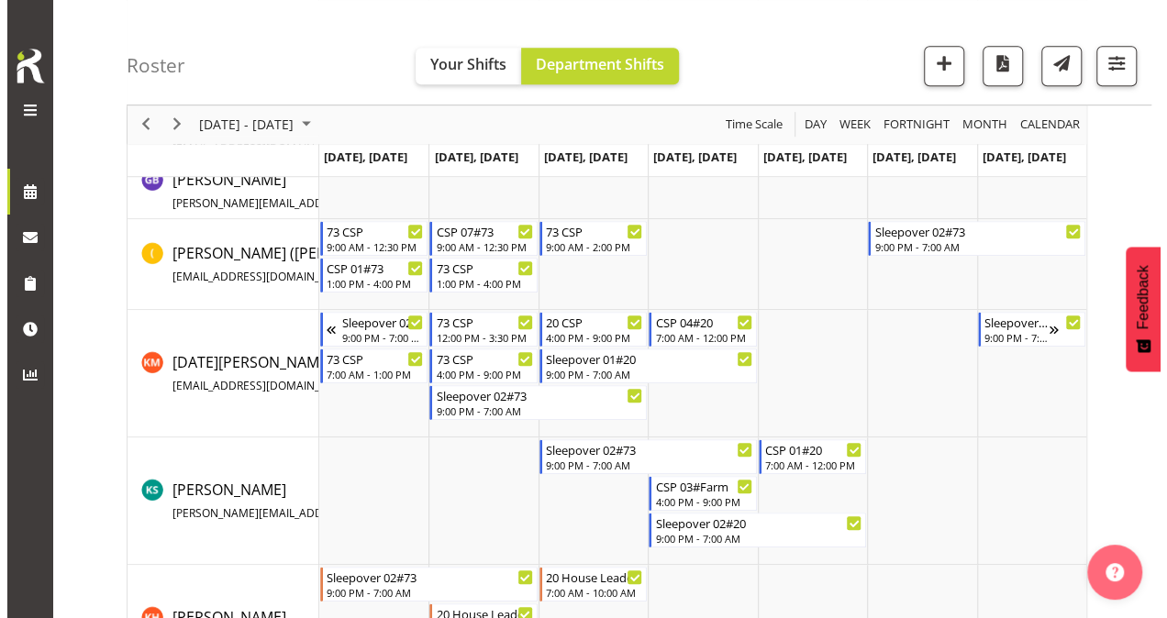
scroll to position [550, 0]
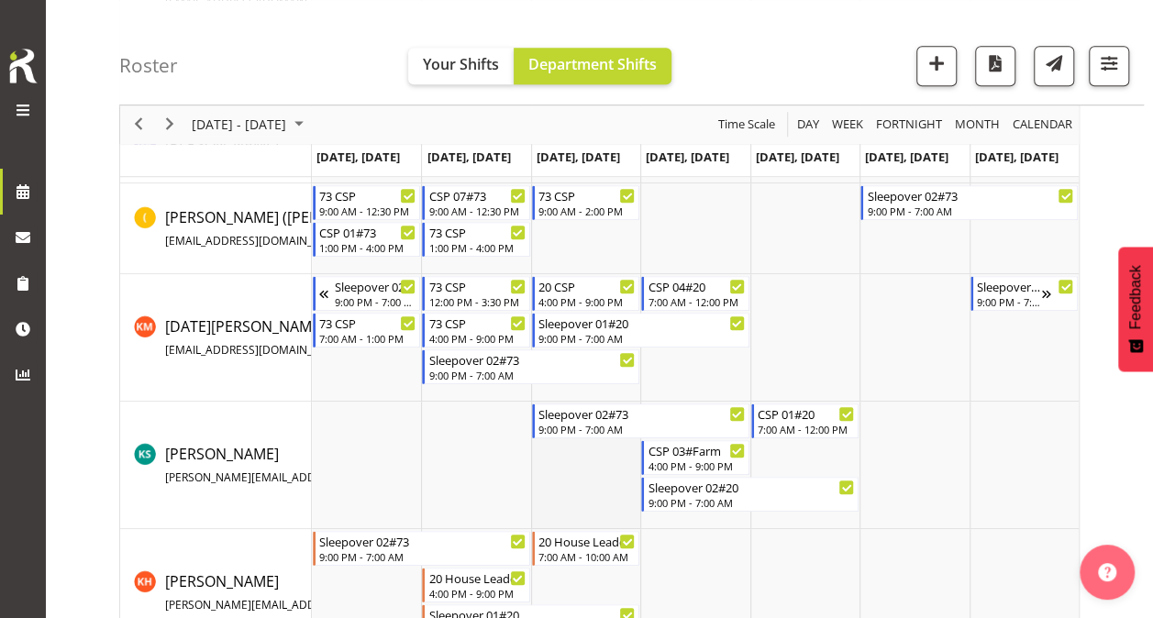
click at [585, 470] on td "Timeline Week of October 15, 2025" at bounding box center [585, 466] width 109 height 128
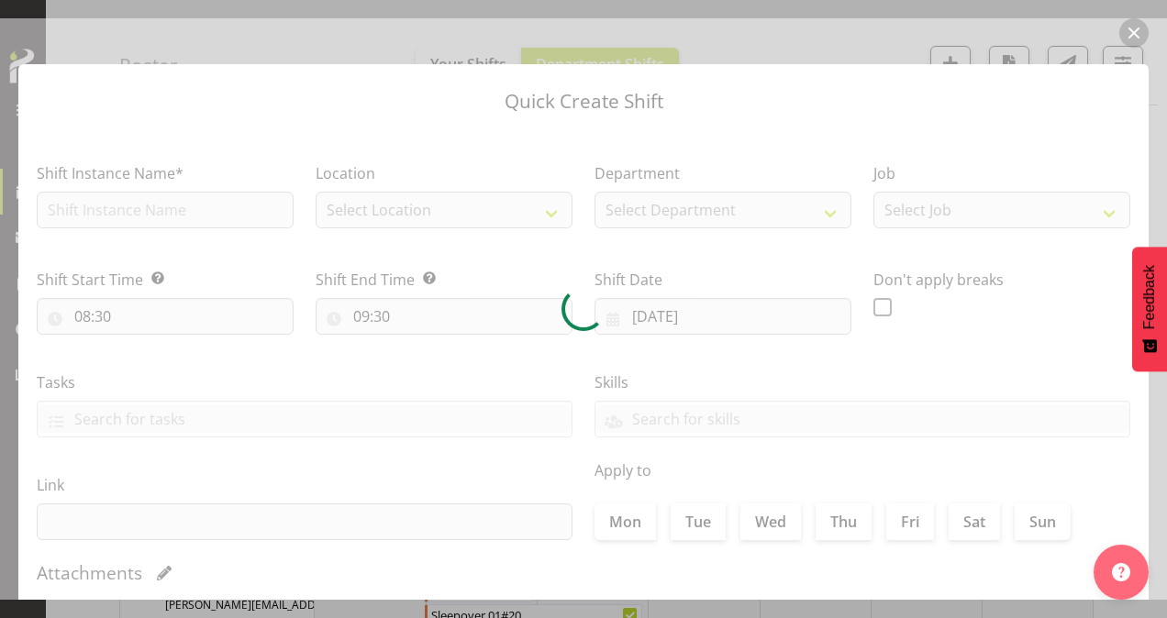
type input "[DATE]"
checkbox input "true"
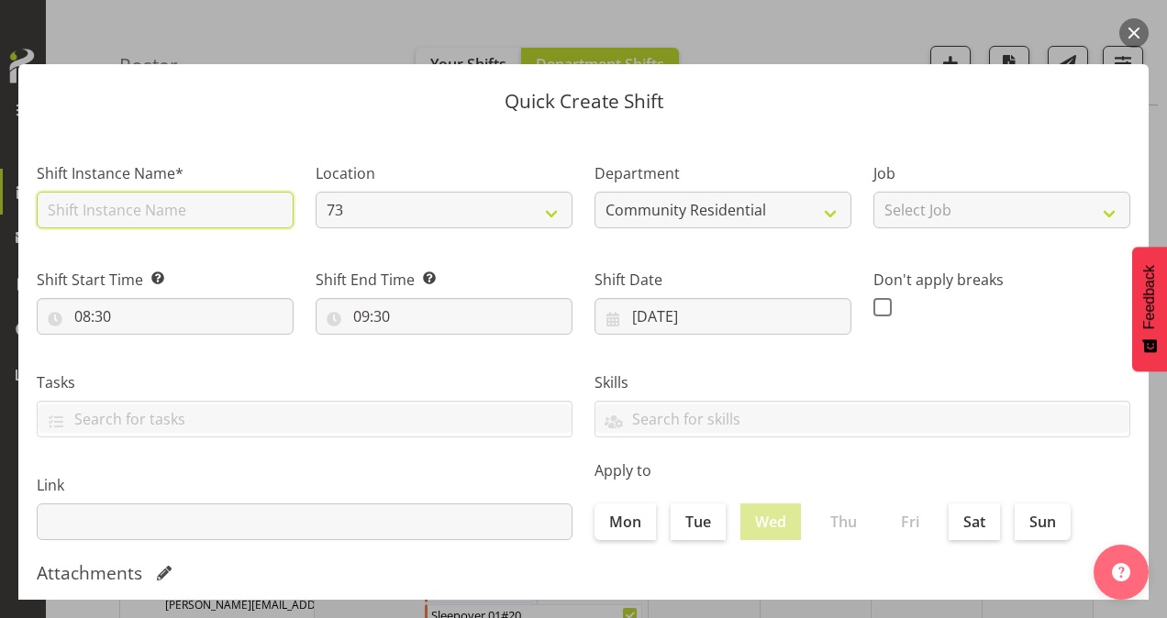
click at [227, 211] on input "text" at bounding box center [165, 210] width 257 height 37
type input "73 CSP"
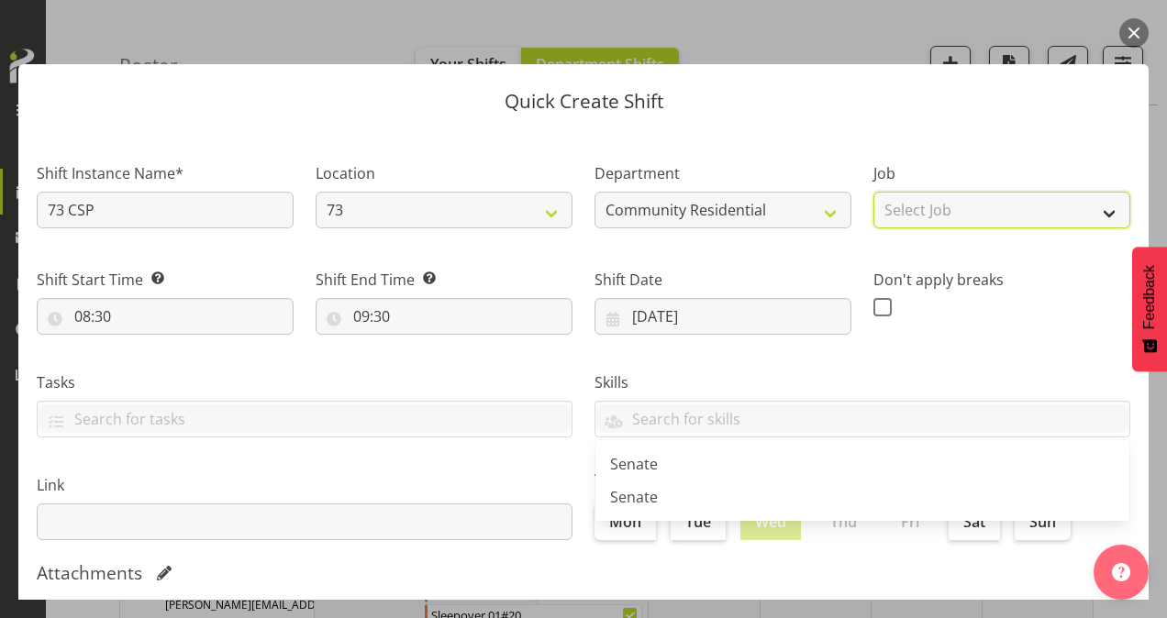
click at [914, 210] on select "Select Job Accounts Admin Art Coordinator Community Leader Community Support Pe…" at bounding box center [1001, 210] width 257 height 37
select select "2"
click at [873, 192] on select "Select Job Accounts Admin Art Coordinator Community Leader Community Support Pe…" at bounding box center [1001, 210] width 257 height 37
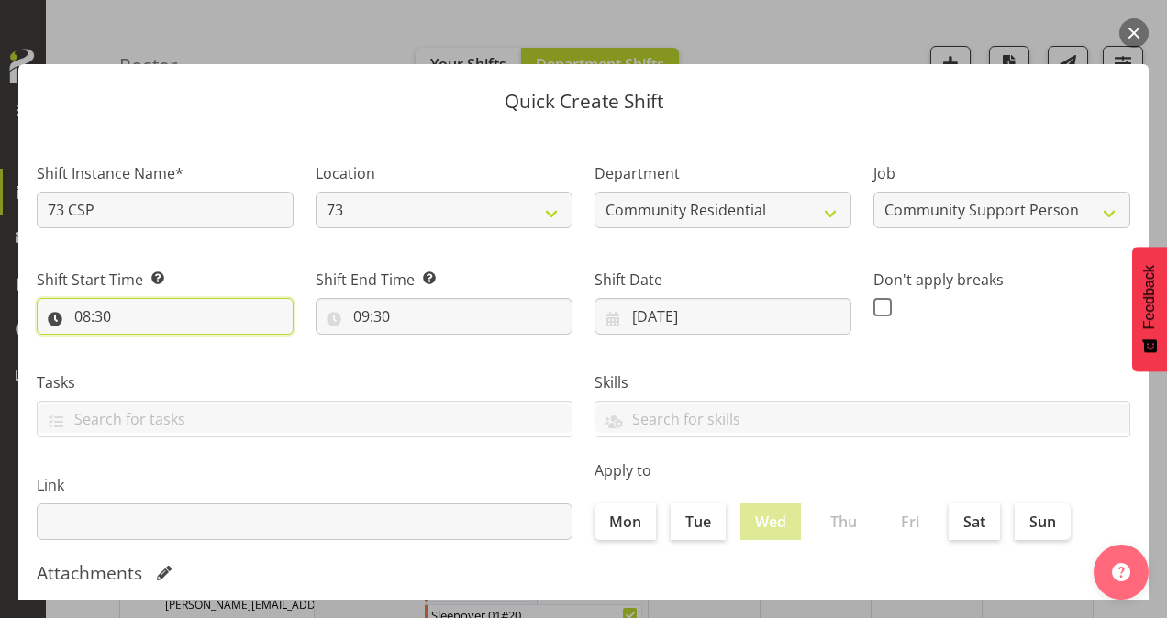
click at [83, 312] on input "08:30" at bounding box center [165, 316] width 257 height 37
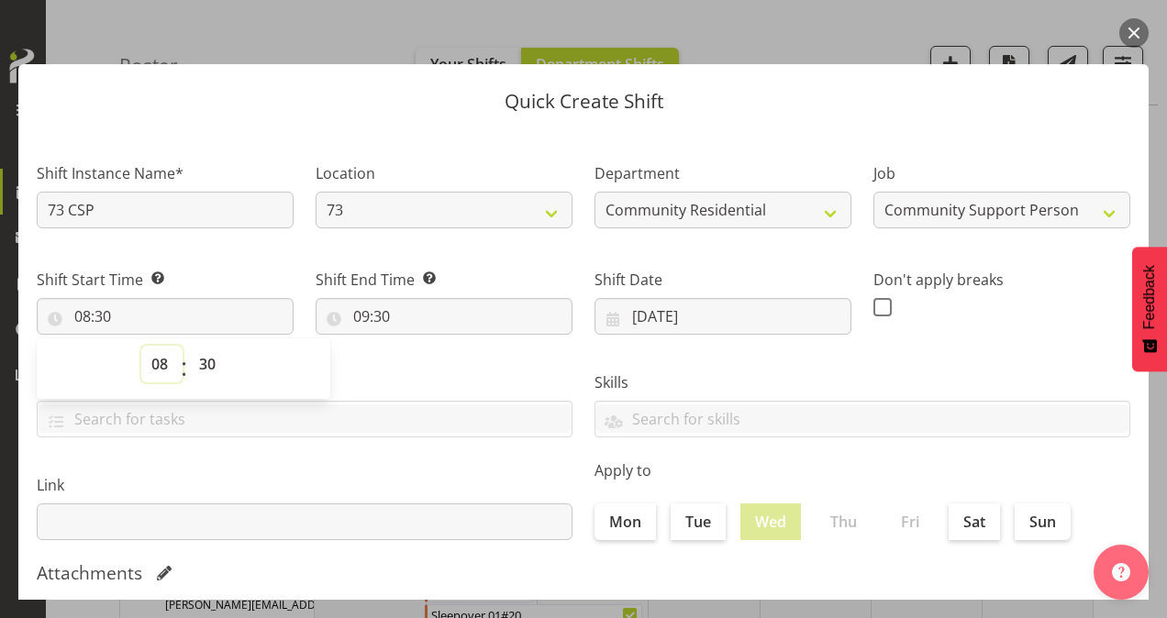
click at [158, 357] on select "00 01 02 03 04 05 06 07 08 09 10 11 12 13 14 15 16 17 18 19 20 21 22 23" at bounding box center [161, 364] width 41 height 37
select select "16"
click at [141, 346] on select "00 01 02 03 04 05 06 07 08 09 10 11 12 13 14 15 16 17 18 19 20 21 22 23" at bounding box center [161, 364] width 41 height 37
type input "16:30"
click at [202, 359] on select "00 01 02 03 04 05 06 07 08 09 10 11 12 13 14 15 16 17 18 19 20 21 22 23 24 25 2…" at bounding box center [209, 364] width 41 height 37
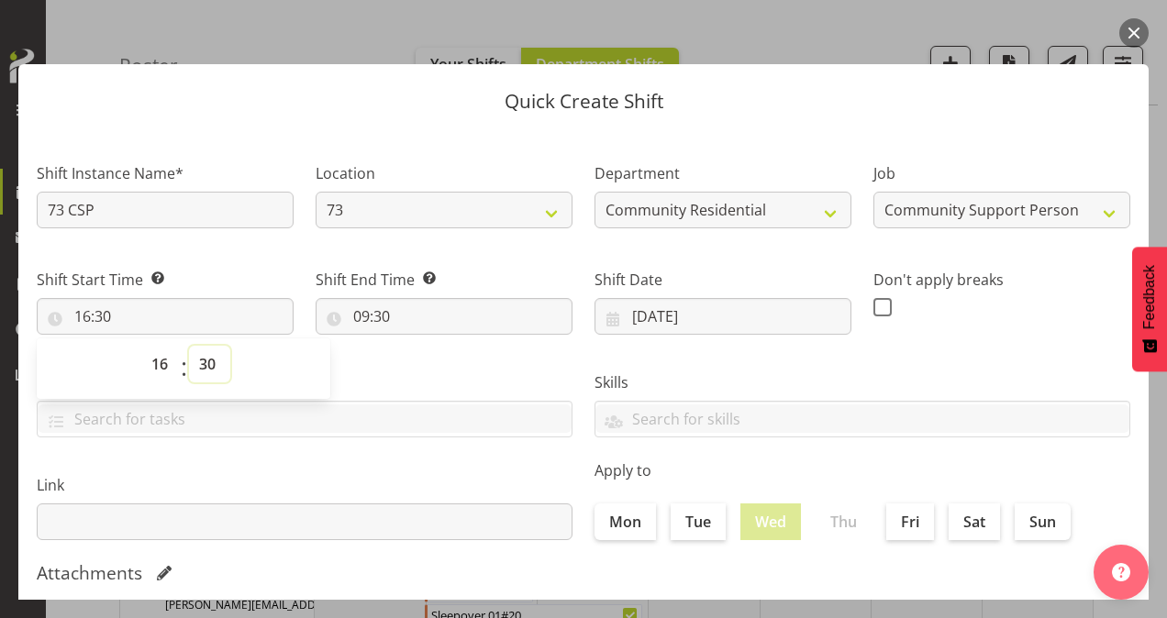
select select "0"
click at [189, 346] on select "00 01 02 03 04 05 06 07 08 09 10 11 12 13 14 15 16 17 18 19 20 21 22 23 24 25 2…" at bounding box center [209, 364] width 41 height 37
type input "16:00"
click at [357, 316] on input "09:30" at bounding box center [444, 316] width 257 height 37
click at [437, 367] on select "00 01 02 03 04 05 06 07 08 09 10 11 12 13 14 15 16 17 18 19 20 21 22 23" at bounding box center [440, 364] width 41 height 37
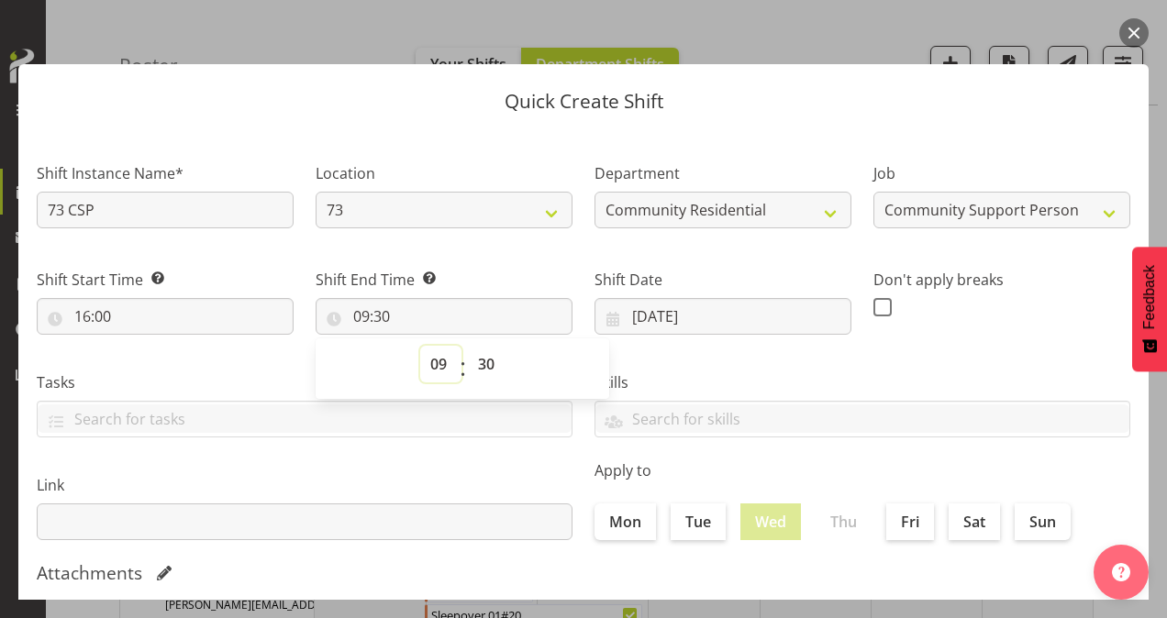
select select "21"
click at [420, 346] on select "00 01 02 03 04 05 06 07 08 09 10 11 12 13 14 15 16 17 18 19 20 21 22 23" at bounding box center [440, 364] width 41 height 37
type input "21:30"
click at [484, 365] on select "00 01 02 03 04 05 06 07 08 09 10 11 12 13 14 15 16 17 18 19 20 21 22 23 24 25 2…" at bounding box center [488, 364] width 41 height 37
select select "0"
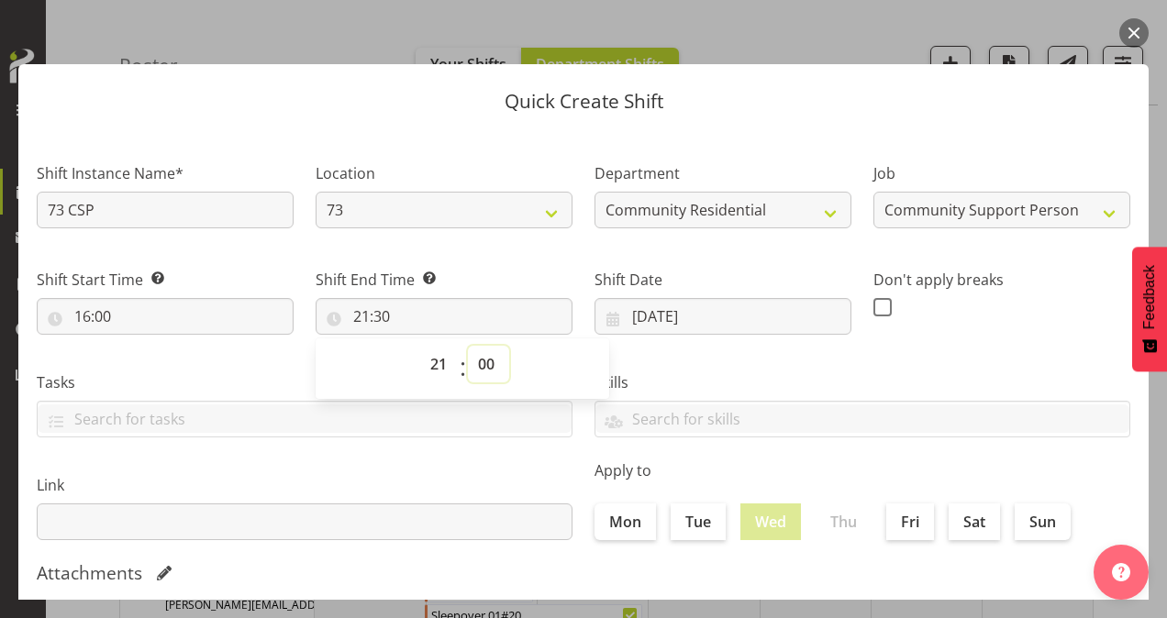
click at [468, 346] on select "00 01 02 03 04 05 06 07 08 09 10 11 12 13 14 15 16 17 18 19 20 21 22 23 24 25 2…" at bounding box center [488, 364] width 41 height 37
type input "21:00"
click at [874, 305] on span at bounding box center [882, 307] width 18 height 18
click at [874, 305] on input "checkbox" at bounding box center [879, 307] width 12 height 12
checkbox input "true"
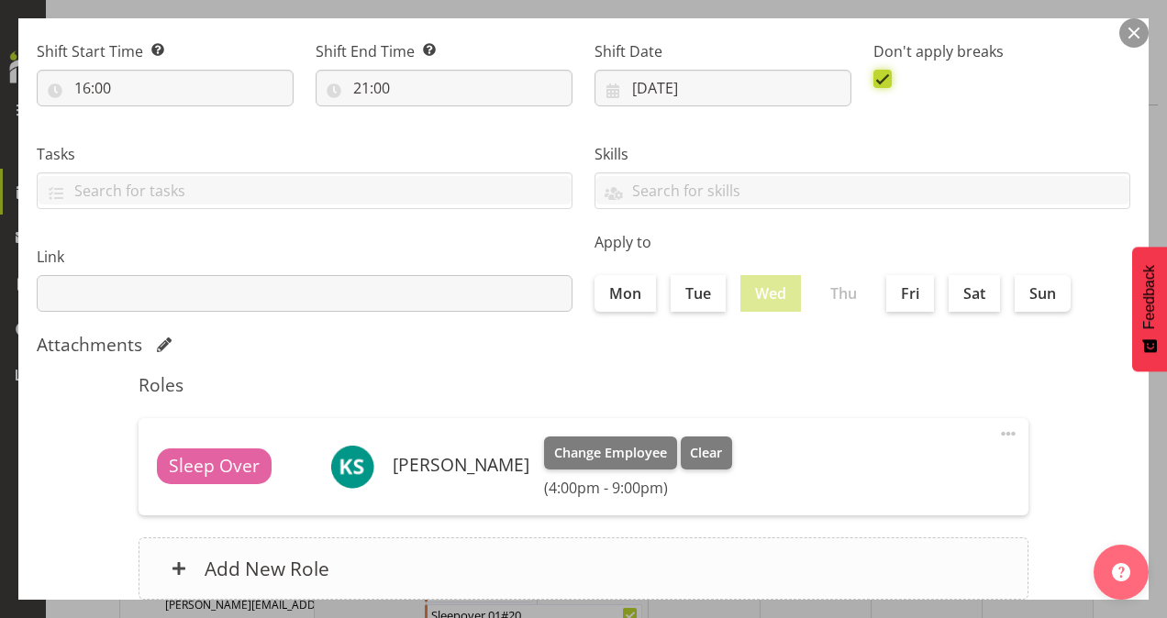
scroll to position [353, 0]
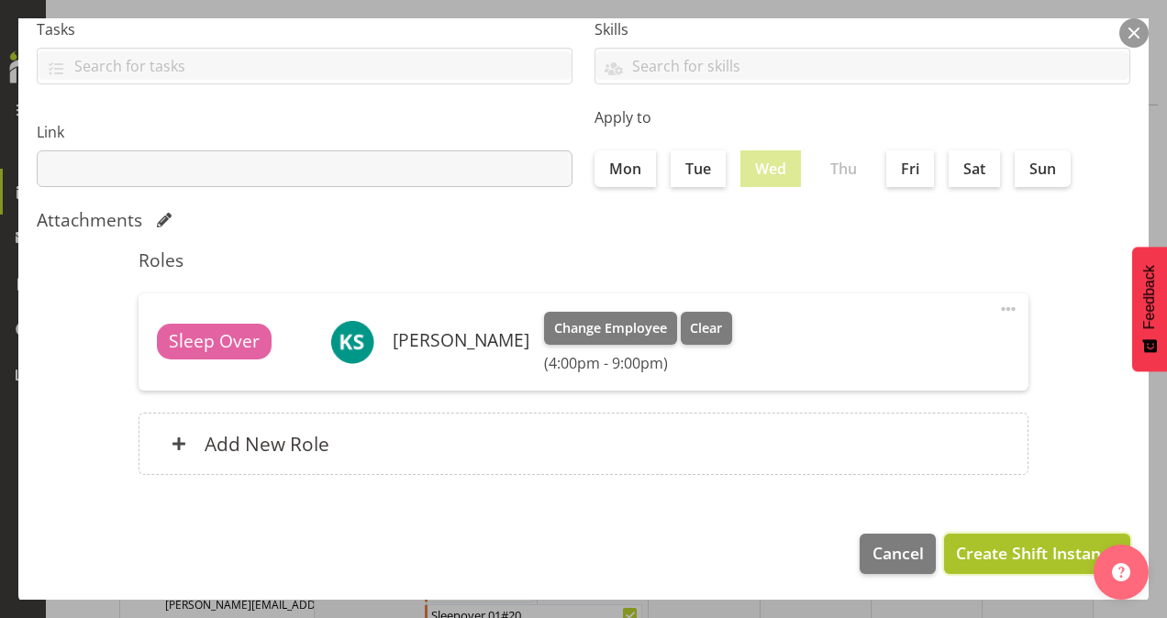
click at [989, 543] on span "Create Shift Instance" at bounding box center [1037, 553] width 162 height 24
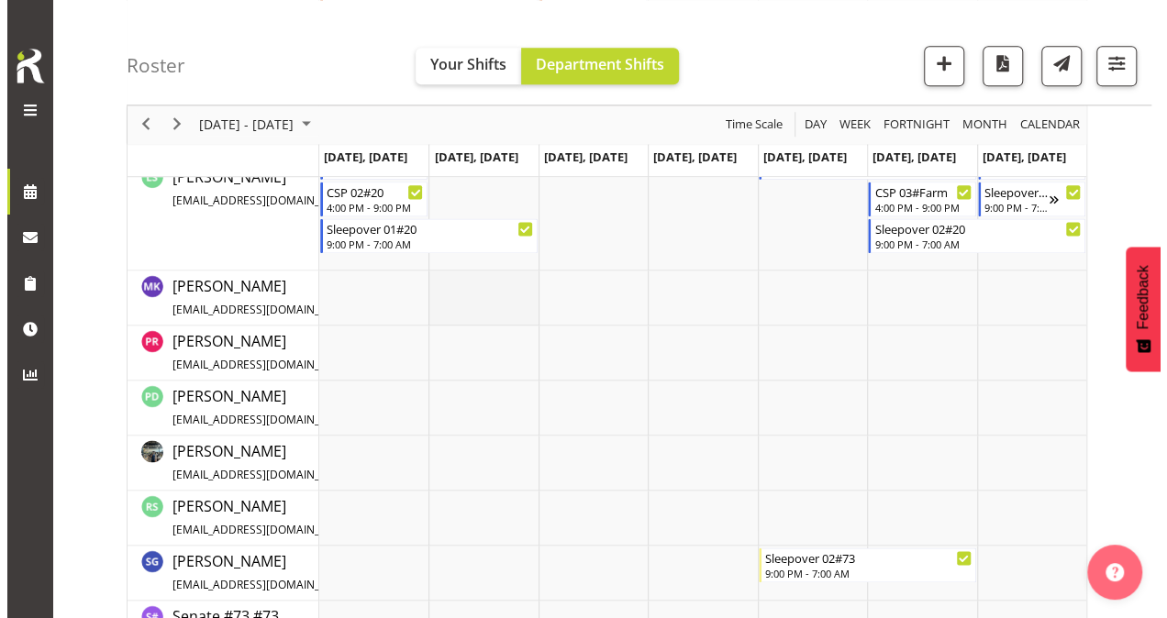
scroll to position [1151, 0]
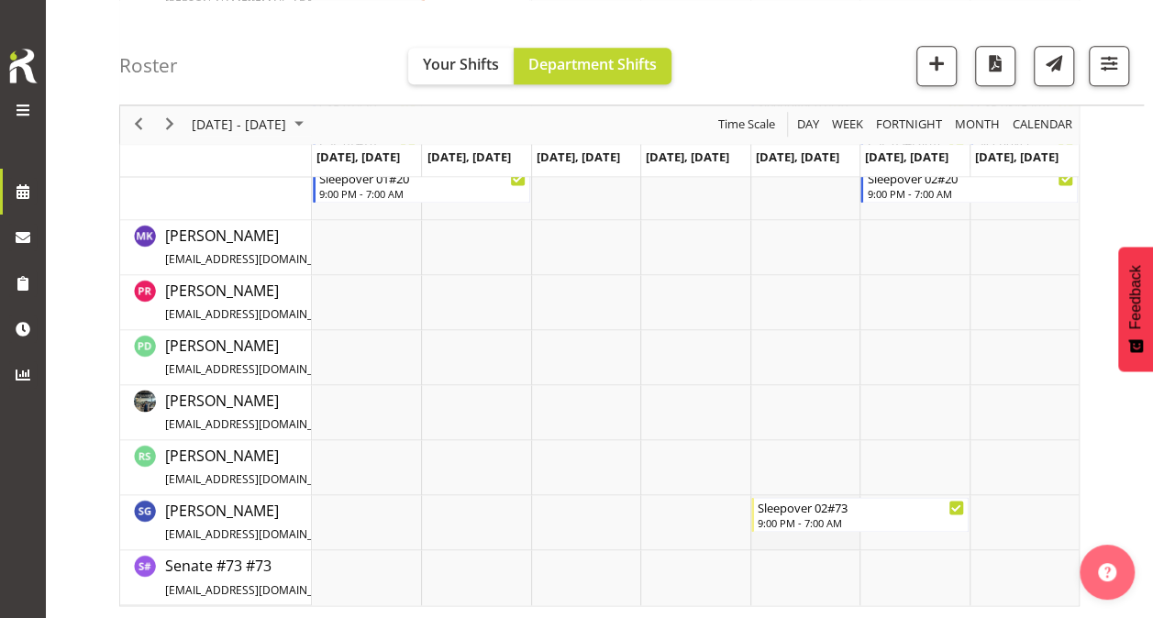
click at [819, 541] on td "Timeline Week of October 15, 2025" at bounding box center [805, 522] width 109 height 55
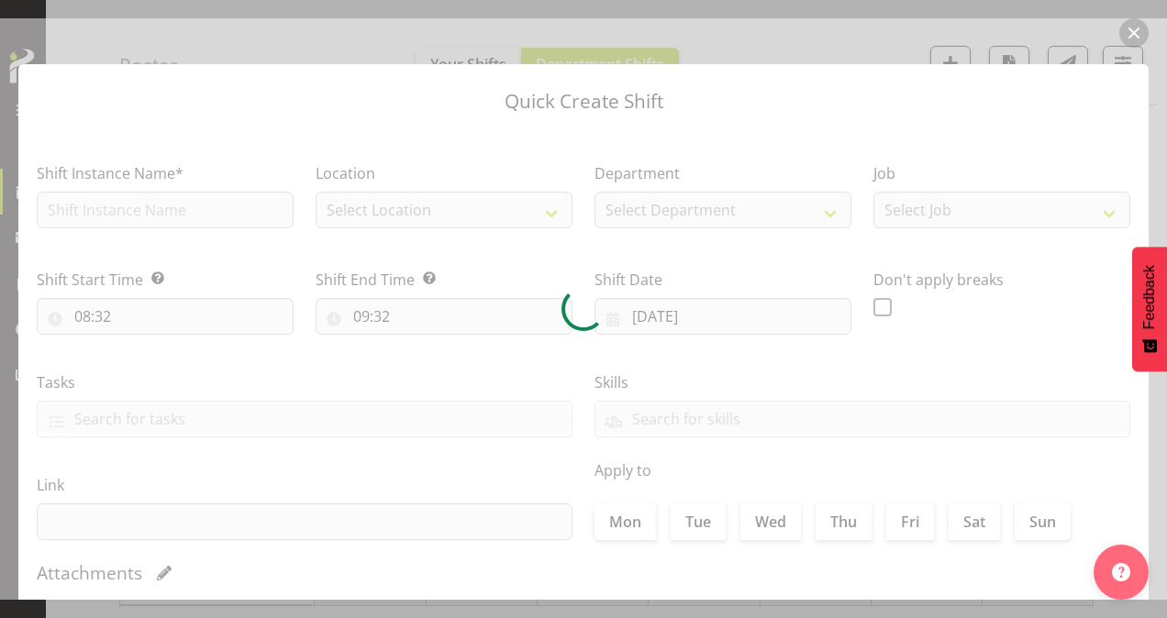
type input "[DATE]"
checkbox input "true"
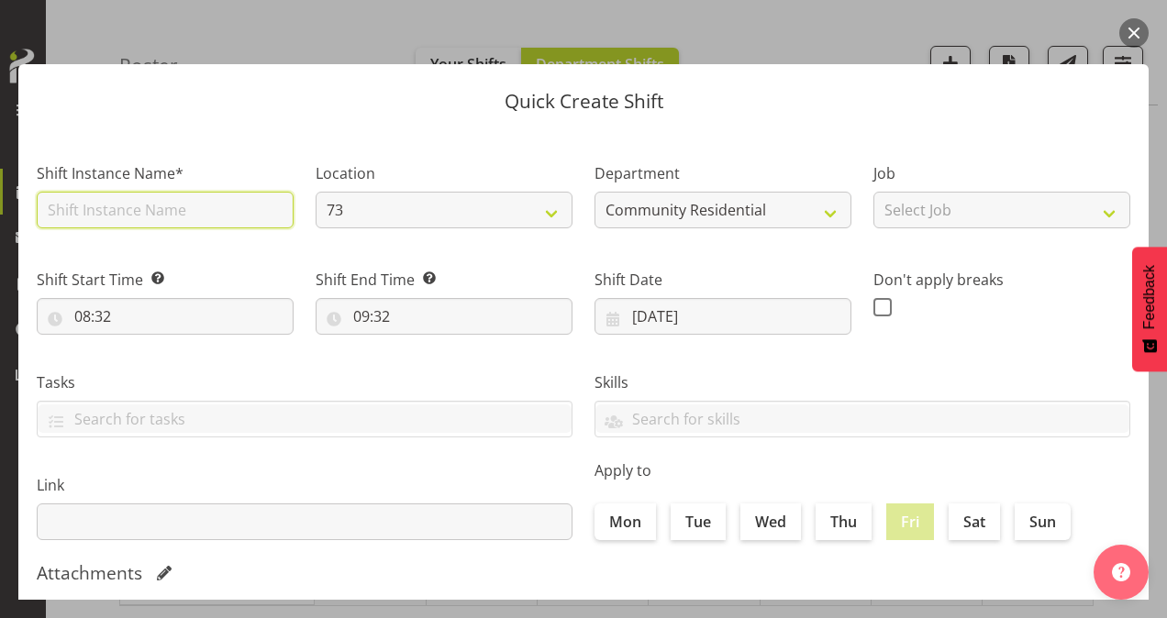
click at [171, 204] on input "text" at bounding box center [165, 210] width 257 height 37
type input "CSP # 1 73"
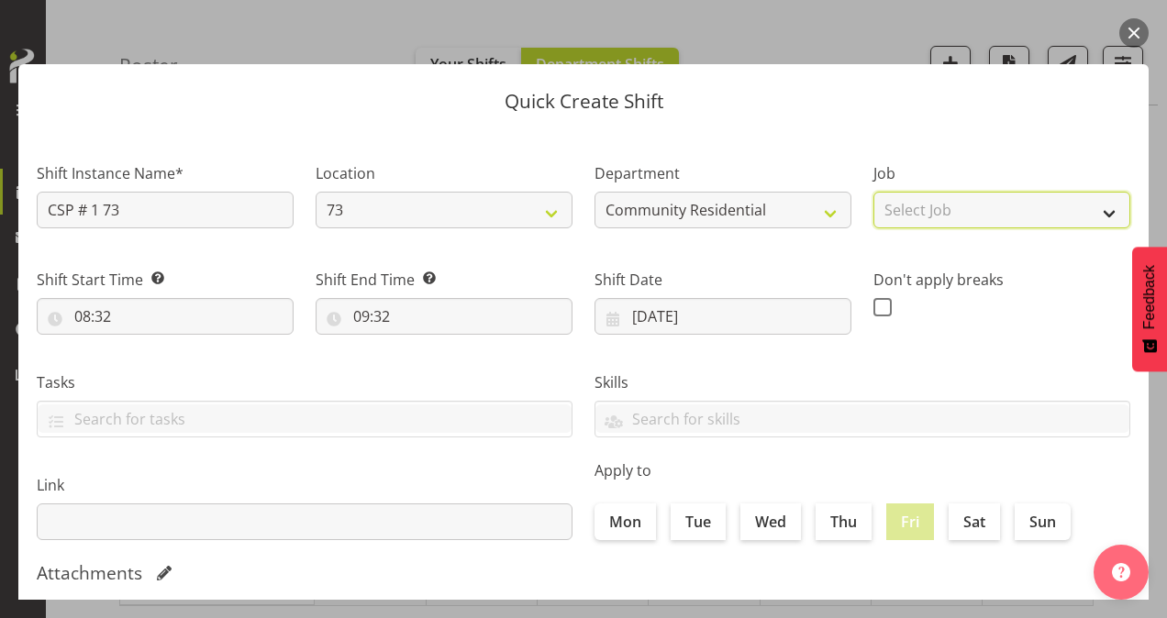
click at [925, 209] on select "Select Job Accounts Admin Art Coordinator Community Leader Community Support Pe…" at bounding box center [1001, 210] width 257 height 37
select select "3"
click at [873, 192] on select "Select Job Accounts Admin Art Coordinator Community Leader Community Support Pe…" at bounding box center [1001, 210] width 257 height 37
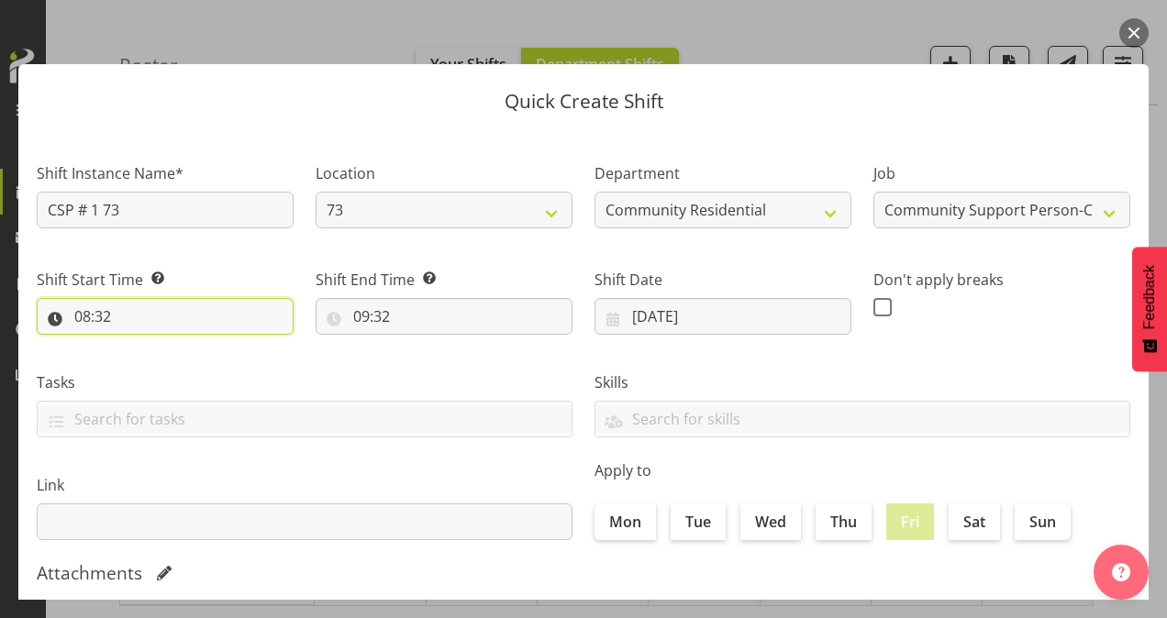
click at [86, 312] on input "08:32" at bounding box center [165, 316] width 257 height 37
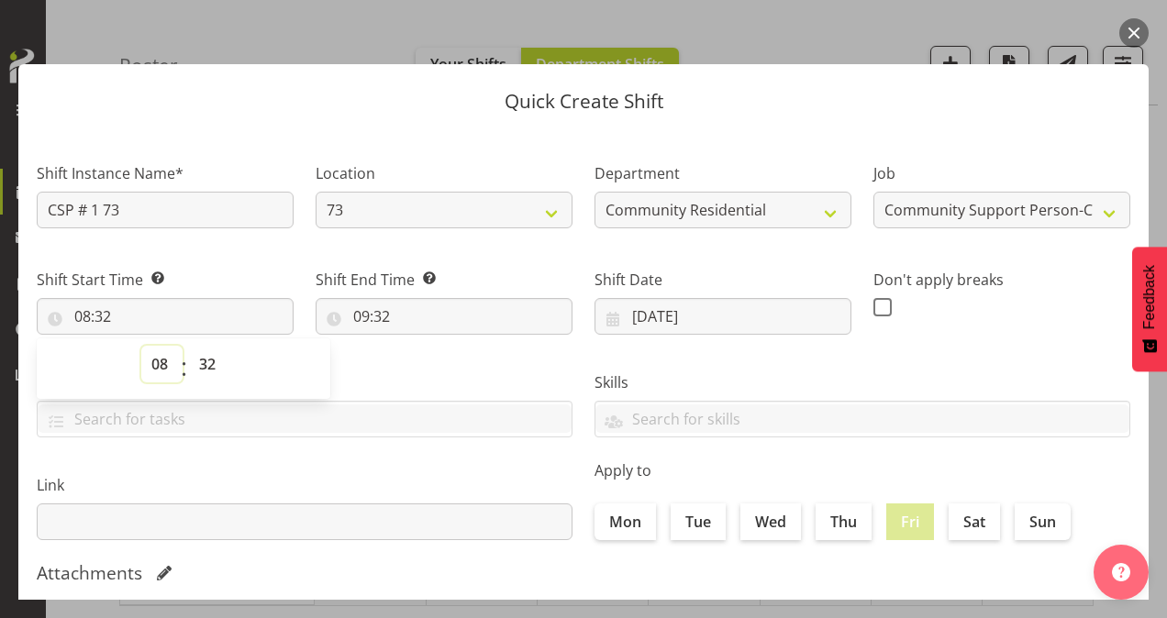
click at [159, 358] on select "00 01 02 03 04 05 06 07 08 09 10 11 12 13 14 15 16 17 18 19 20 21 22 23" at bounding box center [161, 364] width 41 height 37
select select "16"
click at [141, 346] on select "00 01 02 03 04 05 06 07 08 09 10 11 12 13 14 15 16 17 18 19 20 21 22 23" at bounding box center [161, 364] width 41 height 37
type input "16:32"
click at [204, 368] on select "00 01 02 03 04 05 06 07 08 09 10 11 12 13 14 15 16 17 18 19 20 21 22 23 24 25 2…" at bounding box center [209, 364] width 41 height 37
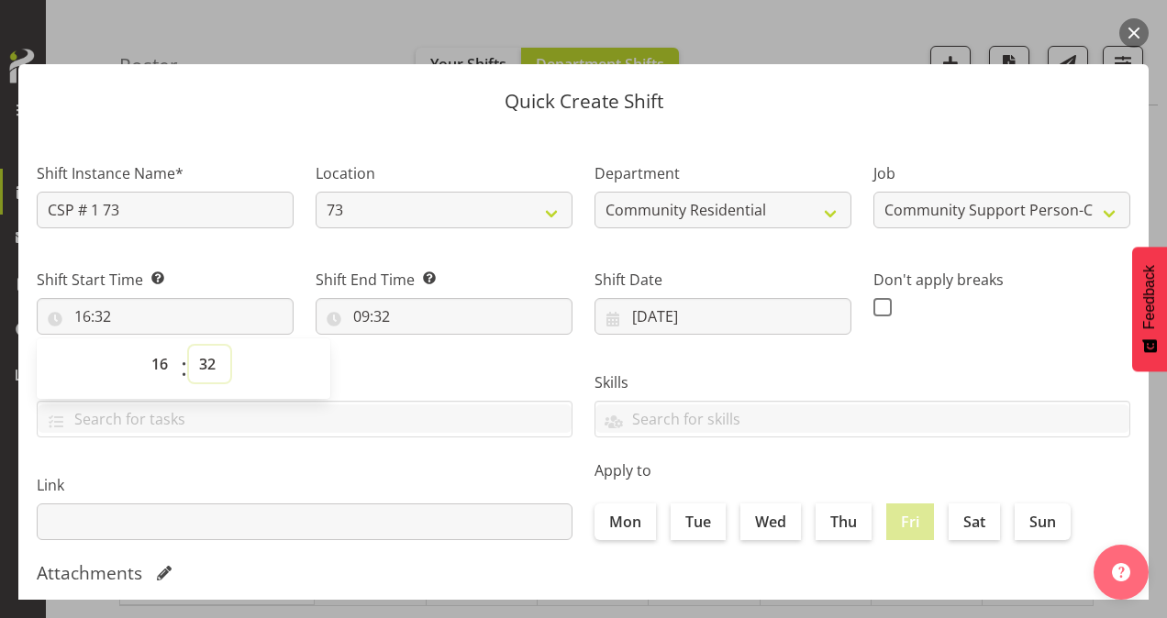
select select "0"
click at [189, 346] on select "00 01 02 03 04 05 06 07 08 09 10 11 12 13 14 15 16 17 18 19 20 21 22 23 24 25 2…" at bounding box center [209, 364] width 41 height 37
type input "16:00"
click at [361, 312] on input "09:32" at bounding box center [444, 316] width 257 height 37
click at [439, 367] on select "00 01 02 03 04 05 06 07 08 09 10 11 12 13 14 15 16 17 18 19 20 21 22 23" at bounding box center [440, 364] width 41 height 37
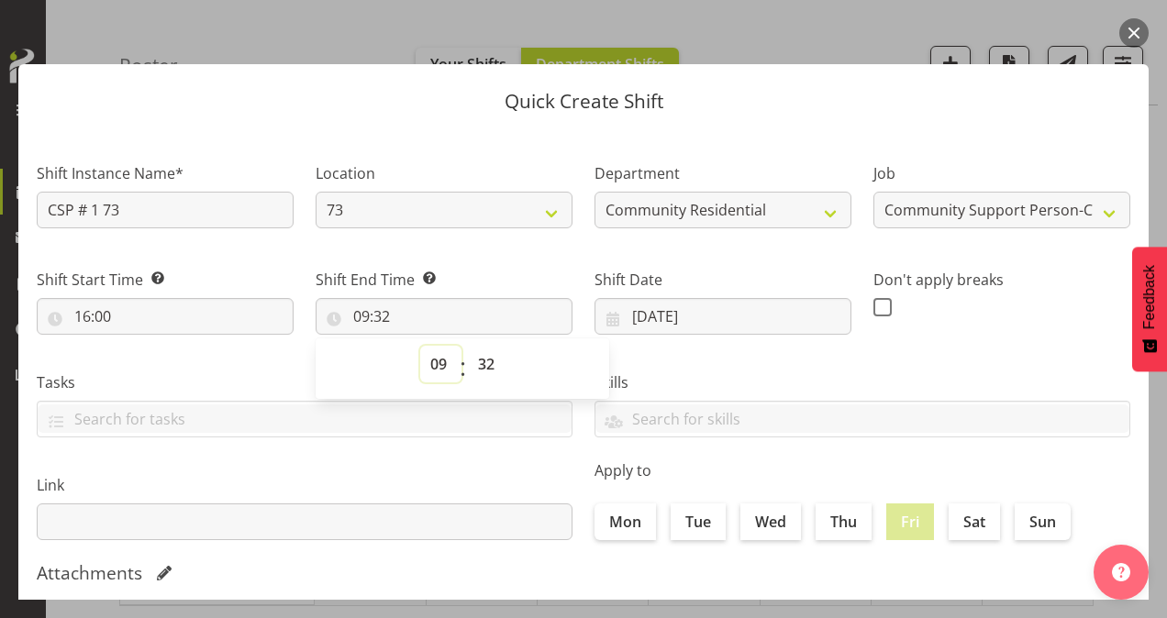
select select "21"
click at [420, 346] on select "00 01 02 03 04 05 06 07 08 09 10 11 12 13 14 15 16 17 18 19 20 21 22 23" at bounding box center [440, 364] width 41 height 37
type input "21:32"
click at [487, 370] on select "00 01 02 03 04 05 06 07 08 09 10 11 12 13 14 15 16 17 18 19 20 21 22 23 24 25 2…" at bounding box center [488, 364] width 41 height 37
select select "0"
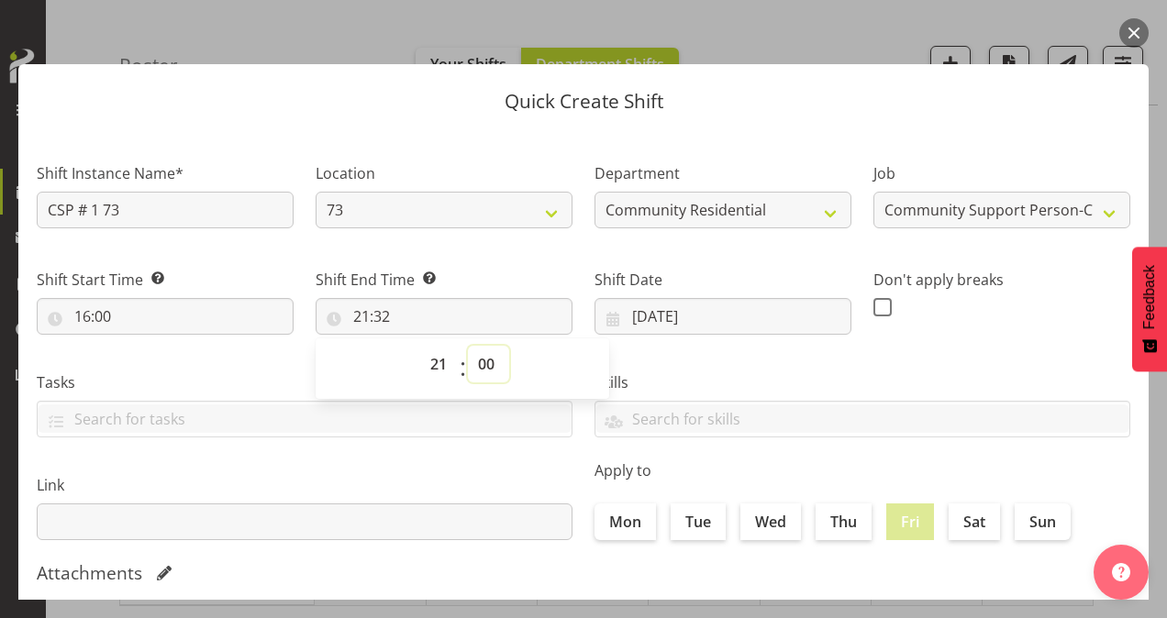
click at [468, 346] on select "00 01 02 03 04 05 06 07 08 09 10 11 12 13 14 15 16 17 18 19 20 21 22 23 24 25 2…" at bounding box center [488, 364] width 41 height 37
type input "21:00"
click at [881, 314] on label at bounding box center [887, 307] width 28 height 18
click at [881, 313] on input "checkbox" at bounding box center [879, 307] width 12 height 12
checkbox input "true"
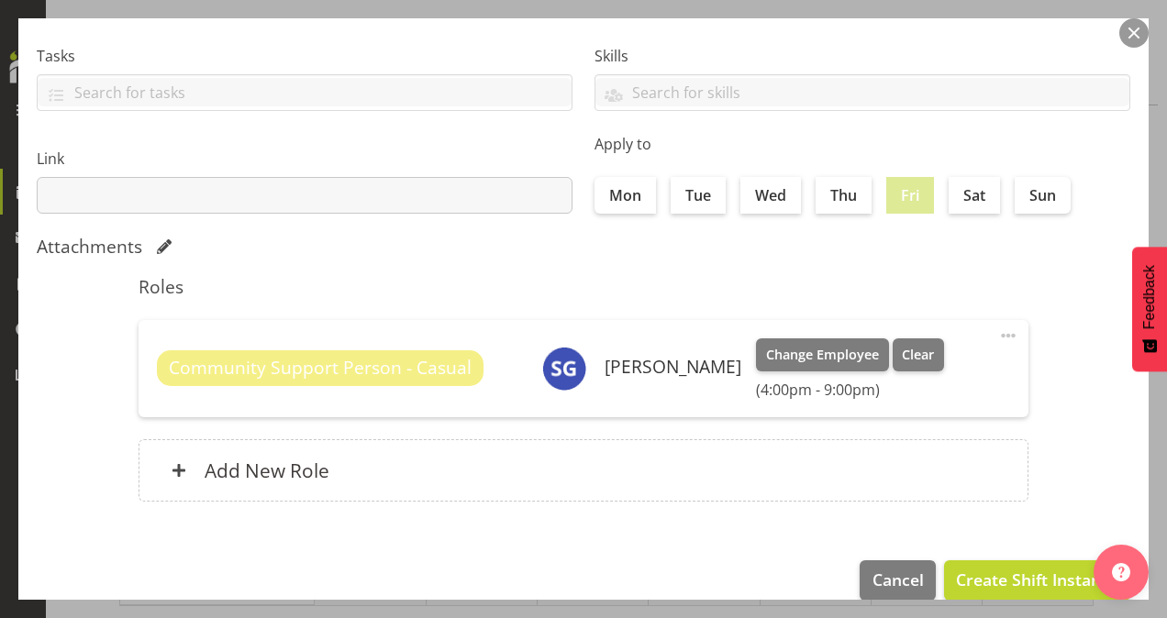
scroll to position [353, 0]
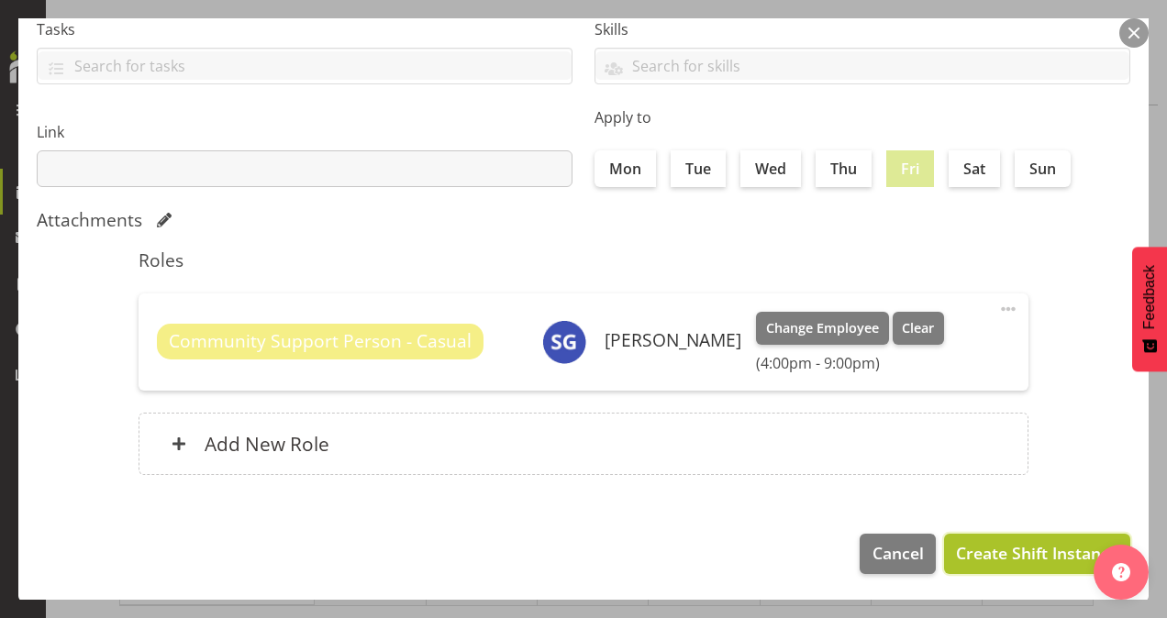
click at [963, 552] on span "Create Shift Instance" at bounding box center [1037, 553] width 162 height 24
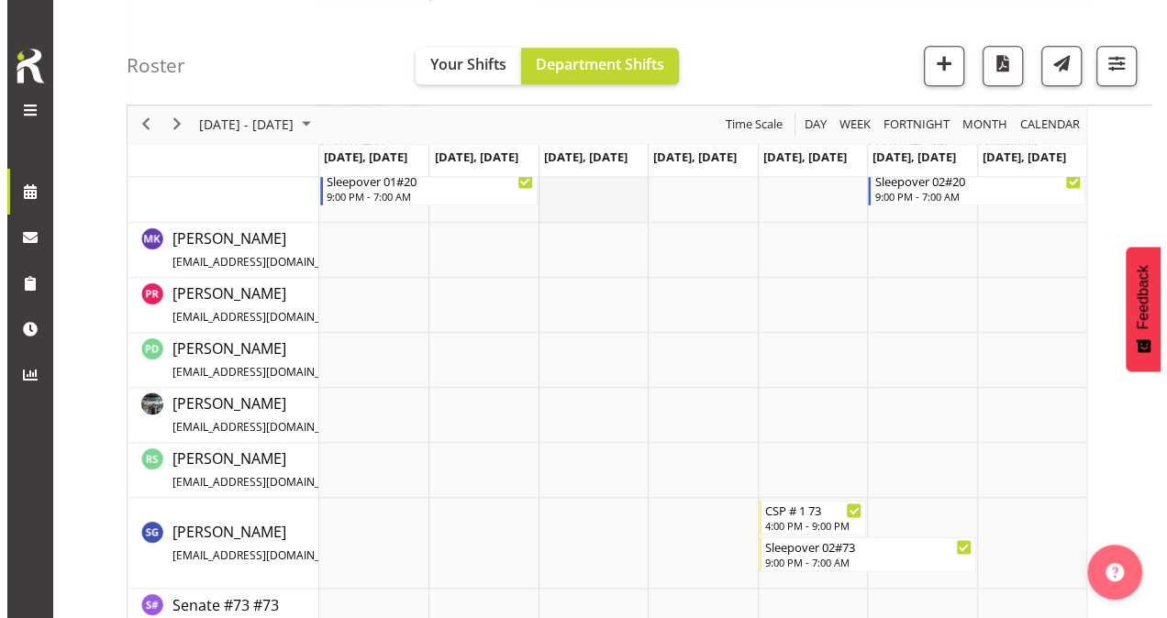
scroll to position [1187, 0]
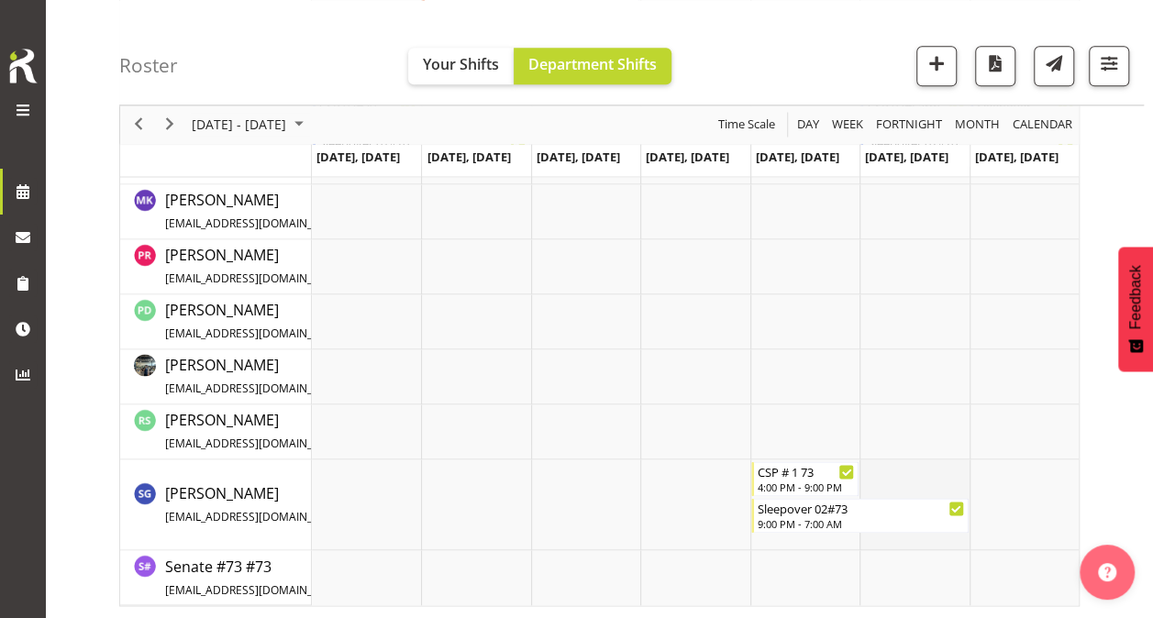
click at [909, 483] on td "Timeline Week of October 15, 2025" at bounding box center [914, 505] width 109 height 91
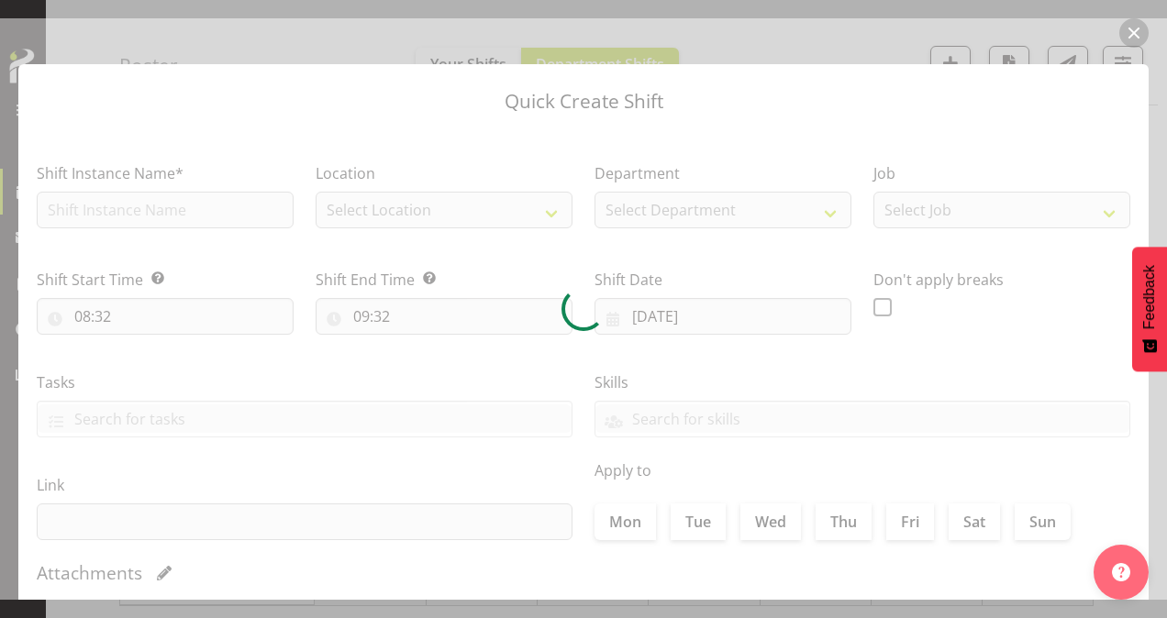
type input "[DATE]"
checkbox input "true"
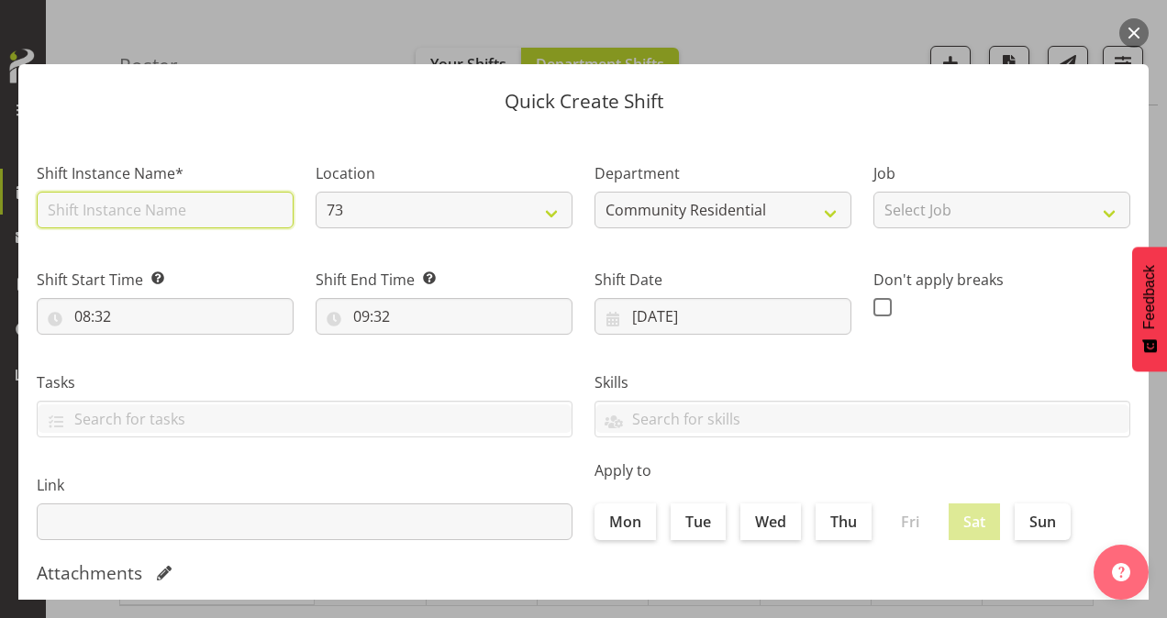
click at [183, 216] on input "text" at bounding box center [165, 210] width 257 height 37
type input "CSP # 1 73"
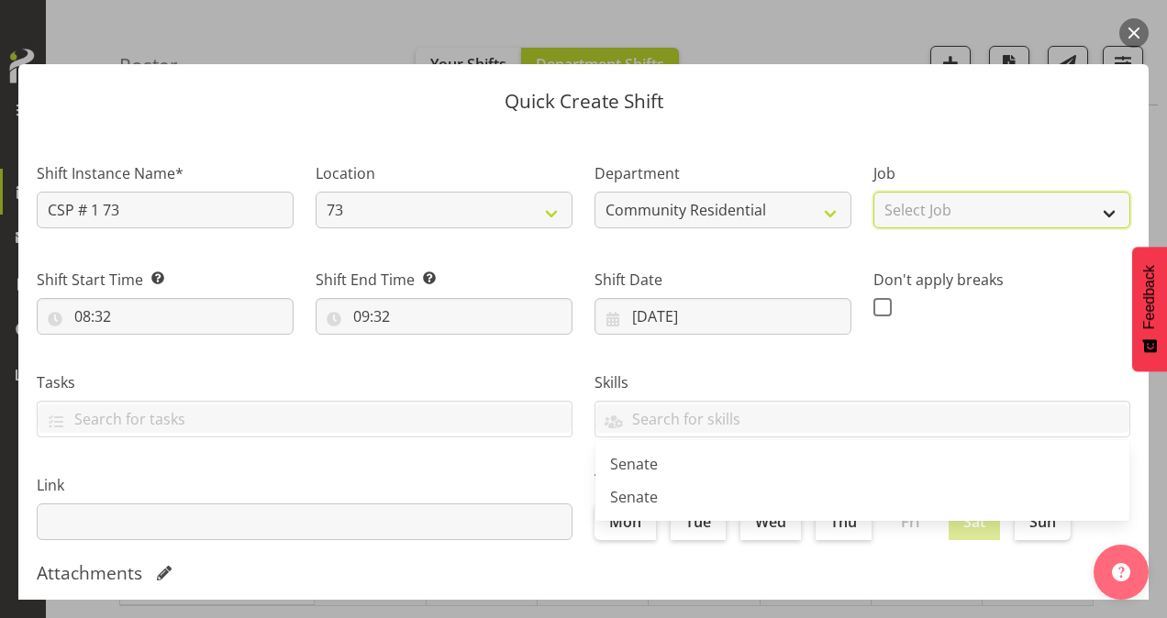
click at [919, 213] on select "Select Job Accounts Admin Art Coordinator Community Leader Community Support Pe…" at bounding box center [1001, 210] width 257 height 37
select select "3"
click at [873, 192] on select "Select Job Accounts Admin Art Coordinator Community Leader Community Support Pe…" at bounding box center [1001, 210] width 257 height 37
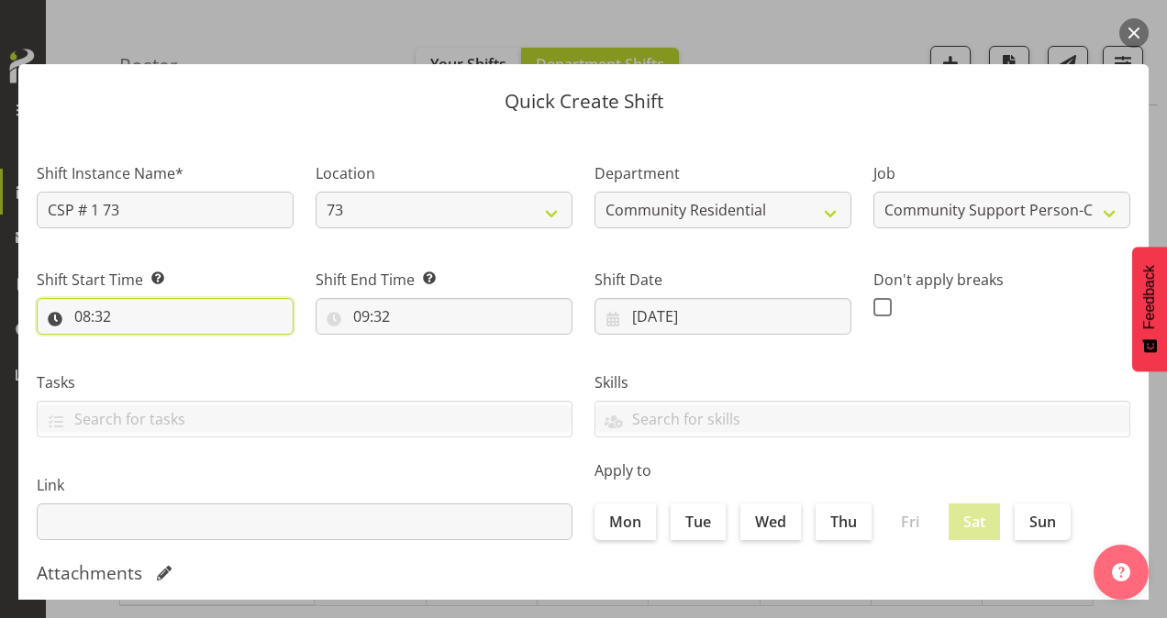
click at [84, 319] on input "08:32" at bounding box center [165, 316] width 257 height 37
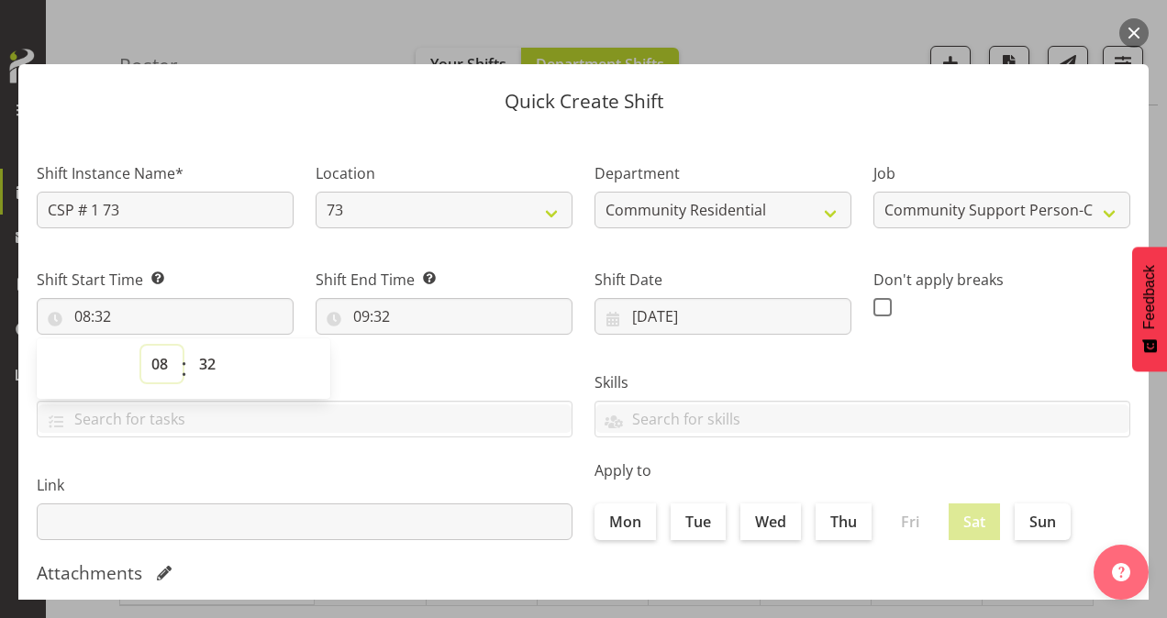
click at [167, 361] on select "00 01 02 03 04 05 06 07 08 09 10 11 12 13 14 15 16 17 18 19 20 21 22 23" at bounding box center [161, 364] width 41 height 37
select select "7"
click at [141, 346] on select "00 01 02 03 04 05 06 07 08 09 10 11 12 13 14 15 16 17 18 19 20 21 22 23" at bounding box center [161, 364] width 41 height 37
type input "07:32"
click at [213, 358] on select "00 01 02 03 04 05 06 07 08 09 10 11 12 13 14 15 16 17 18 19 20 21 22 23 24 25 2…" at bounding box center [209, 364] width 41 height 37
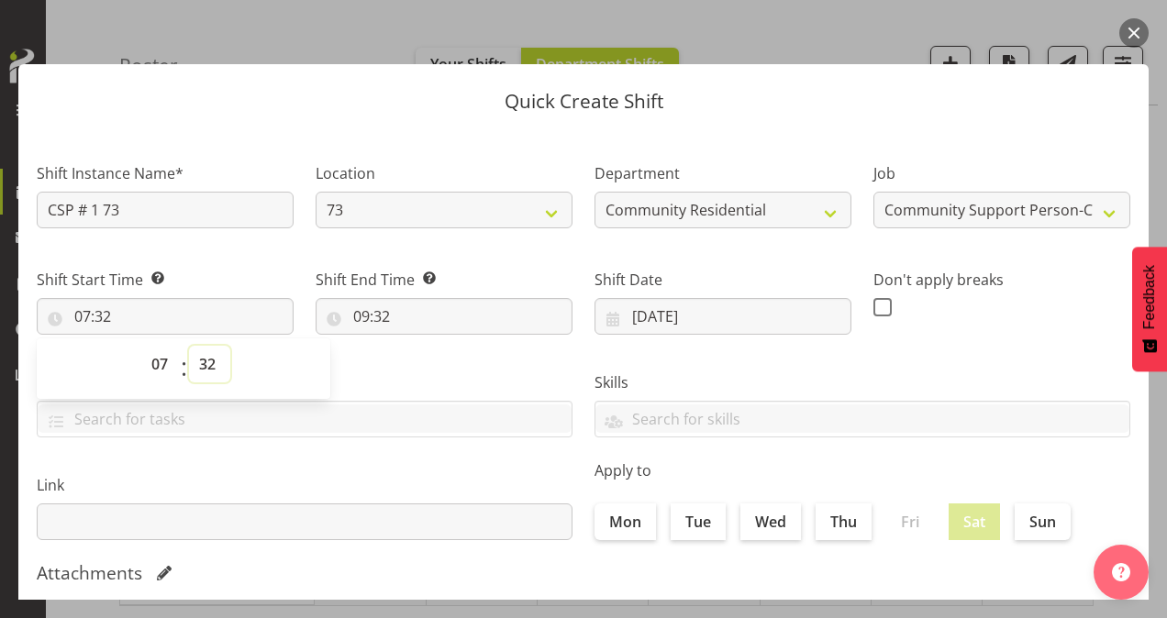
select select "0"
click at [189, 346] on select "00 01 02 03 04 05 06 07 08 09 10 11 12 13 14 15 16 17 18 19 20 21 22 23 24 25 2…" at bounding box center [209, 364] width 41 height 37
type input "07:00"
click at [364, 321] on input "09:32" at bounding box center [444, 316] width 257 height 37
click at [443, 361] on select "00 01 02 03 04 05 06 07 08 09 10 11 12 13 14 15 16 17 18 19 20 21 22 23" at bounding box center [440, 364] width 41 height 37
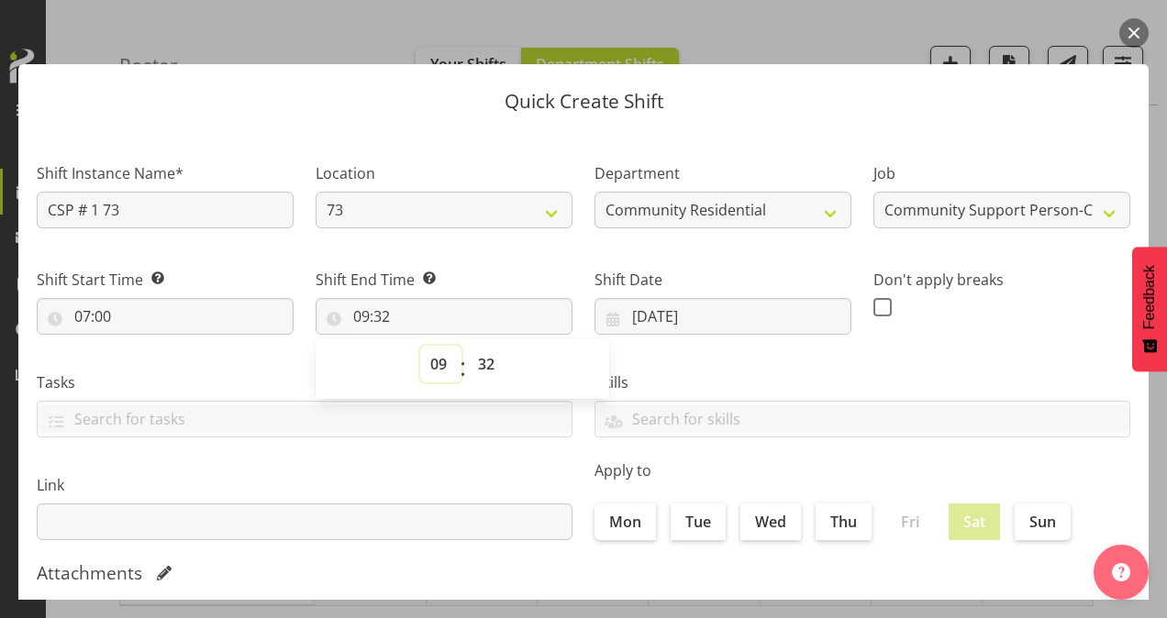
select select "10"
click at [420, 346] on select "00 01 02 03 04 05 06 07 08 09 10 11 12 13 14 15 16 17 18 19 20 21 22 23" at bounding box center [440, 364] width 41 height 37
type input "10:32"
click at [482, 365] on select "00 01 02 03 04 05 06 07 08 09 10 11 12 13 14 15 16 17 18 19 20 21 22 23 24 25 2…" at bounding box center [488, 364] width 41 height 37
select select "0"
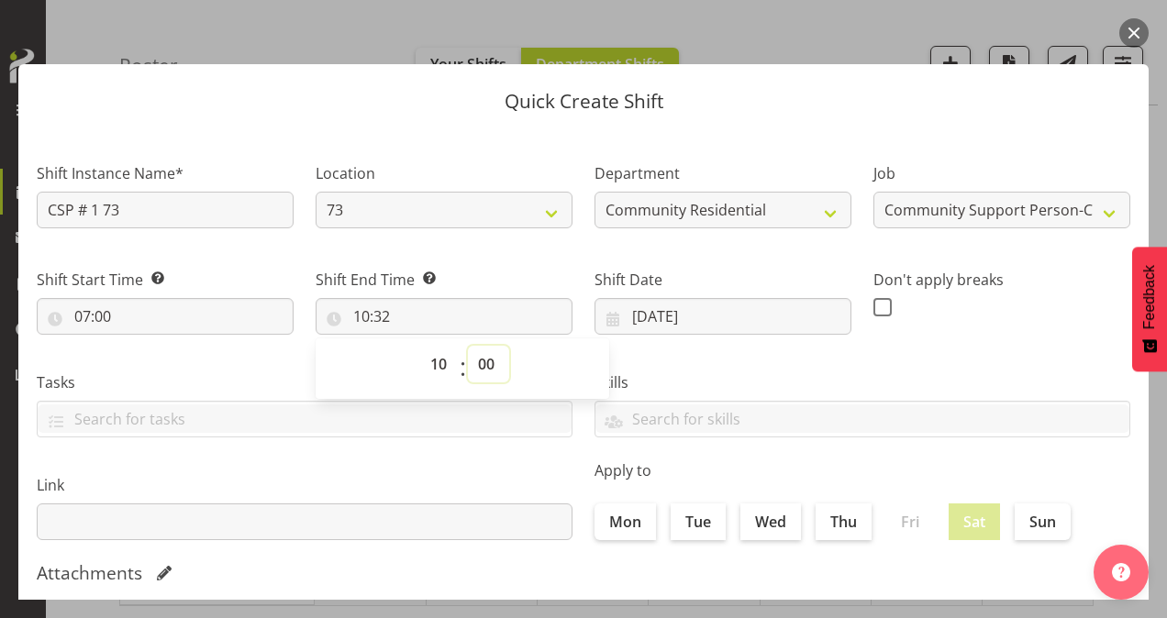
click at [468, 346] on select "00 01 02 03 04 05 06 07 08 09 10 11 12 13 14 15 16 17 18 19 20 21 22 23 24 25 2…" at bounding box center [488, 364] width 41 height 37
type input "10:00"
click at [873, 305] on span at bounding box center [882, 307] width 18 height 18
click at [873, 305] on input "checkbox" at bounding box center [879, 307] width 12 height 12
checkbox input "true"
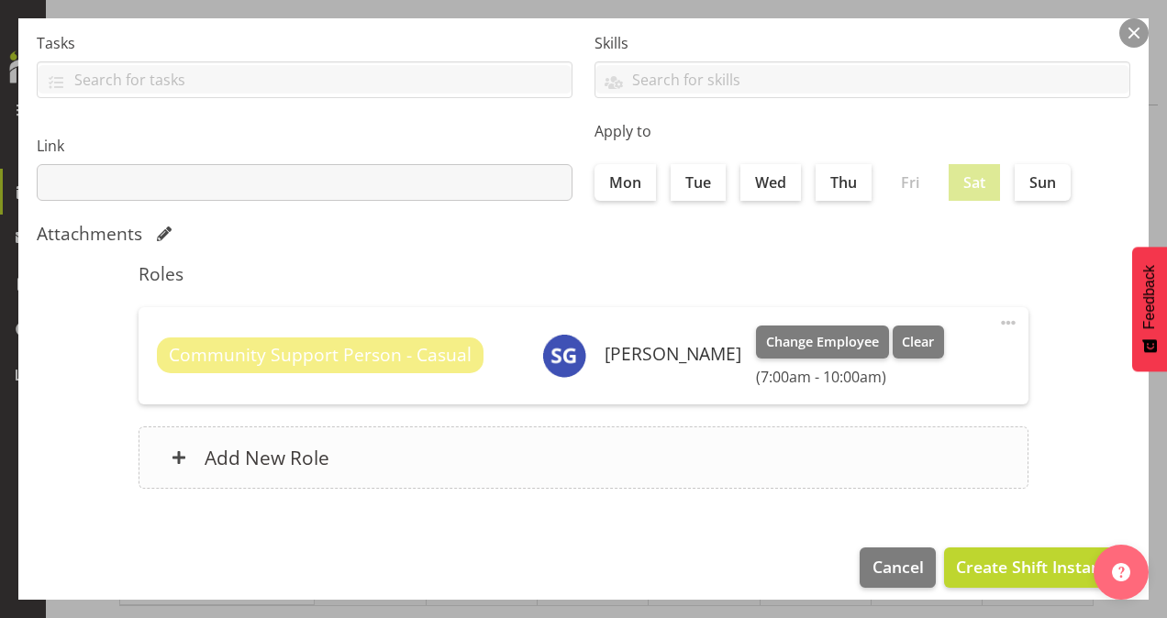
scroll to position [353, 0]
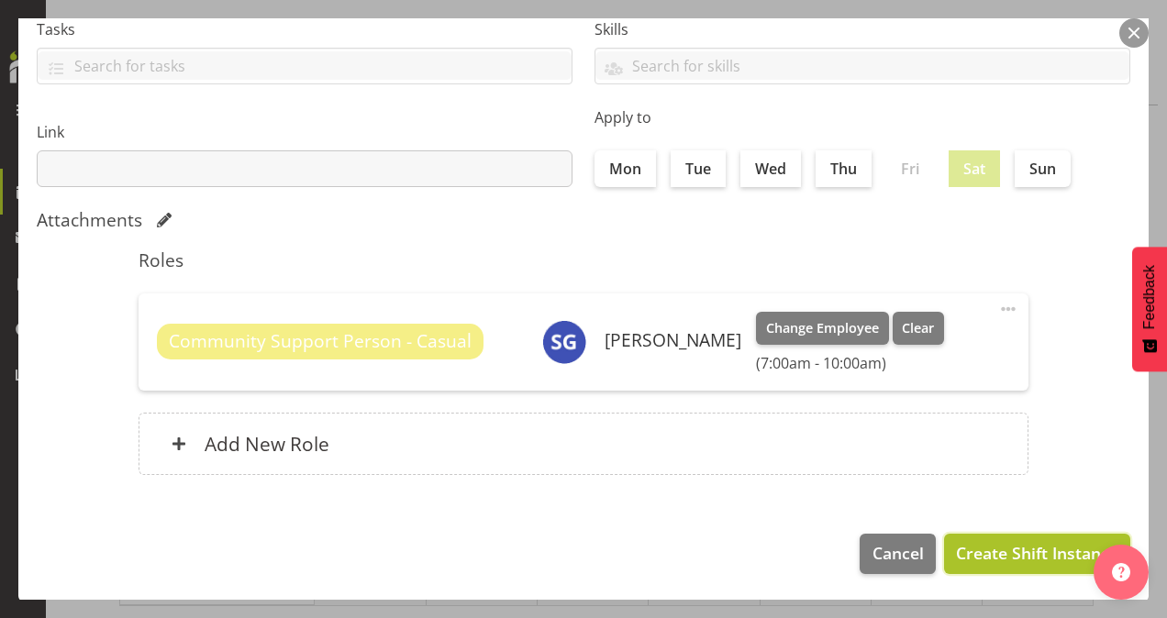
click at [1013, 550] on span "Create Shift Instance" at bounding box center [1037, 553] width 162 height 24
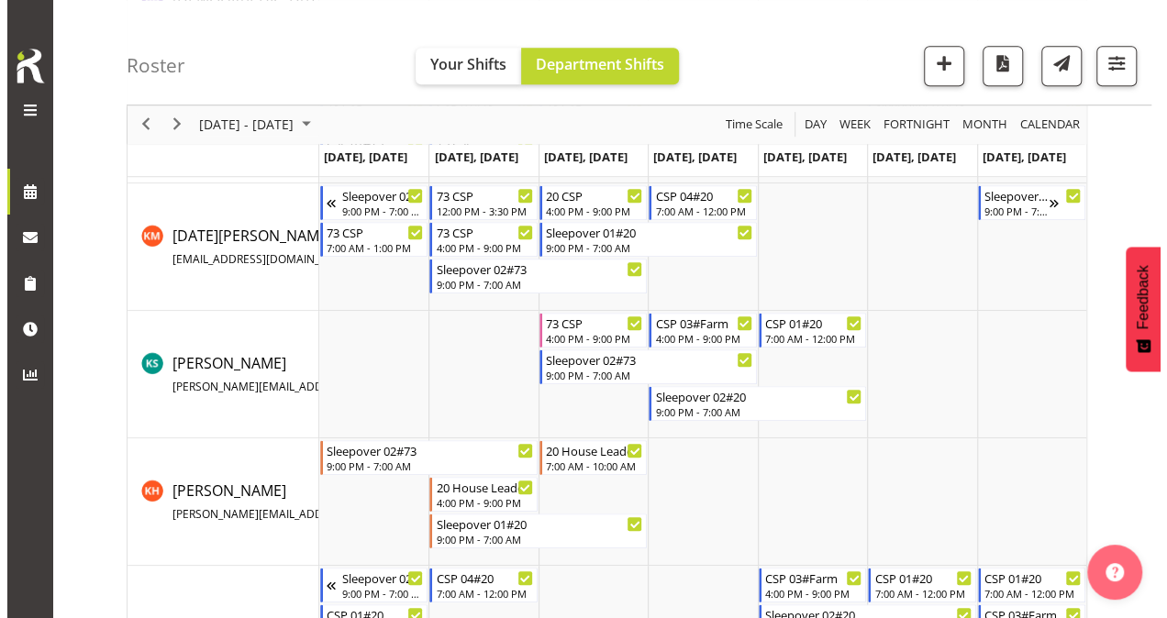
scroll to position [550, 0]
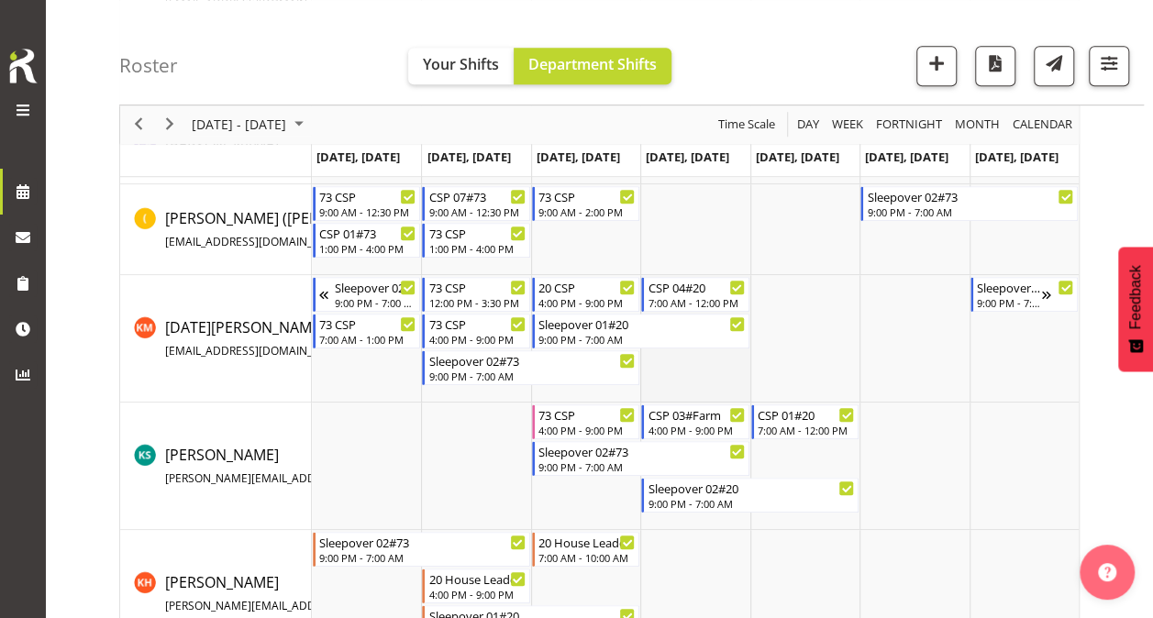
click at [688, 374] on td "Timeline Week of October 15, 2025" at bounding box center [694, 339] width 109 height 128
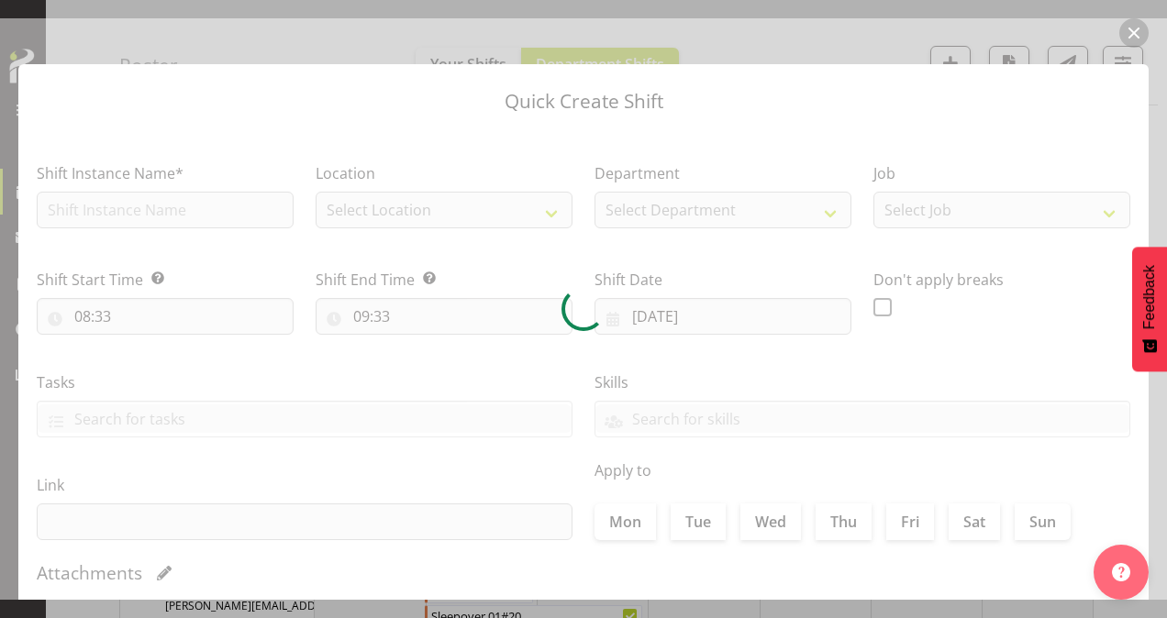
type input "[DATE]"
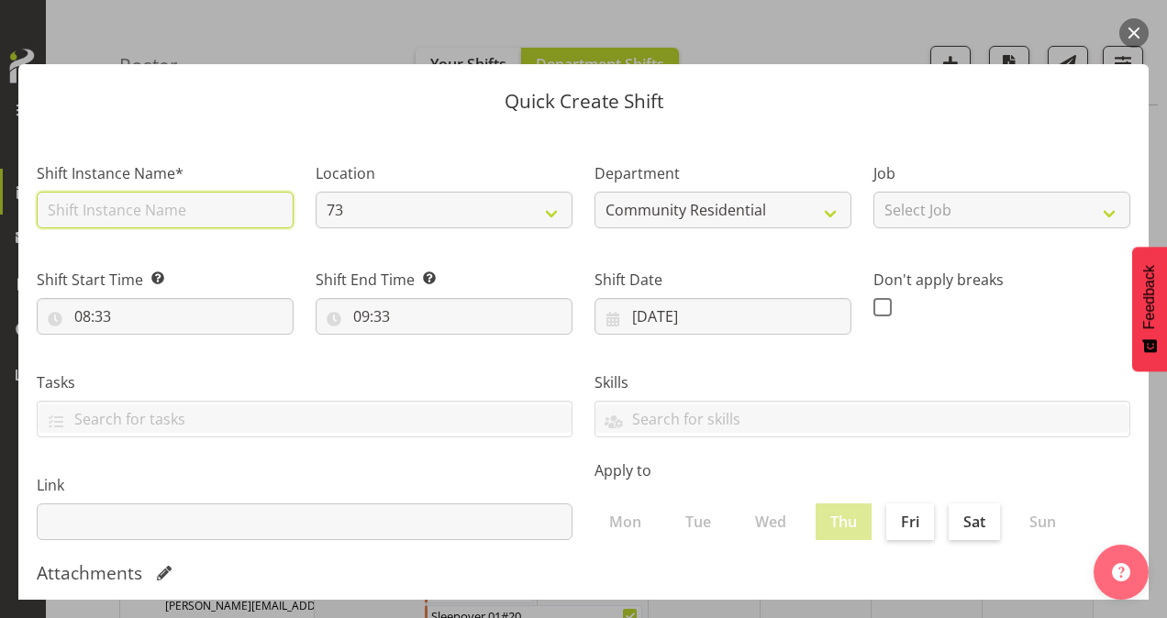
click at [191, 201] on input "text" at bounding box center [165, 210] width 257 height 37
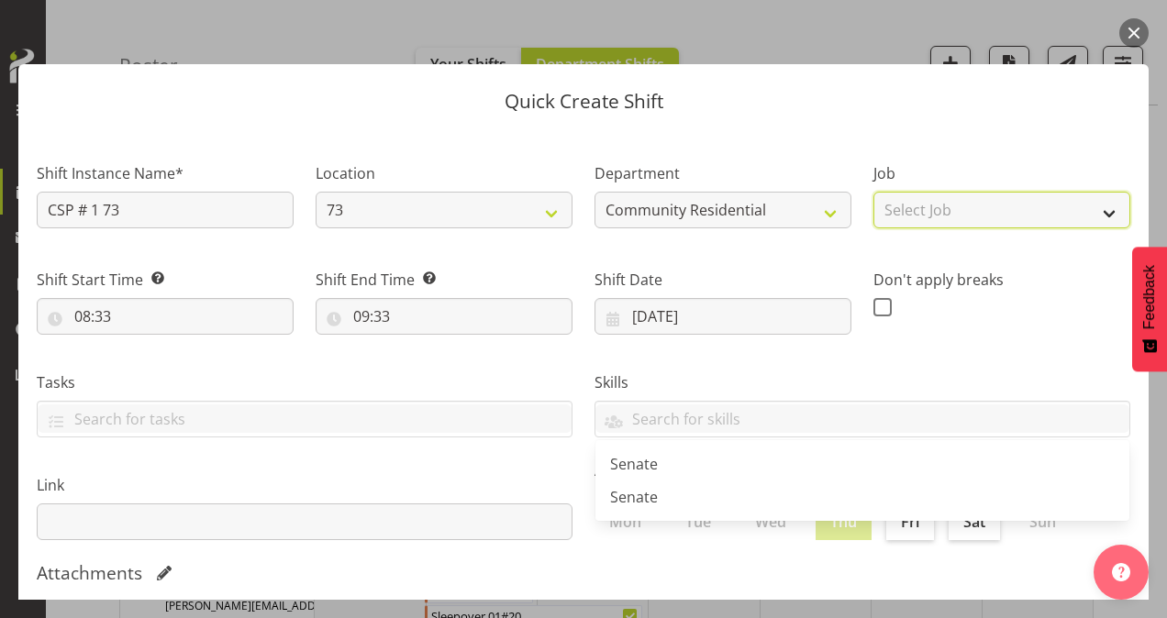
click at [909, 196] on select "Select Job Accounts Admin Art Coordinator Community Leader Community Support Pe…" at bounding box center [1001, 210] width 257 height 37
click at [873, 192] on select "Select Job Accounts Admin Art Coordinator Community Leader Community Support Pe…" at bounding box center [1001, 210] width 257 height 37
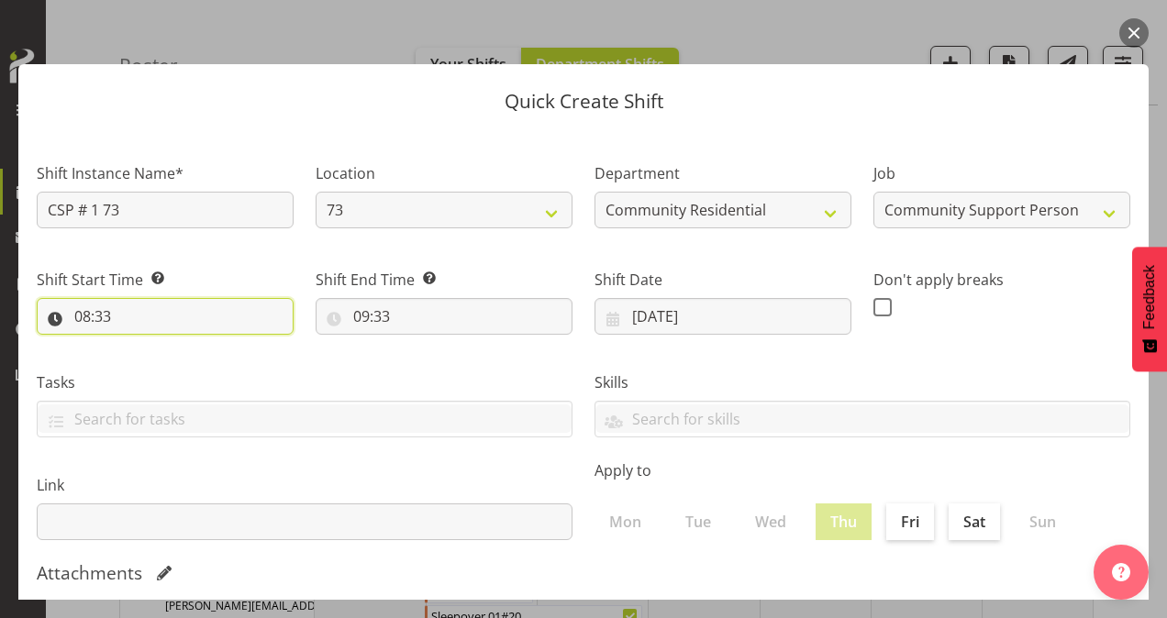
click at [86, 310] on input "08:33" at bounding box center [165, 316] width 257 height 37
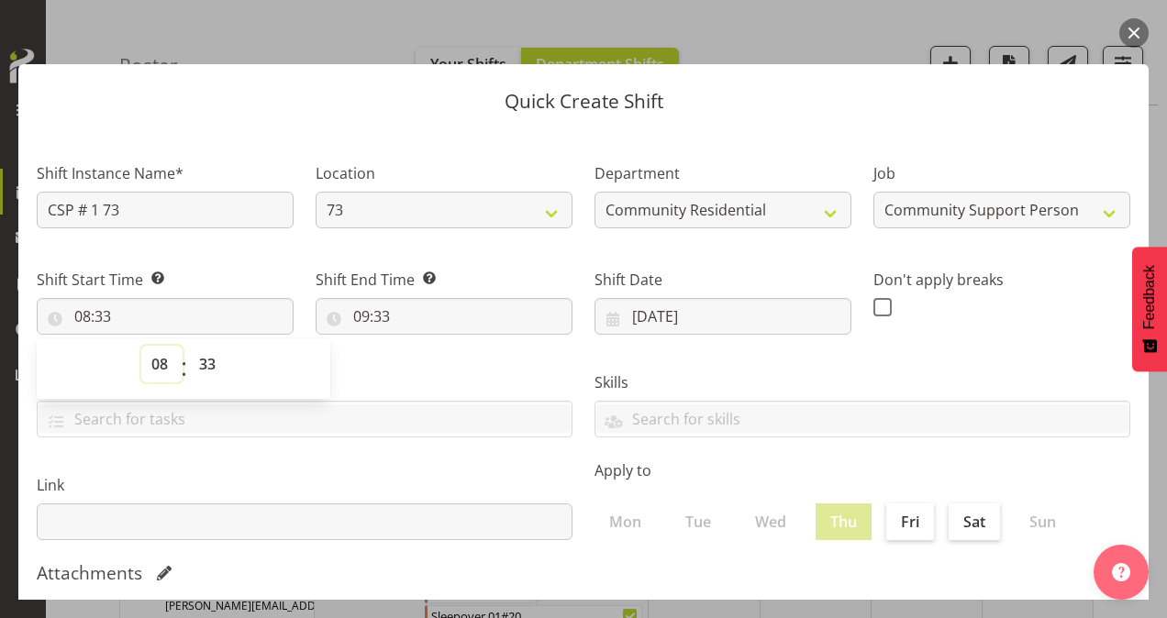
click at [152, 354] on select "00 01 02 03 04 05 06 07 08 09 10 11 12 13 14 15 16 17 18 19 20 21 22 23" at bounding box center [161, 364] width 41 height 37
click at [141, 346] on select "00 01 02 03 04 05 06 07 08 09 10 11 12 13 14 15 16 17 18 19 20 21 22 23" at bounding box center [161, 364] width 41 height 37
click at [212, 361] on select "00 01 02 03 04 05 06 07 08 09 10 11 12 13 14 15 16 17 18 19 20 21 22 23 24 25 2…" at bounding box center [209, 364] width 41 height 37
click at [189, 346] on select "00 01 02 03 04 05 06 07 08 09 10 11 12 13 14 15 16 17 18 19 20 21 22 23 24 25 2…" at bounding box center [209, 364] width 41 height 37
click at [365, 316] on input "09:33" at bounding box center [444, 316] width 257 height 37
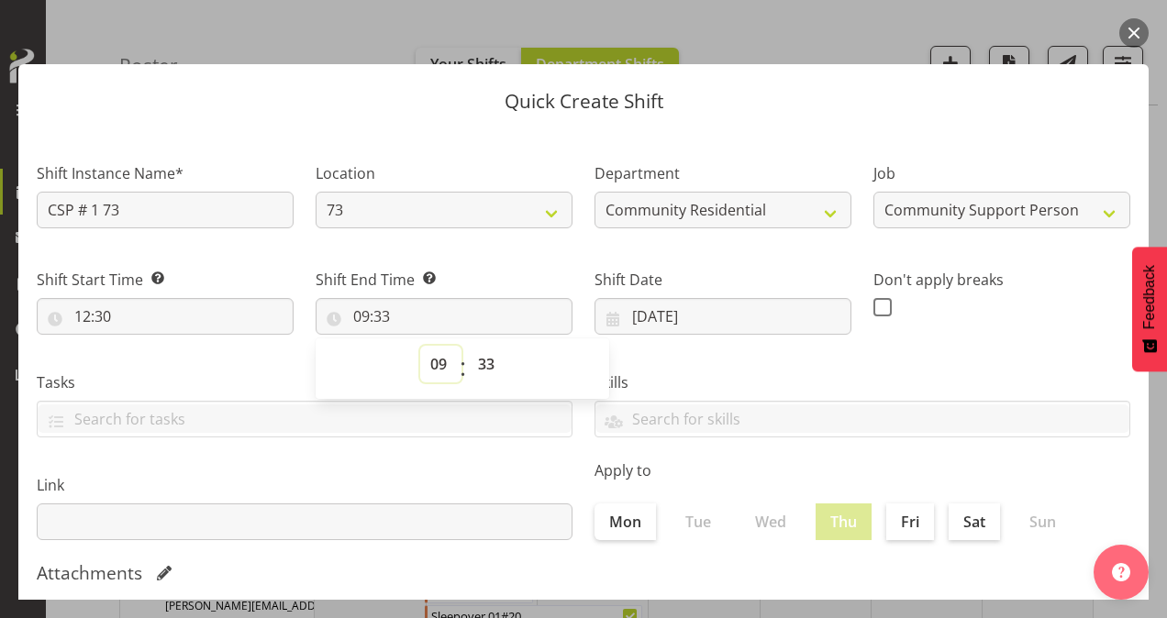
click at [439, 361] on select "00 01 02 03 04 05 06 07 08 09 10 11 12 13 14 15 16 17 18 19 20 21 22 23" at bounding box center [440, 364] width 41 height 37
click at [420, 346] on select "00 01 02 03 04 05 06 07 08 09 10 11 12 13 14 15 16 17 18 19 20 21 22 23" at bounding box center [440, 364] width 41 height 37
click at [477, 361] on select "00 01 02 03 04 05 06 07 08 09 10 11 12 13 14 15 16 17 18 19 20 21 22 23 24 25 2…" at bounding box center [488, 364] width 41 height 37
click at [468, 346] on select "00 01 02 03 04 05 06 07 08 09 10 11 12 13 14 15 16 17 18 19 20 21 22 23 24 25 2…" at bounding box center [488, 364] width 41 height 37
drag, startPoint x: 873, startPoint y: 308, endPoint x: 879, endPoint y: 341, distance: 33.6
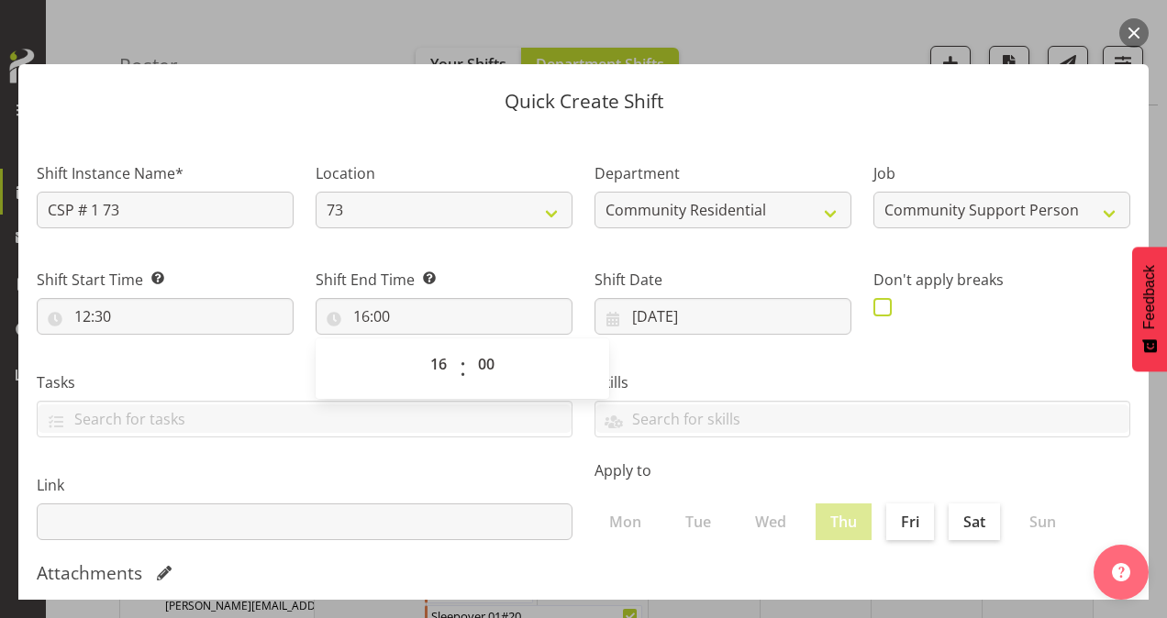
click at [873, 308] on span at bounding box center [882, 307] width 18 height 18
click at [873, 308] on input "checkbox" at bounding box center [879, 307] width 12 height 12
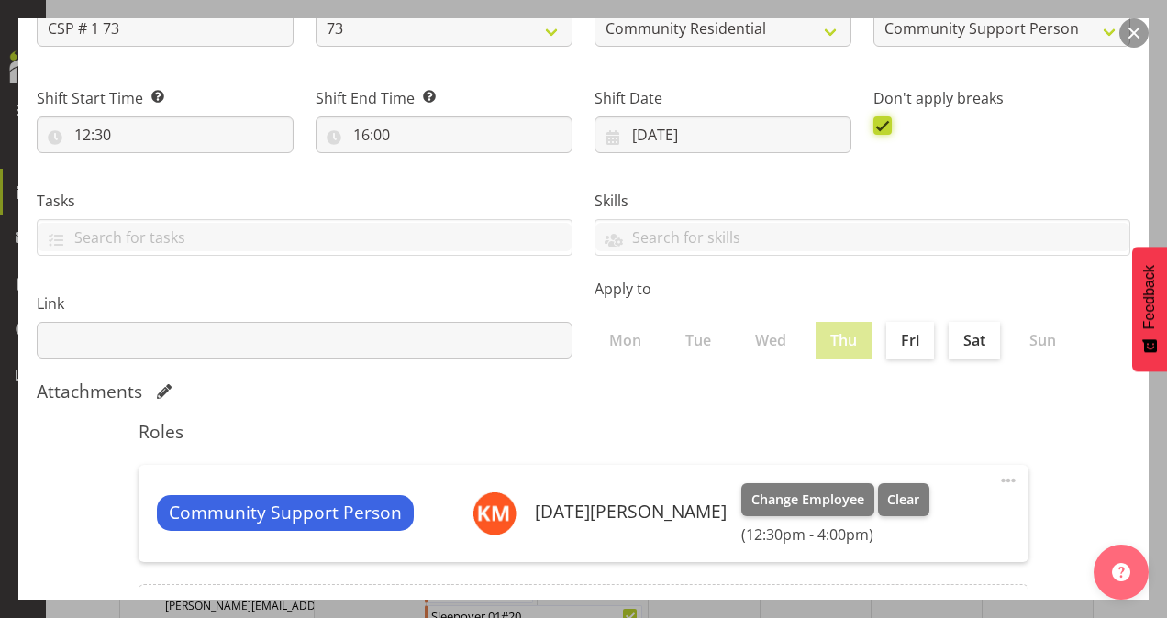
scroll to position [353, 0]
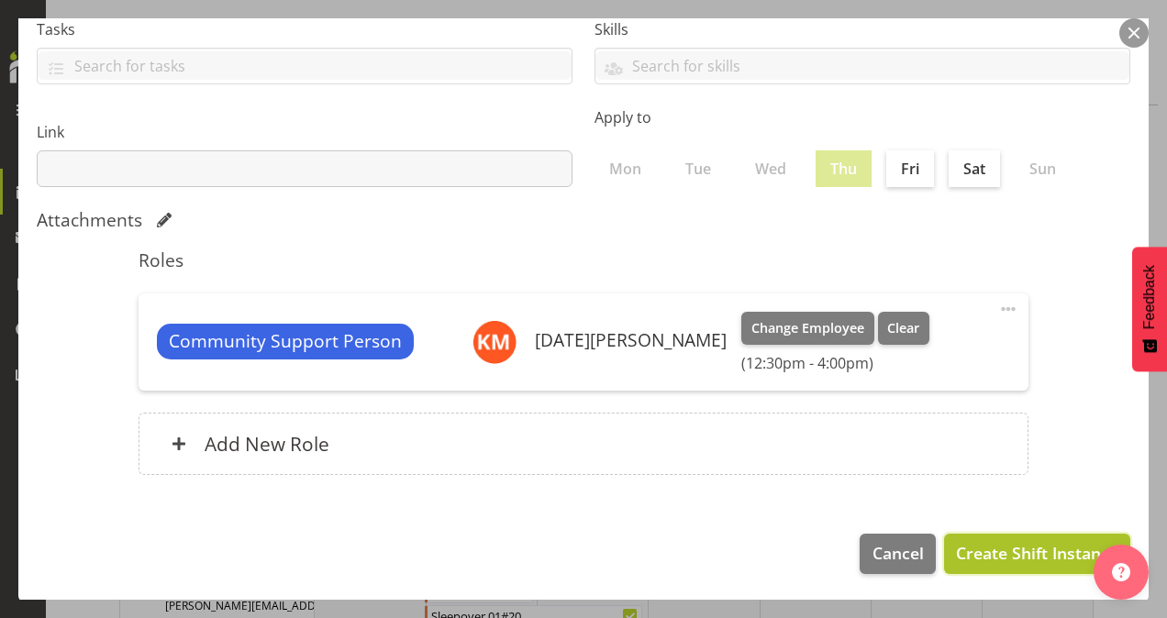
click at [978, 548] on span "Create Shift Instance" at bounding box center [1037, 553] width 162 height 24
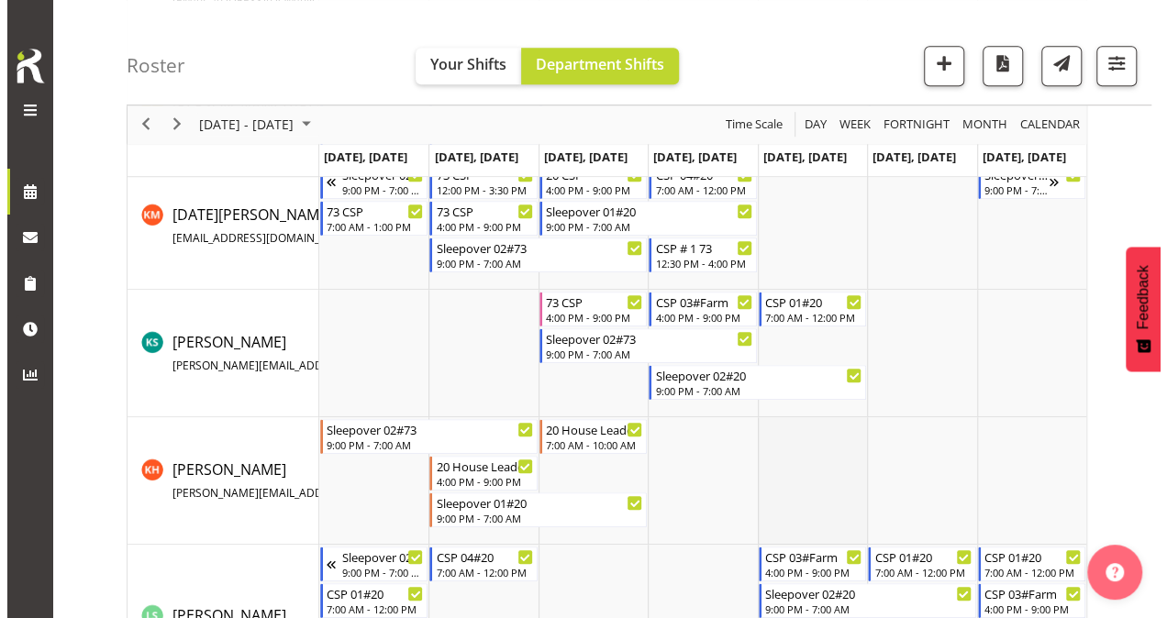
scroll to position [637, 0]
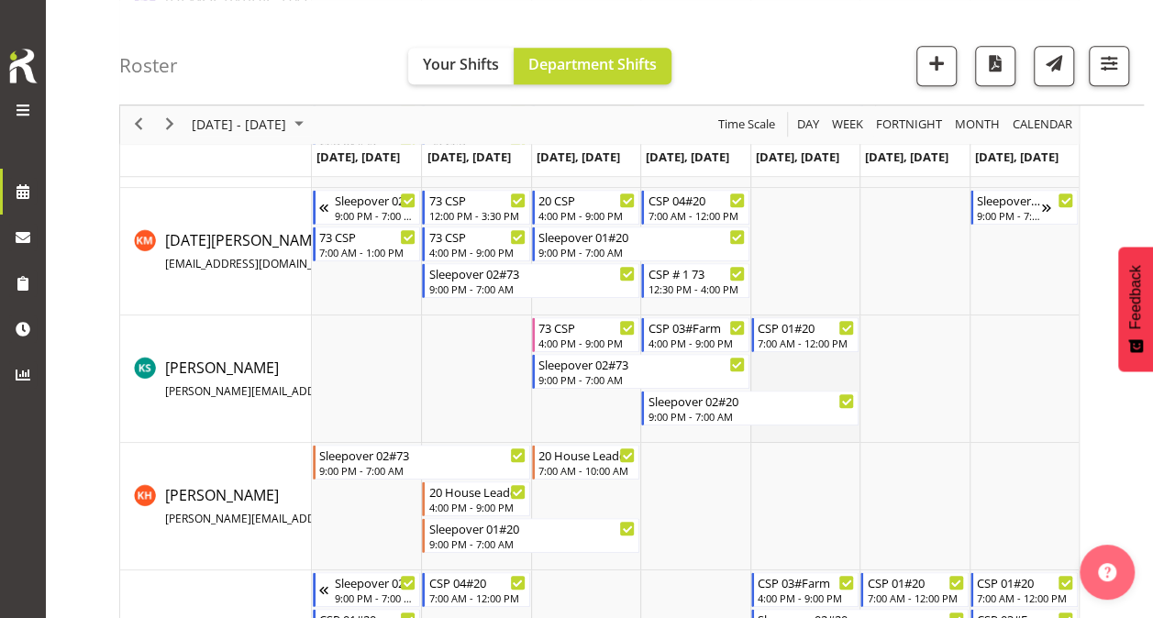
click at [785, 373] on td "Timeline Week of October 15, 2025" at bounding box center [805, 380] width 109 height 128
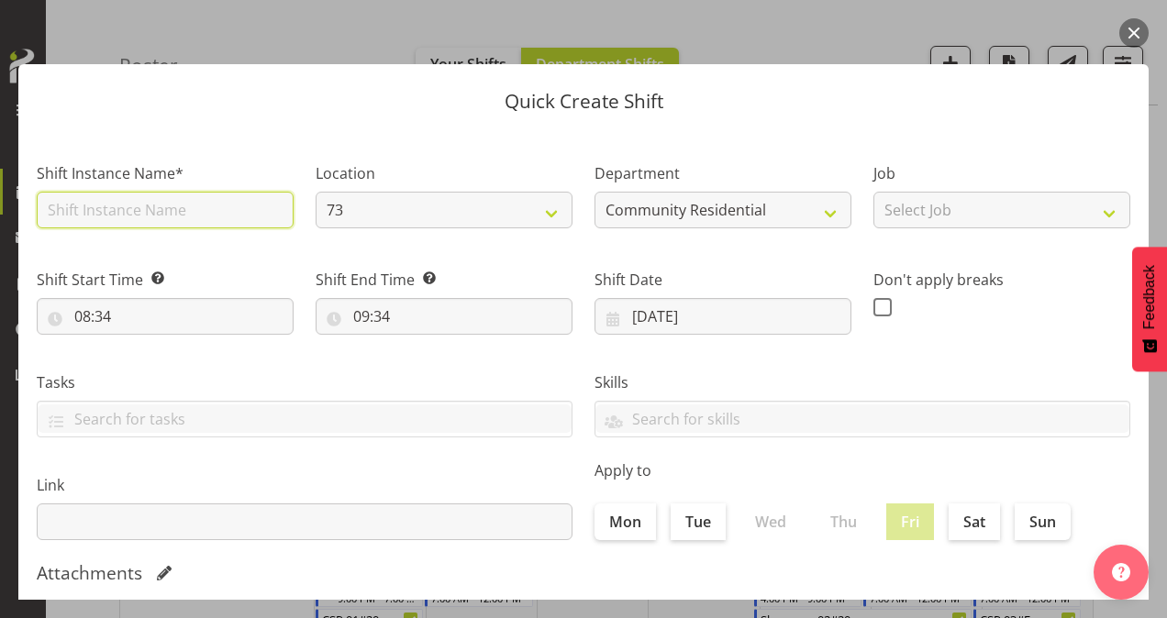
click at [209, 206] on input "text" at bounding box center [165, 210] width 257 height 37
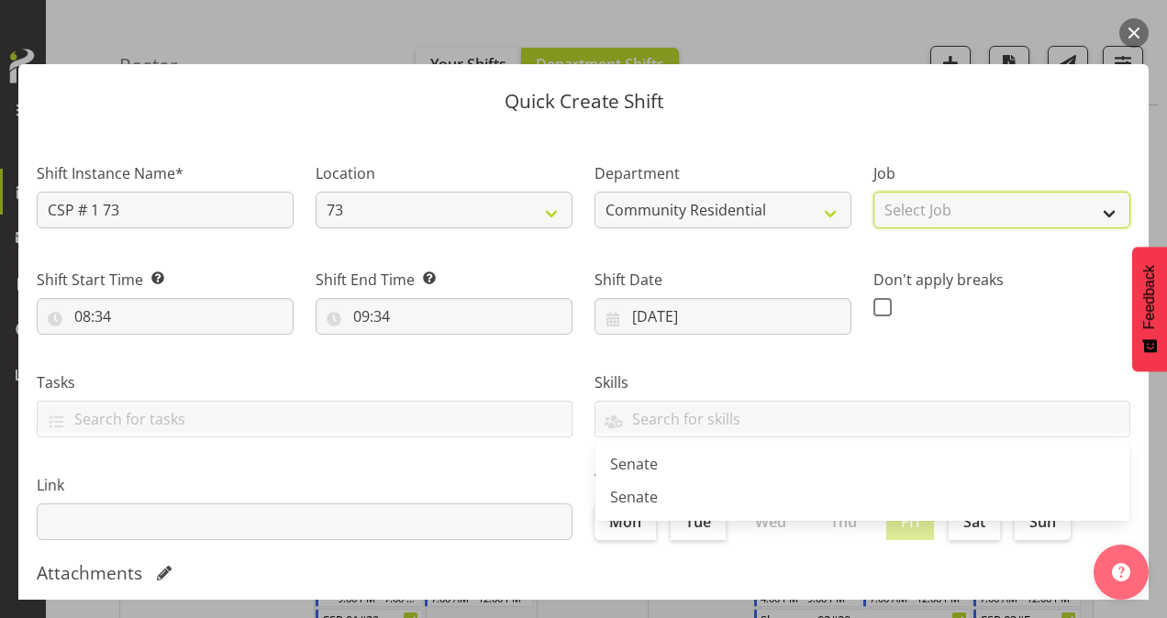
drag, startPoint x: 916, startPoint y: 217, endPoint x: 917, endPoint y: 228, distance: 10.1
click at [916, 217] on select "Select Job Accounts Admin Art Coordinator Community Leader Community Support Pe…" at bounding box center [1001, 210] width 257 height 37
click at [873, 192] on select "Select Job Accounts Admin Art Coordinator Community Leader Community Support Pe…" at bounding box center [1001, 210] width 257 height 37
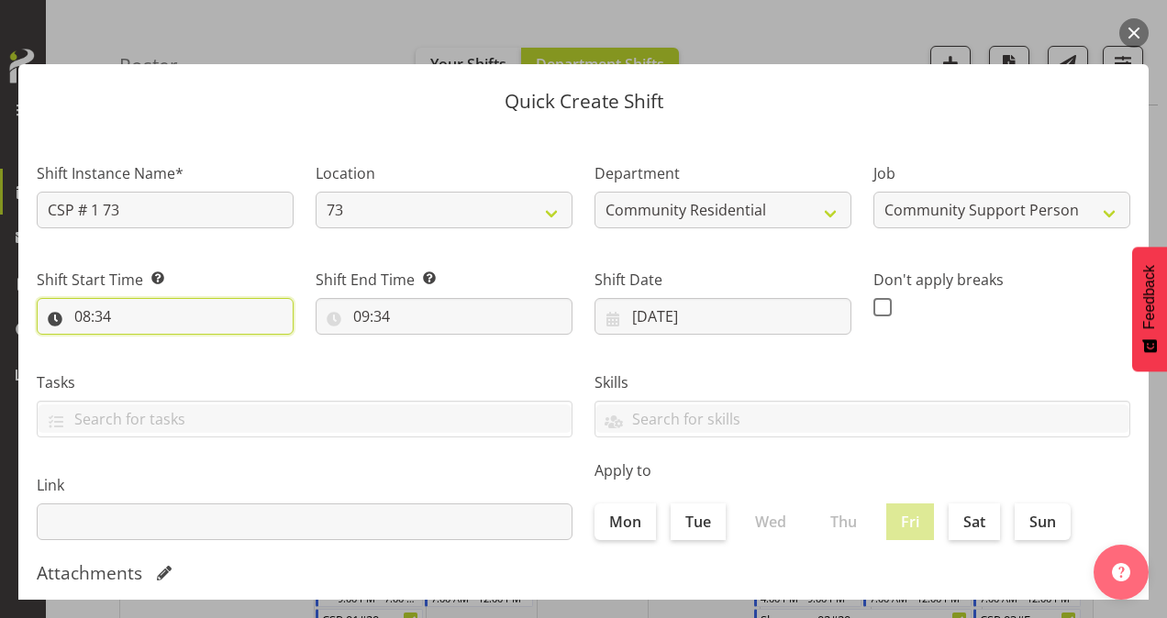
click at [83, 312] on input "08:34" at bounding box center [165, 316] width 257 height 37
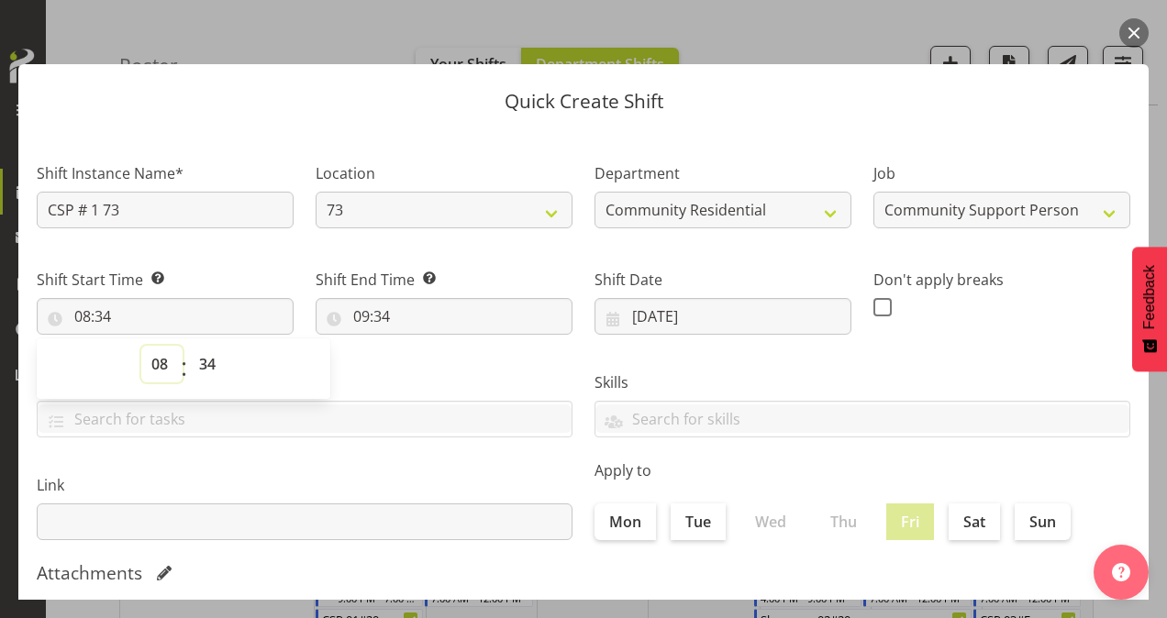
click at [161, 360] on select "00 01 02 03 04 05 06 07 08 09 10 11 12 13 14 15 16 17 18 19 20 21 22 23" at bounding box center [161, 364] width 41 height 37
click at [141, 346] on select "00 01 02 03 04 05 06 07 08 09 10 11 12 13 14 15 16 17 18 19 20 21 22 23" at bounding box center [161, 364] width 41 height 37
click at [204, 360] on select "00 01 02 03 04 05 06 07 08 09 10 11 12 13 14 15 16 17 18 19 20 21 22 23 24 25 2…" at bounding box center [209, 364] width 41 height 37
click at [189, 346] on select "00 01 02 03 04 05 06 07 08 09 10 11 12 13 14 15 16 17 18 19 20 21 22 23 24 25 2…" at bounding box center [209, 364] width 41 height 37
click at [358, 310] on input "09:34" at bounding box center [444, 316] width 257 height 37
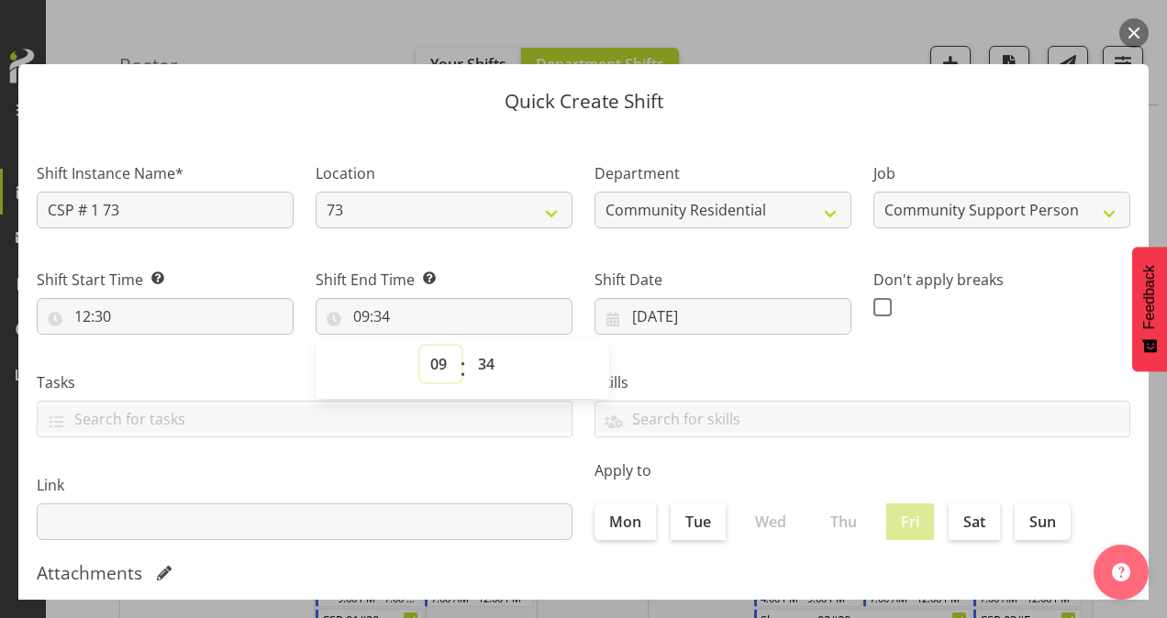
click at [444, 365] on select "00 01 02 03 04 05 06 07 08 09 10 11 12 13 14 15 16 17 18 19 20 21 22 23" at bounding box center [440, 364] width 41 height 37
click at [420, 346] on select "00 01 02 03 04 05 06 07 08 09 10 11 12 13 14 15 16 17 18 19 20 21 22 23" at bounding box center [440, 364] width 41 height 37
click at [489, 365] on select "00 01 02 03 04 05 06 07 08 09 10 11 12 13 14 15 16 17 18 19 20 21 22 23 24 25 2…" at bounding box center [488, 364] width 41 height 37
click at [468, 346] on select "00 01 02 03 04 05 06 07 08 09 10 11 12 13 14 15 16 17 18 19 20 21 22 23 24 25 2…" at bounding box center [488, 364] width 41 height 37
click at [873, 304] on span at bounding box center [882, 307] width 18 height 18
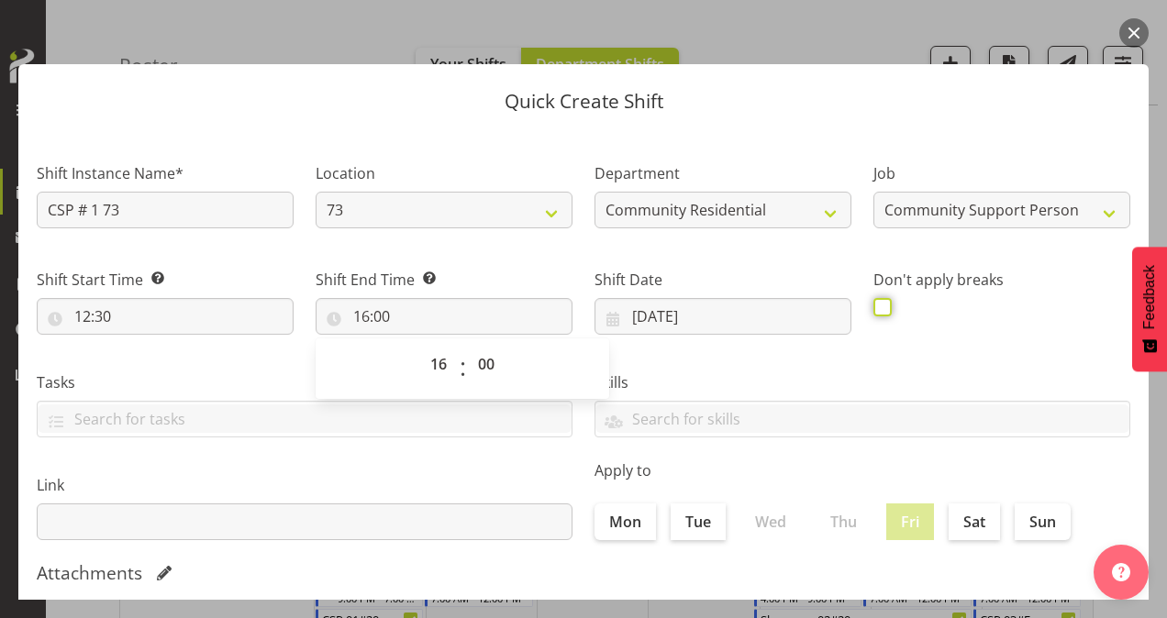
click at [873, 304] on input "checkbox" at bounding box center [879, 307] width 12 height 12
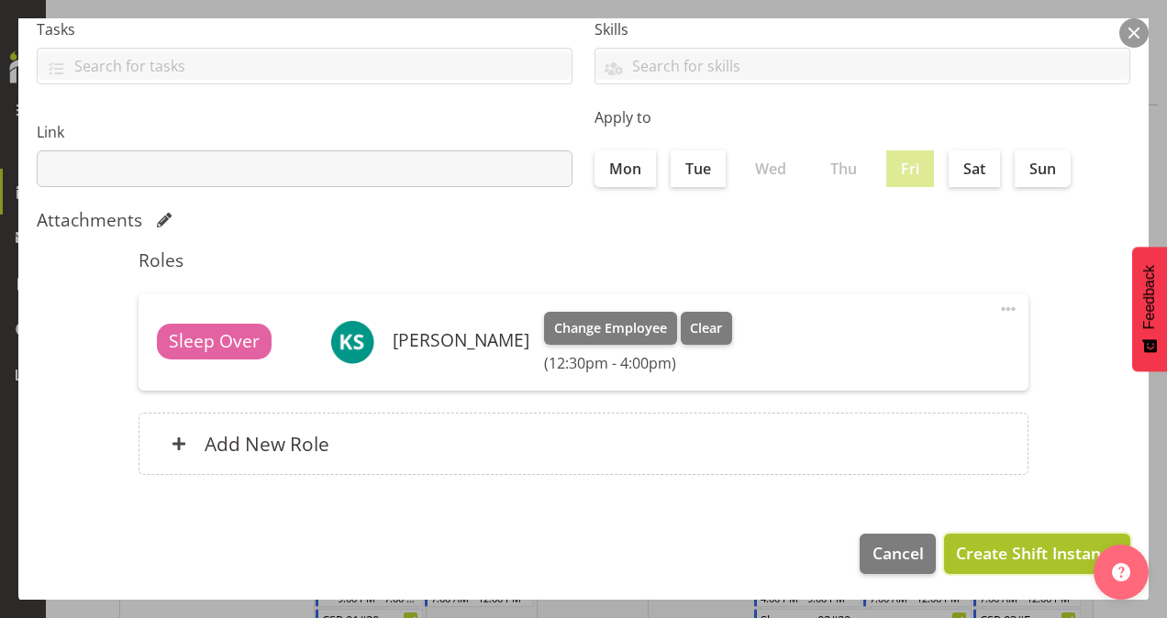
click at [984, 553] on span "Create Shift Instance" at bounding box center [1037, 553] width 162 height 24
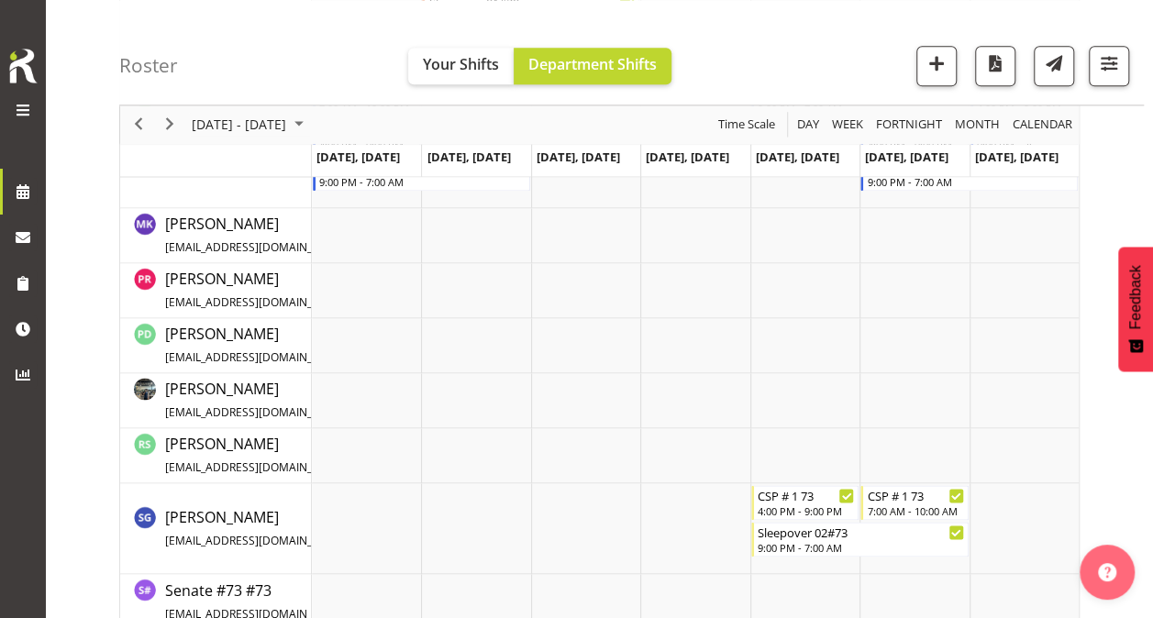
scroll to position [1187, 0]
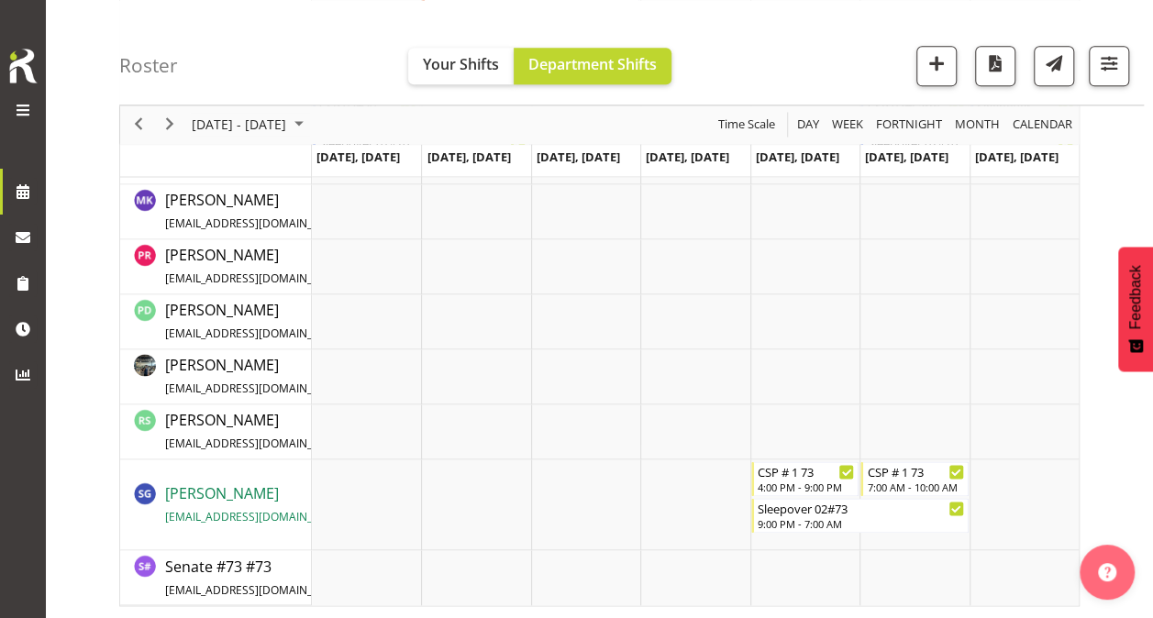
click at [276, 494] on link "[PERSON_NAME] [PERSON_NAME][EMAIL_ADDRESS][DOMAIN_NAME] / 021 908 290" at bounding box center [290, 505] width 250 height 44
click at [237, 512] on span "[EMAIL_ADDRESS][DOMAIN_NAME]" at bounding box center [256, 517] width 183 height 16
click at [666, 486] on td "Timeline Week of October 15, 2025" at bounding box center [694, 505] width 109 height 91
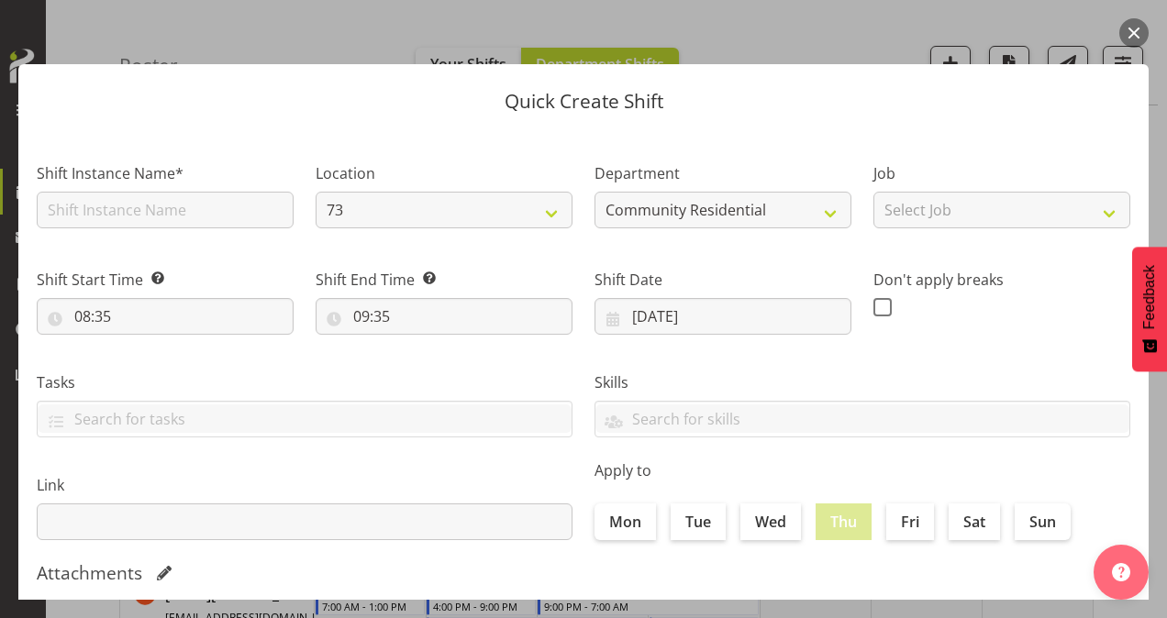
scroll to position [353, 0]
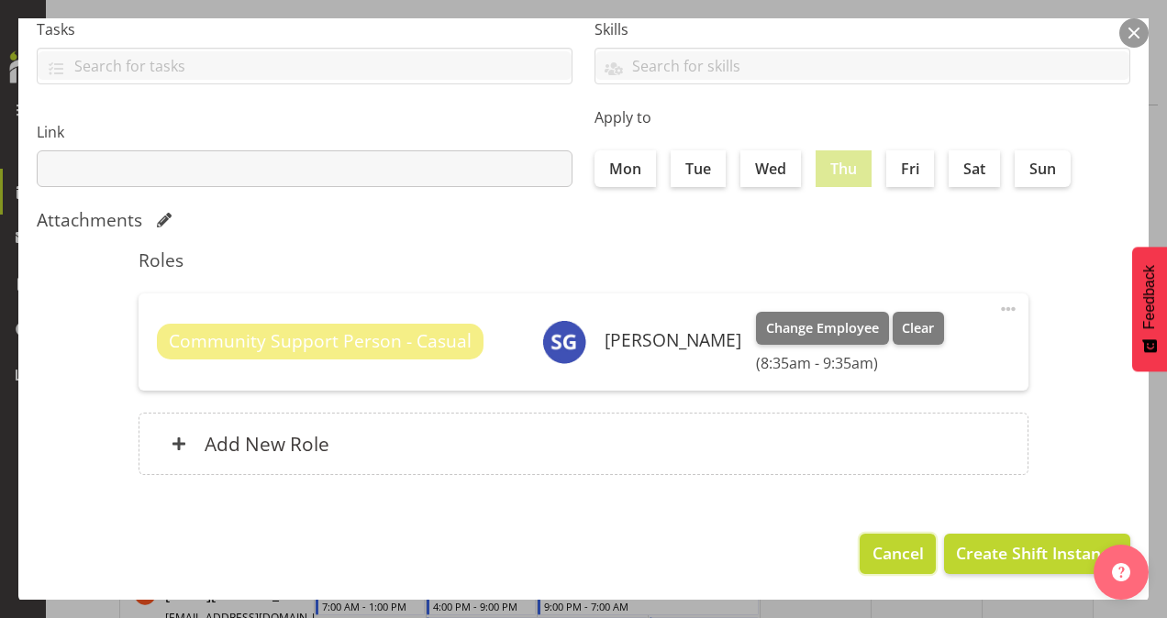
click at [870, 539] on button "Cancel" at bounding box center [897, 554] width 75 height 40
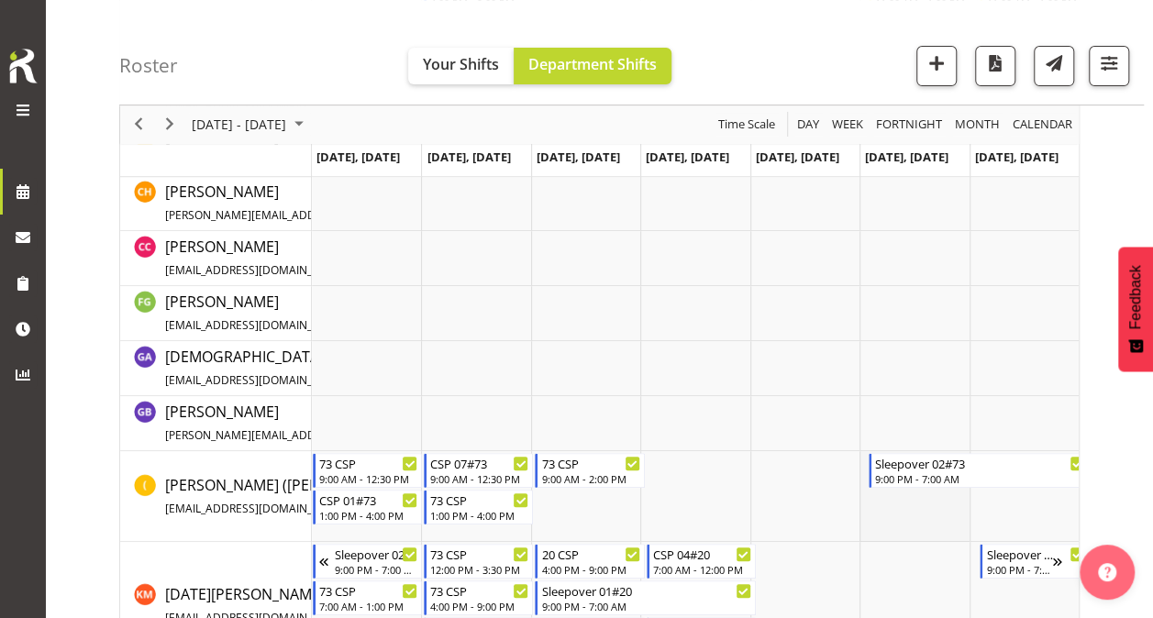
click at [908, 513] on td "Timeline Week of October 15, 2025" at bounding box center [914, 496] width 109 height 91
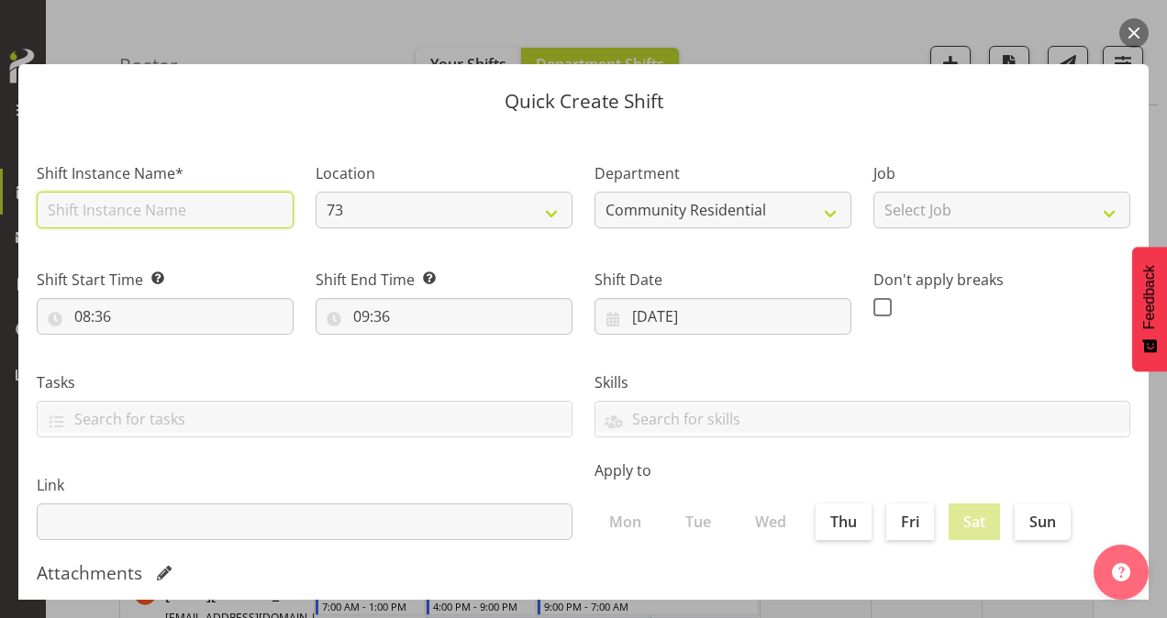
click at [167, 211] on input "text" at bounding box center [165, 210] width 257 height 37
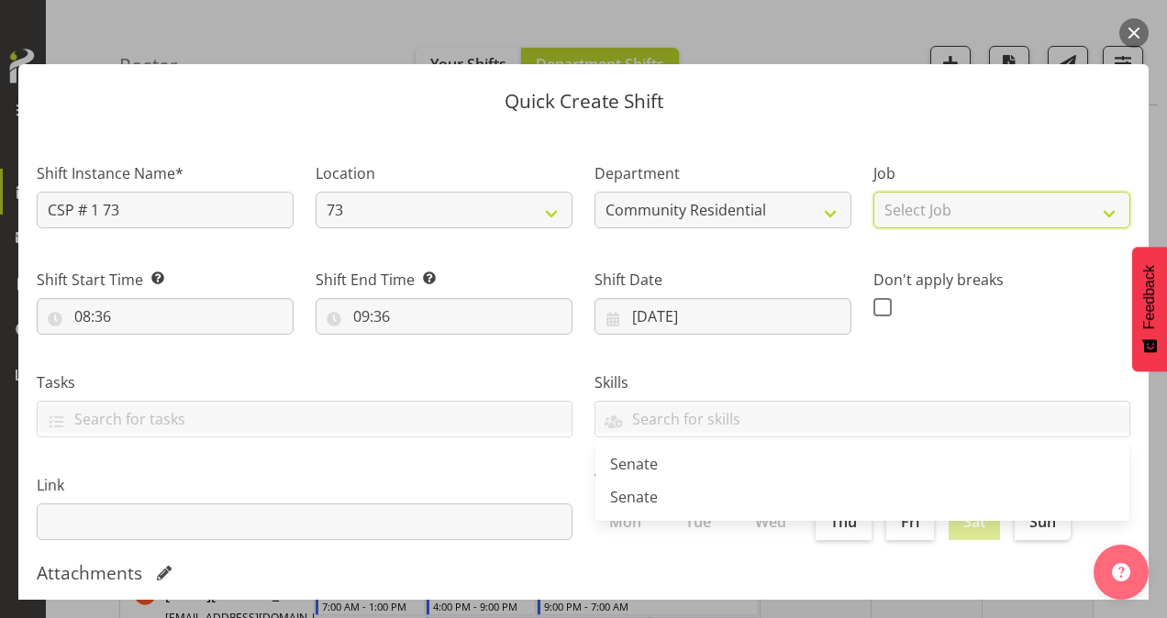
drag, startPoint x: 944, startPoint y: 213, endPoint x: 952, endPoint y: 228, distance: 17.6
click at [944, 213] on select "Select Job Accounts Admin Art Coordinator Community Leader Community Support Pe…" at bounding box center [1001, 210] width 257 height 37
click at [873, 192] on select "Select Job Accounts Admin Art Coordinator Community Leader Community Support Pe…" at bounding box center [1001, 210] width 257 height 37
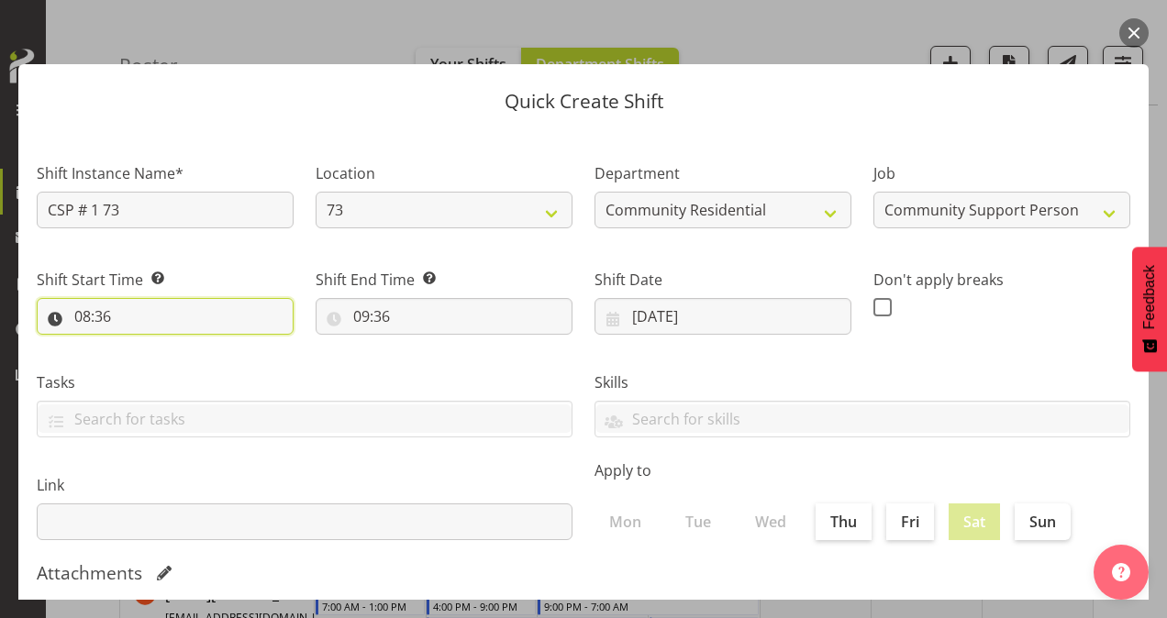
click at [79, 316] on input "08:36" at bounding box center [165, 316] width 257 height 37
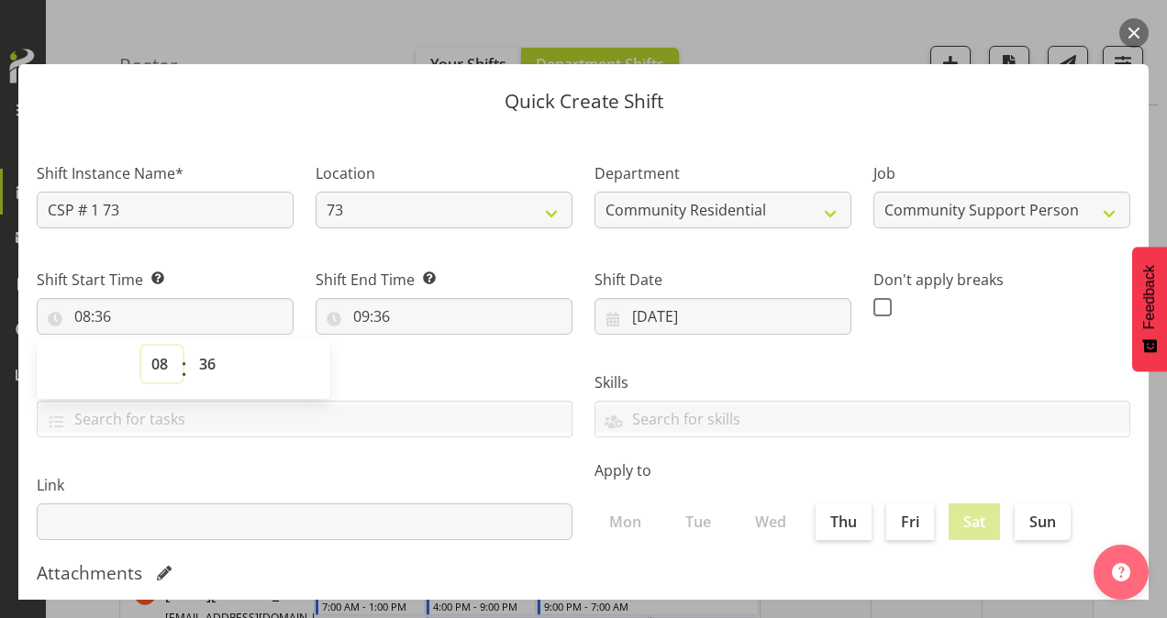
click at [160, 356] on select "00 01 02 03 04 05 06 07 08 09 10 11 12 13 14 15 16 17 18 19 20 21 22 23" at bounding box center [161, 364] width 41 height 37
click at [141, 346] on select "00 01 02 03 04 05 06 07 08 09 10 11 12 13 14 15 16 17 18 19 20 21 22 23" at bounding box center [161, 364] width 41 height 37
click at [206, 365] on select "00 01 02 03 04 05 06 07 08 09 10 11 12 13 14 15 16 17 18 19 20 21 22 23 24 25 2…" at bounding box center [209, 364] width 41 height 37
click at [189, 346] on select "00 01 02 03 04 05 06 07 08 09 10 11 12 13 14 15 16 17 18 19 20 21 22 23 24 25 2…" at bounding box center [209, 364] width 41 height 37
click at [360, 311] on input "09:36" at bounding box center [444, 316] width 257 height 37
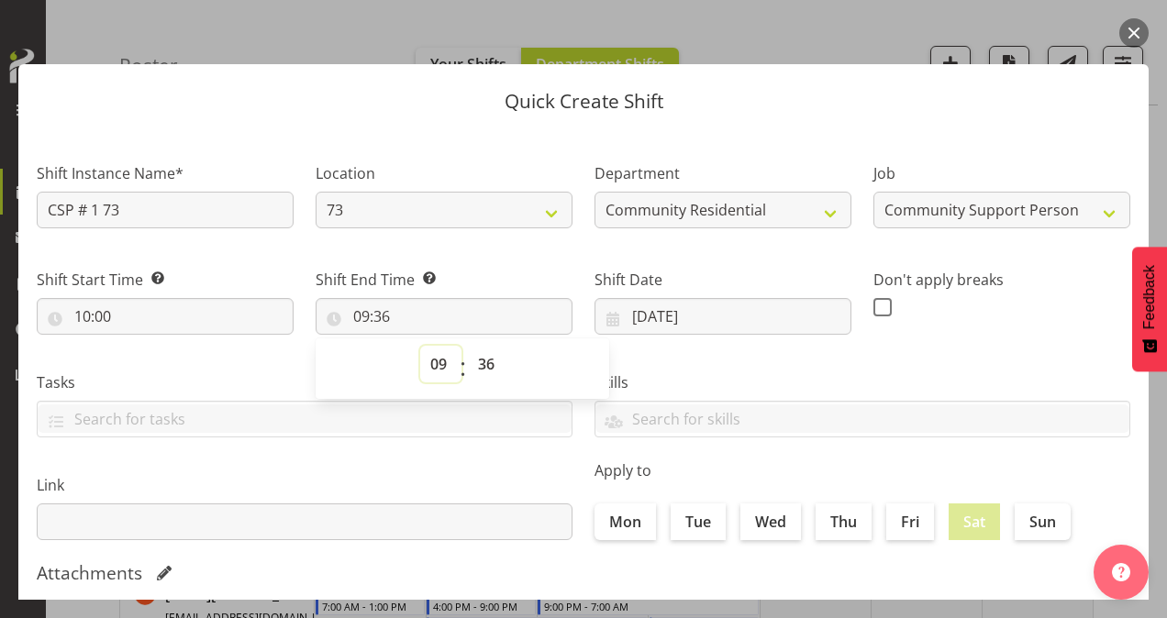
click at [435, 360] on select "00 01 02 03 04 05 06 07 08 09 10 11 12 13 14 15 16 17 18 19 20 21 22 23" at bounding box center [440, 364] width 41 height 37
click at [420, 346] on select "00 01 02 03 04 05 06 07 08 09 10 11 12 13 14 15 16 17 18 19 20 21 22 23" at bounding box center [440, 364] width 41 height 37
click at [483, 361] on select "00 01 02 03 04 05 06 07 08 09 10 11 12 13 14 15 16 17 18 19 20 21 22 23 24 25 2…" at bounding box center [488, 364] width 41 height 37
click at [468, 346] on select "00 01 02 03 04 05 06 07 08 09 10 11 12 13 14 15 16 17 18 19 20 21 22 23 24 25 2…" at bounding box center [488, 364] width 41 height 37
click at [875, 305] on span at bounding box center [882, 307] width 18 height 18
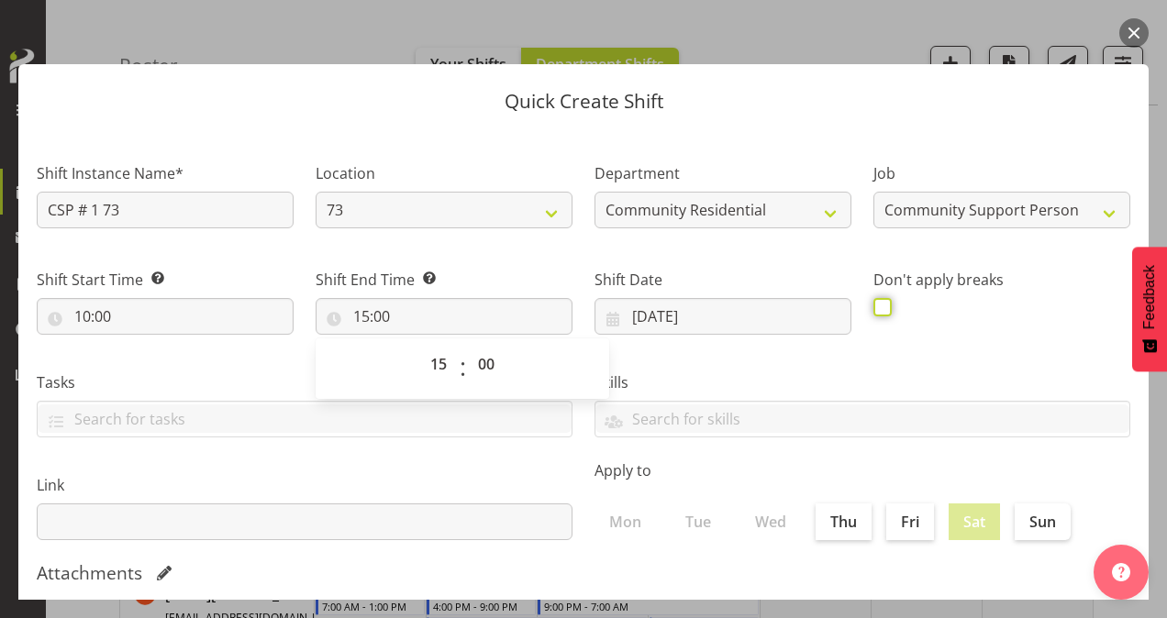
click at [875, 305] on input "checkbox" at bounding box center [879, 307] width 12 height 12
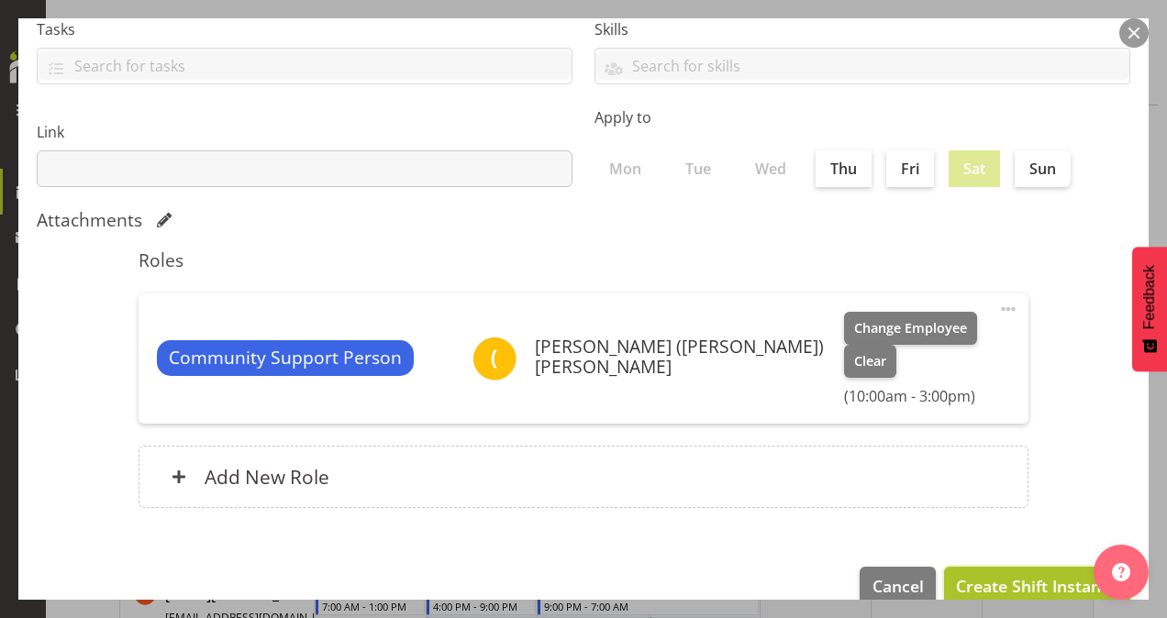
click at [956, 574] on span "Create Shift Instance" at bounding box center [1037, 586] width 162 height 24
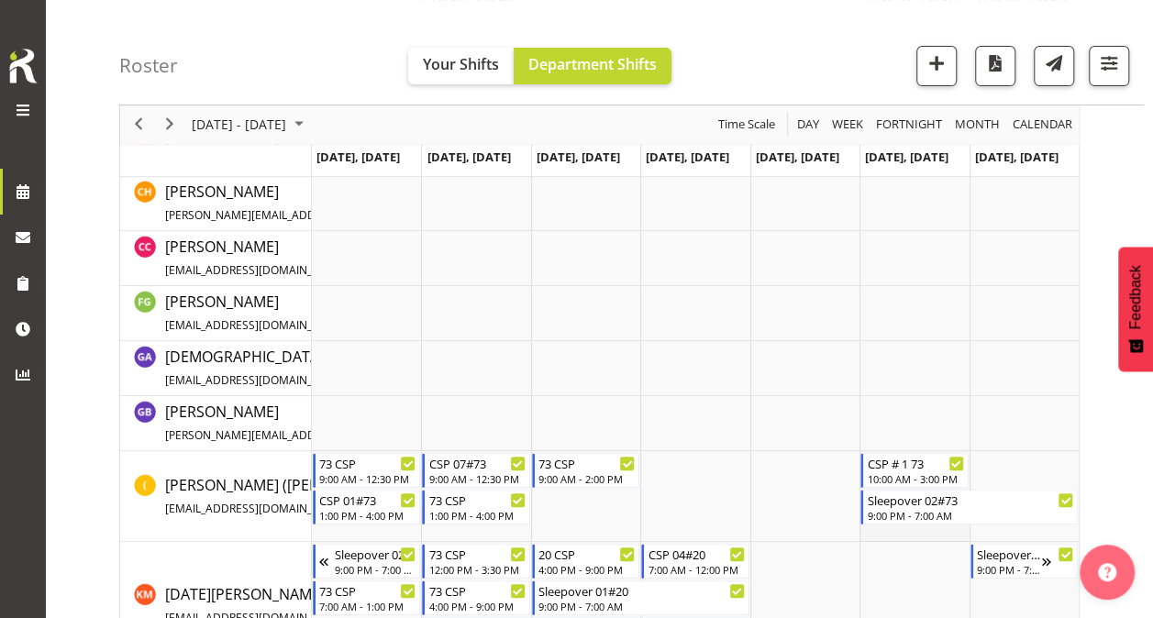
click at [926, 534] on td "Timeline Week of October 15, 2025" at bounding box center [914, 496] width 109 height 91
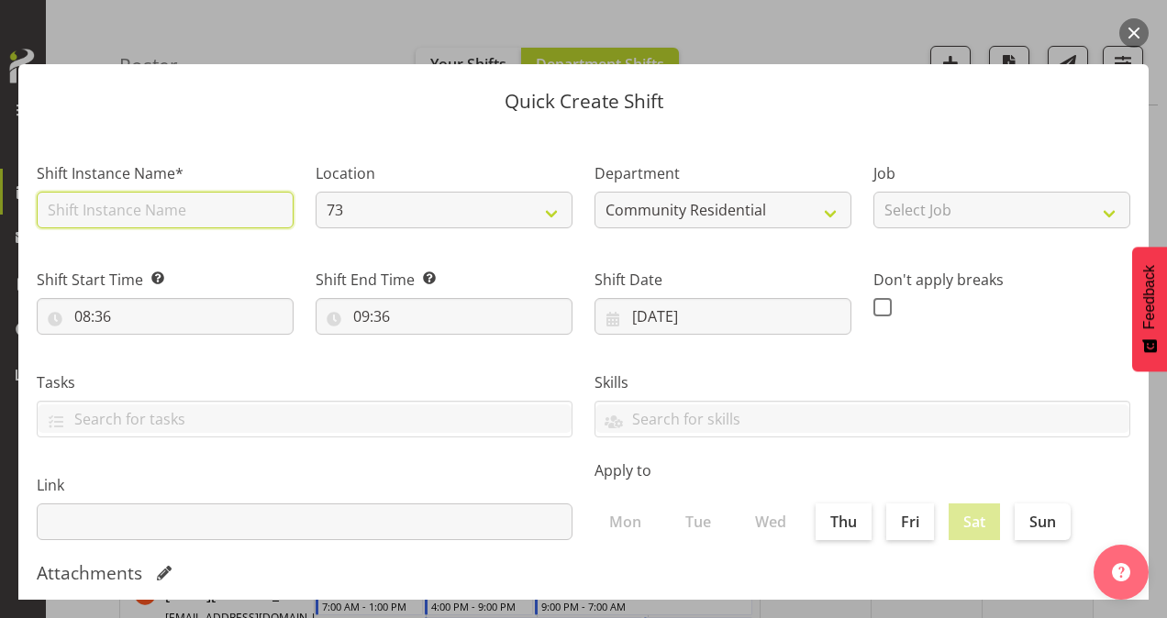
click at [168, 206] on input "text" at bounding box center [165, 210] width 257 height 37
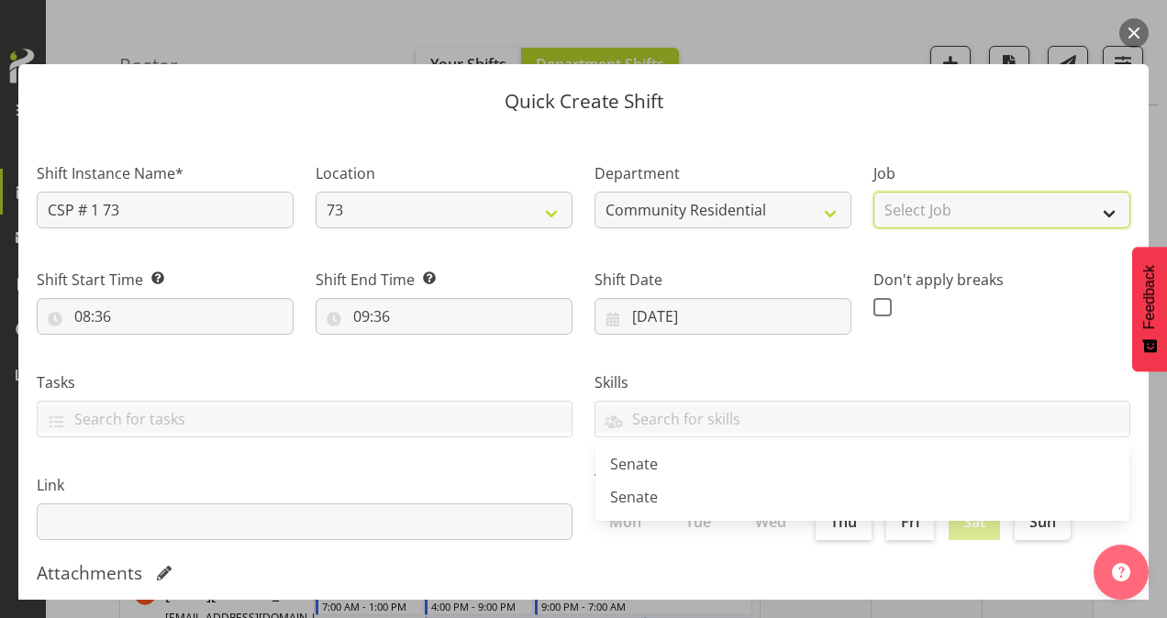
click at [914, 208] on select "Select Job Accounts Admin Art Coordinator Community Leader Community Support Pe…" at bounding box center [1001, 210] width 257 height 37
click at [873, 192] on select "Select Job Accounts Admin Art Coordinator Community Leader Community Support Pe…" at bounding box center [1001, 210] width 257 height 37
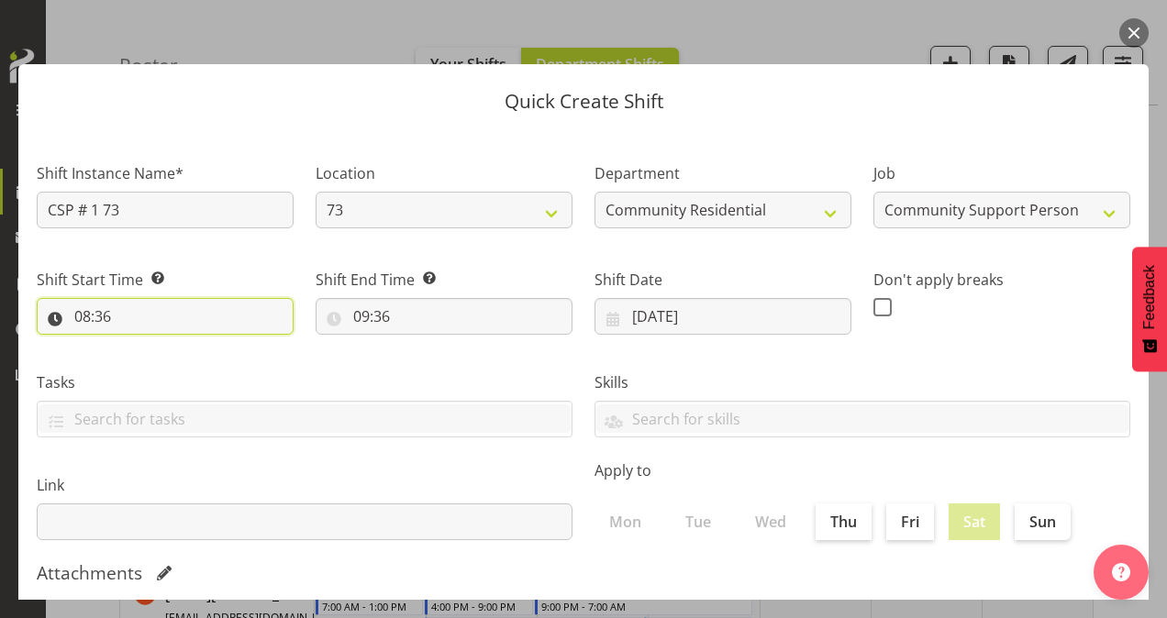
click at [84, 308] on input "08:36" at bounding box center [165, 316] width 257 height 37
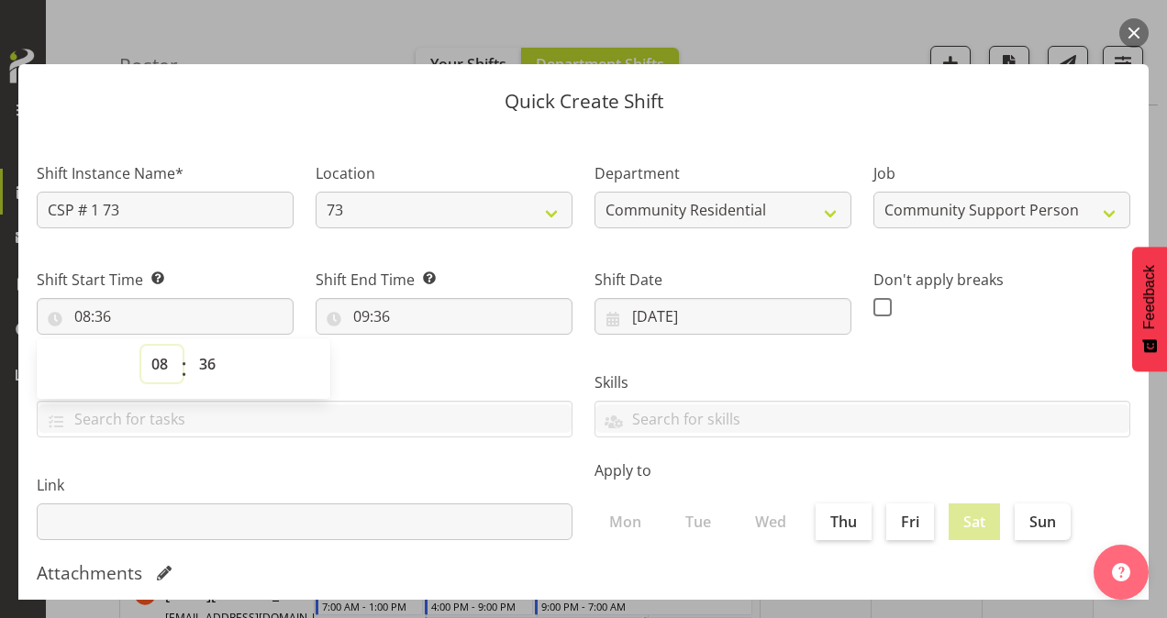
click at [164, 352] on select "00 01 02 03 04 05 06 07 08 09 10 11 12 13 14 15 16 17 18 19 20 21 22 23" at bounding box center [161, 364] width 41 height 37
click at [141, 346] on select "00 01 02 03 04 05 06 07 08 09 10 11 12 13 14 15 16 17 18 19 20 21 22 23" at bounding box center [161, 364] width 41 height 37
click at [217, 361] on select "00 01 02 03 04 05 06 07 08 09 10 11 12 13 14 15 16 17 18 19 20 21 22 23 24 25 2…" at bounding box center [209, 364] width 41 height 37
click at [189, 346] on select "00 01 02 03 04 05 06 07 08 09 10 11 12 13 14 15 16 17 18 19 20 21 22 23 24 25 2…" at bounding box center [209, 364] width 41 height 37
click at [366, 312] on input "09:36" at bounding box center [444, 316] width 257 height 37
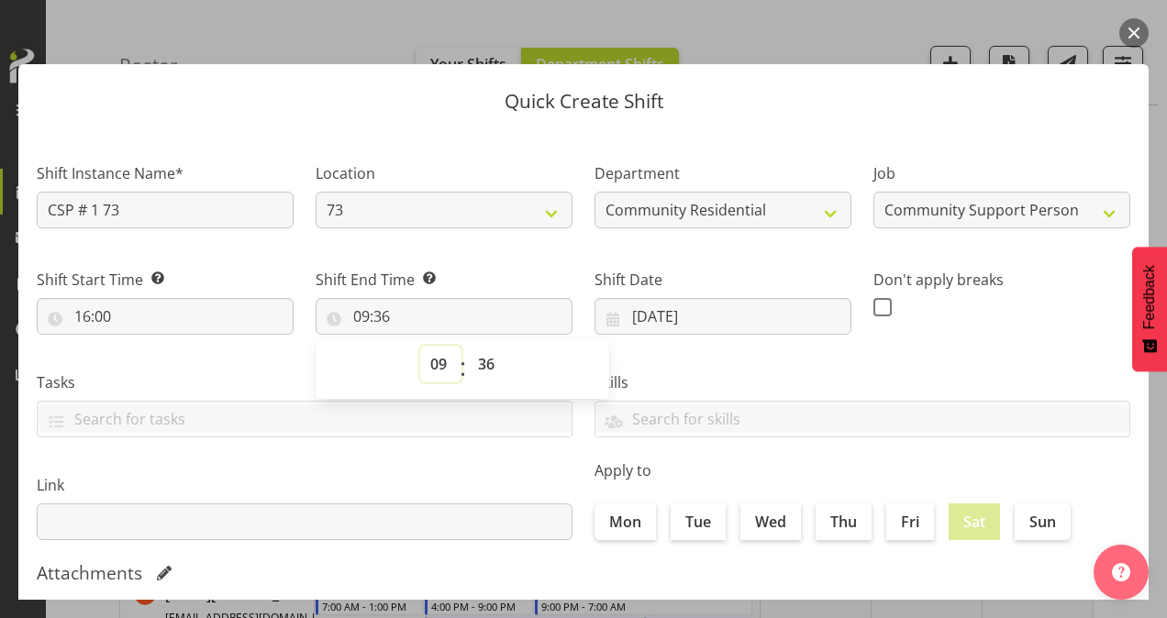
click at [435, 356] on select "00 01 02 03 04 05 06 07 08 09 10 11 12 13 14 15 16 17 18 19 20 21 22 23" at bounding box center [440, 364] width 41 height 37
click at [420, 346] on select "00 01 02 03 04 05 06 07 08 09 10 11 12 13 14 15 16 17 18 19 20 21 22 23" at bounding box center [440, 364] width 41 height 37
click at [484, 367] on select "00 01 02 03 04 05 06 07 08 09 10 11 12 13 14 15 16 17 18 19 20 21 22 23 24 25 2…" at bounding box center [488, 364] width 41 height 37
click at [468, 346] on select "00 01 02 03 04 05 06 07 08 09 10 11 12 13 14 15 16 17 18 19 20 21 22 23 24 25 2…" at bounding box center [488, 364] width 41 height 37
click at [873, 305] on span at bounding box center [882, 307] width 18 height 18
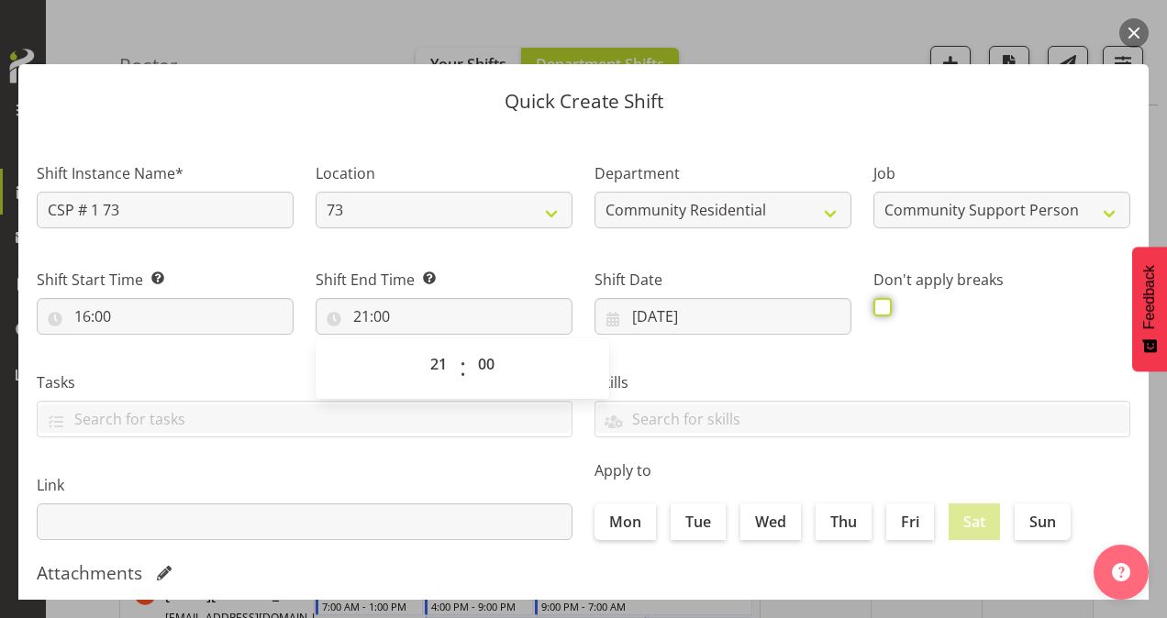
click at [873, 305] on input "checkbox" at bounding box center [879, 307] width 12 height 12
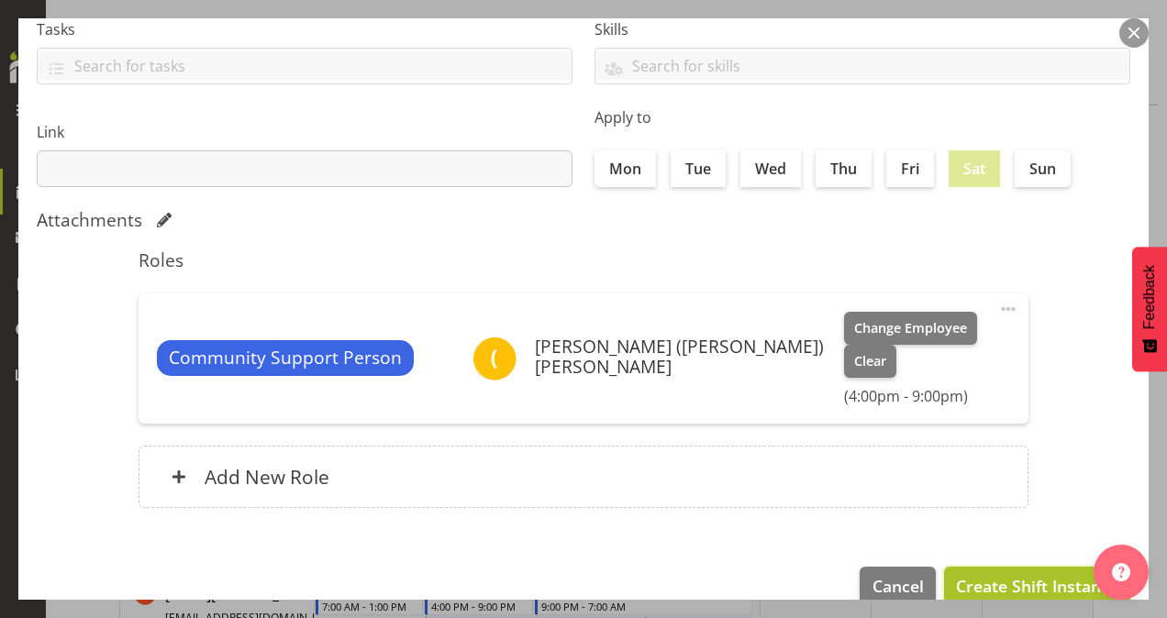
click at [1031, 574] on span "Create Shift Instance" at bounding box center [1037, 586] width 162 height 24
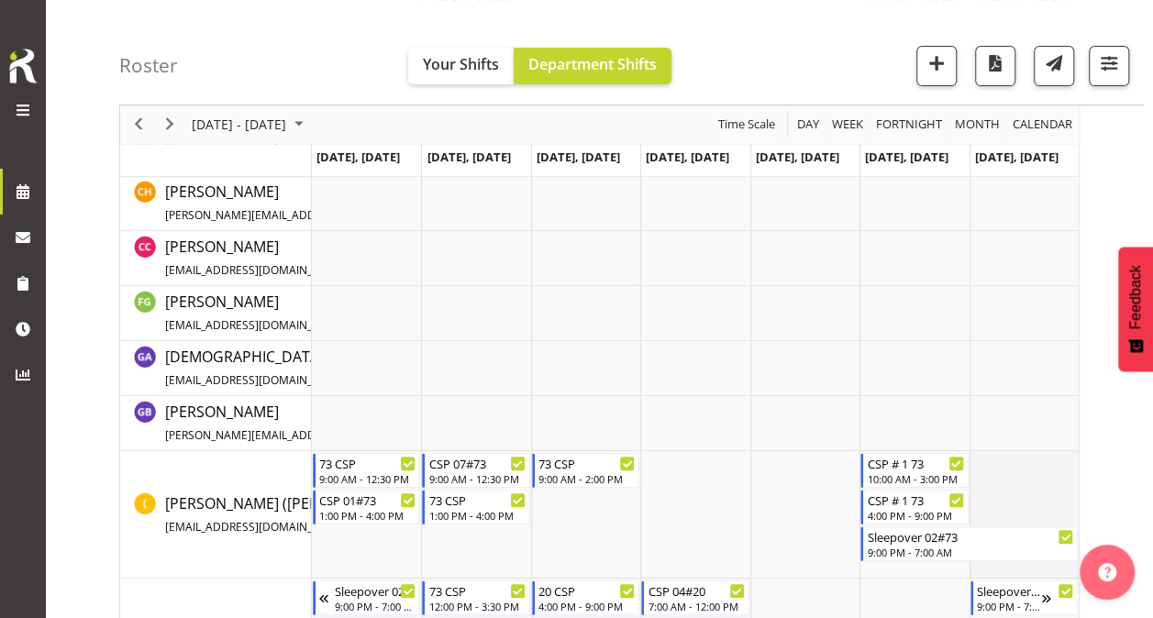
click at [978, 470] on td "Timeline Week of October 15, 2025" at bounding box center [1024, 515] width 109 height 128
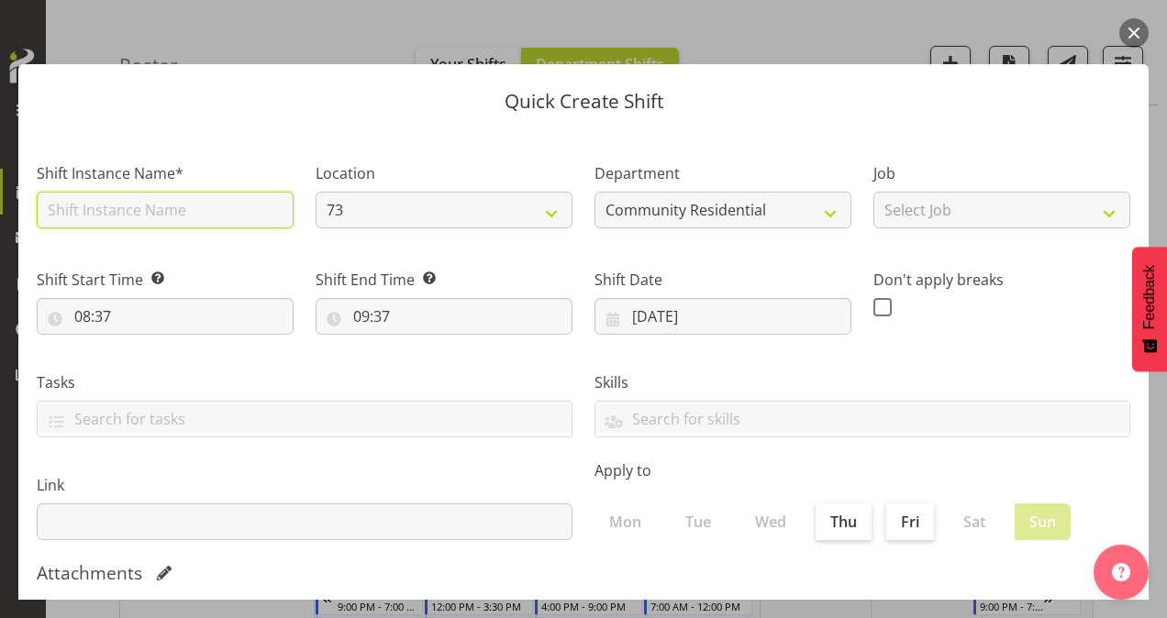
click at [68, 202] on input "text" at bounding box center [165, 210] width 257 height 37
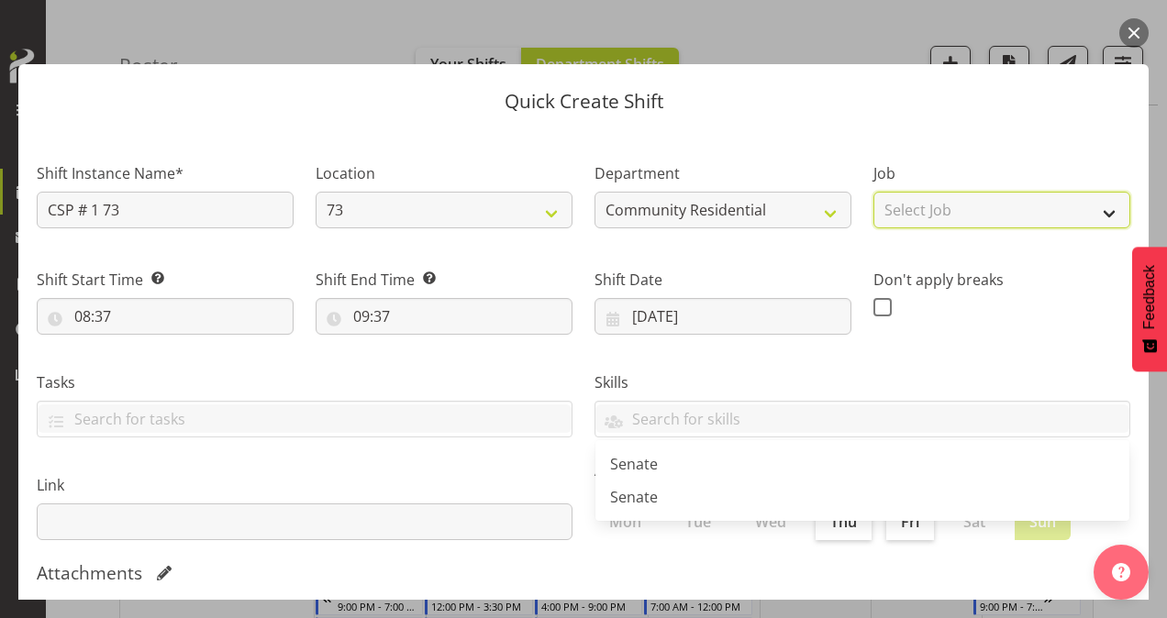
click at [903, 196] on select "Select Job Accounts Admin Art Coordinator Community Leader Community Support Pe…" at bounding box center [1001, 210] width 257 height 37
click at [873, 192] on select "Select Job Accounts Admin Art Coordinator Community Leader Community Support Pe…" at bounding box center [1001, 210] width 257 height 37
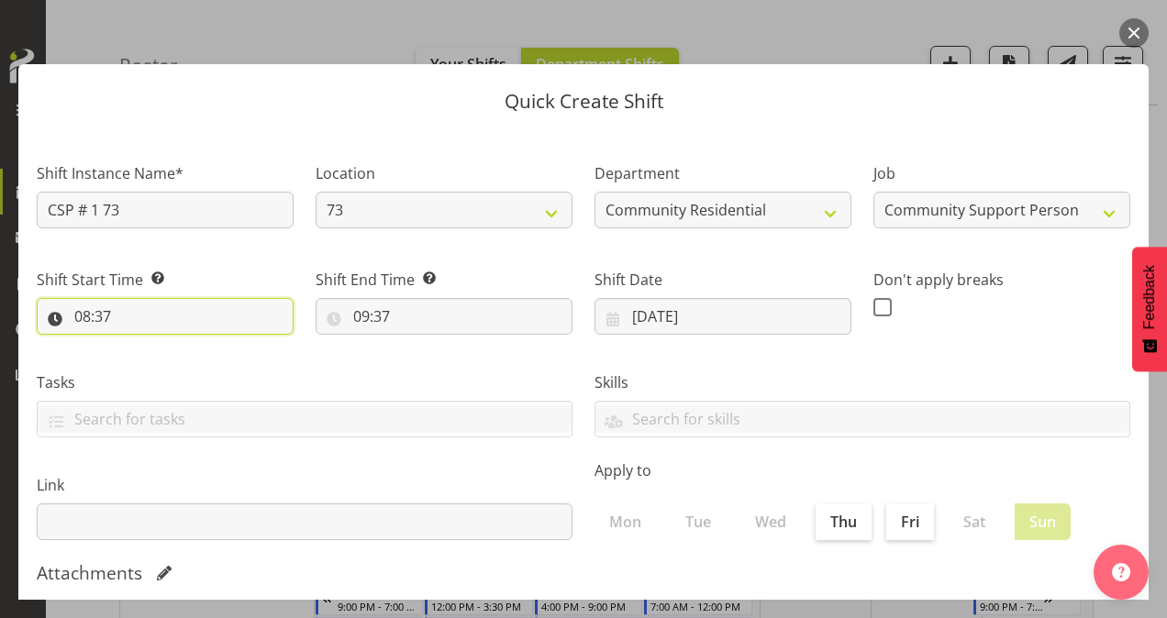
click at [80, 312] on input "08:37" at bounding box center [165, 316] width 257 height 37
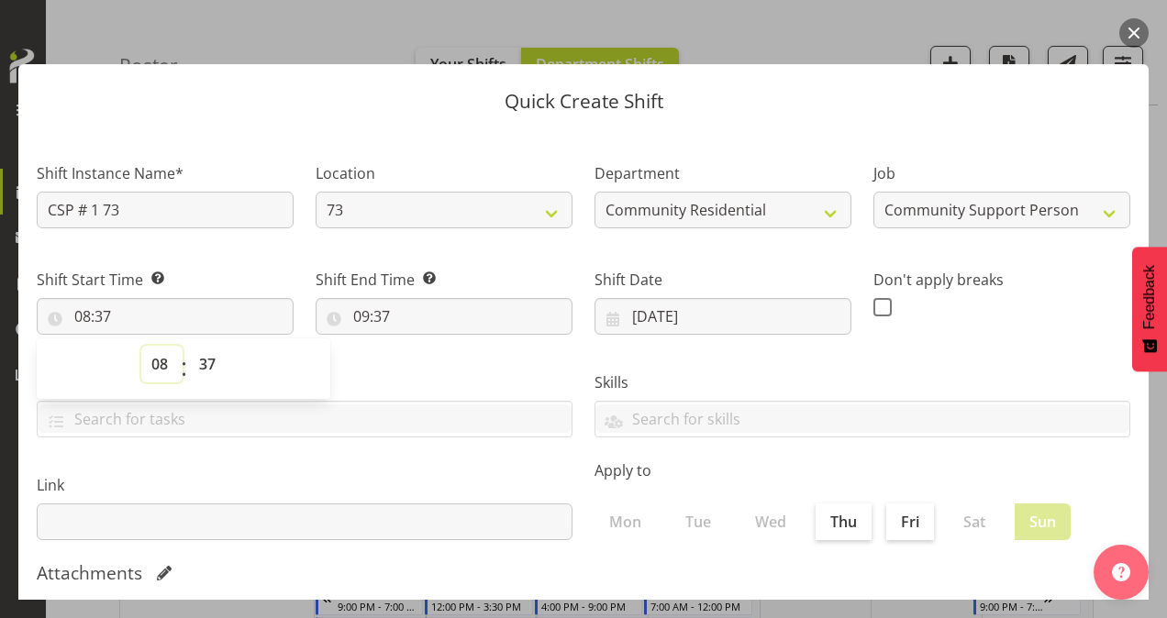
click at [161, 363] on select "00 01 02 03 04 05 06 07 08 09 10 11 12 13 14 15 16 17 18 19 20 21 22 23" at bounding box center [161, 364] width 41 height 37
click at [141, 346] on select "00 01 02 03 04 05 06 07 08 09 10 11 12 13 14 15 16 17 18 19 20 21 22 23" at bounding box center [161, 364] width 41 height 37
click at [211, 361] on select "00 01 02 03 04 05 06 07 08 09 10 11 12 13 14 15 16 17 18 19 20 21 22 23 24 25 2…" at bounding box center [209, 364] width 41 height 37
click at [189, 346] on select "00 01 02 03 04 05 06 07 08 09 10 11 12 13 14 15 16 17 18 19 20 21 22 23 24 25 2…" at bounding box center [209, 364] width 41 height 37
click at [356, 320] on input "09:37" at bounding box center [444, 316] width 257 height 37
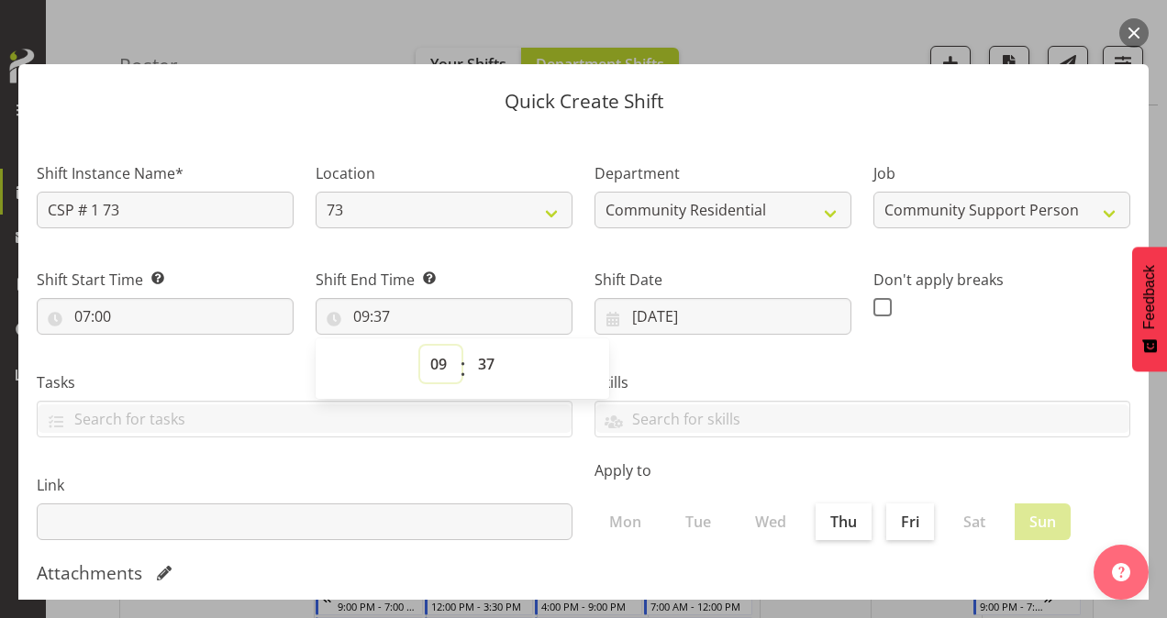
click at [435, 366] on select "00 01 02 03 04 05 06 07 08 09 10 11 12 13 14 15 16 17 18 19 20 21 22 23" at bounding box center [440, 364] width 41 height 37
click at [420, 346] on select "00 01 02 03 04 05 06 07 08 09 10 11 12 13 14 15 16 17 18 19 20 21 22 23" at bounding box center [440, 364] width 41 height 37
click at [483, 366] on select "00 01 02 03 04 05 06 07 08 09 10 11 12 13 14 15 16 17 18 19 20 21 22 23 24 25 2…" at bounding box center [488, 364] width 41 height 37
click at [468, 346] on select "00 01 02 03 04 05 06 07 08 09 10 11 12 13 14 15 16 17 18 19 20 21 22 23 24 25 2…" at bounding box center [488, 364] width 41 height 37
click at [873, 303] on span at bounding box center [882, 307] width 18 height 18
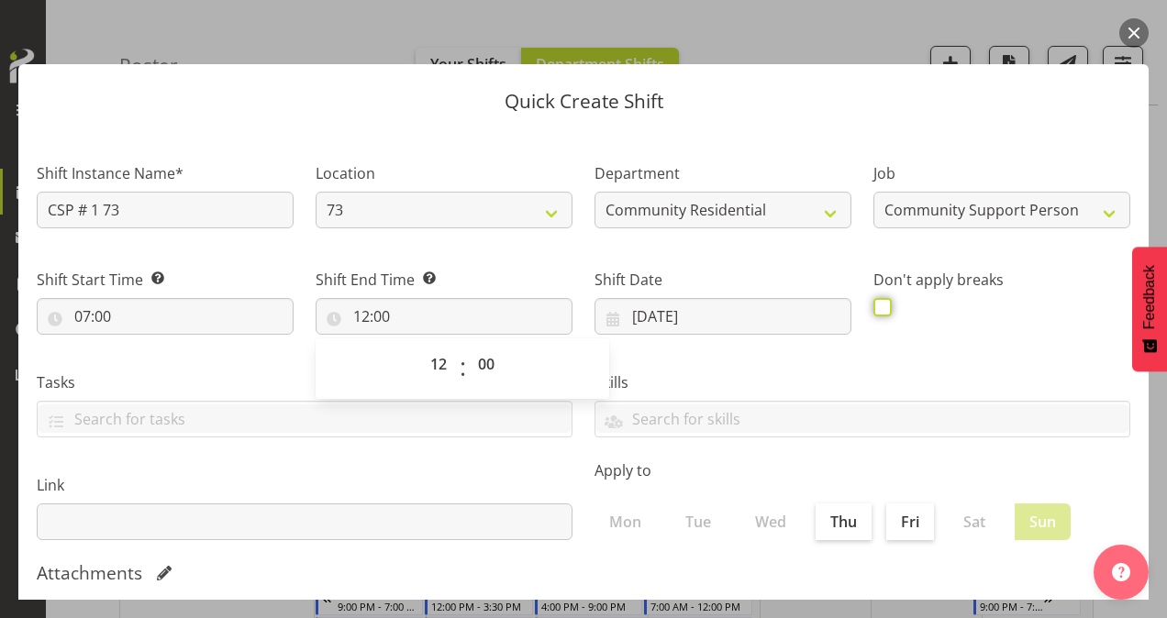
click at [873, 303] on input "checkbox" at bounding box center [879, 307] width 12 height 12
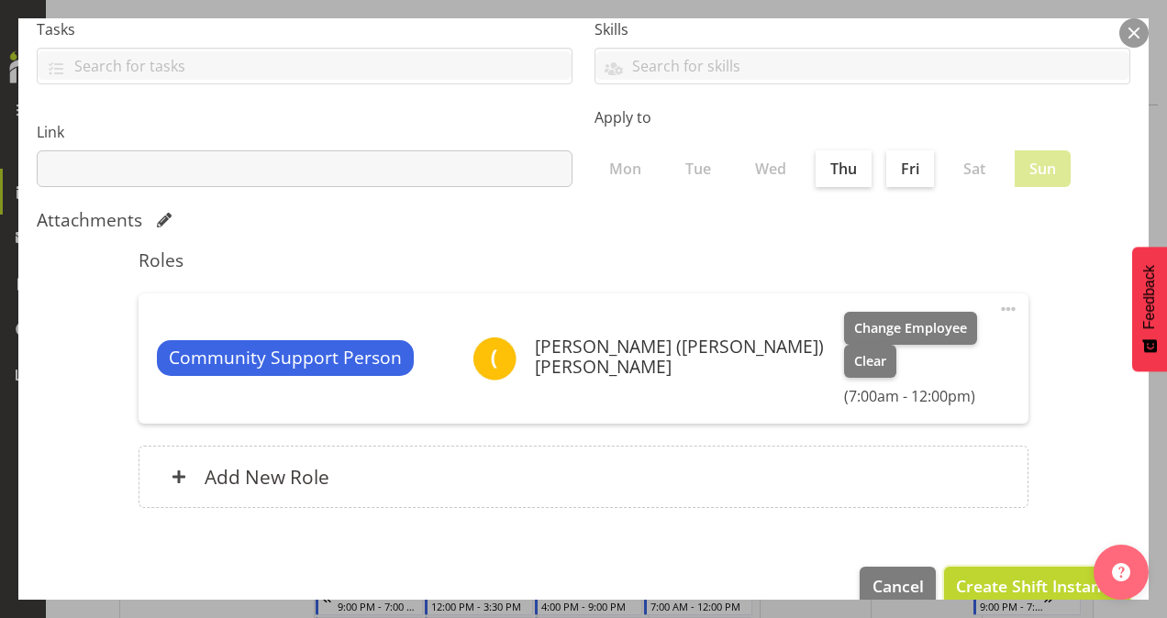
drag, startPoint x: 995, startPoint y: 539, endPoint x: 846, endPoint y: 515, distance: 151.6
click at [995, 567] on button "Create Shift Instance" at bounding box center [1037, 587] width 186 height 40
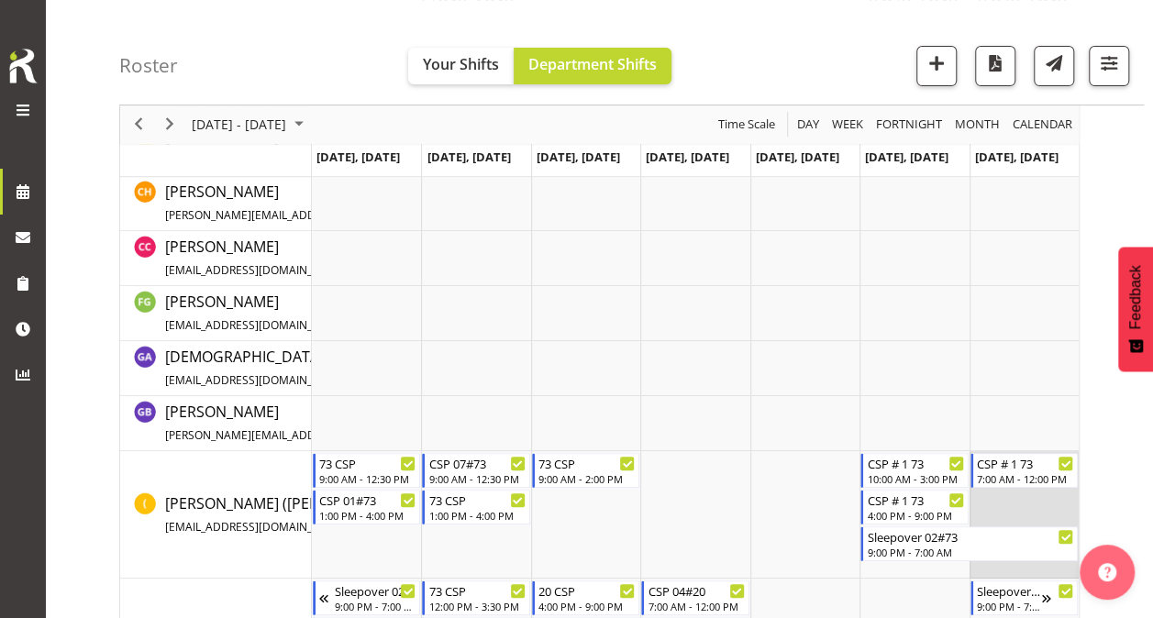
click at [1024, 510] on td "Timeline Week of October 15, 2025" at bounding box center [1024, 515] width 109 height 128
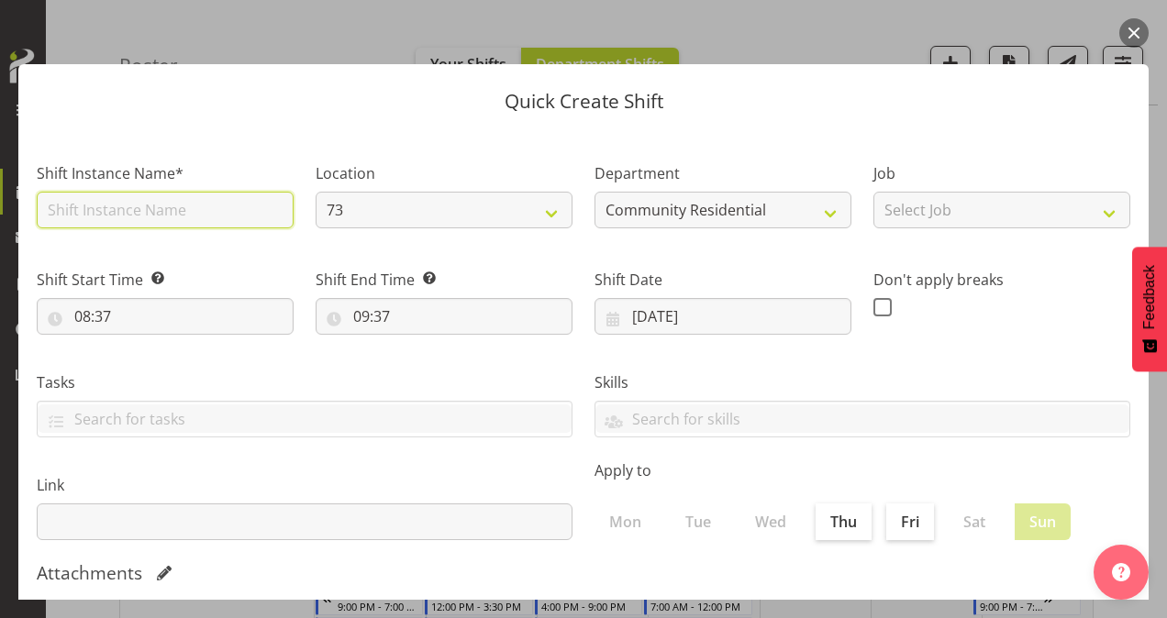
click at [162, 206] on input "text" at bounding box center [165, 210] width 257 height 37
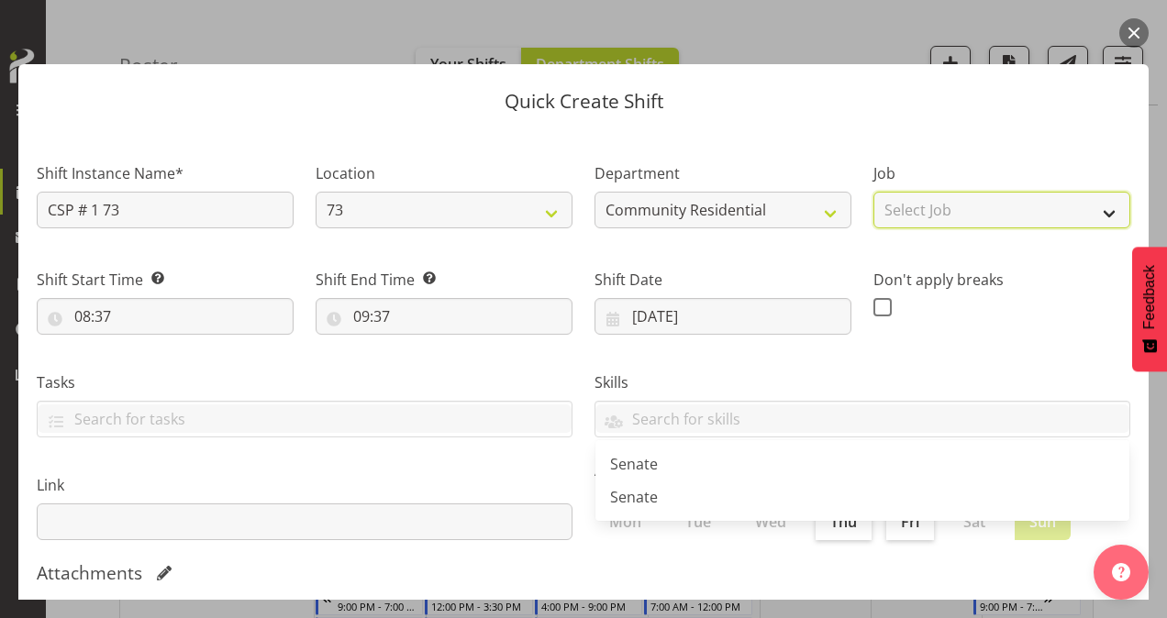
click at [923, 202] on select "Select Job Accounts Admin Art Coordinator Community Leader Community Support Pe…" at bounding box center [1001, 210] width 257 height 37
click at [873, 192] on select "Select Job Accounts Admin Art Coordinator Community Leader Community Support Pe…" at bounding box center [1001, 210] width 257 height 37
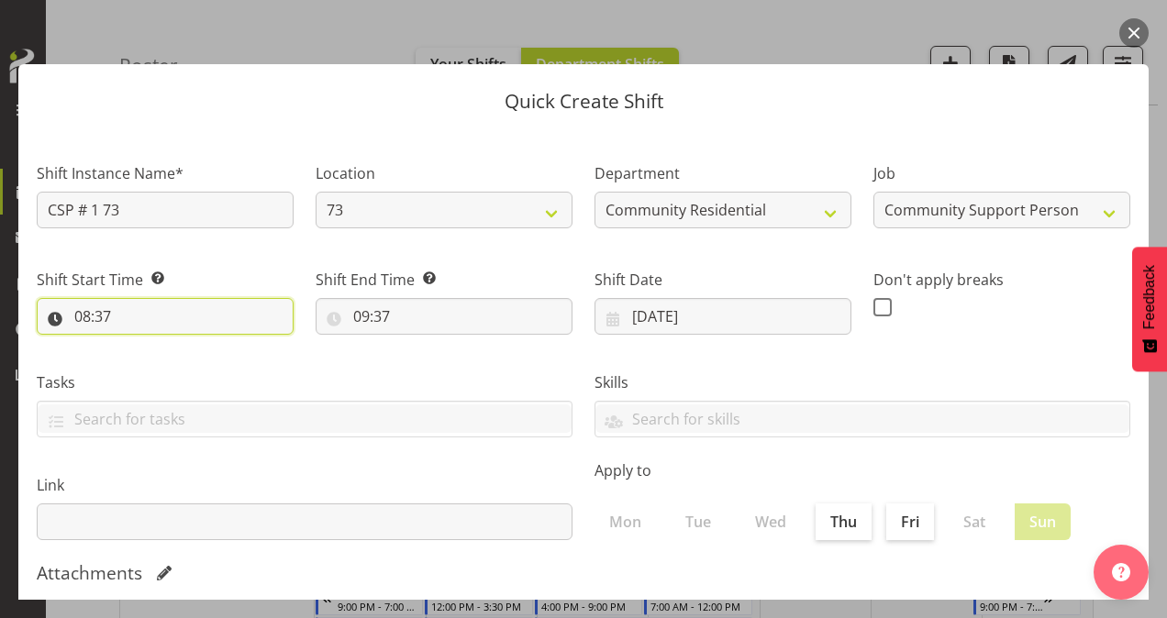
click at [84, 313] on input "08:37" at bounding box center [165, 316] width 257 height 37
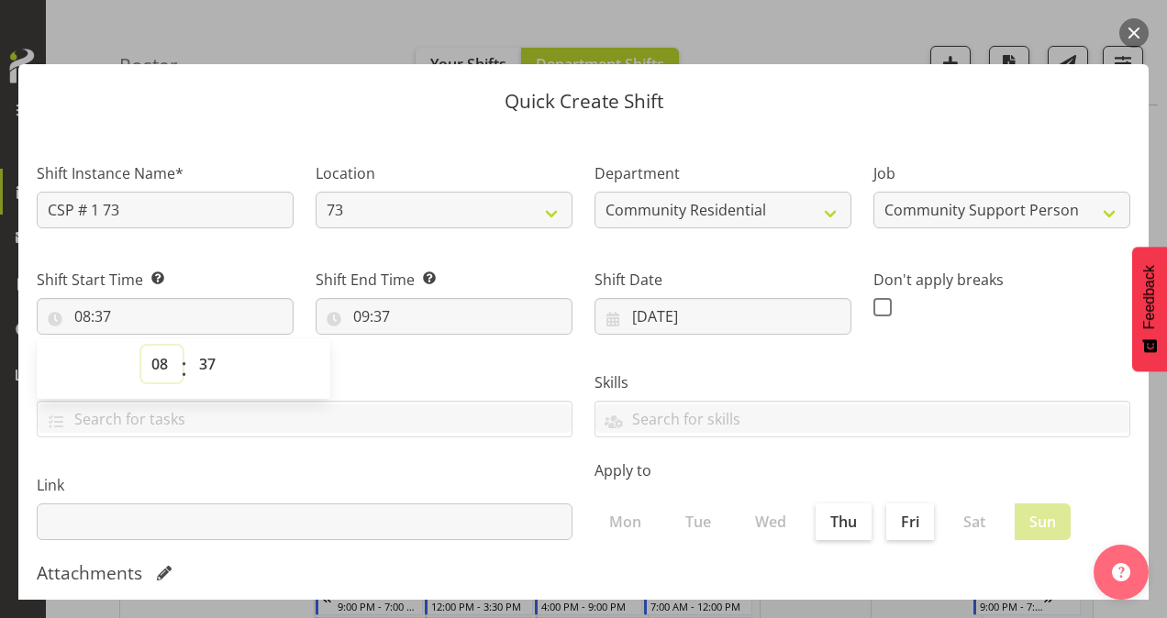
click at [163, 362] on select "00 01 02 03 04 05 06 07 08 09 10 11 12 13 14 15 16 17 18 19 20 21 22 23" at bounding box center [161, 364] width 41 height 37
click at [141, 346] on select "00 01 02 03 04 05 06 07 08 09 10 11 12 13 14 15 16 17 18 19 20 21 22 23" at bounding box center [161, 364] width 41 height 37
click at [208, 360] on select "00 01 02 03 04 05 06 07 08 09 10 11 12 13 14 15 16 17 18 19 20 21 22 23 24 25 2…" at bounding box center [209, 364] width 41 height 37
click at [189, 346] on select "00 01 02 03 04 05 06 07 08 09 10 11 12 13 14 15 16 17 18 19 20 21 22 23 24 25 2…" at bounding box center [209, 364] width 41 height 37
click at [362, 313] on input "09:37" at bounding box center [444, 316] width 257 height 37
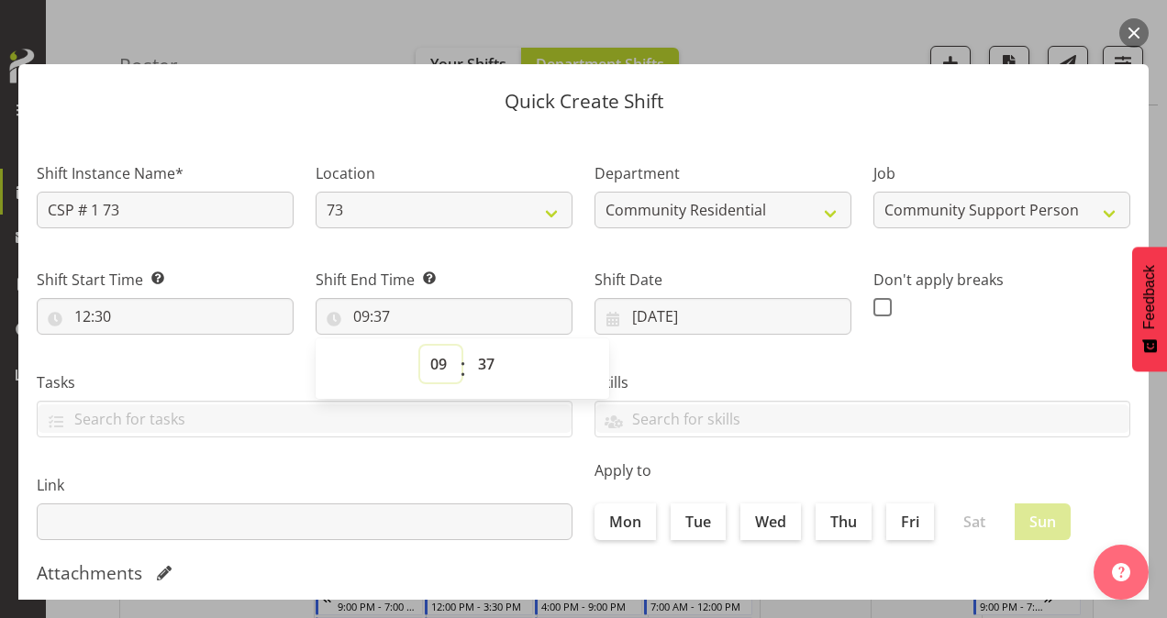
click at [436, 367] on select "00 01 02 03 04 05 06 07 08 09 10 11 12 13 14 15 16 17 18 19 20 21 22 23" at bounding box center [440, 364] width 41 height 37
click at [420, 346] on select "00 01 02 03 04 05 06 07 08 09 10 11 12 13 14 15 16 17 18 19 20 21 22 23" at bounding box center [440, 364] width 41 height 37
click at [484, 369] on select "00 01 02 03 04 05 06 07 08 09 10 11 12 13 14 15 16 17 18 19 20 21 22 23 24 25 2…" at bounding box center [488, 364] width 41 height 37
click at [468, 346] on select "00 01 02 03 04 05 06 07 08 09 10 11 12 13 14 15 16 17 18 19 20 21 22 23 24 25 2…" at bounding box center [488, 364] width 41 height 37
click at [890, 353] on div "Skills Senate Senate" at bounding box center [863, 397] width 558 height 103
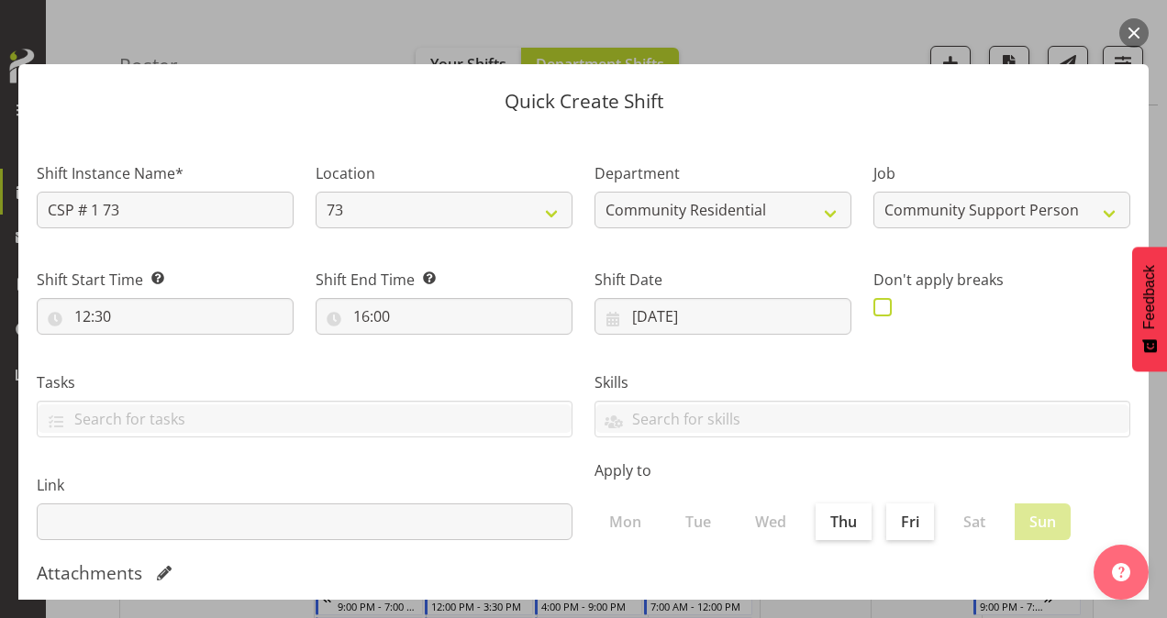
click at [873, 305] on span at bounding box center [882, 307] width 18 height 18
click at [873, 305] on input "checkbox" at bounding box center [879, 307] width 12 height 12
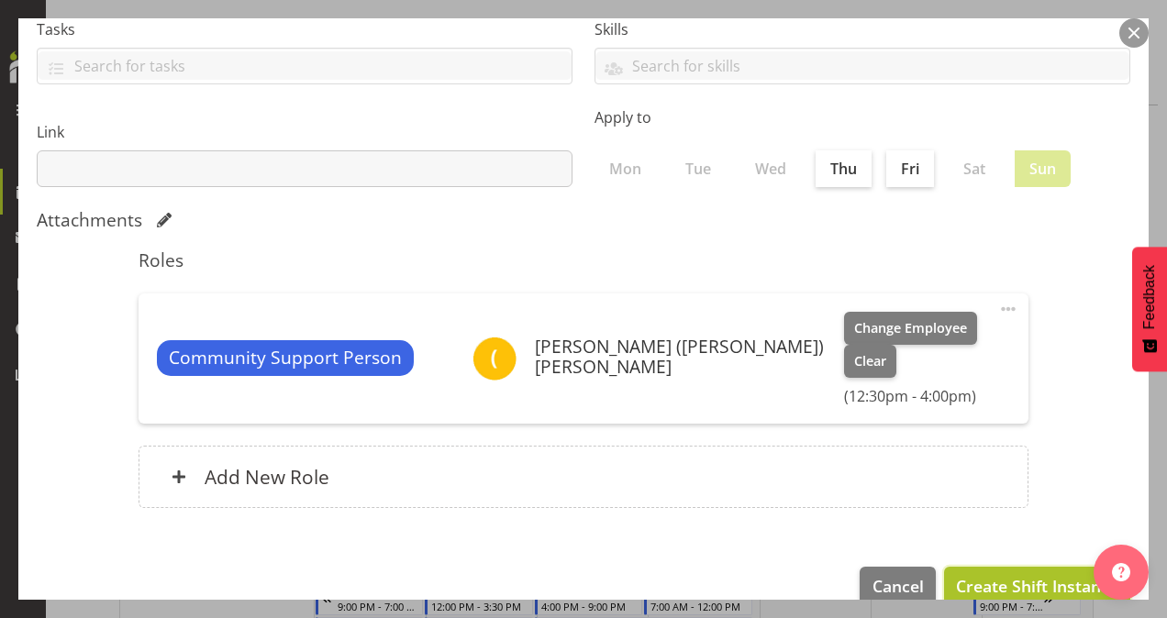
click at [1009, 574] on span "Create Shift Instance" at bounding box center [1037, 586] width 162 height 24
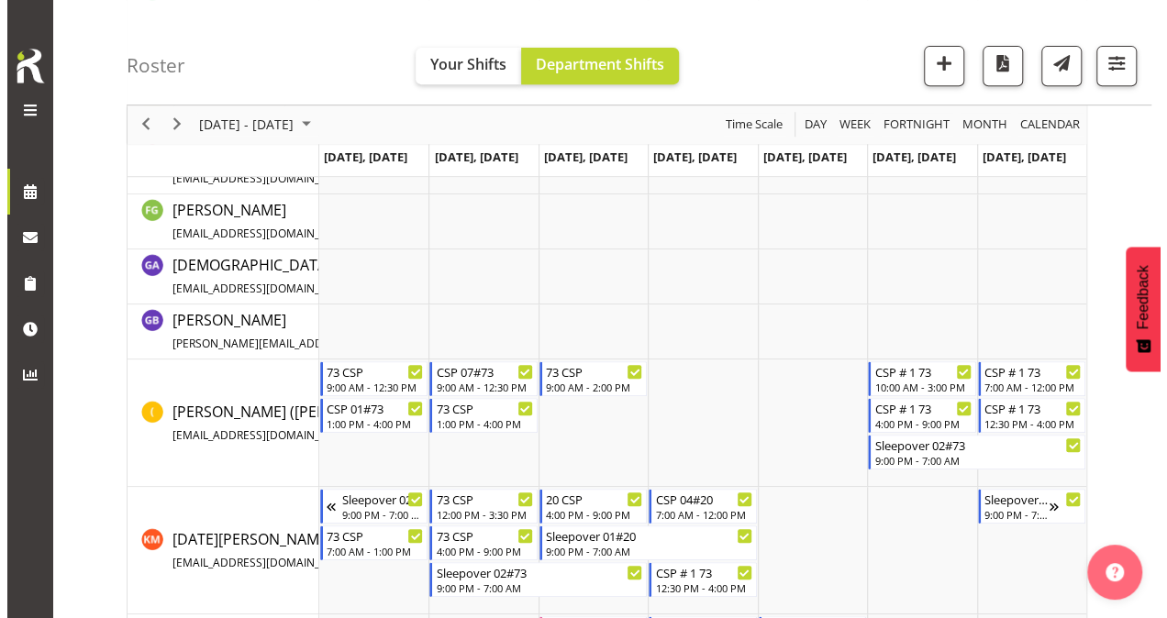
scroll to position [466, 0]
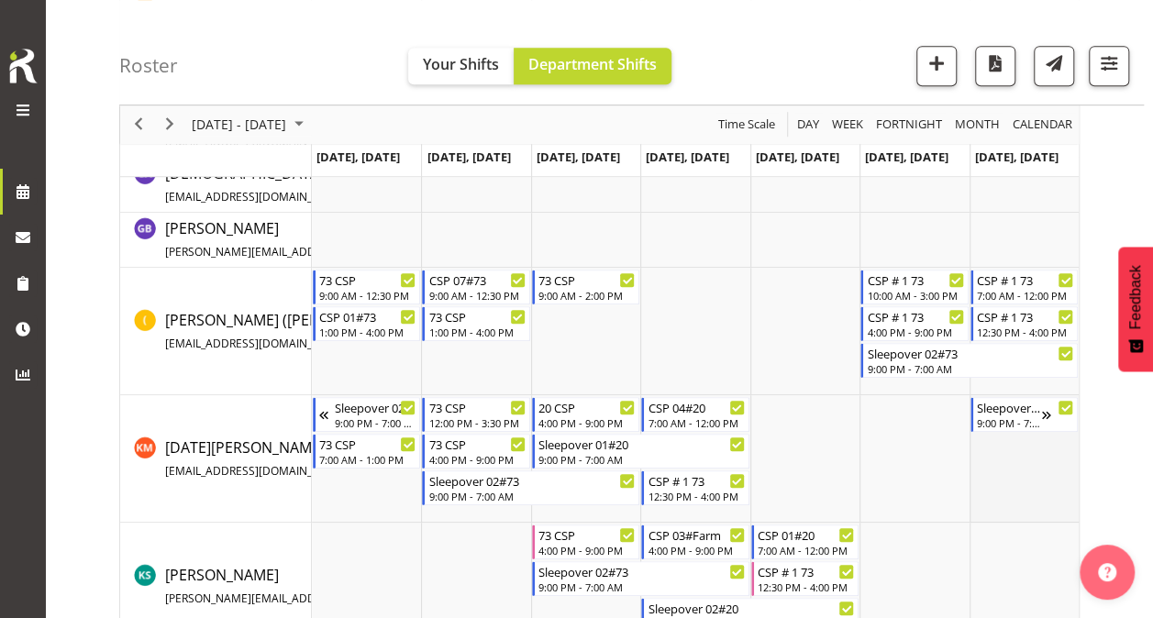
click at [996, 479] on td "Timeline Week of October 15, 2025" at bounding box center [1024, 459] width 109 height 128
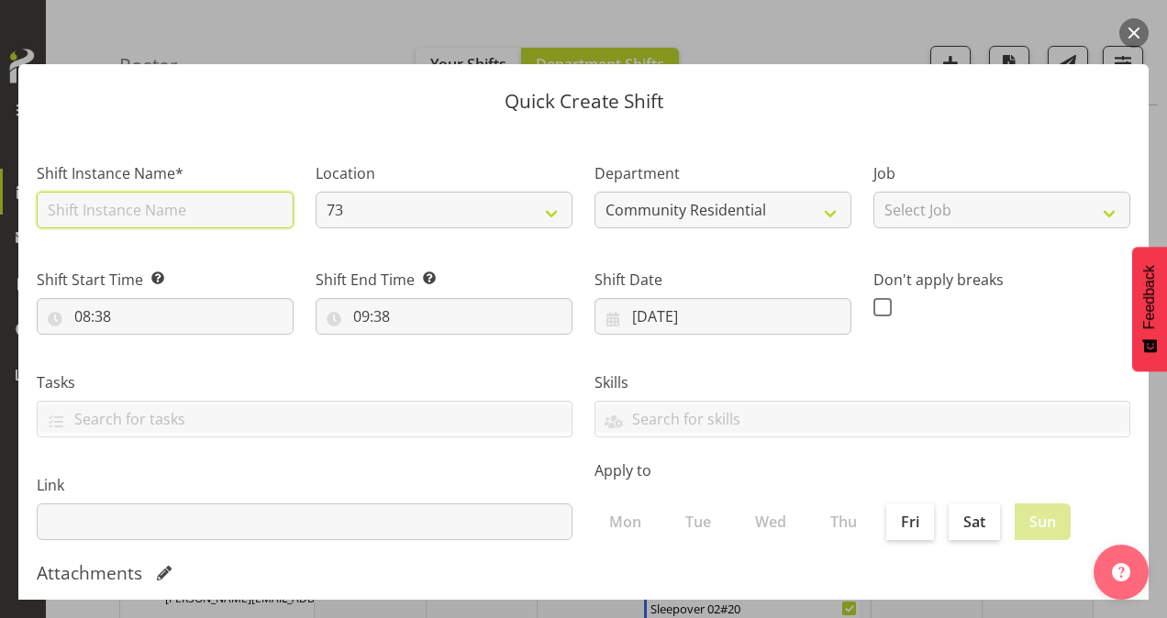
click at [195, 201] on input "text" at bounding box center [165, 210] width 257 height 37
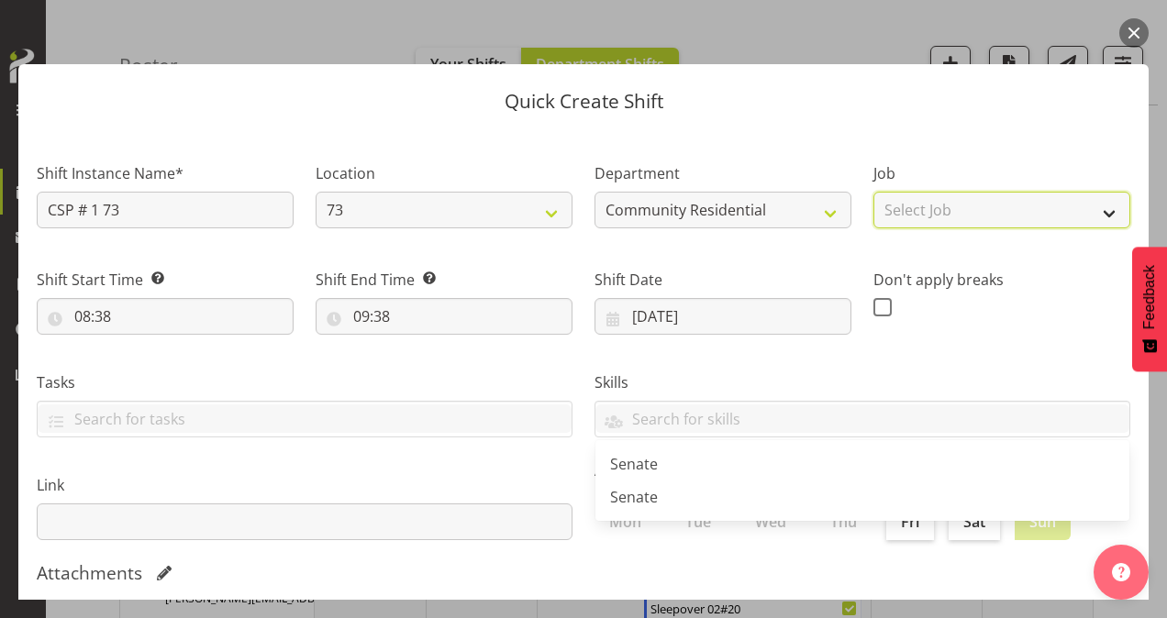
drag, startPoint x: 983, startPoint y: 206, endPoint x: 984, endPoint y: 220, distance: 14.7
click at [983, 206] on select "Select Job Accounts Admin Art Coordinator Community Leader Community Support Pe…" at bounding box center [1001, 210] width 257 height 37
click at [873, 192] on select "Select Job Accounts Admin Art Coordinator Community Leader Community Support Pe…" at bounding box center [1001, 210] width 257 height 37
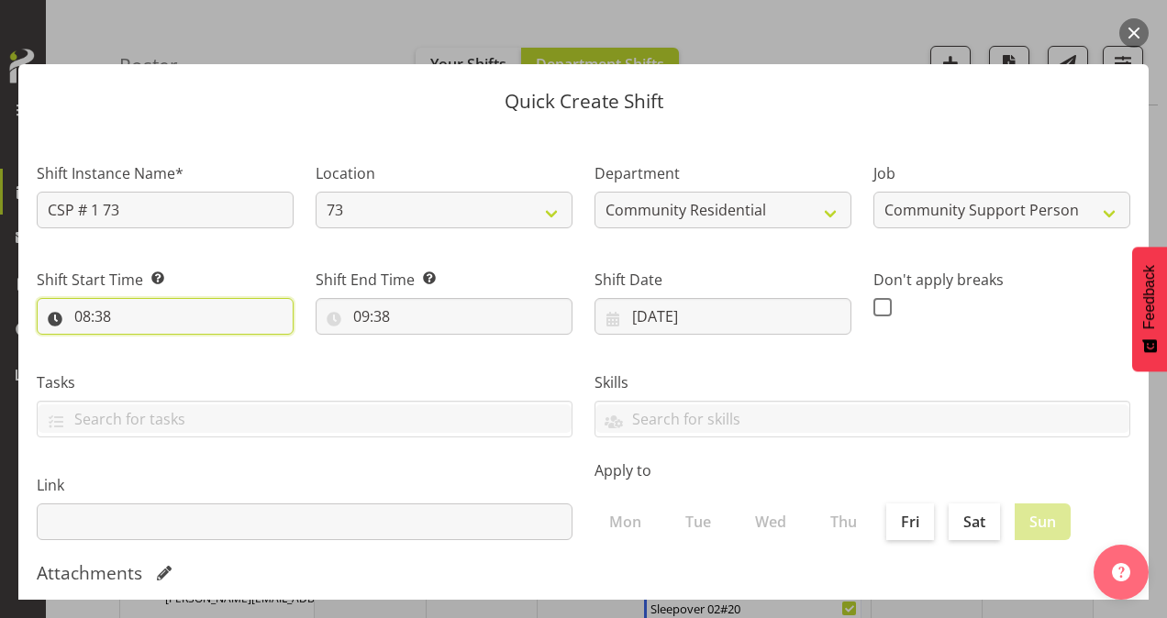
click at [86, 315] on input "08:38" at bounding box center [165, 316] width 257 height 37
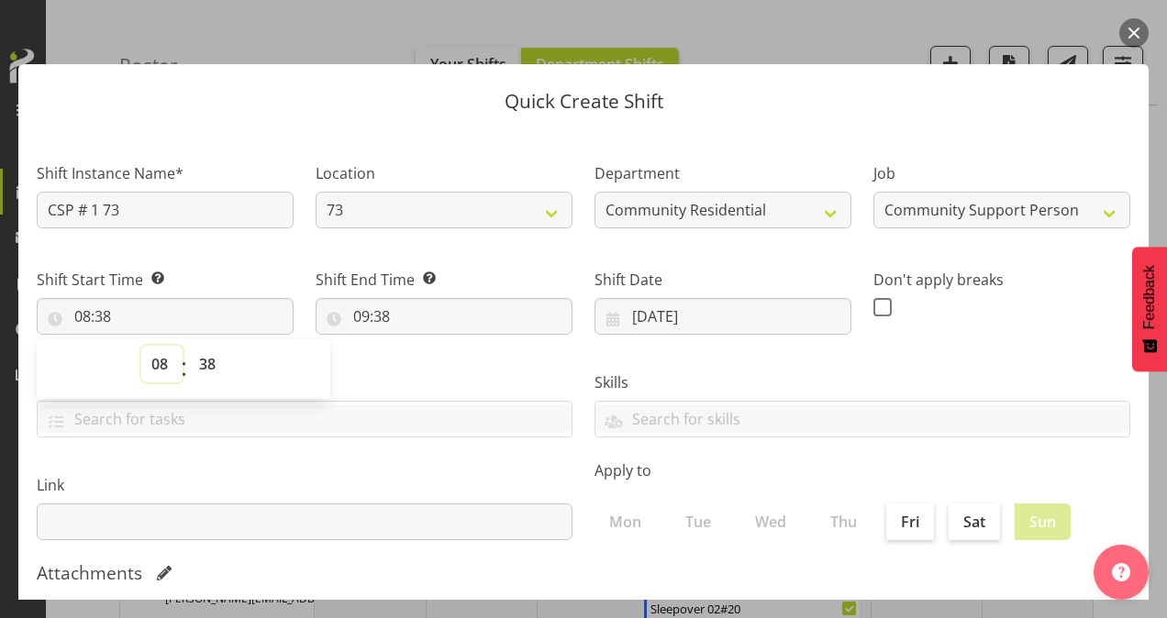
click at [165, 360] on select "00 01 02 03 04 05 06 07 08 09 10 11 12 13 14 15 16 17 18 19 20 21 22 23" at bounding box center [161, 364] width 41 height 37
click at [141, 346] on select "00 01 02 03 04 05 06 07 08 09 10 11 12 13 14 15 16 17 18 19 20 21 22 23" at bounding box center [161, 364] width 41 height 37
click at [211, 360] on select "00 01 02 03 04 05 06 07 08 09 10 11 12 13 14 15 16 17 18 19 20 21 22 23 24 25 2…" at bounding box center [209, 364] width 41 height 37
click at [189, 346] on select "00 01 02 03 04 05 06 07 08 09 10 11 12 13 14 15 16 17 18 19 20 21 22 23 24 25 2…" at bounding box center [209, 364] width 41 height 37
click at [356, 314] on input "09:38" at bounding box center [444, 316] width 257 height 37
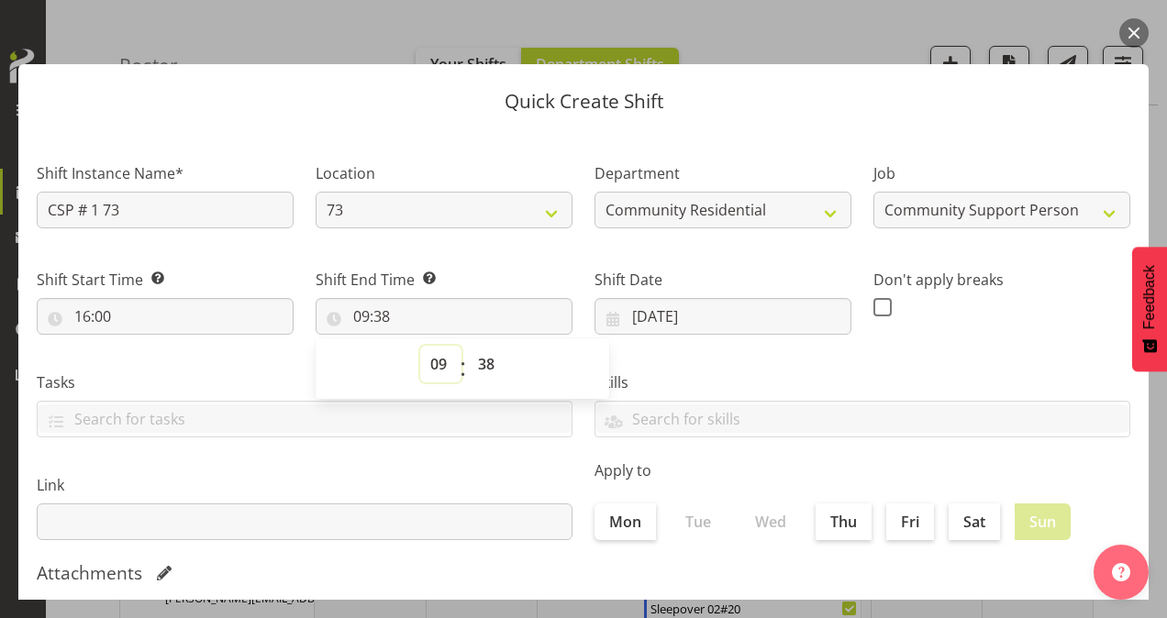
click at [435, 362] on select "00 01 02 03 04 05 06 07 08 09 10 11 12 13 14 15 16 17 18 19 20 21 22 23" at bounding box center [440, 364] width 41 height 37
click at [420, 346] on select "00 01 02 03 04 05 06 07 08 09 10 11 12 13 14 15 16 17 18 19 20 21 22 23" at bounding box center [440, 364] width 41 height 37
click at [479, 361] on select "00 01 02 03 04 05 06 07 08 09 10 11 12 13 14 15 16 17 18 19 20 21 22 23 24 25 2…" at bounding box center [488, 364] width 41 height 37
click at [468, 346] on select "00 01 02 03 04 05 06 07 08 09 10 11 12 13 14 15 16 17 18 19 20 21 22 23 24 25 2…" at bounding box center [488, 364] width 41 height 37
click at [519, 257] on div "Shift End Time Set the time of the day you wish this shift to finish 21:00 00 0…" at bounding box center [444, 294] width 279 height 103
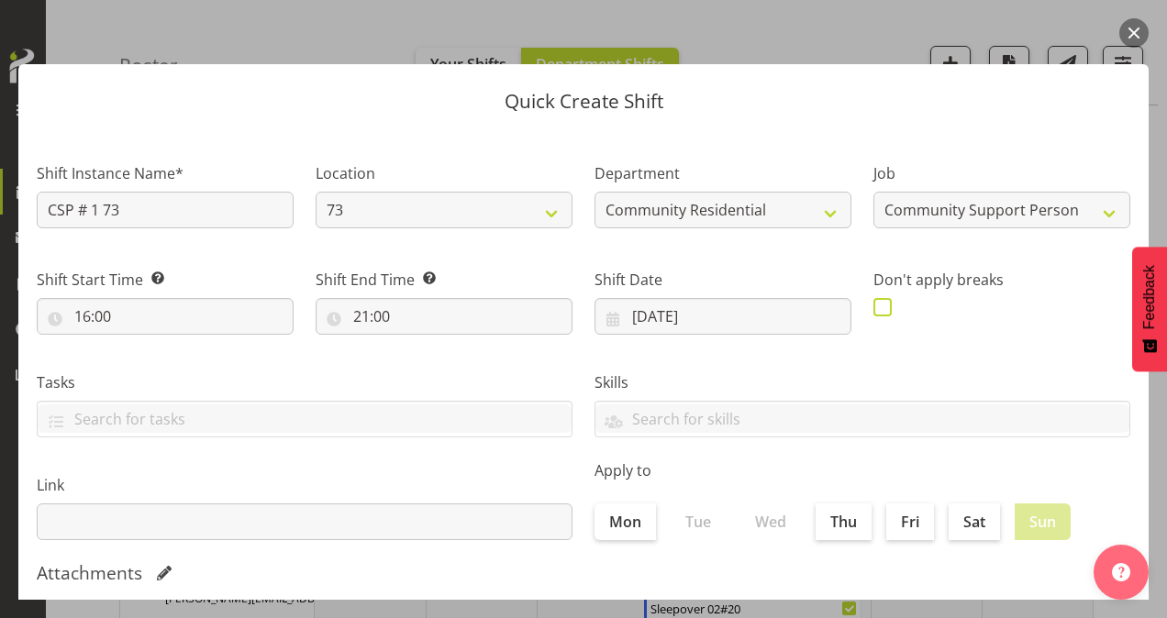
click at [880, 308] on span at bounding box center [882, 307] width 18 height 18
click at [880, 308] on input "checkbox" at bounding box center [879, 307] width 12 height 12
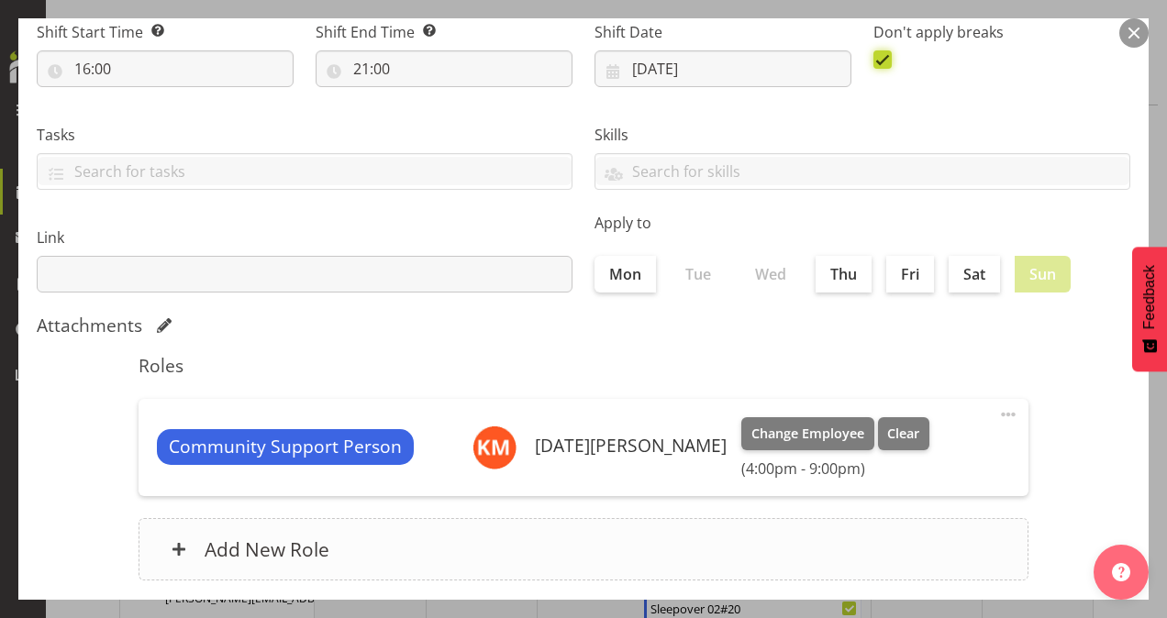
scroll to position [353, 0]
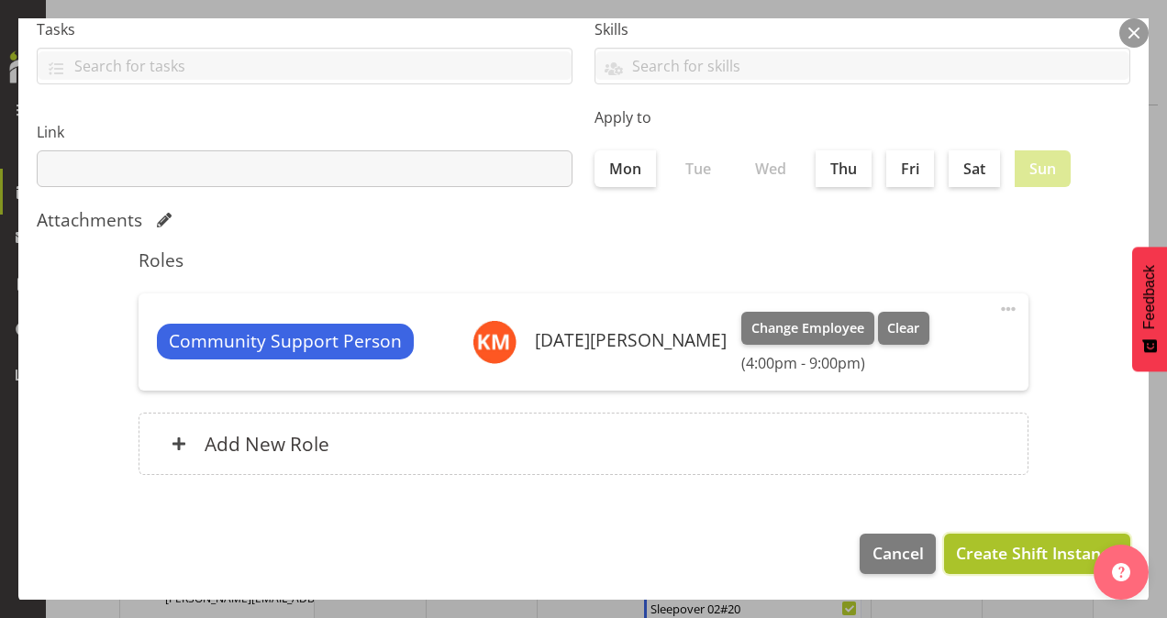
click at [982, 551] on span "Create Shift Instance" at bounding box center [1037, 553] width 162 height 24
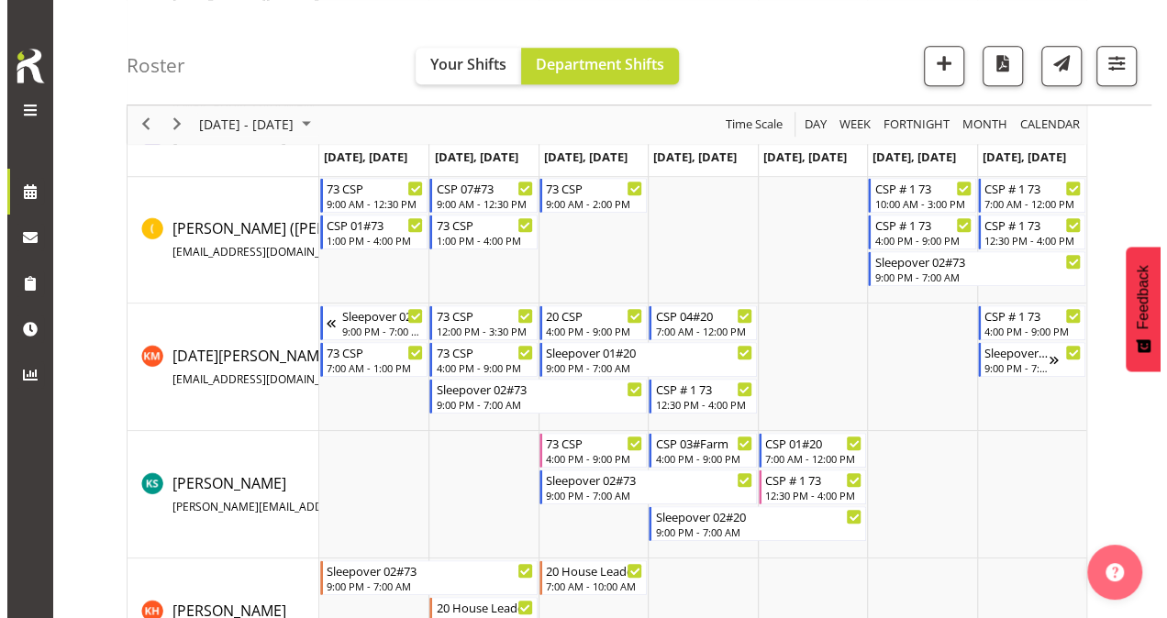
scroll to position [650, 0]
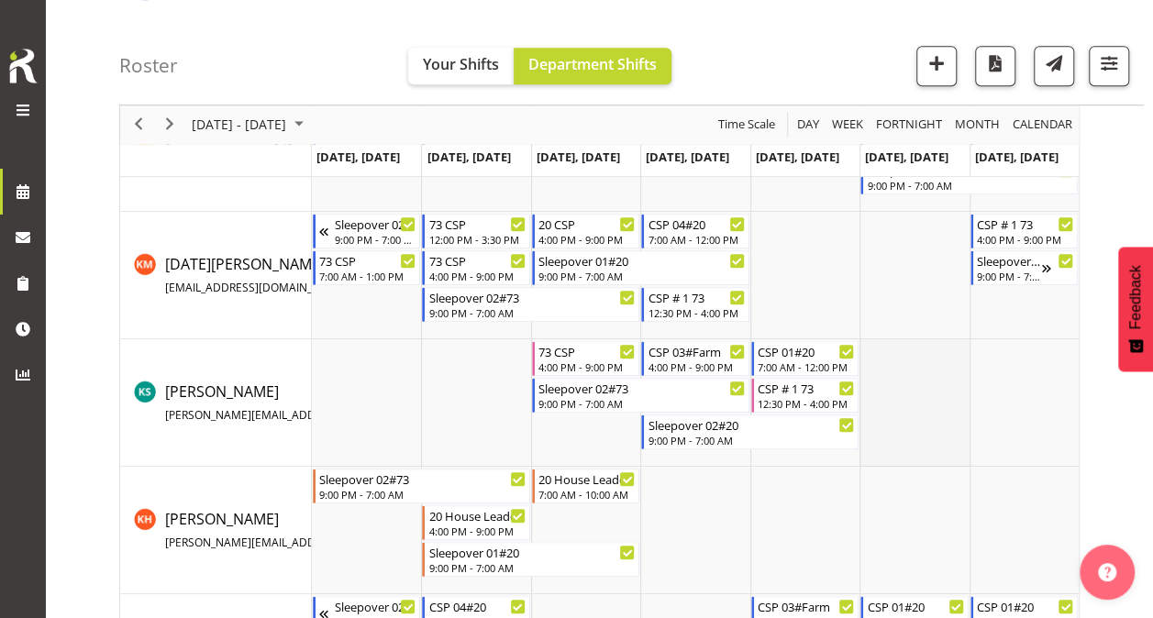
click at [884, 374] on td "Timeline Week of October 15, 2025" at bounding box center [914, 403] width 109 height 128
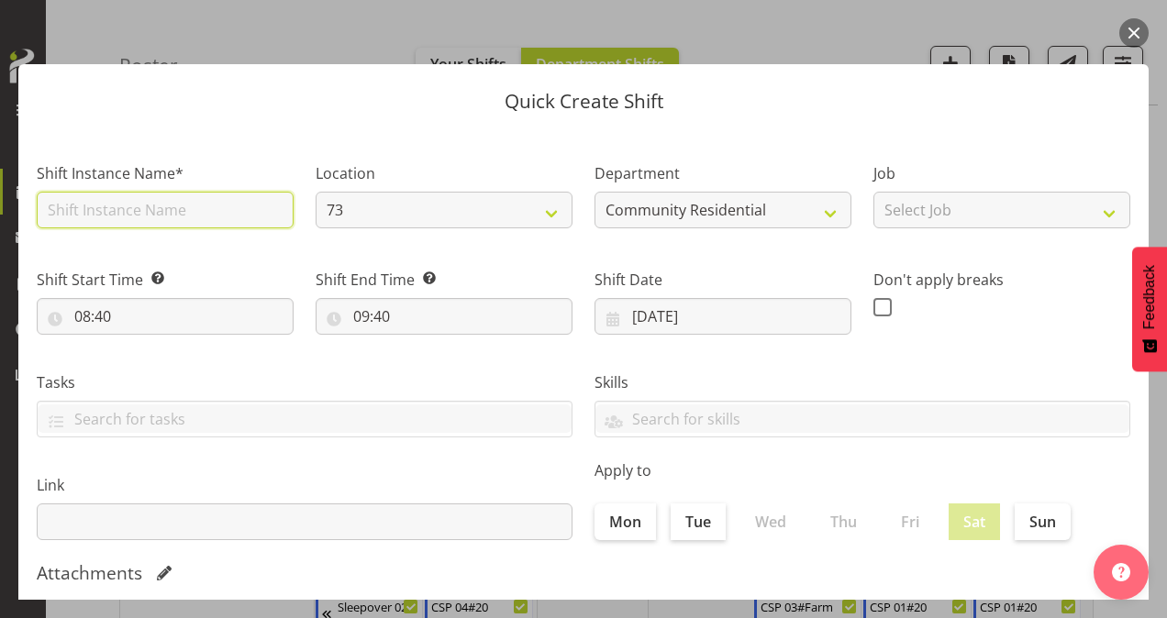
click at [177, 204] on input "text" at bounding box center [165, 210] width 257 height 37
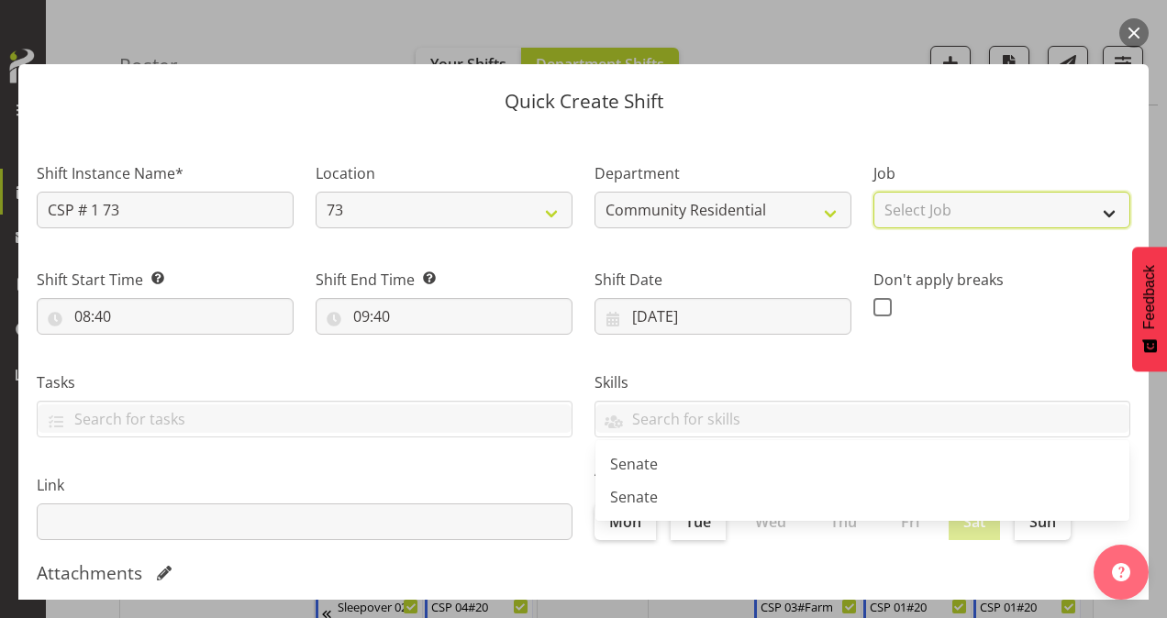
click at [921, 213] on select "Select Job Accounts Admin Art Coordinator Community Leader Community Support Pe…" at bounding box center [1001, 210] width 257 height 37
click at [873, 192] on select "Select Job Accounts Admin Art Coordinator Community Leader Community Support Pe…" at bounding box center [1001, 210] width 257 height 37
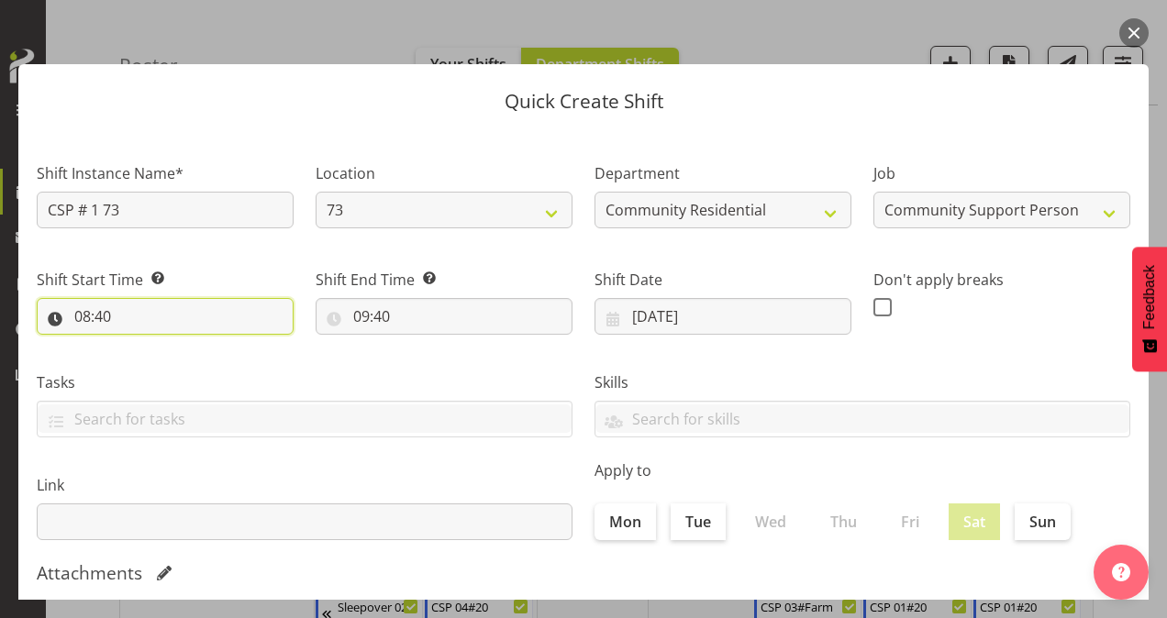
click at [86, 312] on input "08:40" at bounding box center [165, 316] width 257 height 37
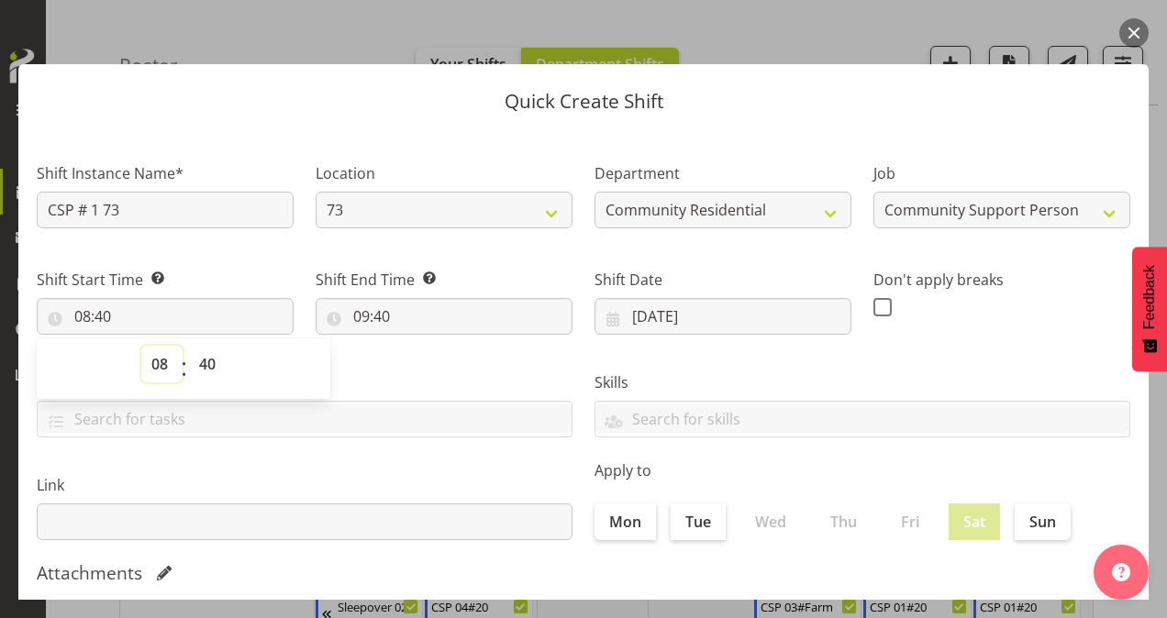
click at [156, 360] on select "00 01 02 03 04 05 06 07 08 09 10 11 12 13 14 15 16 17 18 19 20 21 22 23" at bounding box center [161, 364] width 41 height 37
click at [141, 346] on select "00 01 02 03 04 05 06 07 08 09 10 11 12 13 14 15 16 17 18 19 20 21 22 23" at bounding box center [161, 364] width 41 height 37
click at [213, 369] on select "00 01 02 03 04 05 06 07 08 09 10 11 12 13 14 15 16 17 18 19 20 21 22 23 24 25 2…" at bounding box center [209, 364] width 41 height 37
click at [189, 346] on select "00 01 02 03 04 05 06 07 08 09 10 11 12 13 14 15 16 17 18 19 20 21 22 23 24 25 2…" at bounding box center [209, 364] width 41 height 37
click at [356, 319] on input "09:40" at bounding box center [444, 316] width 257 height 37
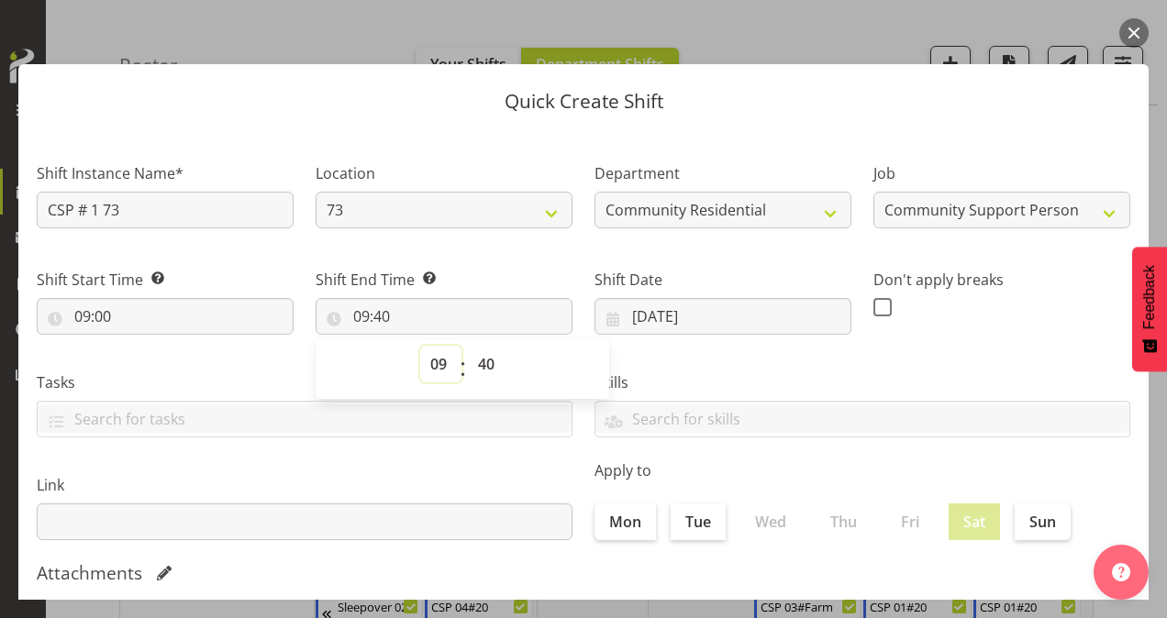
click at [436, 364] on select "00 01 02 03 04 05 06 07 08 09 10 11 12 13 14 15 16 17 18 19 20 21 22 23" at bounding box center [440, 364] width 41 height 37
click at [420, 346] on select "00 01 02 03 04 05 06 07 08 09 10 11 12 13 14 15 16 17 18 19 20 21 22 23" at bounding box center [440, 364] width 41 height 37
click at [490, 363] on select "00 01 02 03 04 05 06 07 08 09 10 11 12 13 14 15 16 17 18 19 20 21 22 23 24 25 2…" at bounding box center [488, 364] width 41 height 37
click at [468, 346] on select "00 01 02 03 04 05 06 07 08 09 10 11 12 13 14 15 16 17 18 19 20 21 22 23 24 25 2…" at bounding box center [488, 364] width 41 height 37
click at [883, 301] on label at bounding box center [887, 307] width 28 height 18
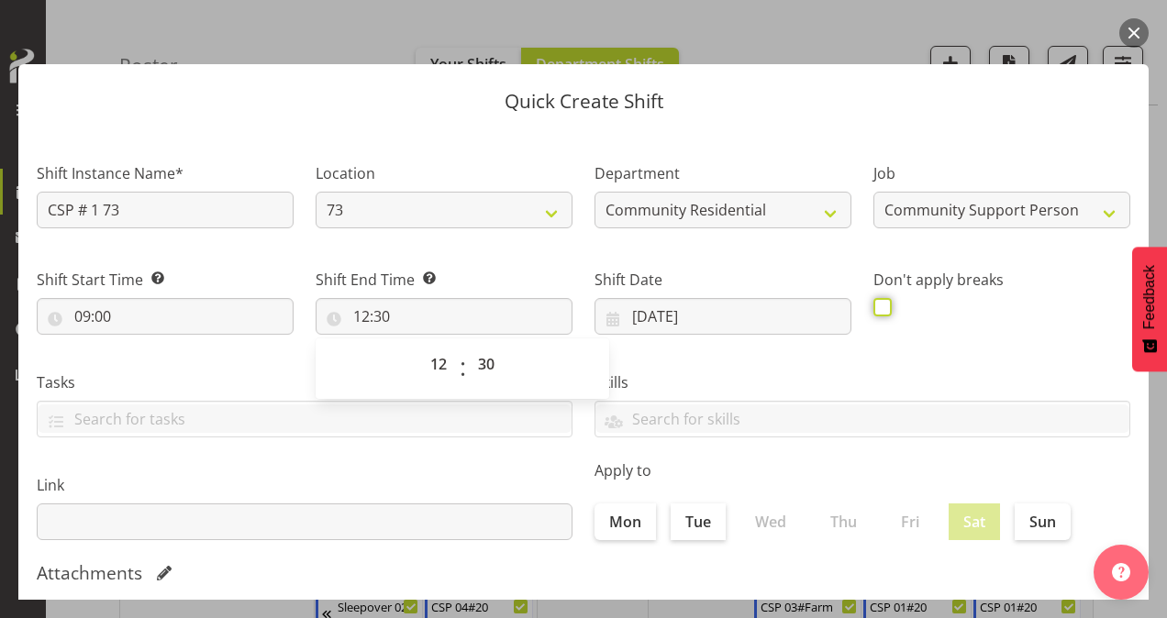
click at [883, 301] on input "checkbox" at bounding box center [879, 307] width 12 height 12
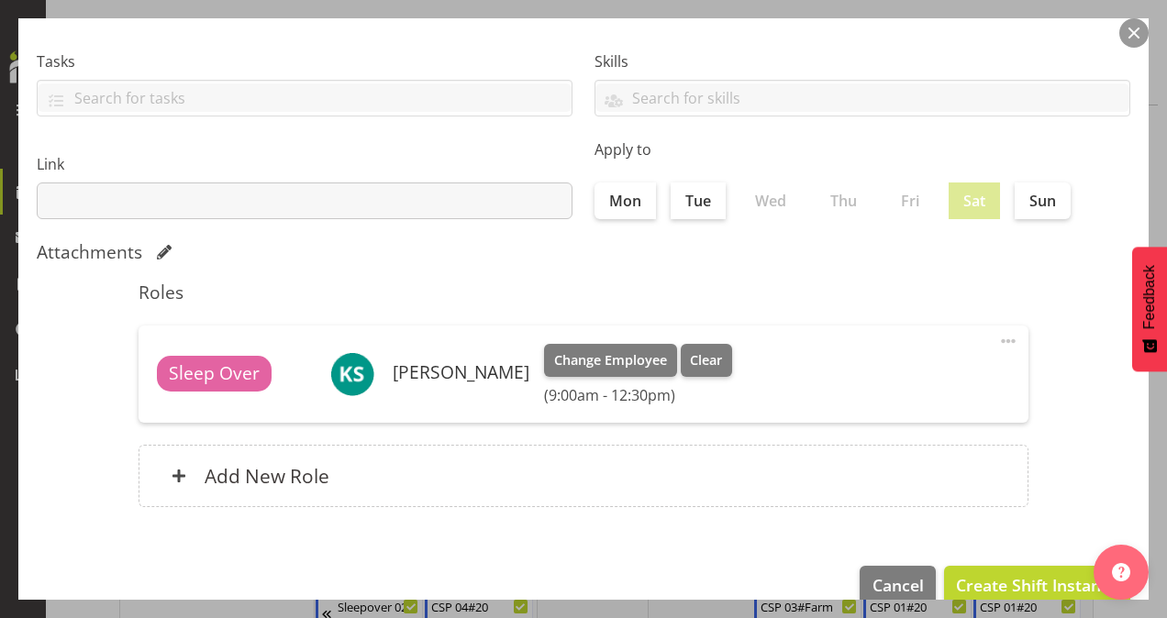
scroll to position [353, 0]
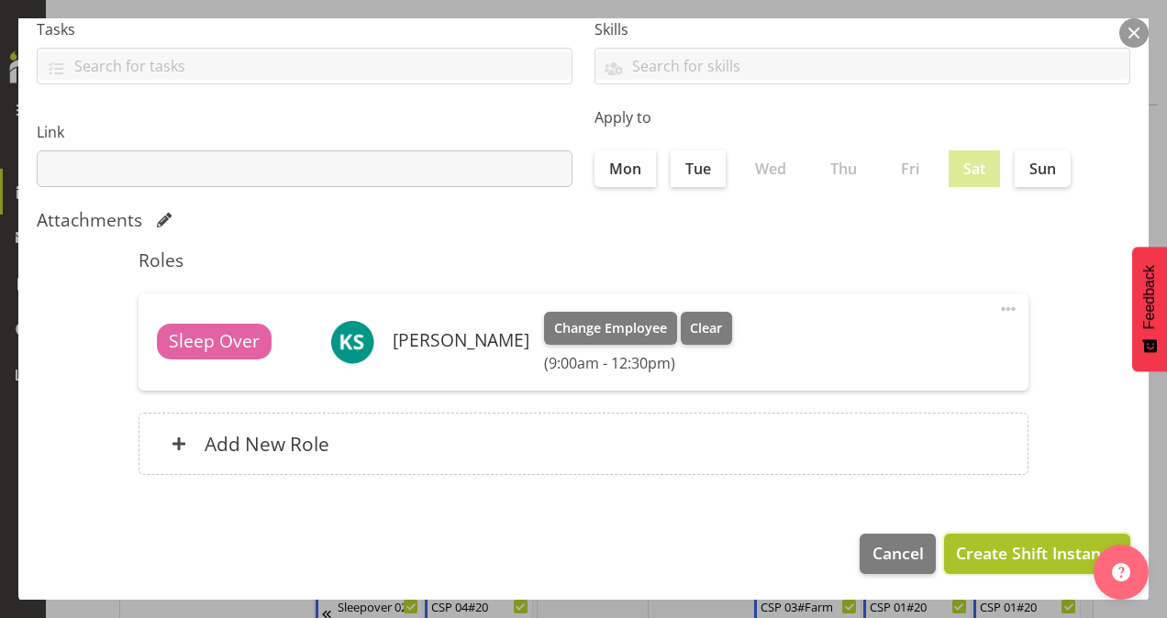
click at [1027, 553] on span "Create Shift Instance" at bounding box center [1037, 553] width 162 height 24
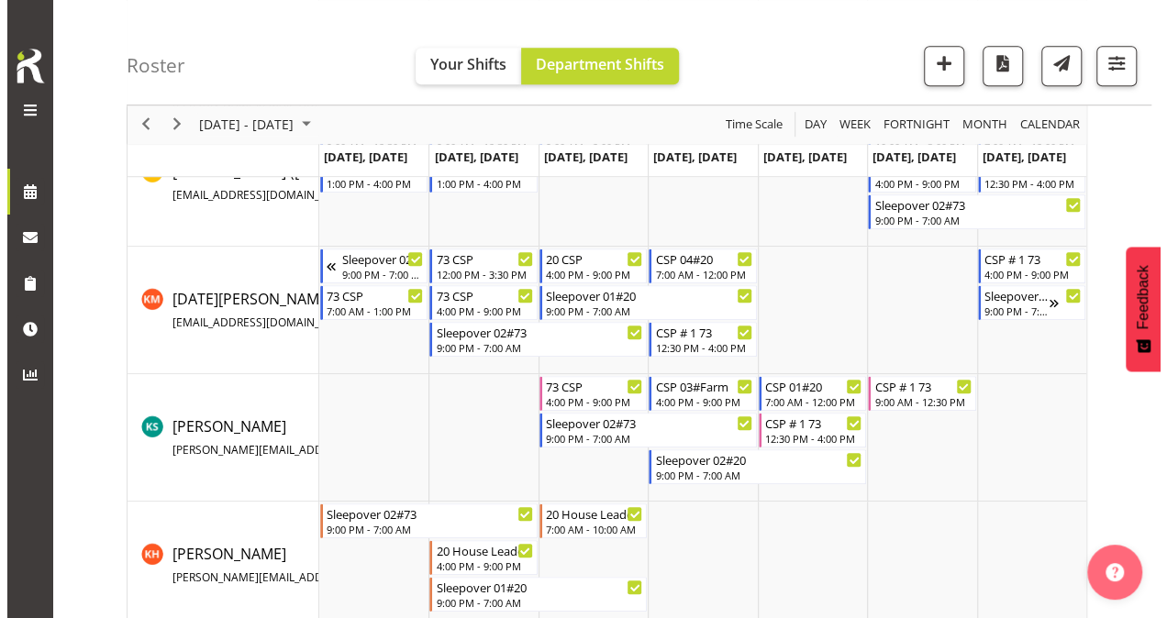
scroll to position [650, 0]
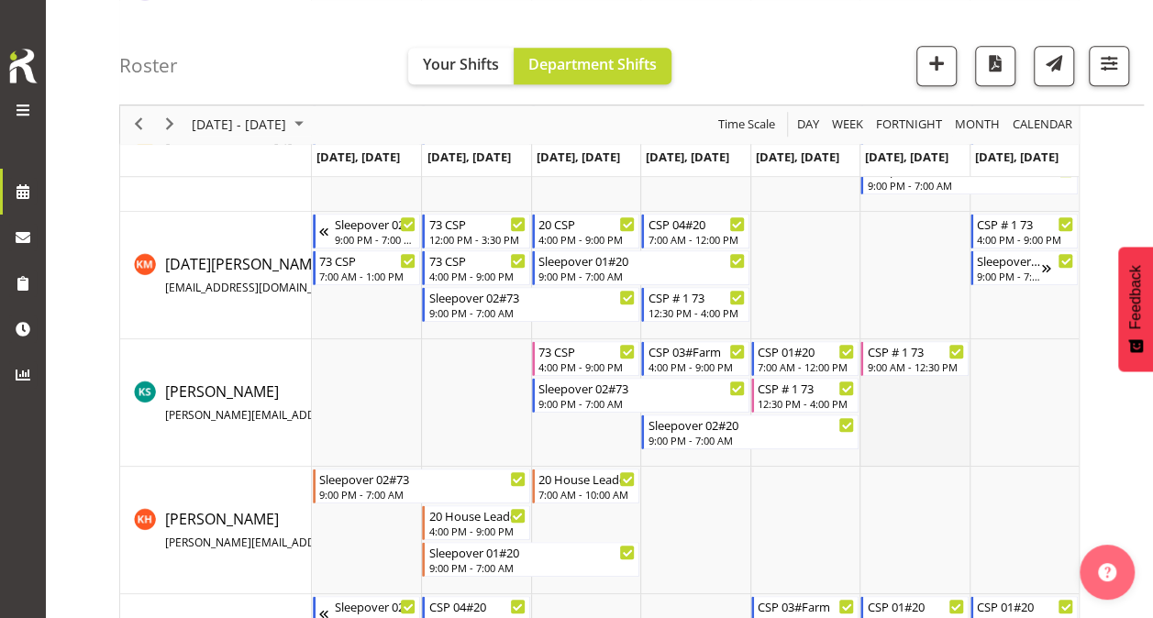
click at [875, 417] on td "Timeline Week of October 15, 2025" at bounding box center [914, 403] width 109 height 128
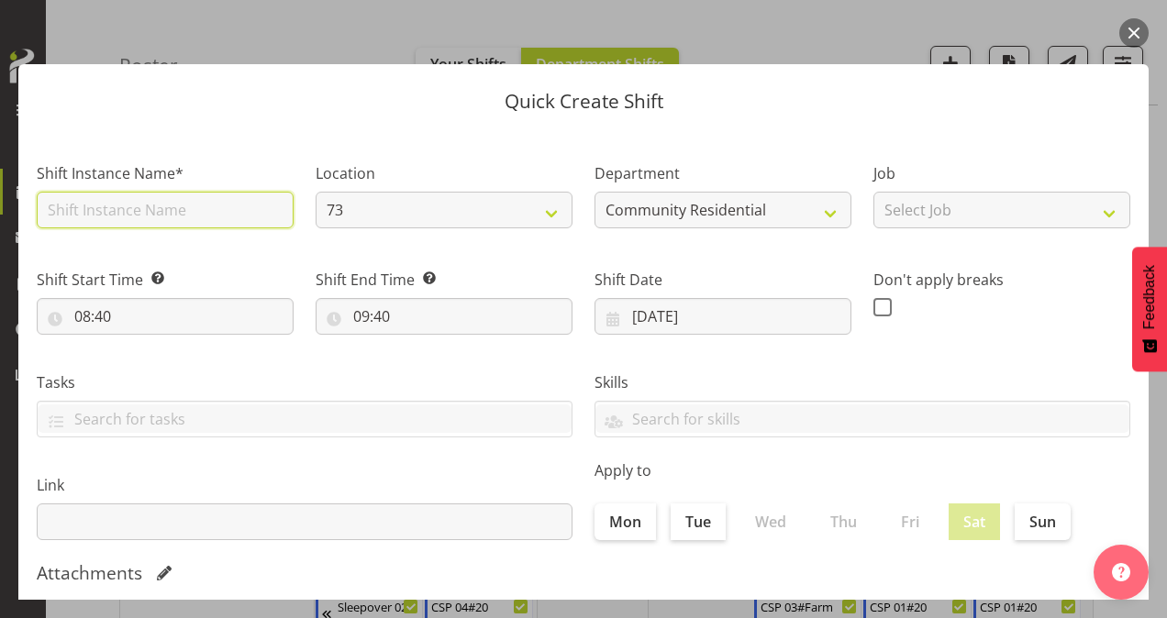
click at [153, 202] on input "text" at bounding box center [165, 210] width 257 height 37
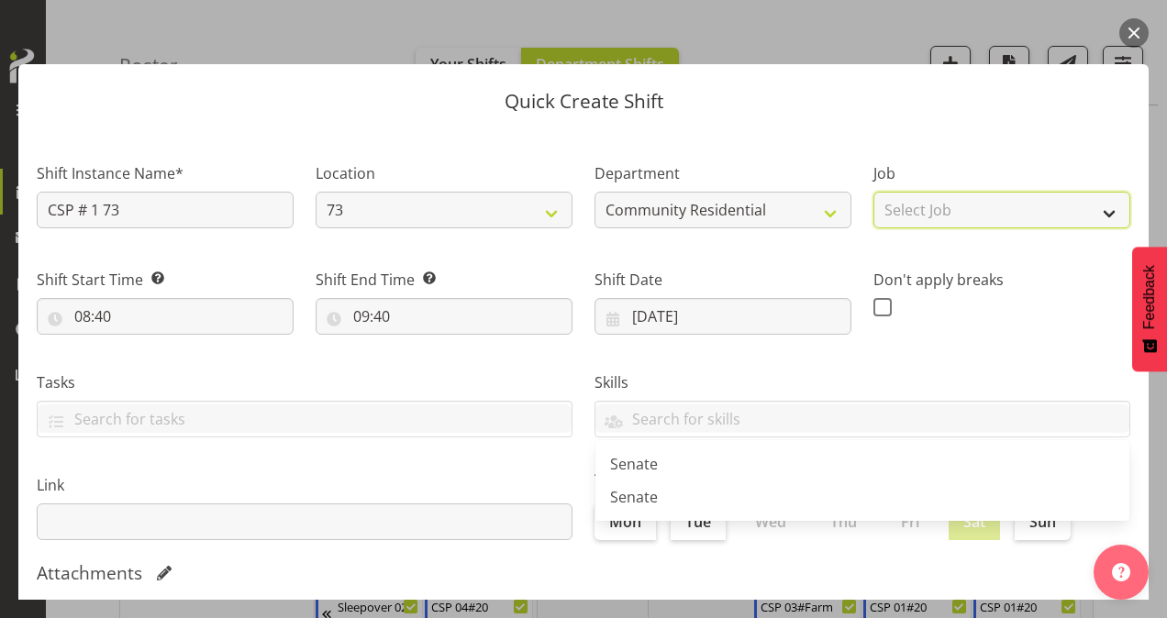
click at [913, 202] on select "Select Job Accounts Admin Art Coordinator Community Leader Community Support Pe…" at bounding box center [1001, 210] width 257 height 37
click at [873, 192] on select "Select Job Accounts Admin Art Coordinator Community Leader Community Support Pe…" at bounding box center [1001, 210] width 257 height 37
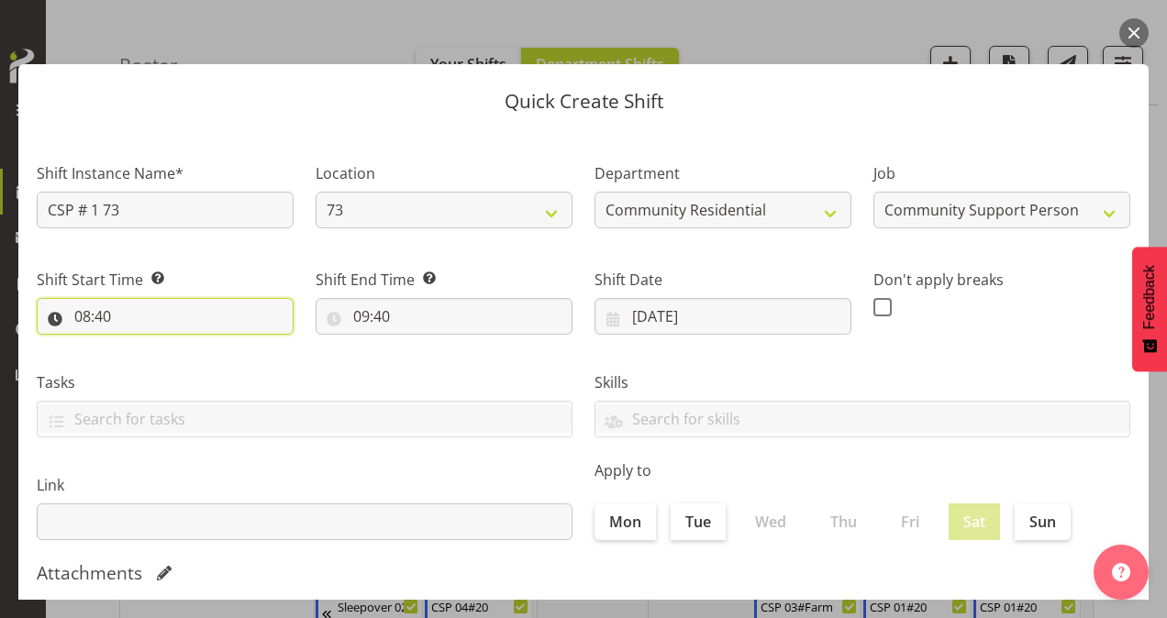
click at [82, 312] on input "08:40" at bounding box center [165, 316] width 257 height 37
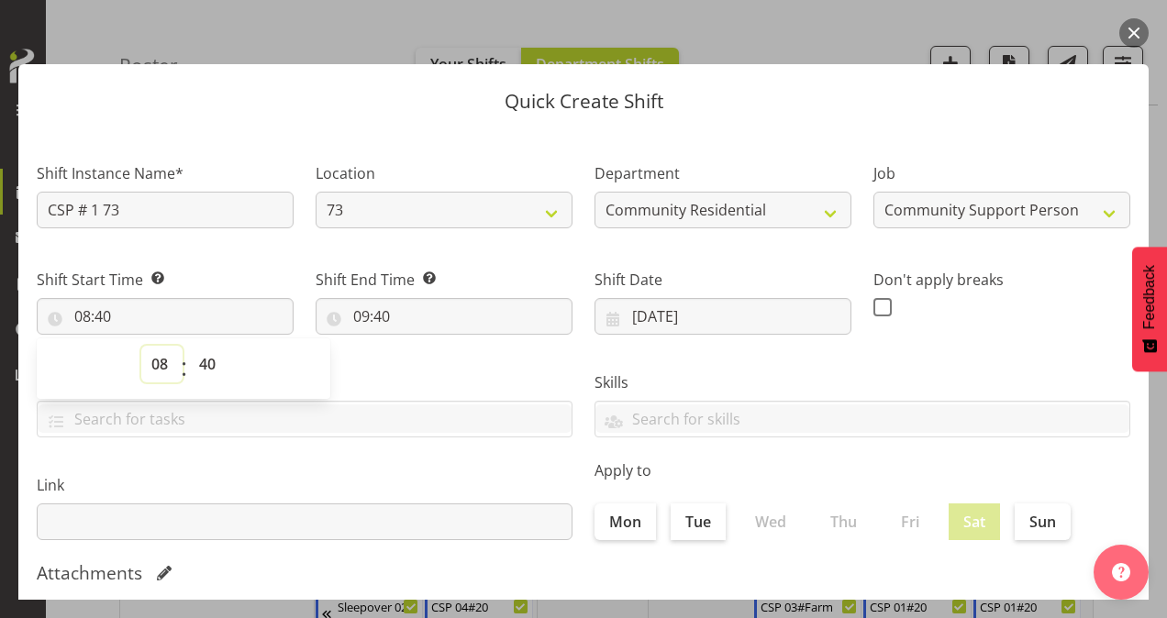
click at [161, 356] on select "00 01 02 03 04 05 06 07 08 09 10 11 12 13 14 15 16 17 18 19 20 21 22 23" at bounding box center [161, 364] width 41 height 37
click at [141, 346] on select "00 01 02 03 04 05 06 07 08 09 10 11 12 13 14 15 16 17 18 19 20 21 22 23" at bounding box center [161, 364] width 41 height 37
click at [211, 367] on select "00 01 02 03 04 05 06 07 08 09 10 11 12 13 14 15 16 17 18 19 20 21 22 23 24 25 2…" at bounding box center [209, 364] width 41 height 37
click at [189, 346] on select "00 01 02 03 04 05 06 07 08 09 10 11 12 13 14 15 16 17 18 19 20 21 22 23 24 25 2…" at bounding box center [209, 364] width 41 height 37
click at [363, 317] on input "09:40" at bounding box center [444, 316] width 257 height 37
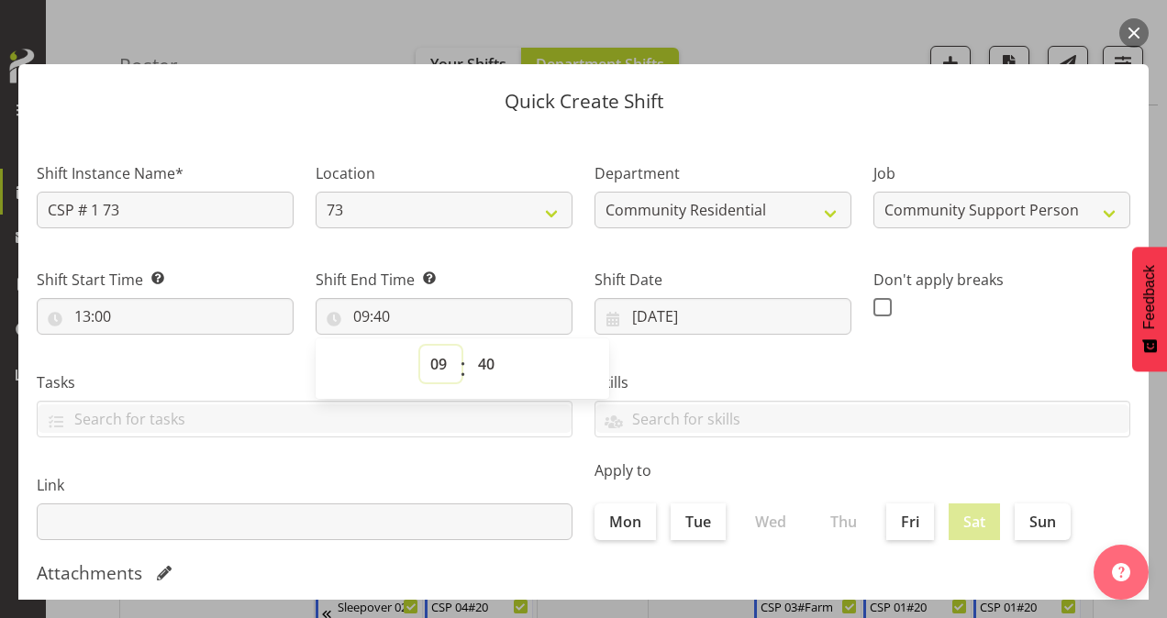
click at [431, 362] on select "00 01 02 03 04 05 06 07 08 09 10 11 12 13 14 15 16 17 18 19 20 21 22 23" at bounding box center [440, 364] width 41 height 37
click at [420, 346] on select "00 01 02 03 04 05 06 07 08 09 10 11 12 13 14 15 16 17 18 19 20 21 22 23" at bounding box center [440, 364] width 41 height 37
click at [483, 367] on select "00 01 02 03 04 05 06 07 08 09 10 11 12 13 14 15 16 17 18 19 20 21 22 23 24 25 2…" at bounding box center [488, 364] width 41 height 37
click at [488, 363] on select "00 01 02 03 04 05 06 07 08 09 10 11 12 13 14 15 16 17 18 19 20 21 22 23 24 25 2…" at bounding box center [488, 364] width 41 height 37
click at [468, 346] on select "00 01 02 03 04 05 06 07 08 09 10 11 12 13 14 15 16 17 18 19 20 21 22 23 24 25 2…" at bounding box center [488, 364] width 41 height 37
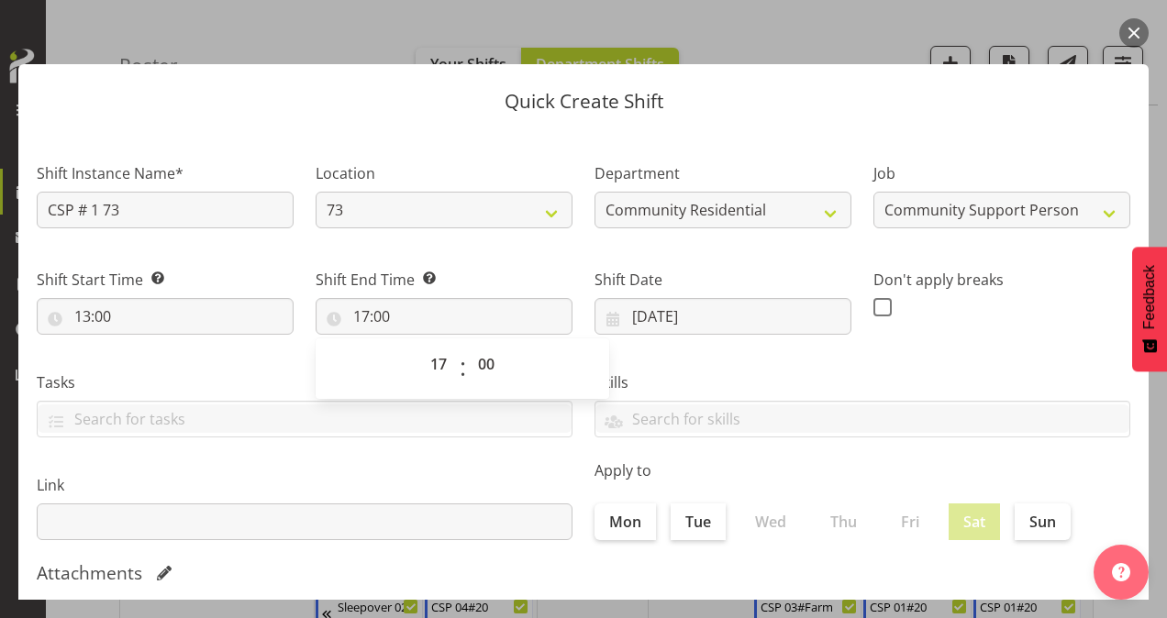
drag, startPoint x: 870, startPoint y: 308, endPoint x: 894, endPoint y: 335, distance: 35.7
click at [873, 309] on span at bounding box center [882, 307] width 18 height 18
click at [873, 309] on input "checkbox" at bounding box center [879, 307] width 12 height 12
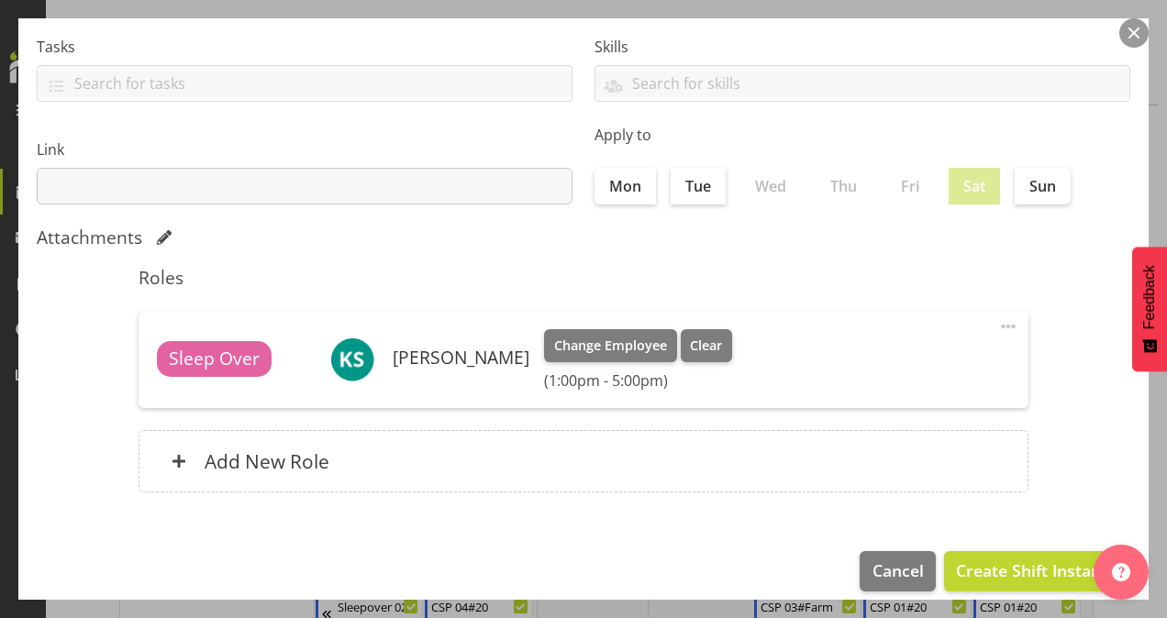
scroll to position [353, 0]
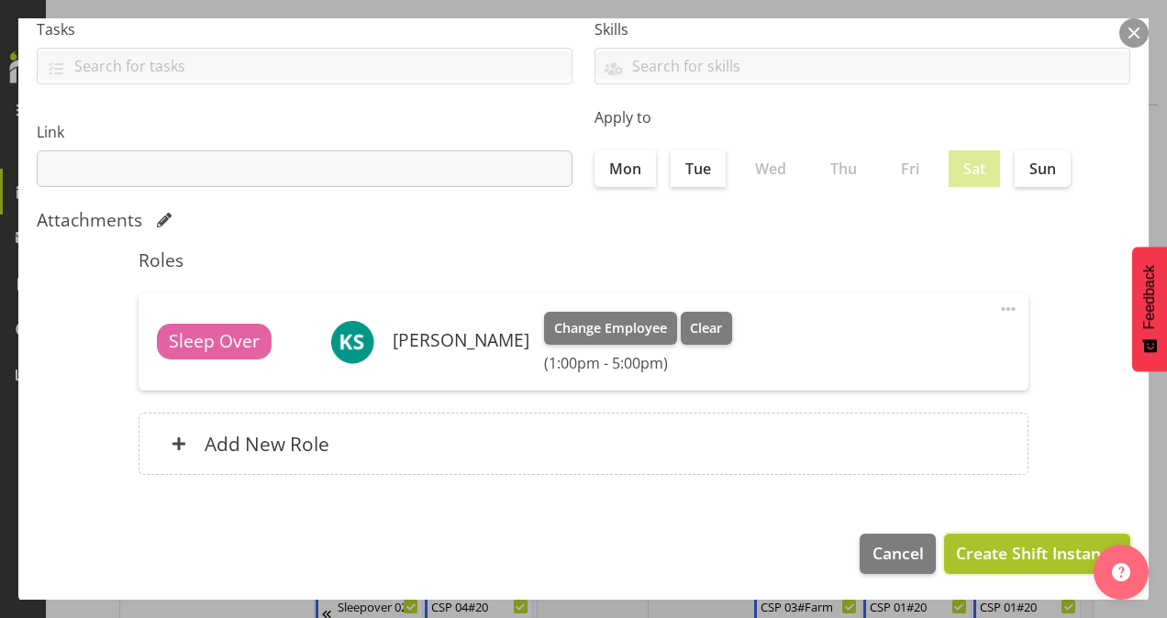
click at [1004, 541] on span "Create Shift Instance" at bounding box center [1037, 553] width 162 height 24
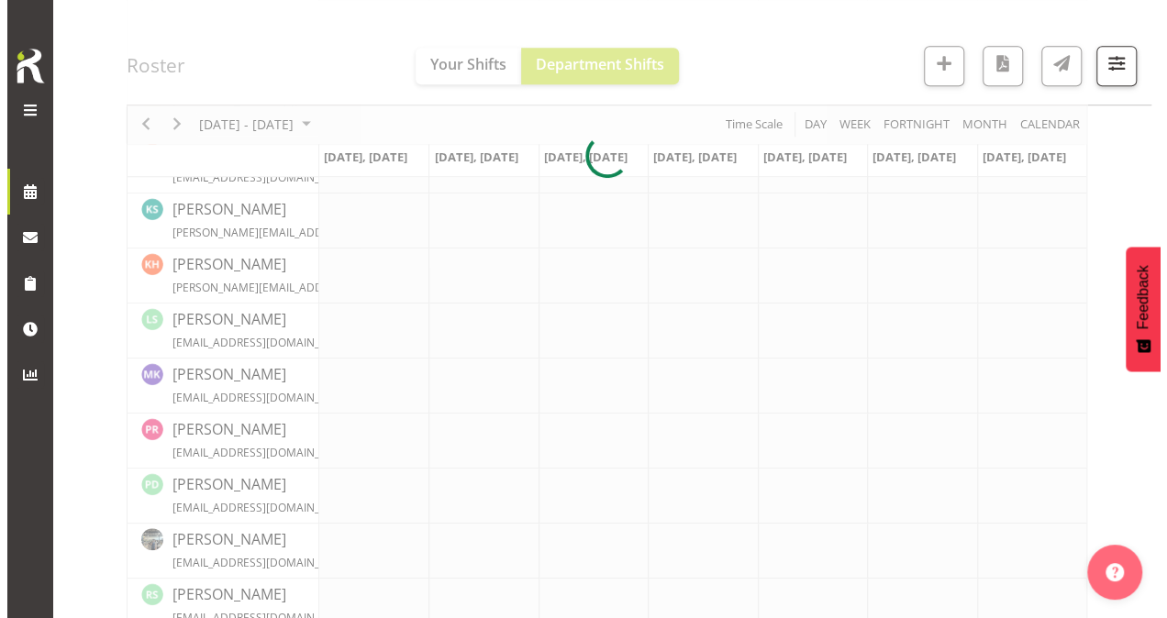
scroll to position [650, 0]
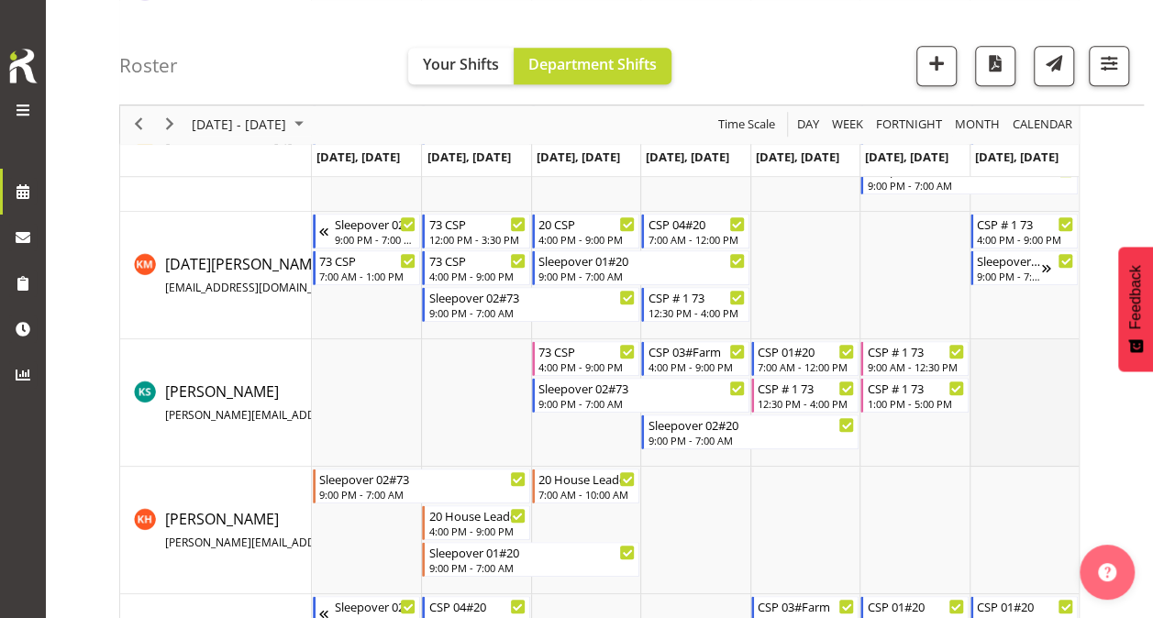
click at [1005, 395] on td "Timeline Week of October 15, 2025" at bounding box center [1024, 403] width 109 height 128
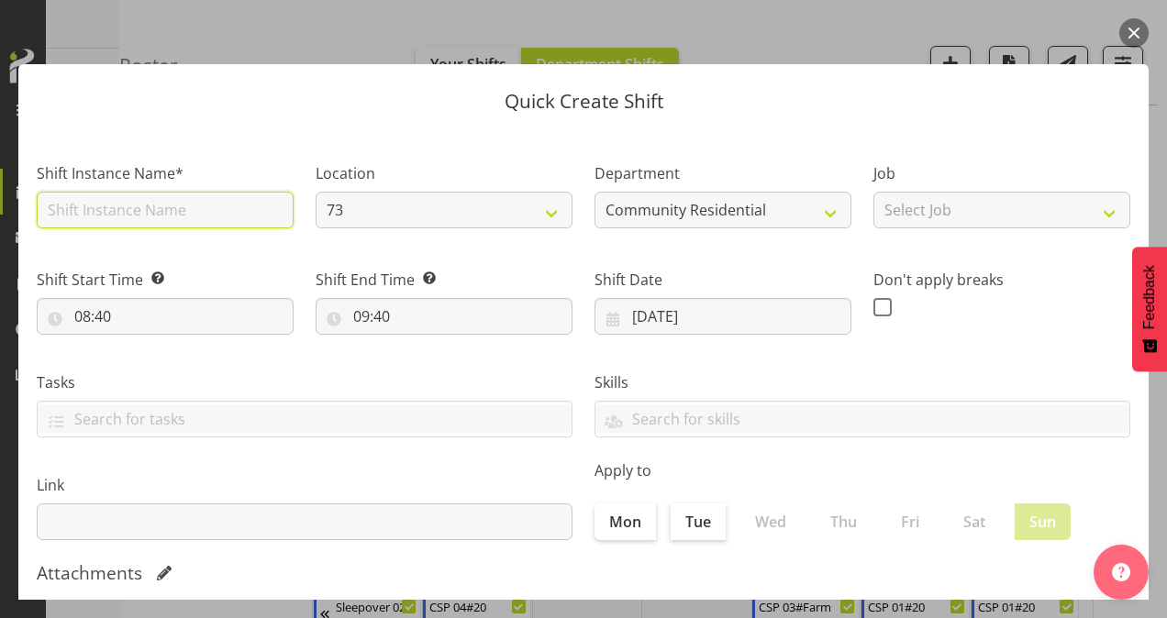
click at [117, 211] on input "text" at bounding box center [165, 210] width 257 height 37
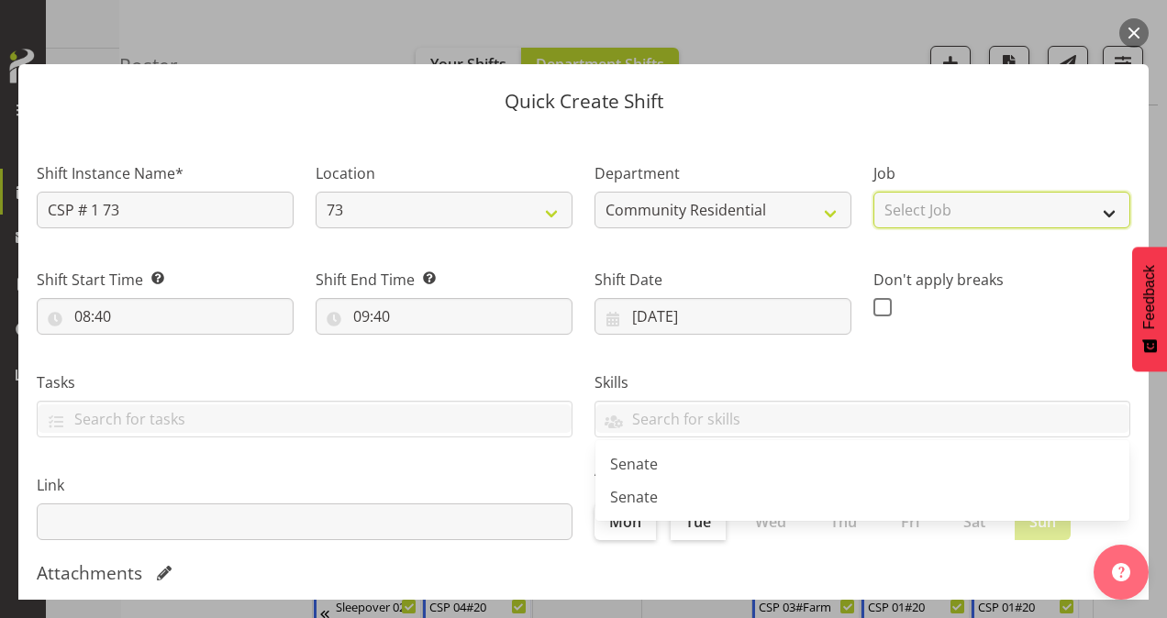
click at [953, 210] on select "Select Job Accounts Admin Art Coordinator Community Leader Community Support Pe…" at bounding box center [1001, 210] width 257 height 37
click at [873, 192] on select "Select Job Accounts Admin Art Coordinator Community Leader Community Support Pe…" at bounding box center [1001, 210] width 257 height 37
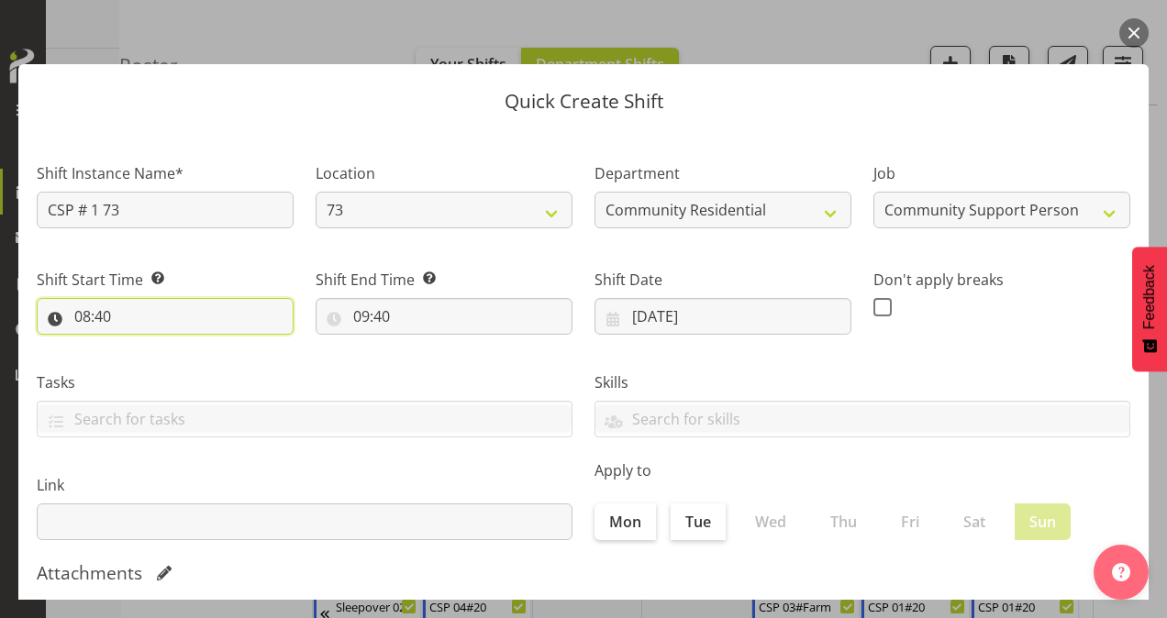
click at [90, 308] on input "08:40" at bounding box center [165, 316] width 257 height 37
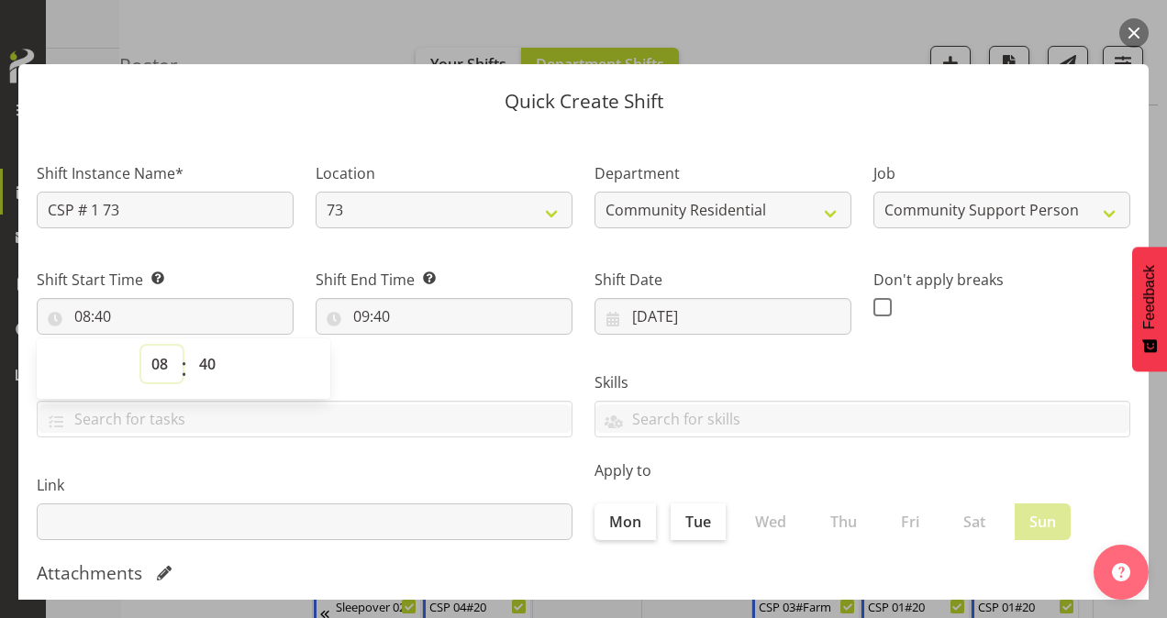
click at [164, 365] on select "00 01 02 03 04 05 06 07 08 09 10 11 12 13 14 15 16 17 18 19 20 21 22 23" at bounding box center [161, 364] width 41 height 37
click at [141, 346] on select "00 01 02 03 04 05 06 07 08 09 10 11 12 13 14 15 16 17 18 19 20 21 22 23" at bounding box center [161, 364] width 41 height 37
click at [204, 364] on select "00 01 02 03 04 05 06 07 08 09 10 11 12 13 14 15 16 17 18 19 20 21 22 23 24 25 2…" at bounding box center [209, 364] width 41 height 37
click at [189, 346] on select "00 01 02 03 04 05 06 07 08 09 10 11 12 13 14 15 16 17 18 19 20 21 22 23 24 25 2…" at bounding box center [209, 364] width 41 height 37
click at [361, 317] on input "09:40" at bounding box center [444, 316] width 257 height 37
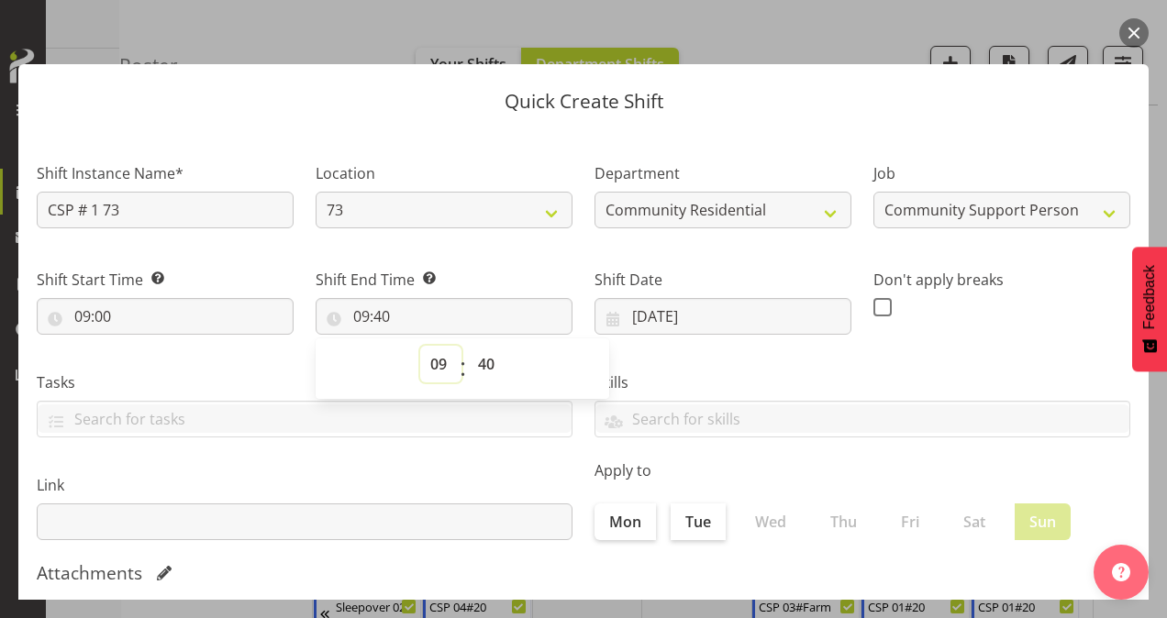
click at [437, 369] on select "00 01 02 03 04 05 06 07 08 09 10 11 12 13 14 15 16 17 18 19 20 21 22 23" at bounding box center [440, 364] width 41 height 37
click at [420, 346] on select "00 01 02 03 04 05 06 07 08 09 10 11 12 13 14 15 16 17 18 19 20 21 22 23" at bounding box center [440, 364] width 41 height 37
click at [483, 363] on select "00 01 02 03 04 05 06 07 08 09 10 11 12 13 14 15 16 17 18 19 20 21 22 23 24 25 2…" at bounding box center [488, 364] width 41 height 37
click at [468, 346] on select "00 01 02 03 04 05 06 07 08 09 10 11 12 13 14 15 16 17 18 19 20 21 22 23 24 25 2…" at bounding box center [488, 364] width 41 height 37
click at [873, 306] on span at bounding box center [882, 307] width 18 height 18
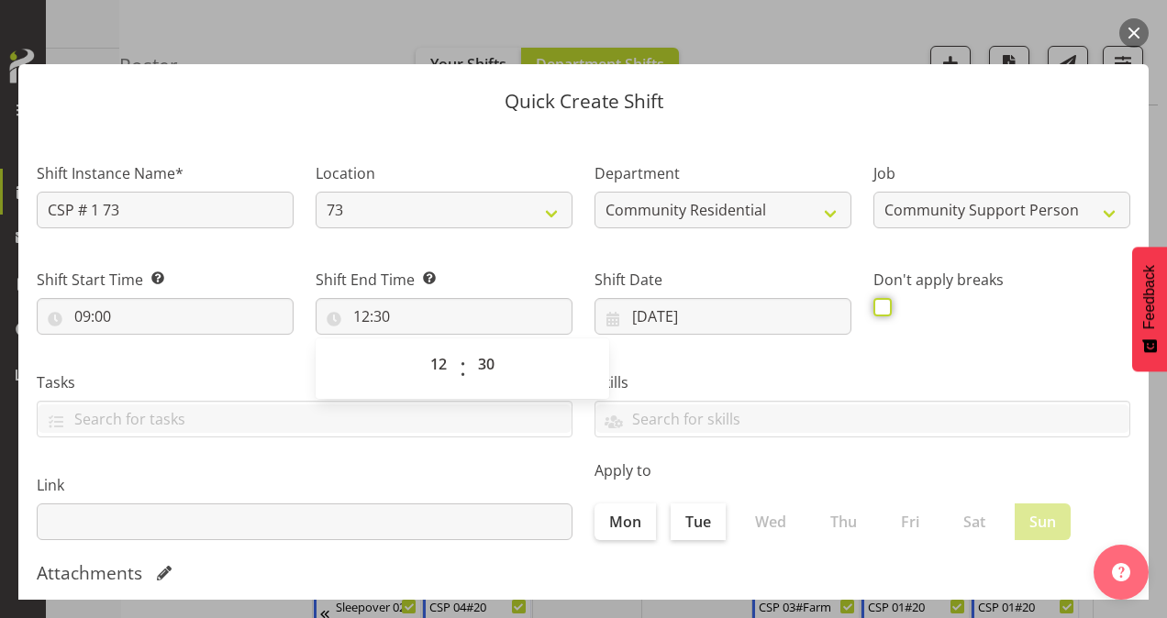
click at [873, 306] on input "checkbox" at bounding box center [879, 307] width 12 height 12
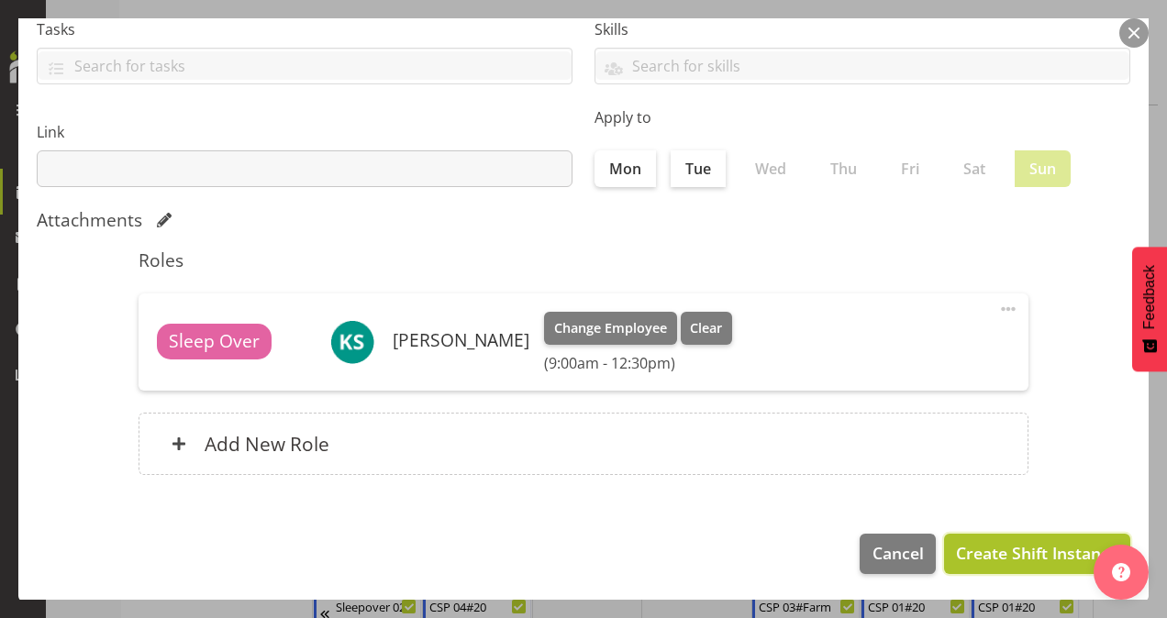
click at [982, 541] on span "Create Shift Instance" at bounding box center [1037, 553] width 162 height 24
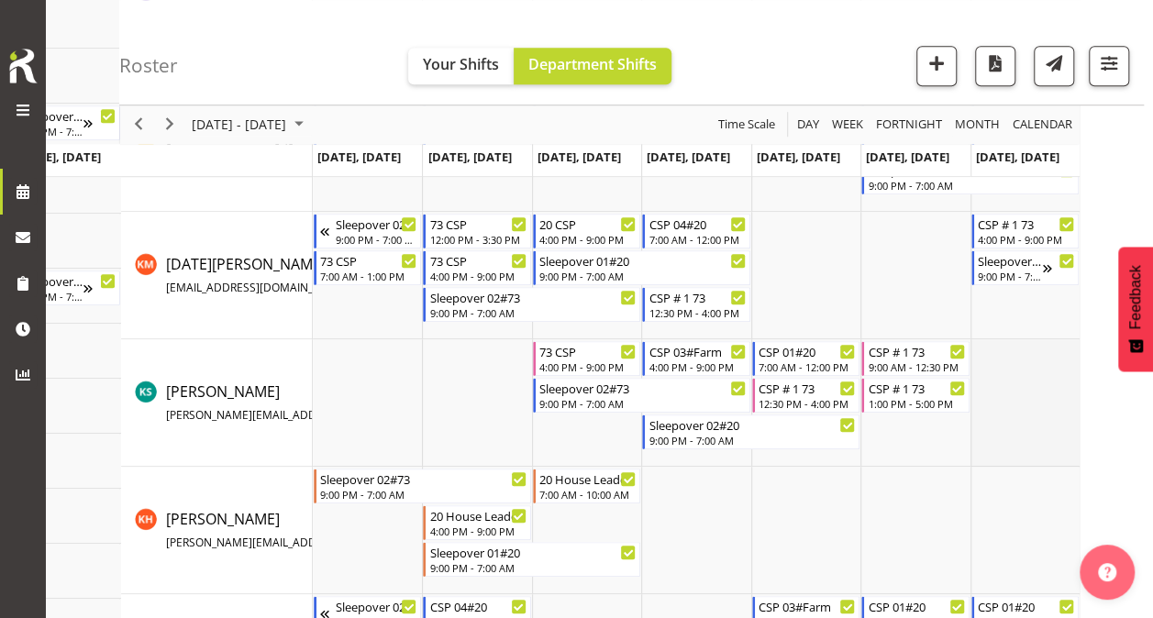
click at [1005, 428] on td "Timeline Week of October 15, 2025" at bounding box center [1025, 403] width 109 height 128
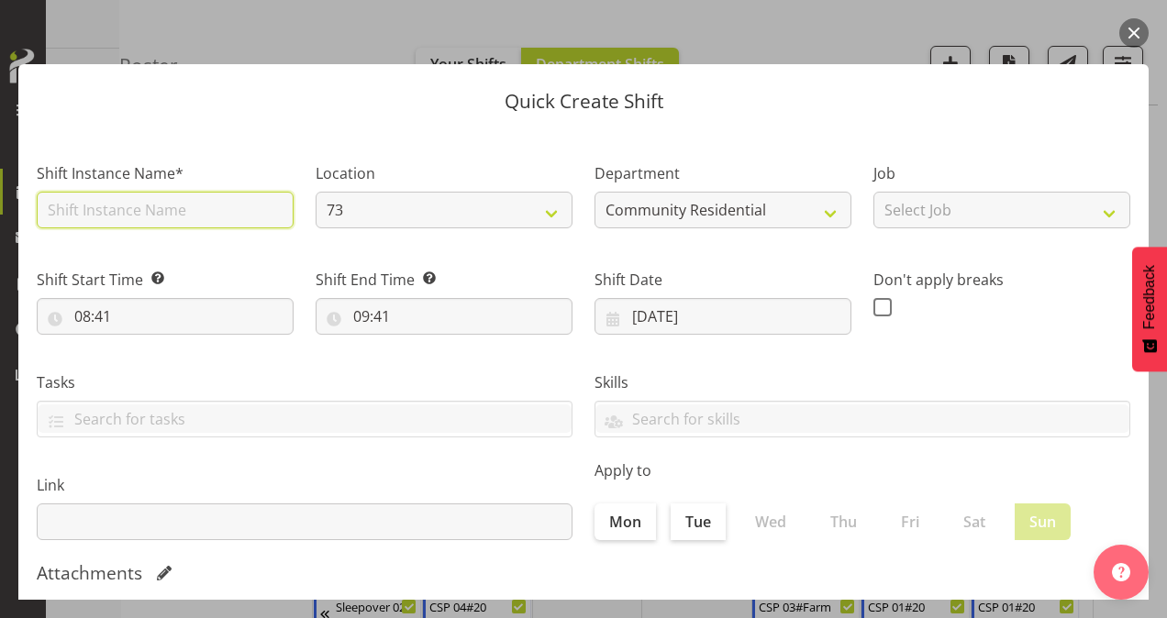
click at [182, 206] on input "text" at bounding box center [165, 210] width 257 height 37
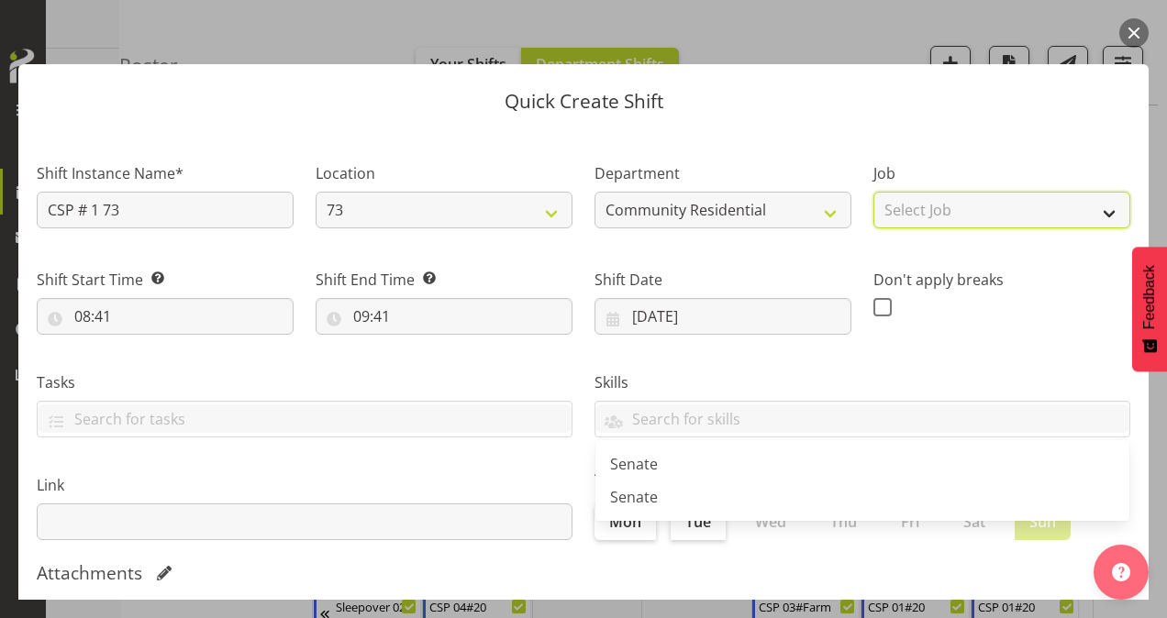
drag, startPoint x: 951, startPoint y: 202, endPoint x: 963, endPoint y: 220, distance: 21.9
click at [951, 202] on select "Select Job Accounts Admin Art Coordinator Community Leader Community Support Pe…" at bounding box center [1001, 210] width 257 height 37
click at [873, 192] on select "Select Job Accounts Admin Art Coordinator Community Leader Community Support Pe…" at bounding box center [1001, 210] width 257 height 37
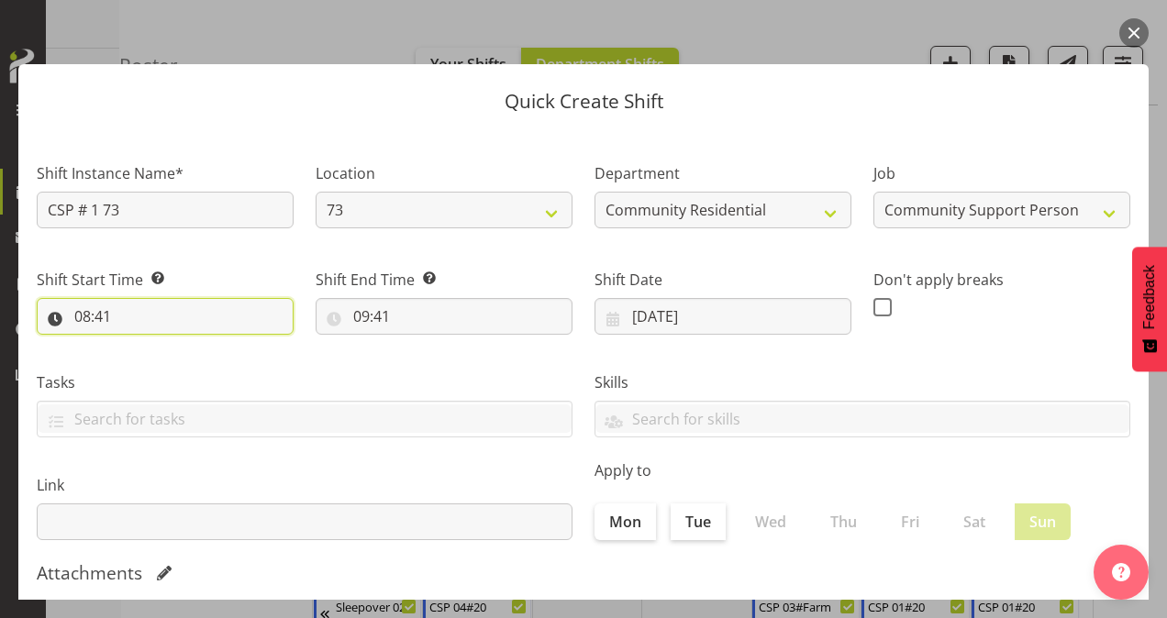
click at [83, 308] on input "08:41" at bounding box center [165, 316] width 257 height 37
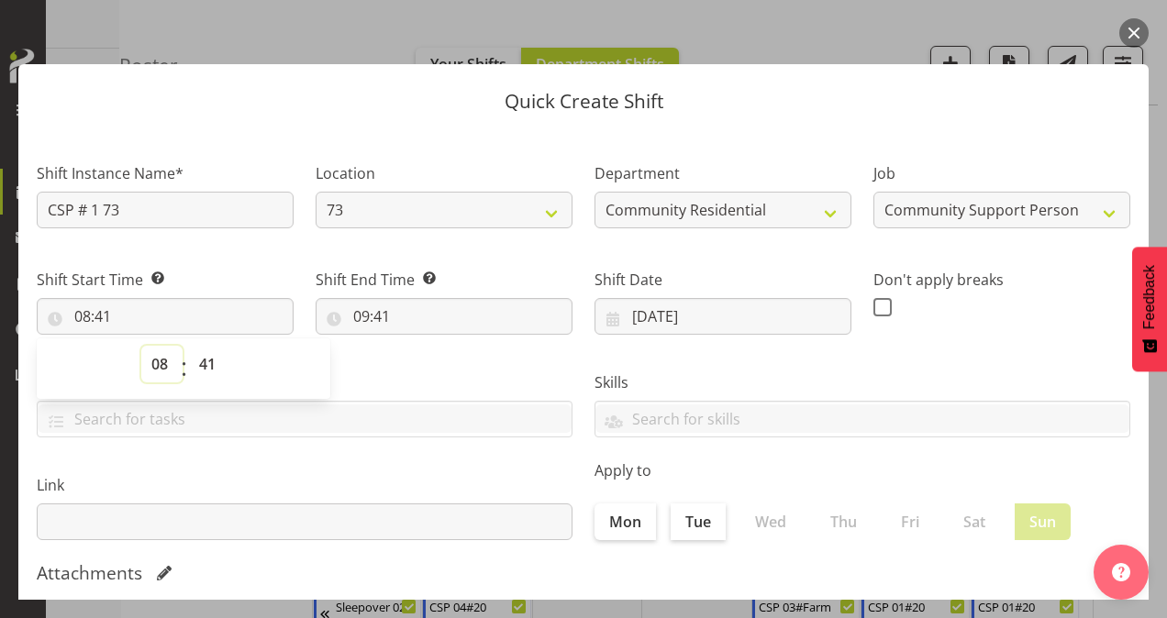
click at [153, 359] on select "00 01 02 03 04 05 06 07 08 09 10 11 12 13 14 15 16 17 18 19 20 21 22 23" at bounding box center [161, 364] width 41 height 37
click at [141, 346] on select "00 01 02 03 04 05 06 07 08 09 10 11 12 13 14 15 16 17 18 19 20 21 22 23" at bounding box center [161, 364] width 41 height 37
click at [207, 358] on select "00 01 02 03 04 05 06 07 08 09 10 11 12 13 14 15 16 17 18 19 20 21 22 23 24 25 2…" at bounding box center [209, 364] width 41 height 37
click at [189, 346] on select "00 01 02 03 04 05 06 07 08 09 10 11 12 13 14 15 16 17 18 19 20 21 22 23 24 25 2…" at bounding box center [209, 364] width 41 height 37
click at [358, 315] on input "09:41" at bounding box center [444, 316] width 257 height 37
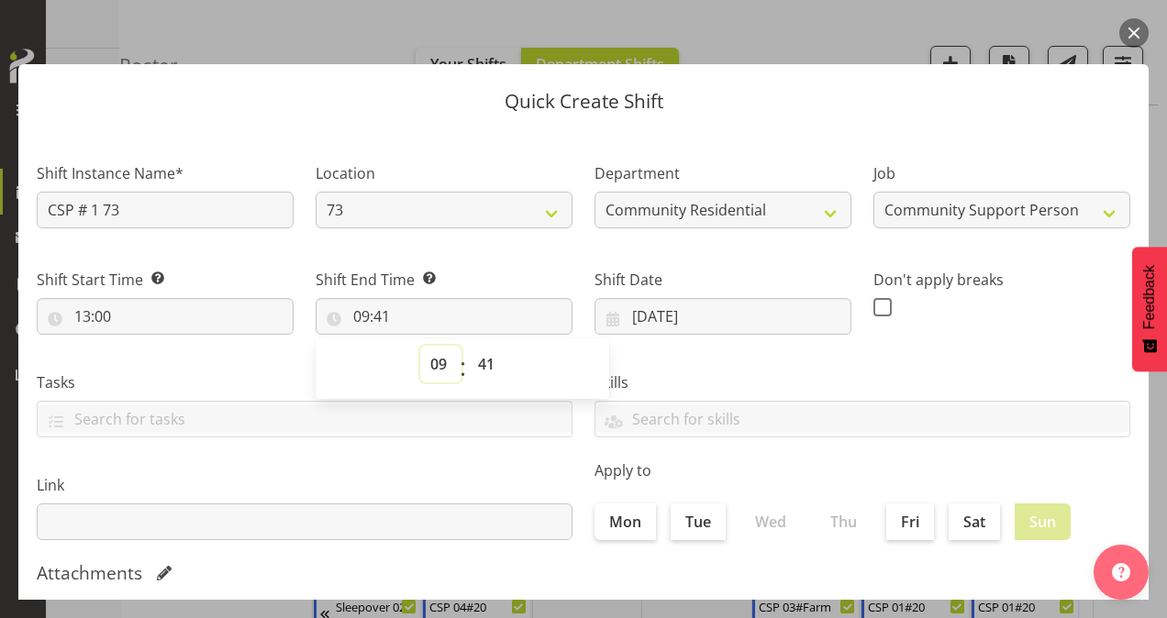
click at [439, 359] on select "00 01 02 03 04 05 06 07 08 09 10 11 12 13 14 15 16 17 18 19 20 21 22 23" at bounding box center [440, 364] width 41 height 37
click at [420, 346] on select "00 01 02 03 04 05 06 07 08 09 10 11 12 13 14 15 16 17 18 19 20 21 22 23" at bounding box center [440, 364] width 41 height 37
click at [482, 369] on select "00 01 02 03 04 05 06 07 08 09 10 11 12 13 14 15 16 17 18 19 20 21 22 23 24 25 2…" at bounding box center [488, 364] width 41 height 37
click at [468, 346] on select "00 01 02 03 04 05 06 07 08 09 10 11 12 13 14 15 16 17 18 19 20 21 22 23 24 25 2…" at bounding box center [488, 364] width 41 height 37
click at [873, 305] on span at bounding box center [882, 307] width 18 height 18
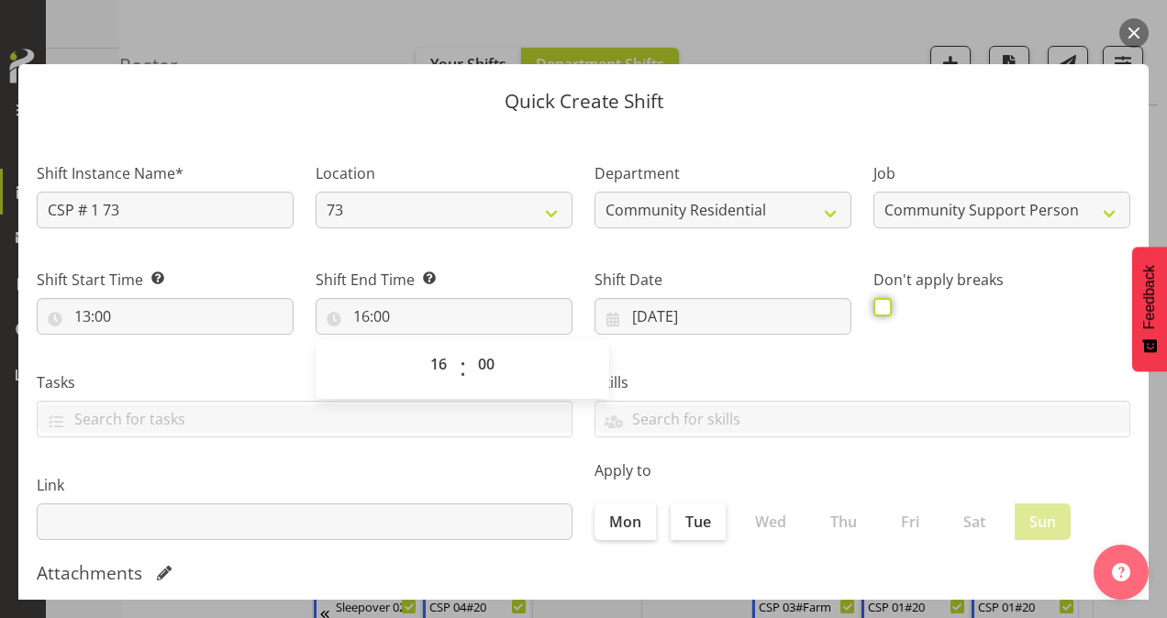
click at [873, 305] on input "checkbox" at bounding box center [879, 307] width 12 height 12
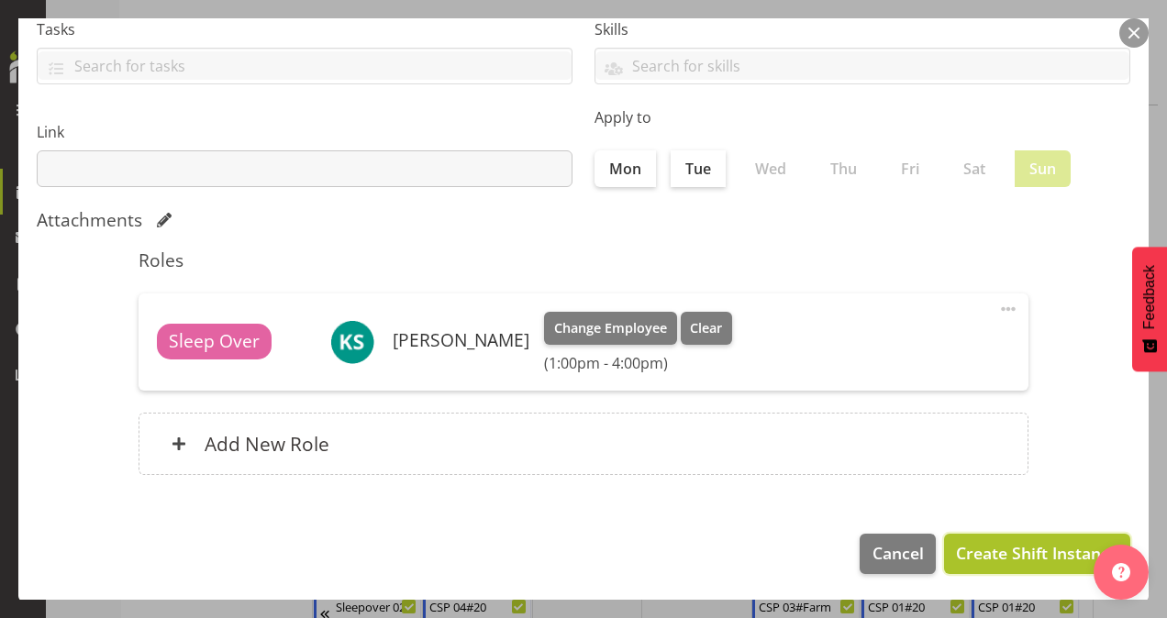
click at [964, 549] on span "Create Shift Instance" at bounding box center [1037, 553] width 162 height 24
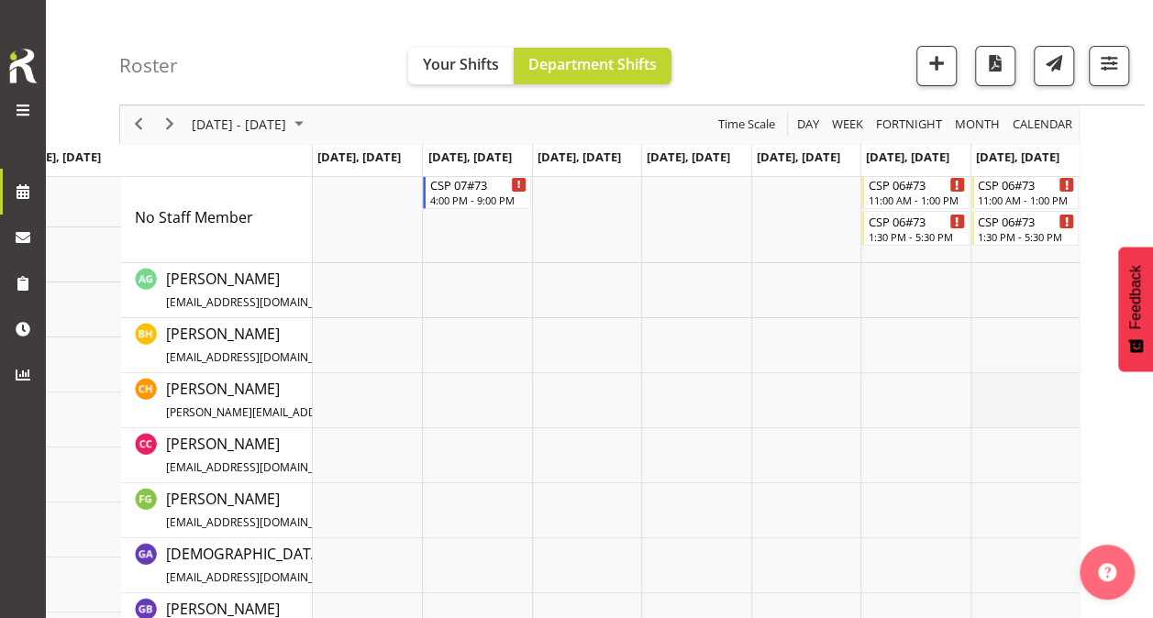
scroll to position [0, 0]
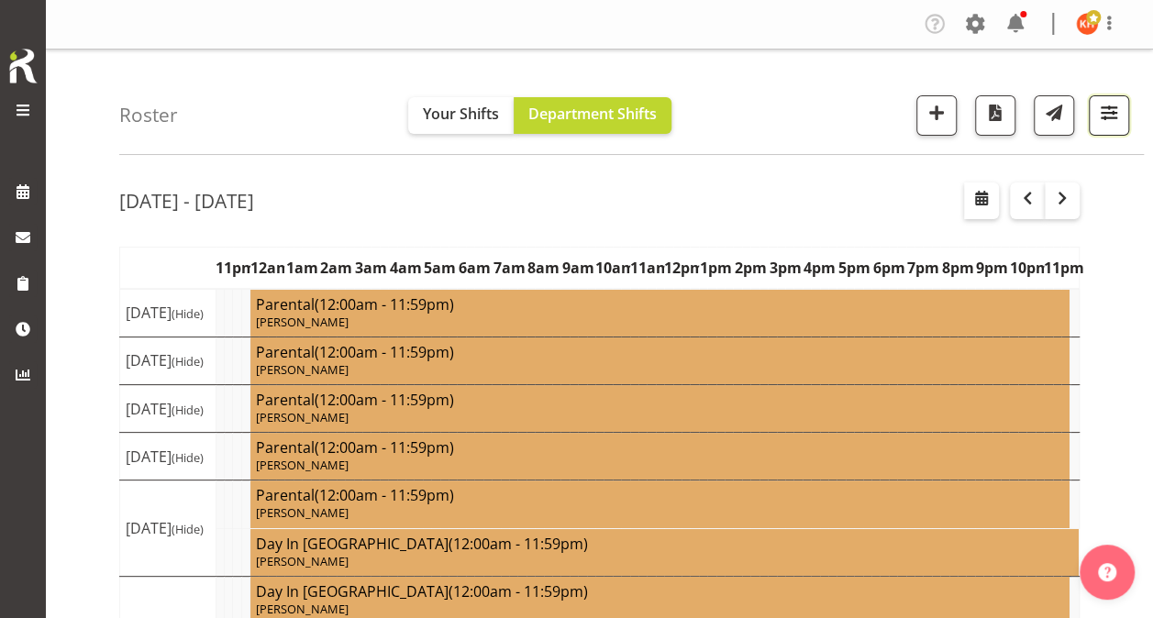
click at [1101, 122] on span "button" at bounding box center [1109, 113] width 24 height 24
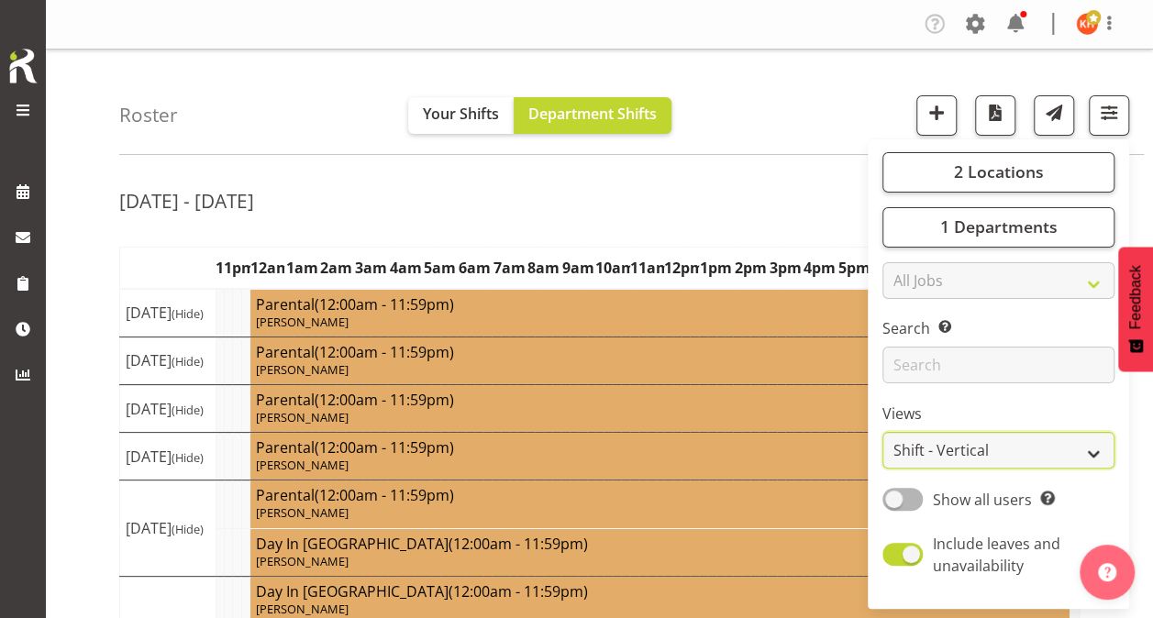
click at [984, 450] on select "Staff Role Shift - Horizontal Shift - Vertical Staff - Location" at bounding box center [999, 450] width 232 height 37
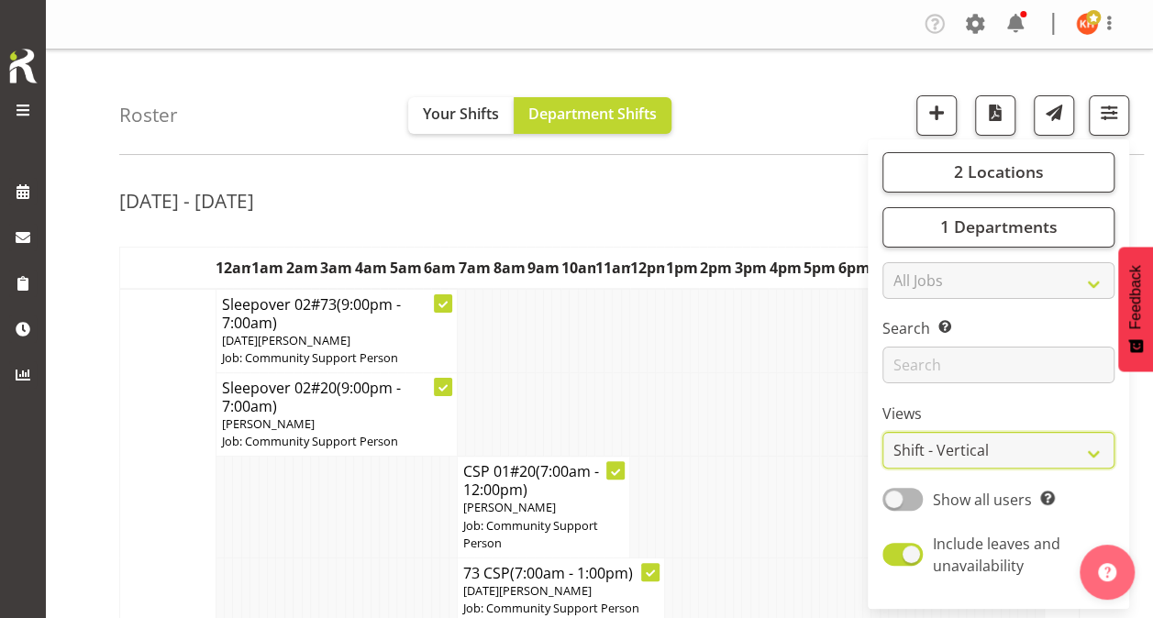
select select "staff"
click at [884, 432] on select "Staff Role Shift - Horizontal Shift - Vertical Staff - Location" at bounding box center [999, 450] width 232 height 37
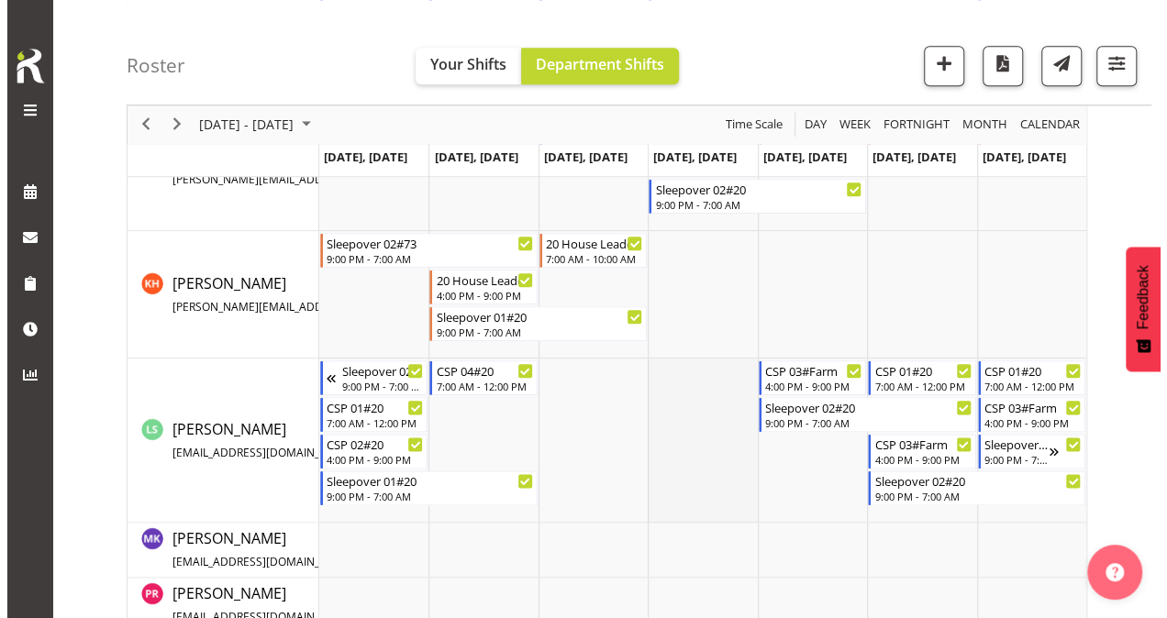
scroll to position [857, 0]
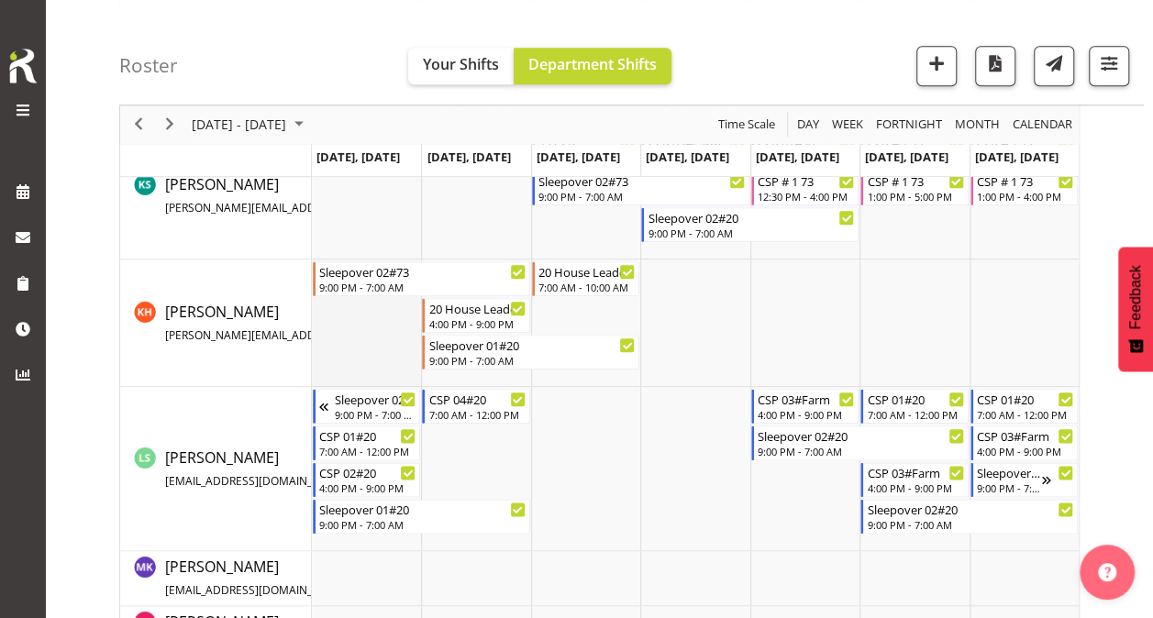
click at [378, 323] on td "Timeline Week of October 13, 2025" at bounding box center [366, 324] width 109 height 128
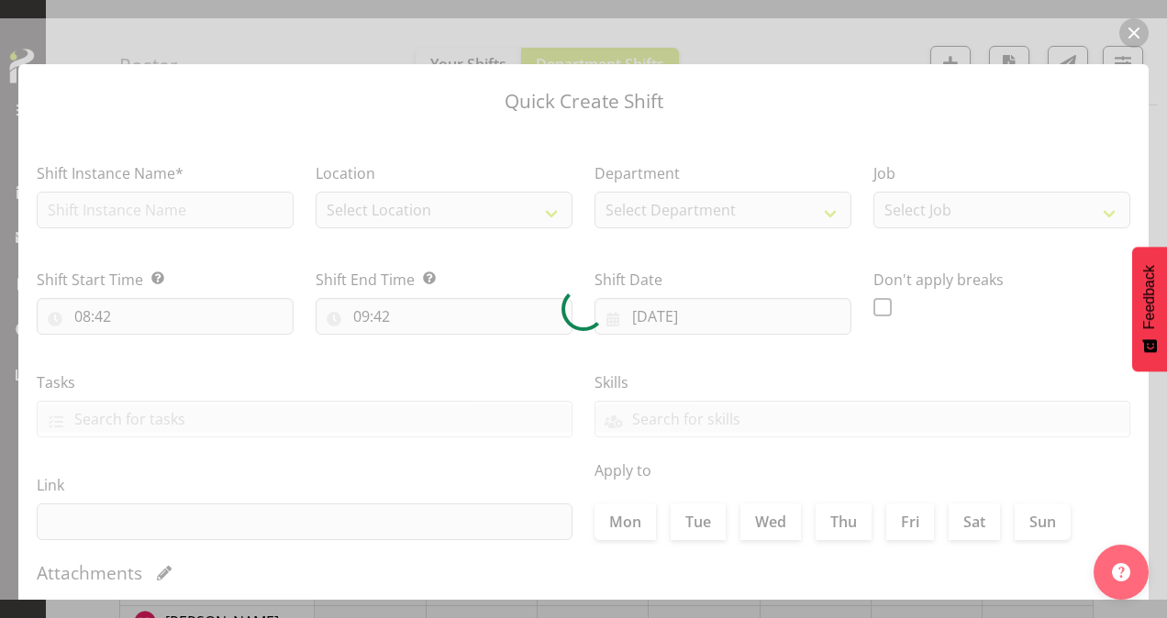
type input "[DATE]"
checkbox input "true"
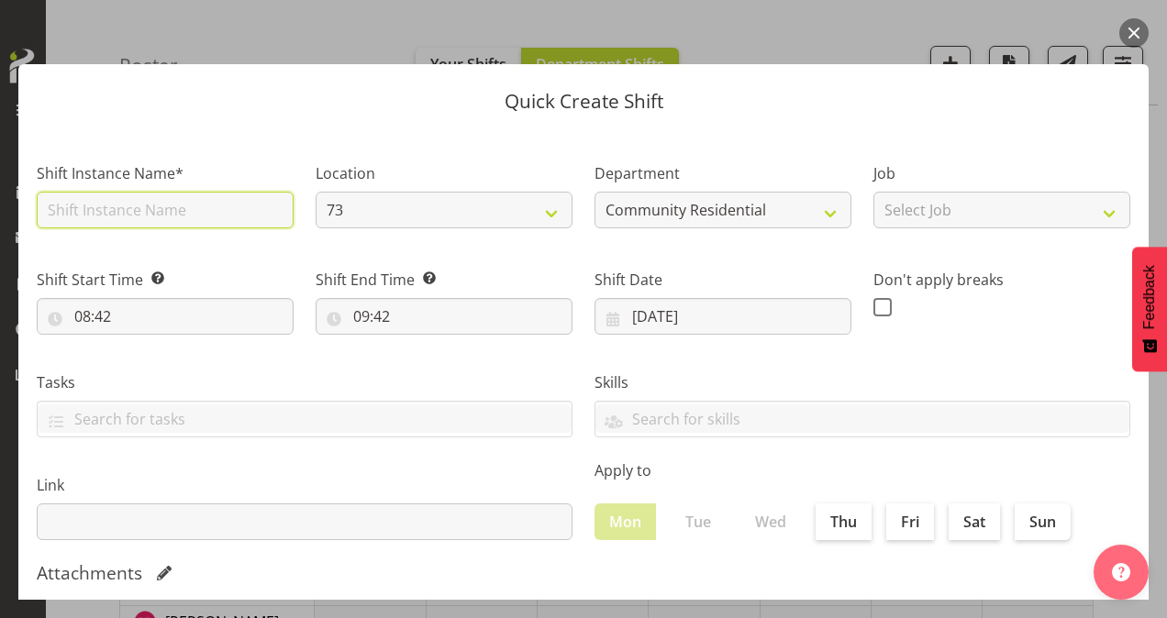
click at [57, 206] on input "text" at bounding box center [165, 210] width 257 height 37
type input "CSP # 1 73"
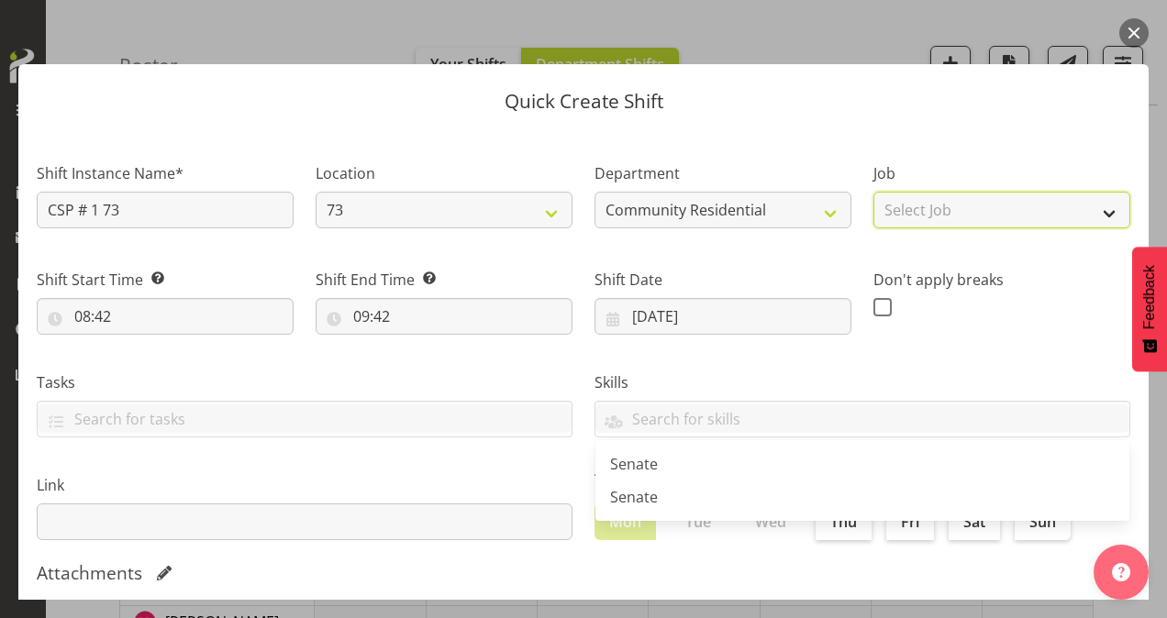
drag, startPoint x: 948, startPoint y: 206, endPoint x: 951, endPoint y: 220, distance: 14.9
click at [948, 206] on select "Select Job Accounts Admin Art Coordinator Community Leader Community Support Pe…" at bounding box center [1001, 210] width 257 height 37
select select "2"
click at [873, 192] on select "Select Job Accounts Admin Art Coordinator Community Leader Community Support Pe…" at bounding box center [1001, 210] width 257 height 37
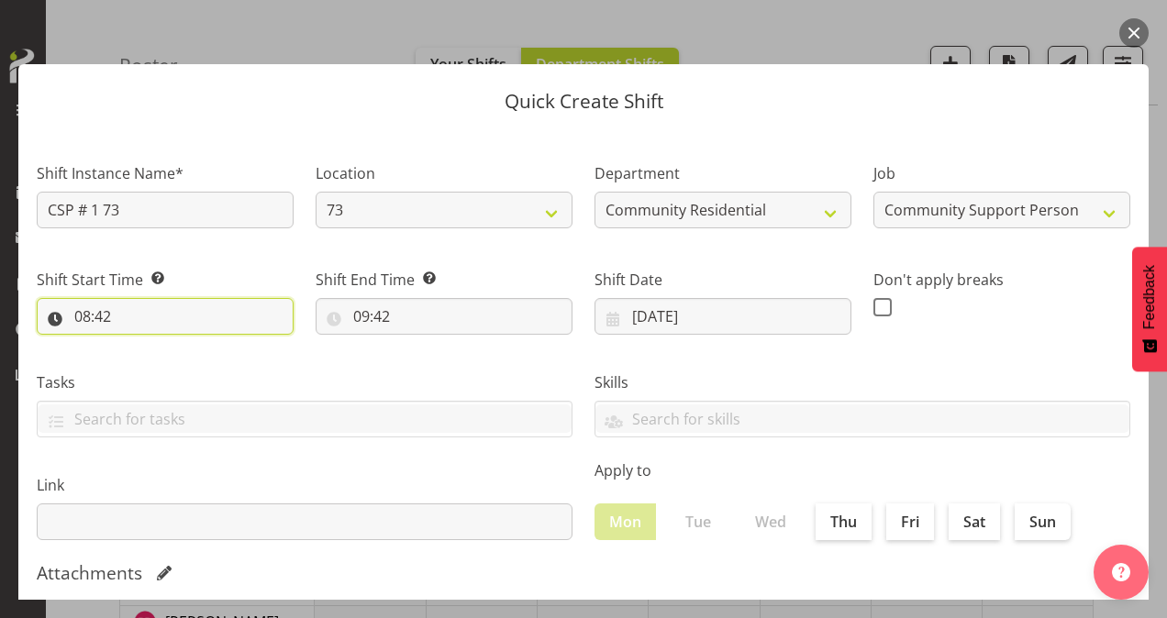
click at [86, 312] on input "08:42" at bounding box center [165, 316] width 257 height 37
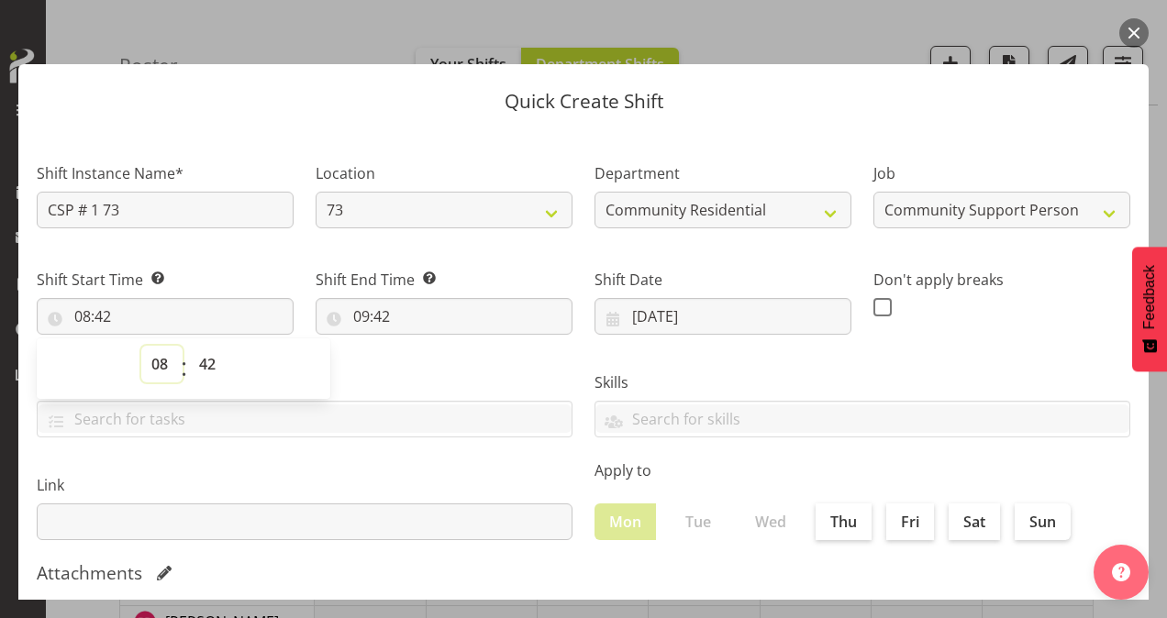
click at [163, 367] on select "00 01 02 03 04 05 06 07 08 09 10 11 12 13 14 15 16 17 18 19 20 21 22 23" at bounding box center [161, 364] width 41 height 37
select select "13"
click at [141, 346] on select "00 01 02 03 04 05 06 07 08 09 10 11 12 13 14 15 16 17 18 19 20 21 22 23" at bounding box center [161, 364] width 41 height 37
type input "13:42"
click at [206, 367] on select "00 01 02 03 04 05 06 07 08 09 10 11 12 13 14 15 16 17 18 19 20 21 22 23 24 25 2…" at bounding box center [209, 364] width 41 height 37
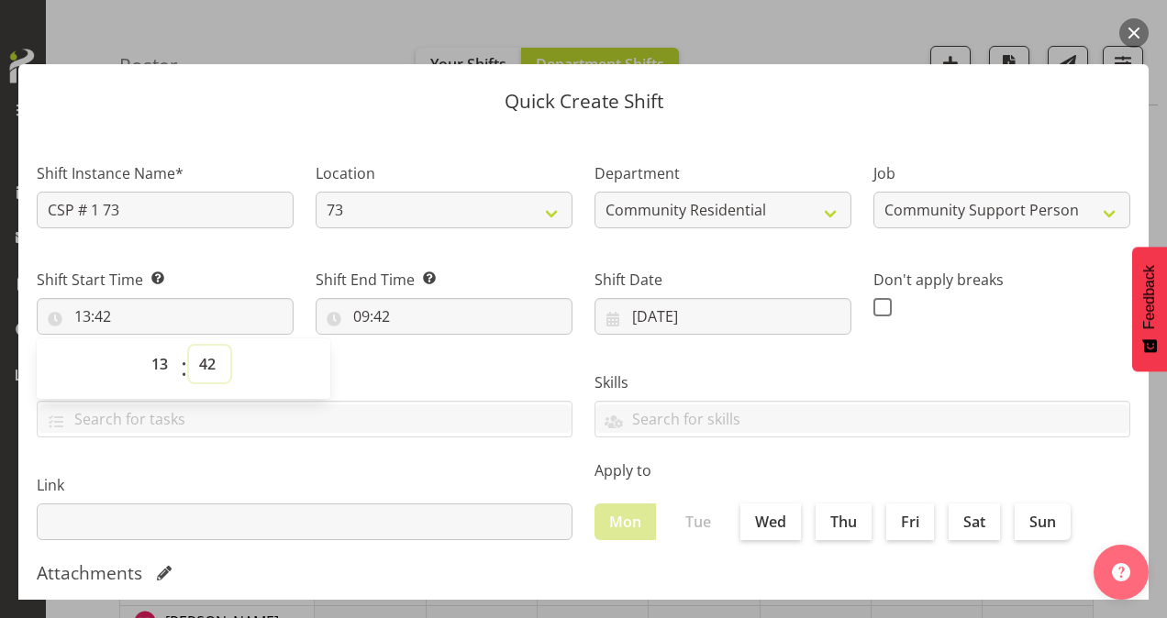
select select "0"
click at [189, 346] on select "00 01 02 03 04 05 06 07 08 09 10 11 12 13 14 15 16 17 18 19 20 21 22 23 24 25 2…" at bounding box center [209, 364] width 41 height 37
type input "13:00"
drag, startPoint x: 125, startPoint y: 202, endPoint x: -4, endPoint y: 196, distance: 128.6
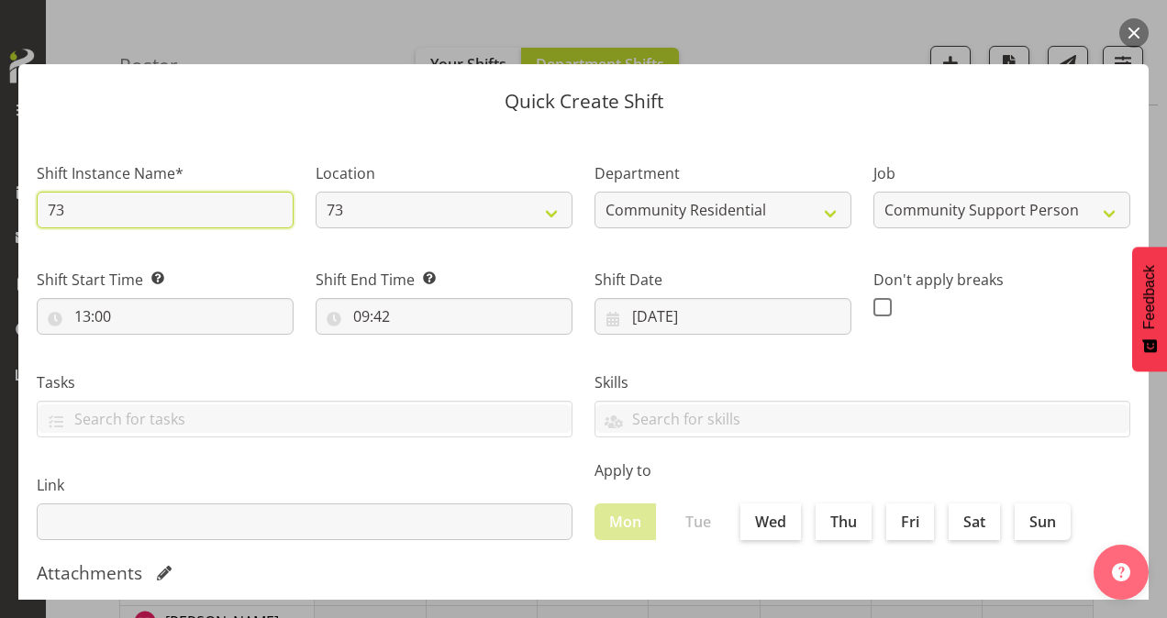
type input "73 House Leader"
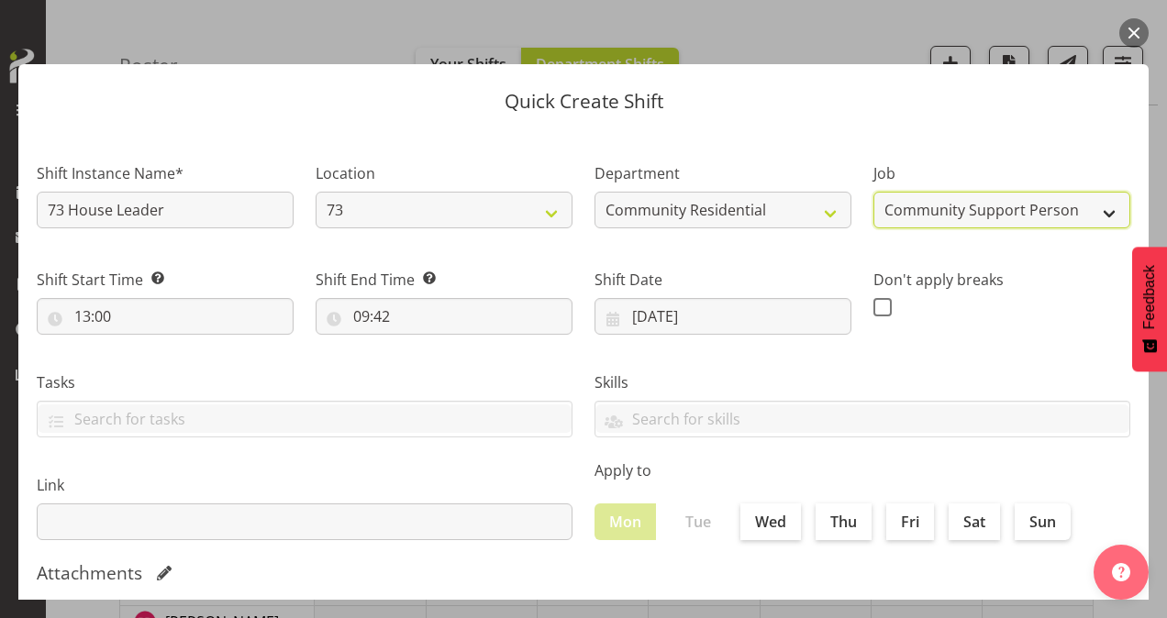
click at [995, 201] on select "Accounts Admin Art Coordinator Community Leader Community Support Person Commun…" at bounding box center [1001, 210] width 257 height 37
click at [873, 192] on select "Accounts Admin Art Coordinator Community Leader Community Support Person Commun…" at bounding box center [1001, 210] width 257 height 37
click at [1013, 204] on select "Accounts Admin Art Coordinator Community Leader Community Support Person Commun…" at bounding box center [1001, 210] width 257 height 37
select select "1"
click at [873, 192] on select "Accounts Admin Art Coordinator Community Leader Community Support Person Commun…" at bounding box center [1001, 210] width 257 height 37
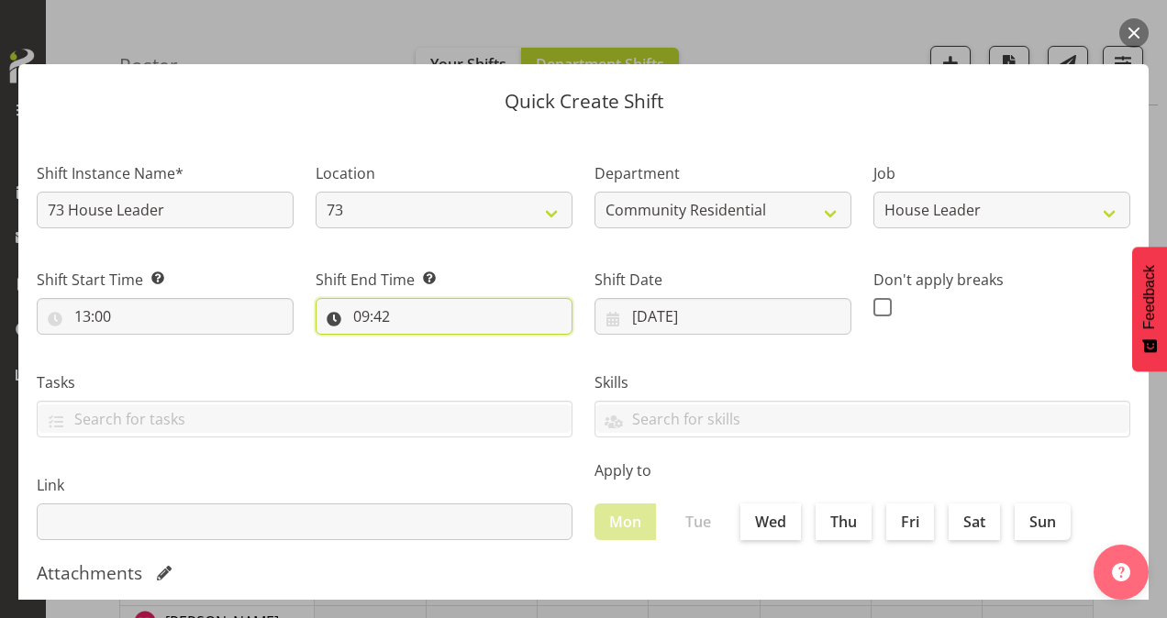
click at [360, 319] on input "09:42" at bounding box center [444, 316] width 257 height 37
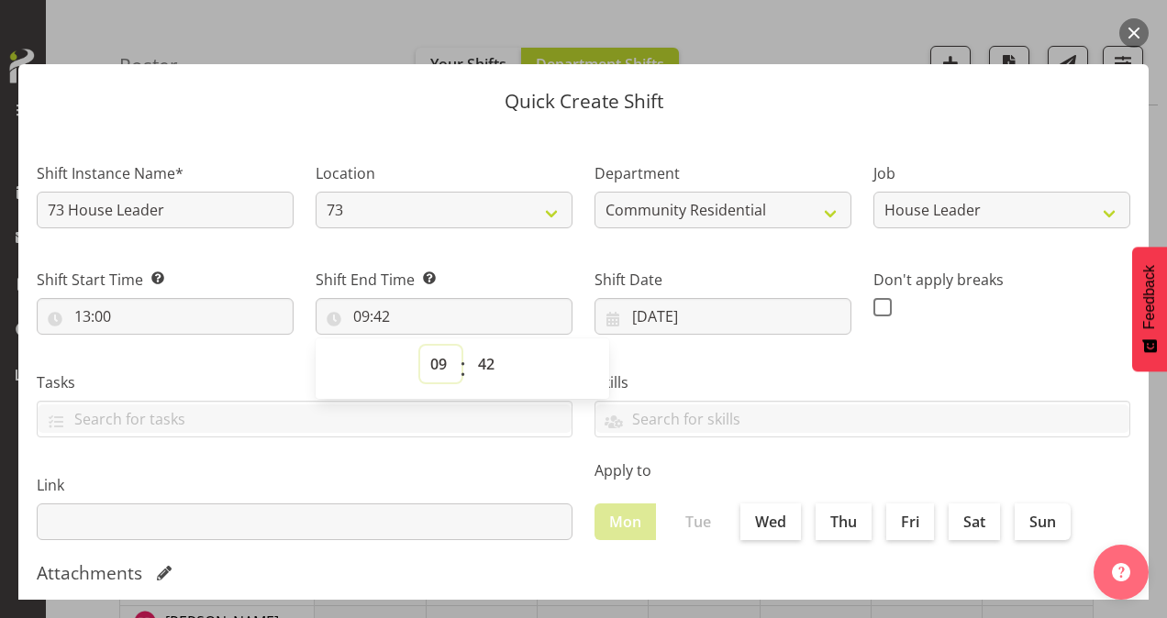
click at [430, 360] on select "00 01 02 03 04 05 06 07 08 09 10 11 12 13 14 15 16 17 18 19 20 21 22 23" at bounding box center [440, 364] width 41 height 37
select select "21"
click at [420, 346] on select "00 01 02 03 04 05 06 07 08 09 10 11 12 13 14 15 16 17 18 19 20 21 22 23" at bounding box center [440, 364] width 41 height 37
type input "21:42"
click at [482, 362] on select "00 01 02 03 04 05 06 07 08 09 10 11 12 13 14 15 16 17 18 19 20 21 22 23 24 25 2…" at bounding box center [488, 364] width 41 height 37
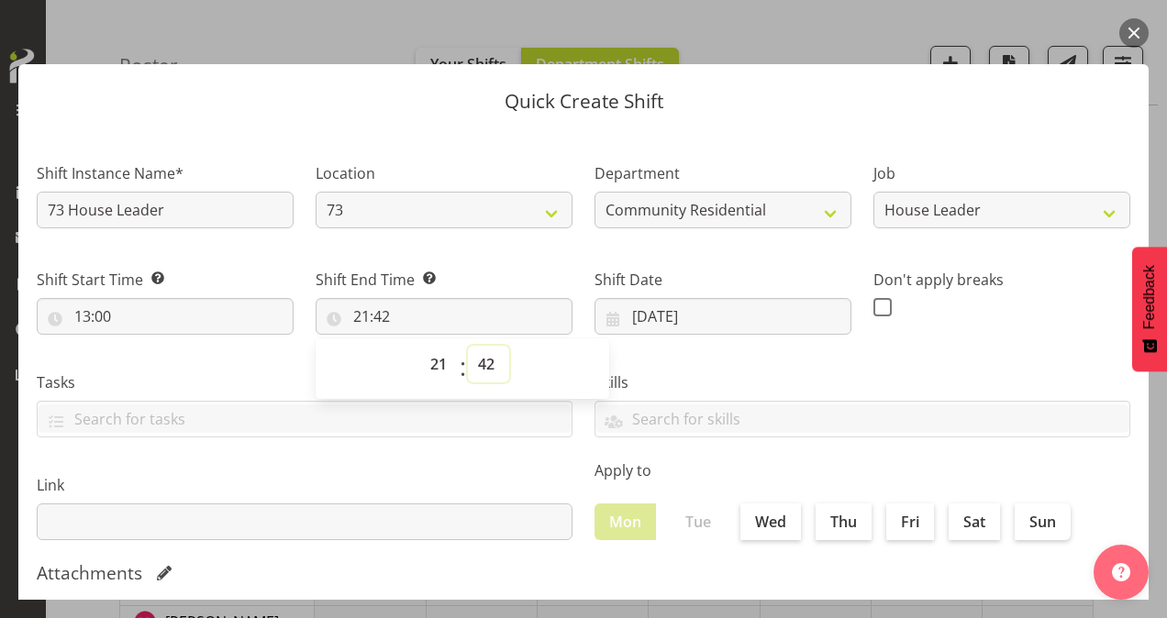
select select "0"
click at [468, 346] on select "00 01 02 03 04 05 06 07 08 09 10 11 12 13 14 15 16 17 18 19 20 21 22 23 24 25 2…" at bounding box center [488, 364] width 41 height 37
type input "21:00"
click at [903, 336] on div "Don't apply breaks" at bounding box center [1001, 294] width 279 height 103
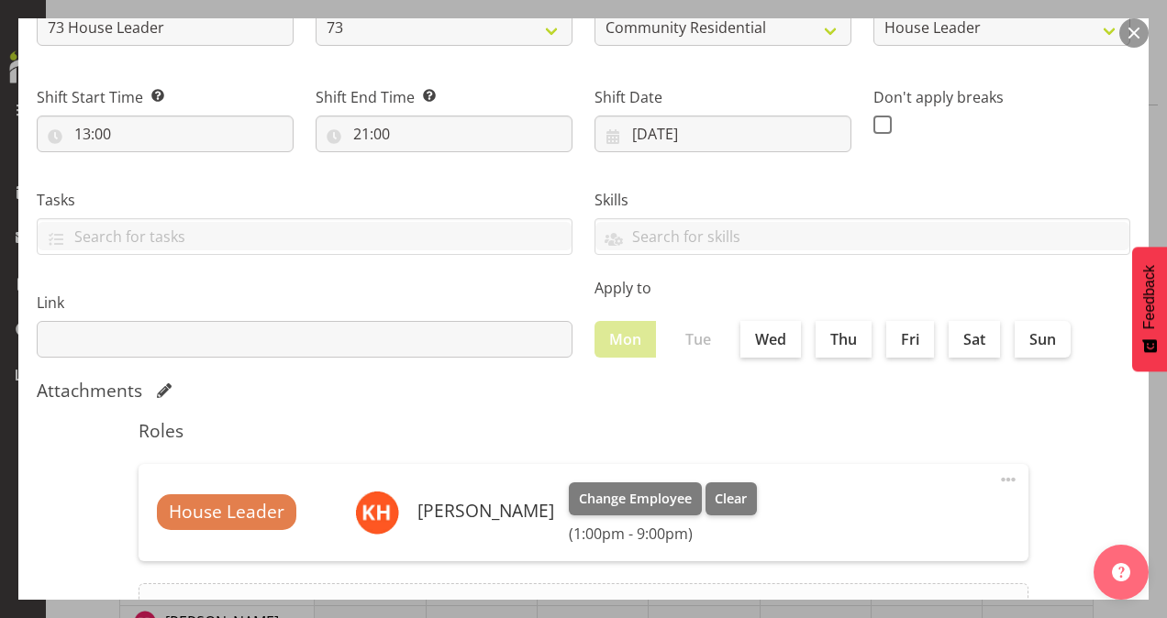
scroll to position [353, 0]
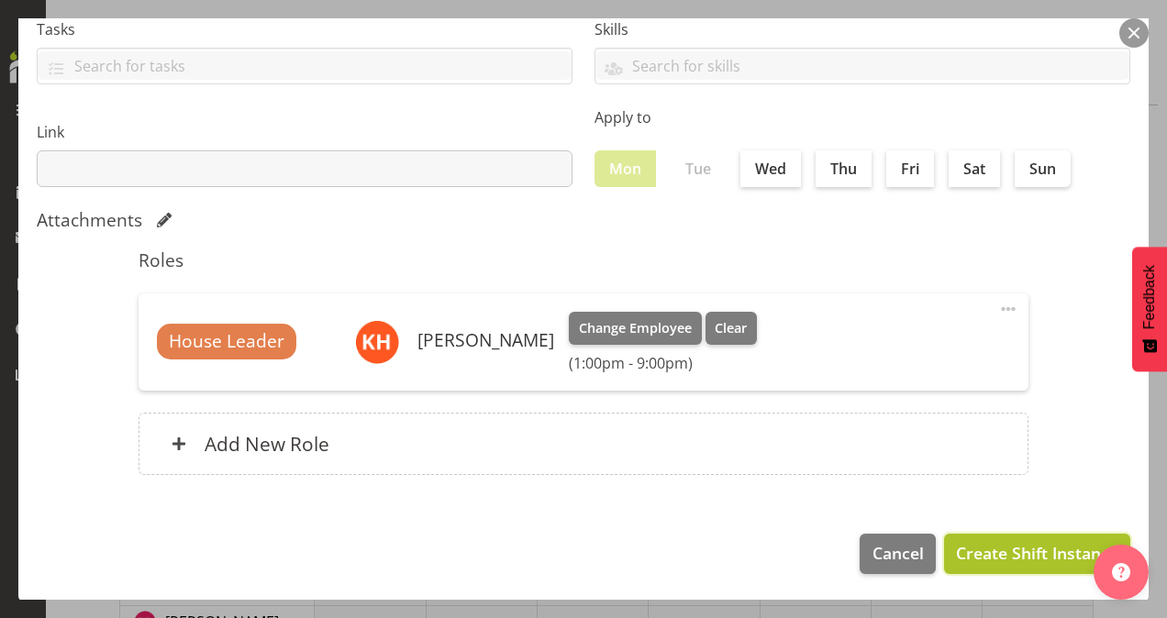
click at [963, 544] on span "Create Shift Instance" at bounding box center [1037, 553] width 162 height 24
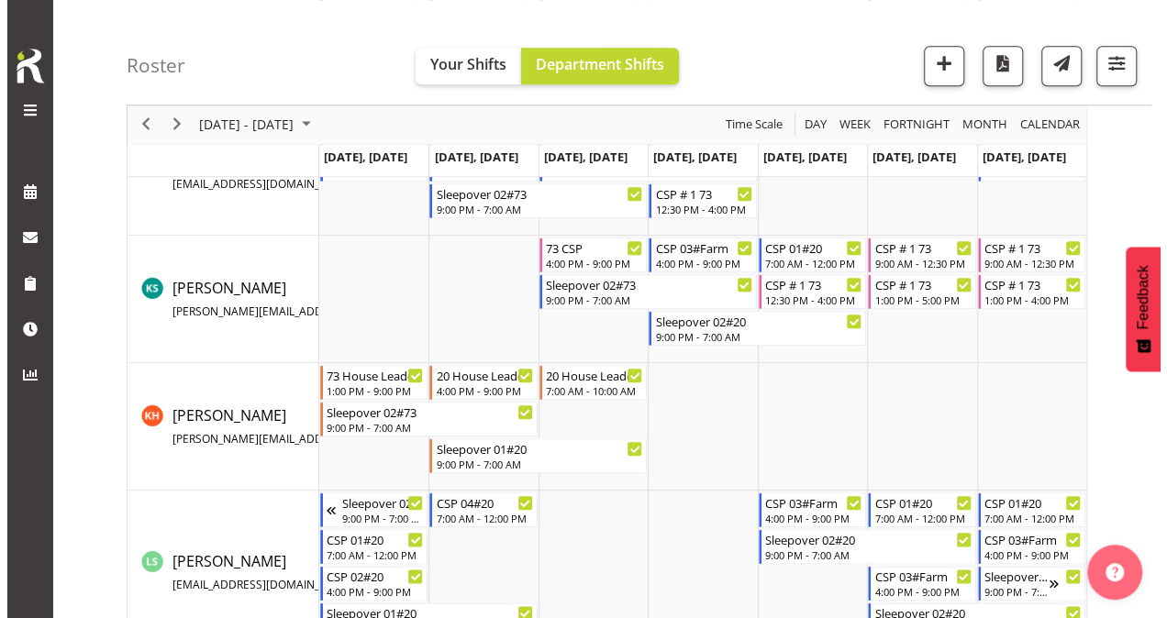
scroll to position [862, 0]
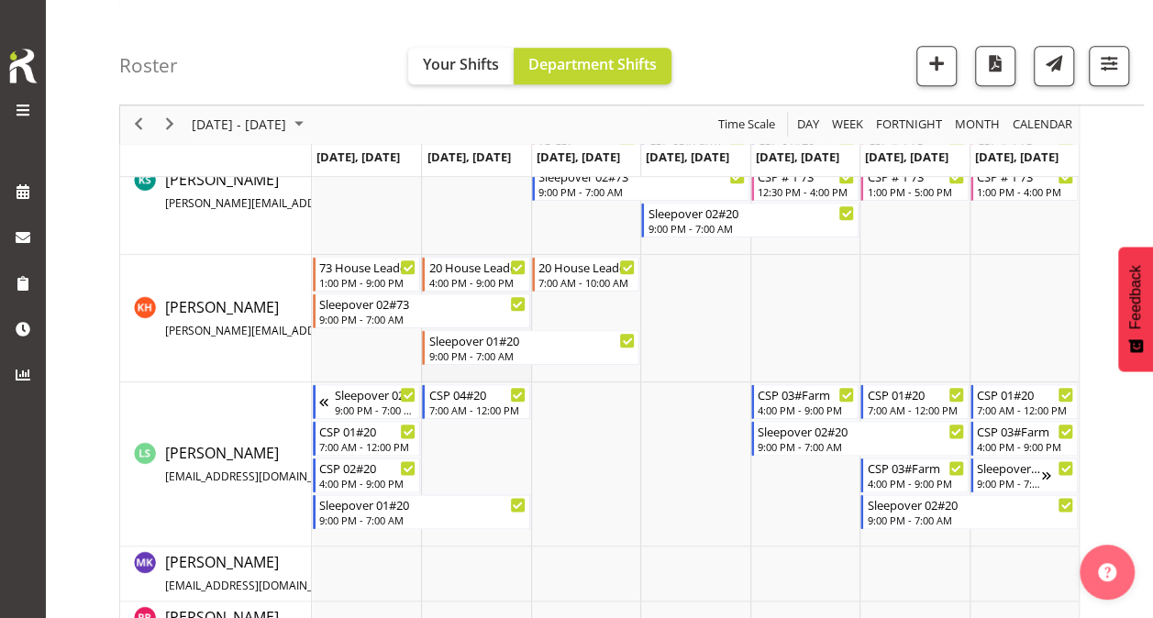
click at [493, 371] on td "Timeline Week of October 13, 2025" at bounding box center [475, 319] width 109 height 128
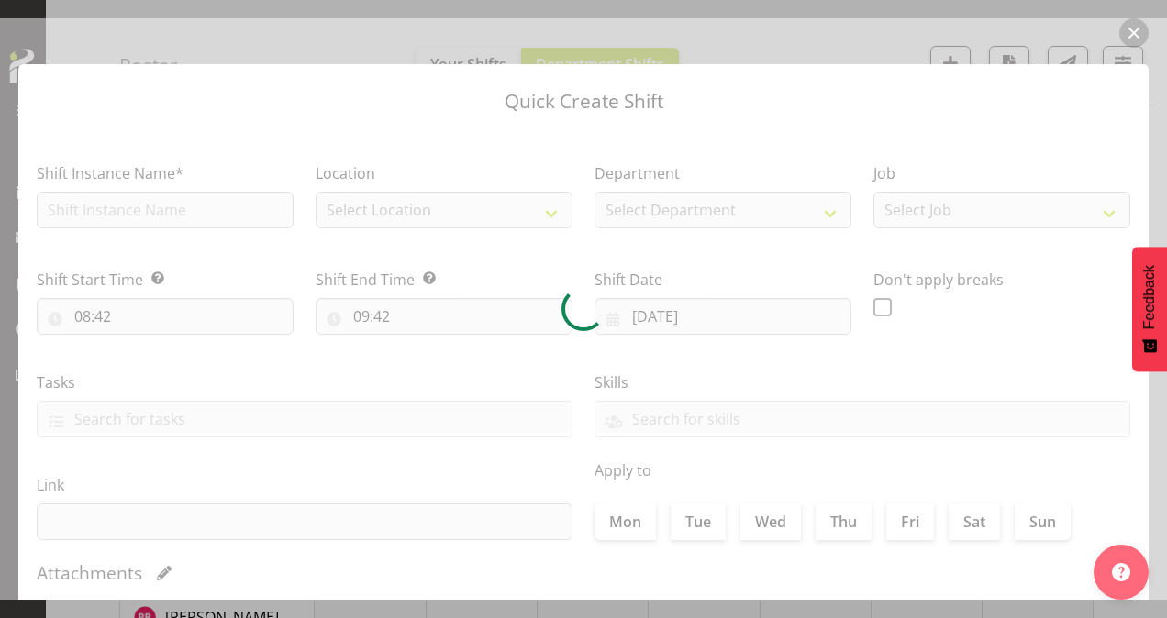
type input "[DATE]"
checkbox input "true"
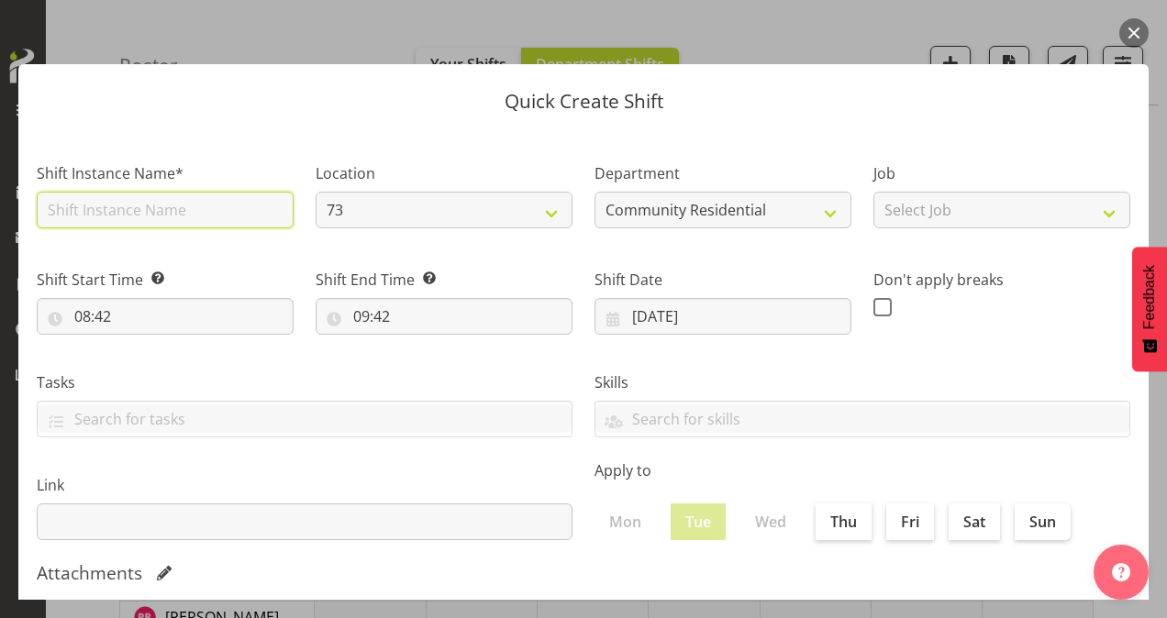
click at [187, 209] on input "text" at bounding box center [165, 210] width 257 height 37
type input "73 House Leader"
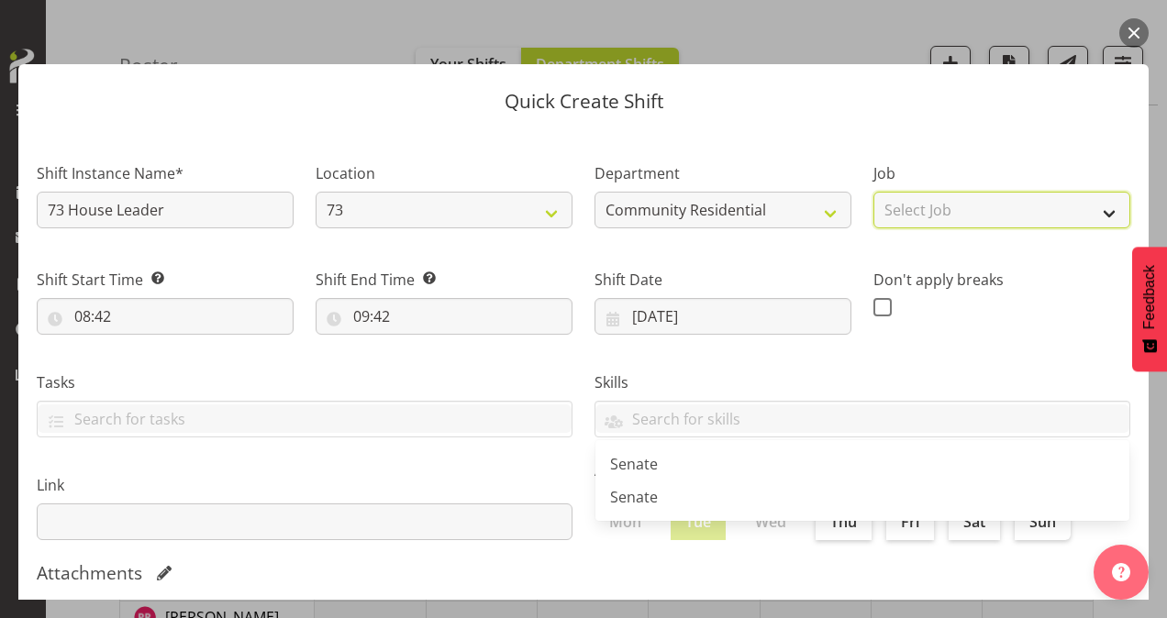
click at [929, 208] on select "Select Job Accounts Admin Art Coordinator Community Leader Community Support Pe…" at bounding box center [1001, 210] width 257 height 37
select select "1"
click at [873, 192] on select "Select Job Accounts Admin Art Coordinator Community Leader Community Support Pe…" at bounding box center [1001, 210] width 257 height 37
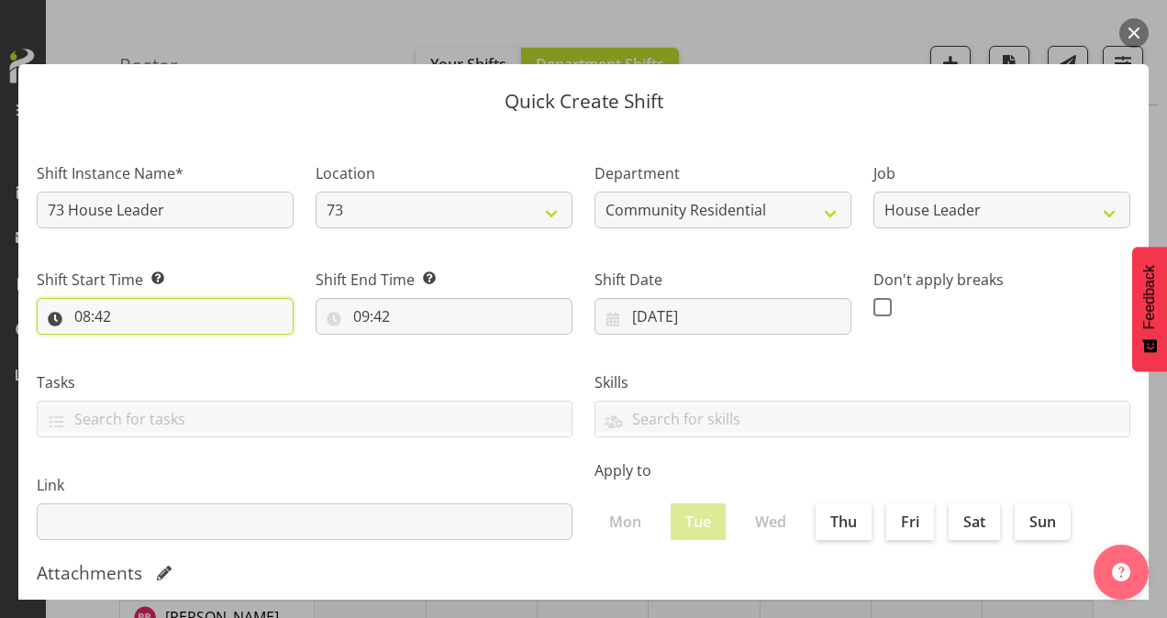
click at [92, 309] on input "08:42" at bounding box center [165, 316] width 257 height 37
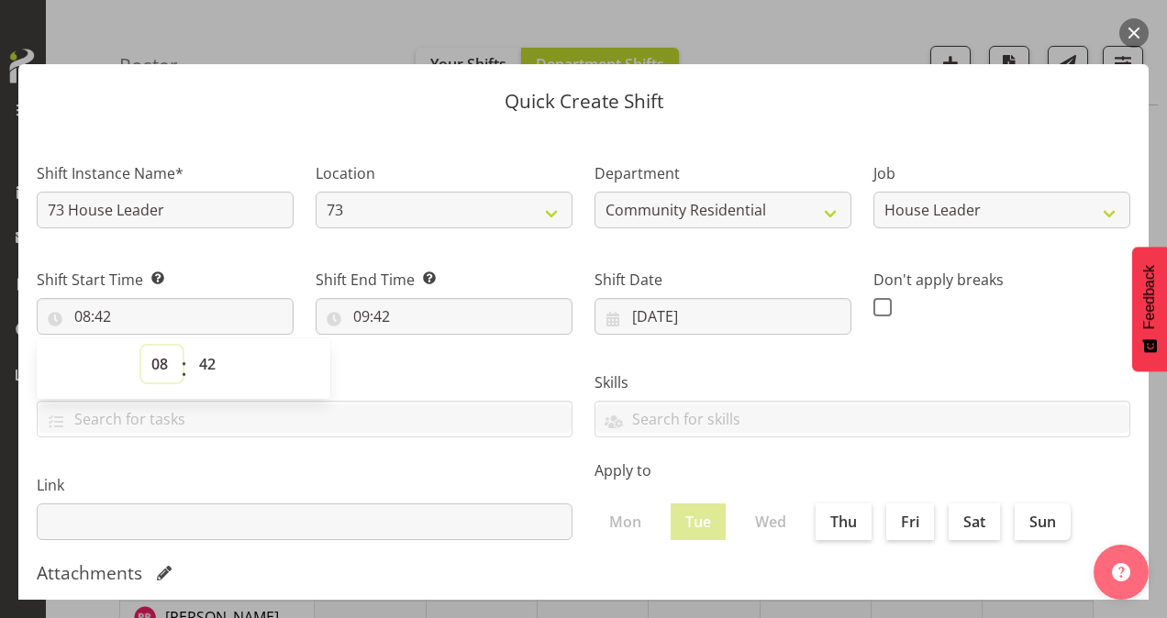
click at [169, 366] on select "00 01 02 03 04 05 06 07 08 09 10 11 12 13 14 15 16 17 18 19 20 21 22 23" at bounding box center [161, 364] width 41 height 37
select select "7"
click at [141, 346] on select "00 01 02 03 04 05 06 07 08 09 10 11 12 13 14 15 16 17 18 19 20 21 22 23" at bounding box center [161, 364] width 41 height 37
type input "07:42"
click at [210, 357] on select "00 01 02 03 04 05 06 07 08 09 10 11 12 13 14 15 16 17 18 19 20 21 22 23 24 25 2…" at bounding box center [209, 364] width 41 height 37
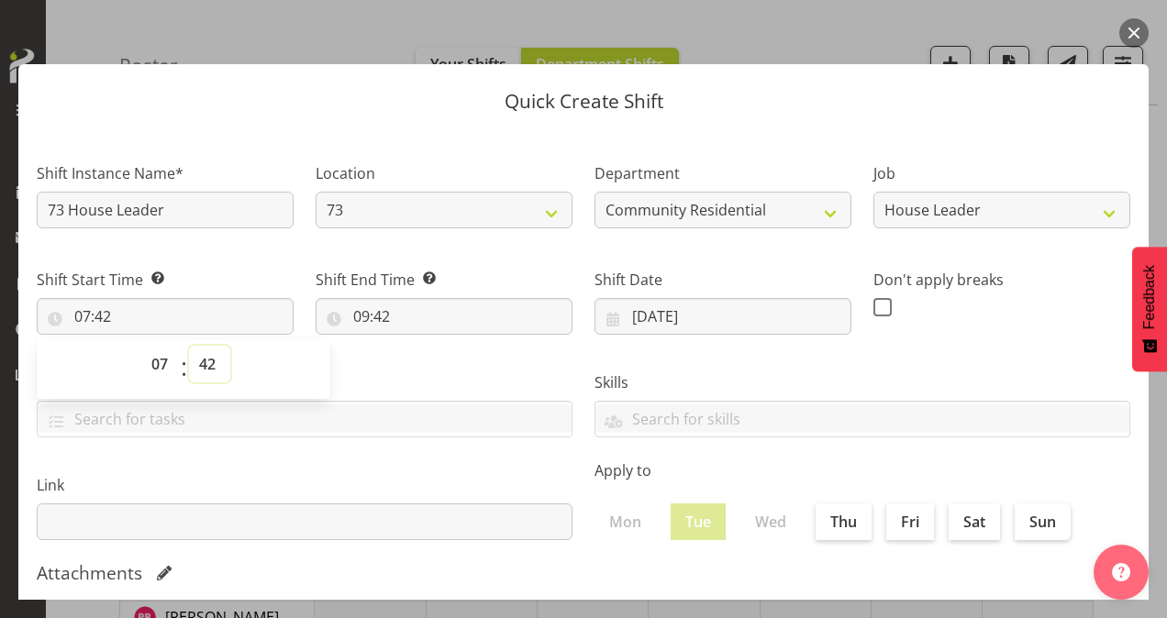
select select "0"
click at [189, 346] on select "00 01 02 03 04 05 06 07 08 09 10 11 12 13 14 15 16 17 18 19 20 21 22 23 24 25 2…" at bounding box center [209, 364] width 41 height 37
type input "07:00"
click at [362, 317] on input "09:42" at bounding box center [444, 316] width 257 height 37
click at [437, 358] on select "00 01 02 03 04 05 06 07 08 09 10 11 12 13 14 15 16 17 18 19 20 21 22 23" at bounding box center [440, 364] width 41 height 37
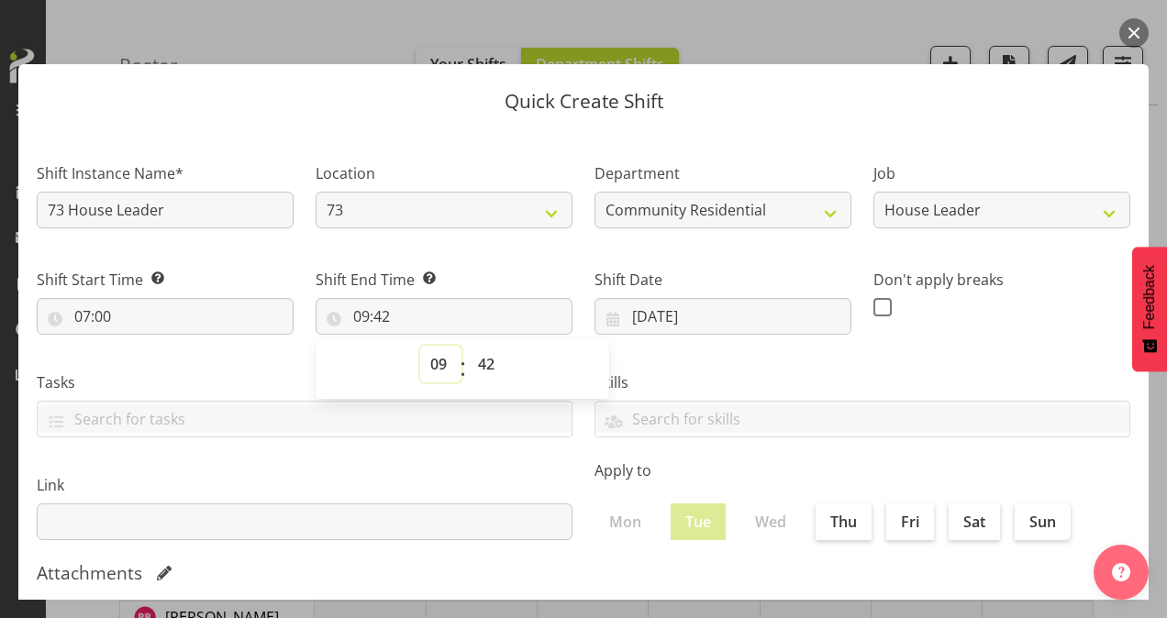
select select "12"
click at [420, 346] on select "00 01 02 03 04 05 06 07 08 09 10 11 12 13 14 15 16 17 18 19 20 21 22 23" at bounding box center [440, 364] width 41 height 37
type input "12:42"
click at [485, 371] on select "00 01 02 03 04 05 06 07 08 09 10 11 12 13 14 15 16 17 18 19 20 21 22 23 24 25 2…" at bounding box center [488, 364] width 41 height 37
select select "0"
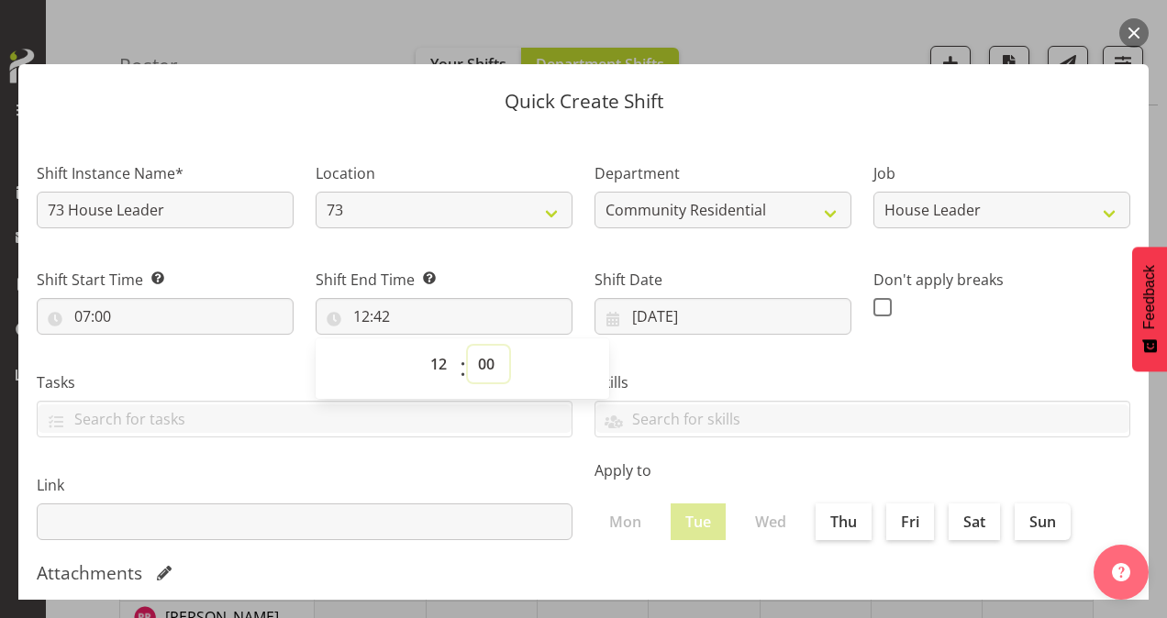
click at [468, 346] on select "00 01 02 03 04 05 06 07 08 09 10 11 12 13 14 15 16 17 18 19 20 21 22 23 24 25 2…" at bounding box center [488, 364] width 41 height 37
type input "12:00"
click at [873, 310] on span at bounding box center [882, 307] width 18 height 18
click at [873, 310] on input "checkbox" at bounding box center [879, 307] width 12 height 12
checkbox input "true"
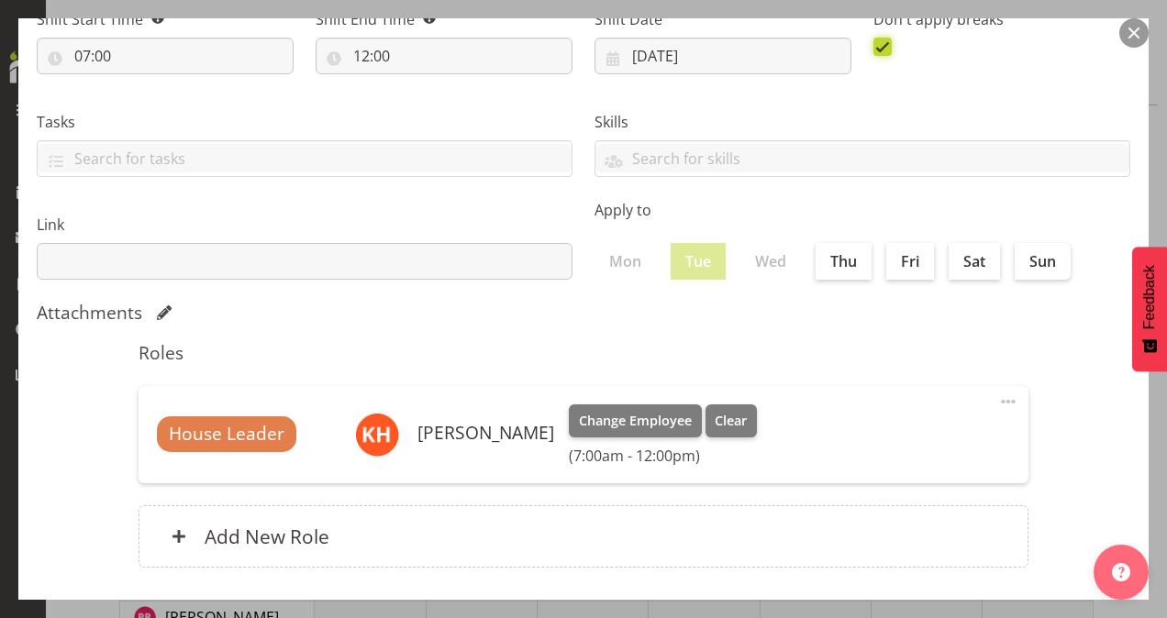
scroll to position [353, 0]
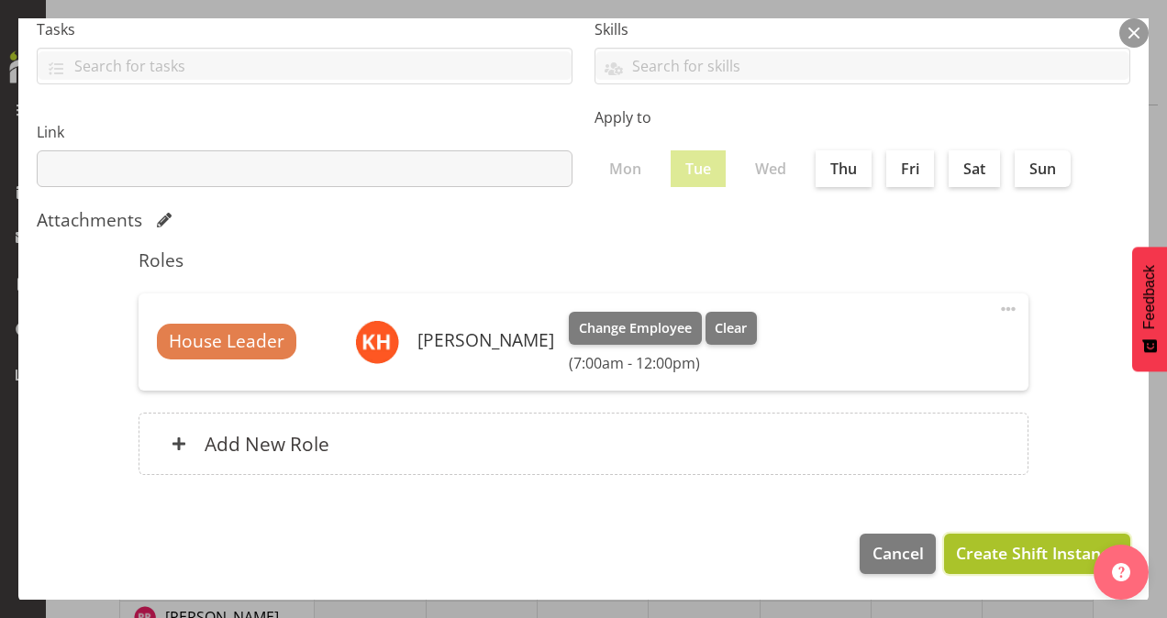
click at [974, 554] on span "Create Shift Instance" at bounding box center [1037, 553] width 162 height 24
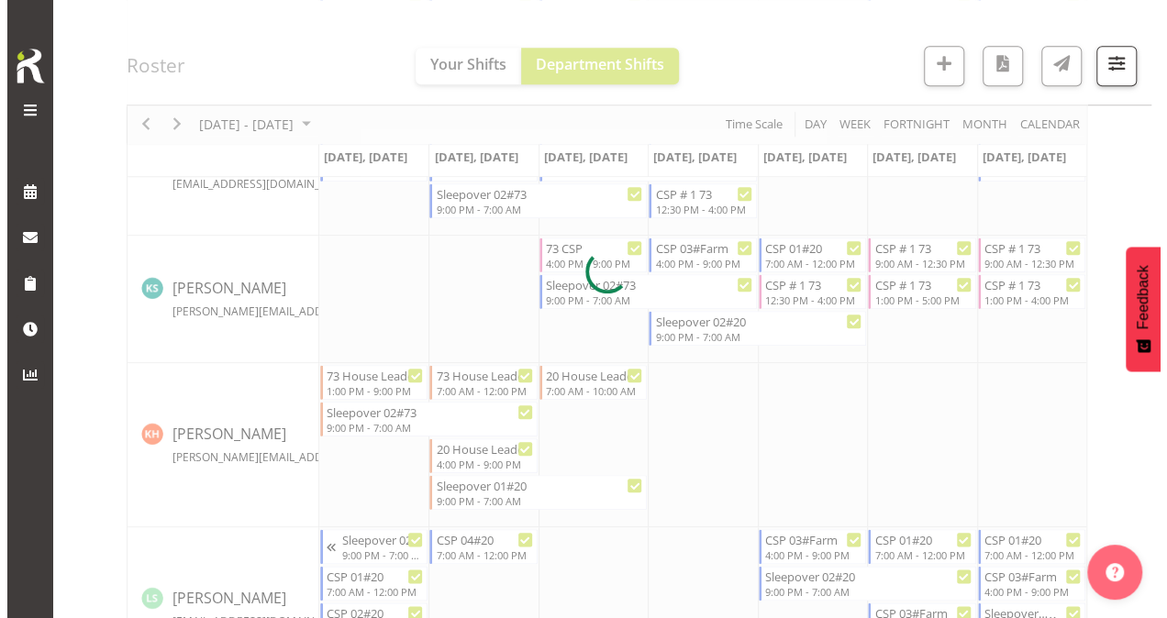
scroll to position [862, 0]
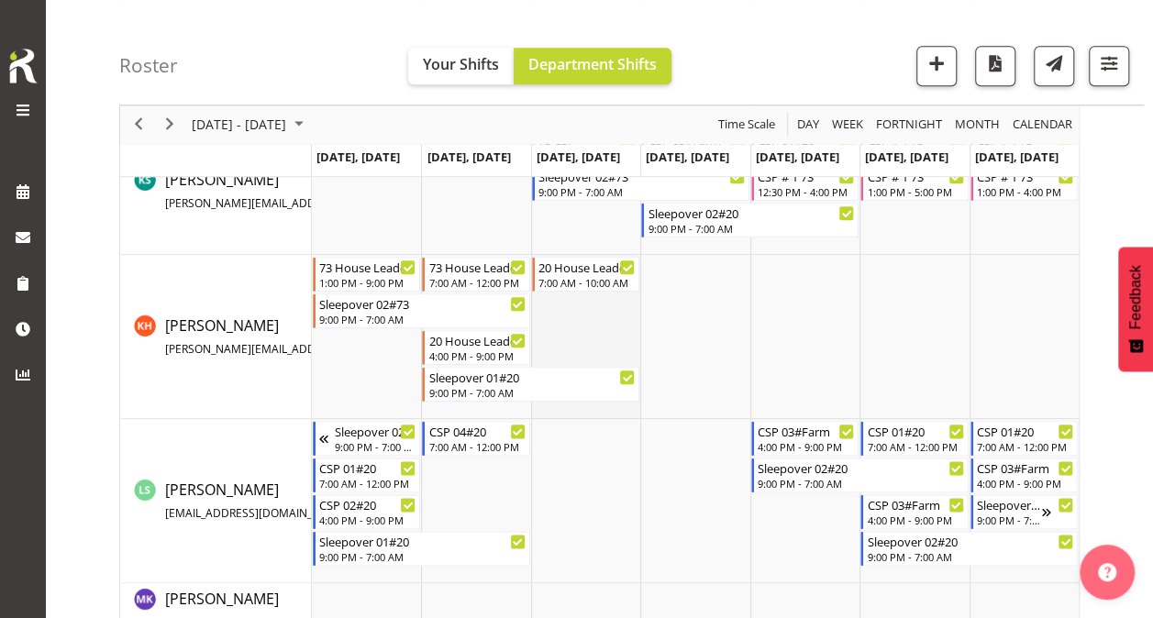
click at [589, 349] on td "Timeline Week of October 13, 2025" at bounding box center [585, 337] width 109 height 164
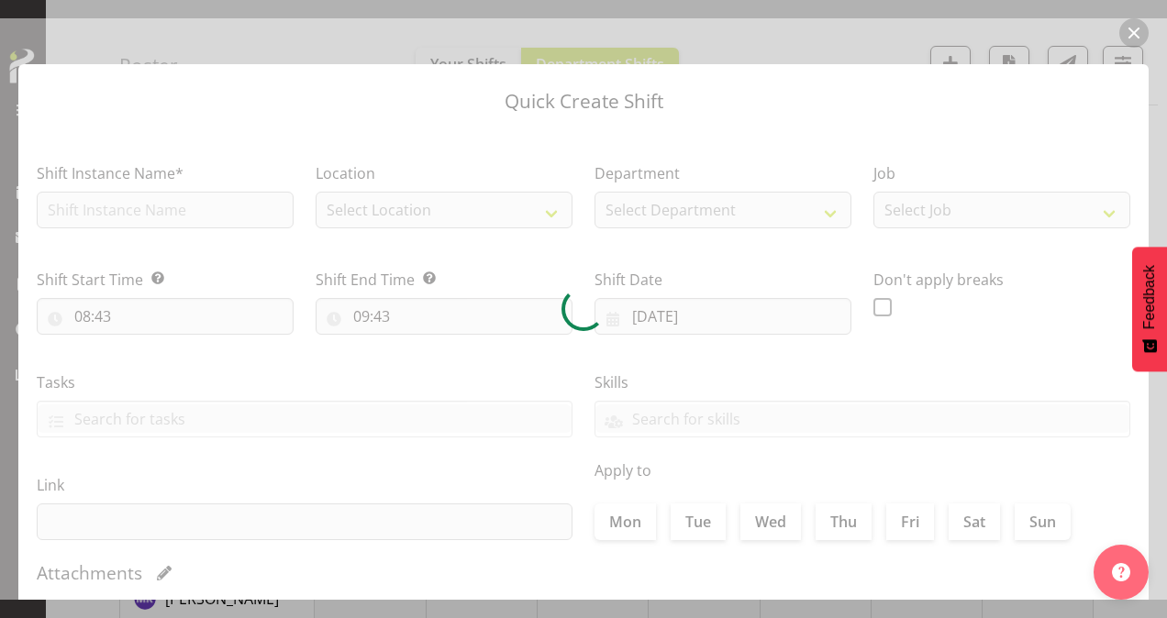
type input "[DATE]"
checkbox input "true"
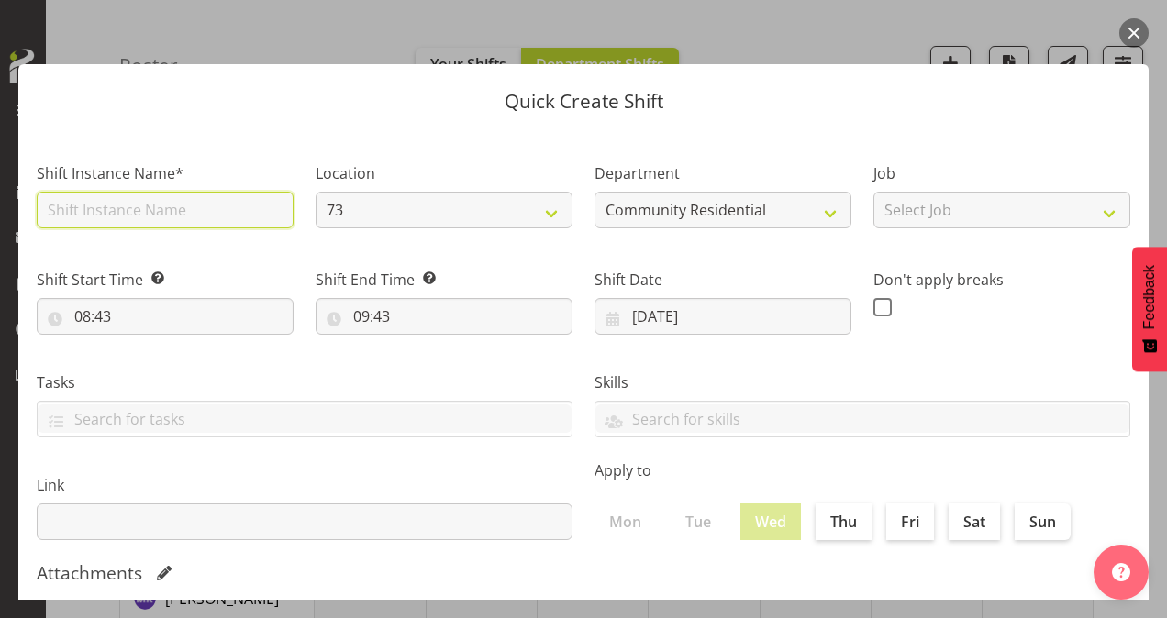
click at [147, 208] on input "text" at bounding box center [165, 210] width 257 height 37
type input "73 House Leader"
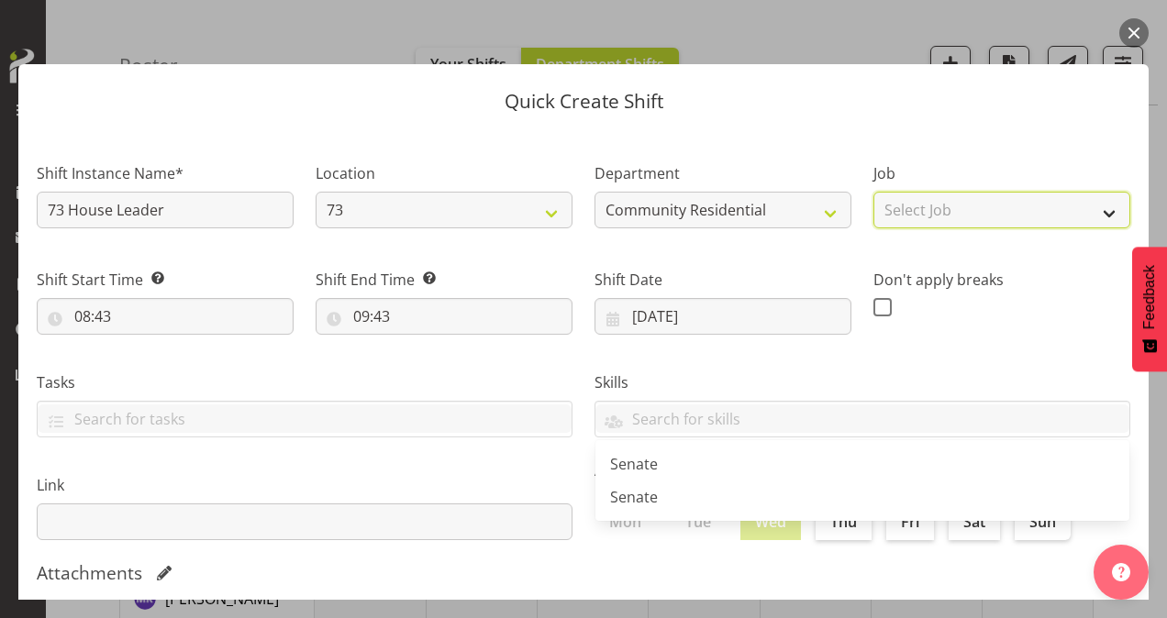
drag, startPoint x: 951, startPoint y: 201, endPoint x: 963, endPoint y: 227, distance: 28.3
click at [951, 201] on select "Select Job Accounts Admin Art Coordinator Community Leader Community Support Pe…" at bounding box center [1001, 210] width 257 height 37
select select "1"
click at [873, 192] on select "Select Job Accounts Admin Art Coordinator Community Leader Community Support Pe…" at bounding box center [1001, 210] width 257 height 37
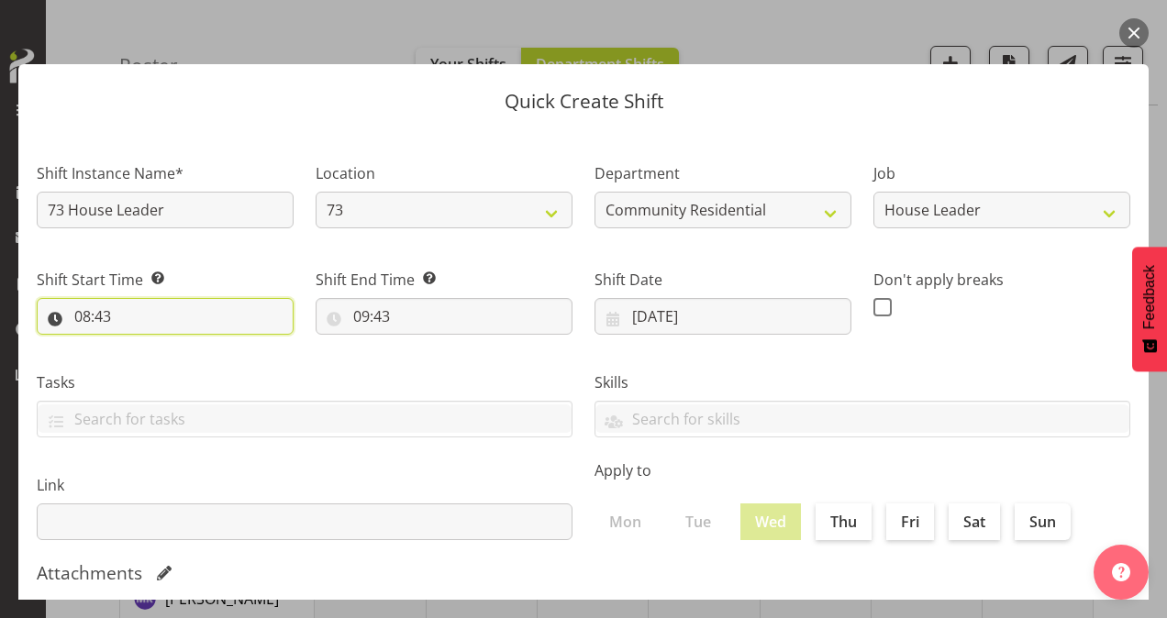
click at [84, 312] on input "08:43" at bounding box center [165, 316] width 257 height 37
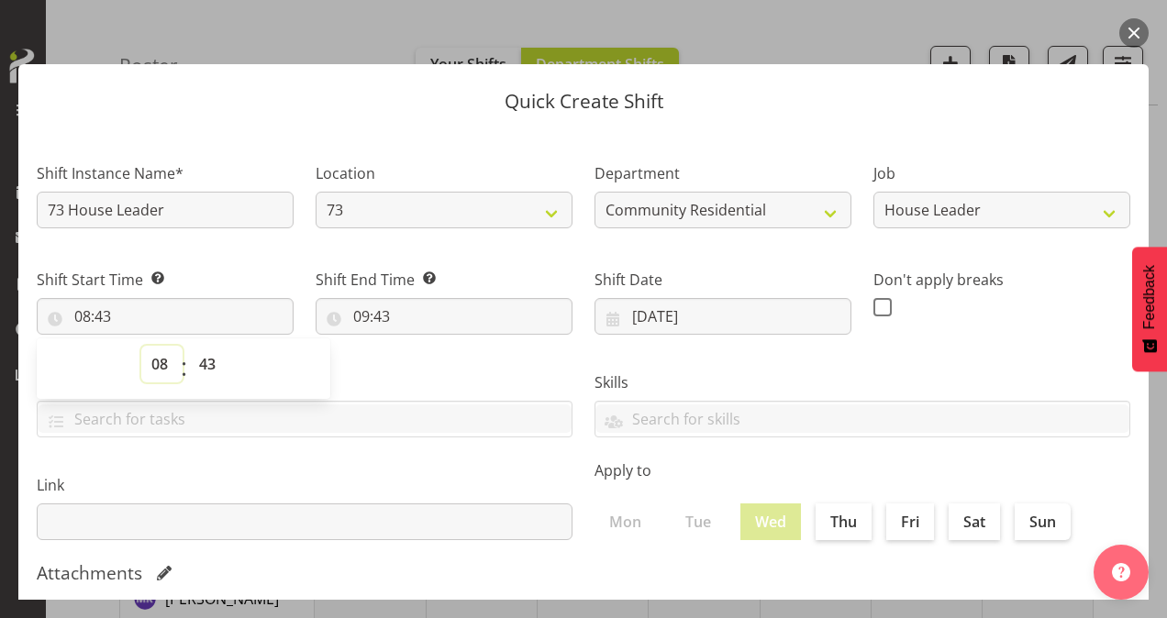
click at [165, 367] on select "00 01 02 03 04 05 06 07 08 09 10 11 12 13 14 15 16 17 18 19 20 21 22 23" at bounding box center [161, 364] width 41 height 37
select select "10"
click at [141, 346] on select "00 01 02 03 04 05 06 07 08 09 10 11 12 13 14 15 16 17 18 19 20 21 22 23" at bounding box center [161, 364] width 41 height 37
type input "10:43"
click at [213, 365] on select "00 01 02 03 04 05 06 07 08 09 10 11 12 13 14 15 16 17 18 19 20 21 22 23 24 25 2…" at bounding box center [209, 364] width 41 height 37
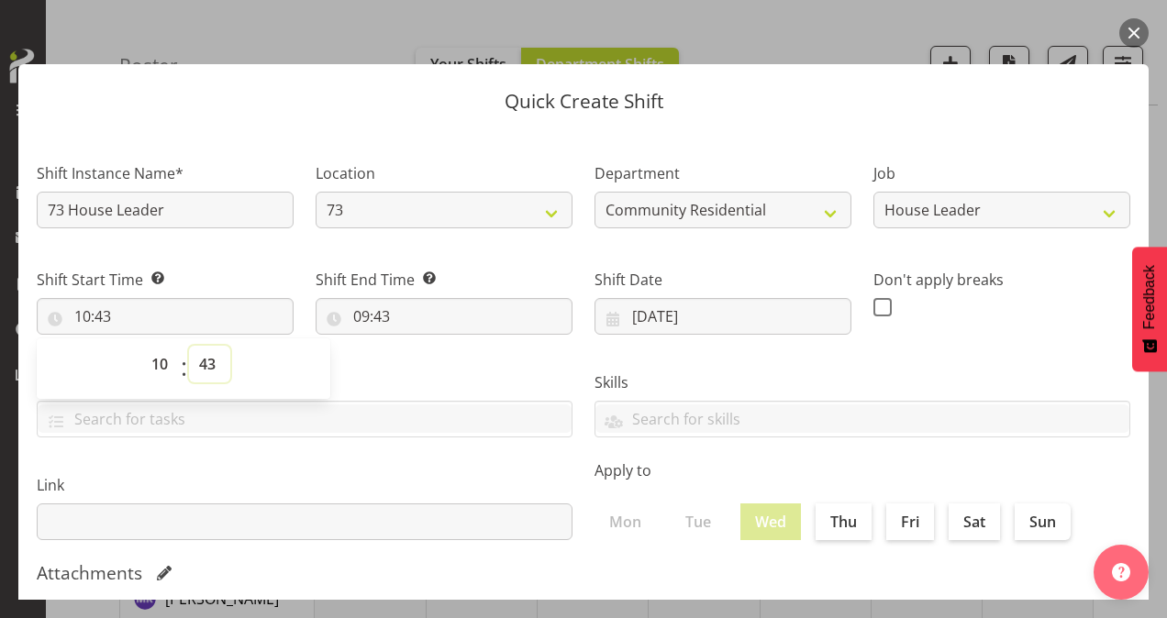
select select "30"
click at [189, 346] on select "00 01 02 03 04 05 06 07 08 09 10 11 12 13 14 15 16 17 18 19 20 21 22 23 24 25 2…" at bounding box center [209, 364] width 41 height 37
type input "10:30"
click at [364, 314] on input "09:43" at bounding box center [444, 316] width 257 height 37
click at [436, 360] on select "00 01 02 03 04 05 06 07 08 09 10 11 12 13 14 15 16 17 18 19 20 21 22 23" at bounding box center [440, 364] width 41 height 37
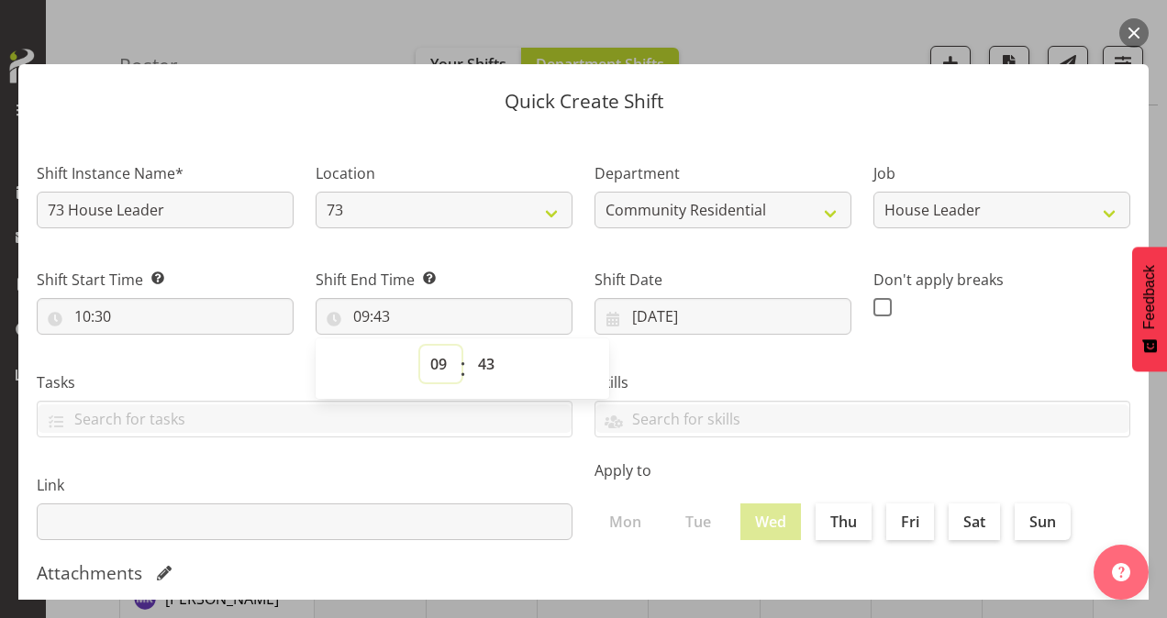
select select "16"
click at [420, 346] on select "00 01 02 03 04 05 06 07 08 09 10 11 12 13 14 15 16 17 18 19 20 21 22 23" at bounding box center [440, 364] width 41 height 37
type input "16:43"
click at [481, 362] on select "00 01 02 03 04 05 06 07 08 09 10 11 12 13 14 15 16 17 18 19 20 21 22 23 24 25 2…" at bounding box center [488, 364] width 41 height 37
select select "0"
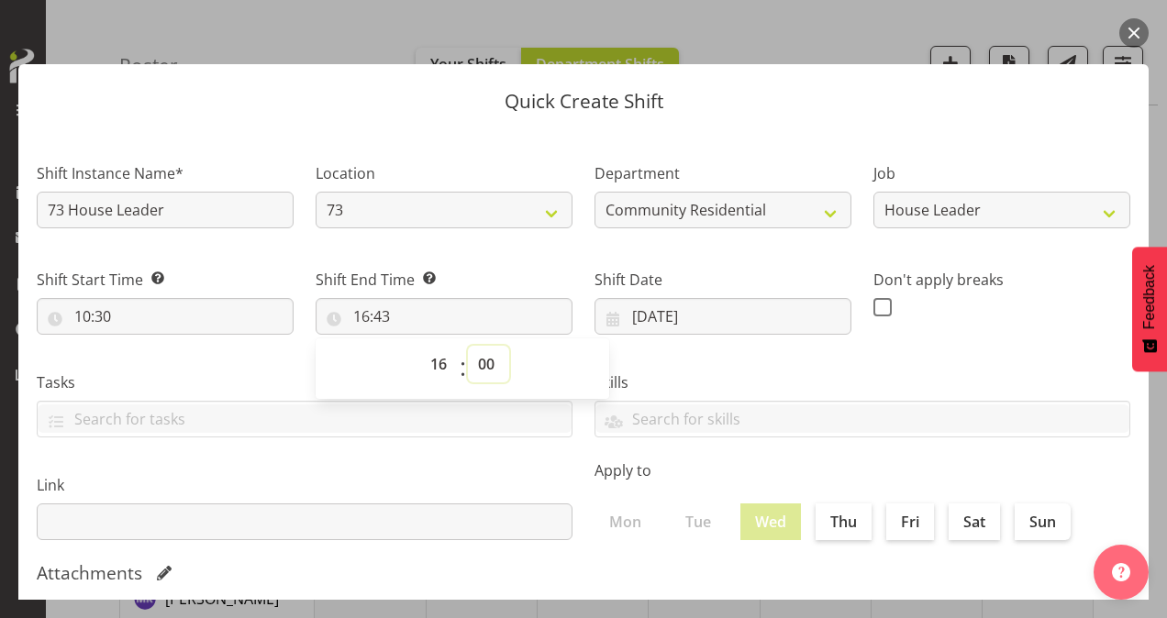
click at [468, 346] on select "00 01 02 03 04 05 06 07 08 09 10 11 12 13 14 15 16 17 18 19 20 21 22 23 24 25 2…" at bounding box center [488, 364] width 41 height 37
type input "16:00"
click at [875, 305] on span at bounding box center [882, 307] width 18 height 18
click at [875, 305] on input "checkbox" at bounding box center [879, 307] width 12 height 12
checkbox input "true"
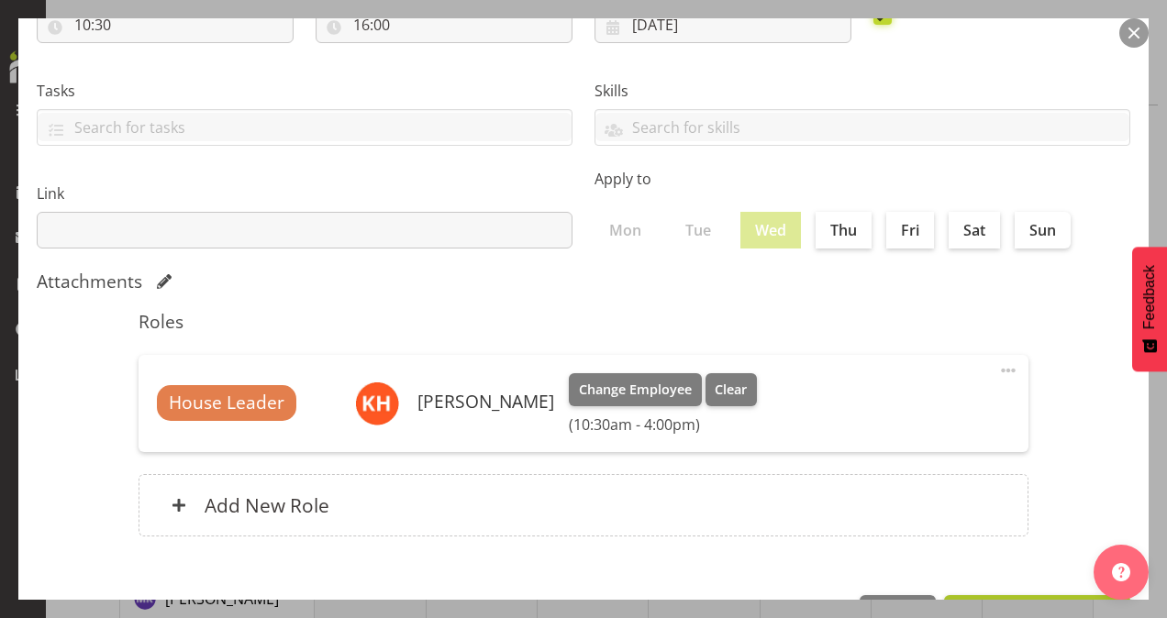
scroll to position [353, 0]
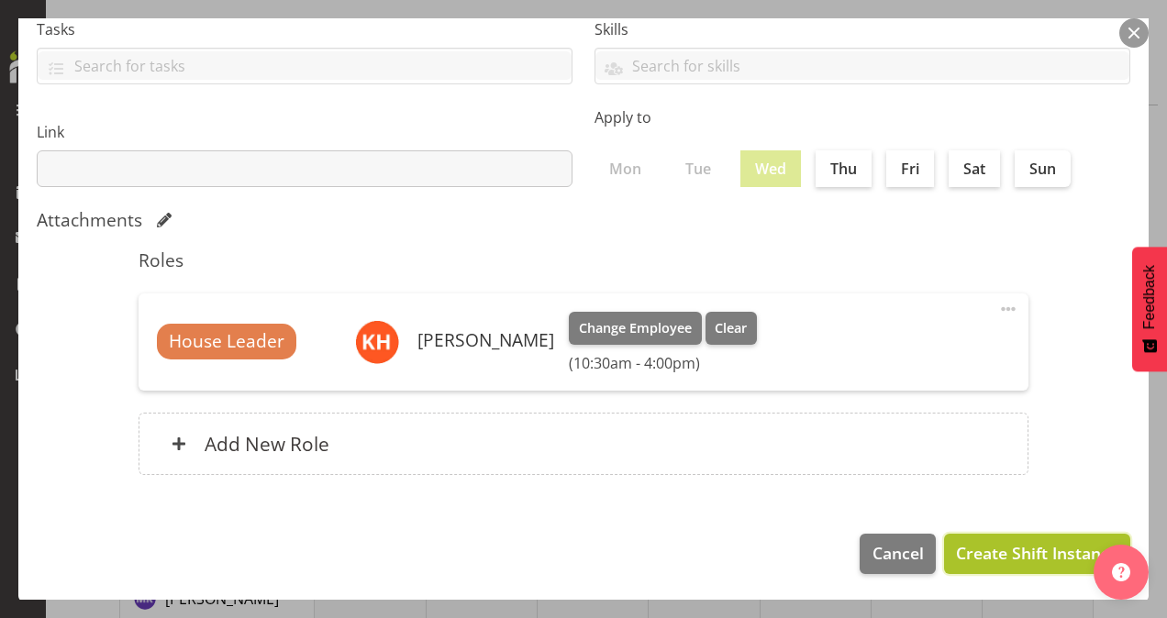
click at [976, 556] on span "Create Shift Instance" at bounding box center [1037, 553] width 162 height 24
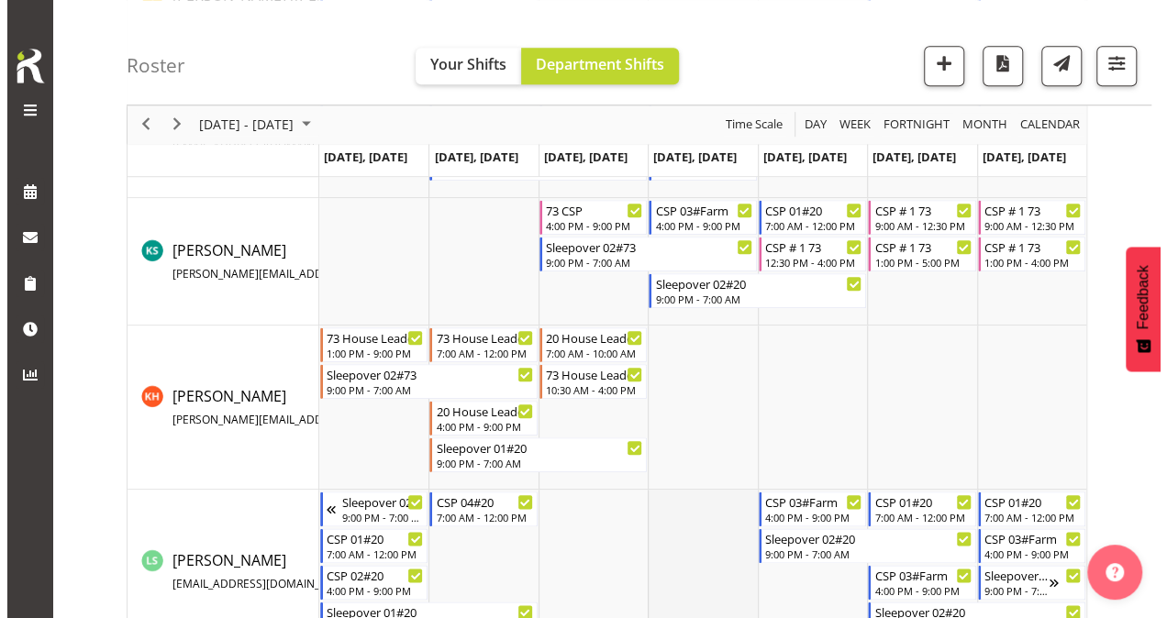
scroll to position [770, 0]
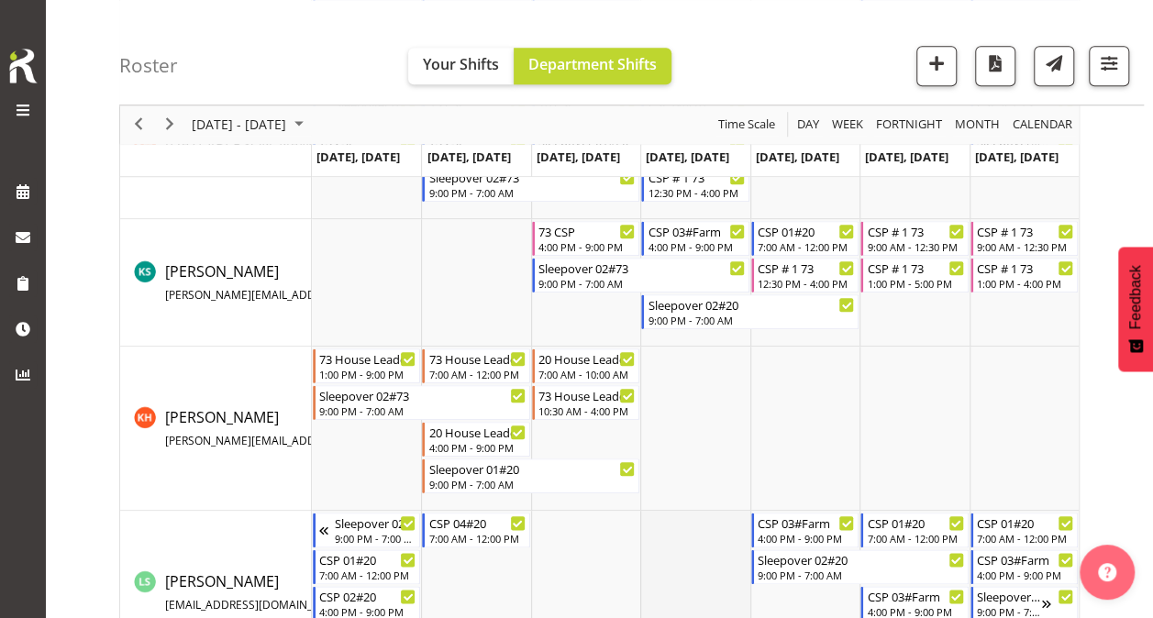
click at [703, 490] on td "Timeline Week of October 13, 2025" at bounding box center [694, 429] width 109 height 164
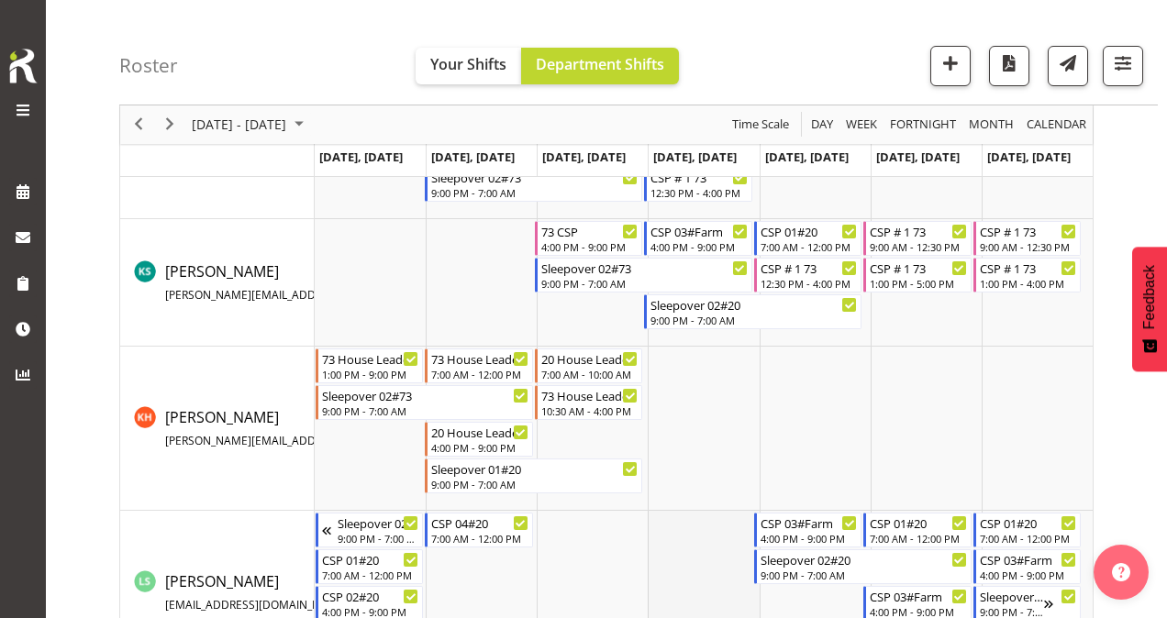
select select "8"
select select "43"
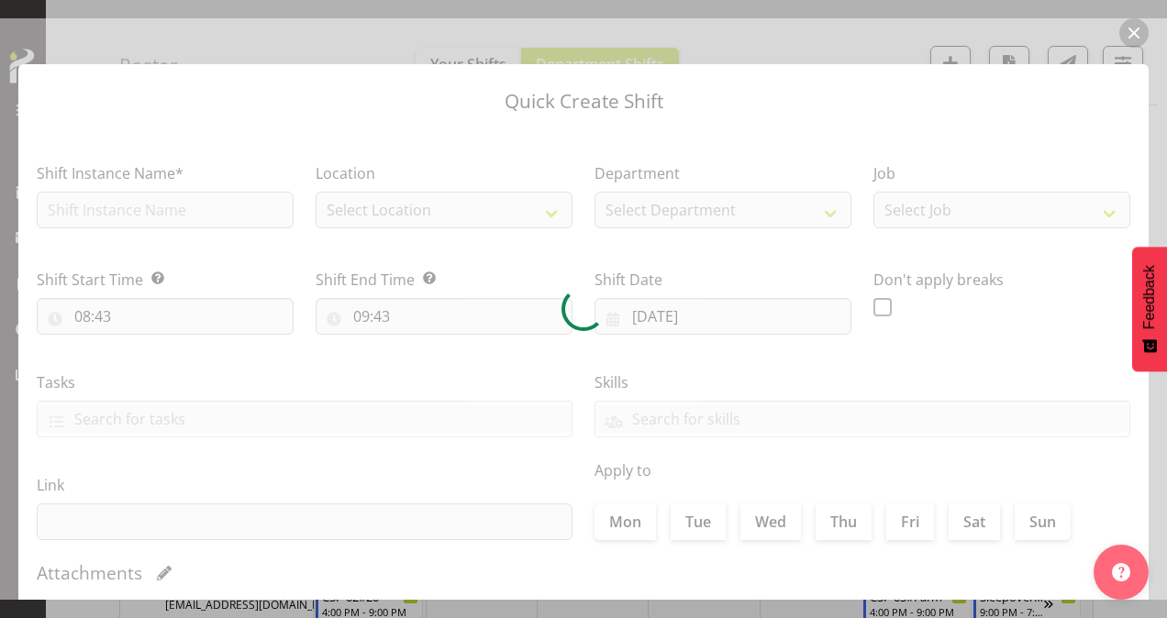
type input "[DATE]"
checkbox input "true"
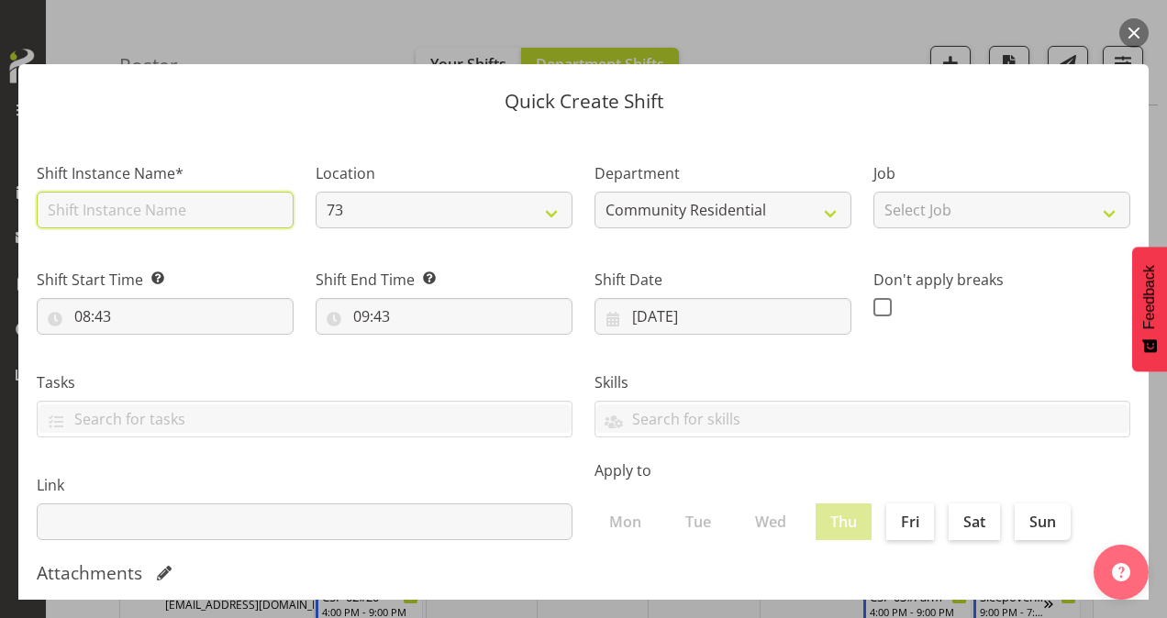
click at [196, 202] on input "text" at bounding box center [165, 210] width 257 height 37
type input "73 House Leader"
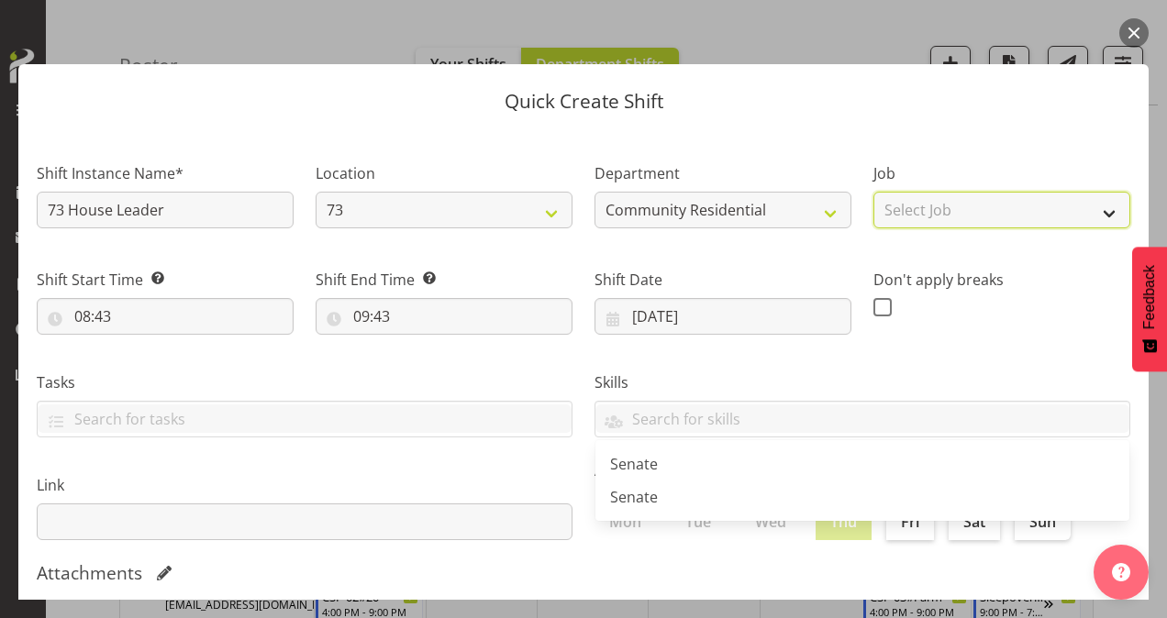
drag, startPoint x: 916, startPoint y: 208, endPoint x: 919, endPoint y: 220, distance: 12.5
click at [916, 208] on select "Select Job Accounts Admin Art Coordinator Community Leader Community Support Pe…" at bounding box center [1001, 210] width 257 height 37
select select "1"
click at [873, 192] on select "Select Job Accounts Admin Art Coordinator Community Leader Community Support Pe…" at bounding box center [1001, 210] width 257 height 37
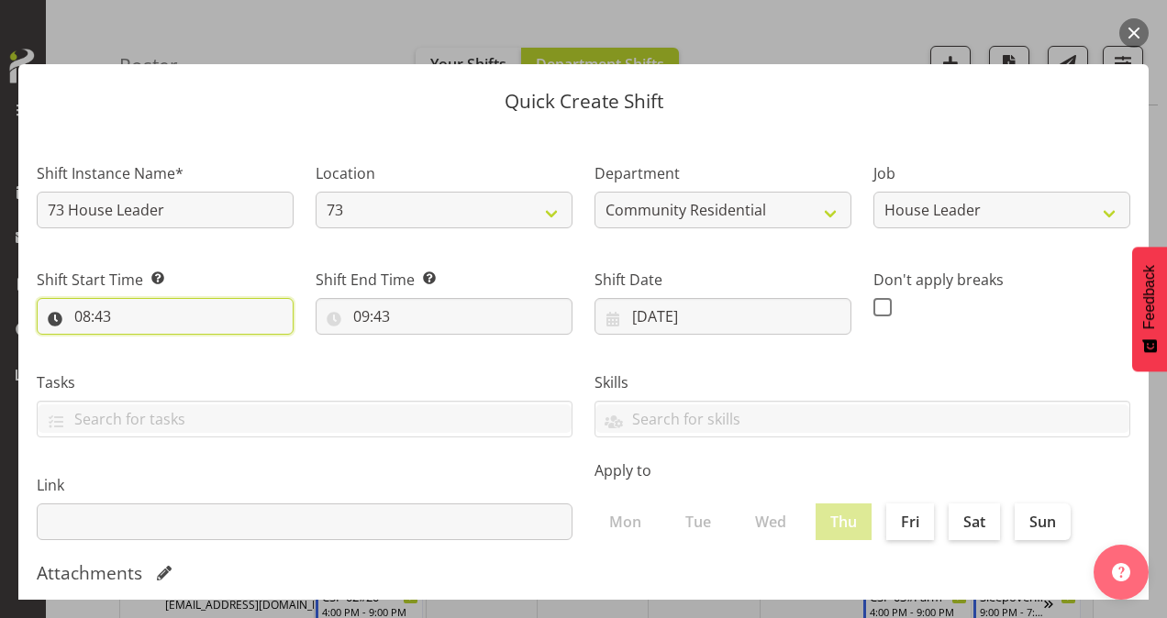
click at [88, 316] on input "08:43" at bounding box center [165, 316] width 257 height 37
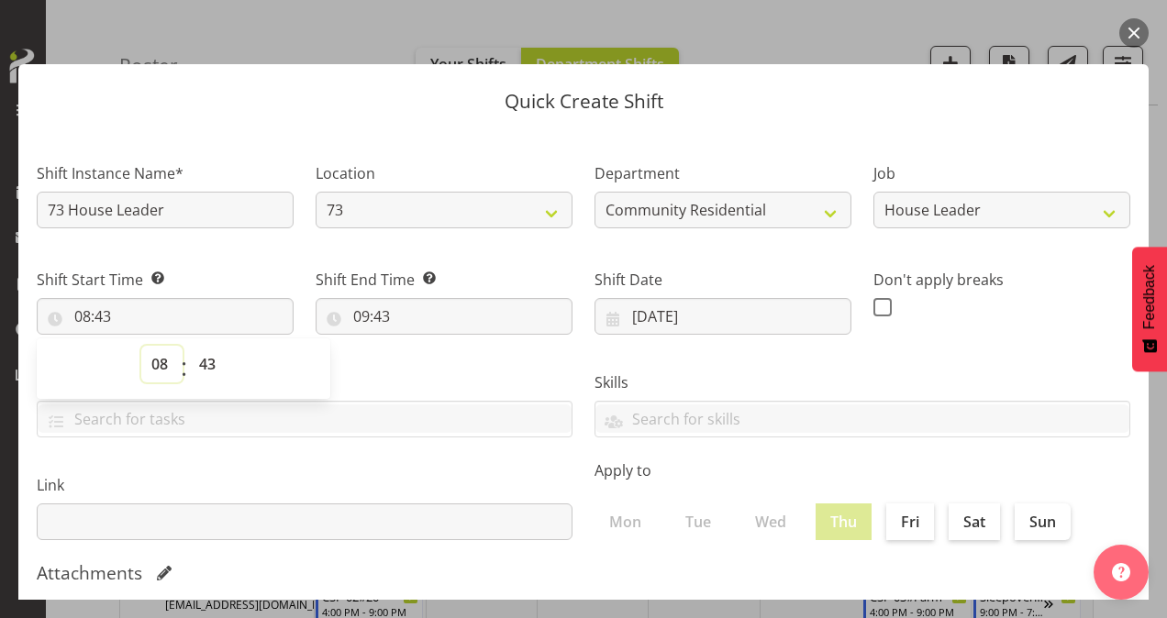
click at [166, 361] on select "00 01 02 03 04 05 06 07 08 09 10 11 12 13 14 15 16 17 18 19 20 21 22 23" at bounding box center [161, 364] width 41 height 37
select select "16"
click at [141, 346] on select "00 01 02 03 04 05 06 07 08 09 10 11 12 13 14 15 16 17 18 19 20 21 22 23" at bounding box center [161, 364] width 41 height 37
type input "16:43"
click at [214, 360] on select "00 01 02 03 04 05 06 07 08 09 10 11 12 13 14 15 16 17 18 19 20 21 22 23 24 25 2…" at bounding box center [209, 364] width 41 height 37
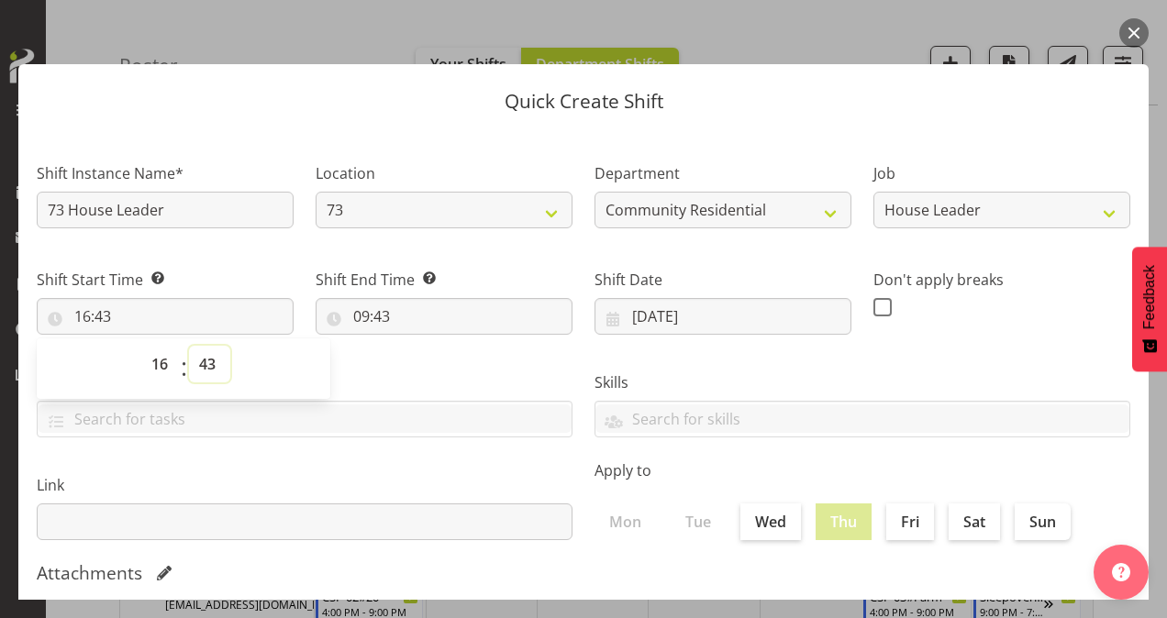
click at [214, 360] on select "00 01 02 03 04 05 06 07 08 09 10 11 12 13 14 15 16 17 18 19 20 21 22 23 24 25 2…" at bounding box center [209, 364] width 41 height 37
click at [220, 367] on select "00 01 02 03 04 05 06 07 08 09 10 11 12 13 14 15 16 17 18 19 20 21 22 23 24 25 2…" at bounding box center [209, 364] width 41 height 37
select select "0"
click at [189, 346] on select "00 01 02 03 04 05 06 07 08 09 10 11 12 13 14 15 16 17 18 19 20 21 22 23 24 25 2…" at bounding box center [209, 364] width 41 height 37
type input "16:00"
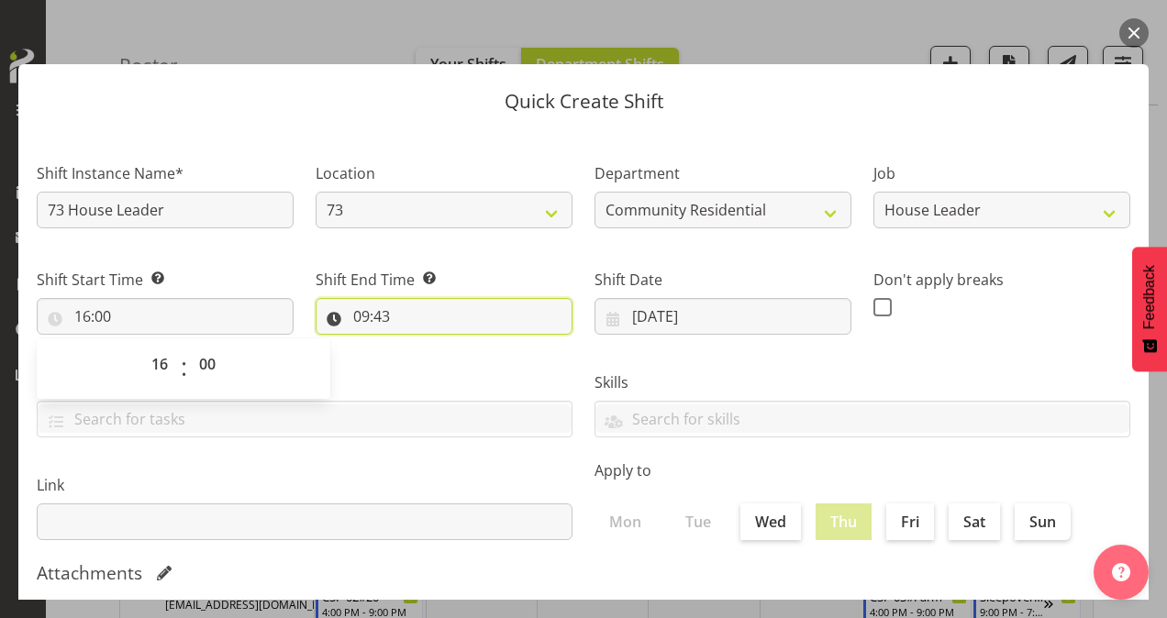
click at [364, 317] on input "09:43" at bounding box center [444, 316] width 257 height 37
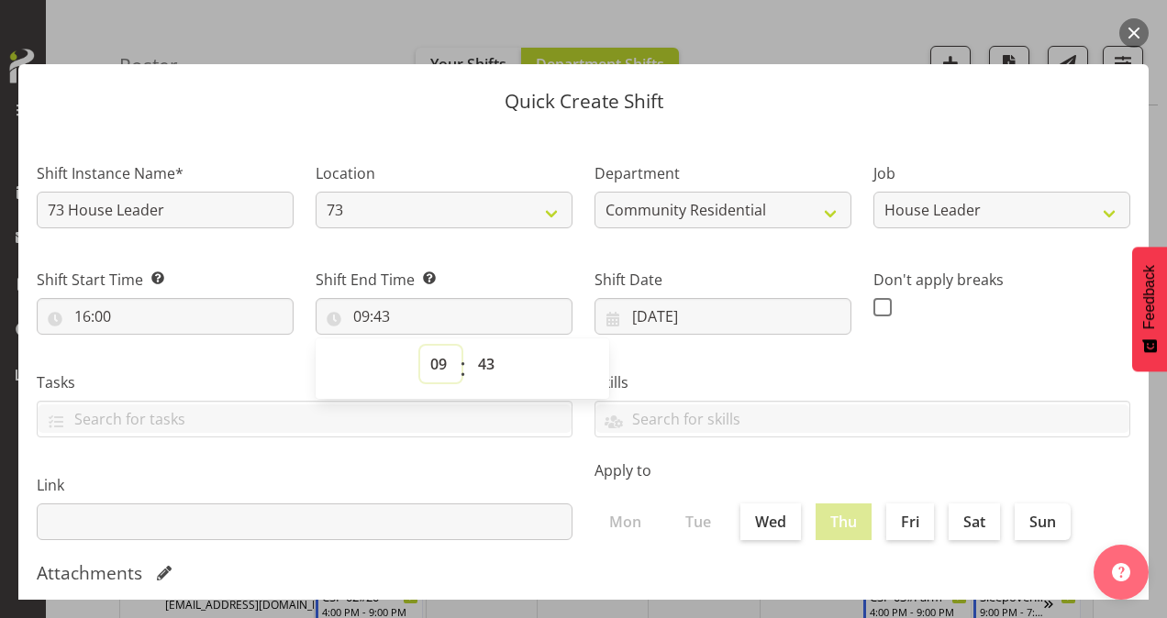
click at [438, 360] on select "00 01 02 03 04 05 06 07 08 09 10 11 12 13 14 15 16 17 18 19 20 21 22 23" at bounding box center [440, 364] width 41 height 37
select select "21"
click at [420, 346] on select "00 01 02 03 04 05 06 07 08 09 10 11 12 13 14 15 16 17 18 19 20 21 22 23" at bounding box center [440, 364] width 41 height 37
type input "21:43"
click at [483, 365] on select "00 01 02 03 04 05 06 07 08 09 10 11 12 13 14 15 16 17 18 19 20 21 22 23 24 25 2…" at bounding box center [488, 364] width 41 height 37
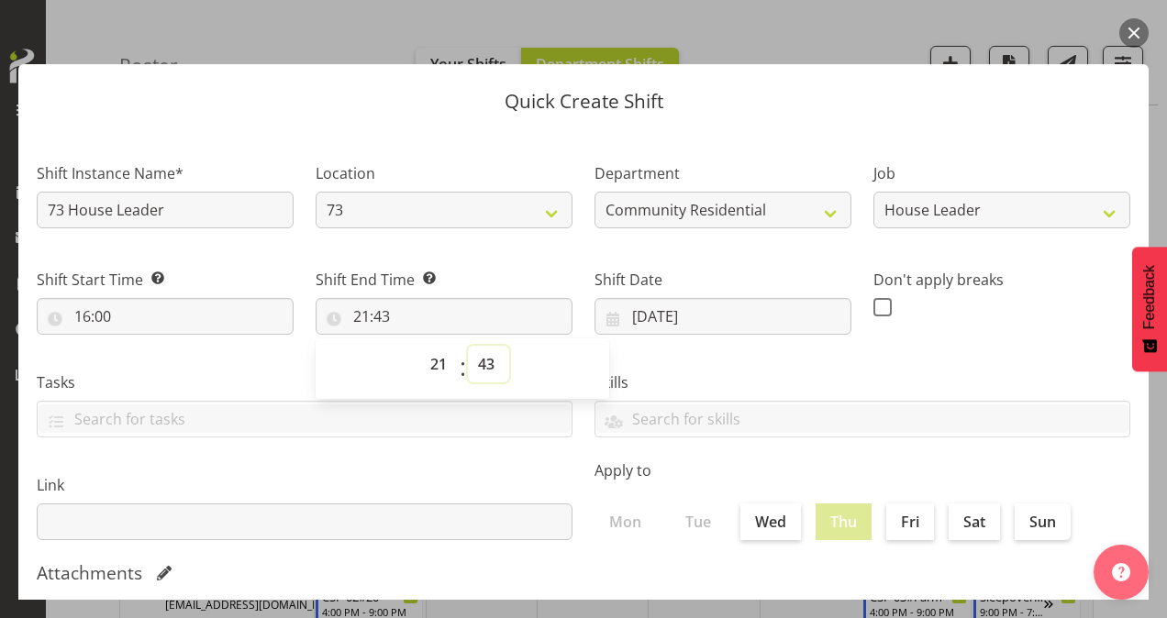
select select "0"
click at [468, 346] on select "00 01 02 03 04 05 06 07 08 09 10 11 12 13 14 15 16 17 18 19 20 21 22 23 24 25 2…" at bounding box center [488, 364] width 41 height 37
type input "21:00"
click at [874, 305] on span at bounding box center [882, 307] width 18 height 18
click at [874, 305] on input "checkbox" at bounding box center [879, 307] width 12 height 12
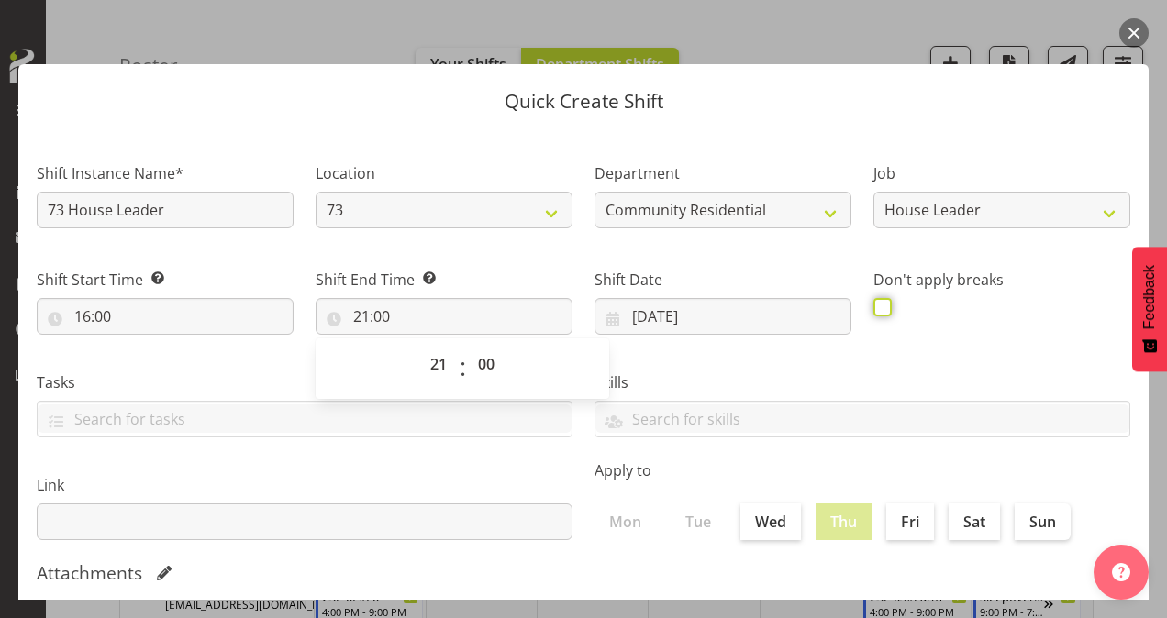
checkbox input "true"
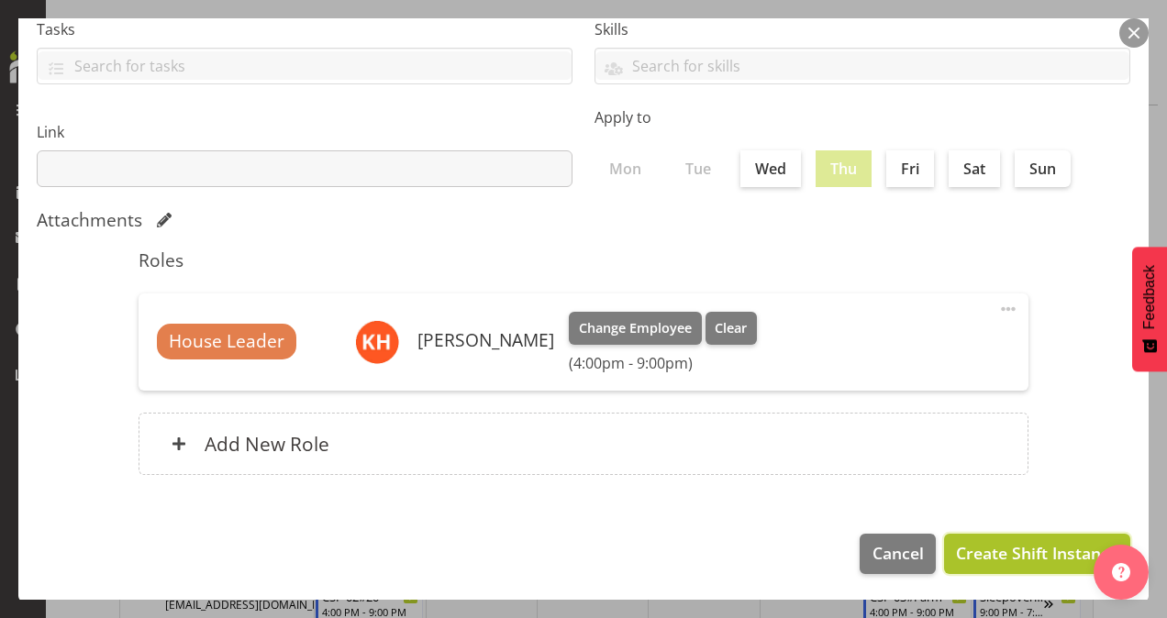
click at [1003, 550] on span "Create Shift Instance" at bounding box center [1037, 553] width 162 height 24
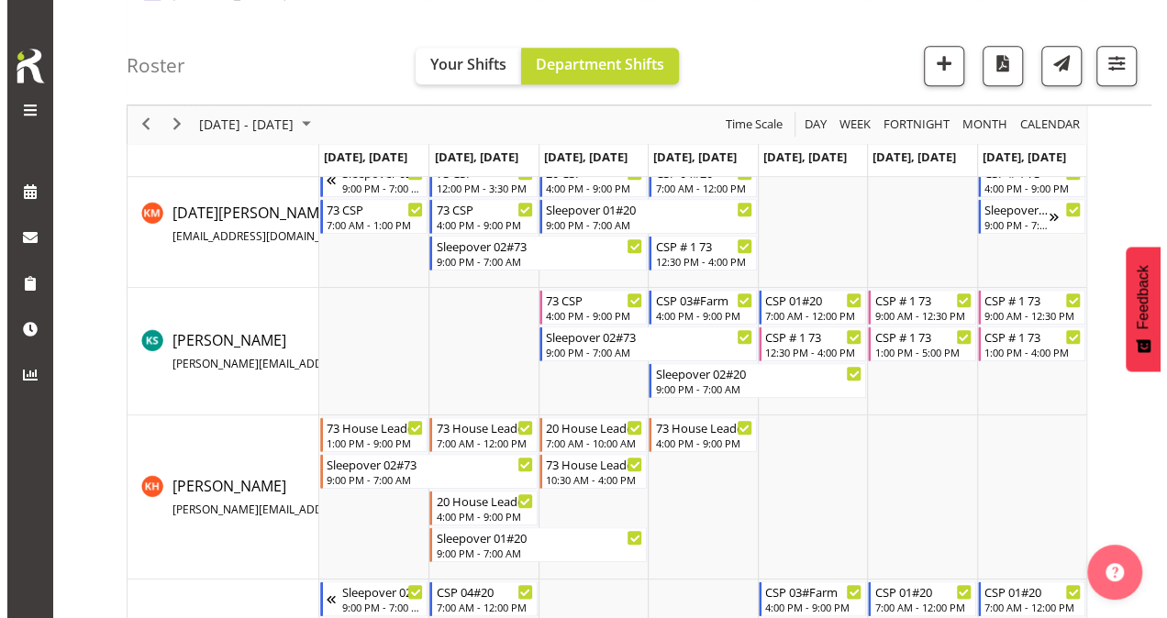
scroll to position [826, 0]
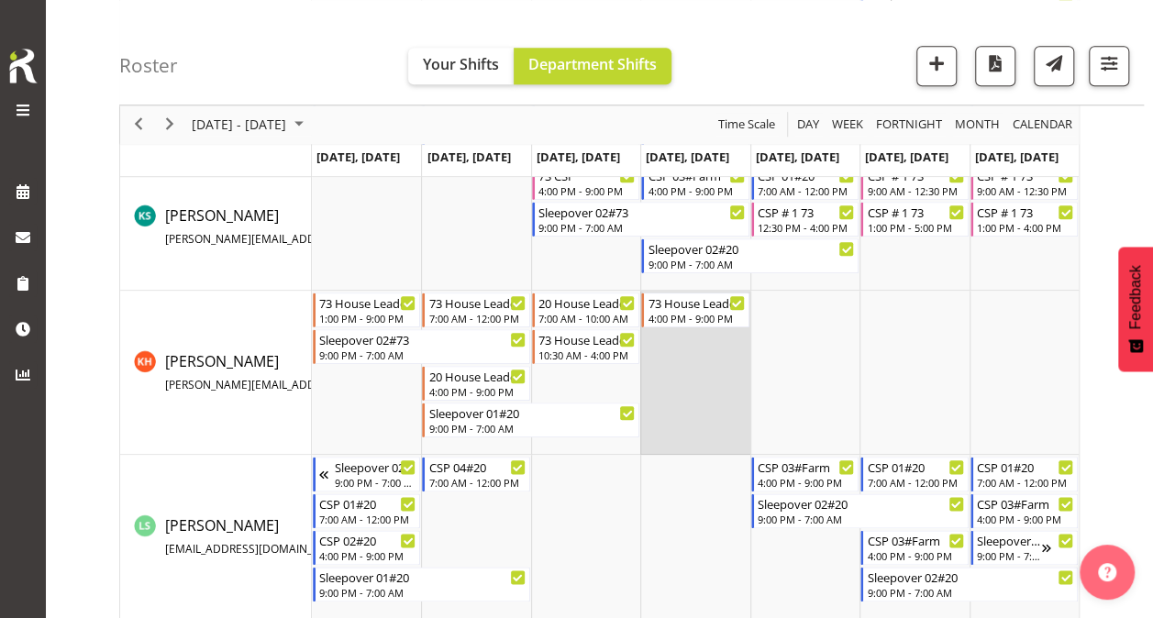
click at [736, 360] on td "Timeline Week of October 13, 2025" at bounding box center [694, 373] width 109 height 164
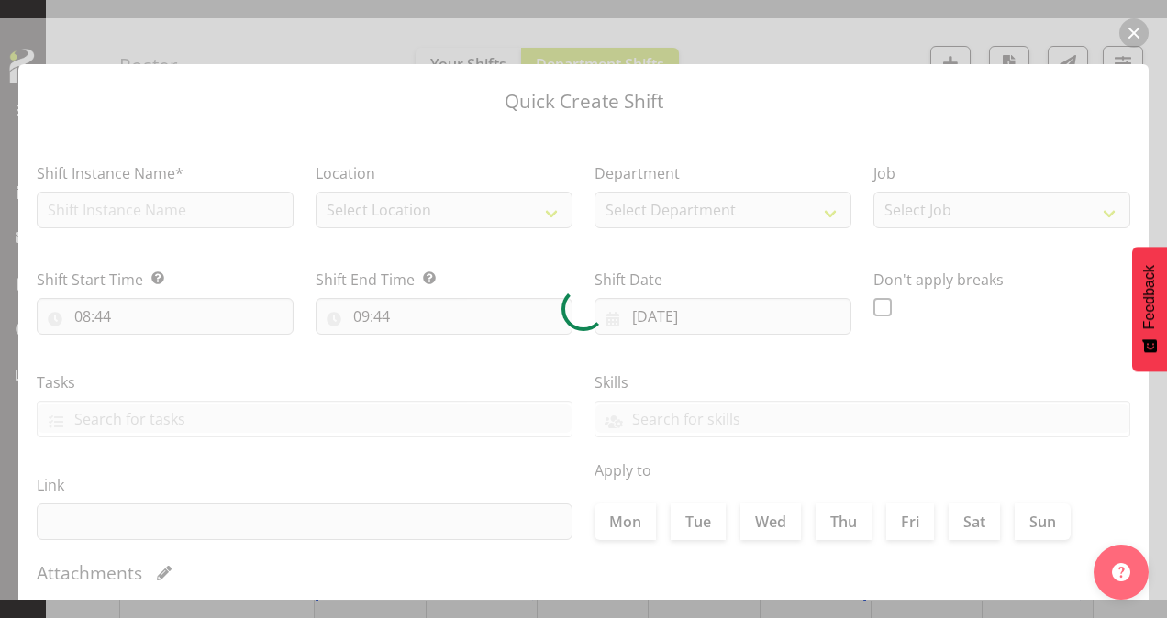
click at [188, 206] on div at bounding box center [583, 309] width 1167 height 582
type input "[DATE]"
checkbox input "true"
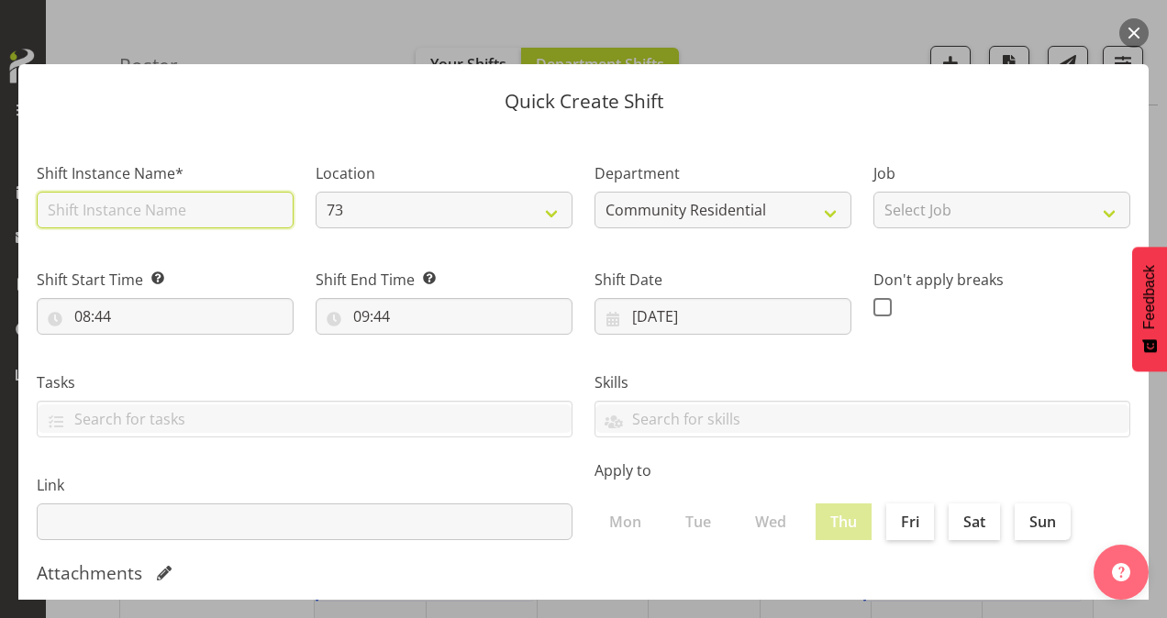
click at [185, 215] on input "text" at bounding box center [165, 210] width 257 height 37
type input "SLeepover House Leader #73"
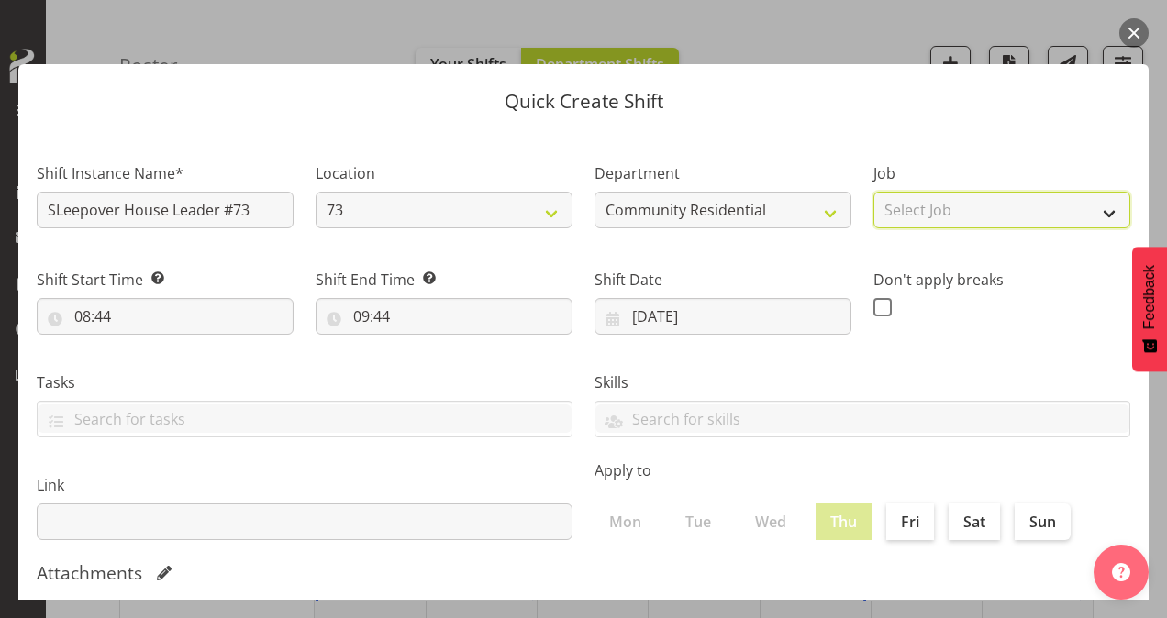
click at [901, 209] on select "Select Job Accounts Admin Art Coordinator Community Leader Community Support Pe…" at bounding box center [1001, 210] width 257 height 37
select select "1"
click at [873, 192] on select "Select Job Accounts Admin Art Coordinator Community Leader Community Support Pe…" at bounding box center [1001, 210] width 257 height 37
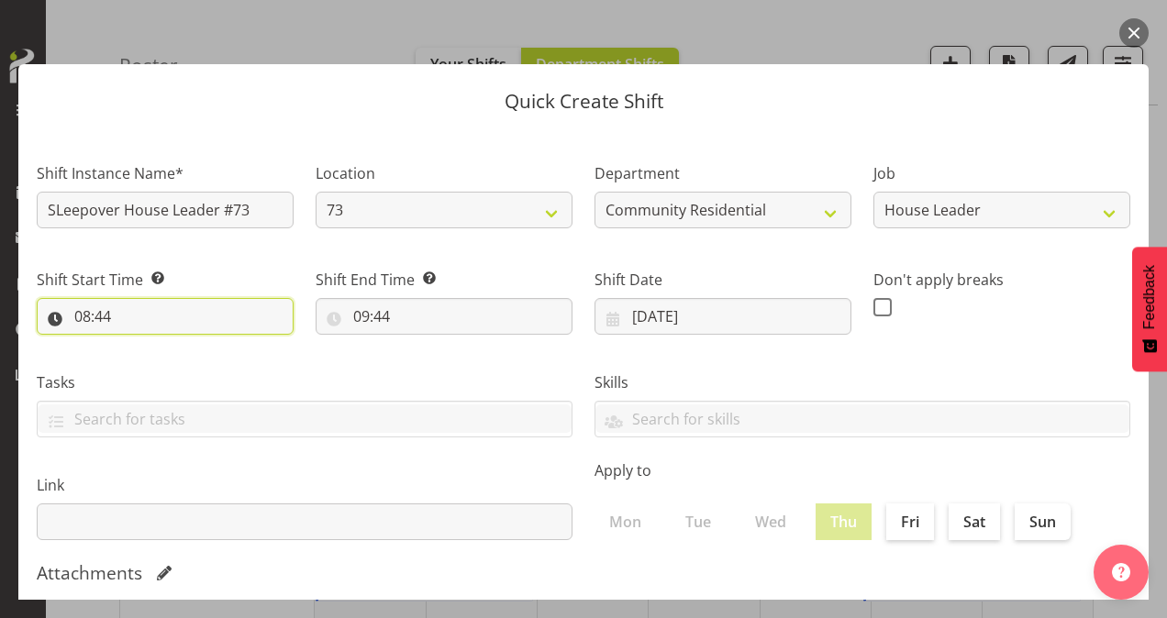
click at [83, 314] on input "08:44" at bounding box center [165, 316] width 257 height 37
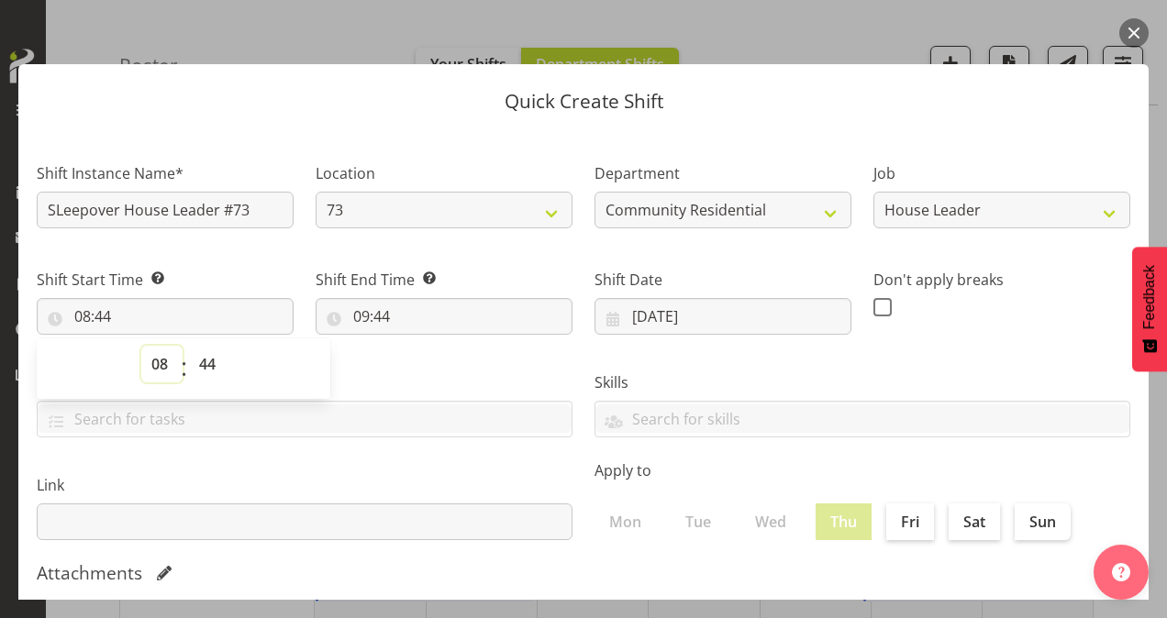
click at [161, 362] on select "00 01 02 03 04 05 06 07 08 09 10 11 12 13 14 15 16 17 18 19 20 21 22 23" at bounding box center [161, 364] width 41 height 37
select select "21"
click at [141, 346] on select "00 01 02 03 04 05 06 07 08 09 10 11 12 13 14 15 16 17 18 19 20 21 22 23" at bounding box center [161, 364] width 41 height 37
type input "21:44"
click at [207, 361] on select "00 01 02 03 04 05 06 07 08 09 10 11 12 13 14 15 16 17 18 19 20 21 22 23 24 25 2…" at bounding box center [209, 364] width 41 height 37
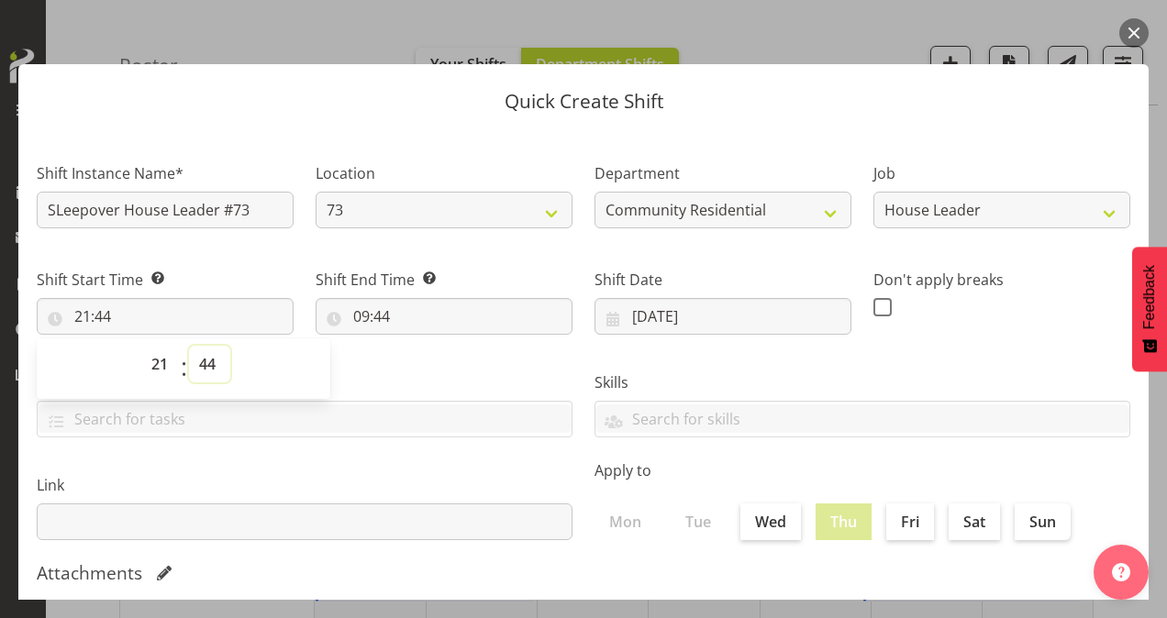
select select "0"
click at [189, 346] on select "00 01 02 03 04 05 06 07 08 09 10 11 12 13 14 15 16 17 18 19 20 21 22 23 24 25 2…" at bounding box center [209, 364] width 41 height 37
type input "21:00"
click at [359, 321] on input "09:44" at bounding box center [444, 316] width 257 height 37
click at [439, 356] on select "00 01 02 03 04 05 06 07 08 09 10 11 12 13 14 15 16 17 18 19 20 21 22 23" at bounding box center [440, 364] width 41 height 37
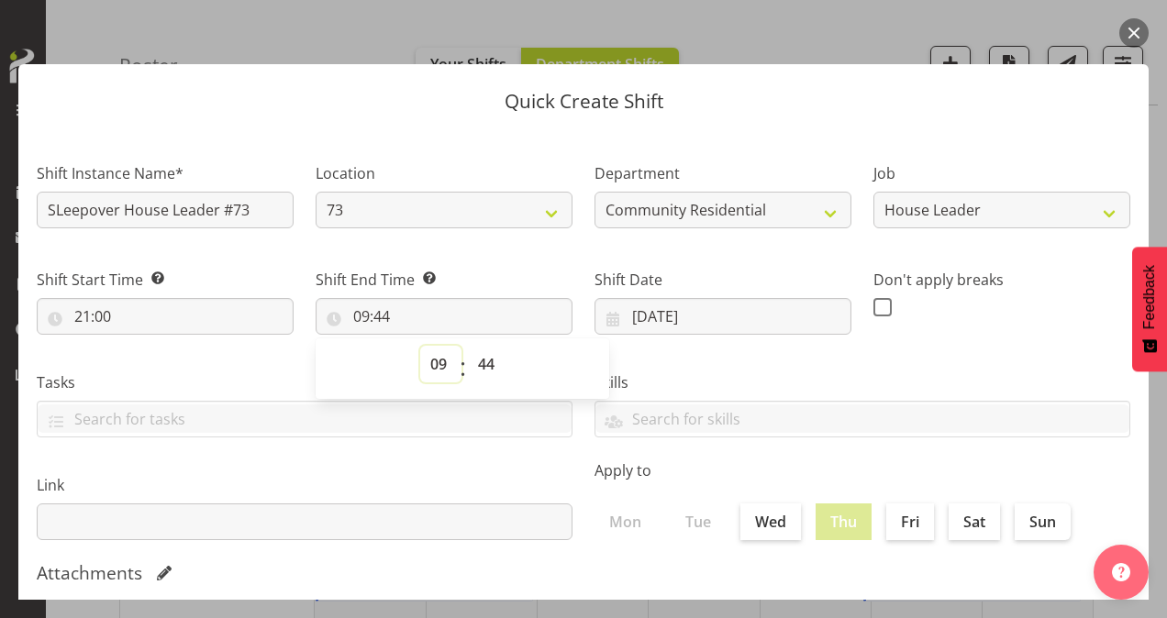
select select "7"
click at [420, 346] on select "00 01 02 03 04 05 06 07 08 09 10 11 12 13 14 15 16 17 18 19 20 21 22 23" at bounding box center [440, 364] width 41 height 37
type input "07:44"
click at [488, 363] on select "00 01 02 03 04 05 06 07 08 09 10 11 12 13 14 15 16 17 18 19 20 21 22 23 24 25 2…" at bounding box center [488, 364] width 41 height 37
select select "0"
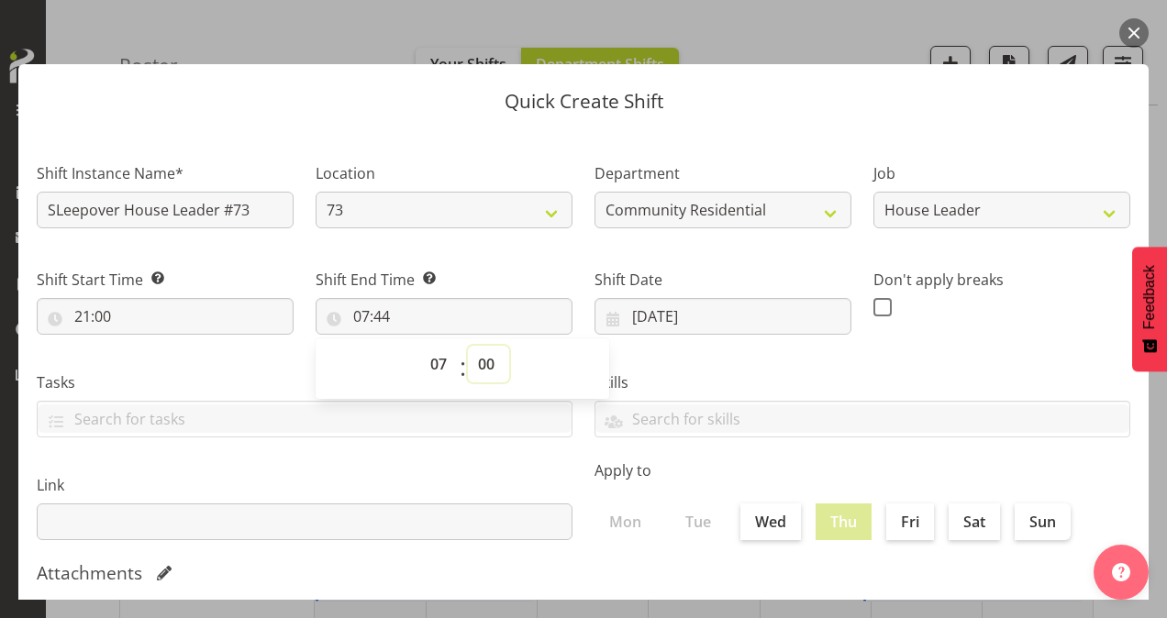
click at [468, 346] on select "00 01 02 03 04 05 06 07 08 09 10 11 12 13 14 15 16 17 18 19 20 21 22 23 24 25 2…" at bounding box center [488, 364] width 41 height 37
type input "07:00"
click at [876, 307] on span at bounding box center [882, 307] width 18 height 18
click at [876, 307] on input "checkbox" at bounding box center [879, 307] width 12 height 12
checkbox input "true"
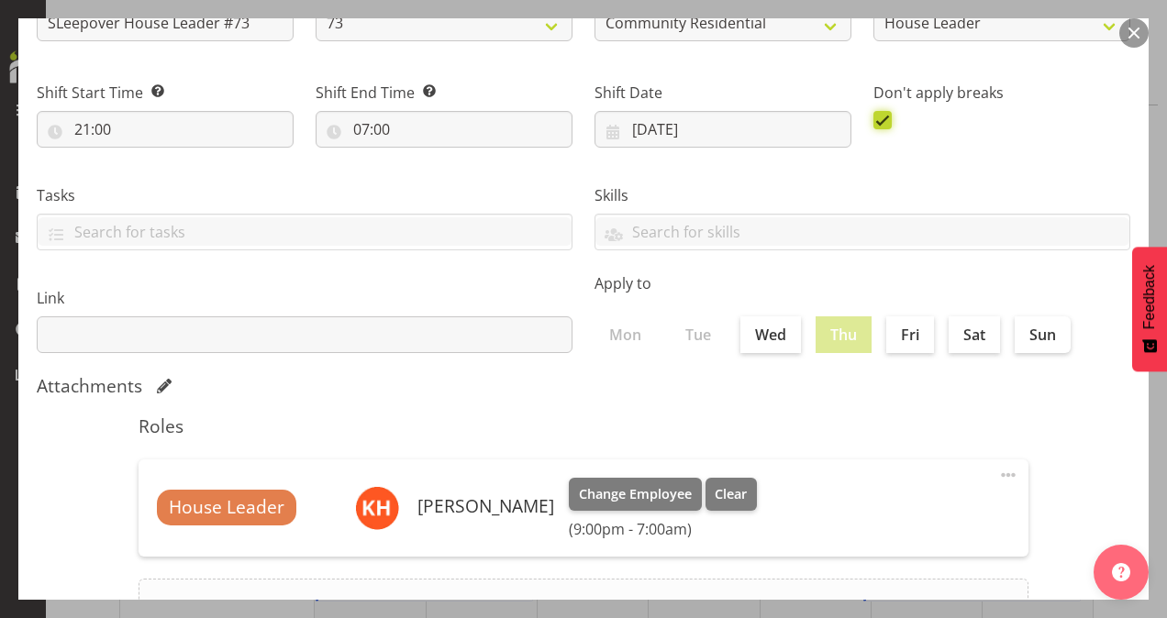
scroll to position [353, 0]
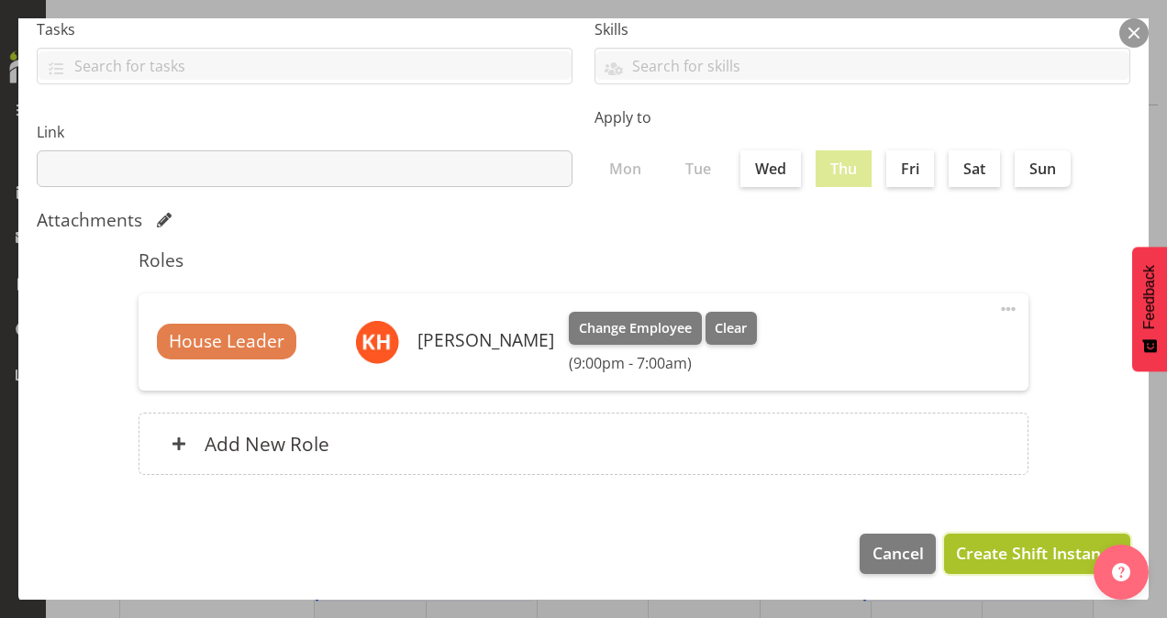
click at [1000, 541] on span "Create Shift Instance" at bounding box center [1037, 553] width 162 height 24
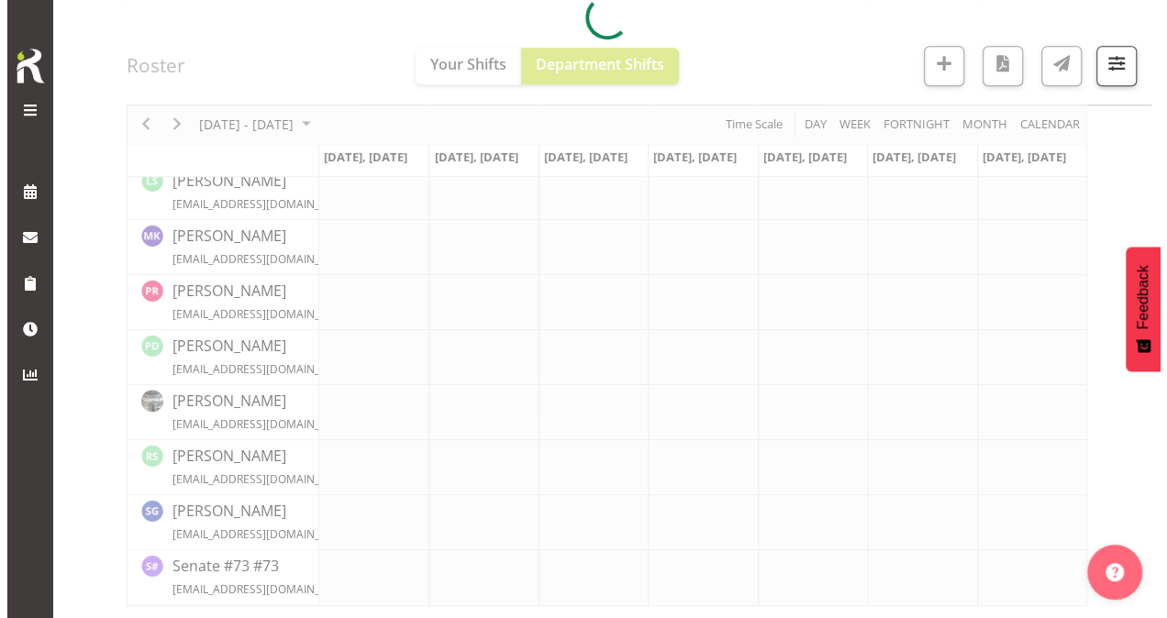
scroll to position [862, 0]
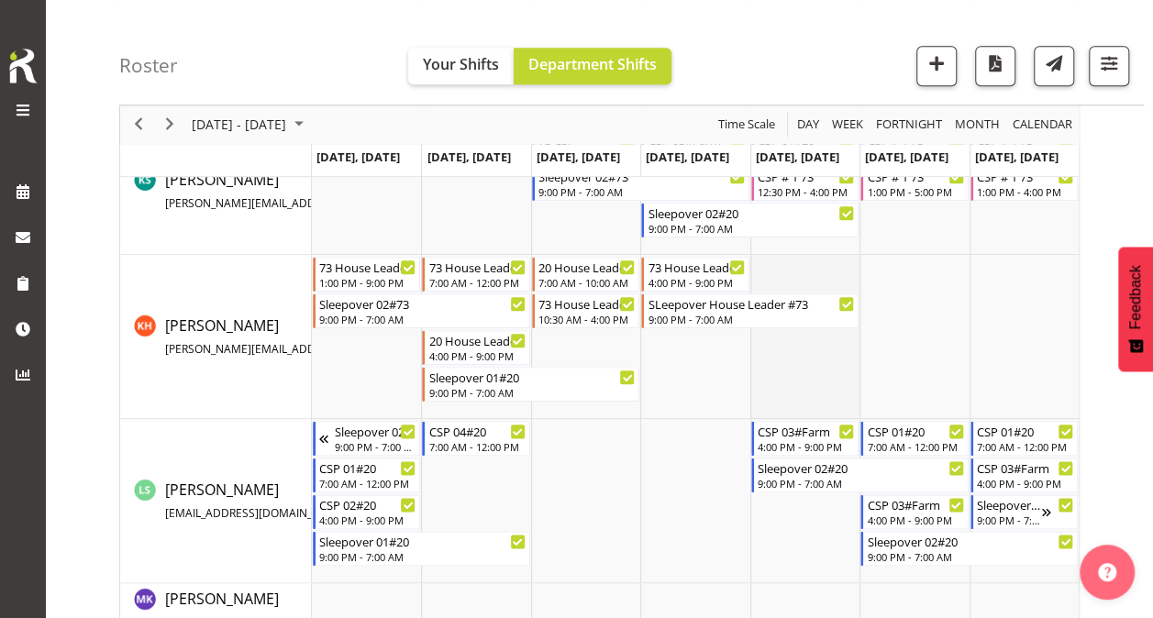
click at [794, 276] on td "Timeline Week of October 13, 2025" at bounding box center [805, 337] width 109 height 164
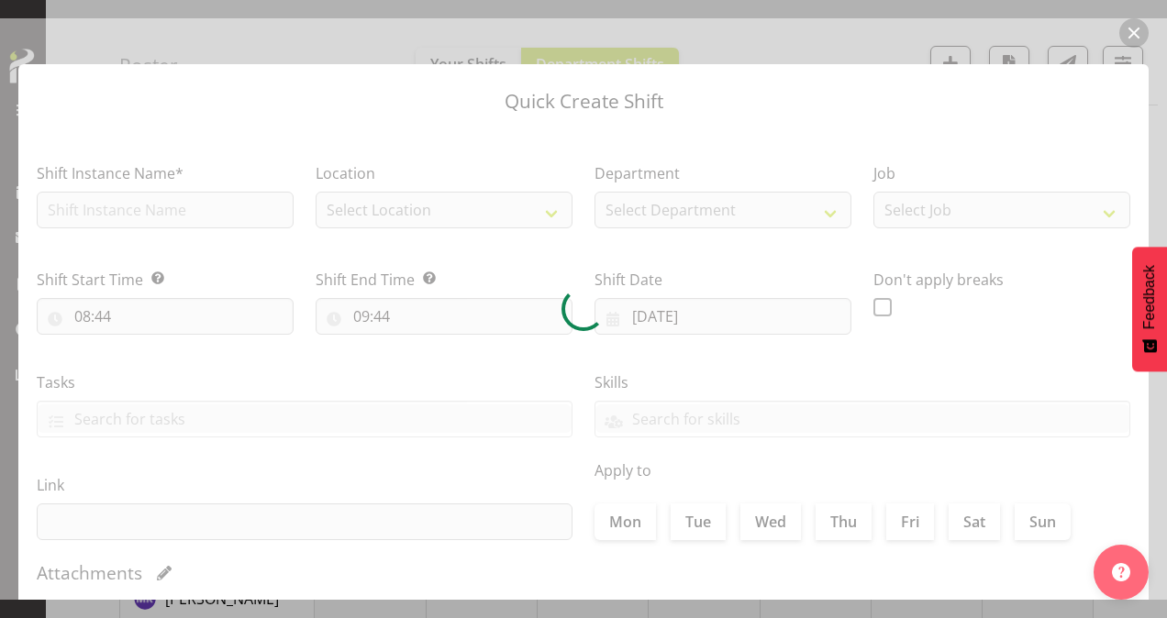
type input "[DATE]"
checkbox input "true"
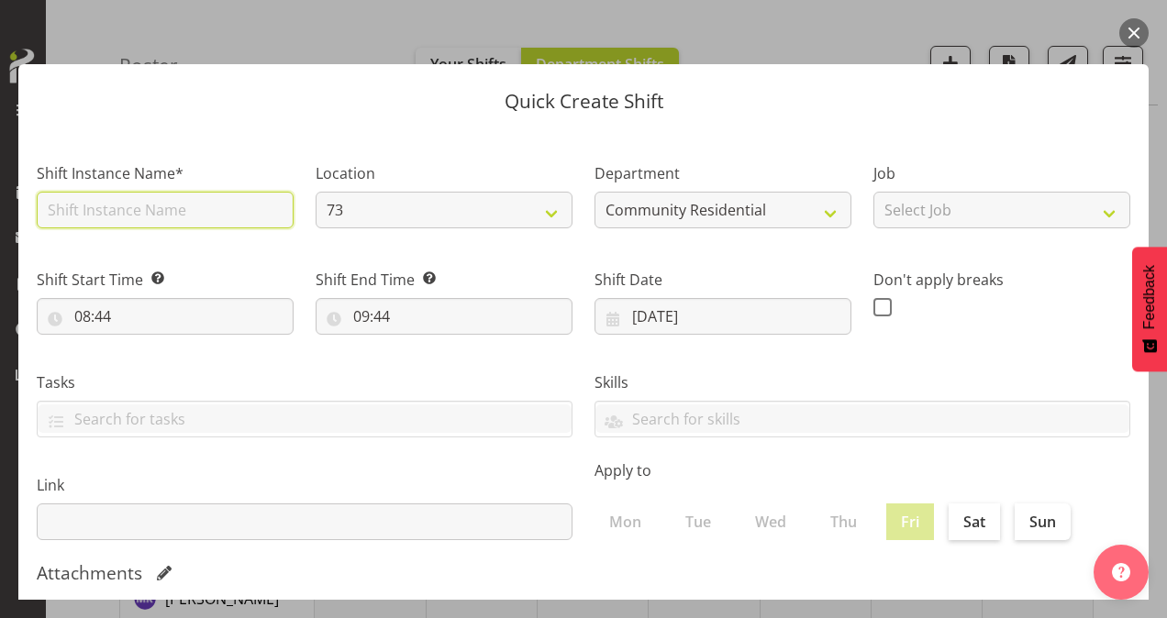
click at [153, 202] on input "text" at bounding box center [165, 210] width 257 height 37
type input "73 House Leader"
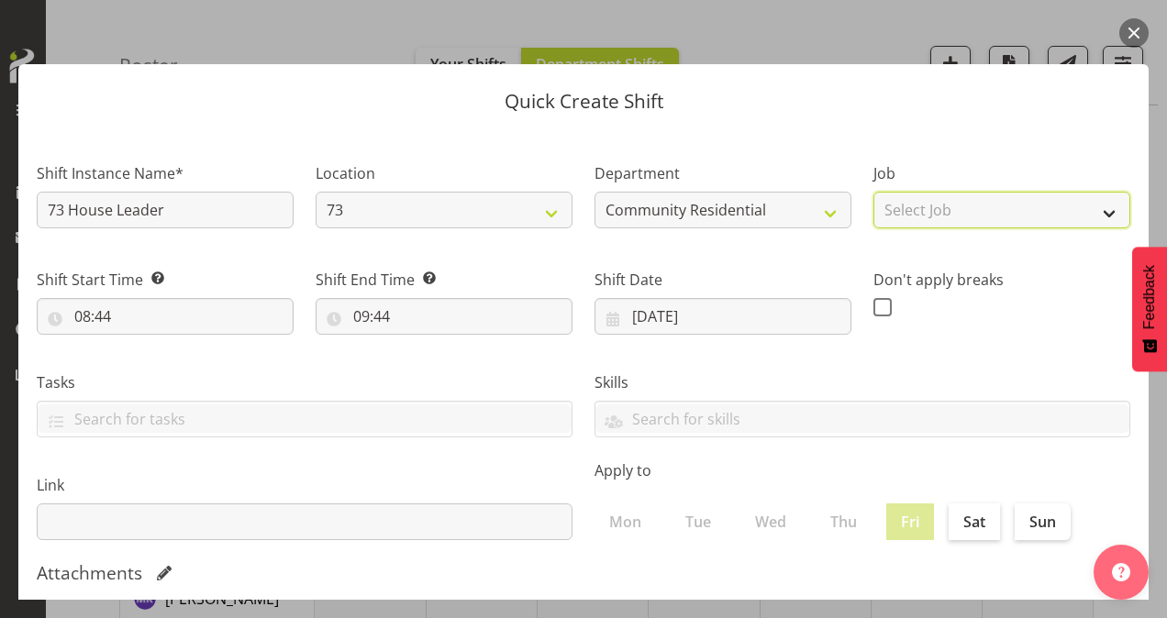
drag, startPoint x: 909, startPoint y: 216, endPoint x: 909, endPoint y: 228, distance: 11.9
click at [909, 218] on select "Select Job Accounts Admin Art Coordinator Community Leader Community Support Pe…" at bounding box center [1001, 210] width 257 height 37
select select "1"
click at [873, 192] on select "Select Job Accounts Admin Art Coordinator Community Leader Community Support Pe…" at bounding box center [1001, 210] width 257 height 37
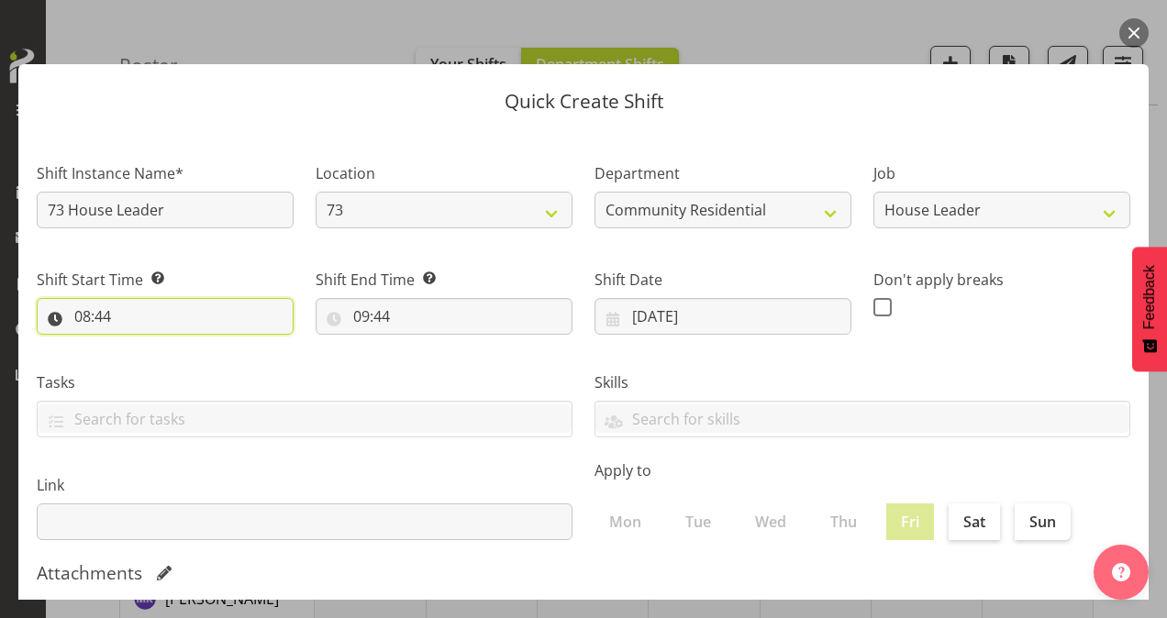
click at [89, 314] on input "08:44" at bounding box center [165, 316] width 257 height 37
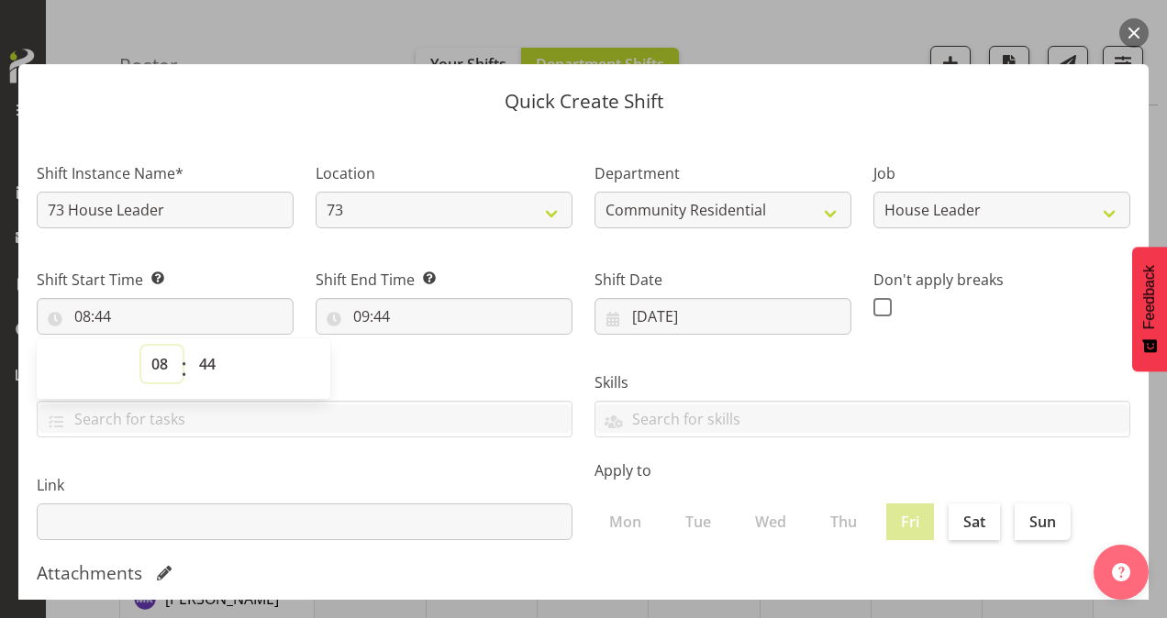
click at [164, 365] on select "00 01 02 03 04 05 06 07 08 09 10 11 12 13 14 15 16 17 18 19 20 21 22 23" at bounding box center [161, 364] width 41 height 37
select select "7"
click at [141, 346] on select "00 01 02 03 04 05 06 07 08 09 10 11 12 13 14 15 16 17 18 19 20 21 22 23" at bounding box center [161, 364] width 41 height 37
type input "07:44"
click at [211, 356] on select "00 01 02 03 04 05 06 07 08 09 10 11 12 13 14 15 16 17 18 19 20 21 22 23 24 25 2…" at bounding box center [209, 364] width 41 height 37
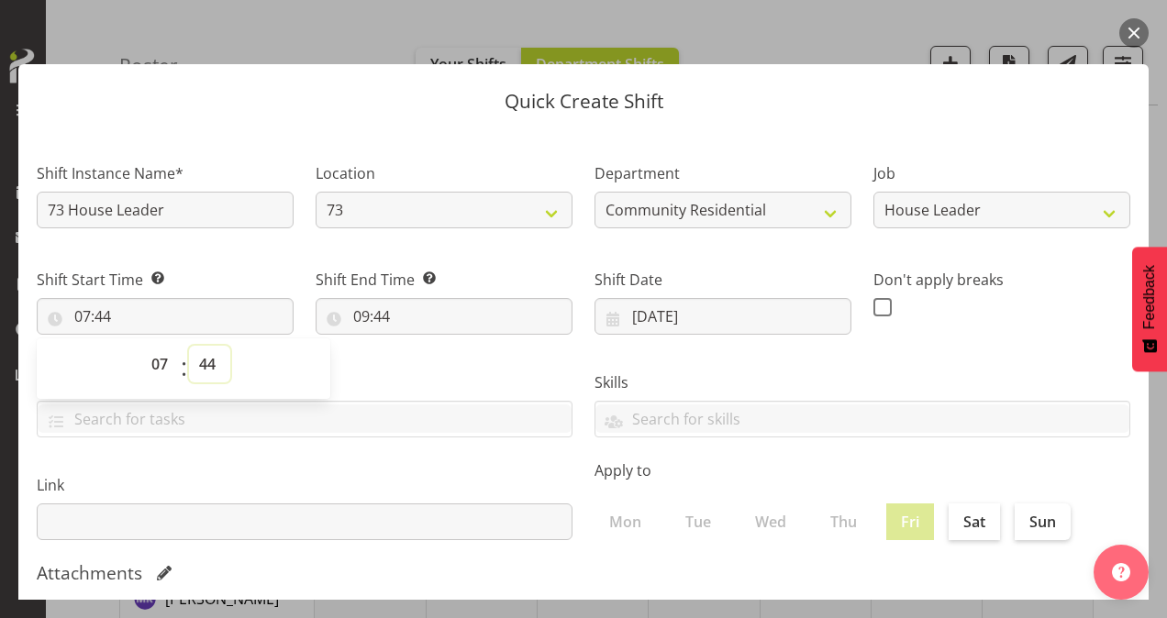
select select "0"
click at [189, 346] on select "00 01 02 03 04 05 06 07 08 09 10 11 12 13 14 15 16 17 18 19 20 21 22 23 24 25 2…" at bounding box center [209, 364] width 41 height 37
type input "07:00"
click at [356, 319] on input "09:44" at bounding box center [444, 316] width 257 height 37
click at [435, 363] on select "00 01 02 03 04 05 06 07 08 09 10 11 12 13 14 15 16 17 18 19 20 21 22 23" at bounding box center [440, 364] width 41 height 37
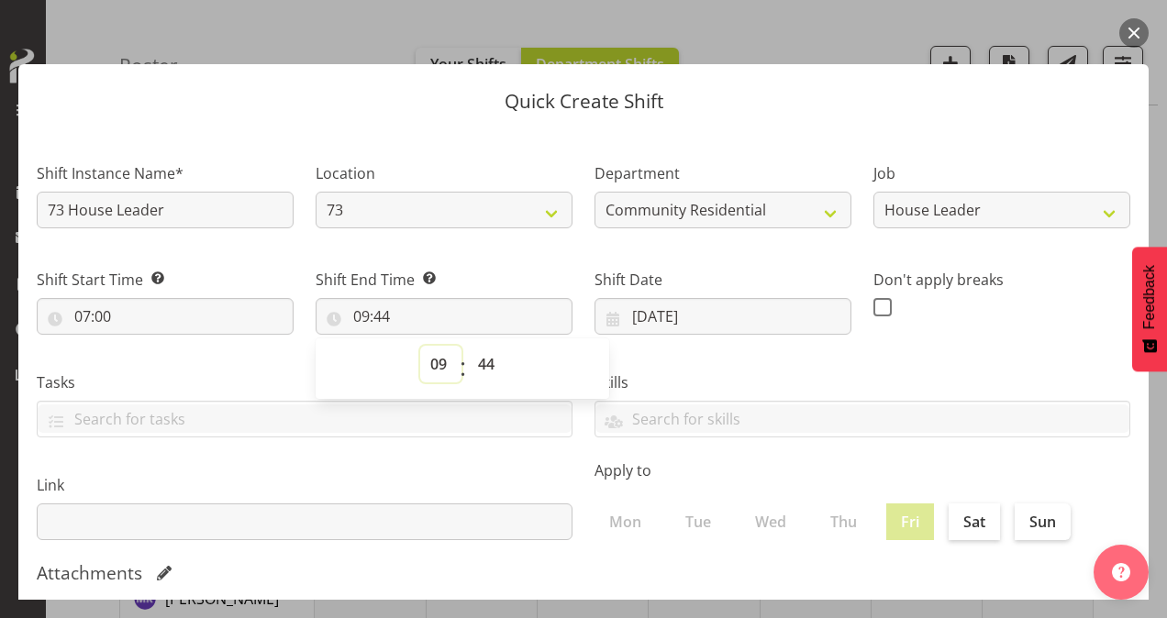
select select "13"
click at [420, 346] on select "00 01 02 03 04 05 06 07 08 09 10 11 12 13 14 15 16 17 18 19 20 21 22 23" at bounding box center [440, 364] width 41 height 37
type input "13:44"
click at [489, 367] on select "00 01 02 03 04 05 06 07 08 09 10 11 12 13 14 15 16 17 18 19 20 21 22 23 24 25 2…" at bounding box center [488, 364] width 41 height 37
click at [439, 361] on select "00 01 02 03 04 05 06 07 08 09 10 11 12 13 14 15 16 17 18 19 20 21 22 23" at bounding box center [440, 364] width 41 height 37
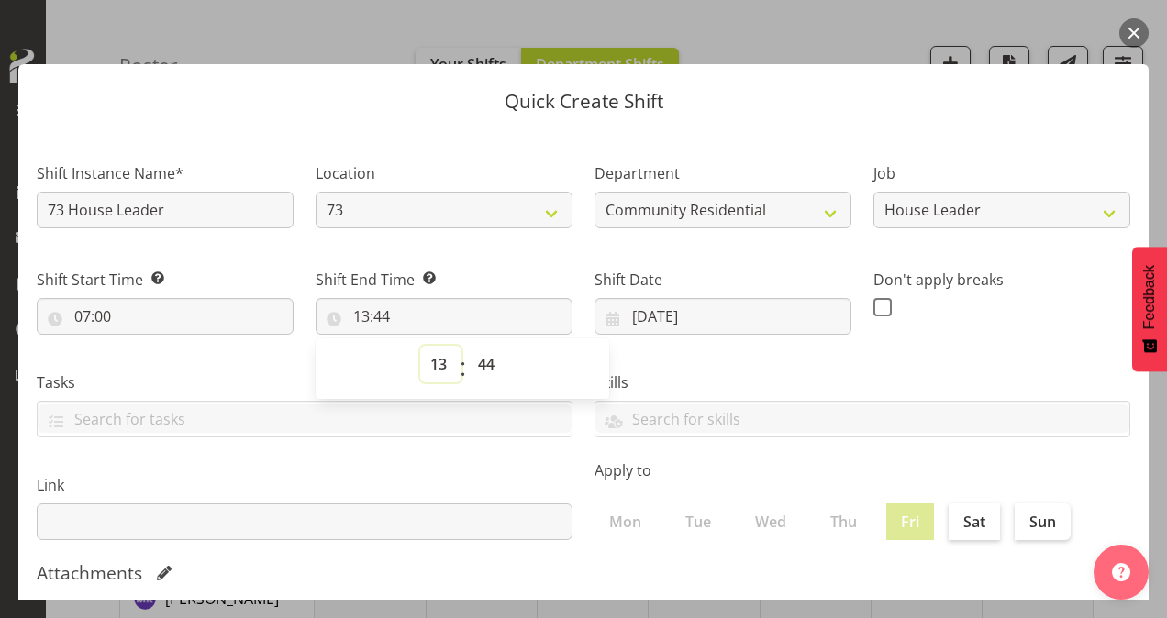
select select "12"
click at [420, 346] on select "00 01 02 03 04 05 06 07 08 09 10 11 12 13 14 15 16 17 18 19 20 21 22 23" at bounding box center [440, 364] width 41 height 37
type input "12:44"
click at [488, 361] on select "00 01 02 03 04 05 06 07 08 09 10 11 12 13 14 15 16 17 18 19 20 21 22 23 24 25 2…" at bounding box center [488, 364] width 41 height 37
select select "30"
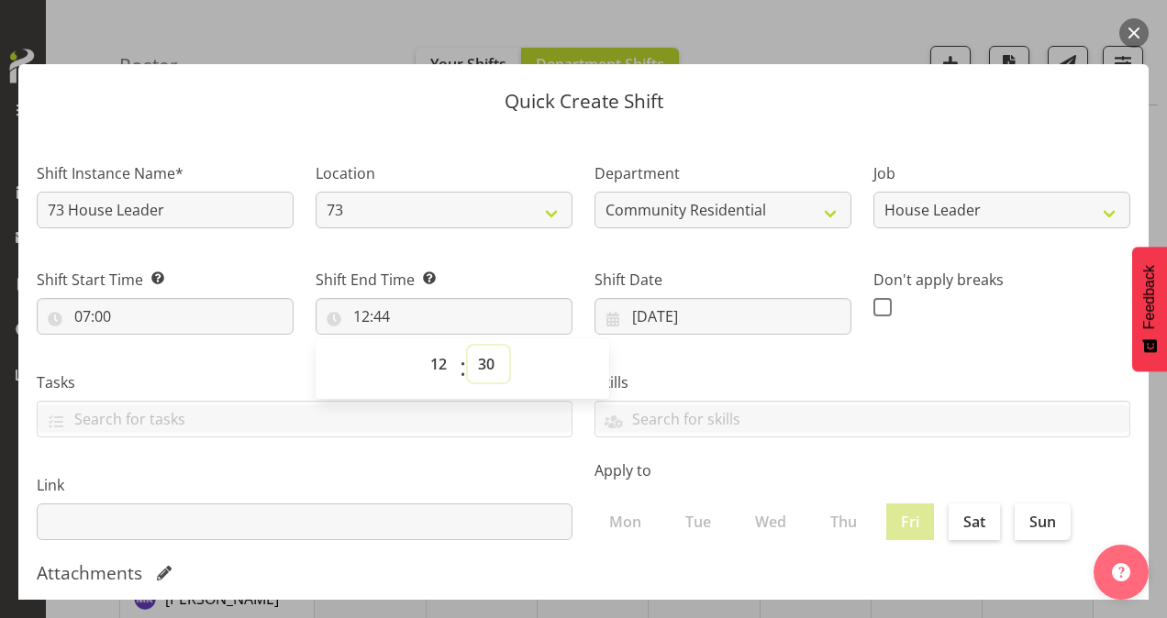
click at [468, 346] on select "00 01 02 03 04 05 06 07 08 09 10 11 12 13 14 15 16 17 18 19 20 21 22 23 24 25 2…" at bounding box center [488, 364] width 41 height 37
type input "12:30"
click at [876, 302] on span at bounding box center [882, 307] width 18 height 18
click at [876, 302] on input "checkbox" at bounding box center [879, 307] width 12 height 12
checkbox input "true"
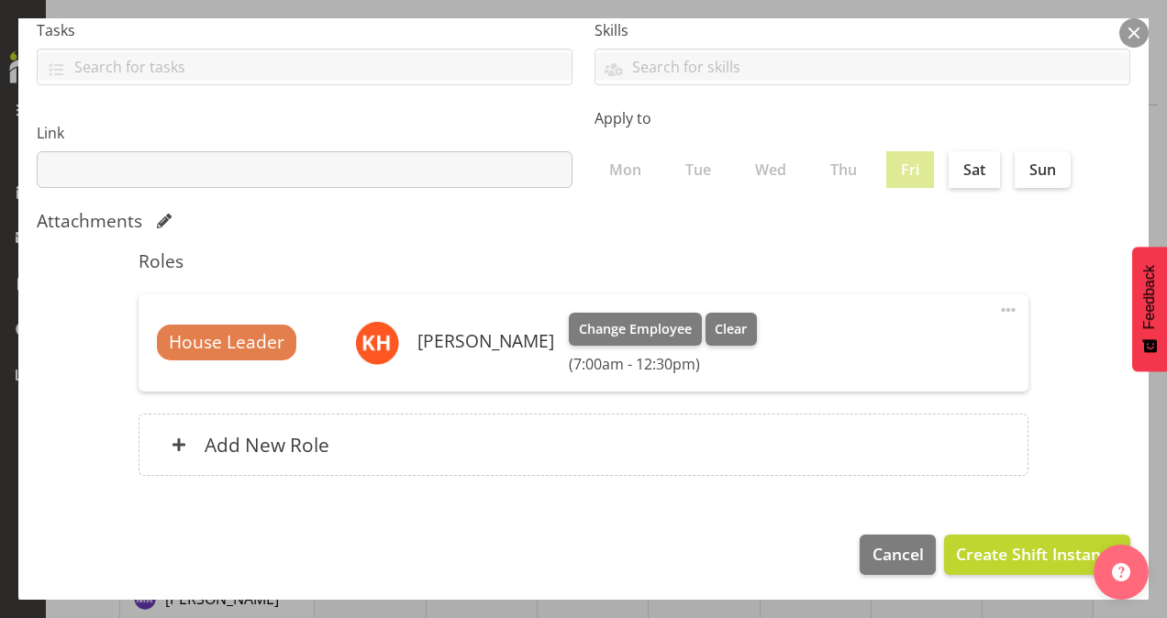
scroll to position [353, 0]
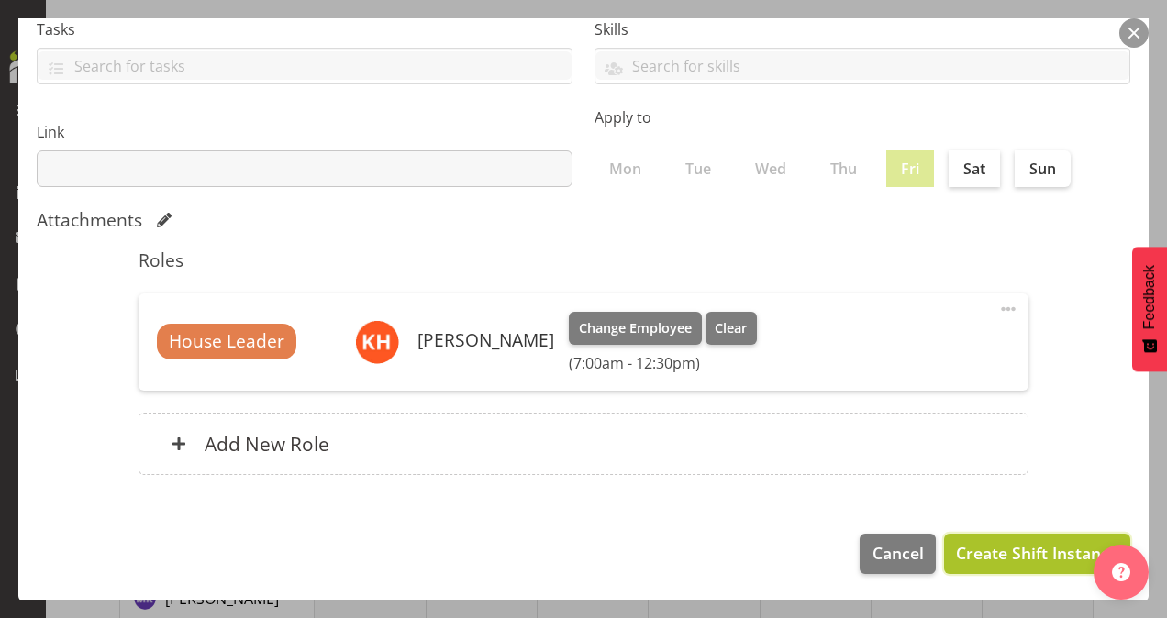
click at [992, 549] on span "Create Shift Instance" at bounding box center [1037, 553] width 162 height 24
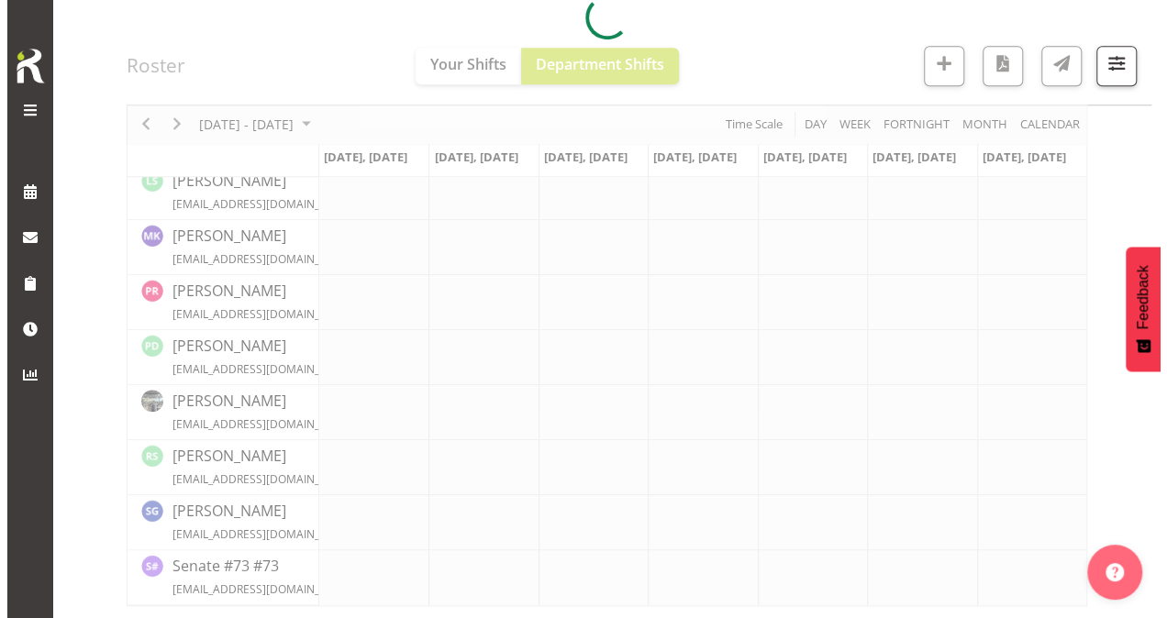
scroll to position [862, 0]
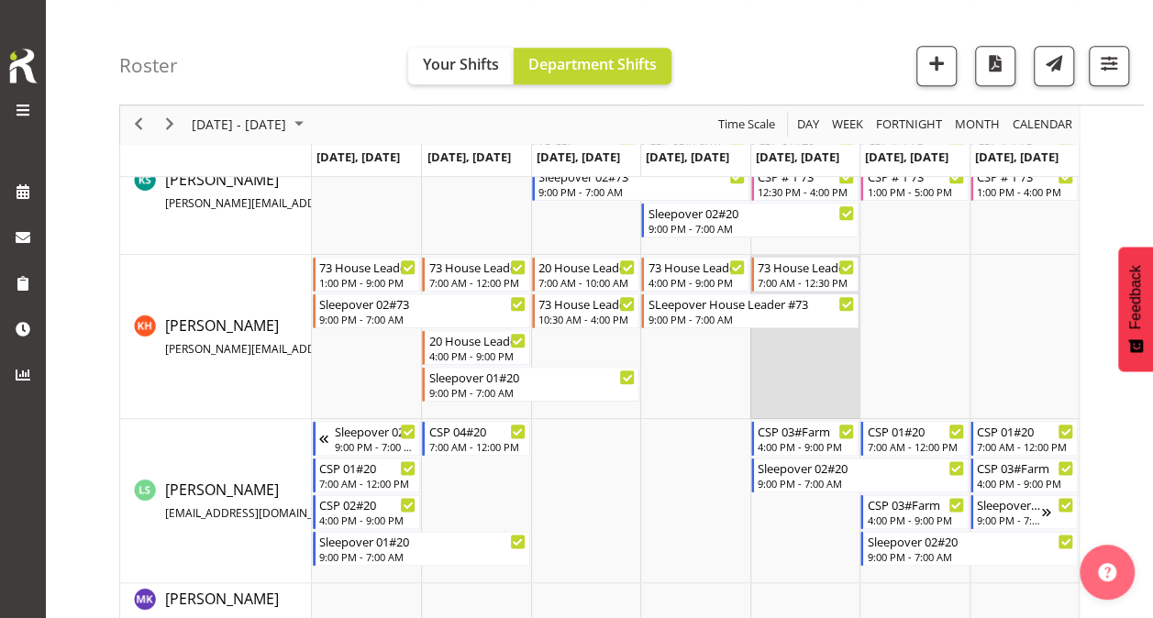
click at [811, 356] on td "Timeline Week of October 13, 2025" at bounding box center [805, 337] width 109 height 164
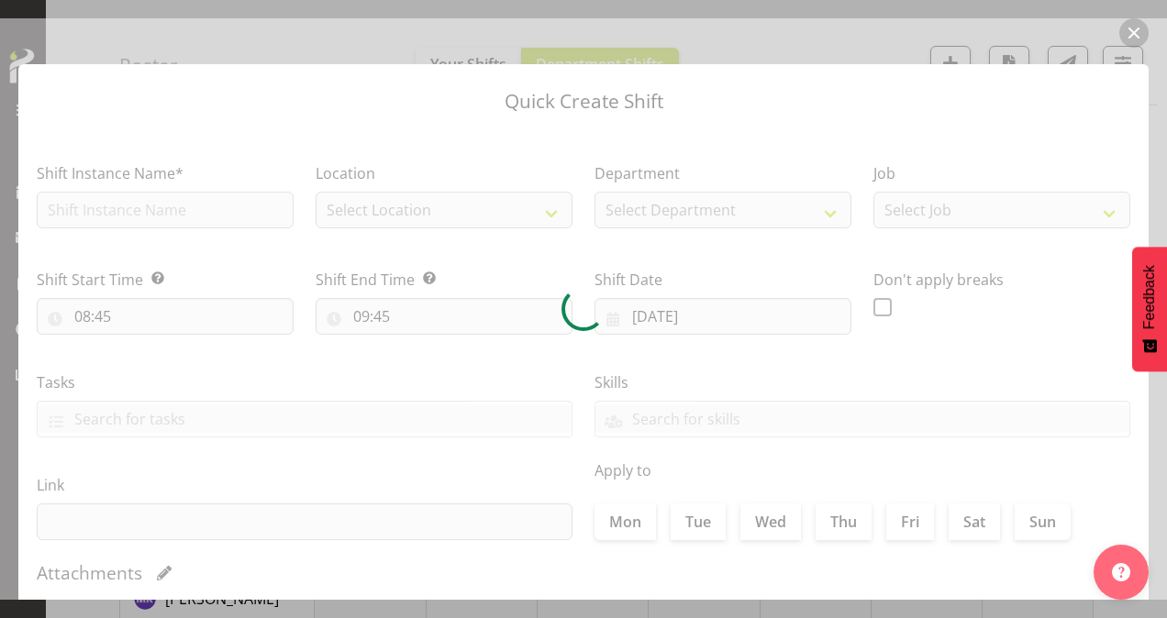
type input "[DATE]"
checkbox input "true"
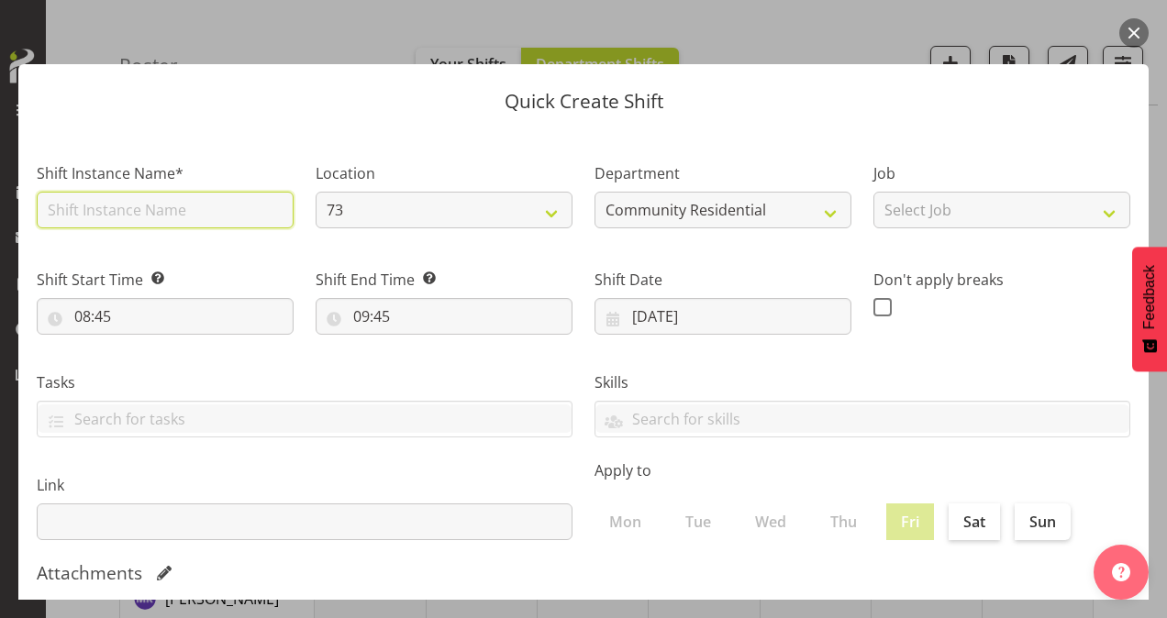
click at [171, 202] on input "text" at bounding box center [165, 210] width 257 height 37
type input "73 House Leader"
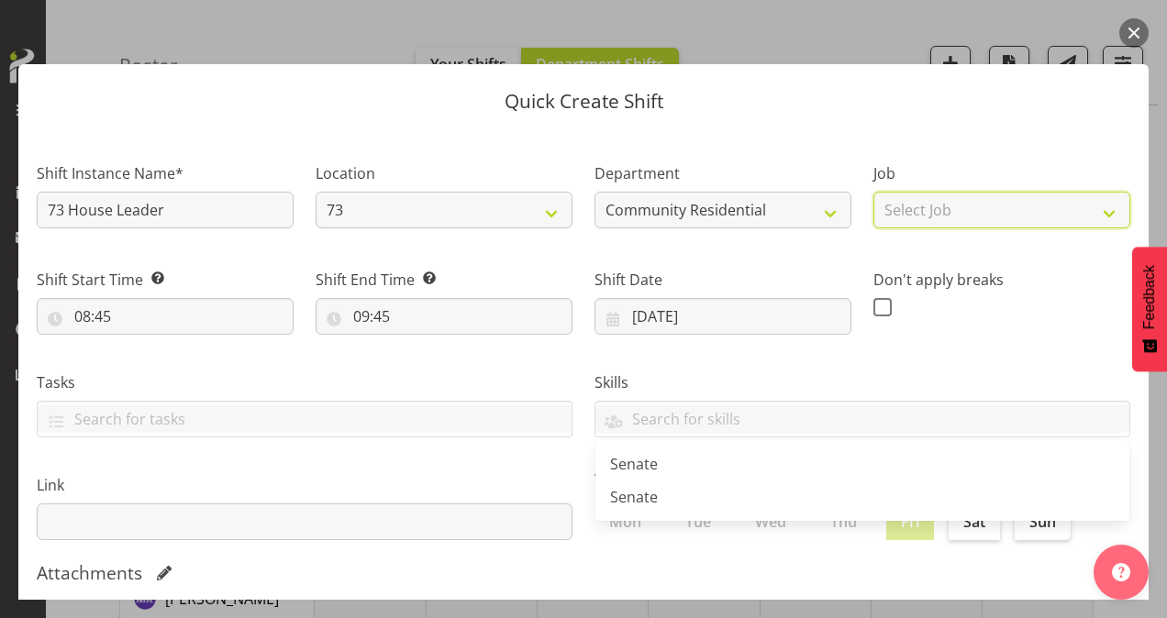
drag, startPoint x: 955, startPoint y: 212, endPoint x: 962, endPoint y: 229, distance: 18.6
click at [955, 212] on select "Select Job Accounts Admin Art Coordinator Community Leader Community Support Pe…" at bounding box center [1001, 210] width 257 height 37
select select "2"
click at [873, 192] on select "Select Job Accounts Admin Art Coordinator Community Leader Community Support Pe…" at bounding box center [1001, 210] width 257 height 37
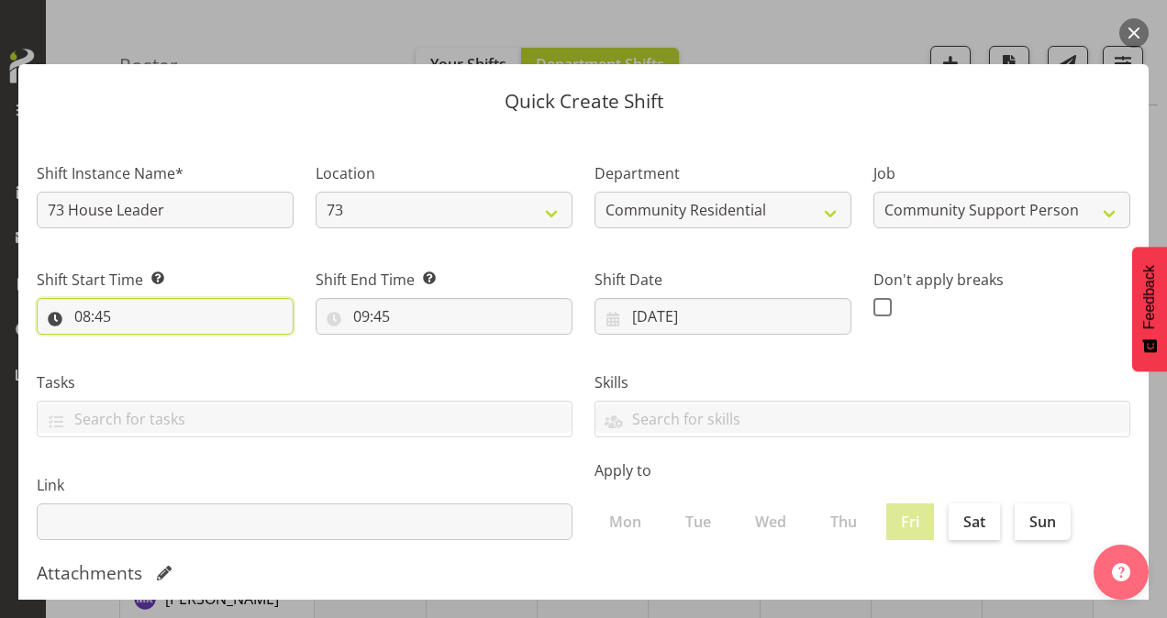
click at [85, 314] on input "08:45" at bounding box center [165, 316] width 257 height 37
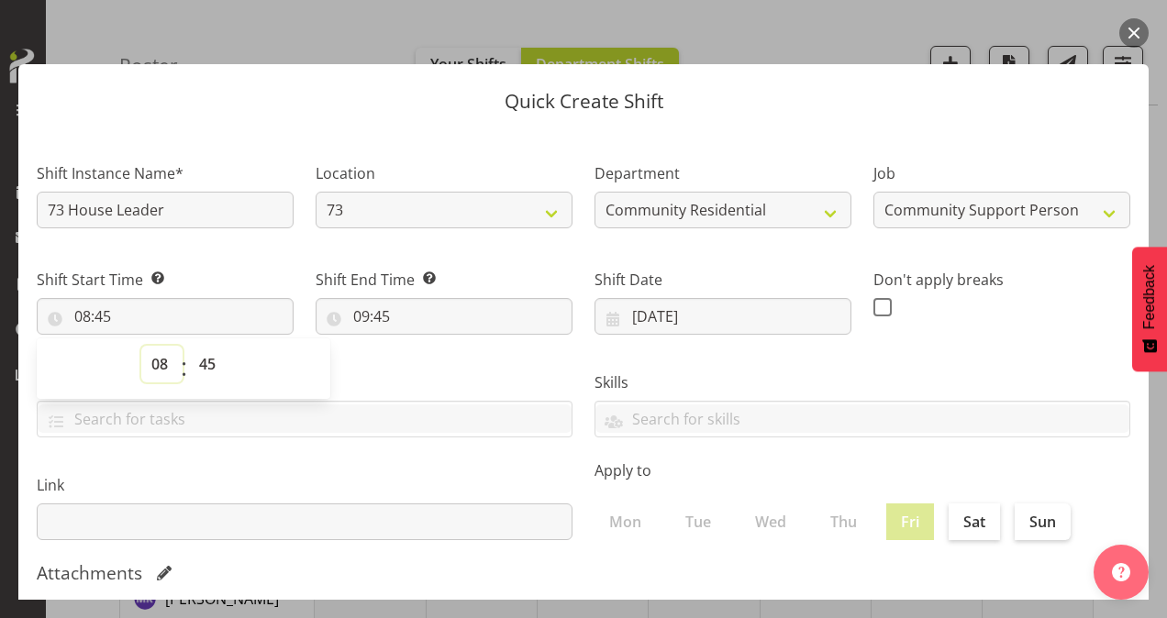
click at [161, 355] on select "00 01 02 03 04 05 06 07 08 09 10 11 12 13 14 15 16 17 18 19 20 21 22 23" at bounding box center [161, 364] width 41 height 37
select select "13"
click at [141, 346] on select "00 01 02 03 04 05 06 07 08 09 10 11 12 13 14 15 16 17 18 19 20 21 22 23" at bounding box center [161, 364] width 41 height 37
type input "13:45"
click at [212, 356] on select "00 01 02 03 04 05 06 07 08 09 10 11 12 13 14 15 16 17 18 19 20 21 22 23 24 25 2…" at bounding box center [209, 364] width 41 height 37
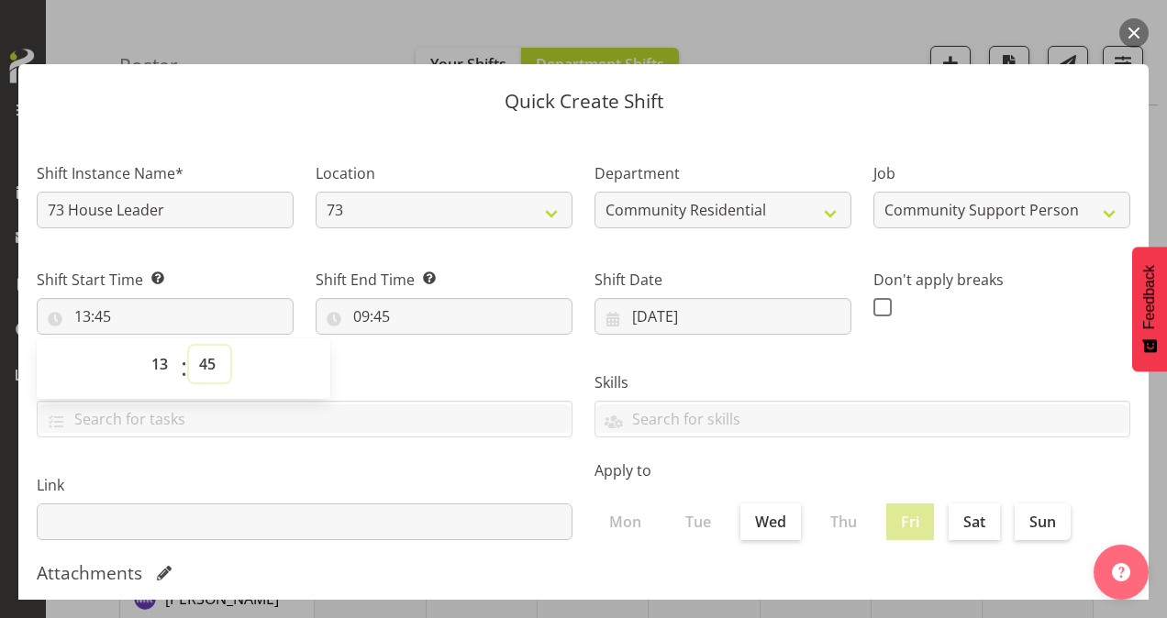
select select "0"
click at [189, 346] on select "00 01 02 03 04 05 06 07 08 09 10 11 12 13 14 15 16 17 18 19 20 21 22 23 24 25 2…" at bounding box center [209, 364] width 41 height 37
type input "13:00"
click at [360, 321] on input "09:45" at bounding box center [444, 316] width 257 height 37
click at [441, 367] on select "00 01 02 03 04 05 06 07 08 09 10 11 12 13 14 15 16 17 18 19 20 21 22 23" at bounding box center [440, 364] width 41 height 37
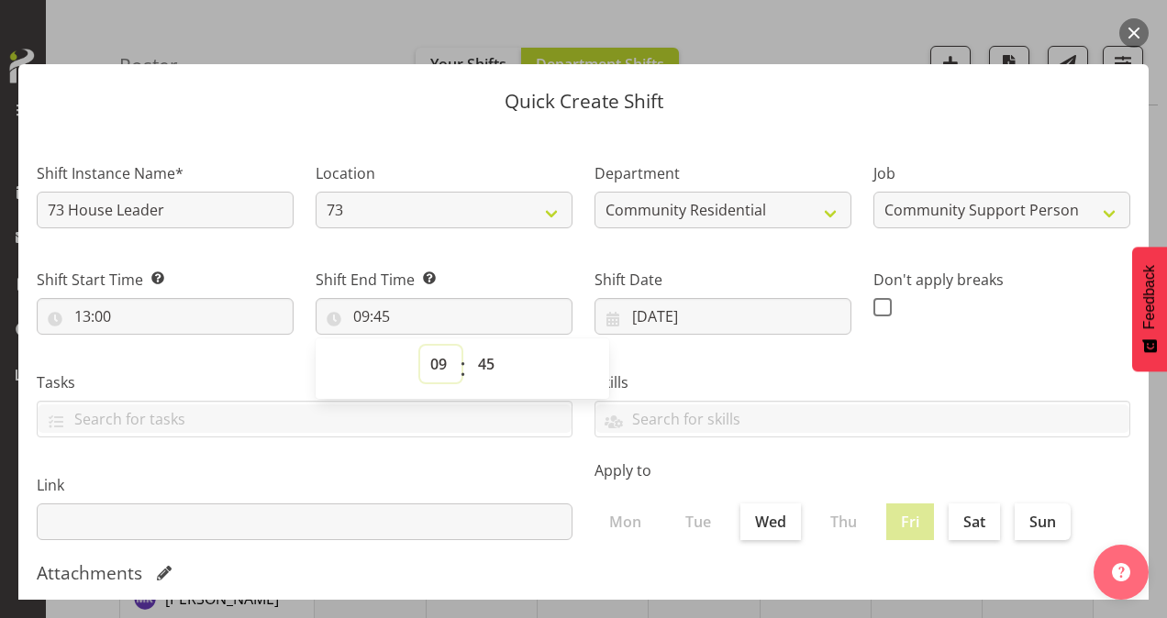
select select "16"
click at [420, 346] on select "00 01 02 03 04 05 06 07 08 09 10 11 12 13 14 15 16 17 18 19 20 21 22 23" at bounding box center [440, 364] width 41 height 37
type input "16:45"
click at [484, 359] on select "00 01 02 03 04 05 06 07 08 09 10 11 12 13 14 15 16 17 18 19 20 21 22 23 24 25 2…" at bounding box center [488, 364] width 41 height 37
select select "0"
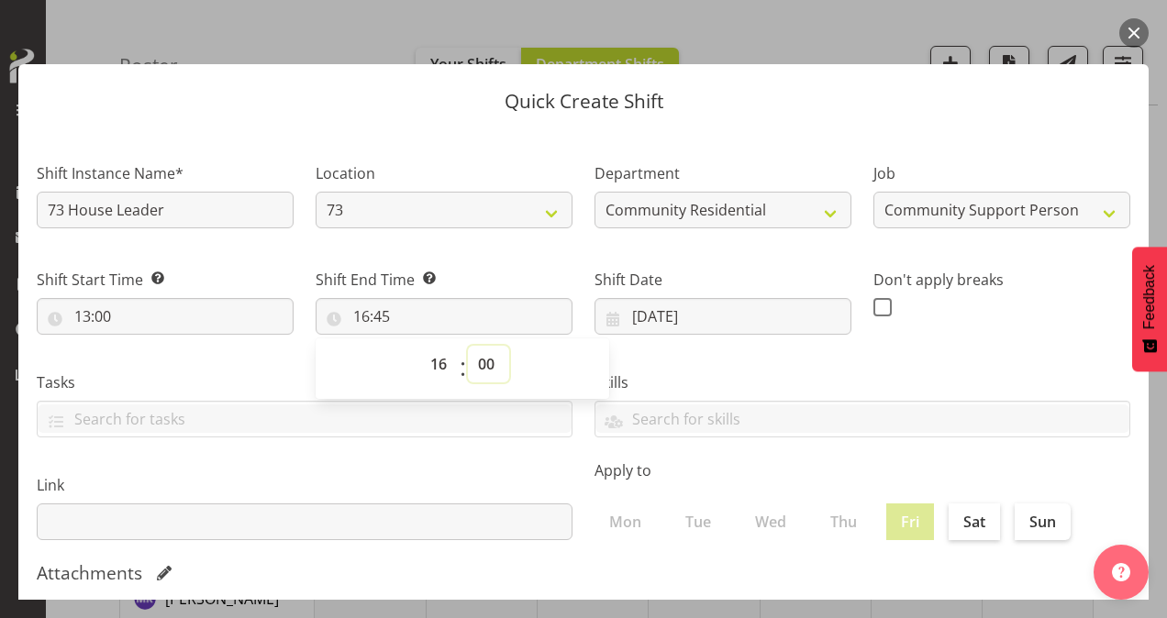
click at [468, 346] on select "00 01 02 03 04 05 06 07 08 09 10 11 12 13 14 15 16 17 18 19 20 21 22 23 24 25 2…" at bounding box center [488, 364] width 41 height 37
type input "16:00"
drag, startPoint x: 872, startPoint y: 305, endPoint x: 872, endPoint y: 317, distance: 12.8
click at [873, 309] on span at bounding box center [882, 307] width 18 height 18
click at [873, 309] on input "checkbox" at bounding box center [879, 307] width 12 height 12
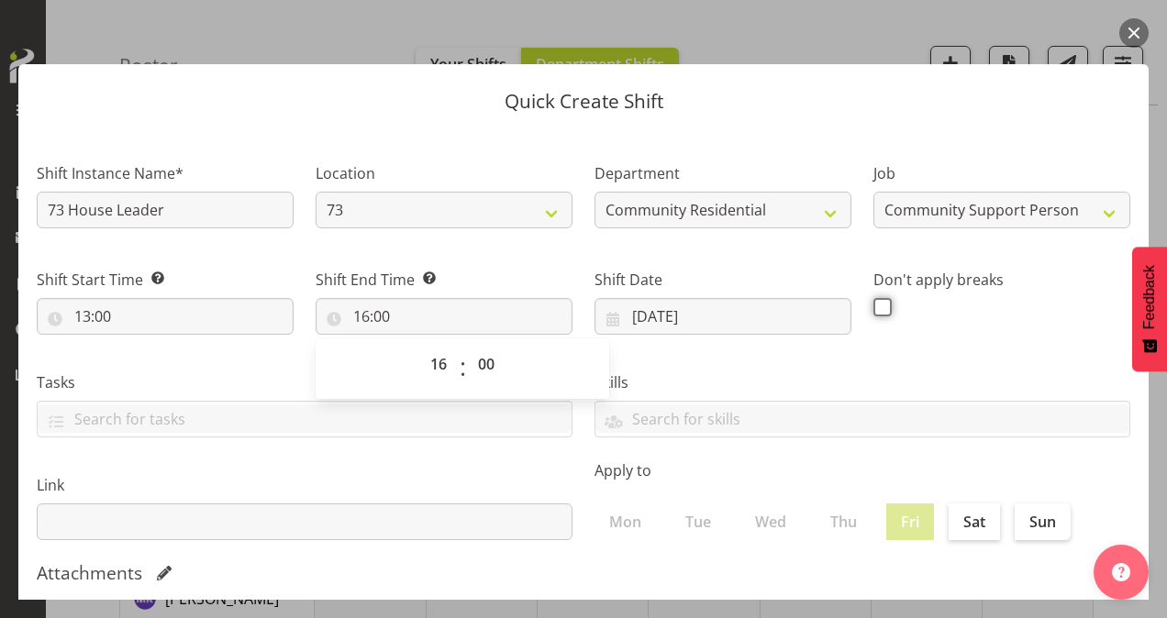
checkbox input "true"
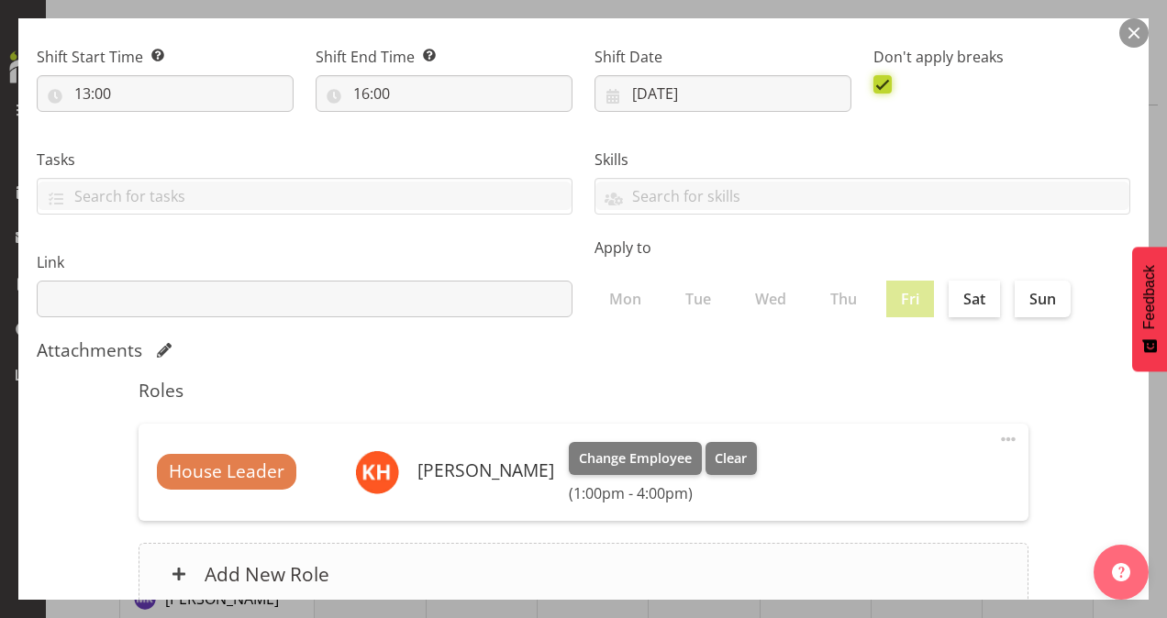
scroll to position [353, 0]
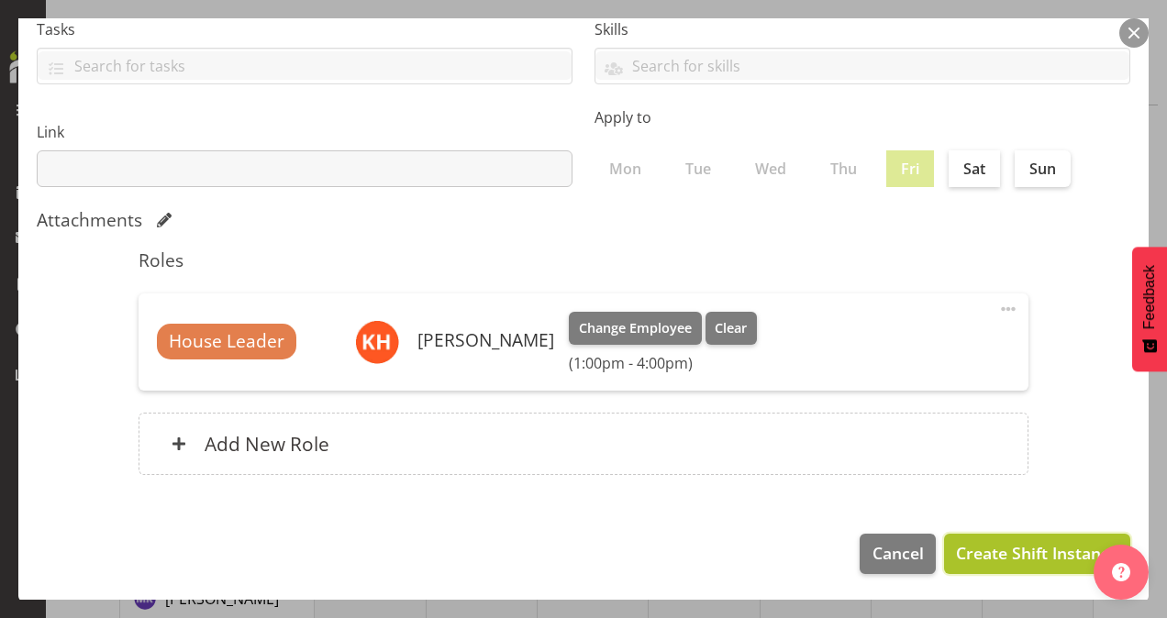
click at [972, 545] on span "Create Shift Instance" at bounding box center [1037, 553] width 162 height 24
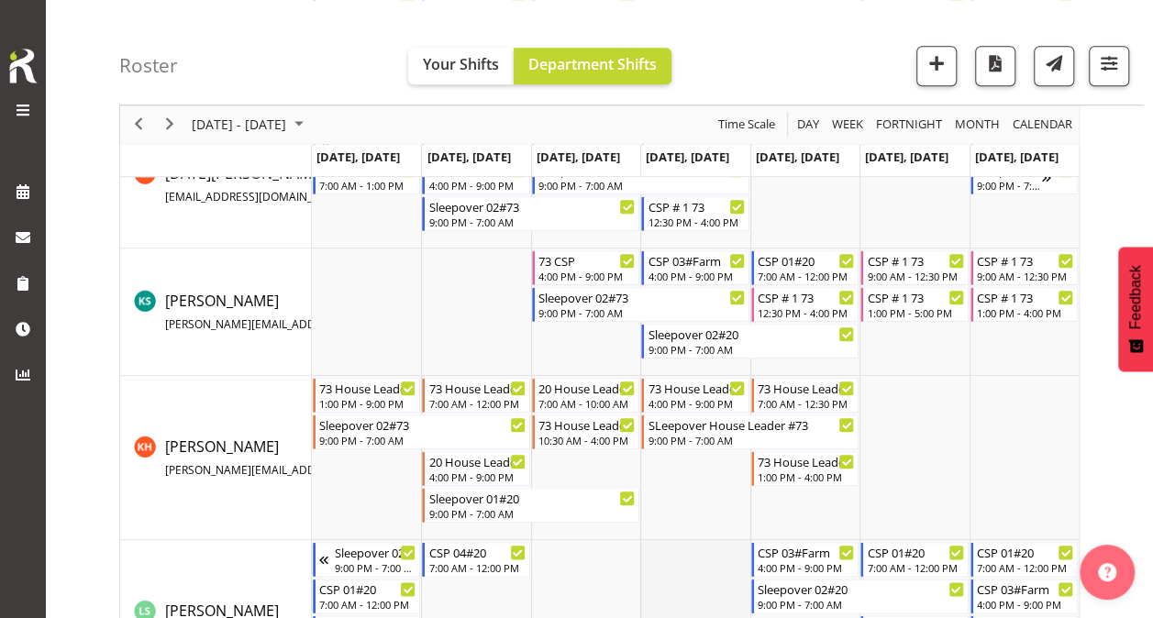
scroll to position [734, 0]
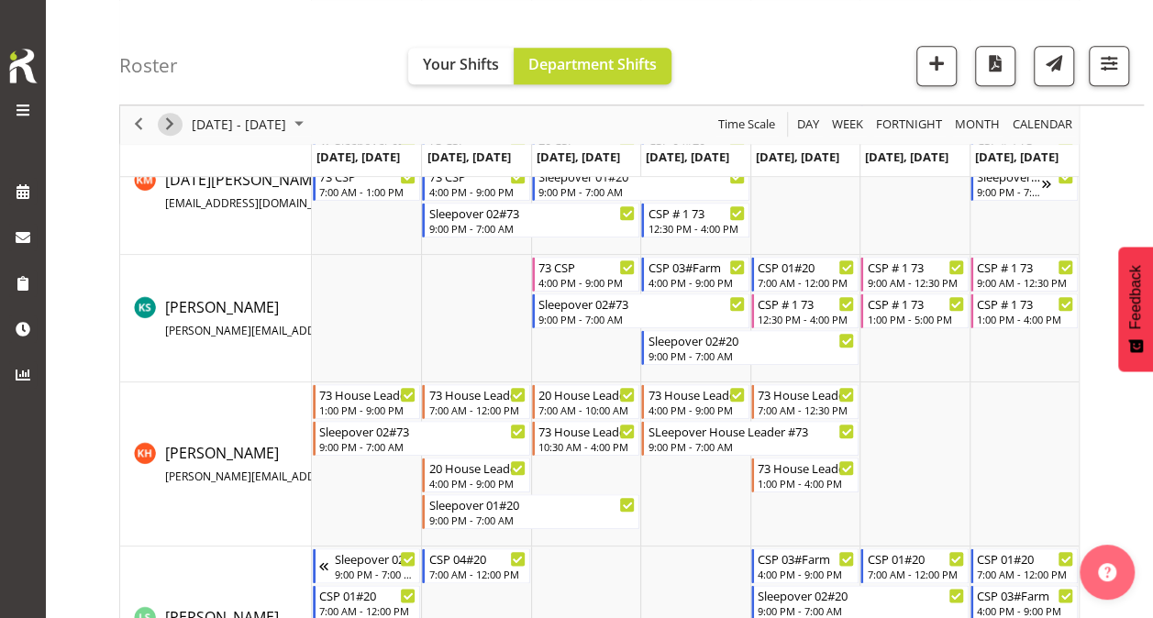
click at [167, 120] on span "Next" at bounding box center [170, 125] width 22 height 23
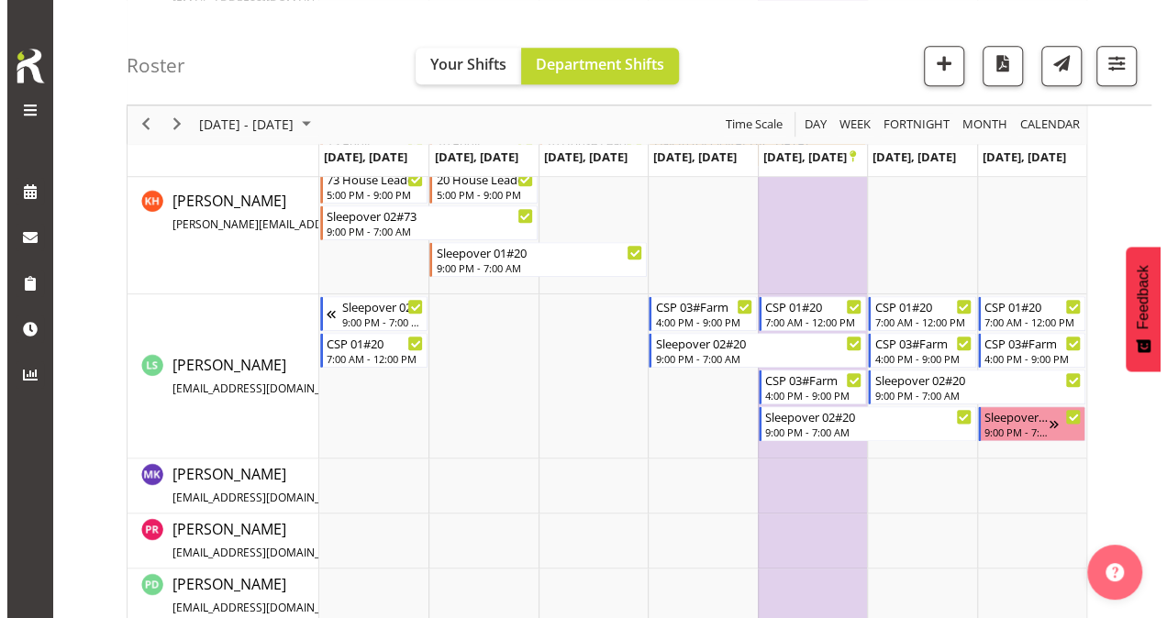
scroll to position [787, 0]
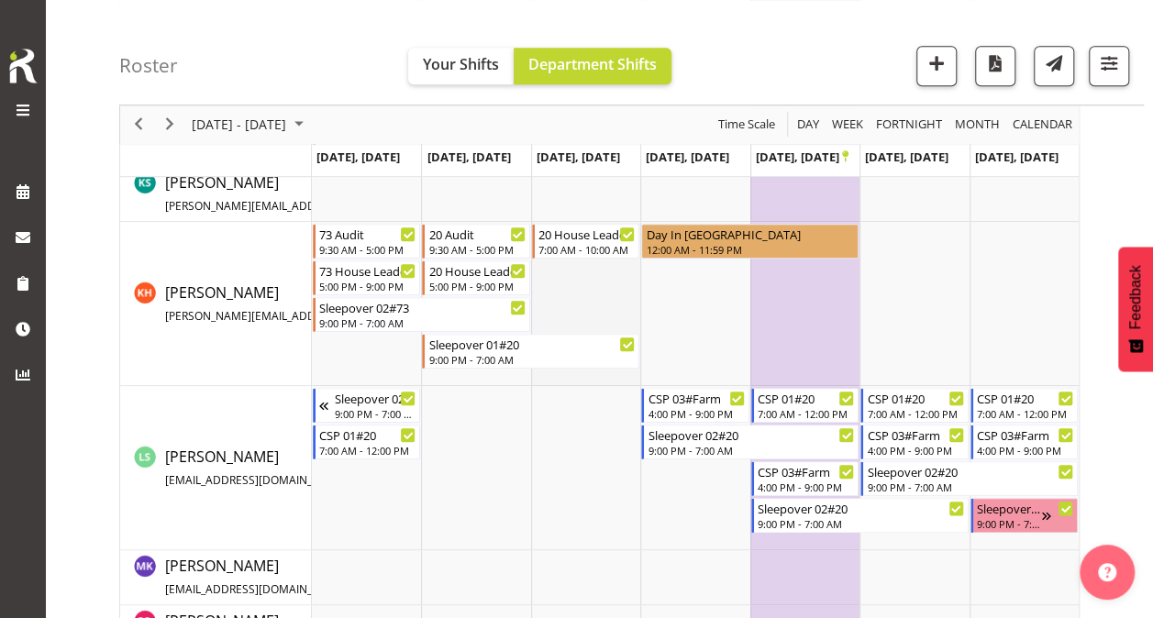
click at [579, 285] on td "Timeline Week of October 20, 2025" at bounding box center [585, 304] width 109 height 164
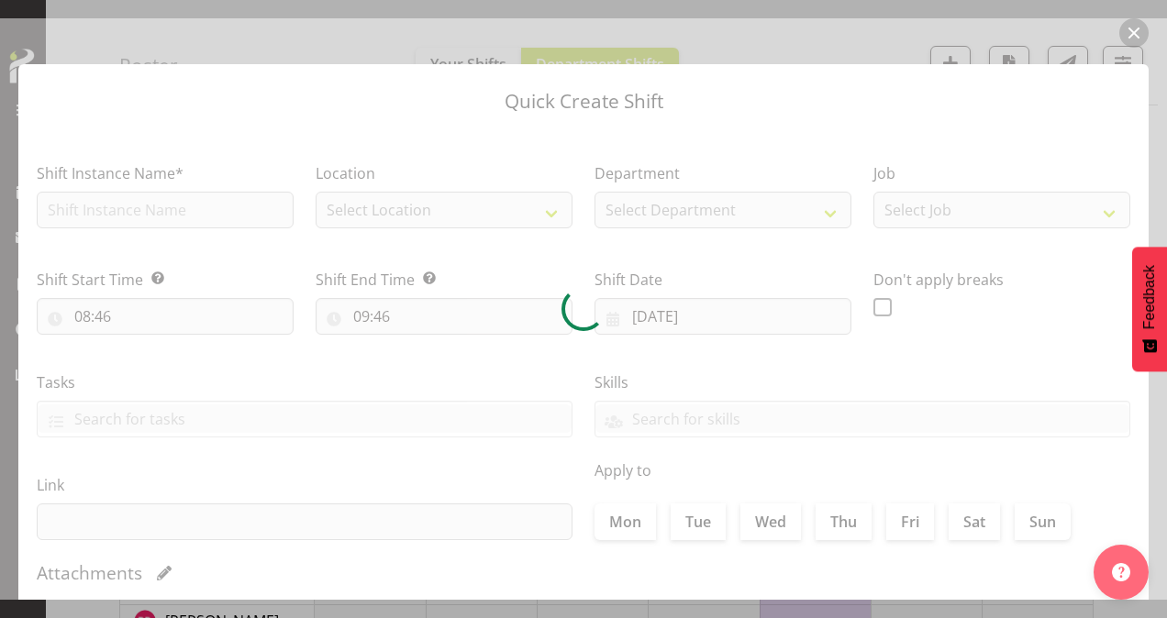
type input "22/10/2025"
checkbox input "true"
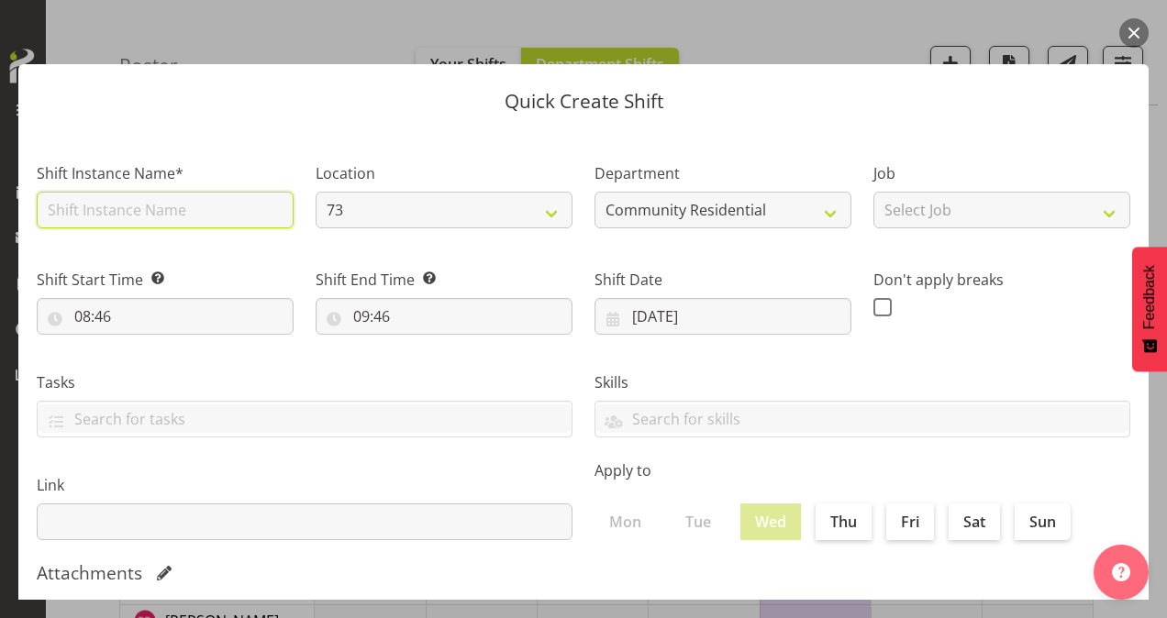
click at [134, 208] on input "text" at bounding box center [165, 210] width 257 height 37
type input "73 House Leader"
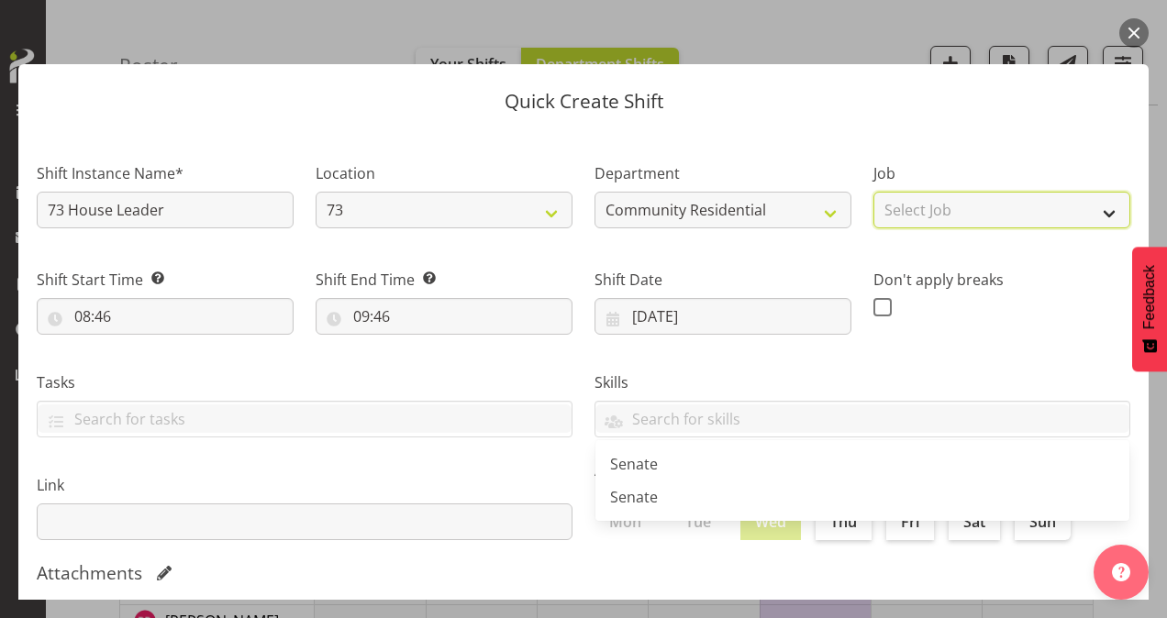
click at [938, 206] on select "Select Job Accounts Admin Art Coordinator Community Leader Community Support Pe…" at bounding box center [1001, 210] width 257 height 37
select select "1"
click at [873, 192] on select "Select Job Accounts Admin Art Coordinator Community Leader Community Support Pe…" at bounding box center [1001, 210] width 257 height 37
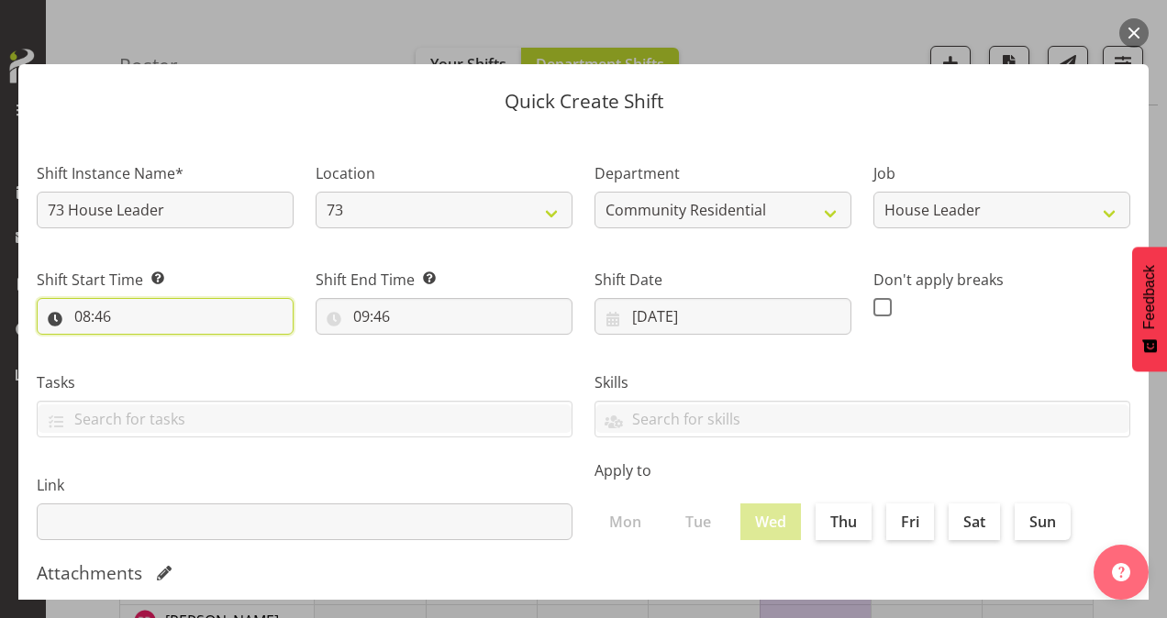
click at [88, 314] on input "08:46" at bounding box center [165, 316] width 257 height 37
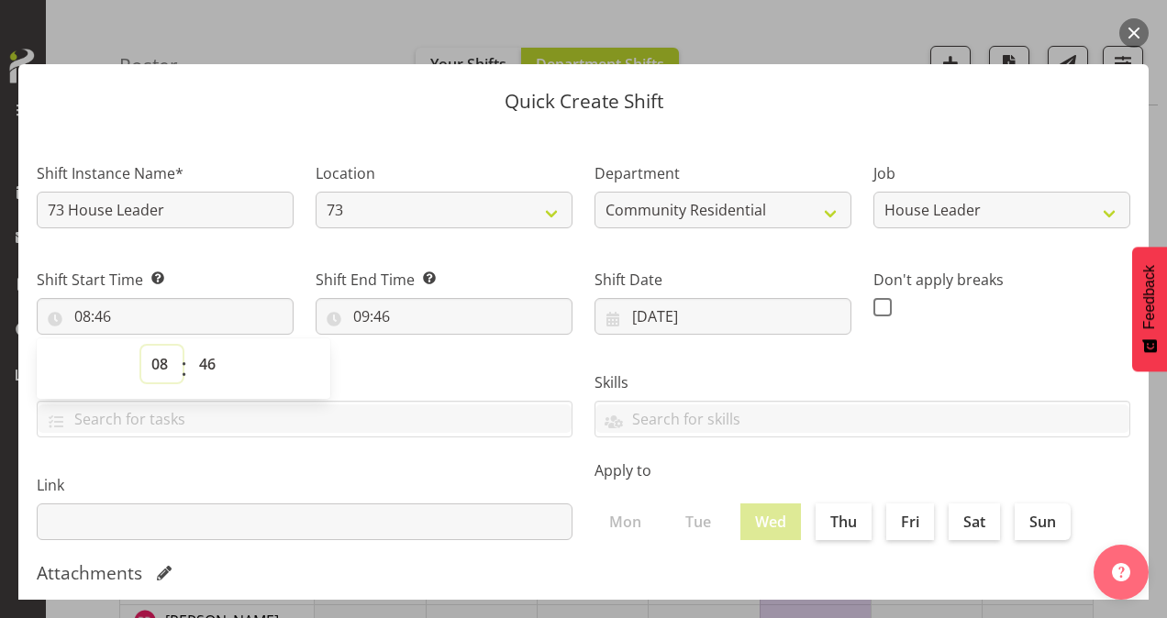
click at [156, 363] on select "00 01 02 03 04 05 06 07 08 09 10 11 12 13 14 15 16 17 18 19 20 21 22 23" at bounding box center [161, 364] width 41 height 37
select select "10"
click at [141, 346] on select "00 01 02 03 04 05 06 07 08 09 10 11 12 13 14 15 16 17 18 19 20 21 22 23" at bounding box center [161, 364] width 41 height 37
type input "10:46"
click at [207, 352] on select "00 01 02 03 04 05 06 07 08 09 10 11 12 13 14 15 16 17 18 19 20 21 22 23 24 25 2…" at bounding box center [209, 364] width 41 height 37
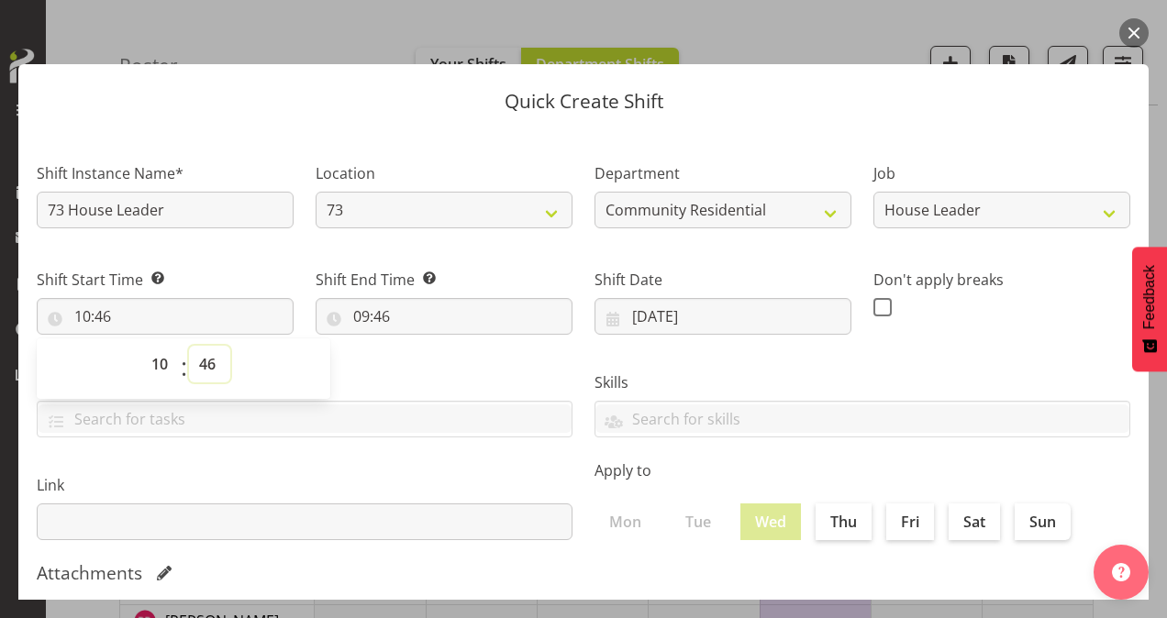
select select "30"
click at [189, 346] on select "00 01 02 03 04 05 06 07 08 09 10 11 12 13 14 15 16 17 18 19 20 21 22 23 24 25 2…" at bounding box center [209, 364] width 41 height 37
type input "10:30"
click at [354, 314] on input "09:46" at bounding box center [444, 316] width 257 height 37
click at [442, 361] on select "00 01 02 03 04 05 06 07 08 09 10 11 12 13 14 15 16 17 18 19 20 21 22 23" at bounding box center [440, 364] width 41 height 37
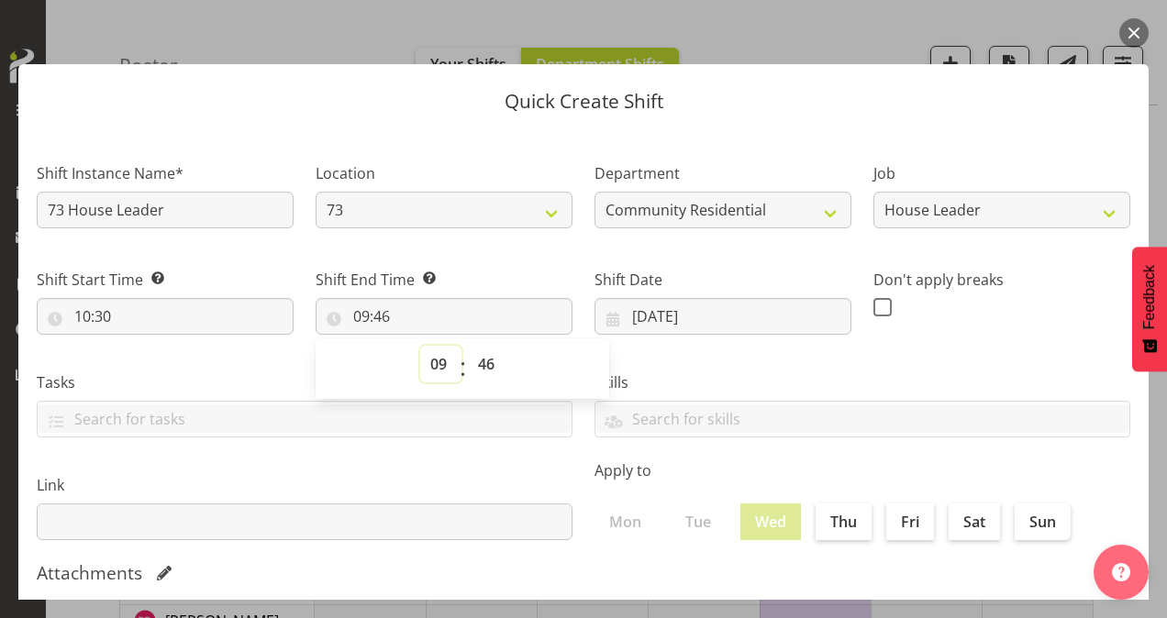
select select "16"
click at [420, 346] on select "00 01 02 03 04 05 06 07 08 09 10 11 12 13 14 15 16 17 18 19 20 21 22 23" at bounding box center [440, 364] width 41 height 37
type input "16:46"
click at [480, 365] on select "00 01 02 03 04 05 06 07 08 09 10 11 12 13 14 15 16 17 18 19 20 21 22 23 24 25 2…" at bounding box center [488, 364] width 41 height 37
select select "0"
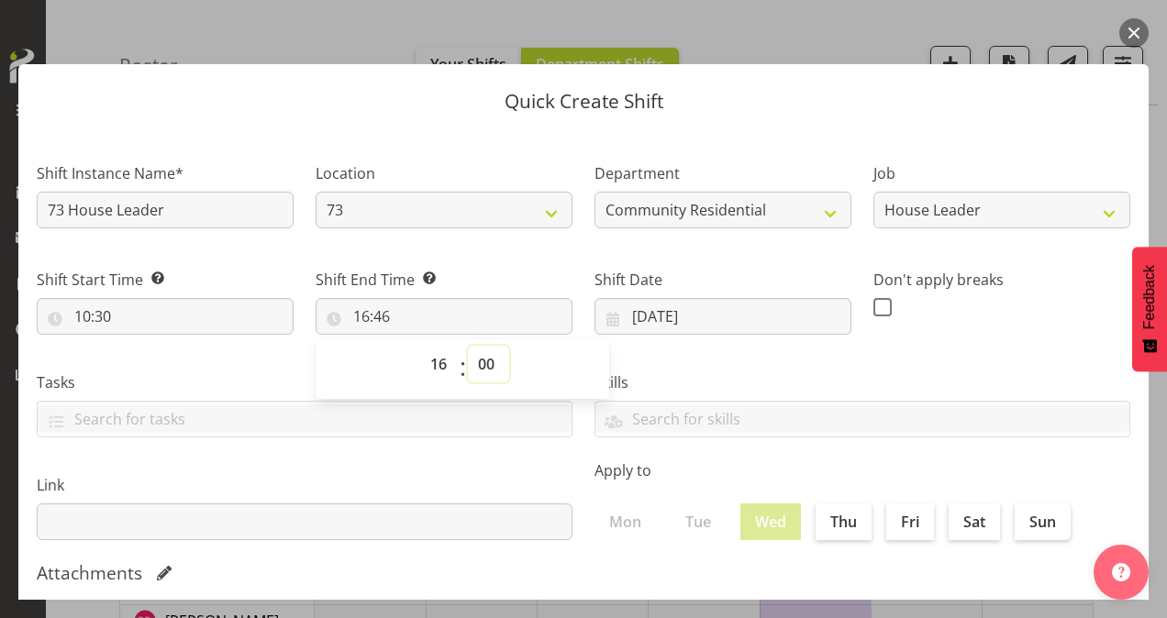
click at [468, 346] on select "00 01 02 03 04 05 06 07 08 09 10 11 12 13 14 15 16 17 18 19 20 21 22 23 24 25 2…" at bounding box center [488, 364] width 41 height 37
type input "16:00"
click at [873, 307] on span at bounding box center [882, 307] width 18 height 18
click at [873, 307] on input "checkbox" at bounding box center [879, 307] width 12 height 12
checkbox input "true"
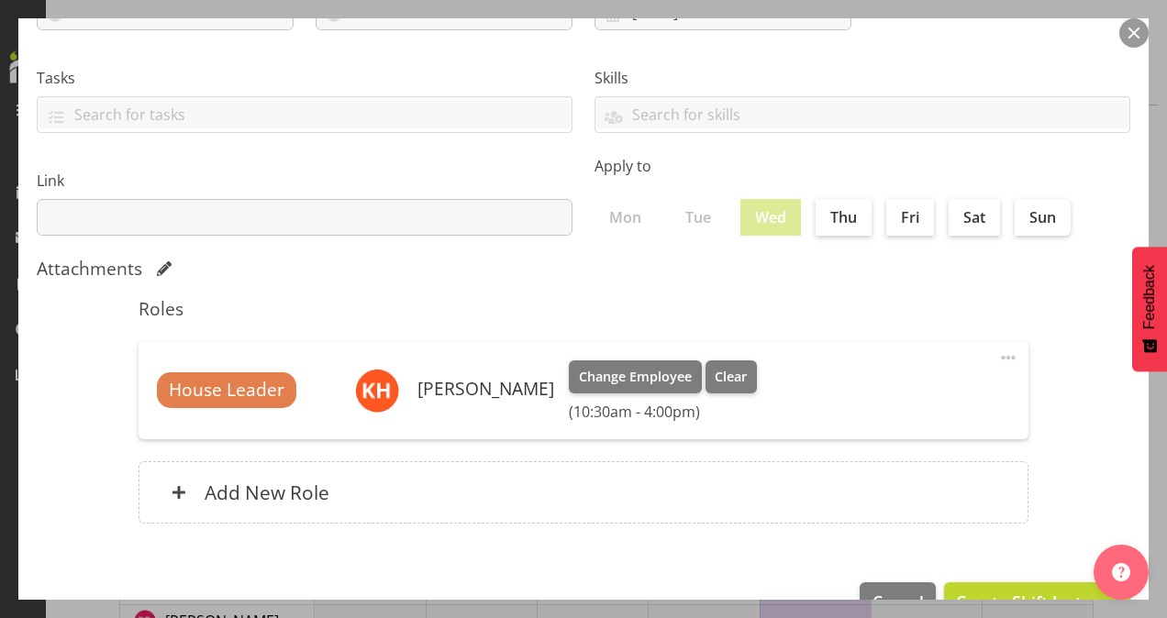
scroll to position [353, 0]
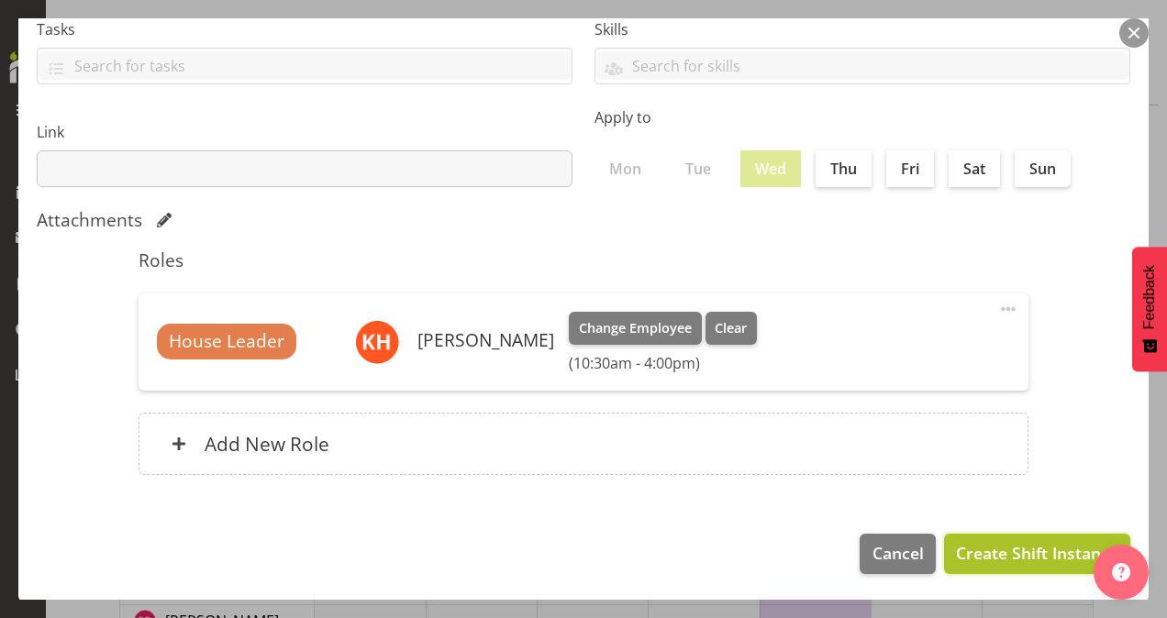
click at [973, 555] on span "Create Shift Instance" at bounding box center [1037, 553] width 162 height 24
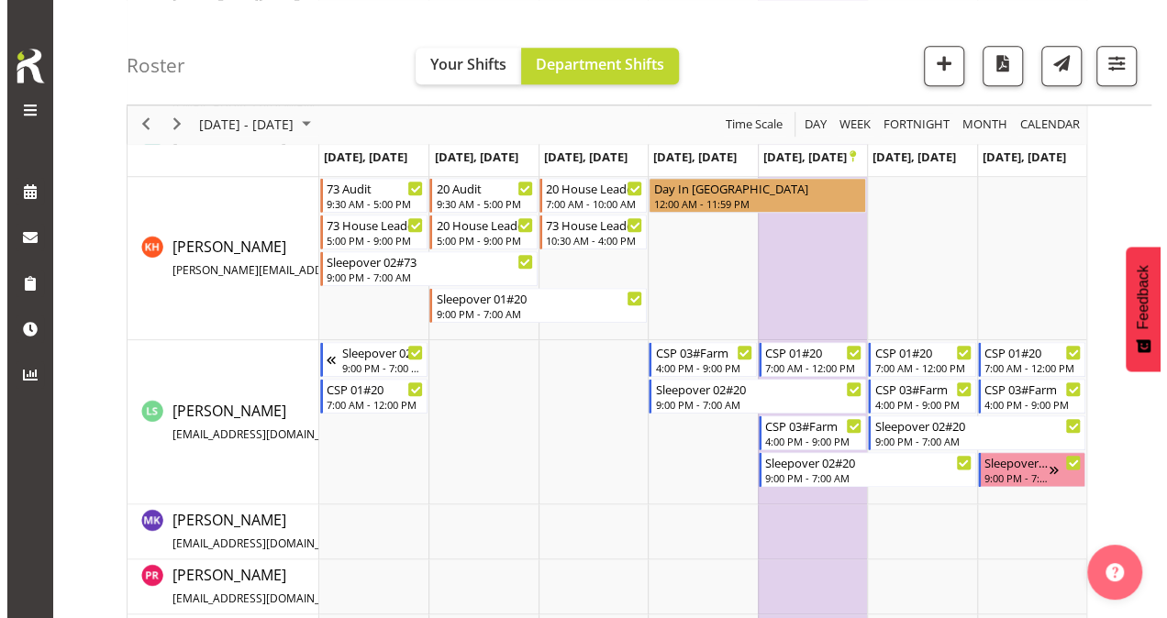
scroll to position [917, 0]
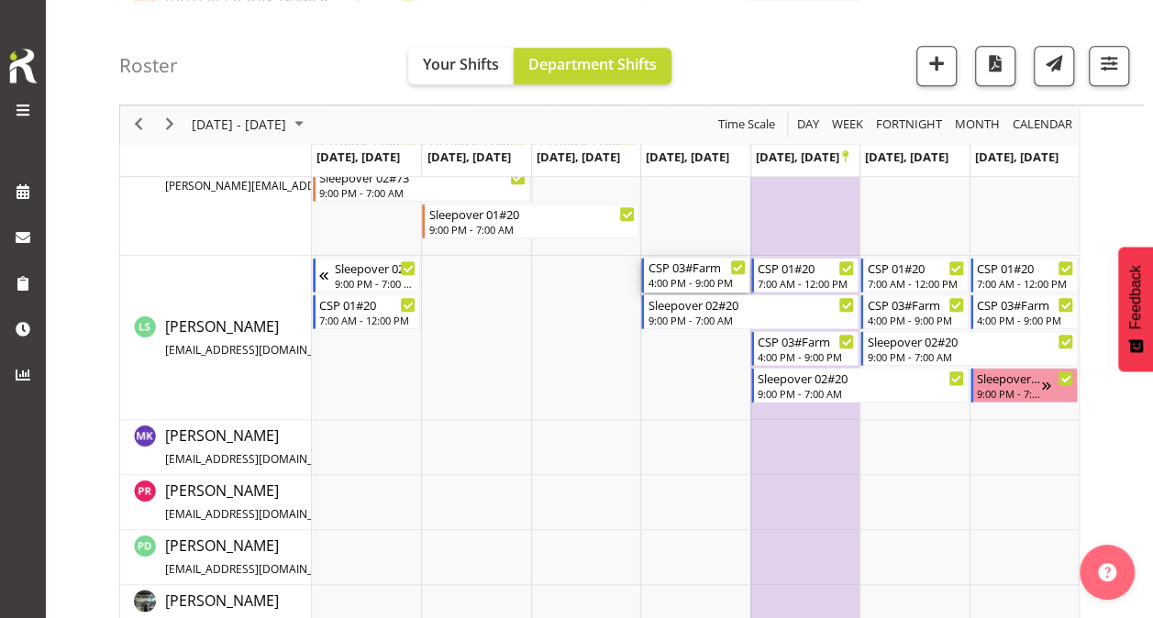
click at [675, 284] on div "4:00 PM - 9:00 PM" at bounding box center [696, 282] width 97 height 15
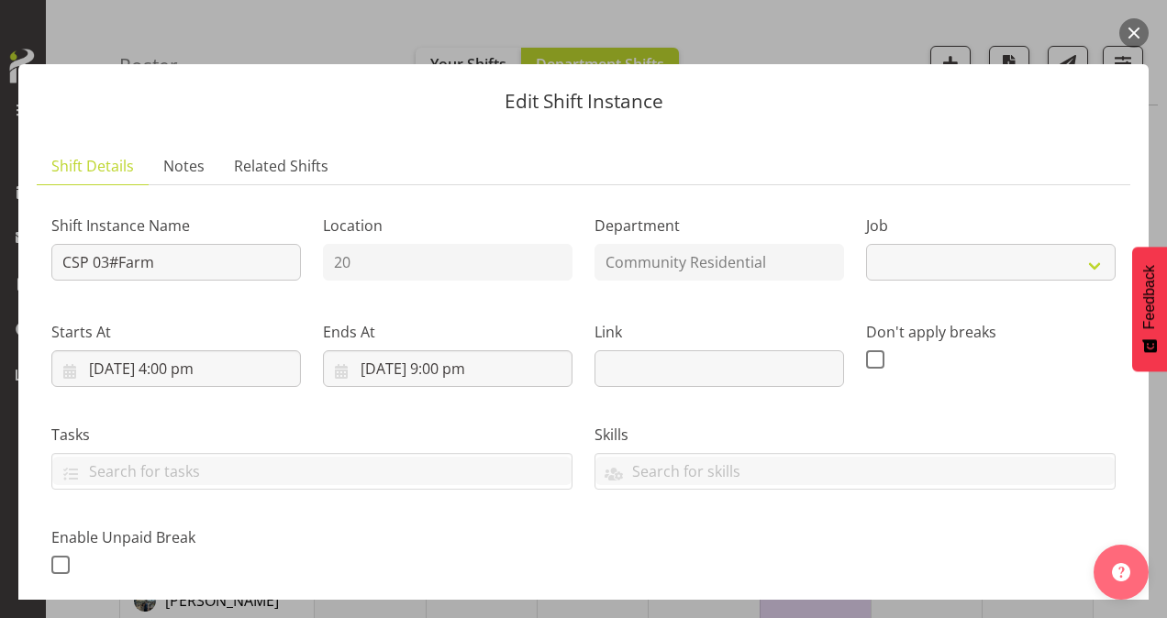
select select "2"
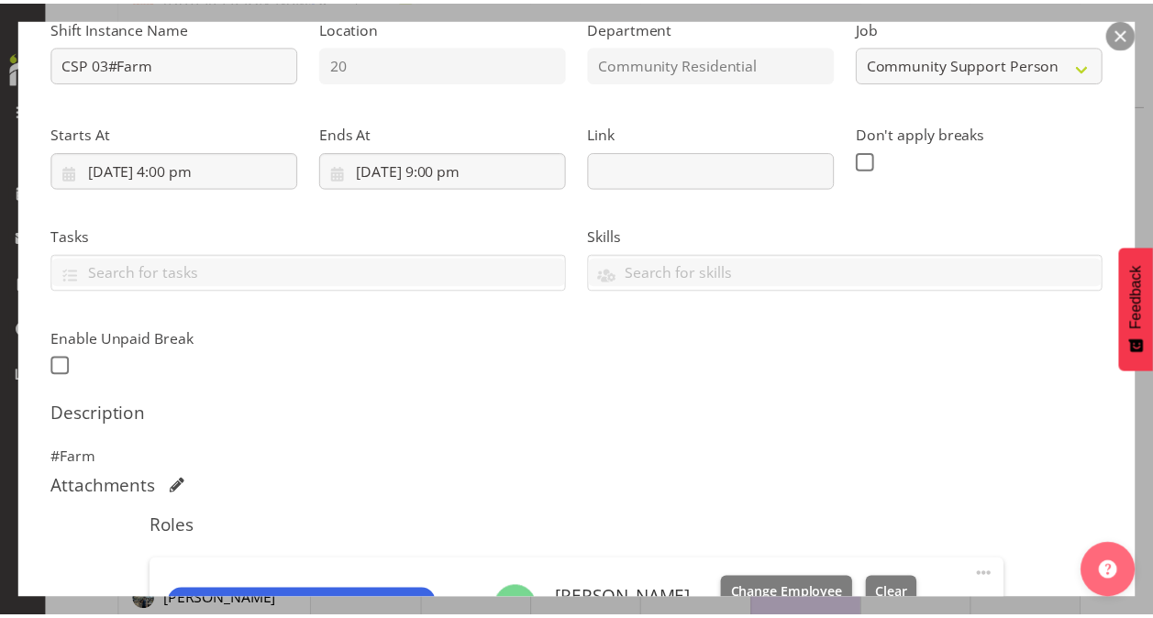
scroll to position [459, 0]
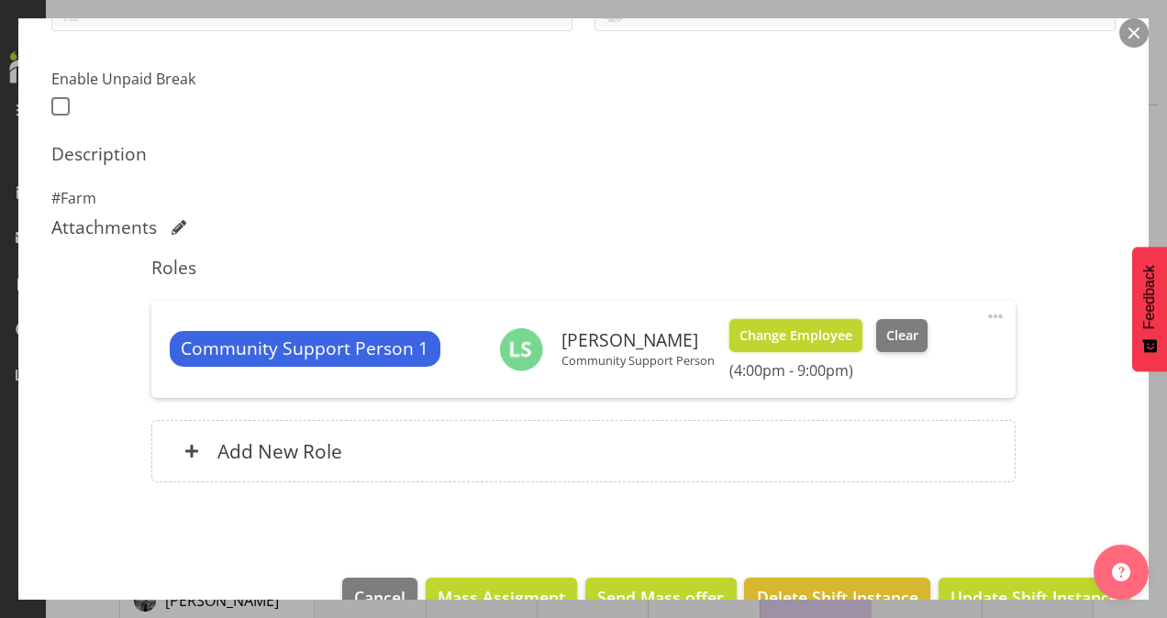
click at [754, 336] on span "Change Employee" at bounding box center [796, 336] width 113 height 20
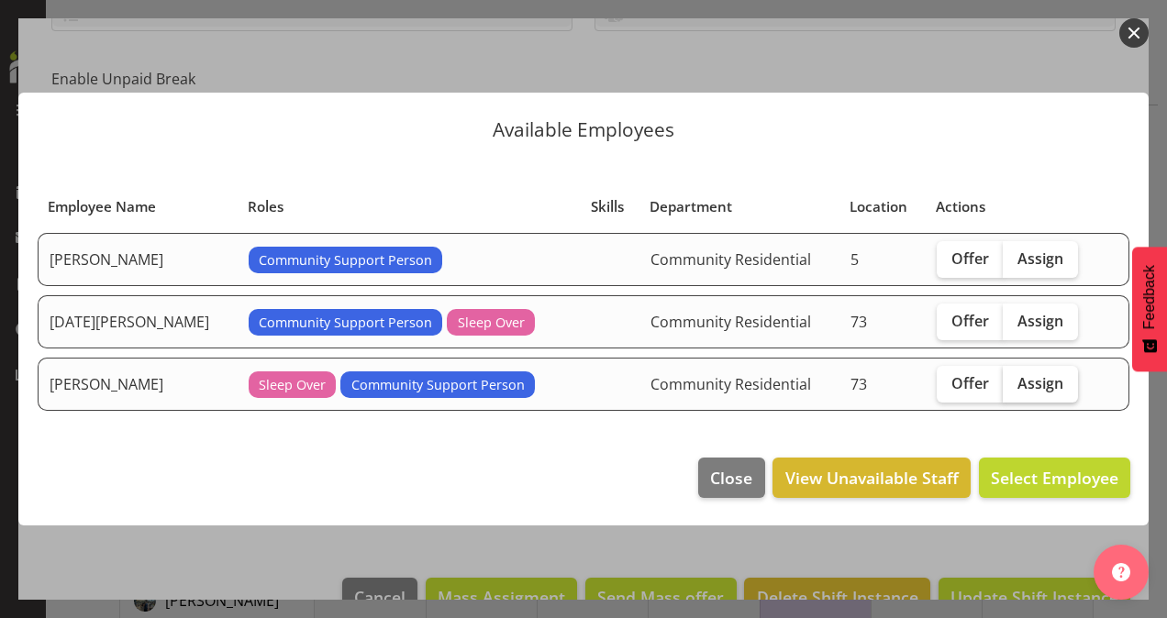
click at [1040, 382] on span "Assign" at bounding box center [1041, 383] width 46 height 18
click at [1015, 382] on input "Assign" at bounding box center [1009, 383] width 12 height 12
checkbox input "true"
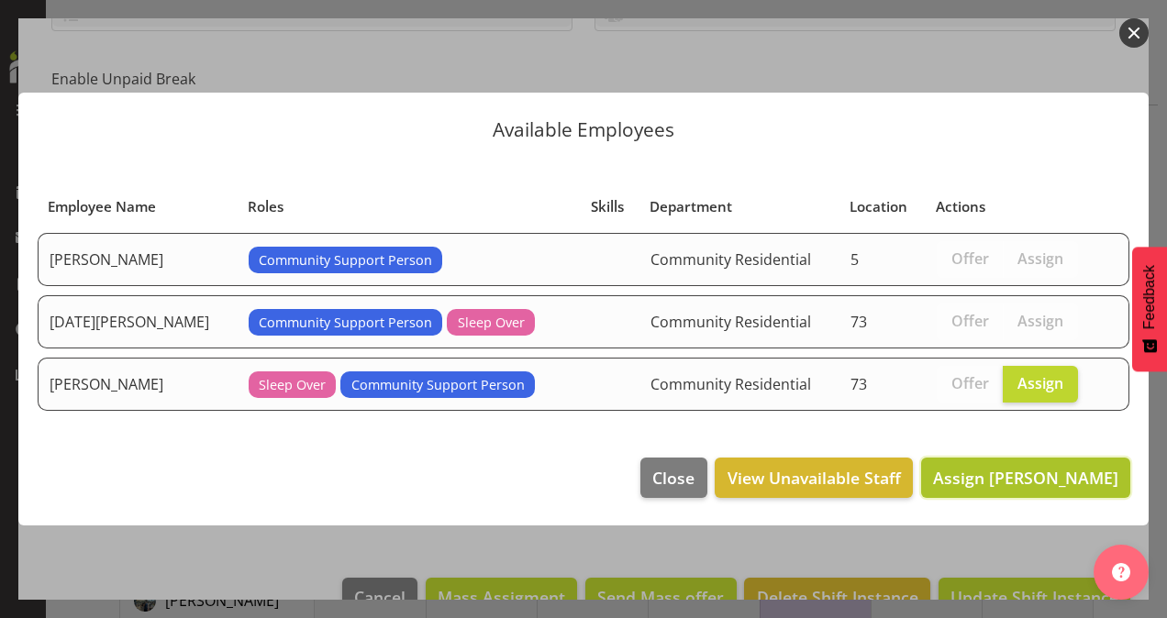
click at [1047, 481] on span "Assign [PERSON_NAME]" at bounding box center [1025, 478] width 185 height 22
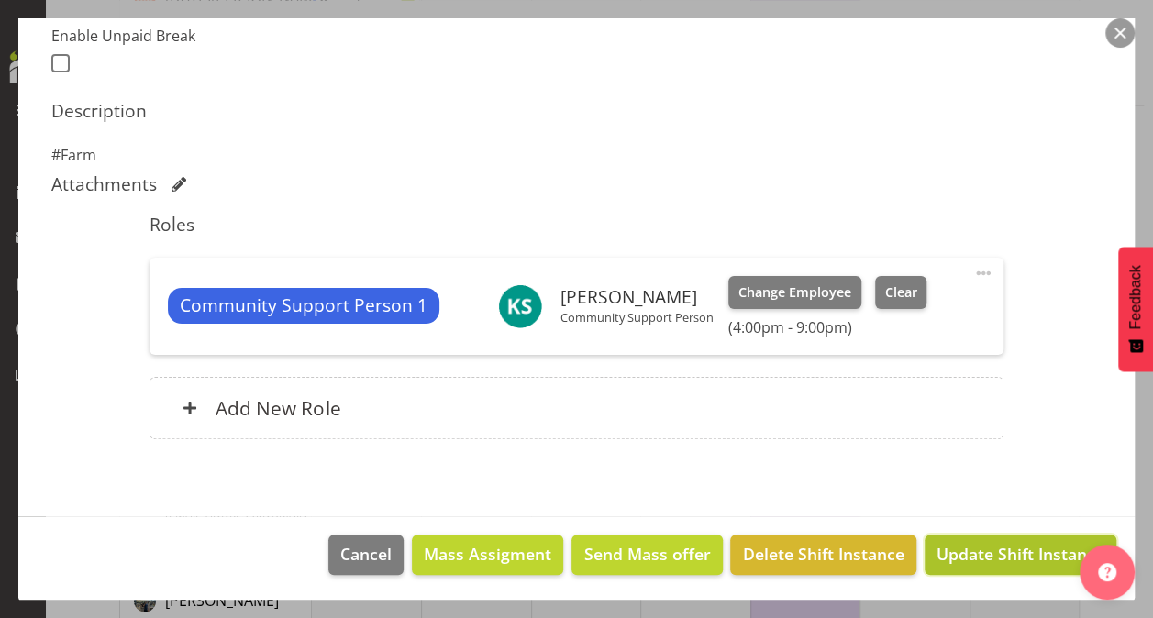
click at [978, 548] on span "Update Shift Instance" at bounding box center [1021, 554] width 168 height 24
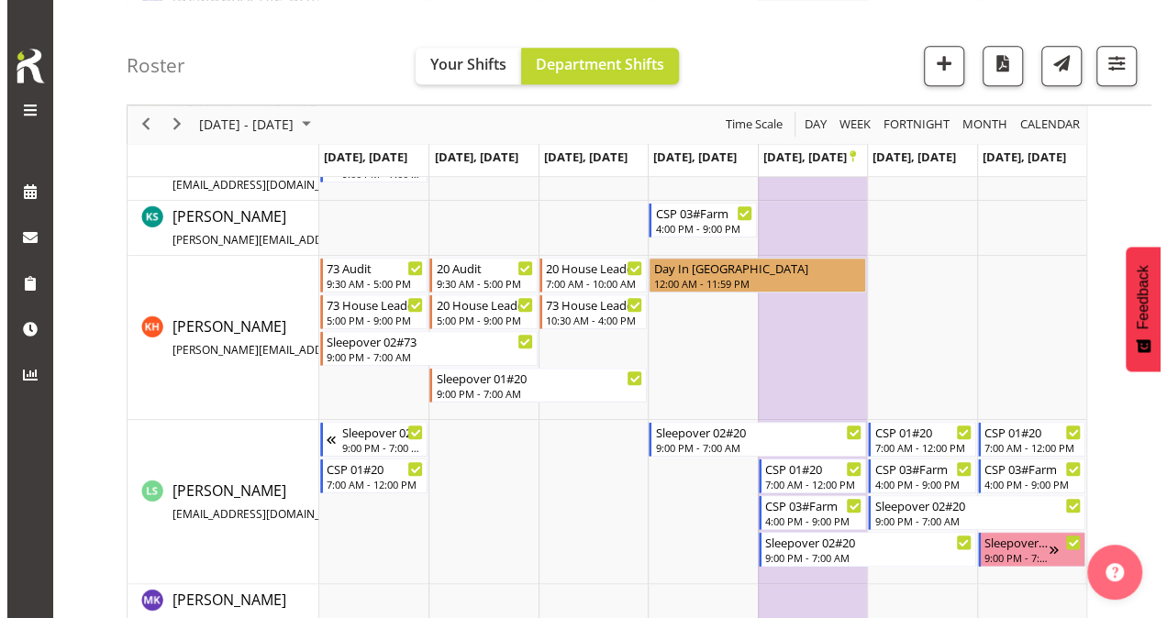
scroll to position [899, 0]
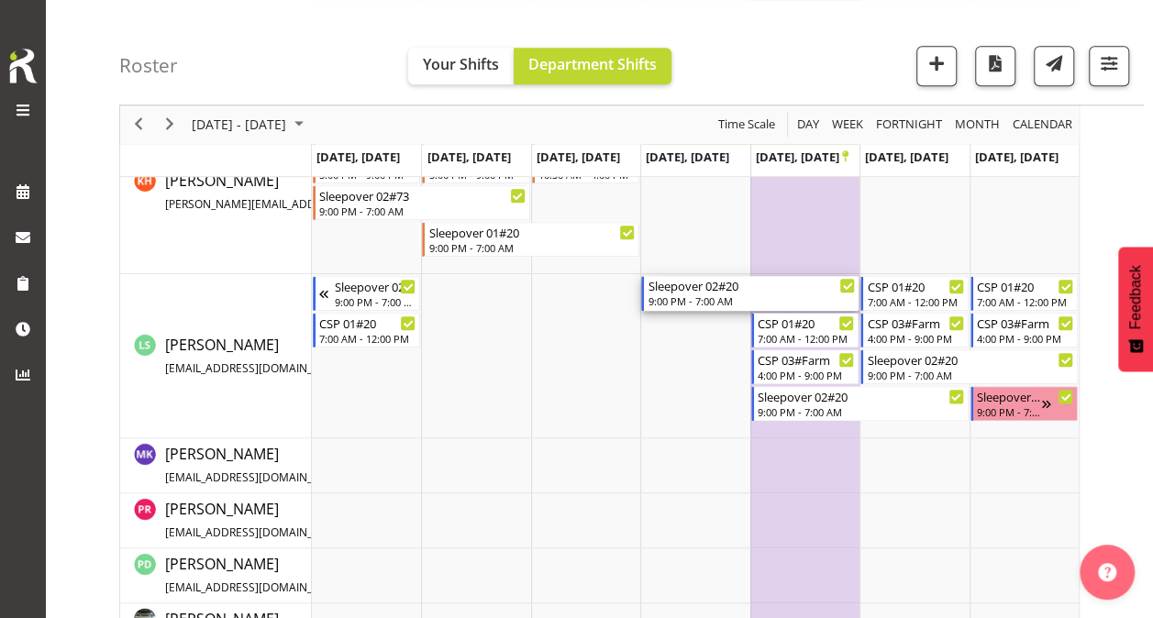
click at [774, 290] on div "Sleepover 02#20" at bounding box center [751, 285] width 207 height 18
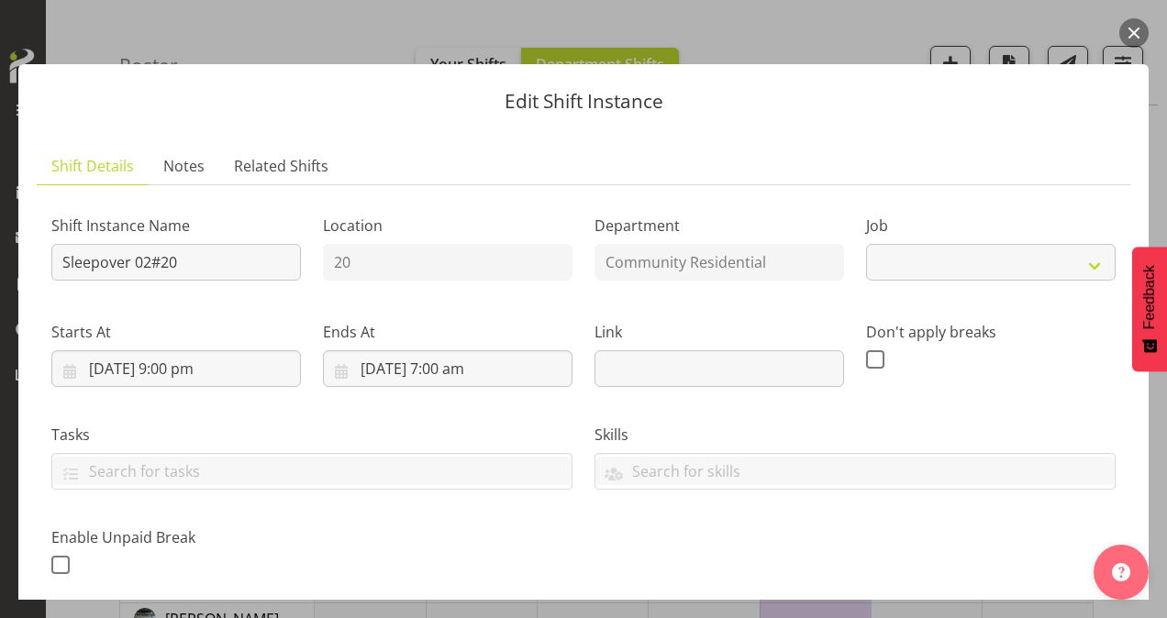
select select "2"
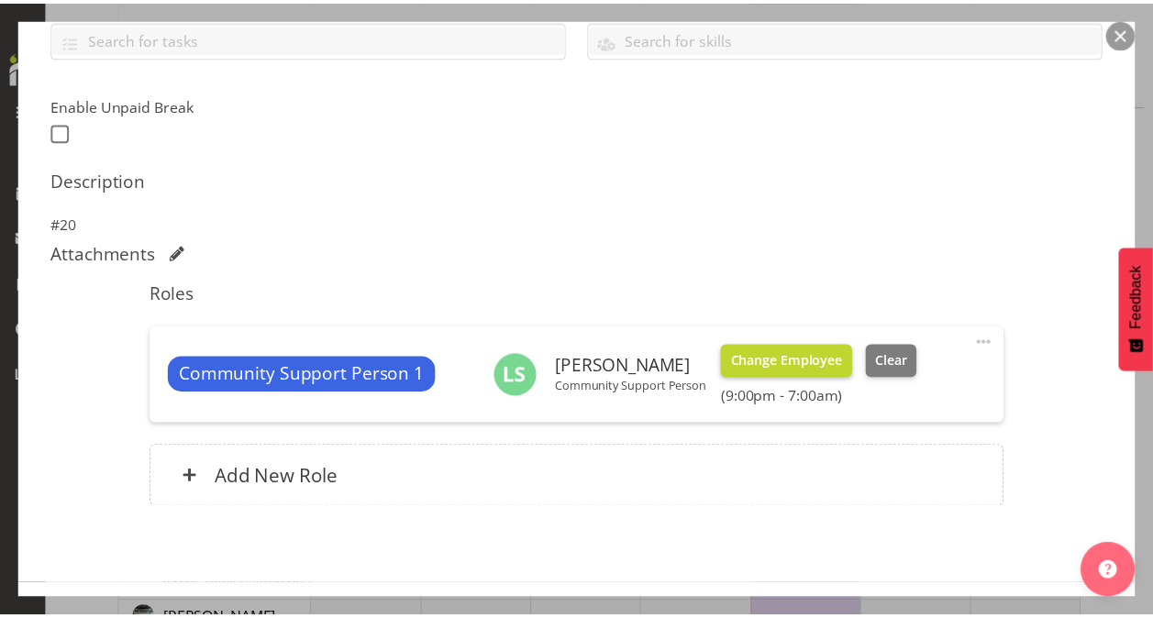
scroll to position [459, 0]
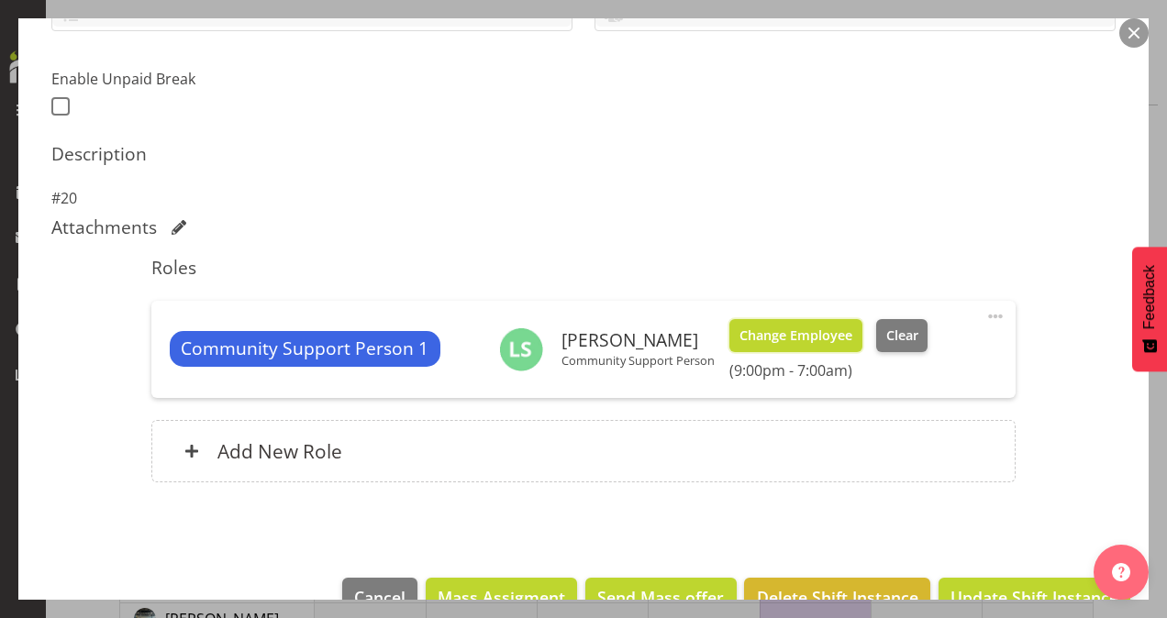
click at [809, 333] on span "Change Employee" at bounding box center [796, 336] width 113 height 20
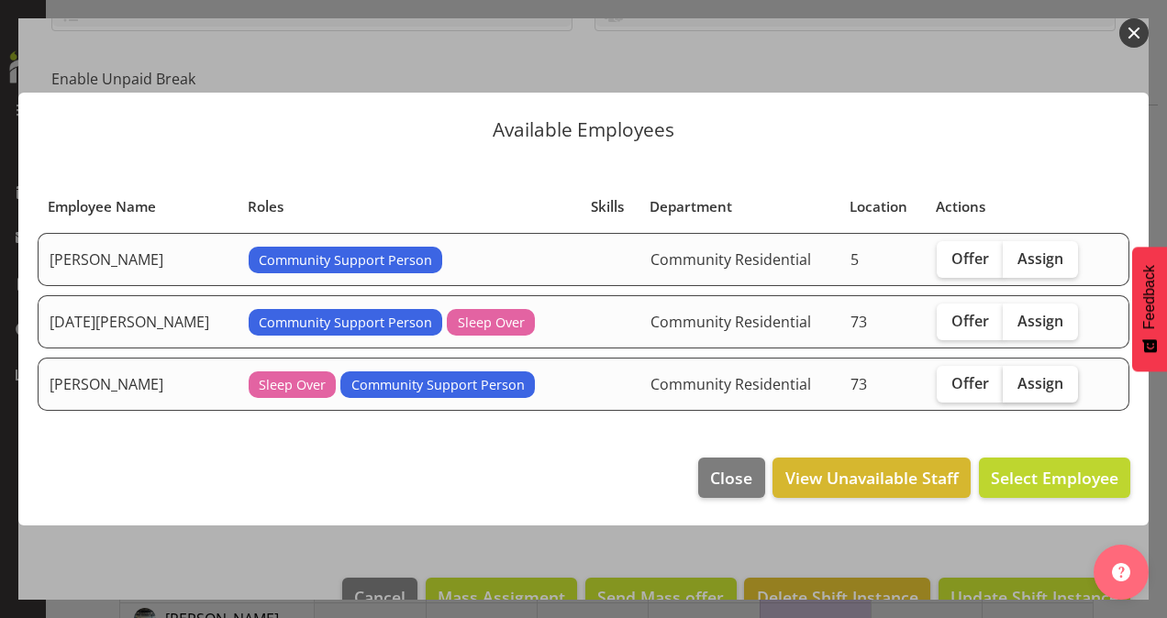
click at [1020, 390] on span "Assign" at bounding box center [1041, 383] width 46 height 18
click at [1015, 389] on input "Assign" at bounding box center [1009, 383] width 12 height 12
checkbox input "true"
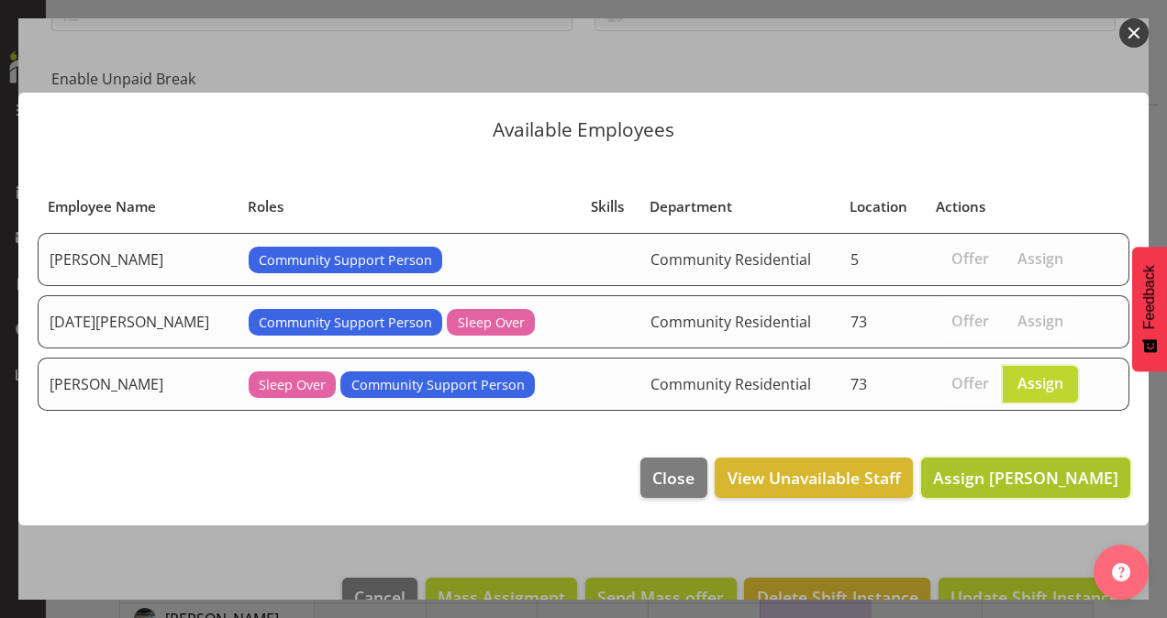
click at [1048, 468] on span "Assign [PERSON_NAME]" at bounding box center [1025, 478] width 185 height 22
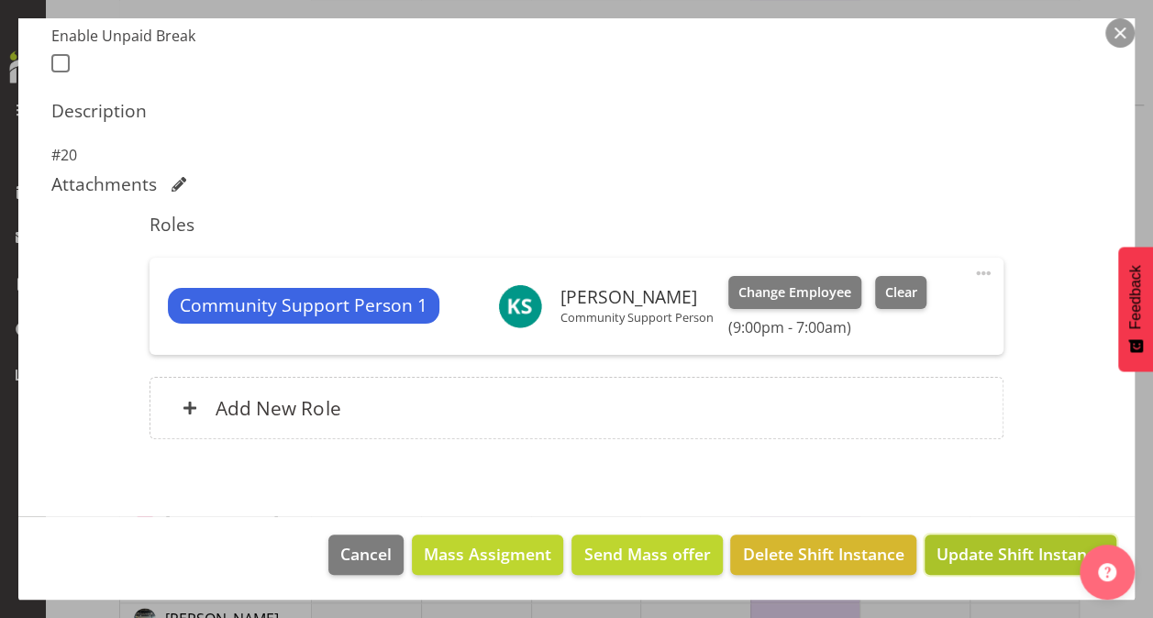
click at [976, 544] on span "Update Shift Instance" at bounding box center [1021, 554] width 168 height 24
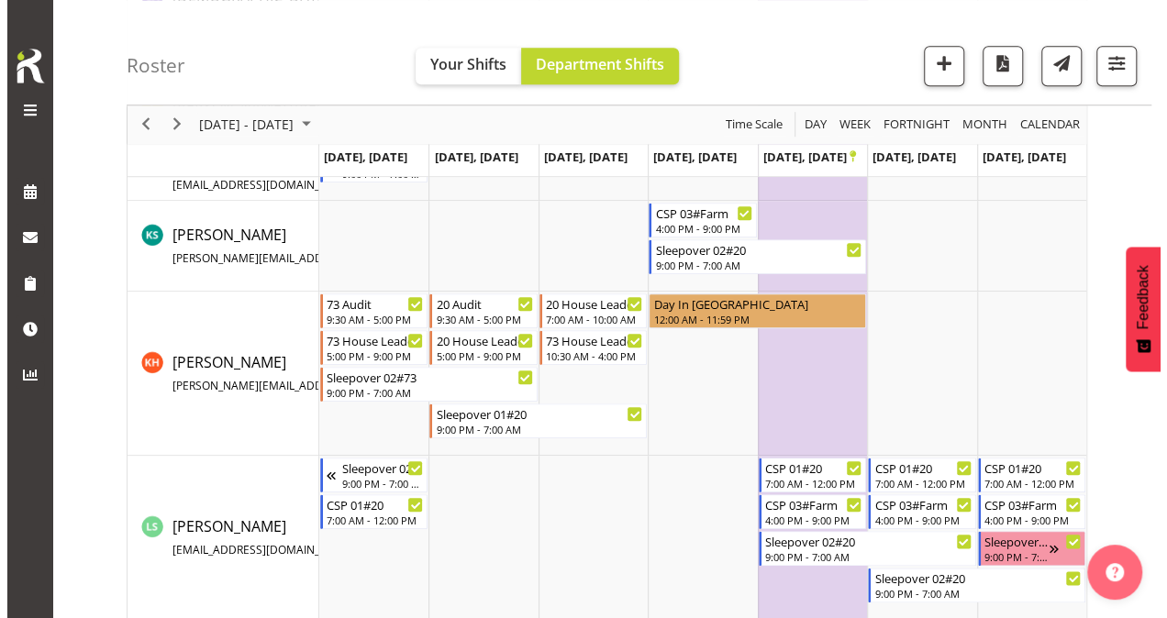
scroll to position [899, 0]
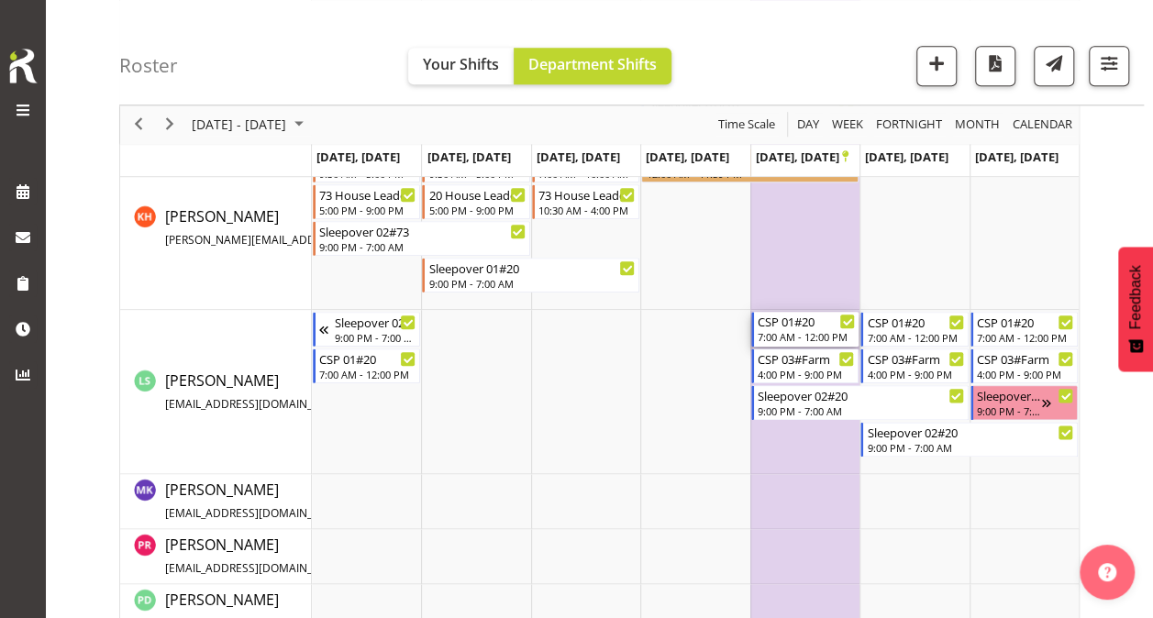
click at [789, 323] on div "CSP 01#20" at bounding box center [806, 321] width 97 height 18
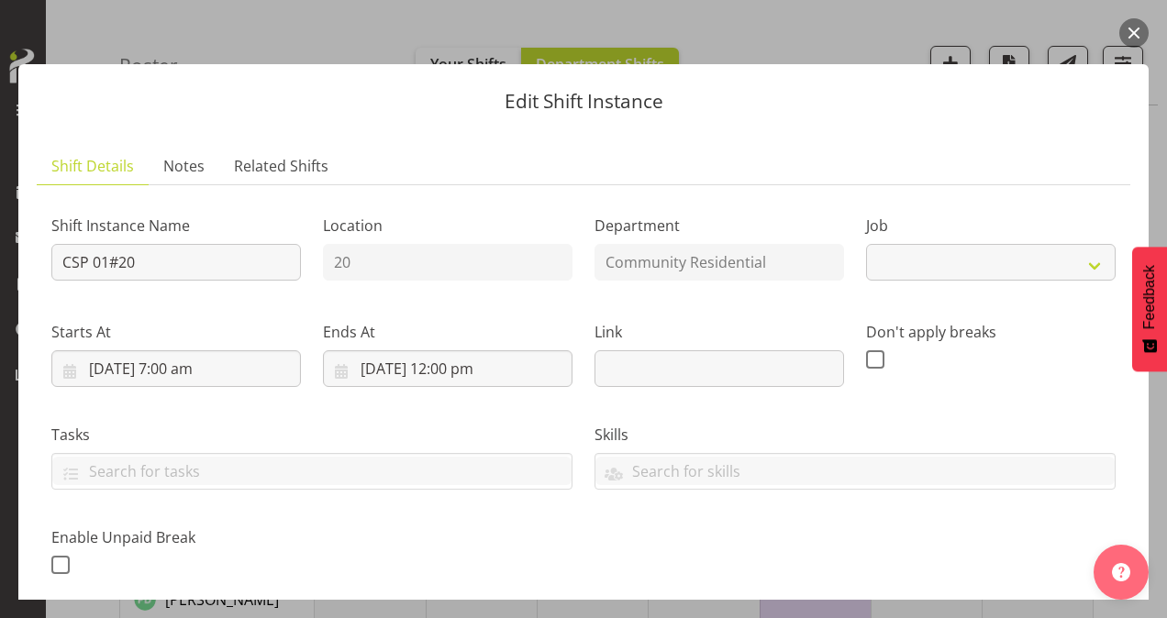
select select "2"
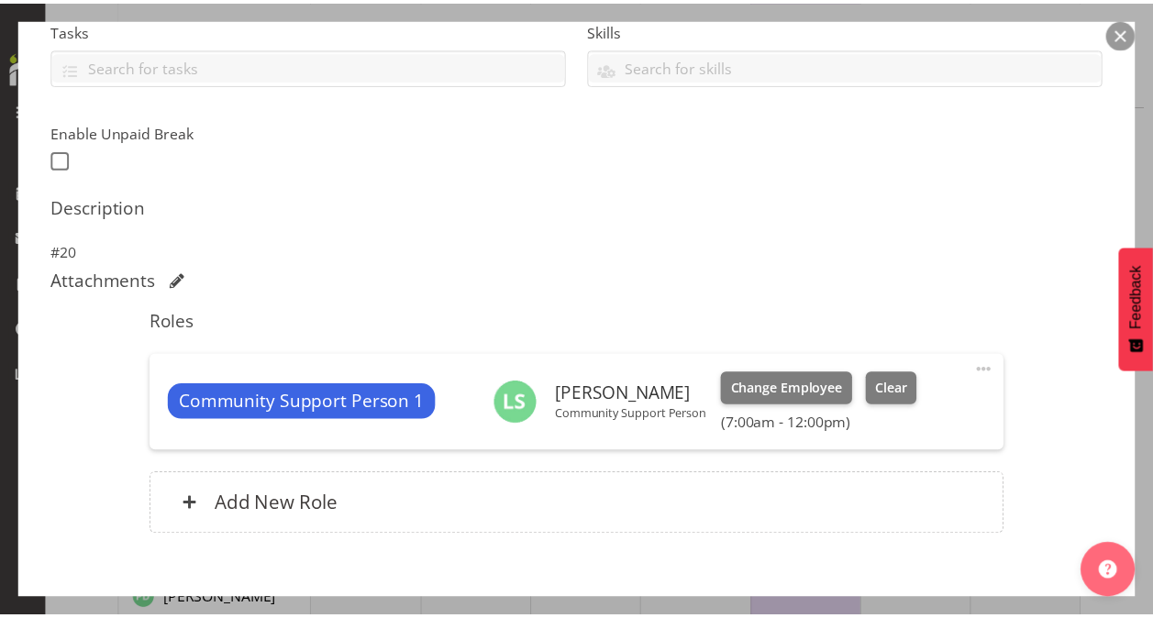
scroll to position [502, 0]
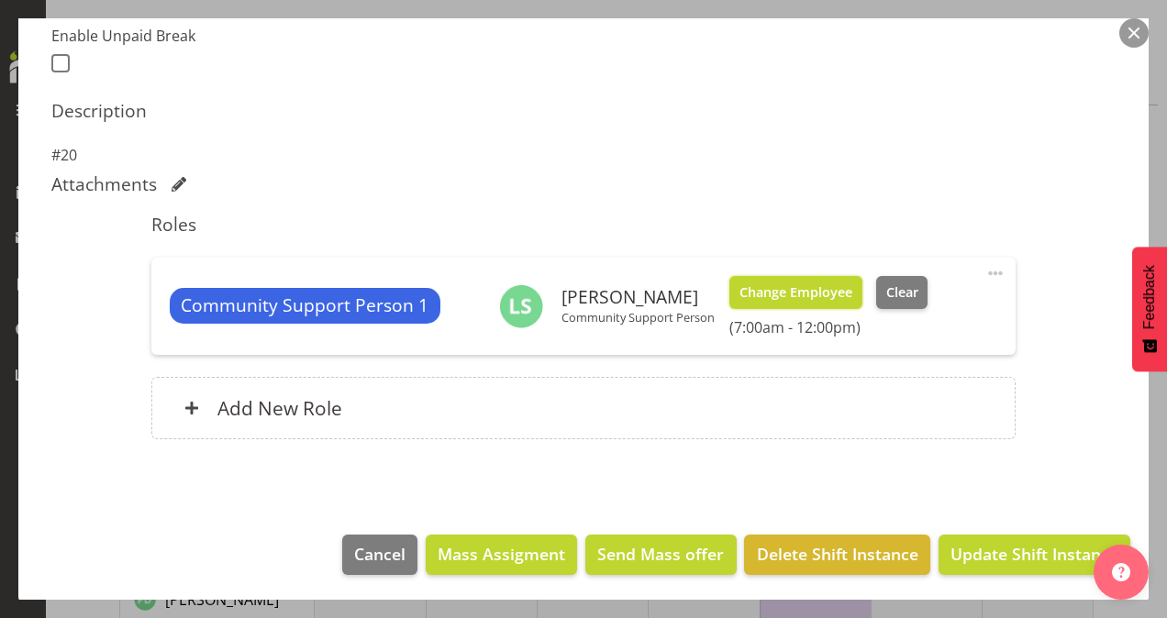
click at [827, 286] on span "Change Employee" at bounding box center [796, 293] width 113 height 20
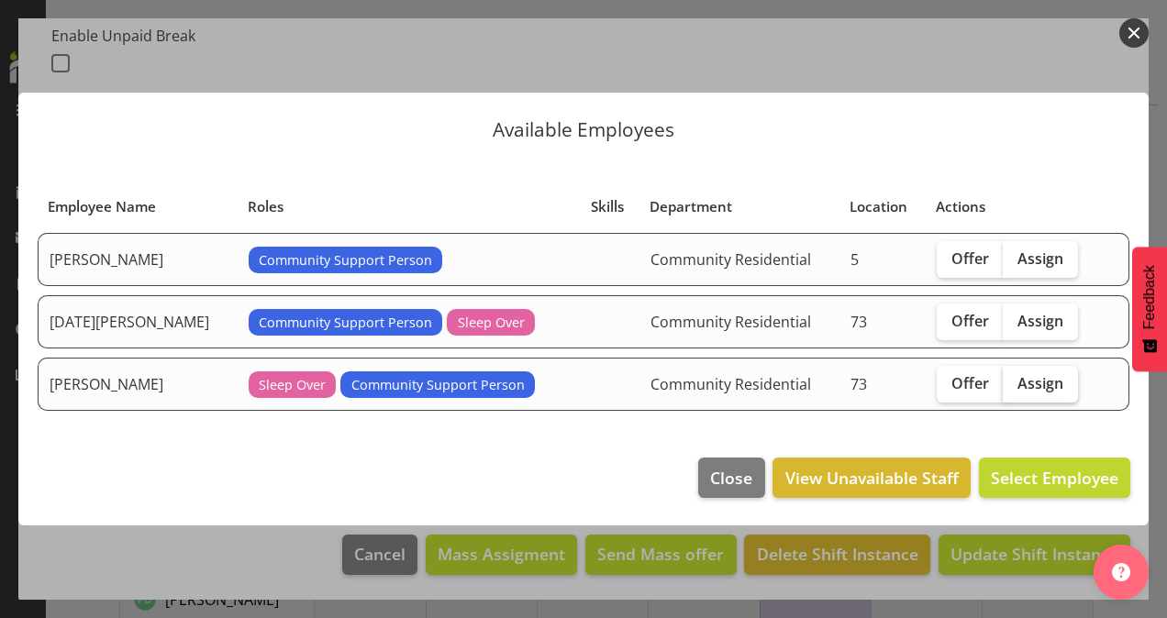
click at [1024, 380] on span "Assign" at bounding box center [1041, 383] width 46 height 18
click at [1015, 380] on input "Assign" at bounding box center [1009, 383] width 12 height 12
checkbox input "true"
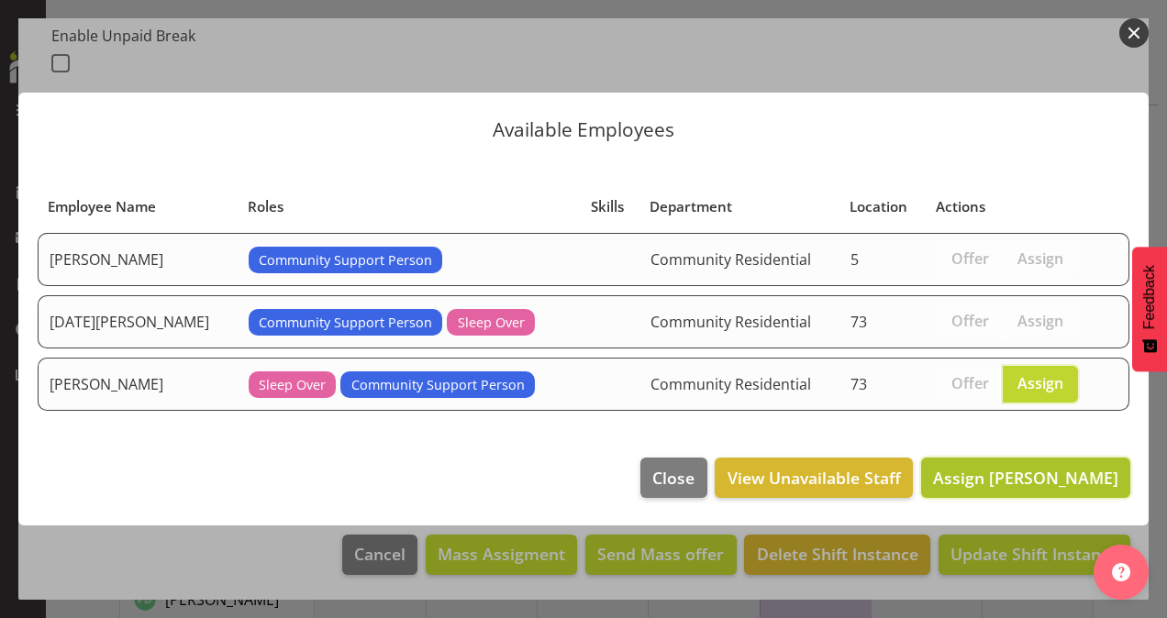
click at [987, 479] on span "Assign [PERSON_NAME]" at bounding box center [1025, 478] width 185 height 22
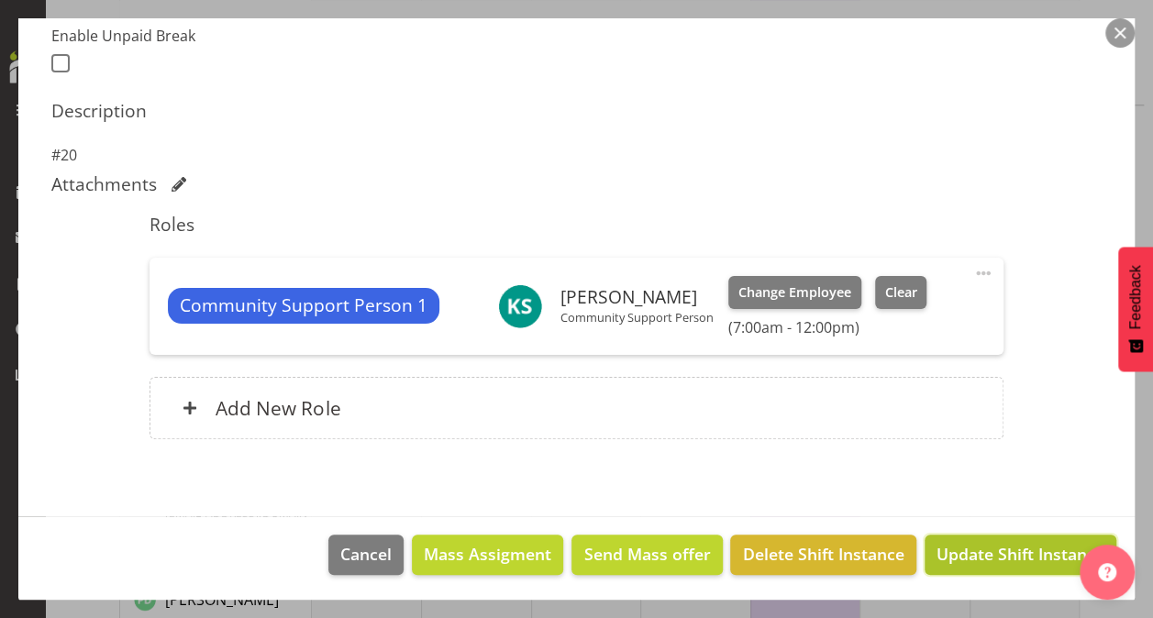
click at [984, 553] on span "Update Shift Instance" at bounding box center [1021, 554] width 168 height 24
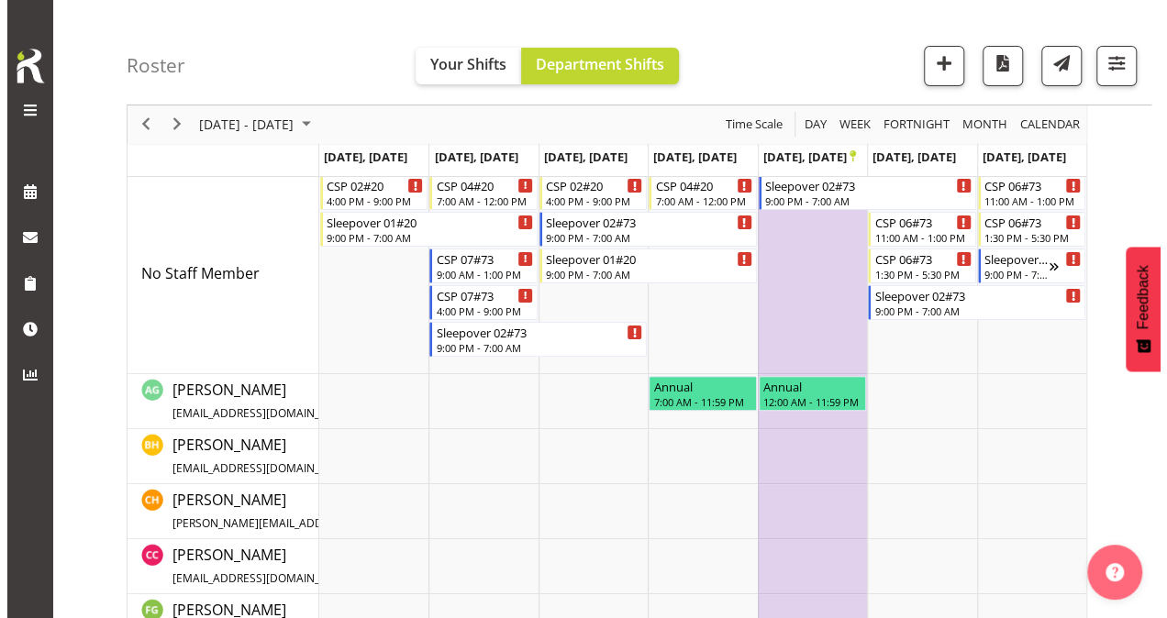
scroll to position [0, 0]
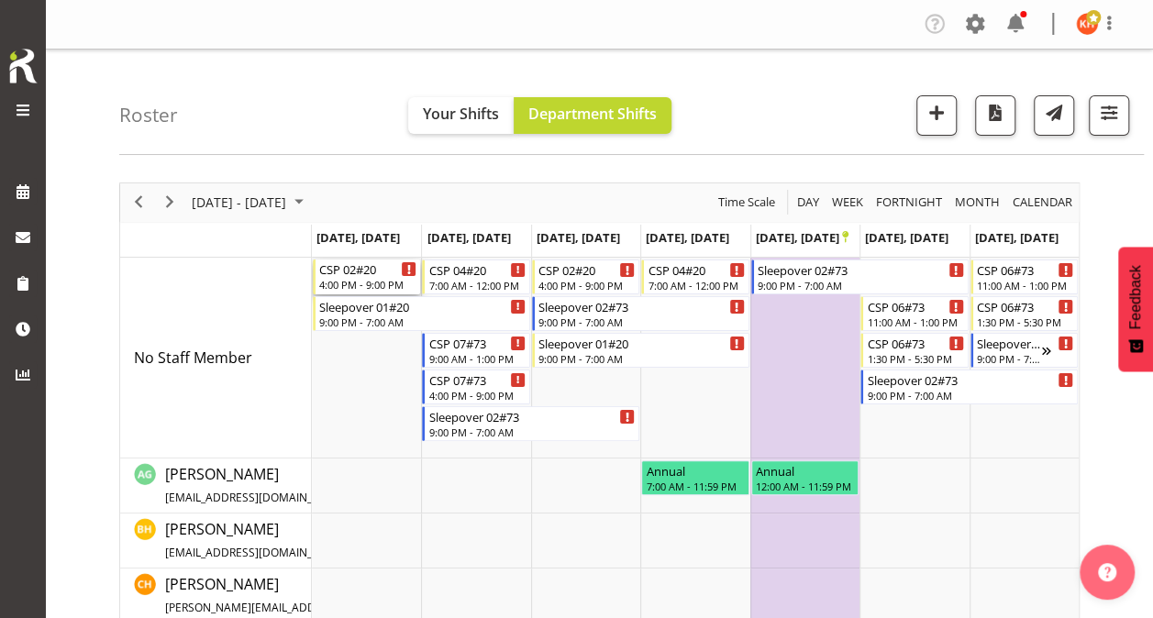
click at [349, 272] on div "CSP 02#20" at bounding box center [367, 269] width 97 height 18
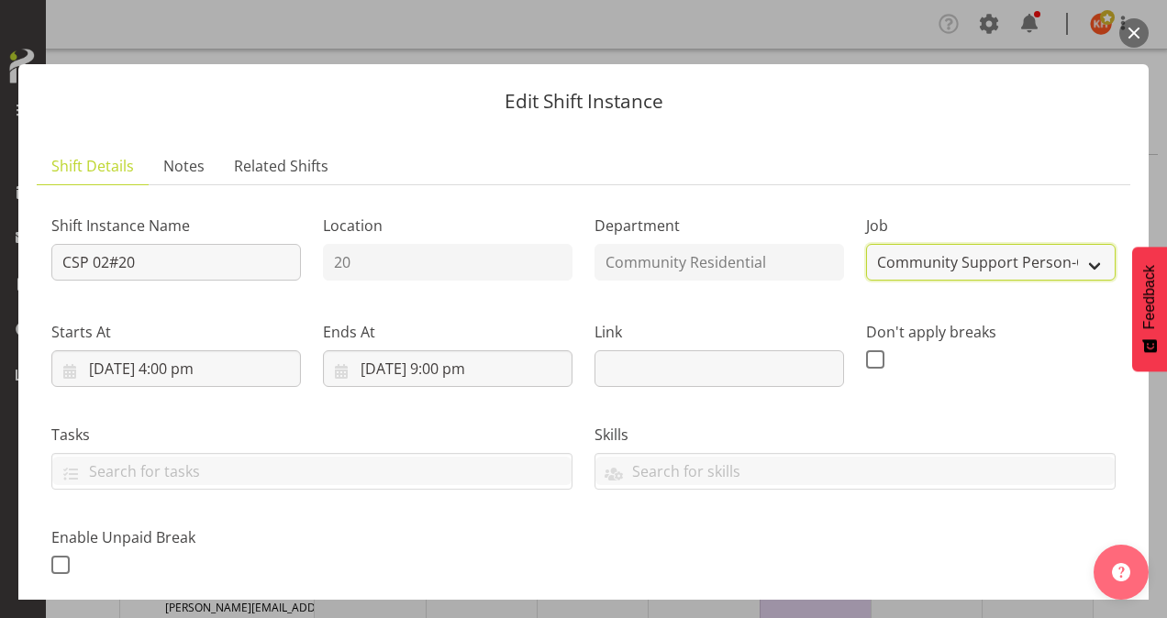
click at [894, 263] on select "Create new job Accounts Admin Art Coordinator Community Leader Community Suppor…" at bounding box center [991, 262] width 250 height 37
select select "2"
click at [866, 244] on select "Create new job Accounts Admin Art Coordinator Community Leader Community Suppor…" at bounding box center [991, 262] width 250 height 37
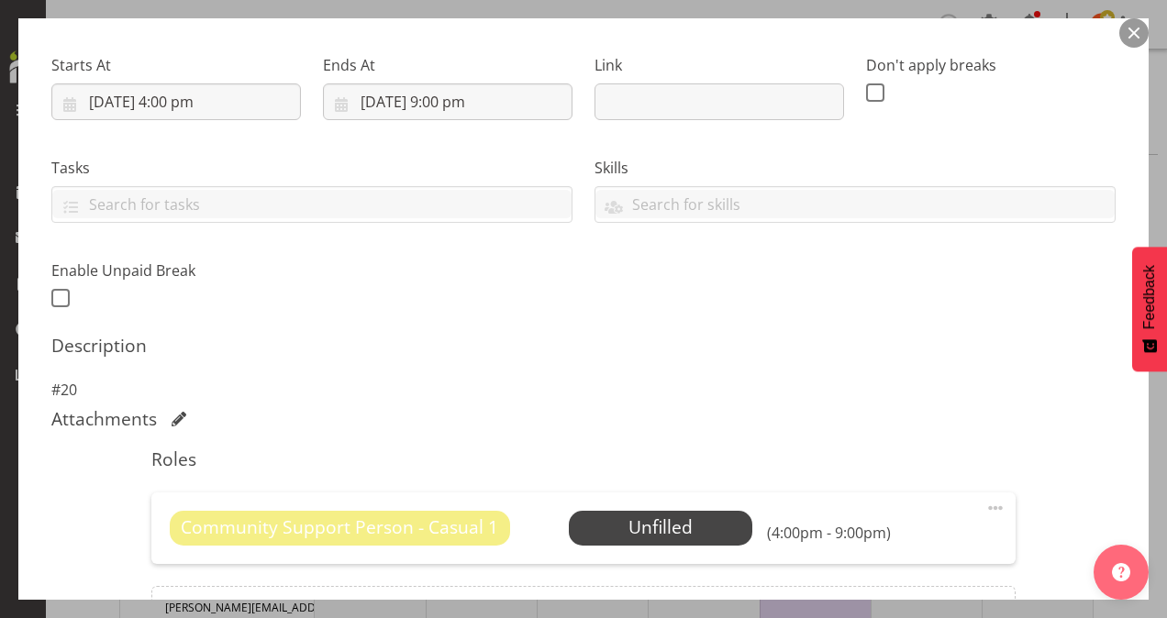
scroll to position [275, 0]
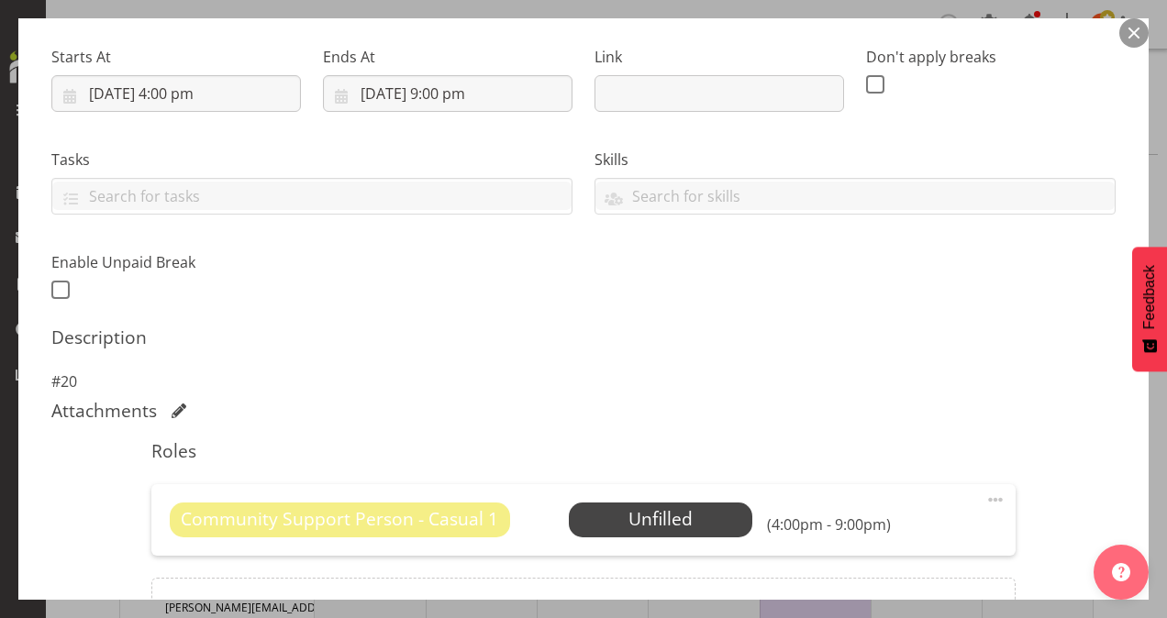
click at [986, 495] on span at bounding box center [995, 500] width 22 height 22
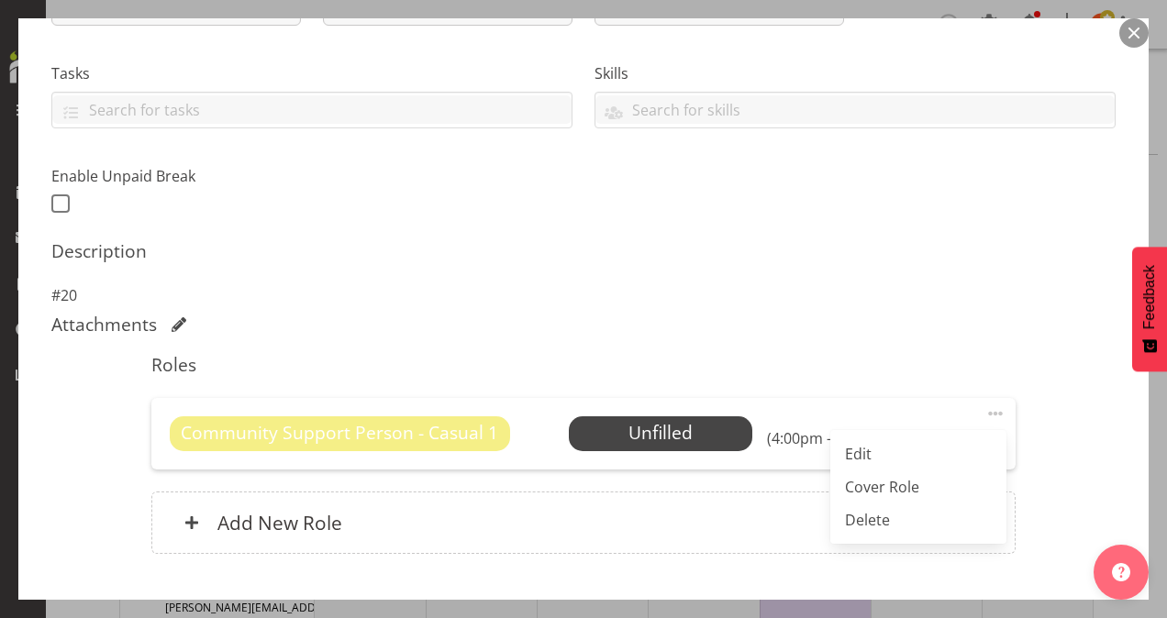
scroll to position [459, 0]
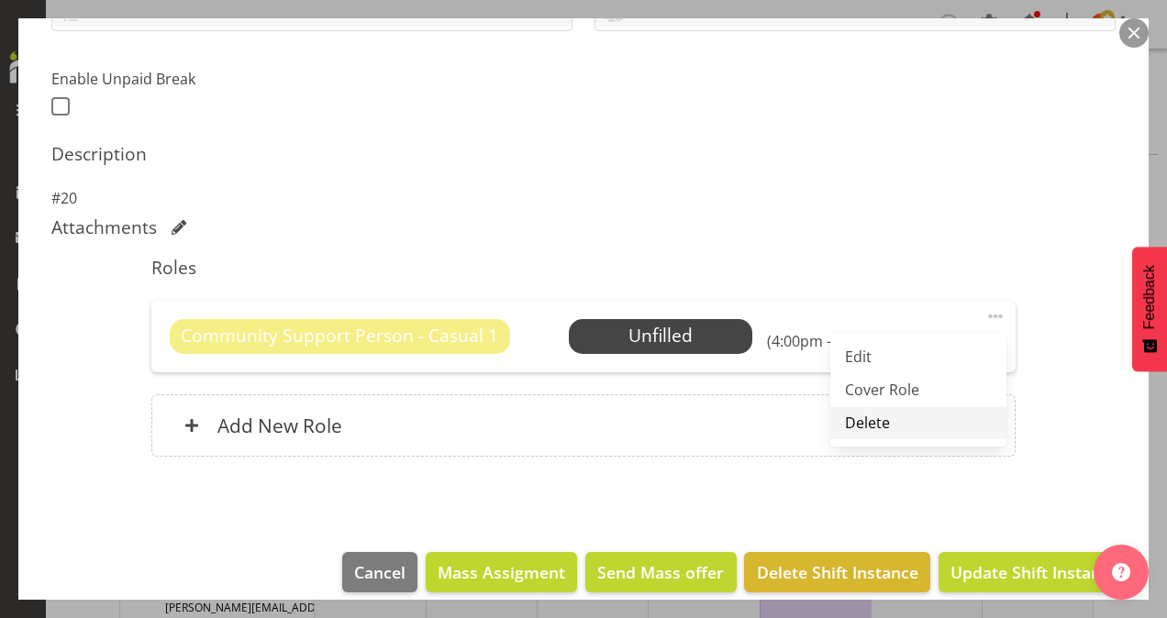
click at [864, 421] on link "Delete" at bounding box center [918, 422] width 176 height 33
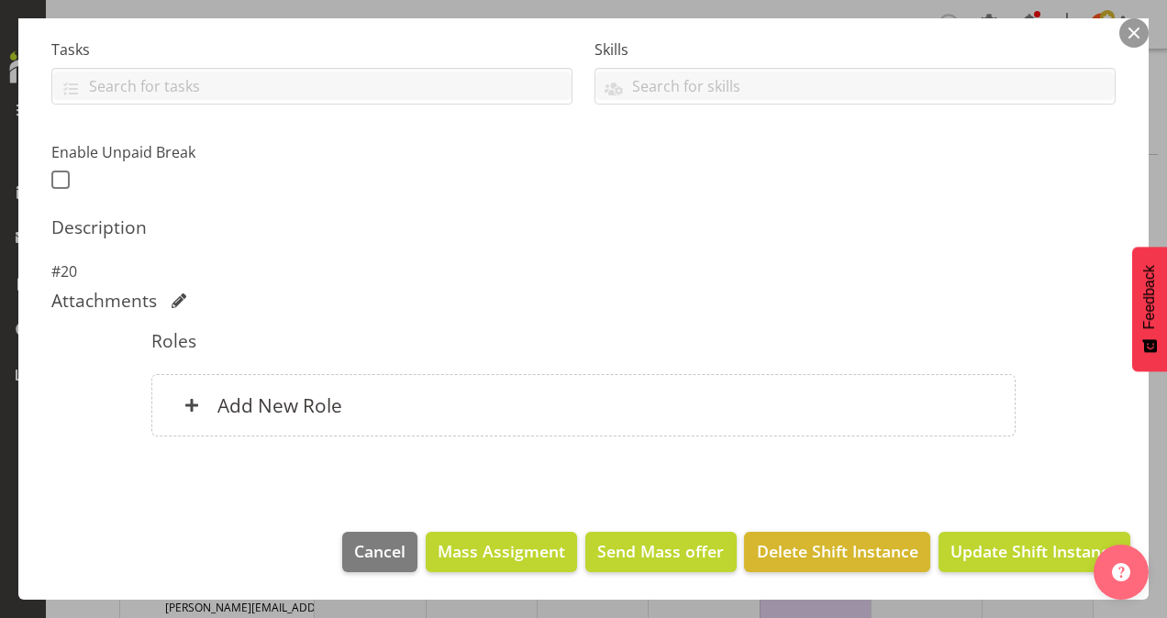
scroll to position [383, 0]
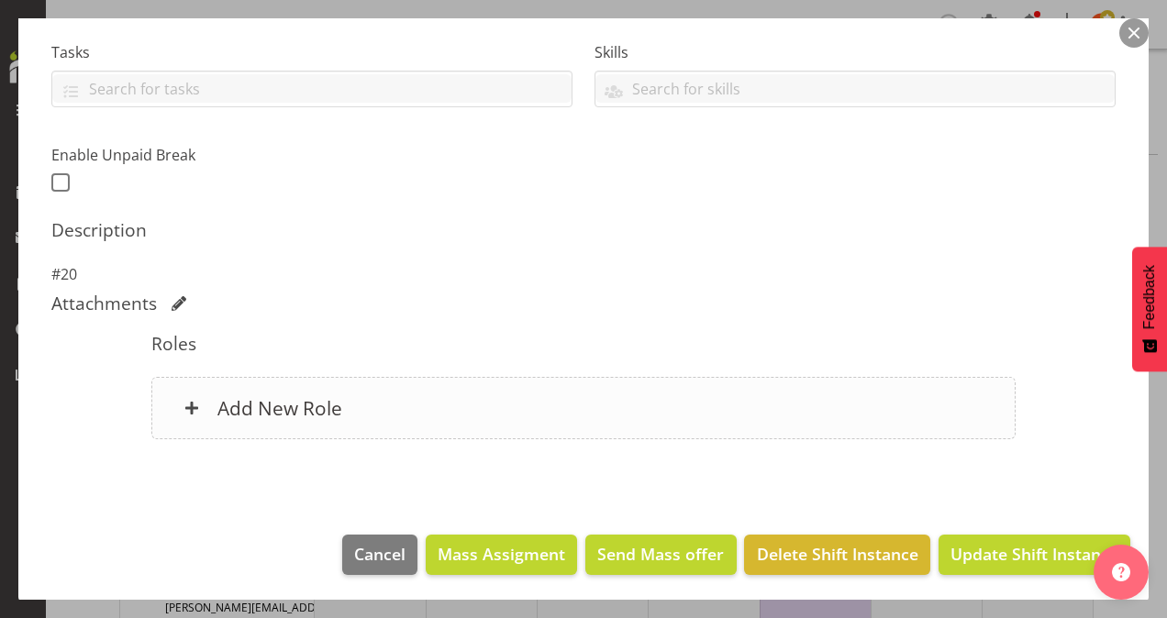
click at [321, 403] on h6 "Add New Role" at bounding box center [279, 408] width 125 height 24
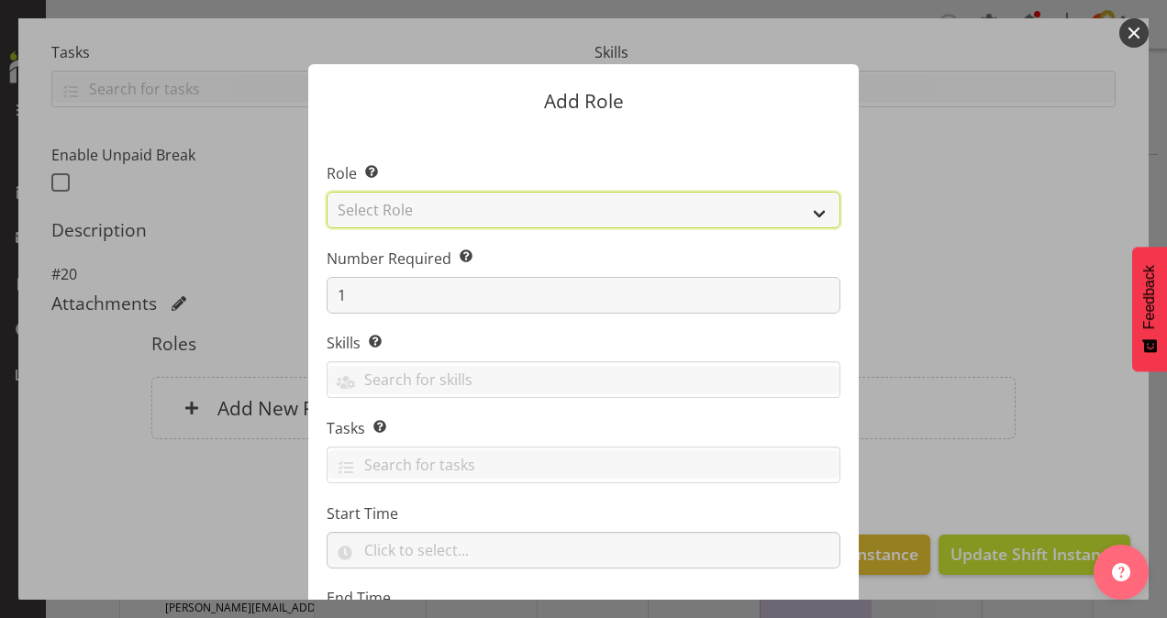
click at [435, 213] on select "Select Role Area Manager Art Coordination Community - SIL Community Leader Comm…" at bounding box center [584, 210] width 514 height 37
select select "13"
click at [327, 192] on select "Select Role Area Manager Art Coordination Community - SIL Community Leader Comm…" at bounding box center [584, 210] width 514 height 37
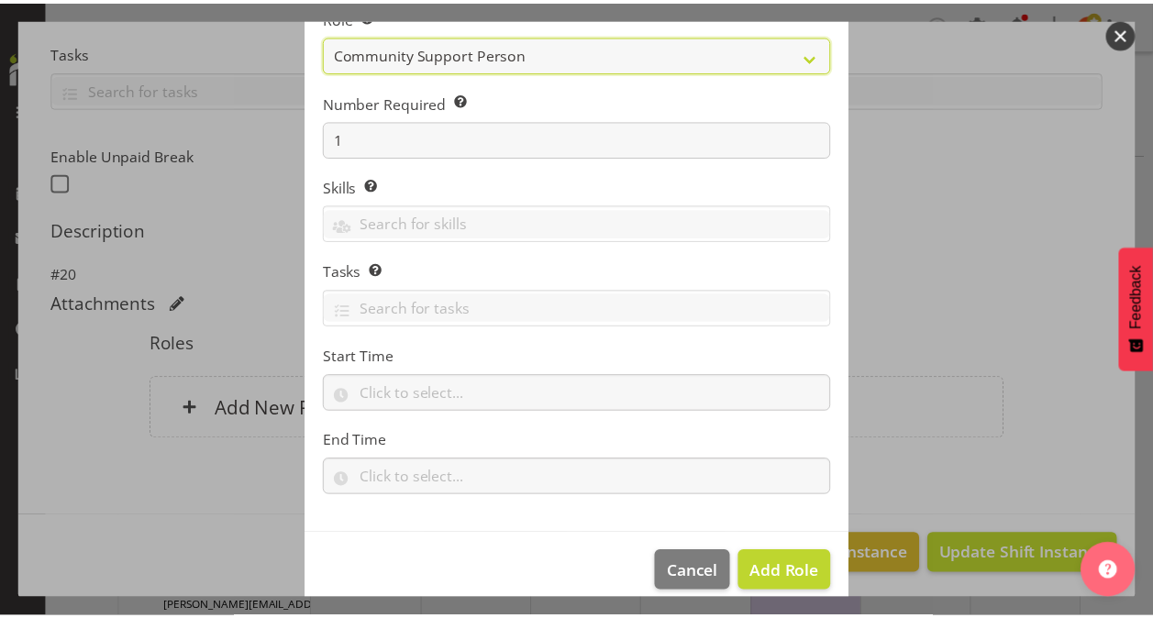
scroll to position [176, 0]
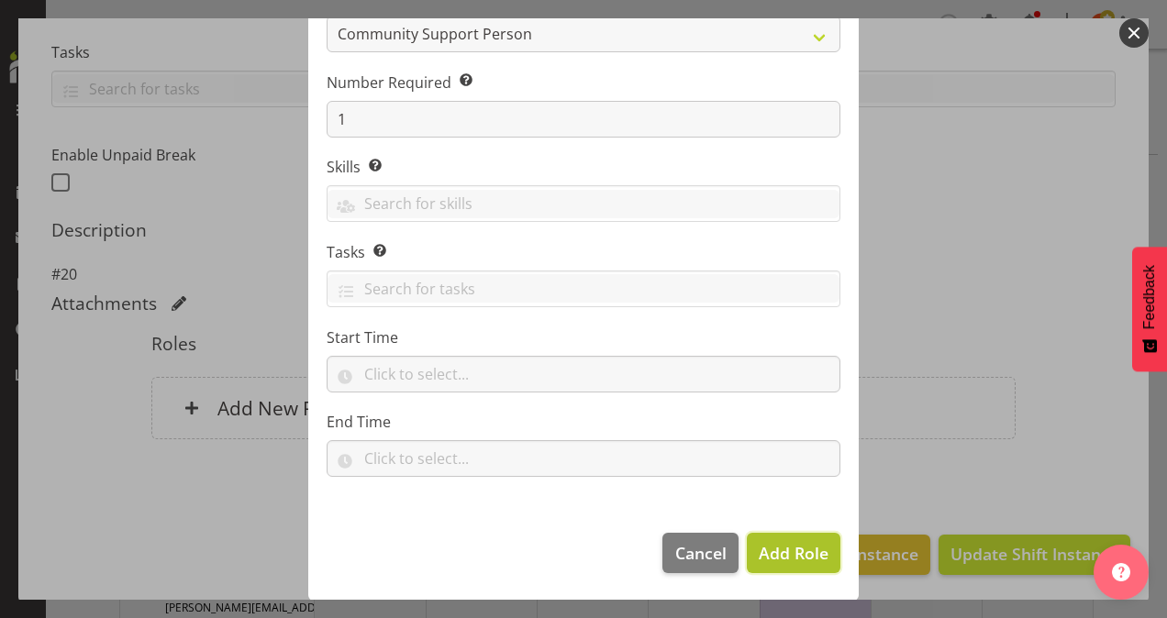
click at [796, 551] on span "Add Role" at bounding box center [794, 553] width 70 height 22
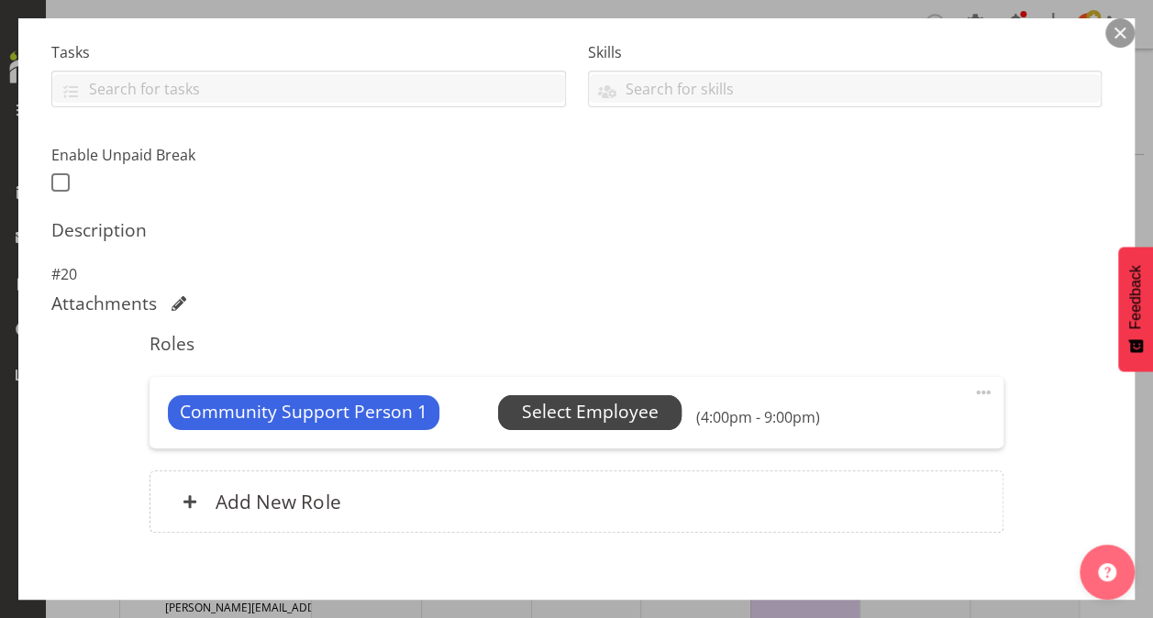
click at [626, 409] on span "Select Employee" at bounding box center [590, 412] width 137 height 27
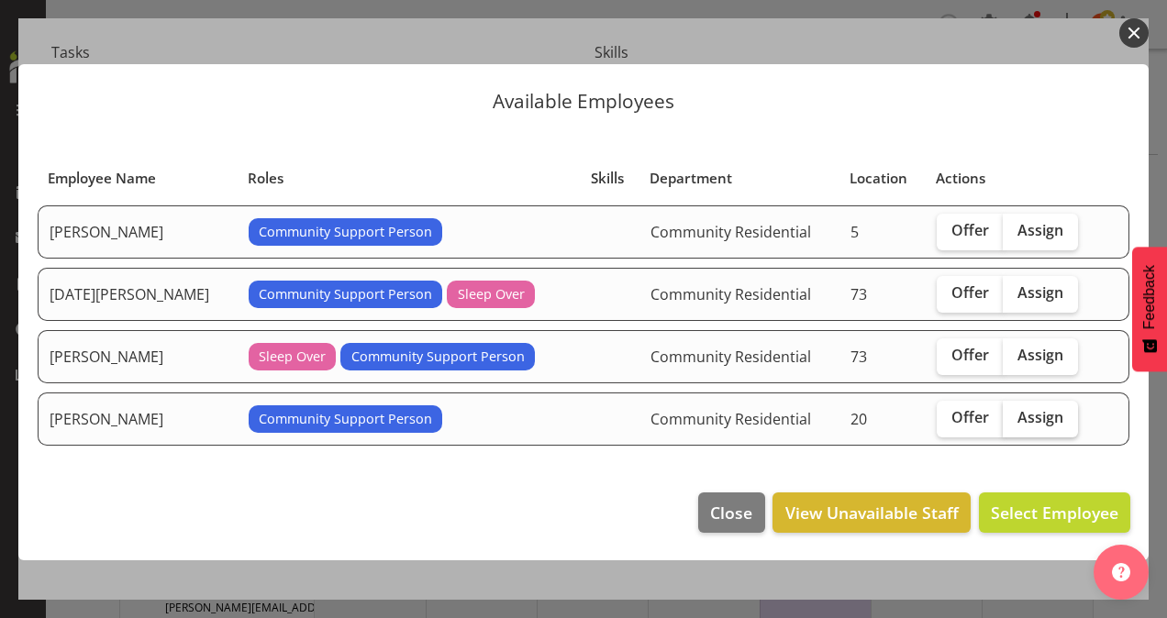
click at [1039, 417] on span "Assign" at bounding box center [1041, 417] width 46 height 18
click at [1015, 417] on input "Assign" at bounding box center [1009, 418] width 12 height 12
checkbox input "true"
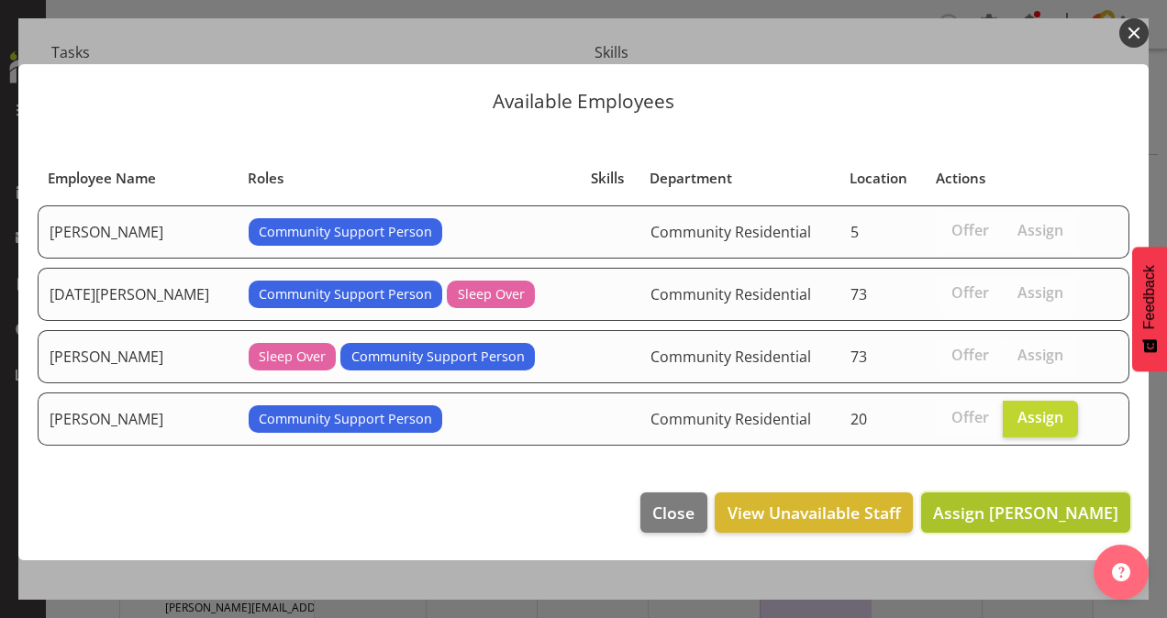
click at [1062, 505] on span "Assign [PERSON_NAME]" at bounding box center [1025, 513] width 185 height 22
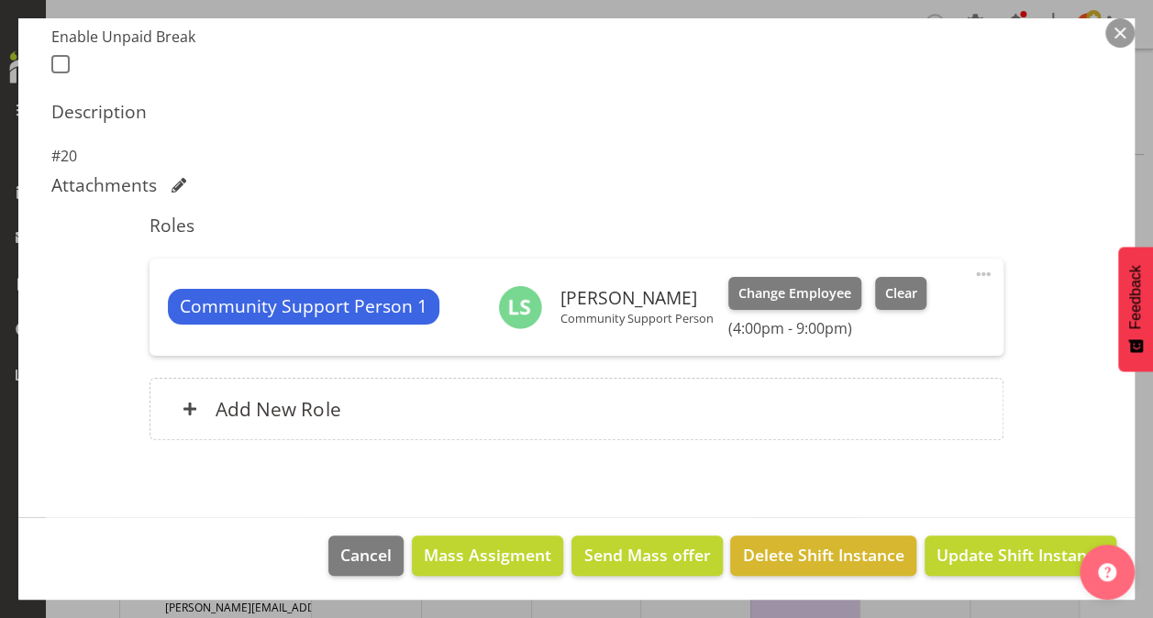
scroll to position [502, 0]
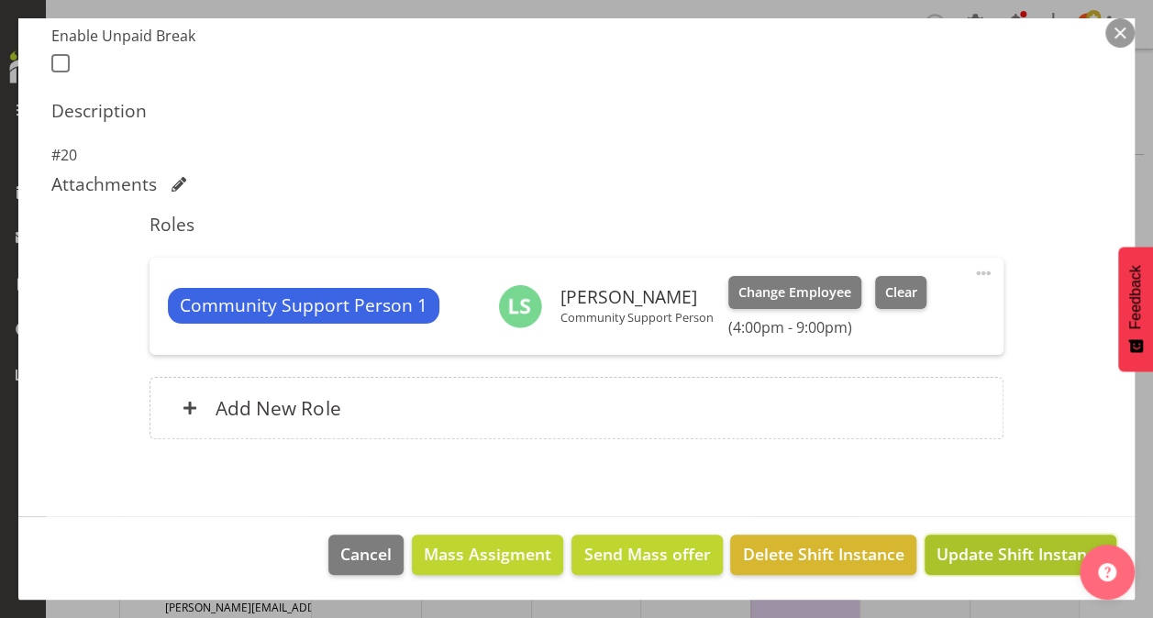
click at [1007, 550] on span "Update Shift Instance" at bounding box center [1021, 554] width 168 height 24
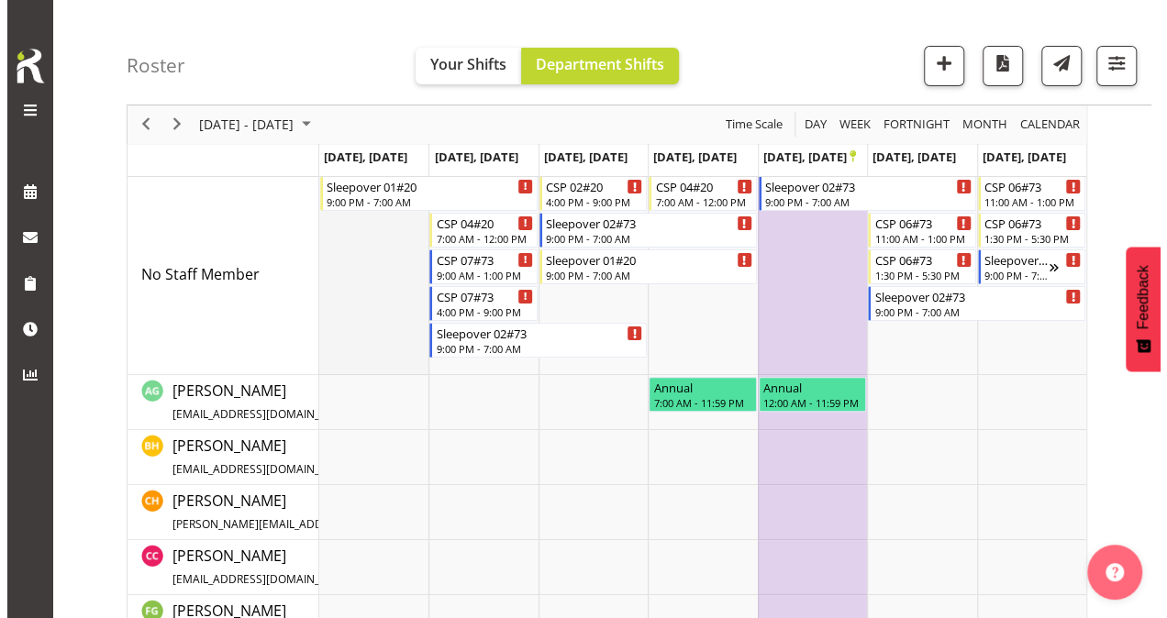
scroll to position [0, 0]
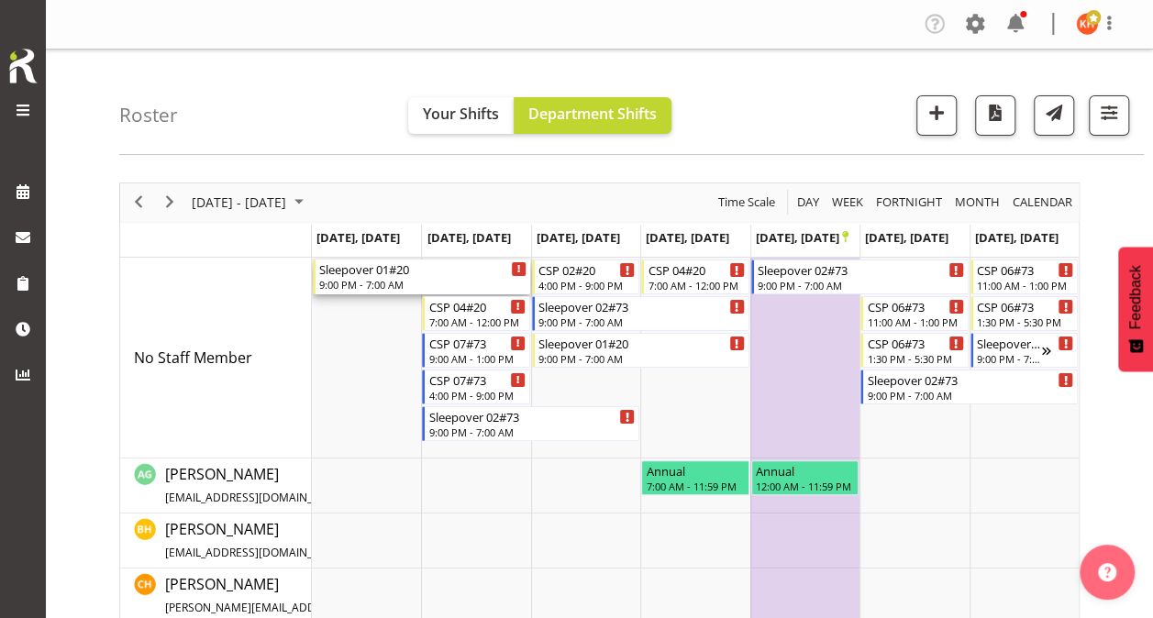
click at [430, 265] on div "Sleepover 01#20" at bounding box center [422, 269] width 207 height 18
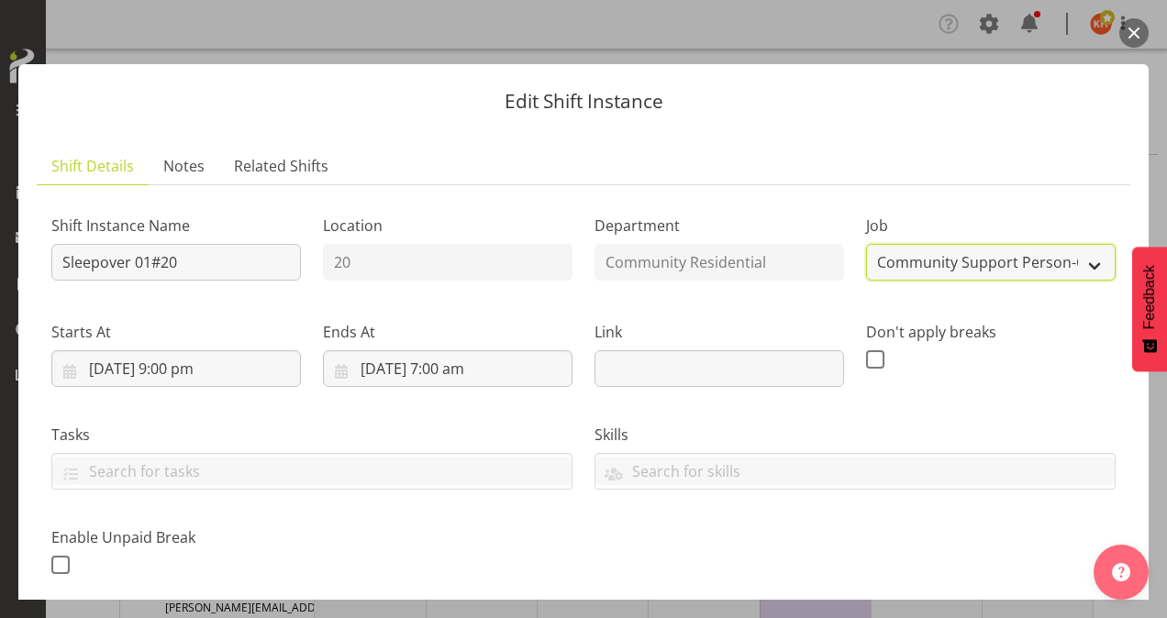
click at [898, 260] on select "Create new job Accounts Admin Art Coordinator Community Leader Community Suppor…" at bounding box center [991, 262] width 250 height 37
select select "2"
click at [866, 244] on select "Create new job Accounts Admin Art Coordinator Community Leader Community Suppor…" at bounding box center [991, 262] width 250 height 37
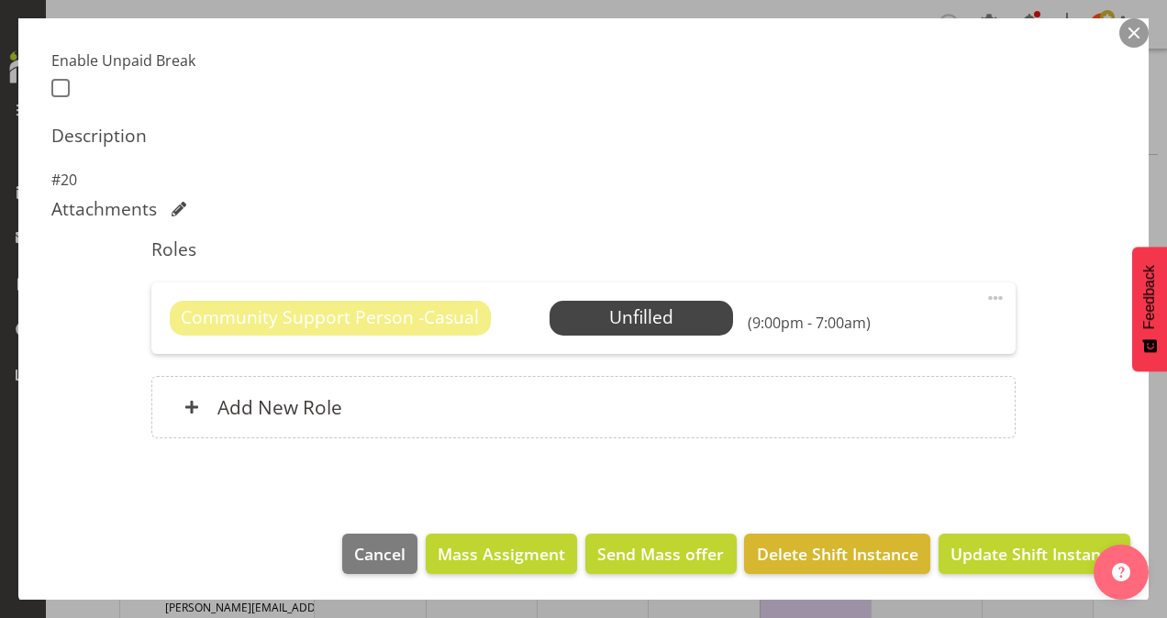
click at [991, 290] on span at bounding box center [995, 298] width 22 height 22
click at [884, 396] on link "Delete" at bounding box center [918, 404] width 176 height 33
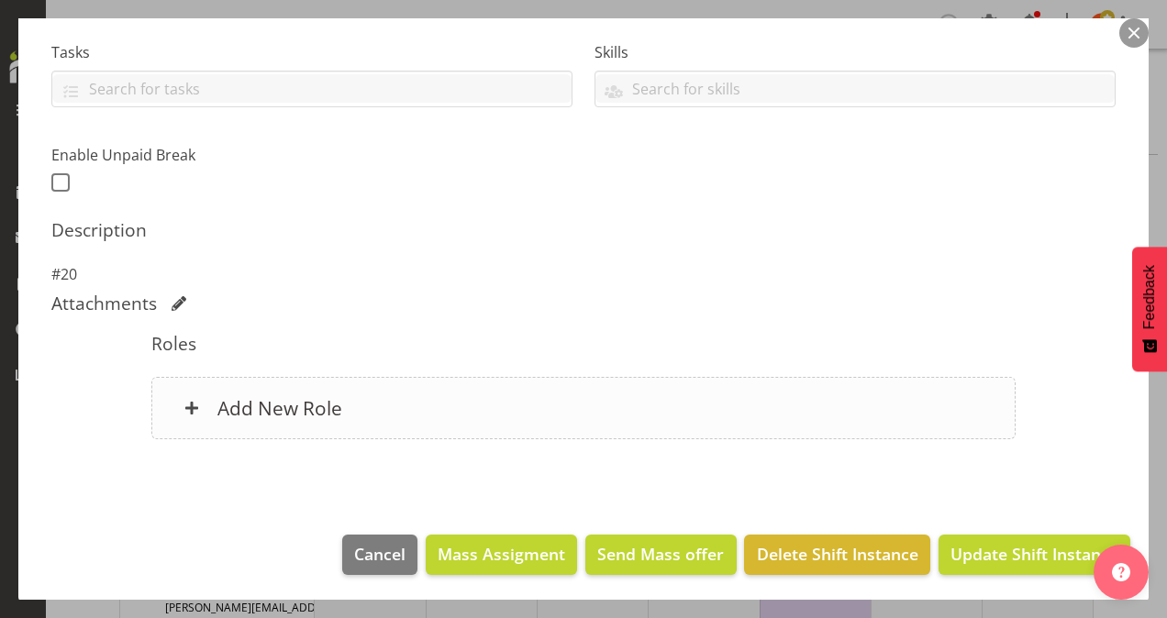
click at [295, 402] on h6 "Add New Role" at bounding box center [279, 408] width 125 height 24
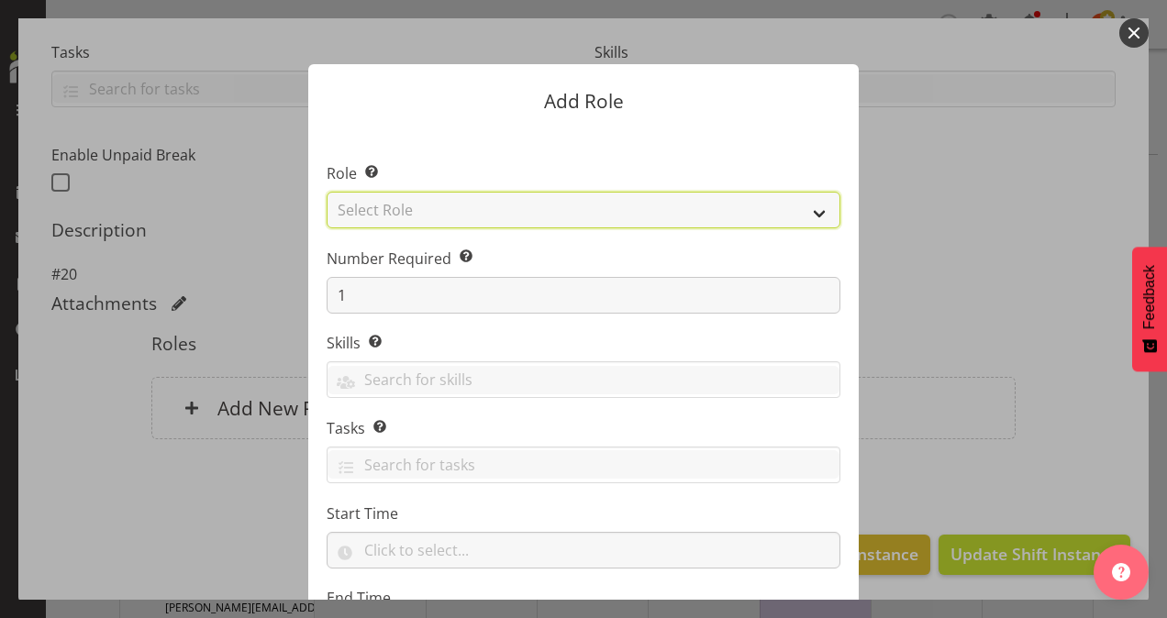
click at [433, 204] on select "Select Role Area Manager Art Coordination Community - SIL Community Leader Comm…" at bounding box center [584, 210] width 514 height 37
select select "13"
click at [327, 192] on select "Select Role Area Manager Art Coordination Community - SIL Community Leader Comm…" at bounding box center [584, 210] width 514 height 37
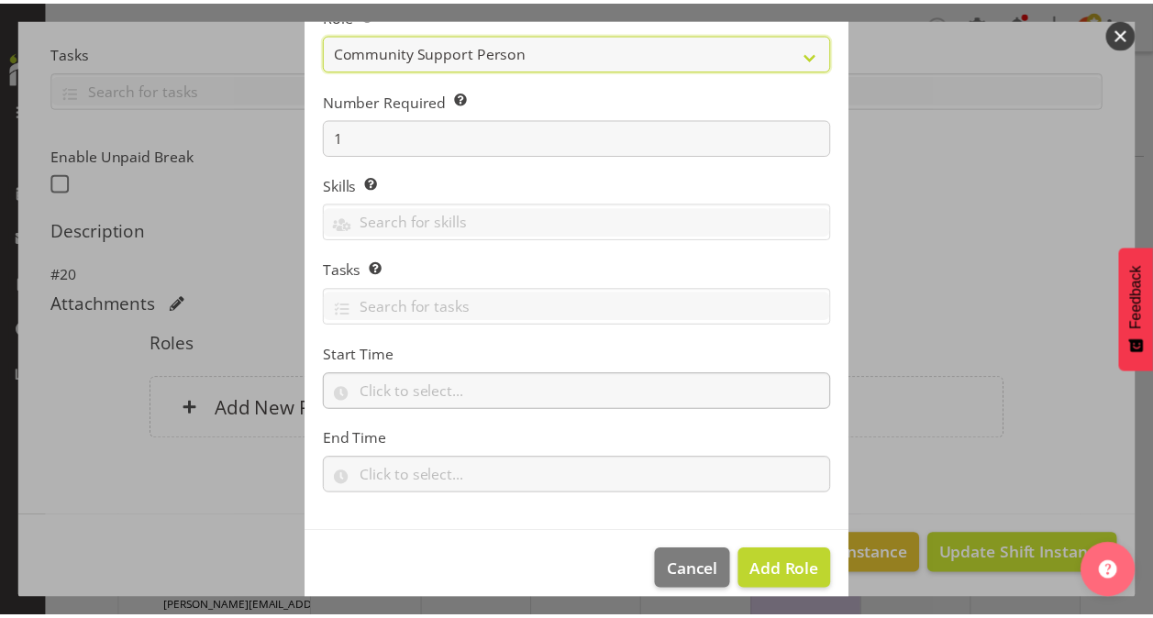
scroll to position [176, 0]
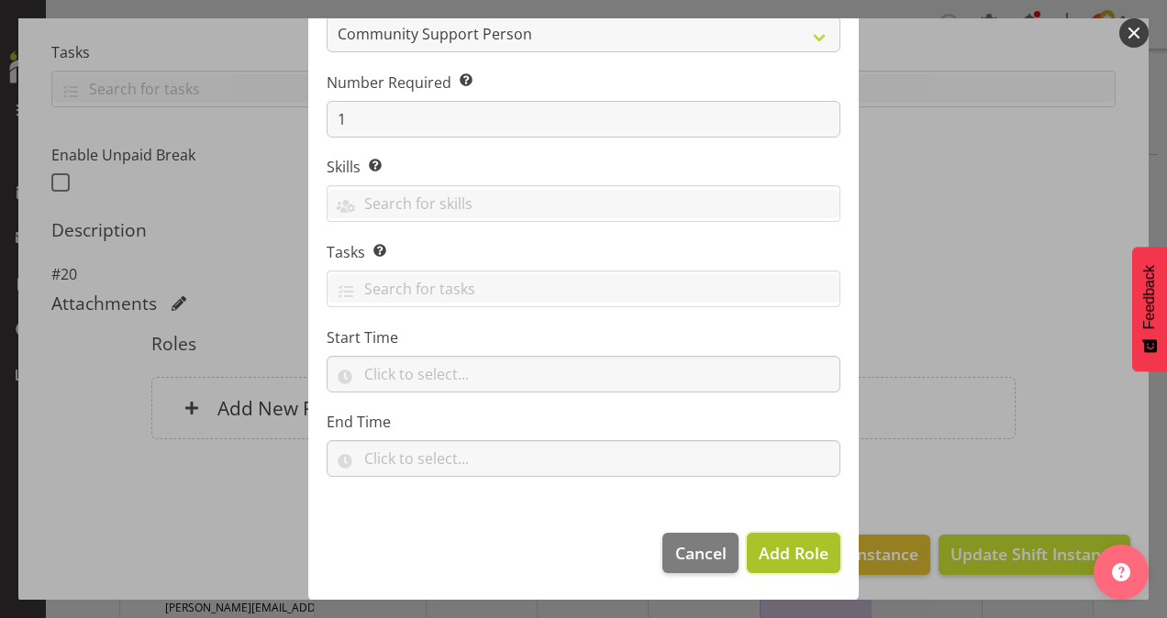
click at [769, 547] on span "Add Role" at bounding box center [794, 553] width 70 height 22
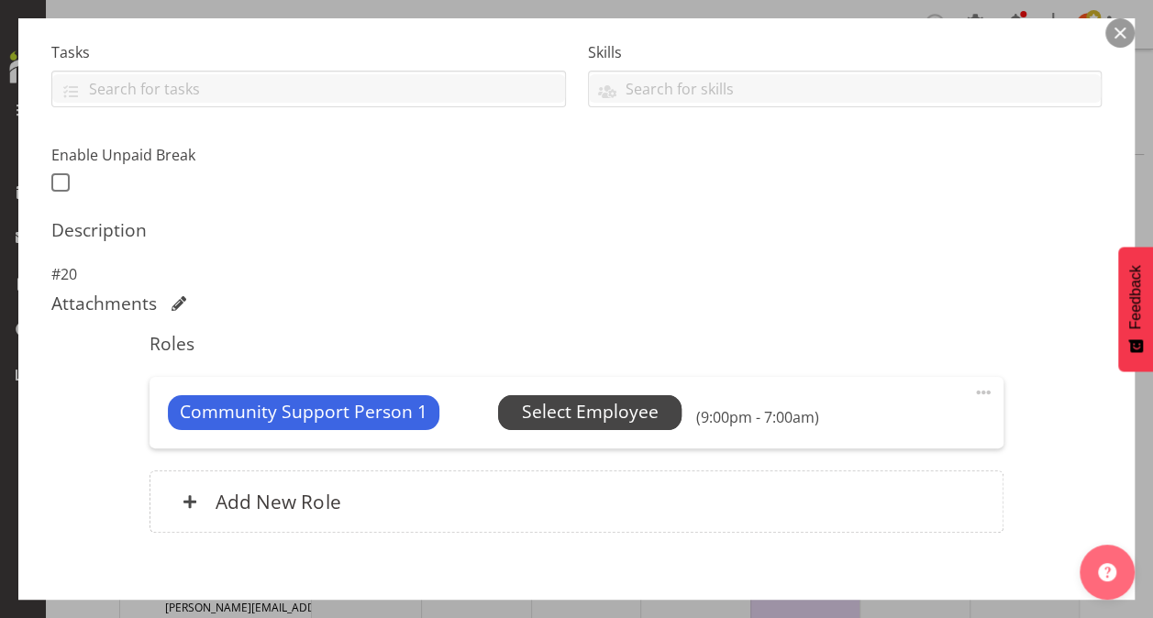
click at [621, 407] on span "Select Employee" at bounding box center [590, 412] width 137 height 27
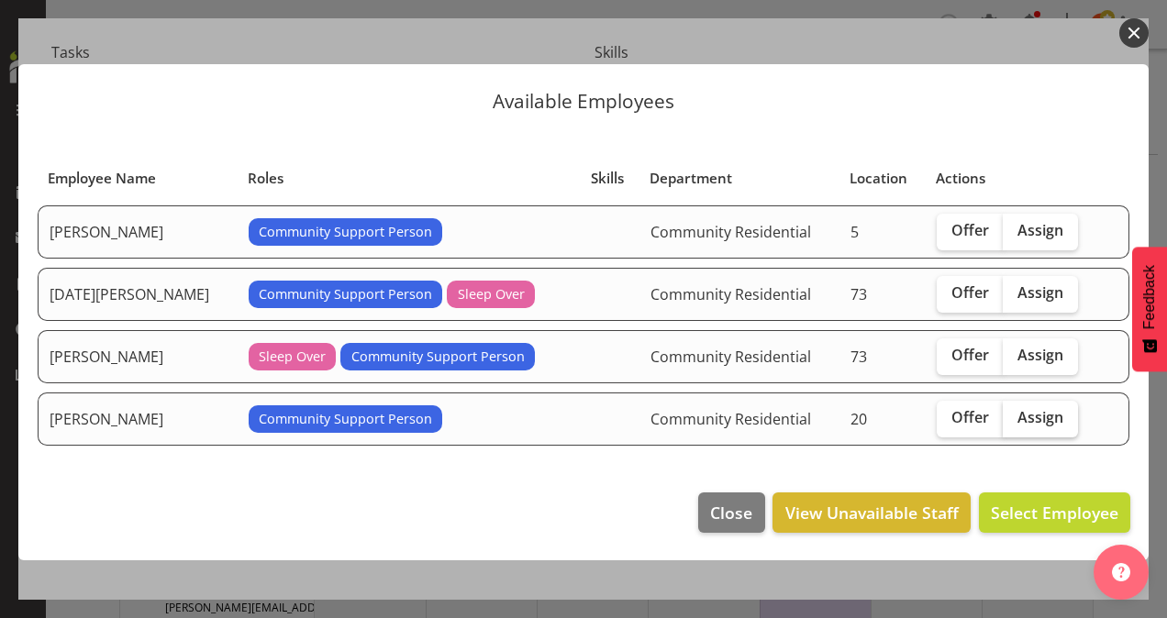
click at [1035, 413] on span "Assign" at bounding box center [1041, 417] width 46 height 18
click at [1015, 413] on input "Assign" at bounding box center [1009, 418] width 12 height 12
checkbox input "true"
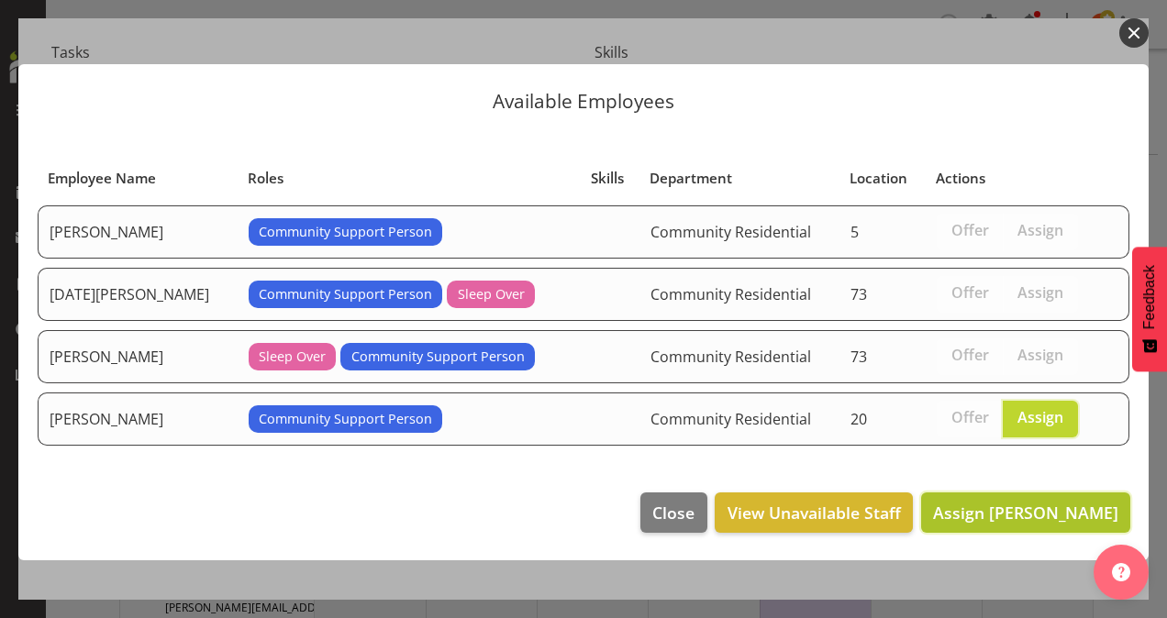
click at [1015, 509] on span "Assign [PERSON_NAME]" at bounding box center [1025, 513] width 185 height 22
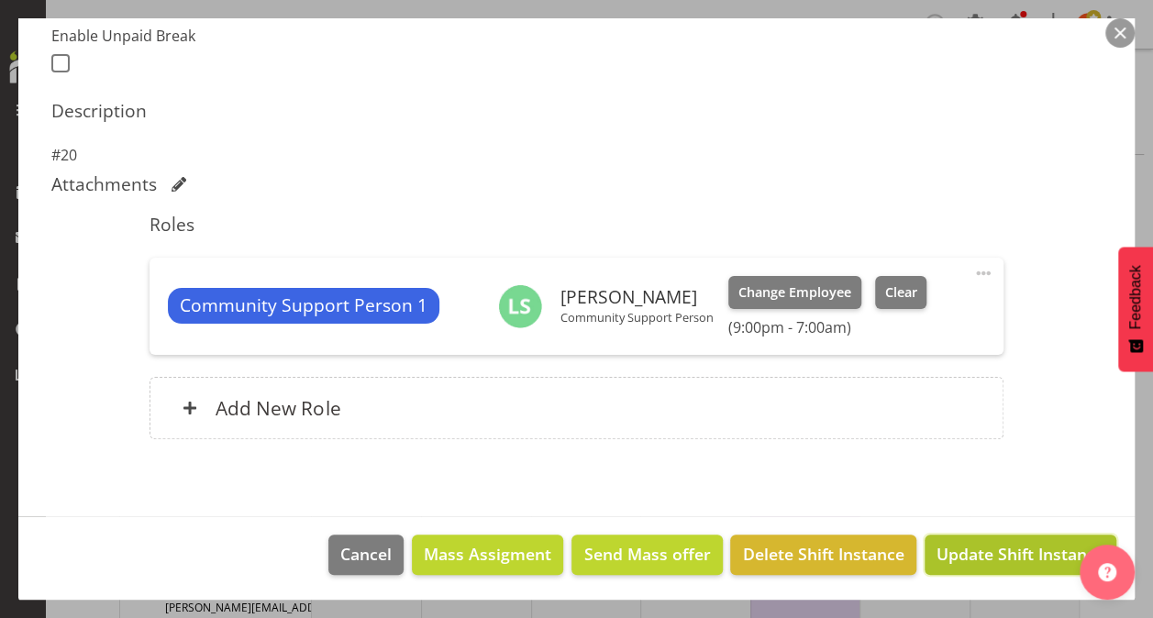
click at [937, 549] on span "Update Shift Instance" at bounding box center [1021, 554] width 168 height 24
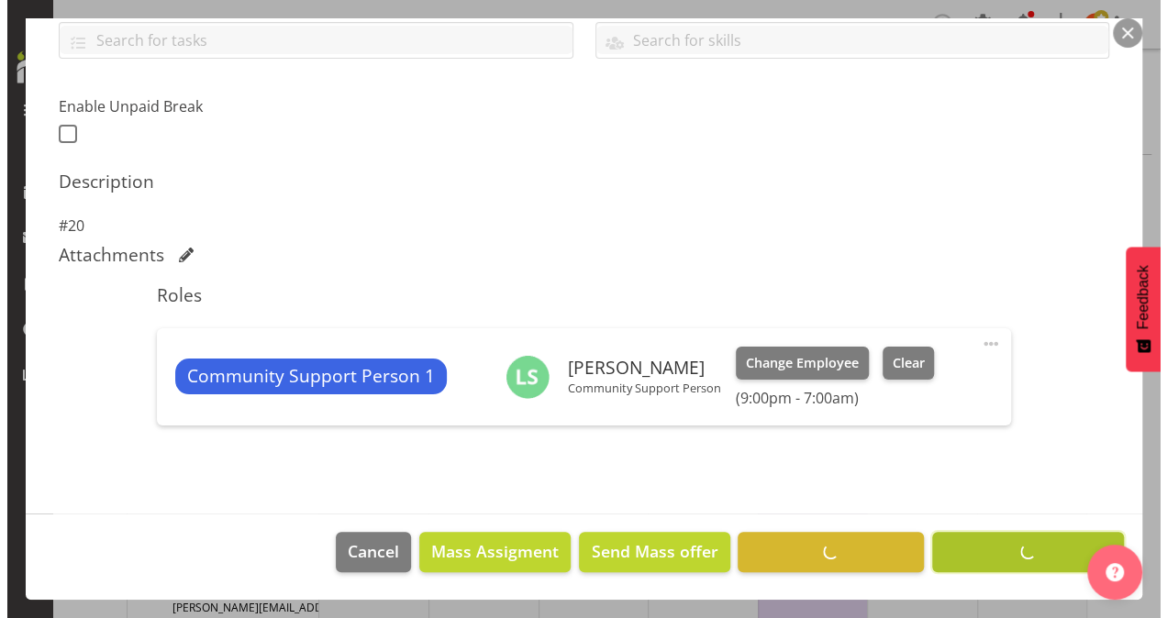
scroll to position [429, 0]
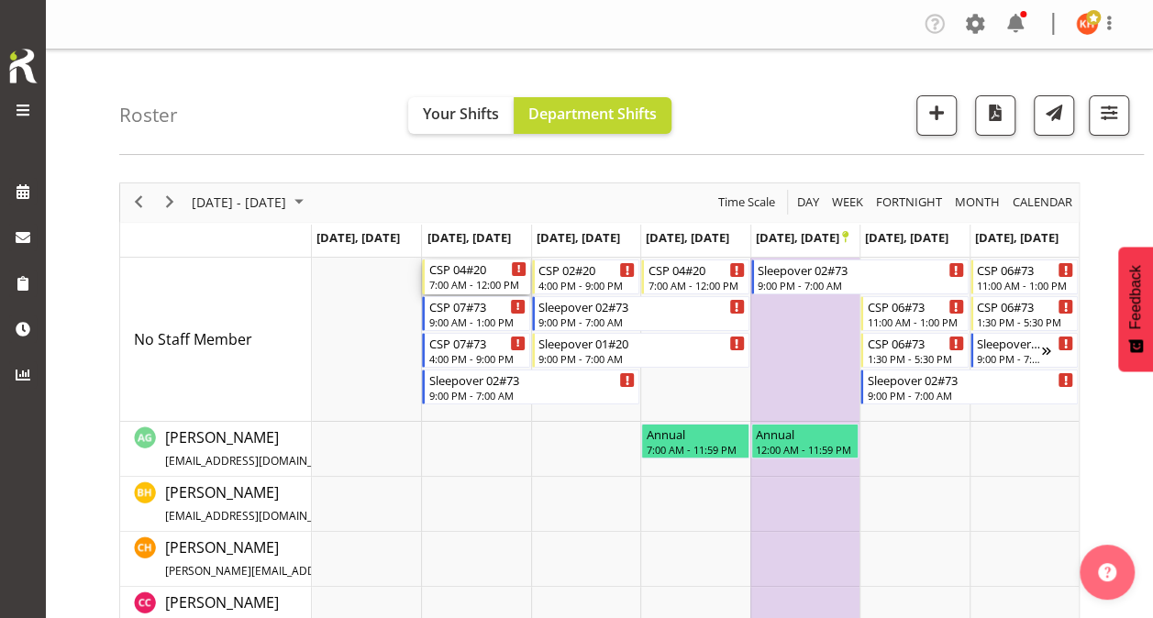
click at [488, 270] on div "CSP 04#20" at bounding box center [476, 269] width 97 height 18
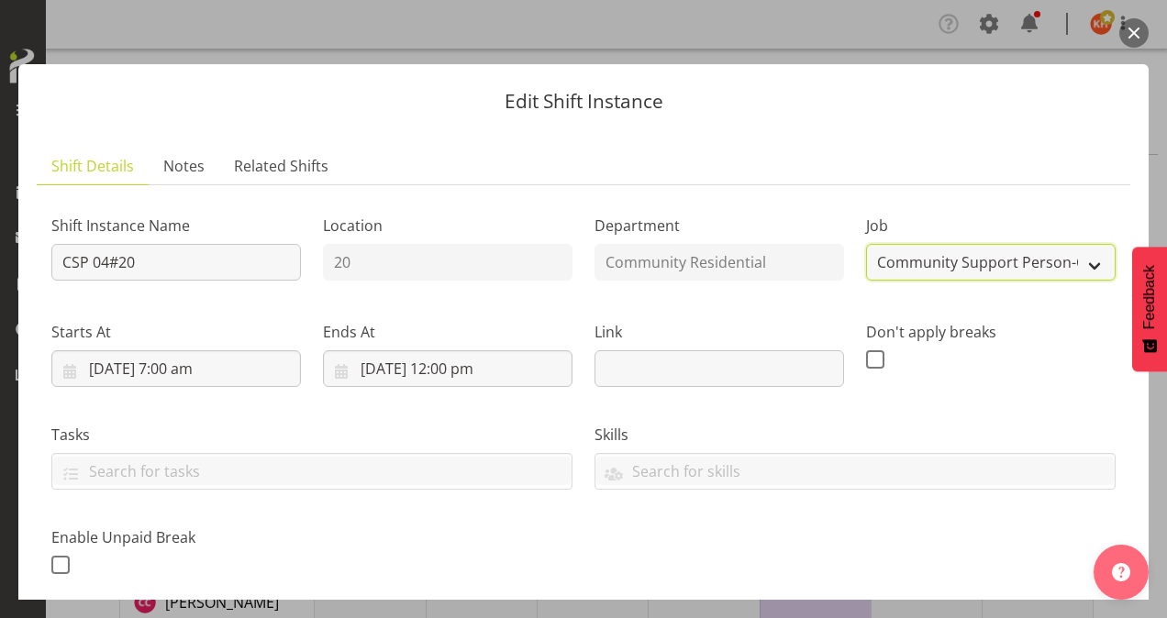
click at [918, 270] on select "Create new job Accounts Admin Art Coordinator Community Leader Community Suppor…" at bounding box center [991, 262] width 250 height 37
select select "2"
click at [866, 244] on select "Create new job Accounts Admin Art Coordinator Community Leader Community Suppor…" at bounding box center [991, 262] width 250 height 37
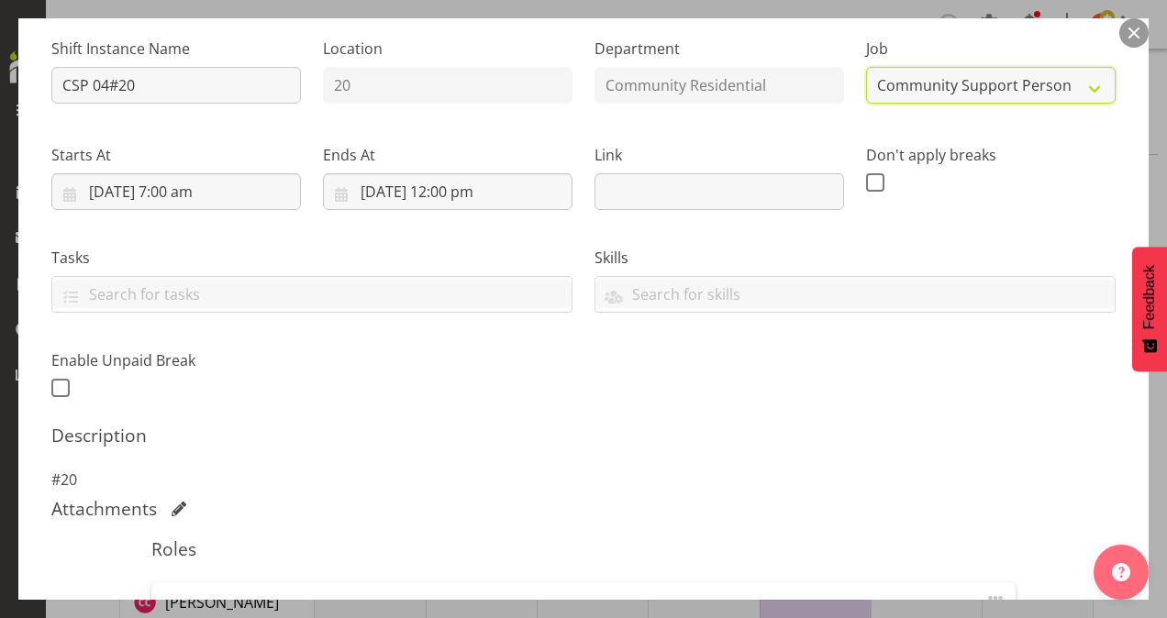
scroll to position [477, 0]
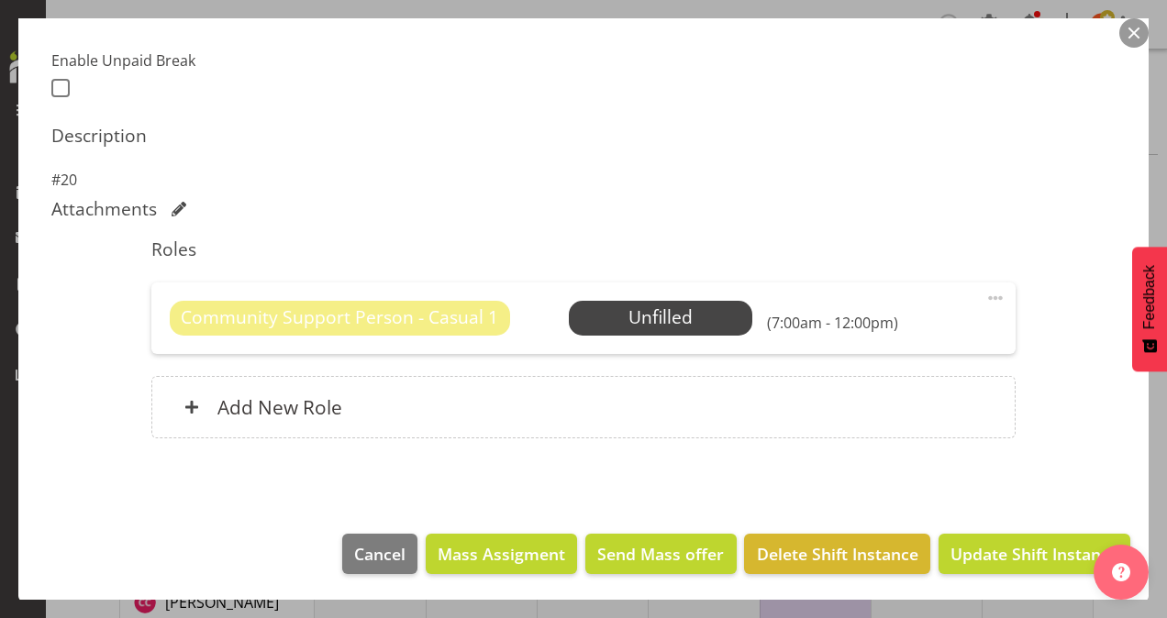
click at [984, 295] on span at bounding box center [995, 298] width 22 height 22
click at [887, 397] on link "Delete" at bounding box center [918, 404] width 176 height 33
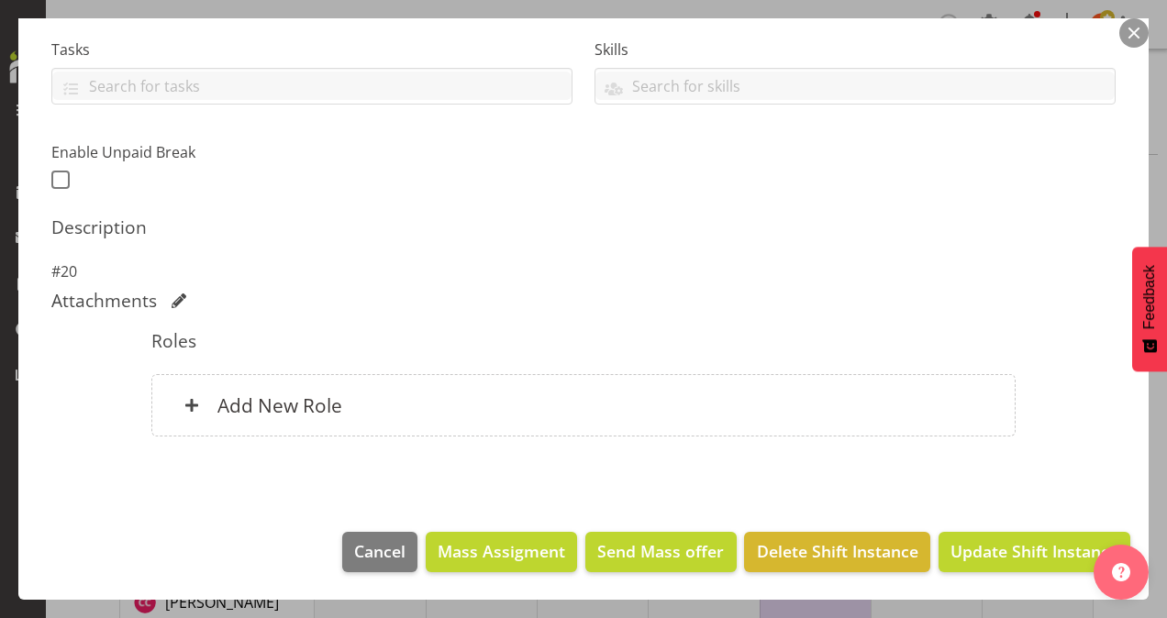
scroll to position [383, 0]
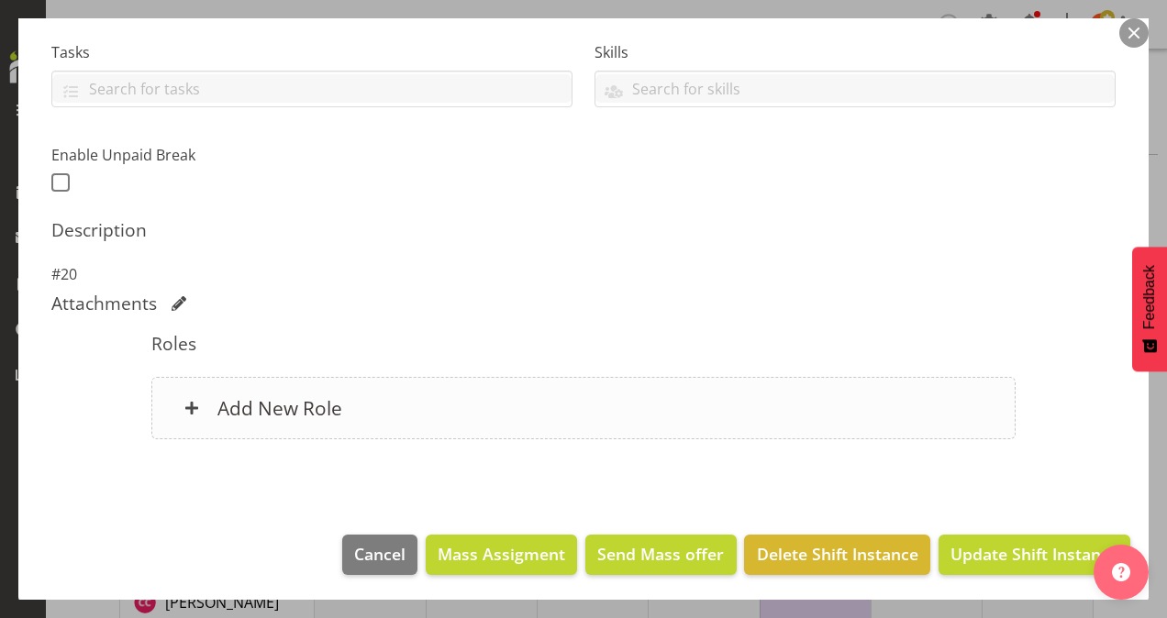
click at [292, 400] on h6 "Add New Role" at bounding box center [279, 408] width 125 height 24
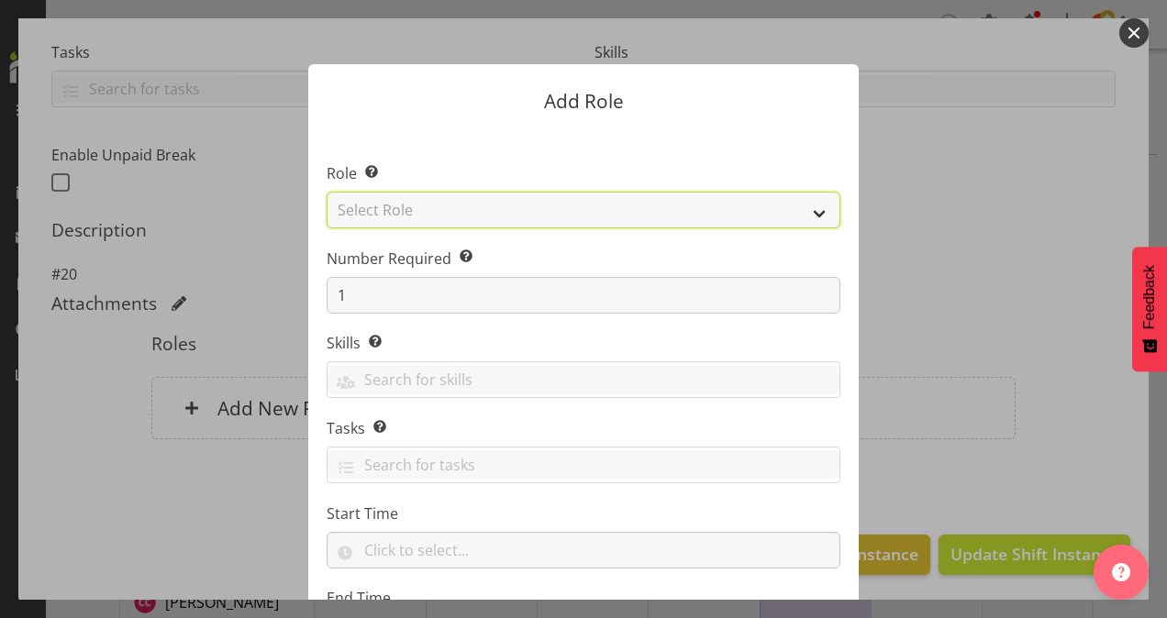
click at [415, 206] on select "Select Role Area Manager Art Coordination Community - SIL Community Leader Comm…" at bounding box center [584, 210] width 514 height 37
select select "13"
click at [327, 192] on select "Select Role Area Manager Art Coordination Community - SIL Community Leader Comm…" at bounding box center [584, 210] width 514 height 37
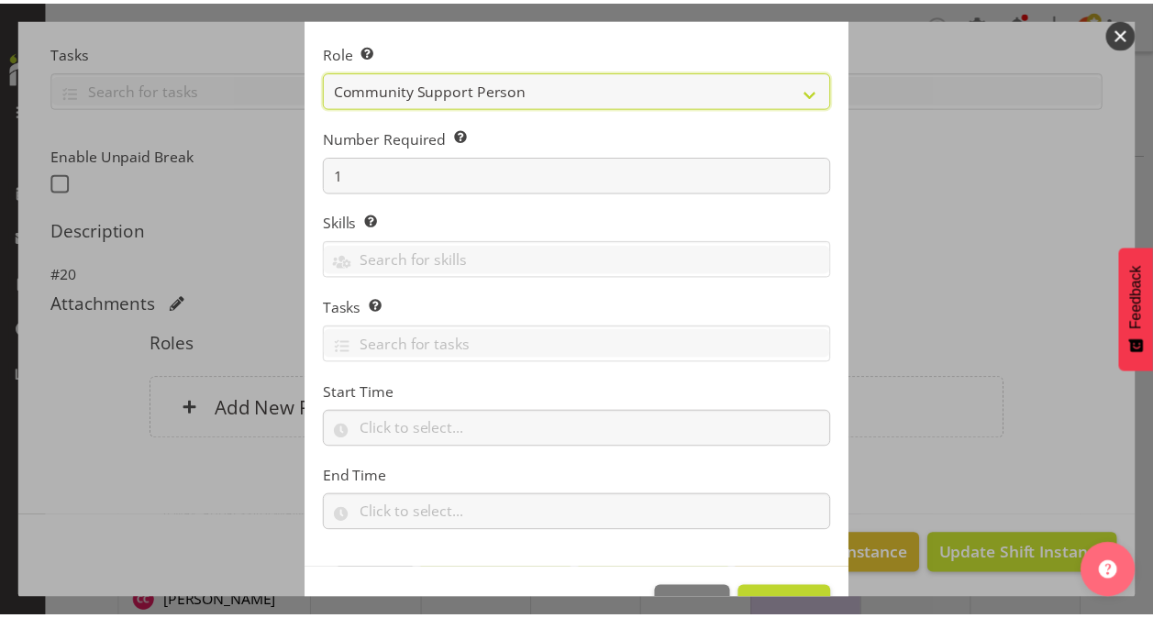
scroll to position [176, 0]
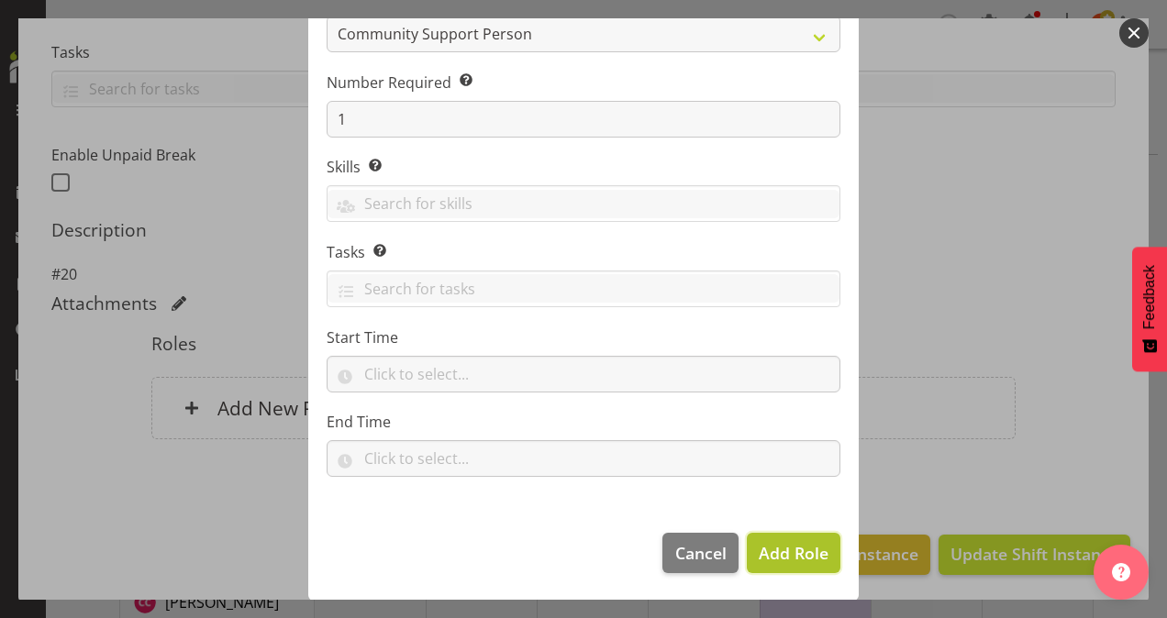
click at [747, 550] on button "Add Role" at bounding box center [794, 553] width 94 height 40
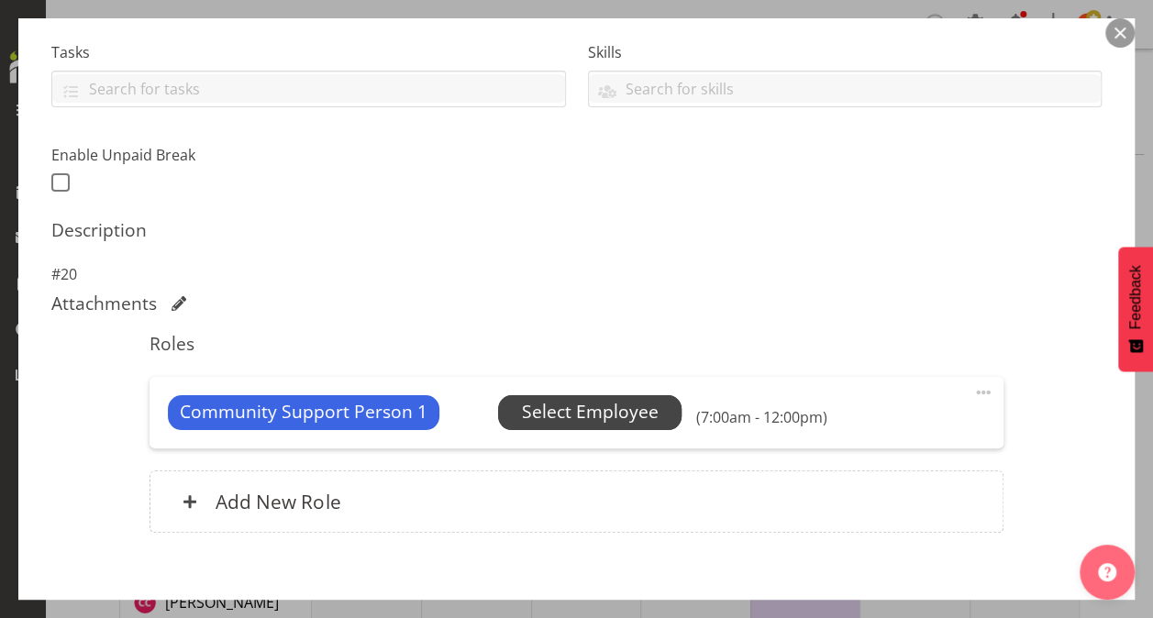
click at [629, 410] on span "Select Employee" at bounding box center [590, 412] width 137 height 27
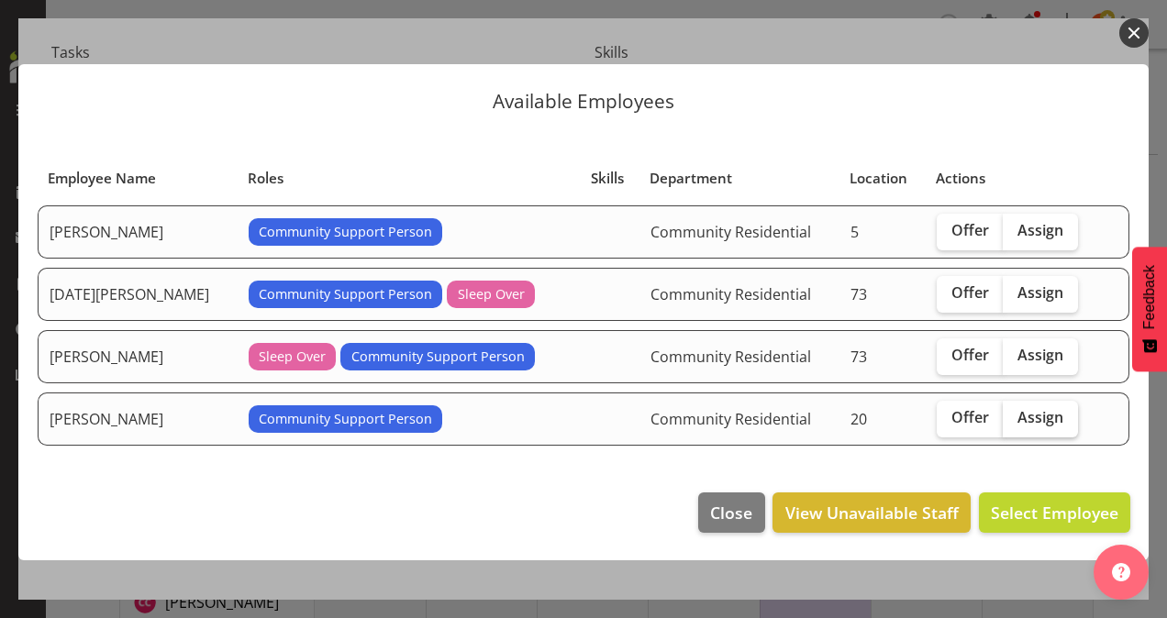
click at [1020, 408] on span "Assign" at bounding box center [1041, 417] width 46 height 18
click at [1015, 412] on input "Assign" at bounding box center [1009, 418] width 12 height 12
checkbox input "true"
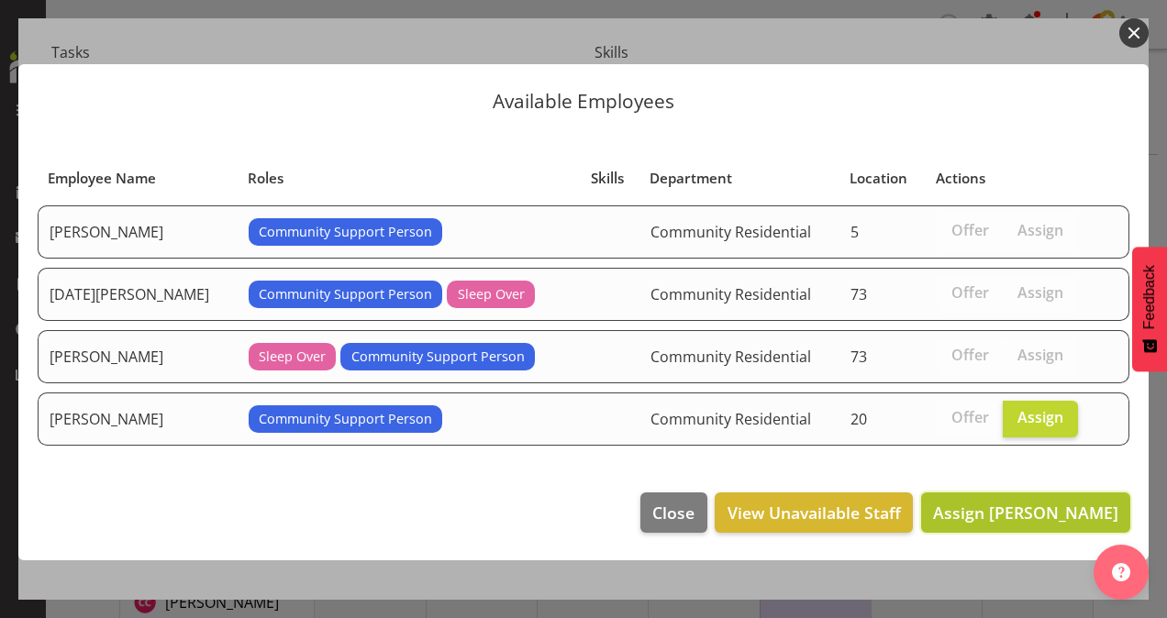
click at [1017, 506] on span "Assign [PERSON_NAME]" at bounding box center [1025, 513] width 185 height 22
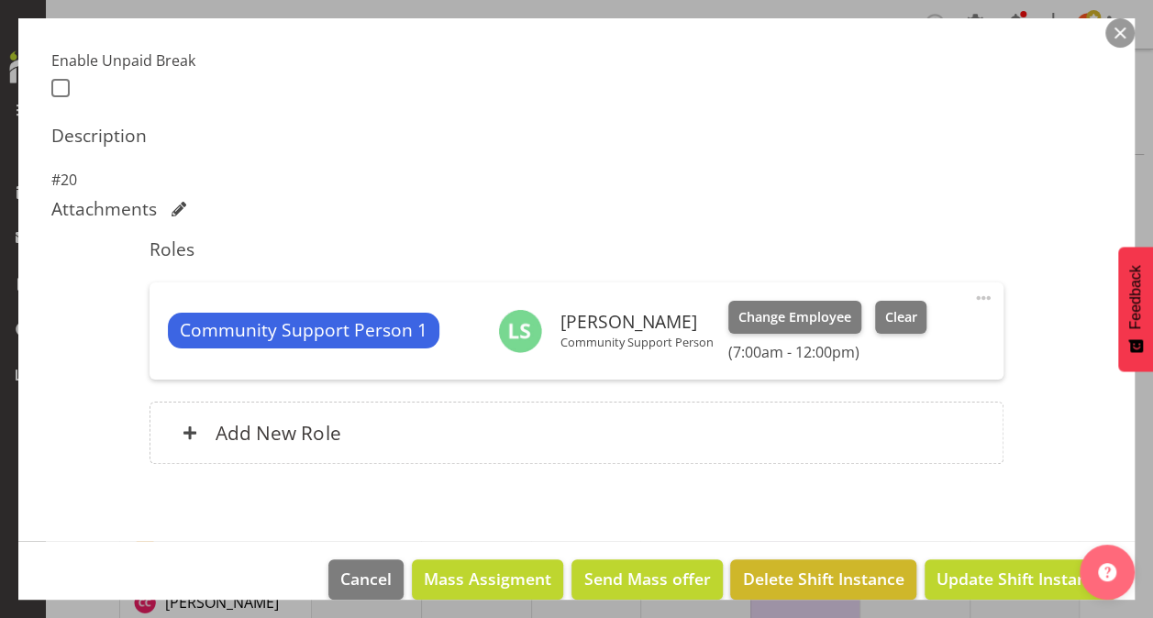
scroll to position [502, 0]
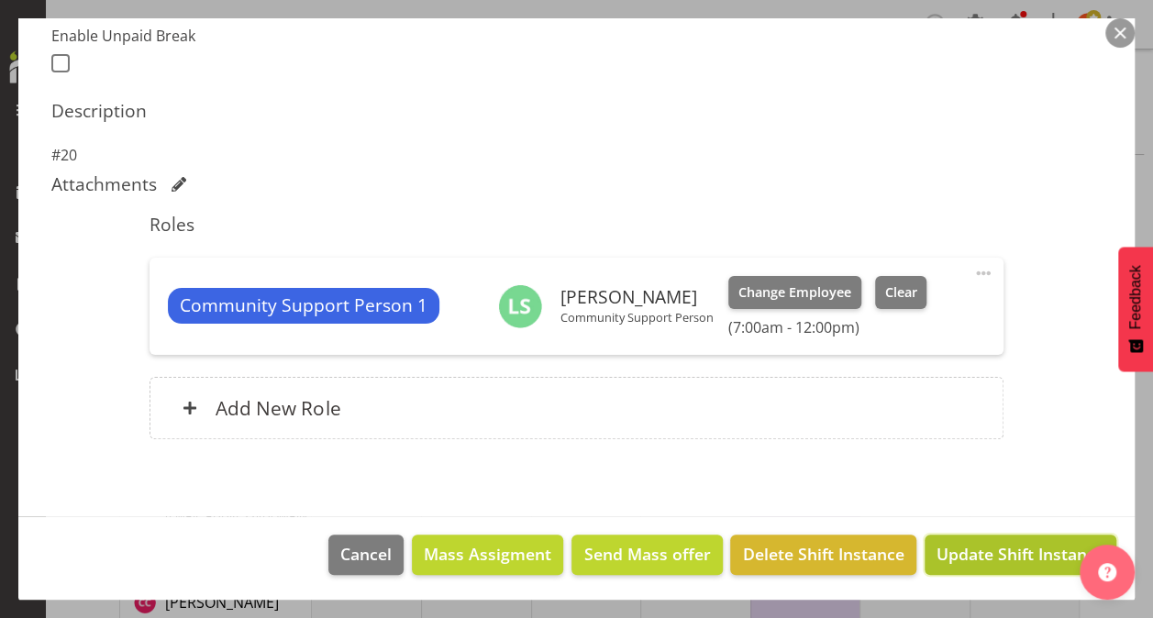
click at [973, 545] on span "Update Shift Instance" at bounding box center [1021, 554] width 168 height 24
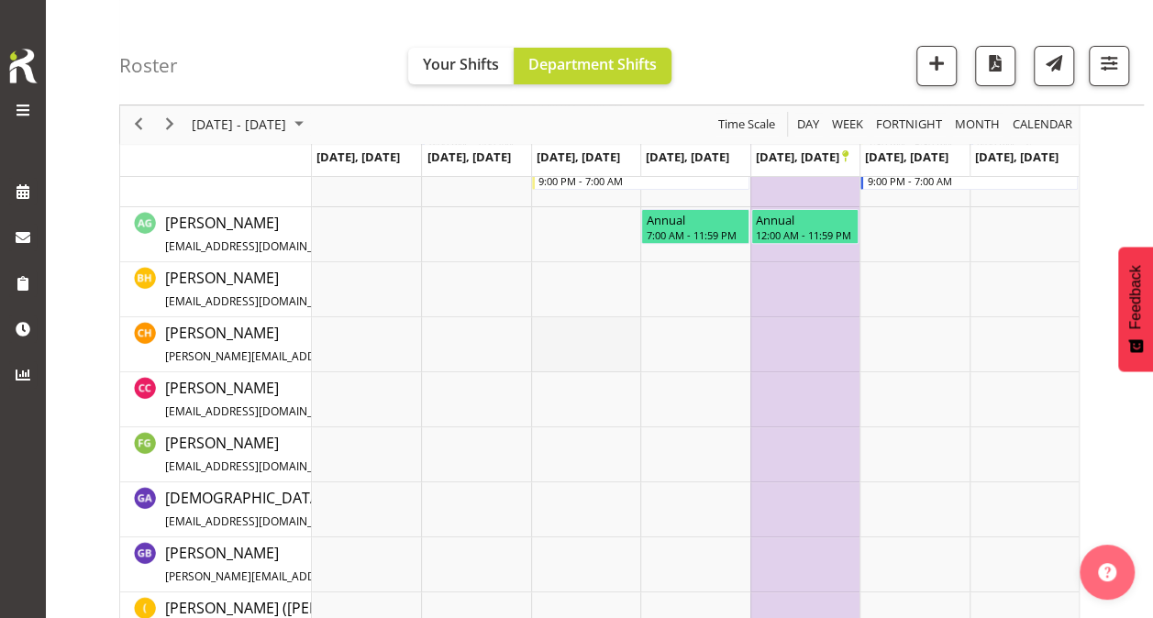
scroll to position [199, 0]
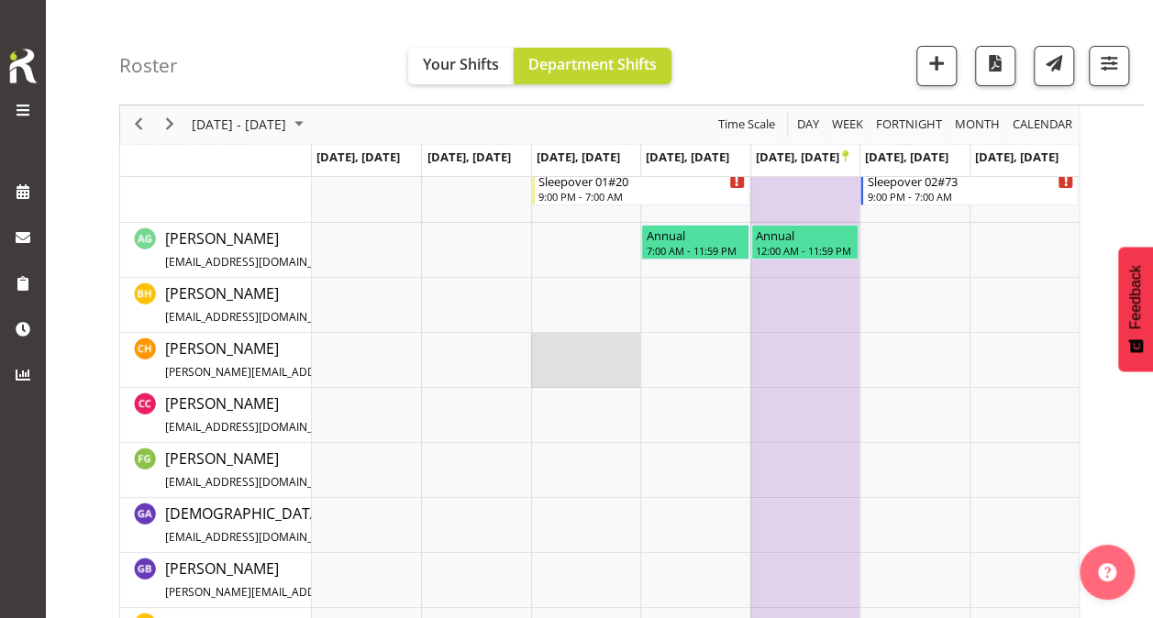
click at [571, 381] on td "Timeline Week of October 20, 2025" at bounding box center [585, 360] width 109 height 55
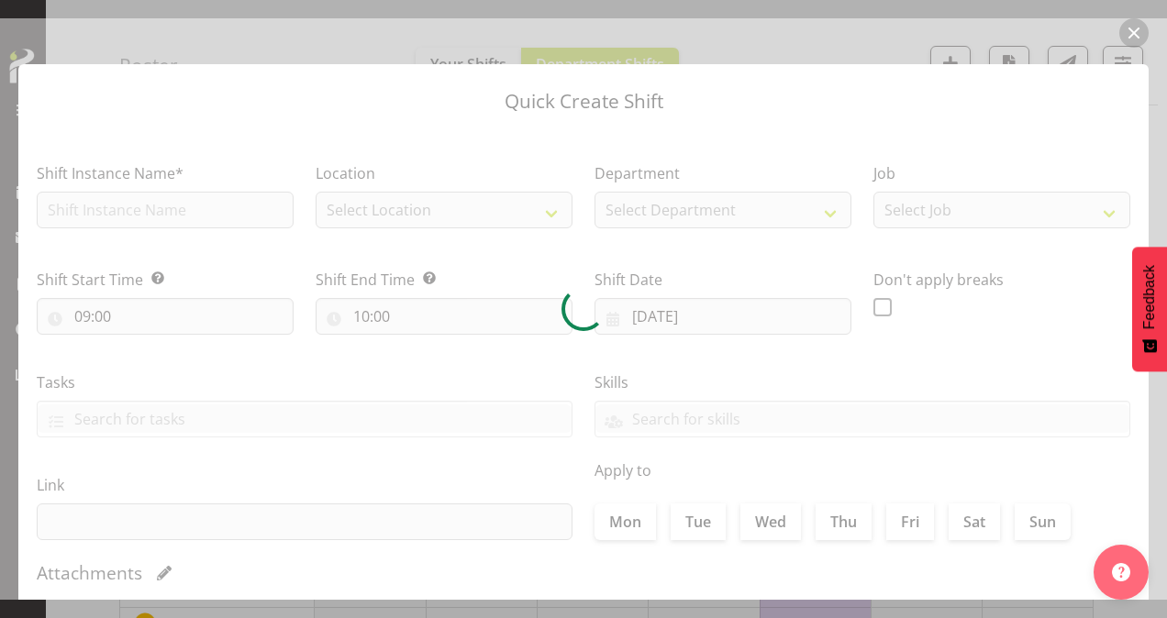
click at [1135, 30] on div at bounding box center [583, 309] width 1167 height 582
type input "22/10/2025"
checkbox input "true"
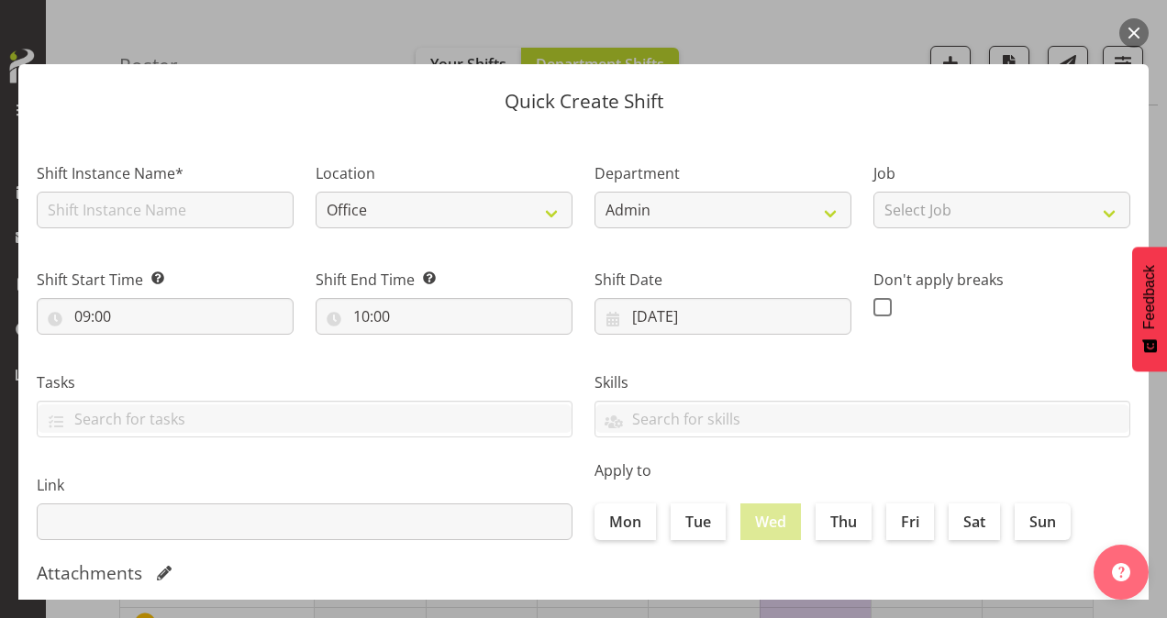
click at [1134, 35] on button "button" at bounding box center [1133, 32] width 29 height 29
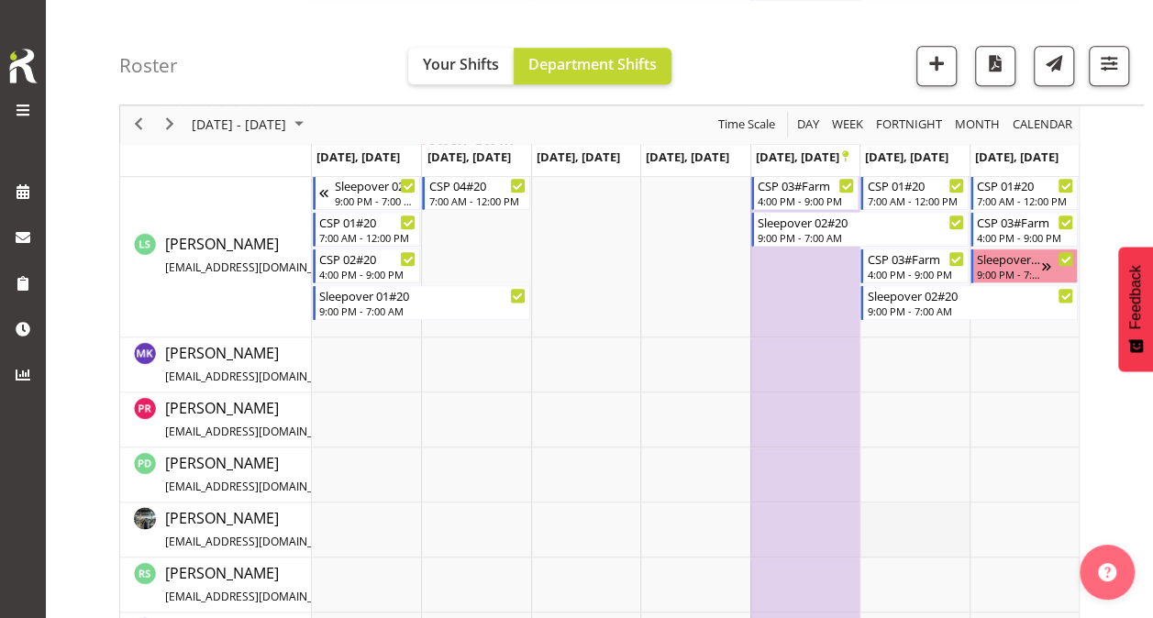
scroll to position [1025, 0]
